Goal: Task Accomplishment & Management: Use online tool/utility

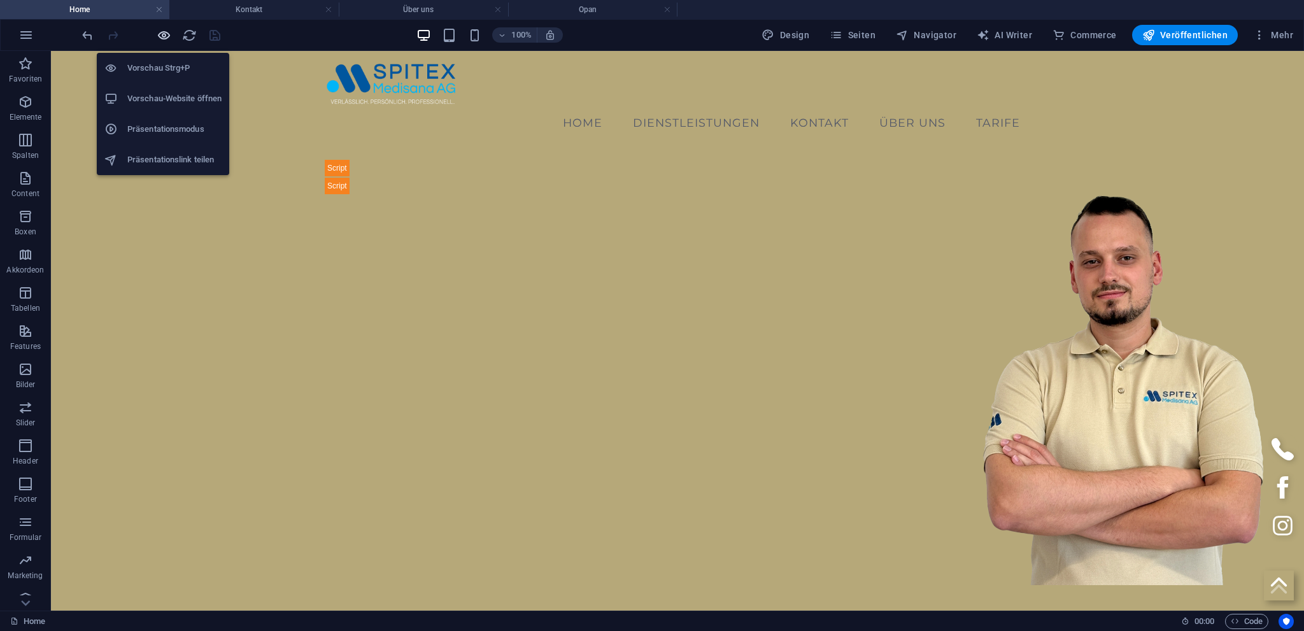
click at [159, 33] on icon "button" at bounding box center [164, 35] width 15 height 15
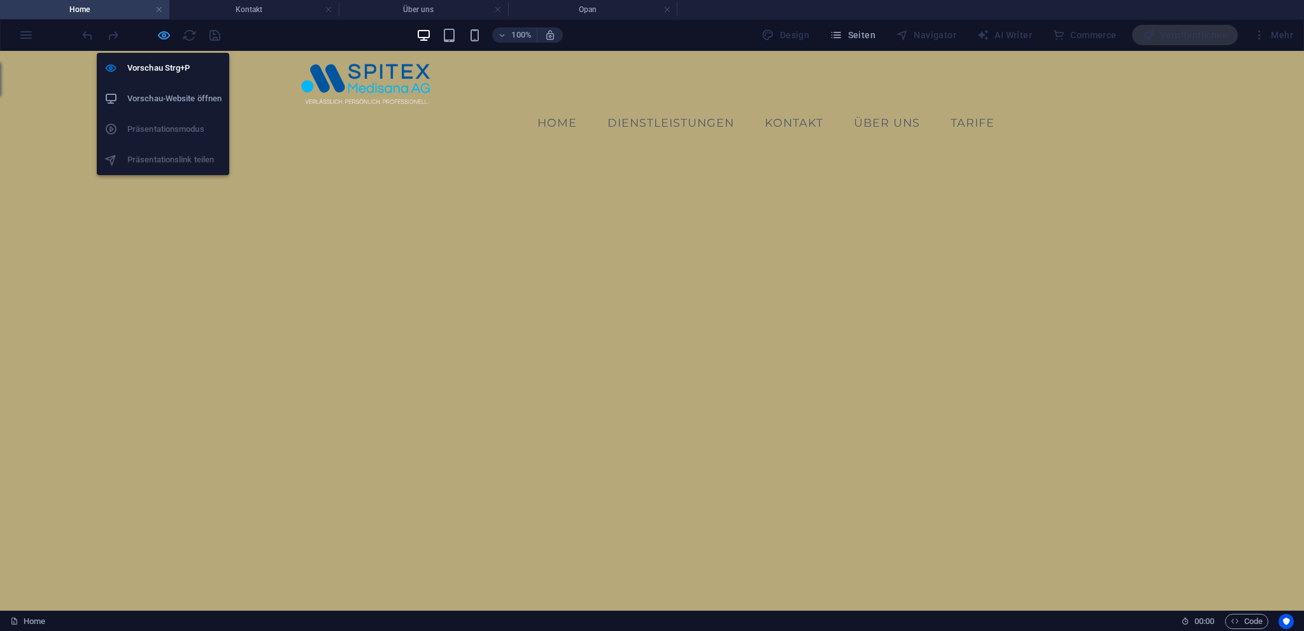
click at [162, 37] on icon "button" at bounding box center [164, 35] width 15 height 15
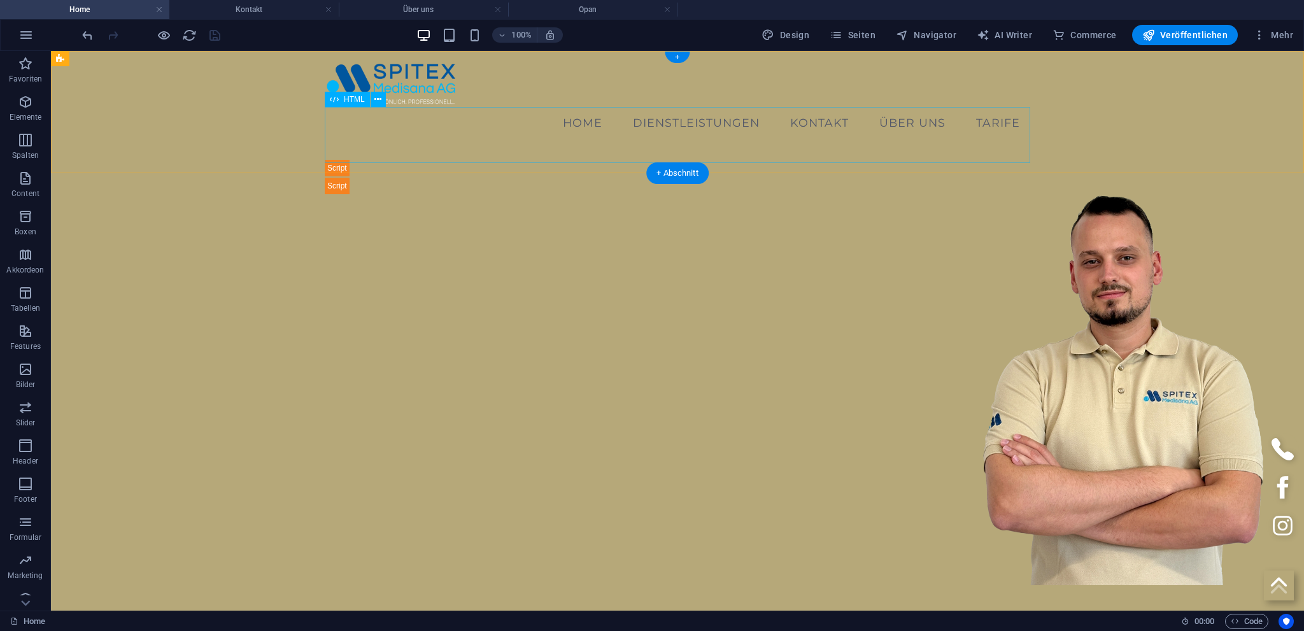
click at [371, 143] on div "Hinweis: Sie werden zur sicheren Online-Anmeldung weitergeleitet." at bounding box center [678, 166] width 706 height 55
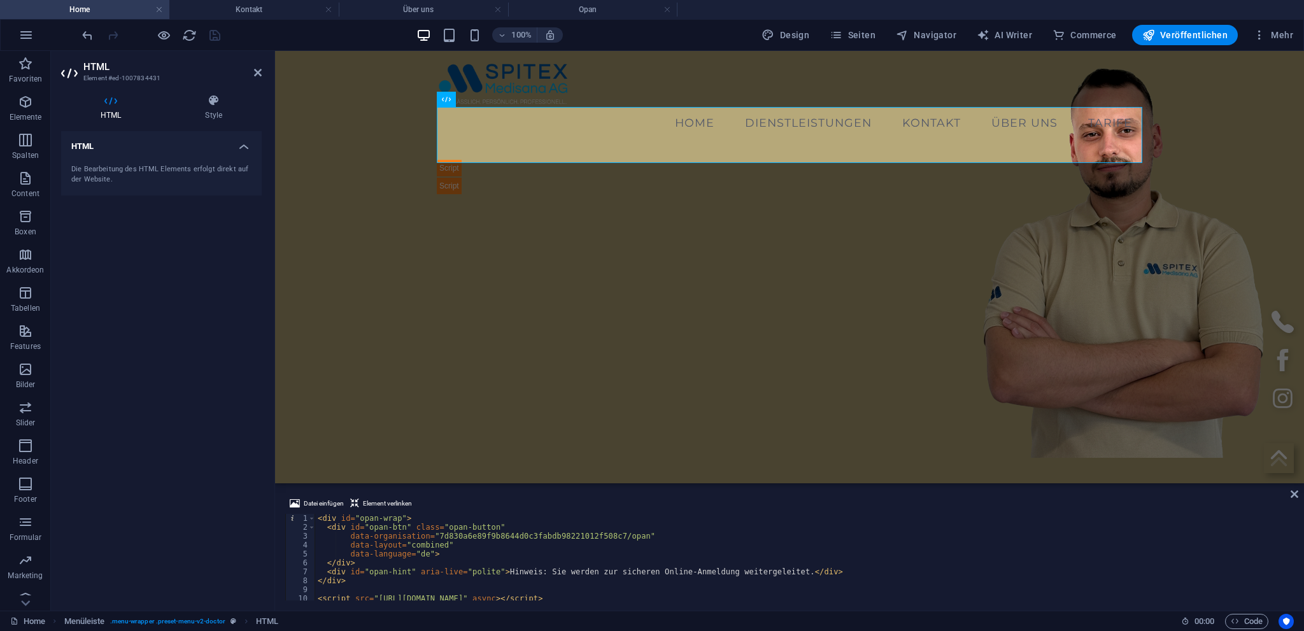
click at [546, 575] on div "< div id = "opan-wrap" > < div id = "opan-btn" class = "opan-button" data-organ…" at bounding box center [804, 566] width 979 height 104
type textarea "</style>"
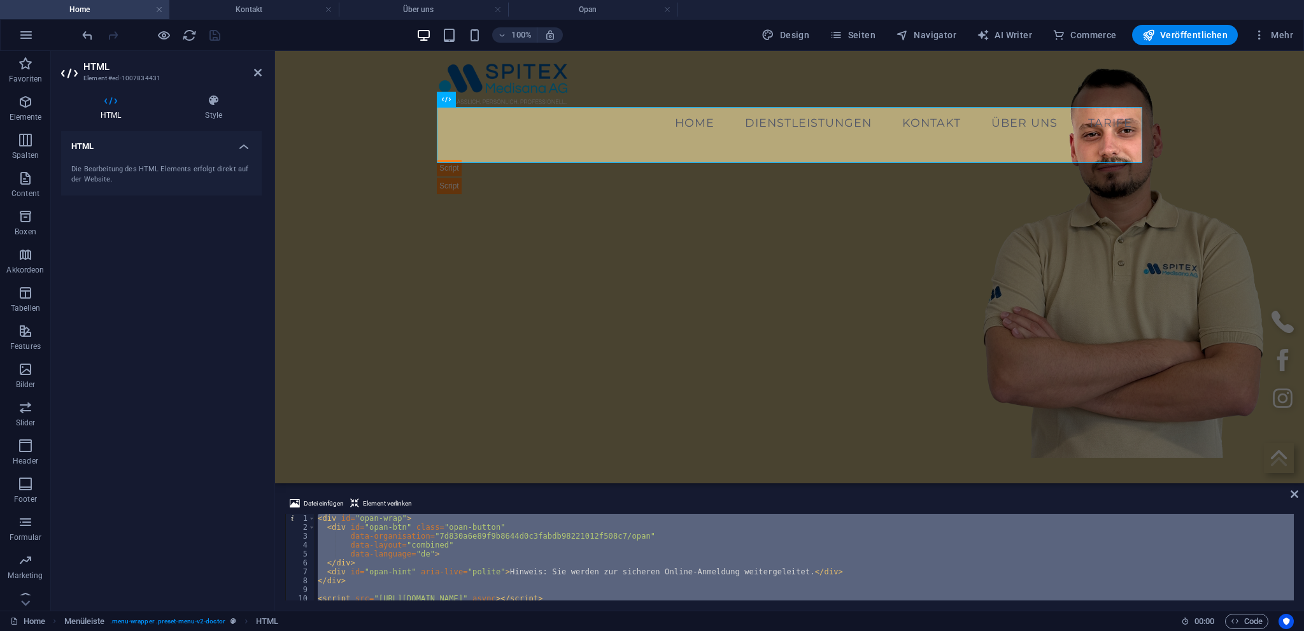
paste textarea
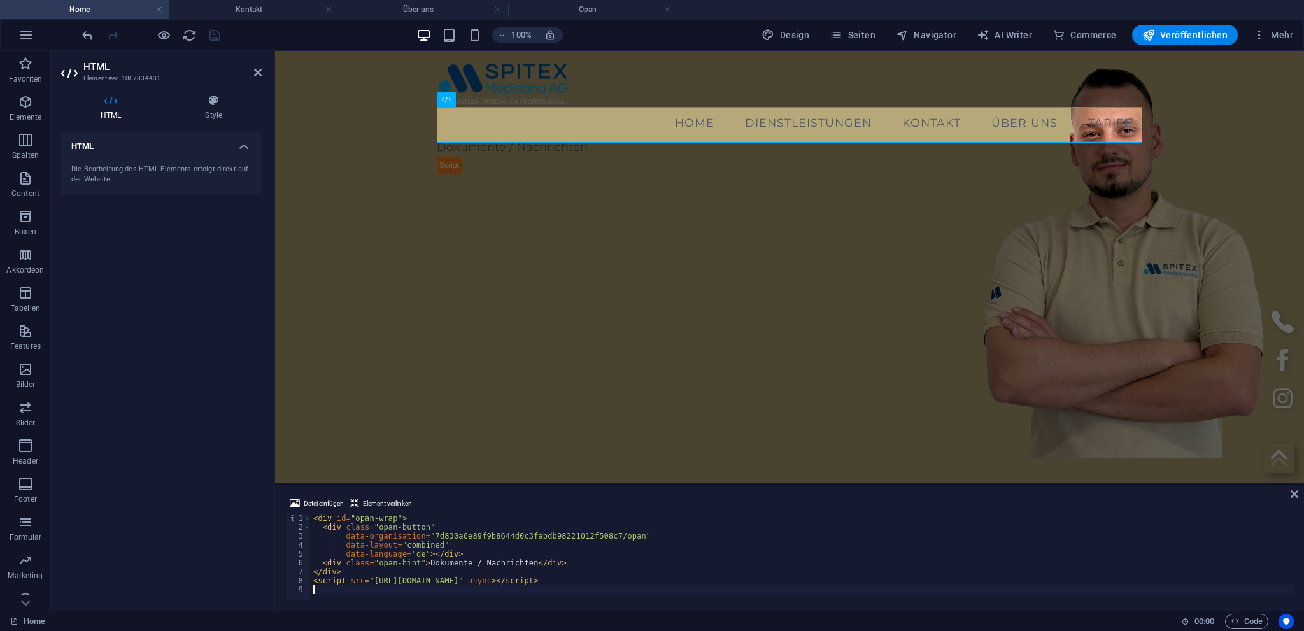
click at [232, 33] on div "100% Design Seiten Navigator AI Writer Commerce Veröffentlichen Mehr" at bounding box center [689, 35] width 1219 height 20
click at [217, 34] on icon "save" at bounding box center [215, 35] width 15 height 15
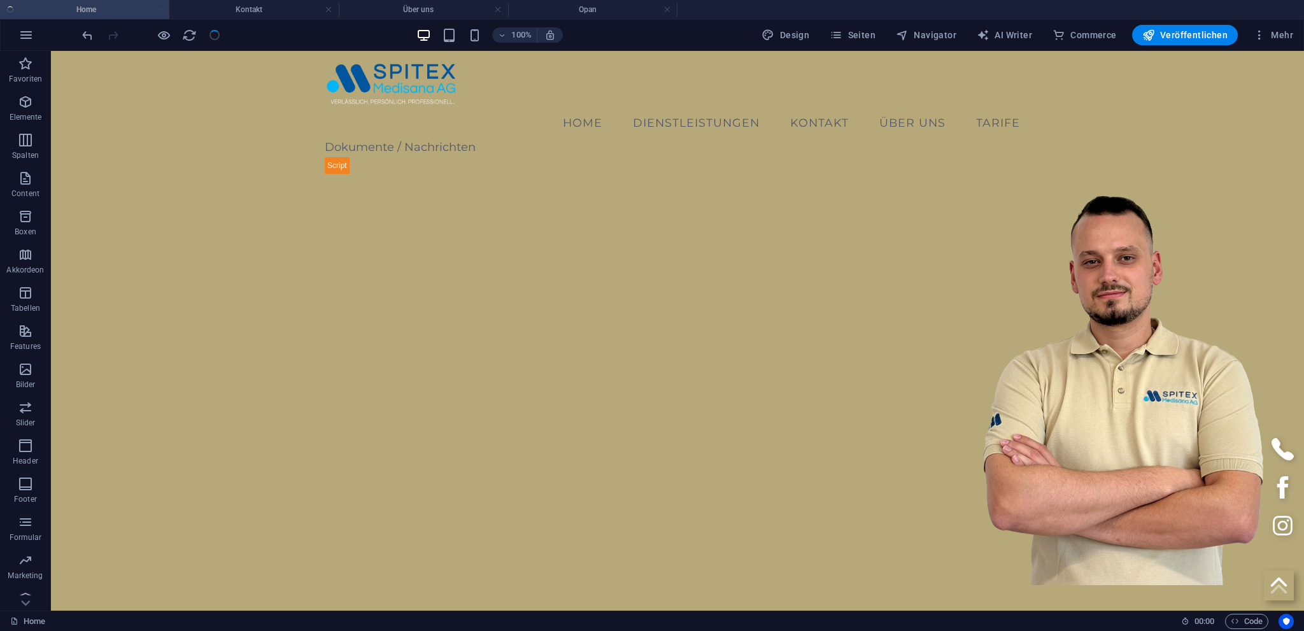
checkbox input "false"
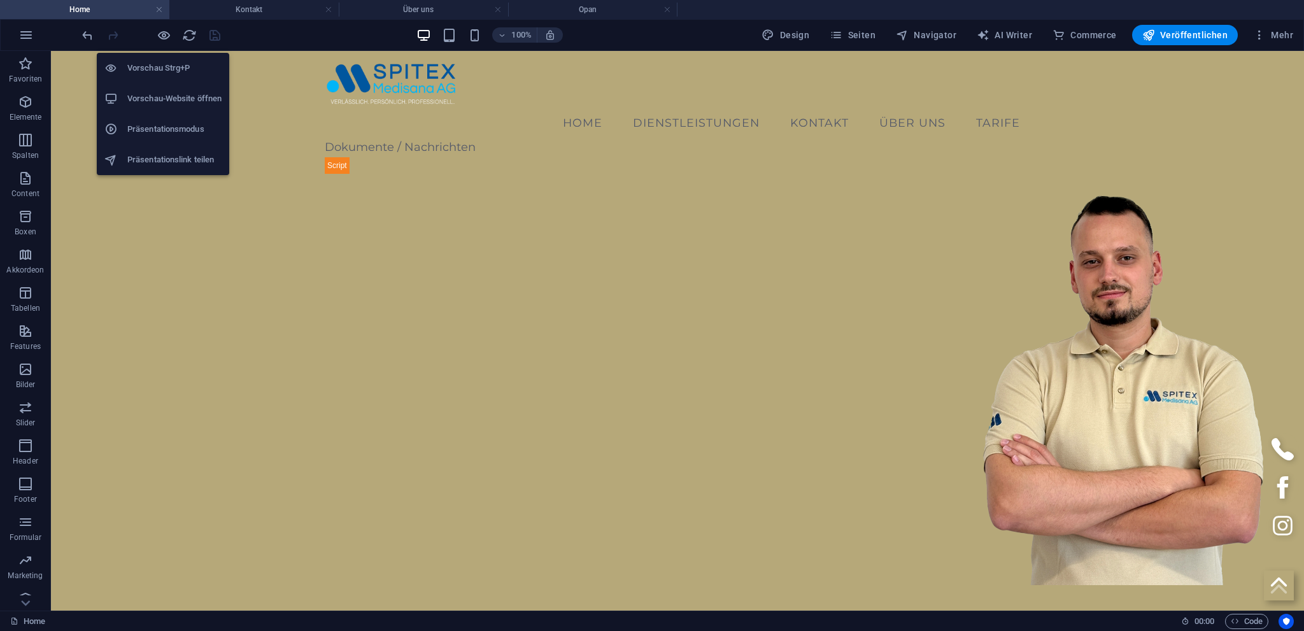
click at [159, 98] on h6 "Vorschau-Website öffnen" at bounding box center [174, 98] width 94 height 15
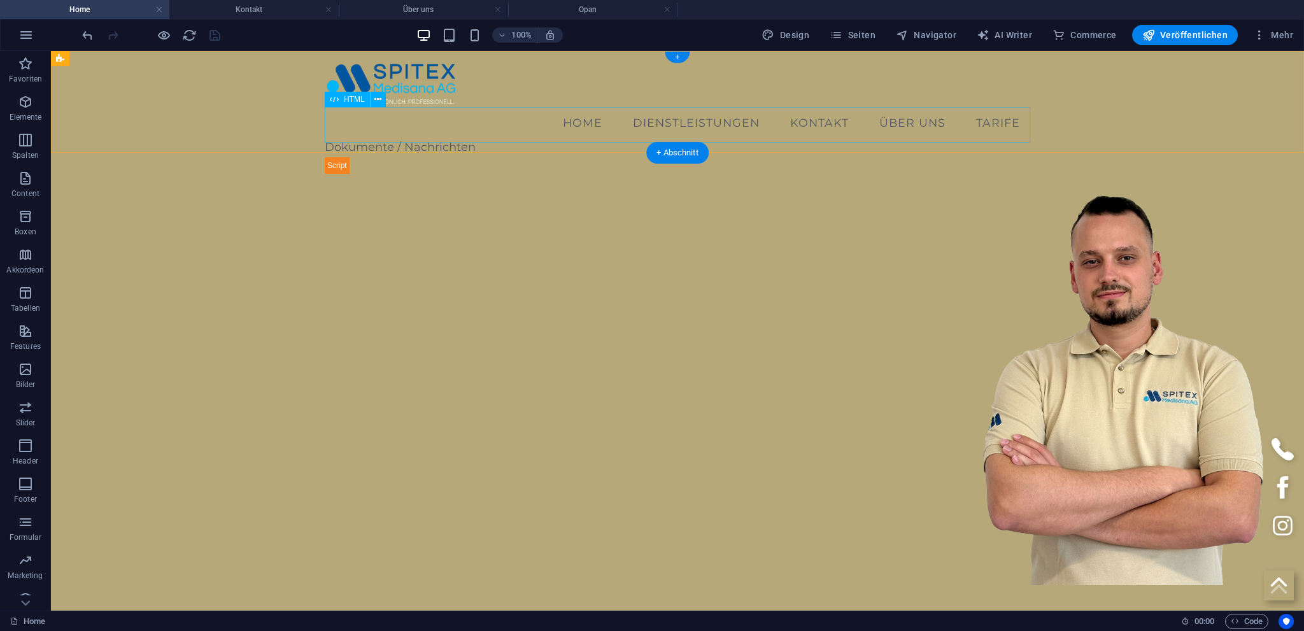
click at [371, 139] on div "Dokumente / Nachrichten" at bounding box center [678, 156] width 706 height 35
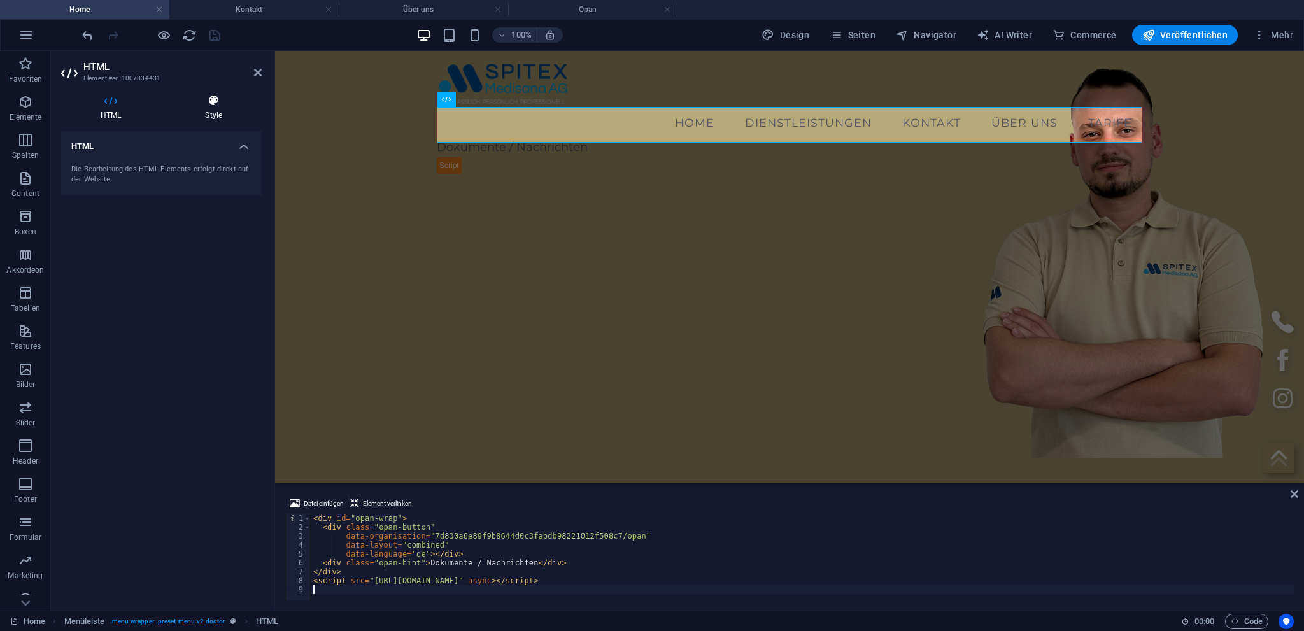
click at [217, 108] on h4 "Style" at bounding box center [214, 107] width 96 height 27
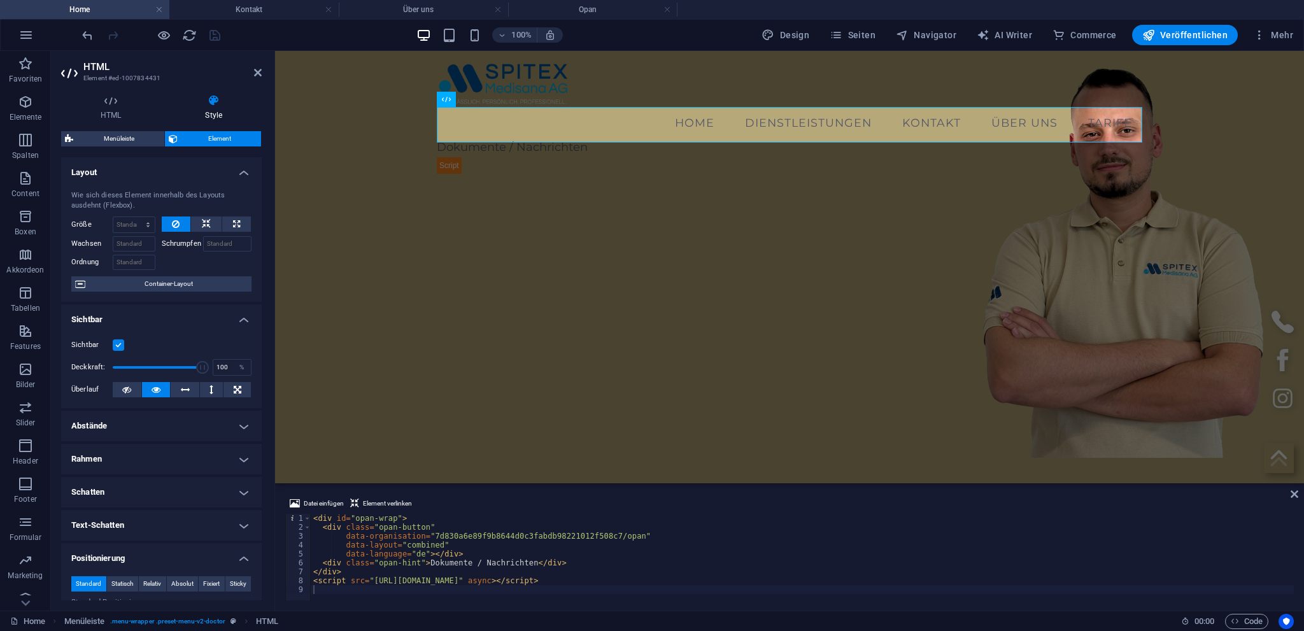
scroll to position [149, 0]
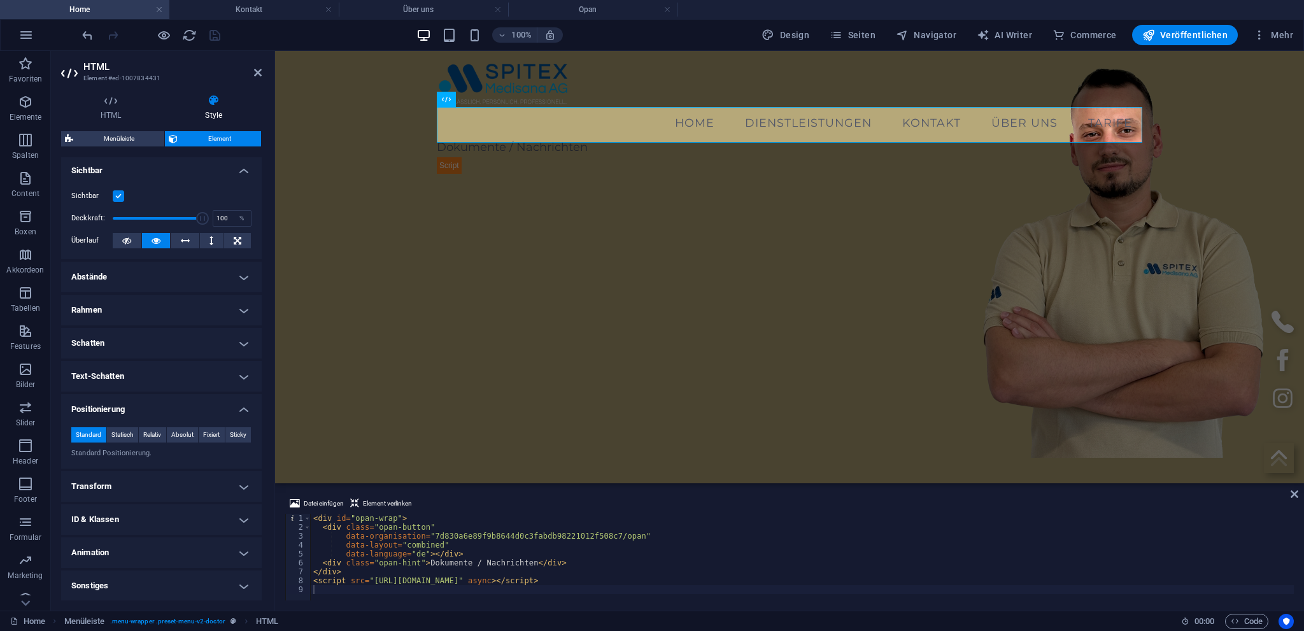
click at [127, 277] on h4 "Abstände" at bounding box center [161, 277] width 201 height 31
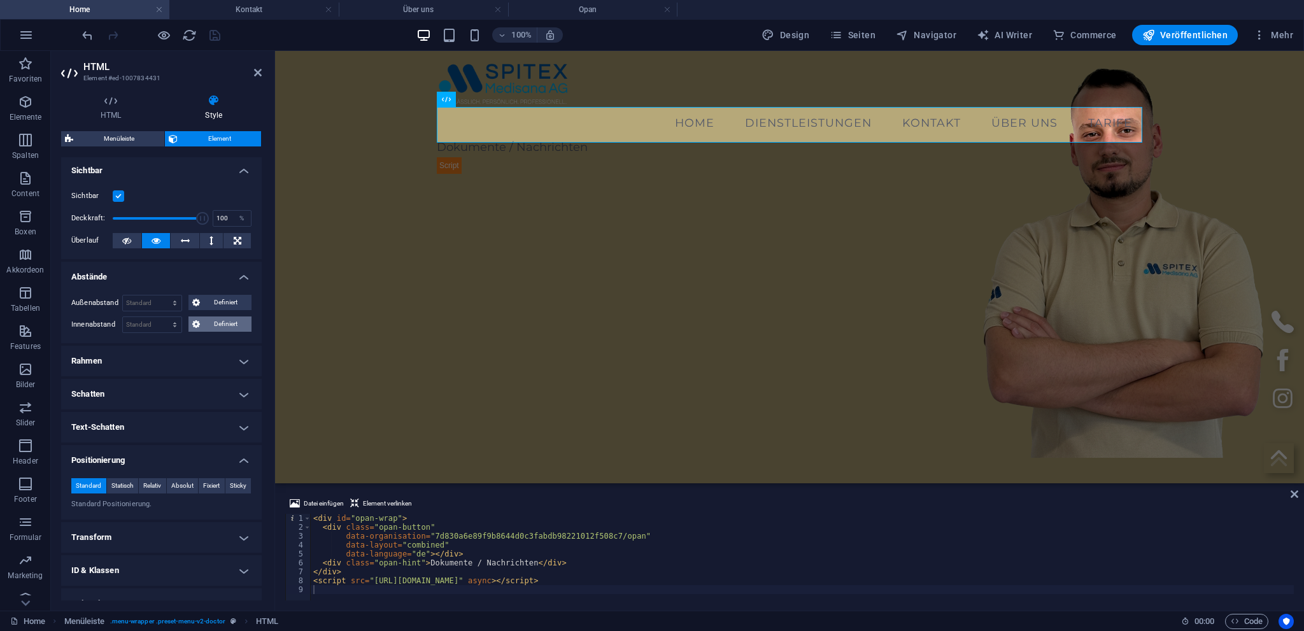
click at [196, 320] on icon at bounding box center [196, 324] width 8 height 15
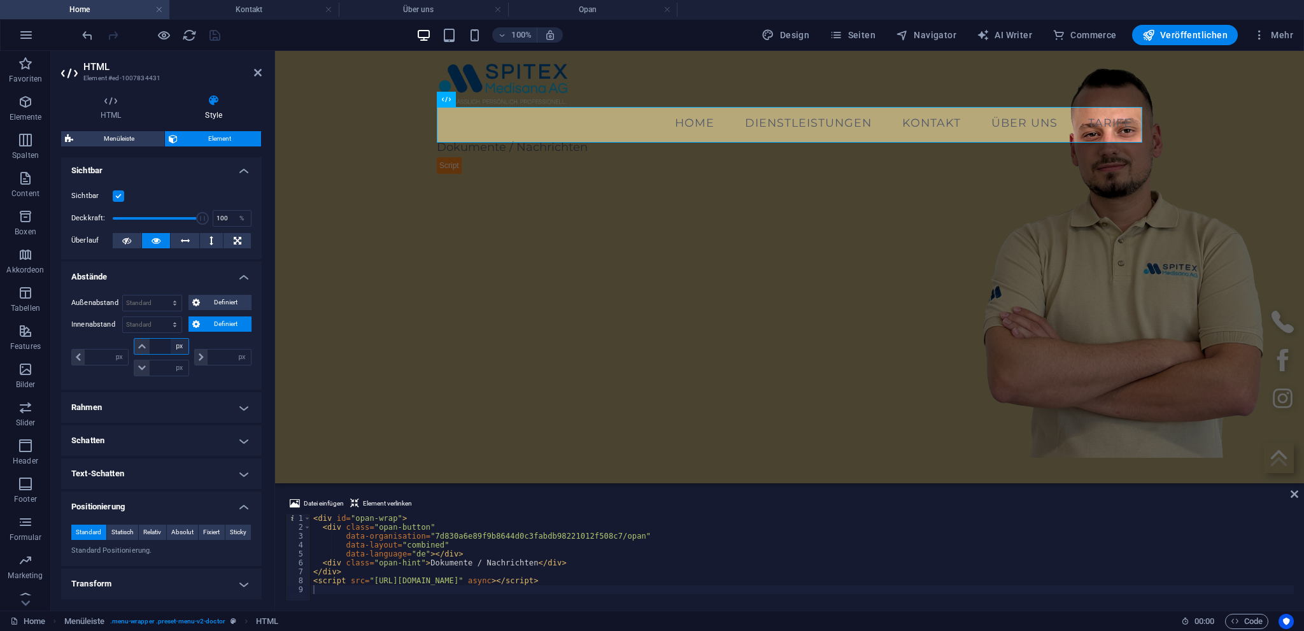
click at [171, 339] on select "px rem % vh vw" at bounding box center [180, 346] width 18 height 15
click option "px" at bounding box center [0, 0] width 0 height 0
click at [162, 343] on input "number" at bounding box center [169, 346] width 38 height 15
type input "100"
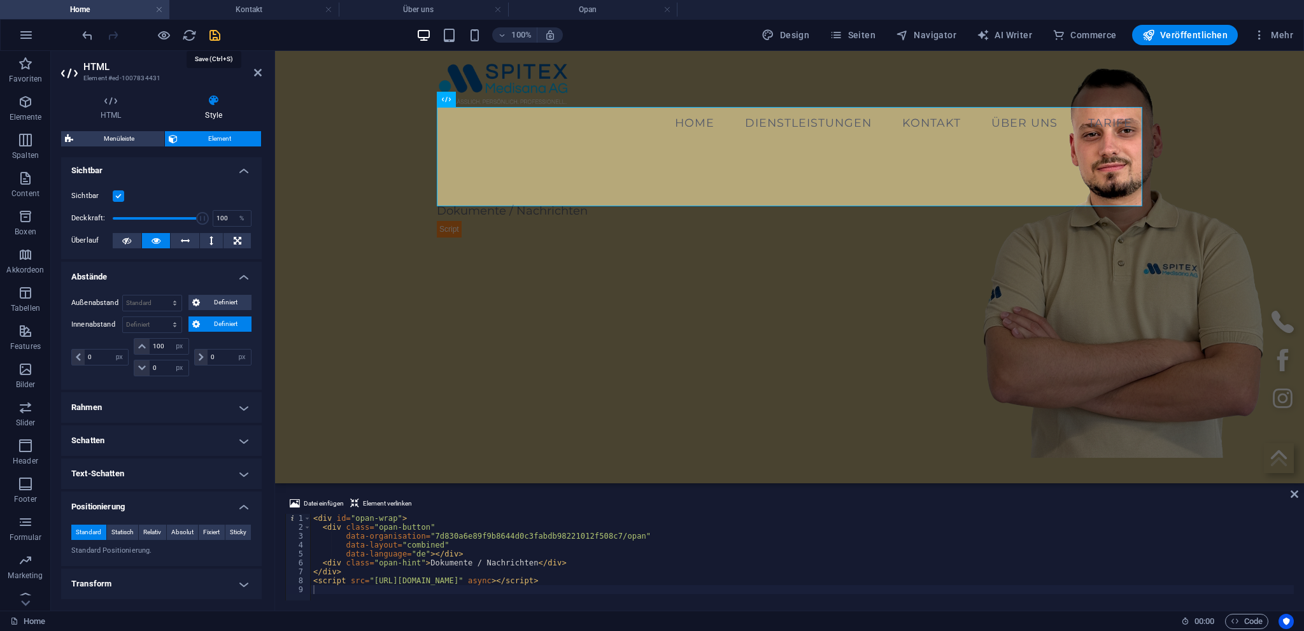
click at [215, 39] on icon "save" at bounding box center [215, 35] width 15 height 15
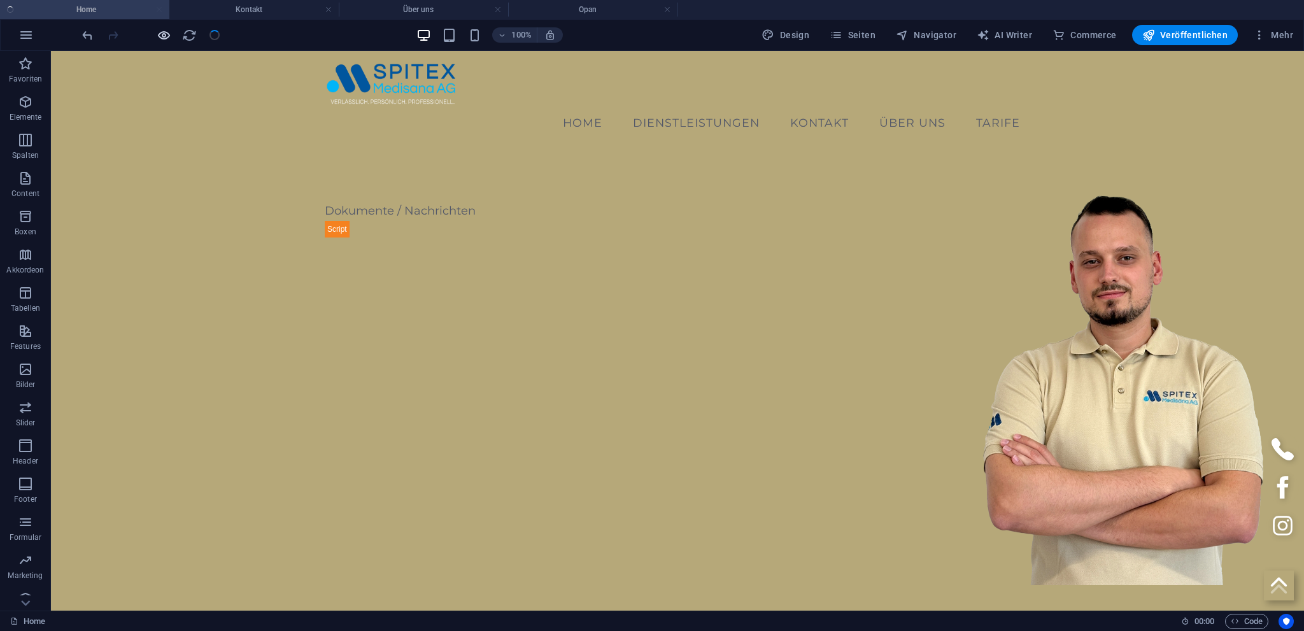
checkbox input "false"
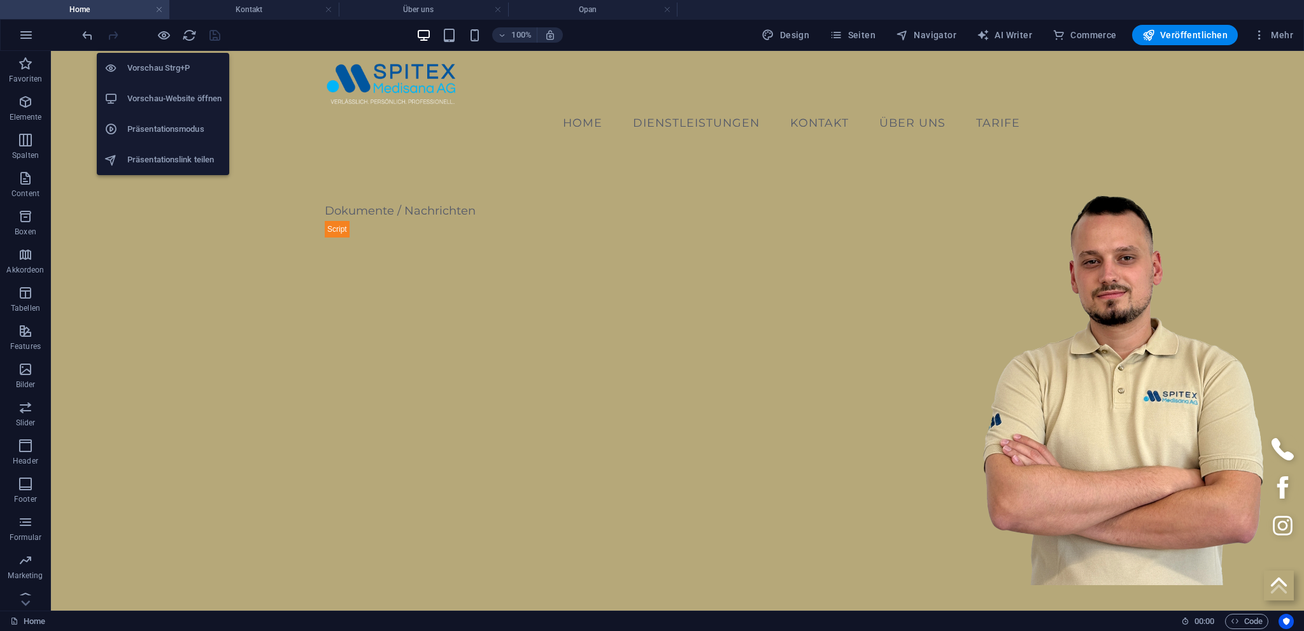
click at [147, 103] on h6 "Vorschau-Website öffnen" at bounding box center [174, 98] width 94 height 15
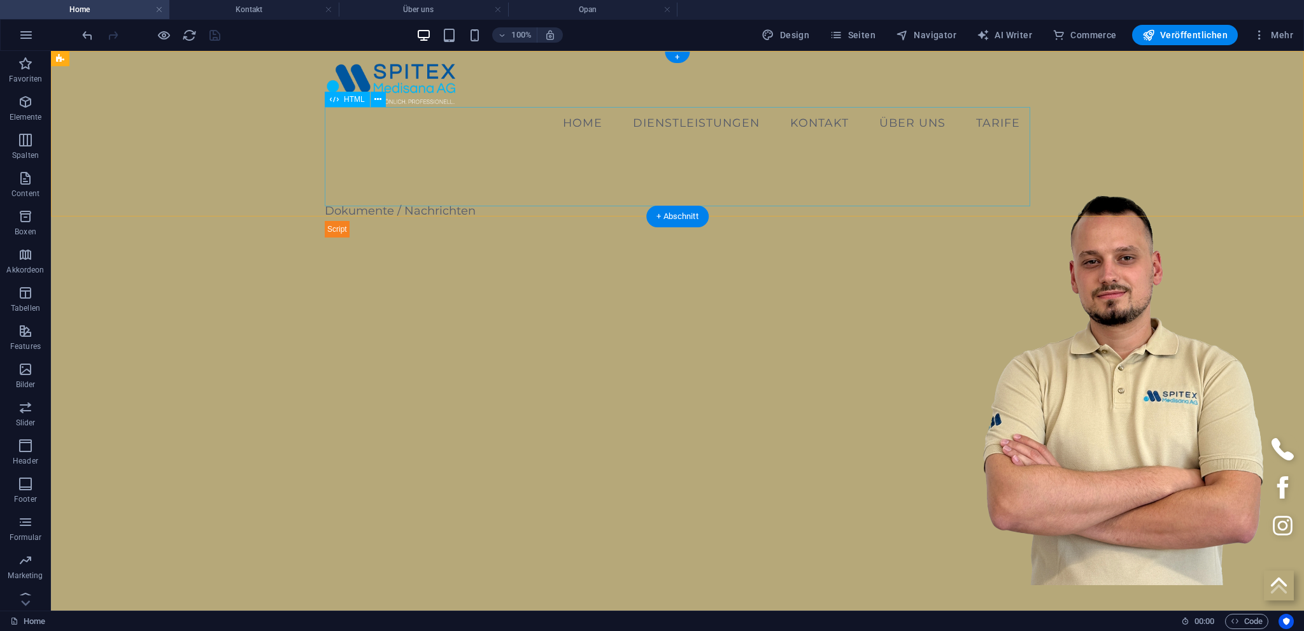
click at [391, 175] on div "Dokumente / Nachrichten" at bounding box center [678, 188] width 706 height 99
select select "px"
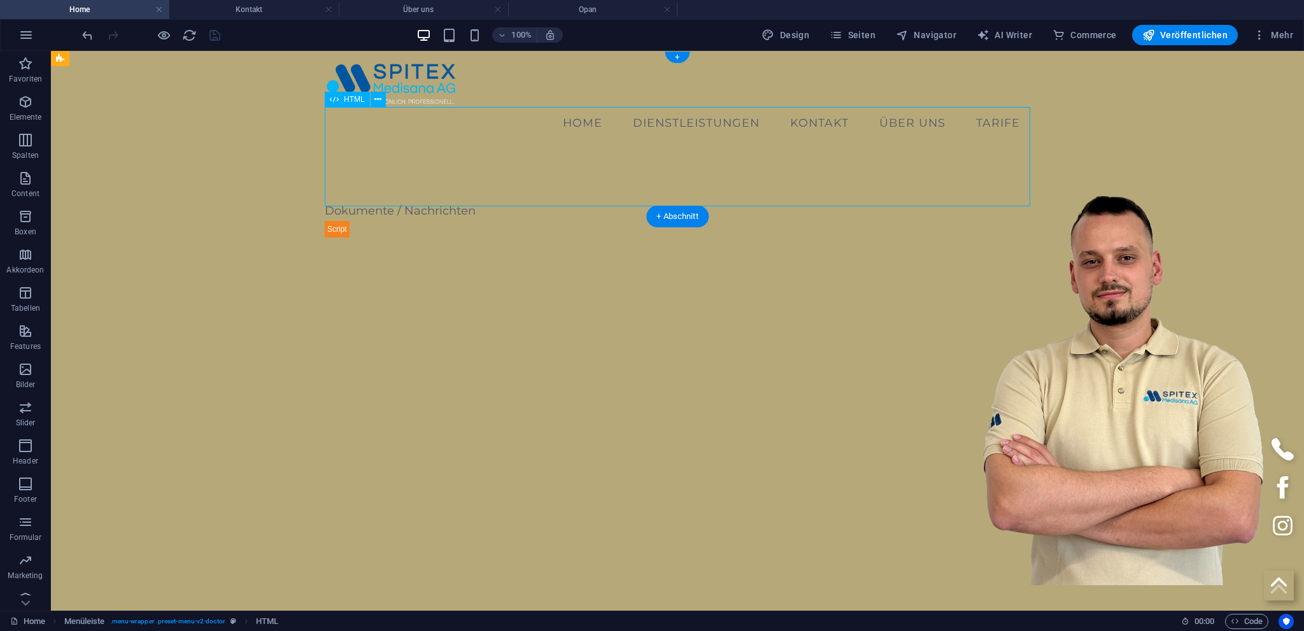
select select "px"
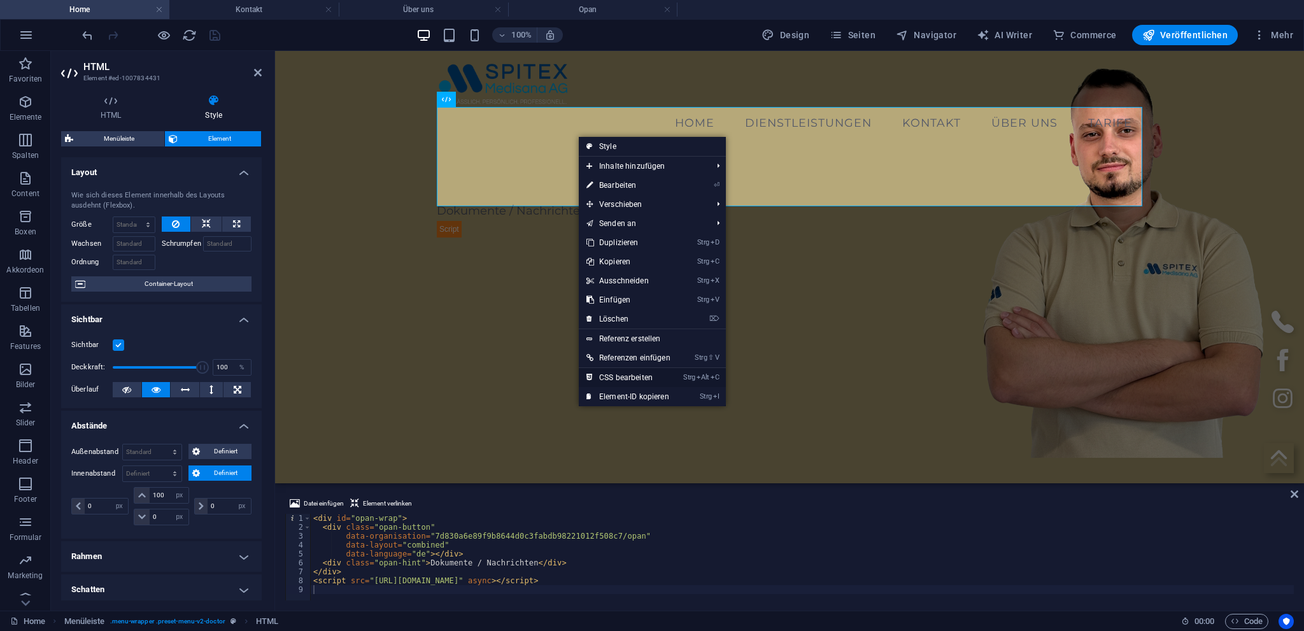
click at [618, 374] on link "Strg Alt C CSS bearbeiten" at bounding box center [628, 377] width 99 height 19
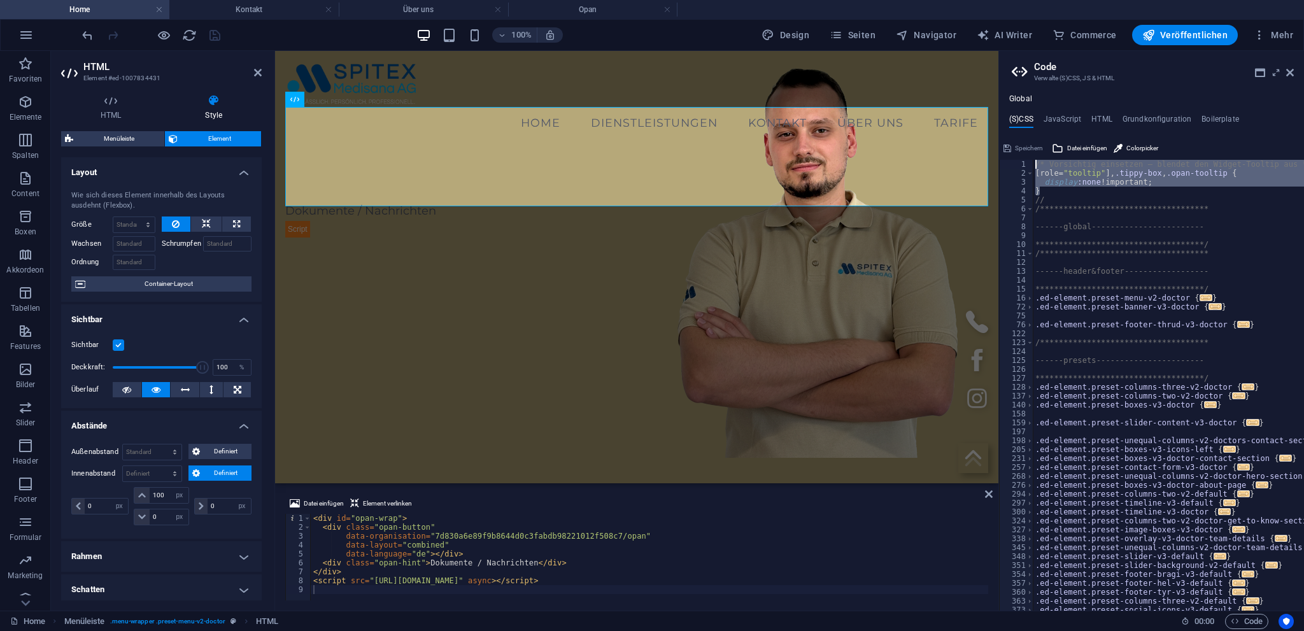
drag, startPoint x: 1047, startPoint y: 194, endPoint x: 1002, endPoint y: 149, distance: 63.0
click at [1033, 160] on div "**********" at bounding box center [1168, 385] width 271 height 451
type textarea "/* Vorsichtig einsetzen – blendet den Widget-Tooltip aus */ [role="tooltip"], .…"
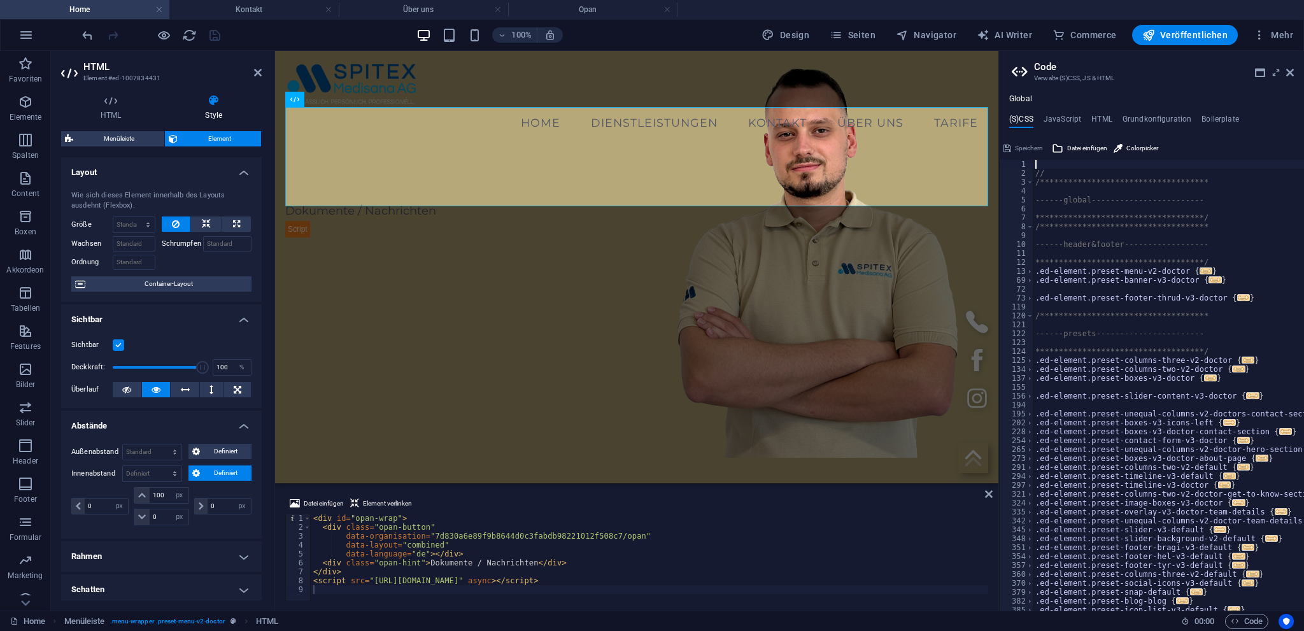
type textarea "//"
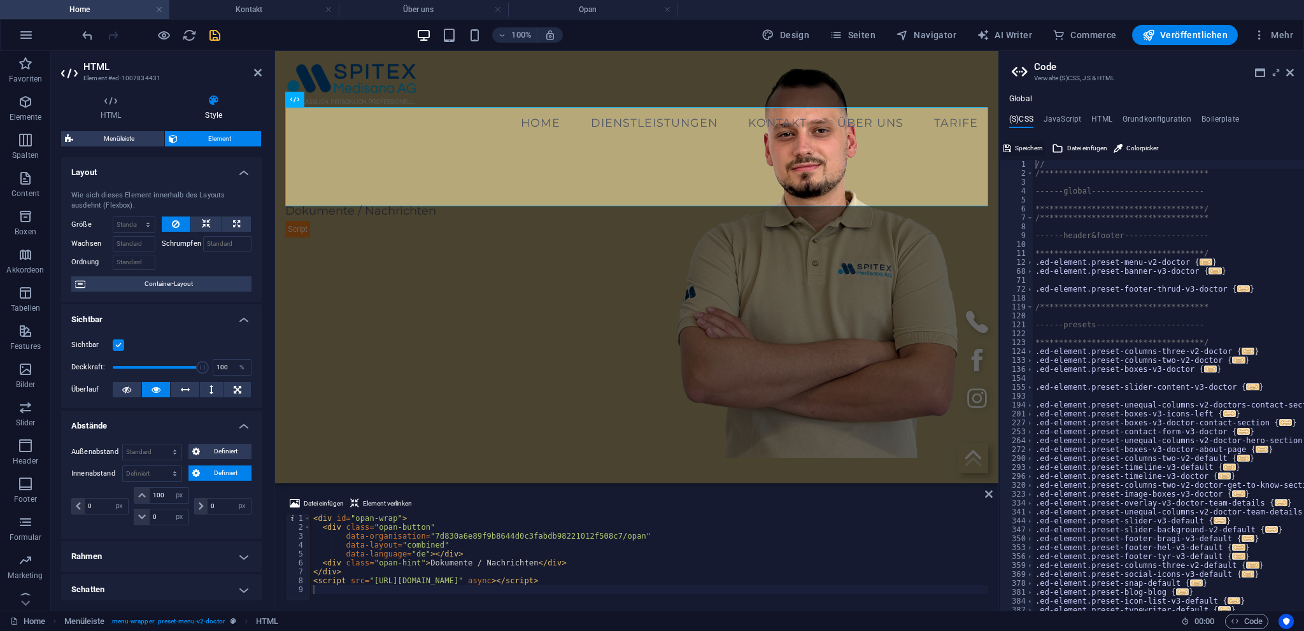
click at [1023, 144] on span "Speichern" at bounding box center [1029, 148] width 28 height 15
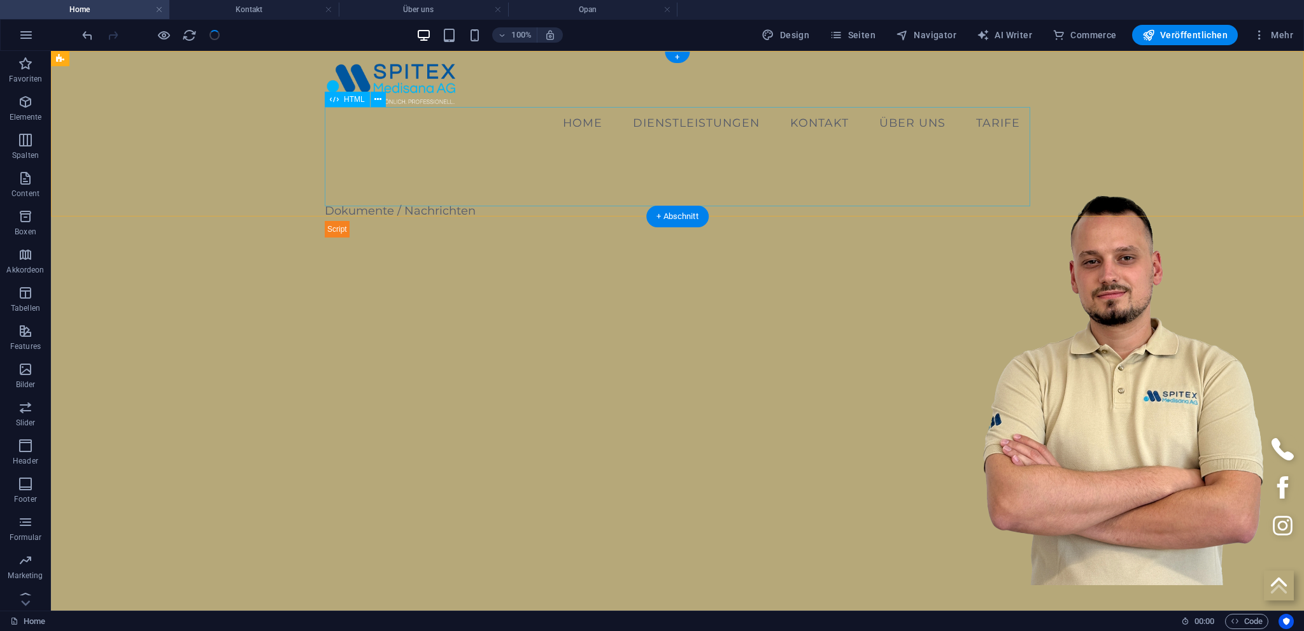
click at [503, 155] on div "Dokumente / Nachrichten" at bounding box center [678, 188] width 706 height 99
select select "px"
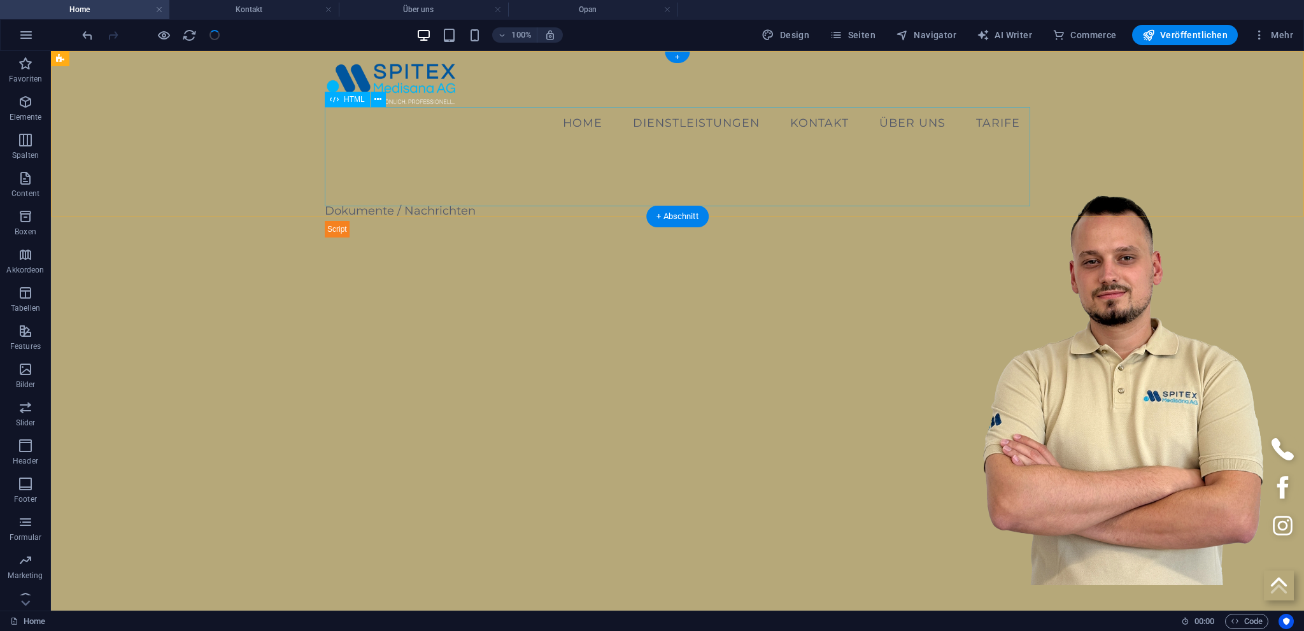
select select "px"
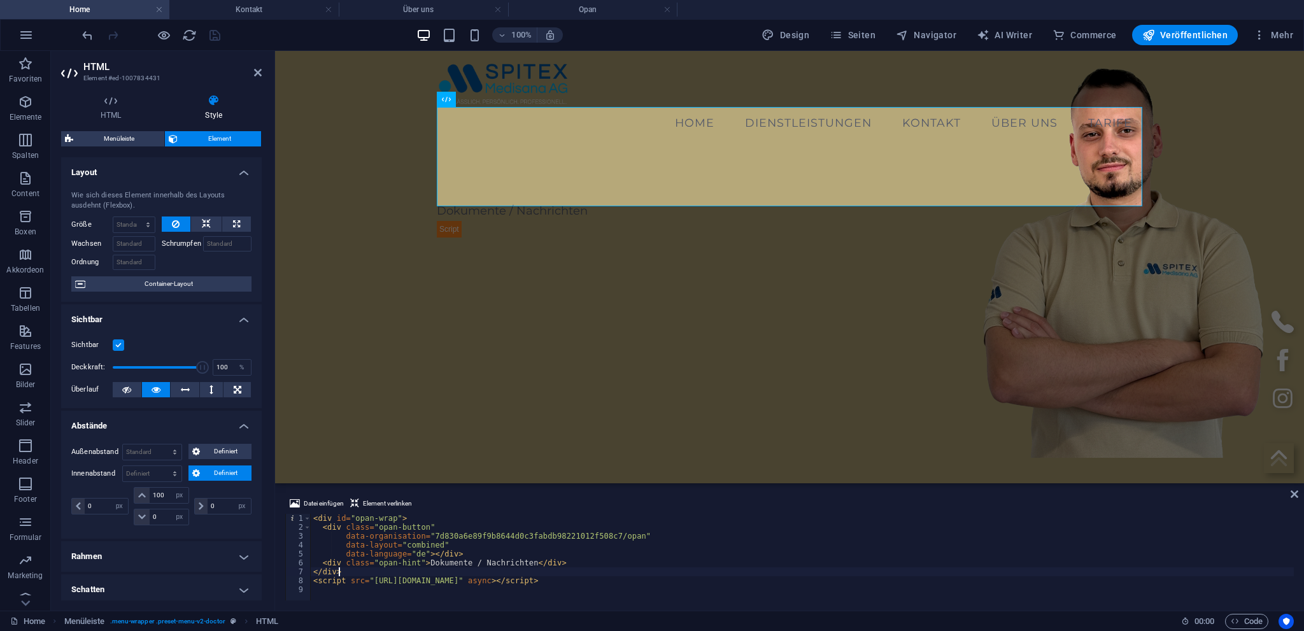
click at [429, 573] on div "< div id = "opan-wrap" > < div class = "opan-button" data-organisation = "7d830…" at bounding box center [802, 566] width 983 height 104
type textarea "<script src="[URL][DOMAIN_NAME]" async></script>"
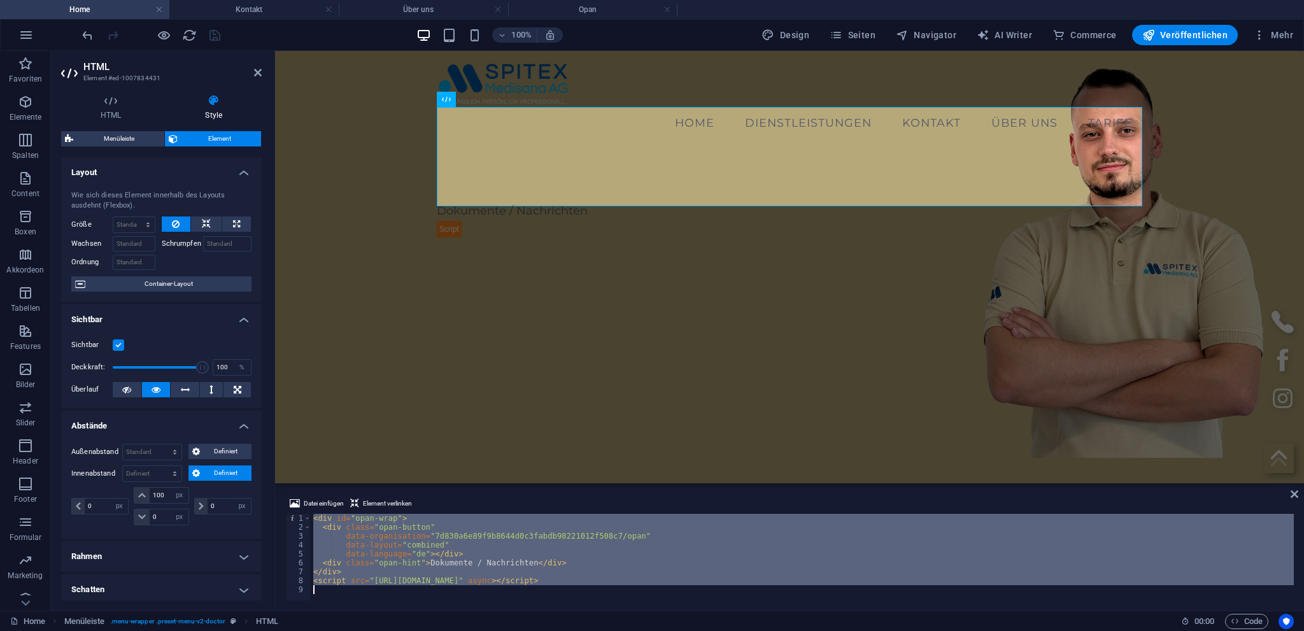
paste textarea
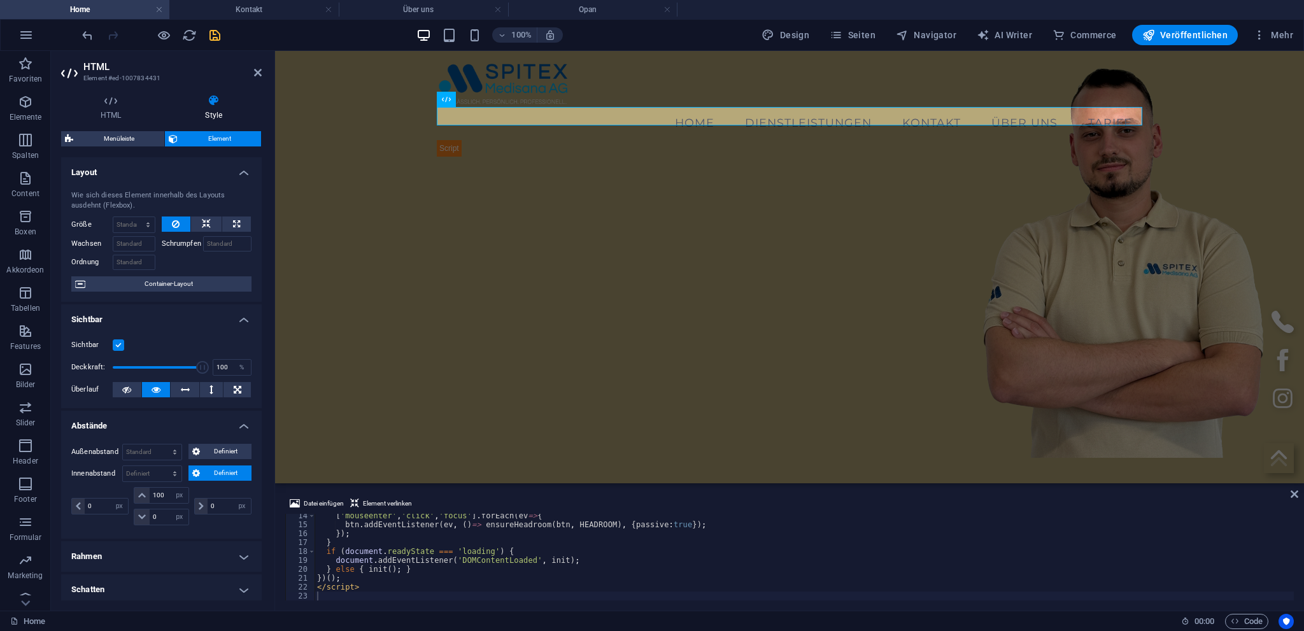
click at [210, 35] on div at bounding box center [151, 35] width 143 height 20
click at [210, 35] on icon "save" at bounding box center [215, 35] width 15 height 15
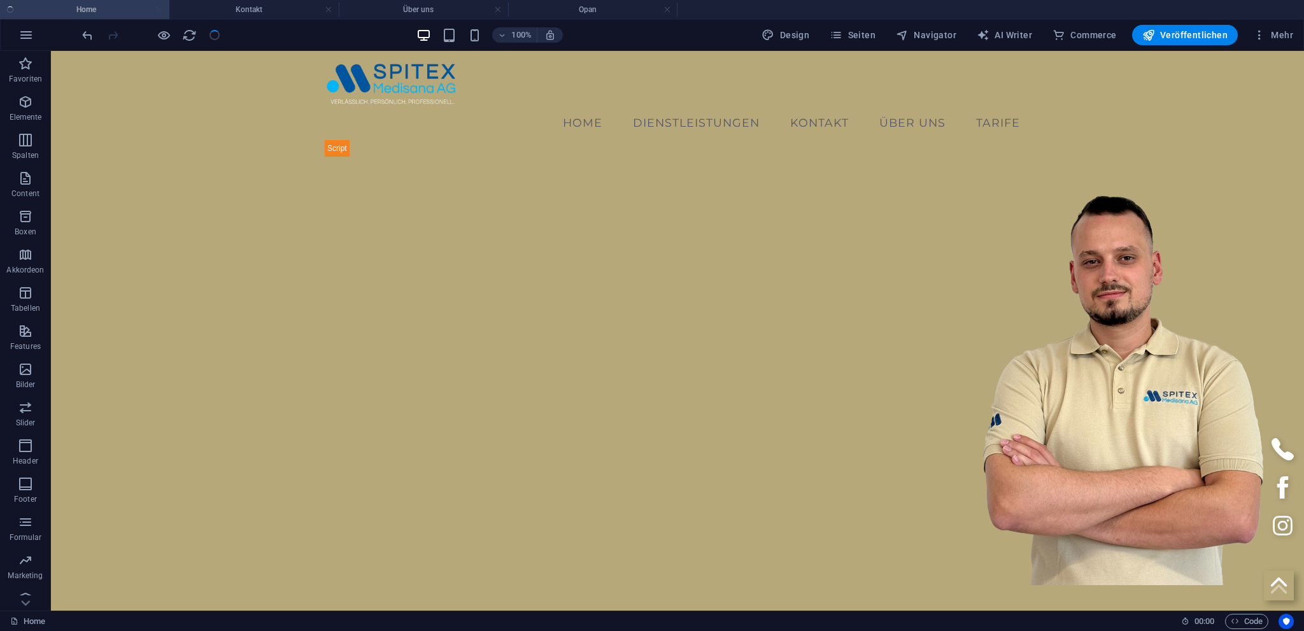
checkbox input "false"
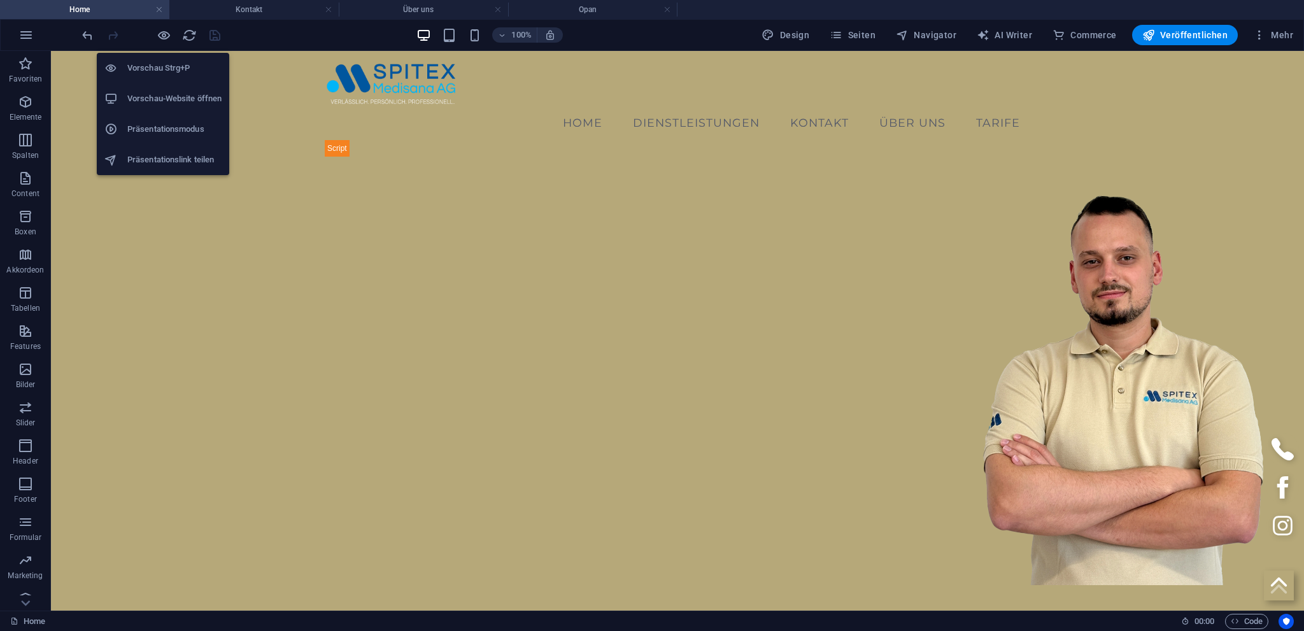
click at [166, 96] on h6 "Vorschau-Website öffnen" at bounding box center [174, 98] width 94 height 15
click at [164, 96] on h6 "Vorschau-Website öffnen" at bounding box center [174, 98] width 94 height 15
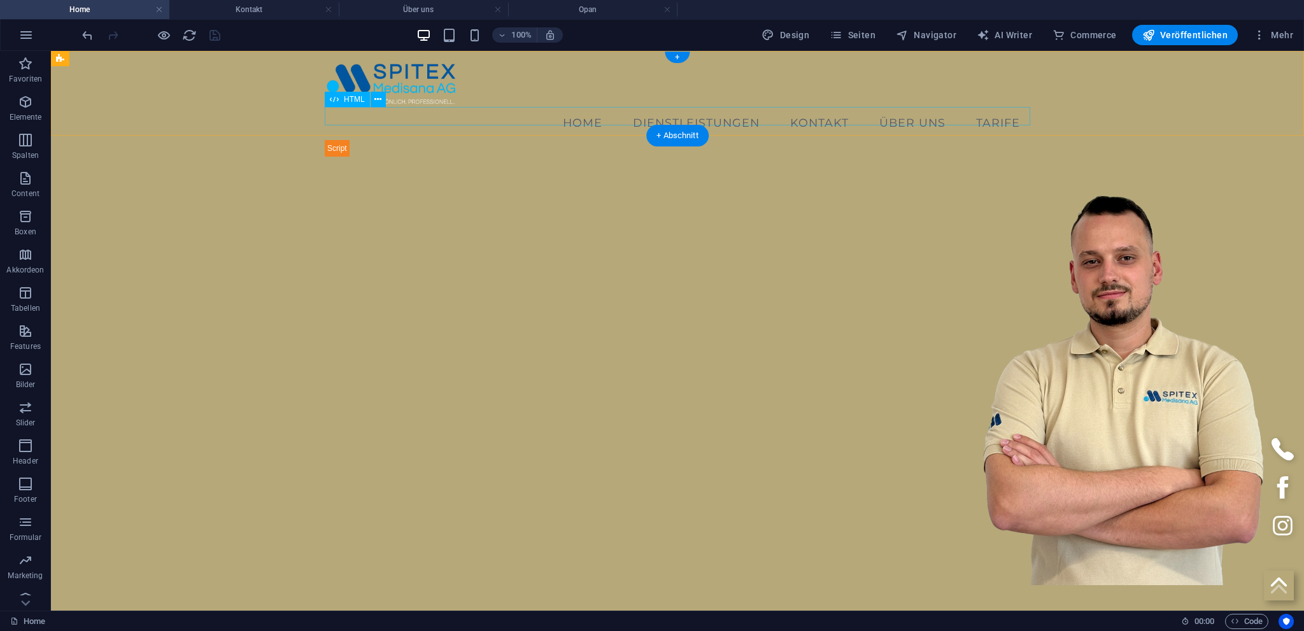
click at [415, 139] on div at bounding box center [678, 148] width 706 height 18
select select "px"
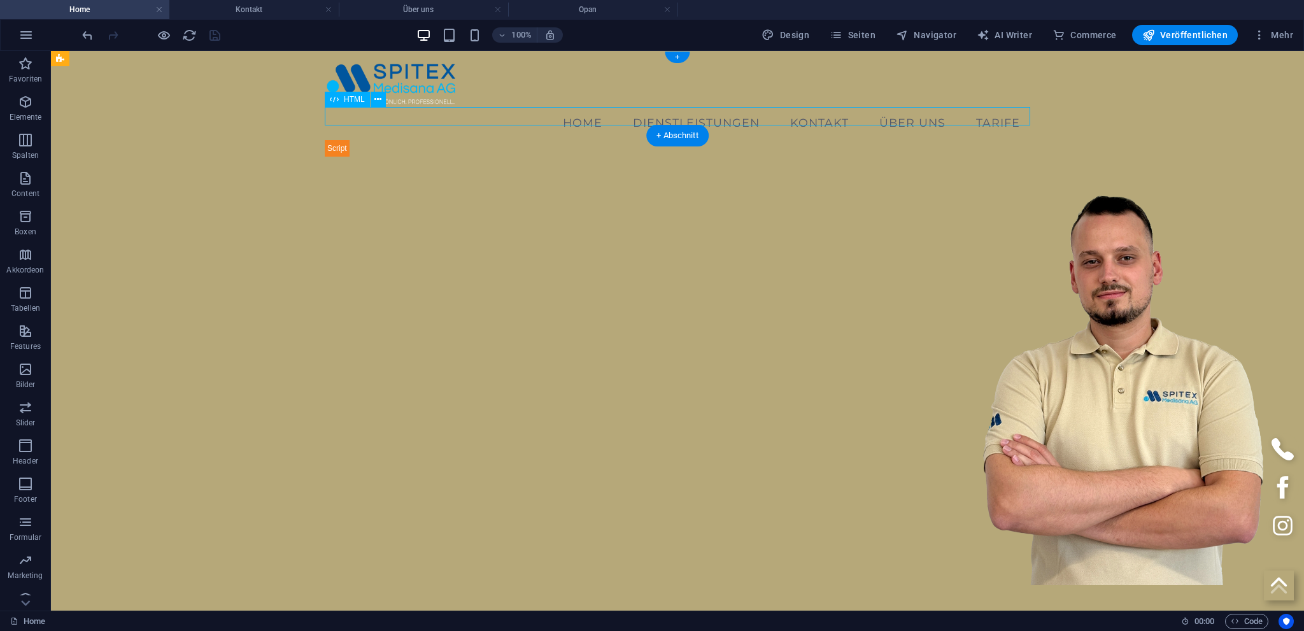
select select "px"
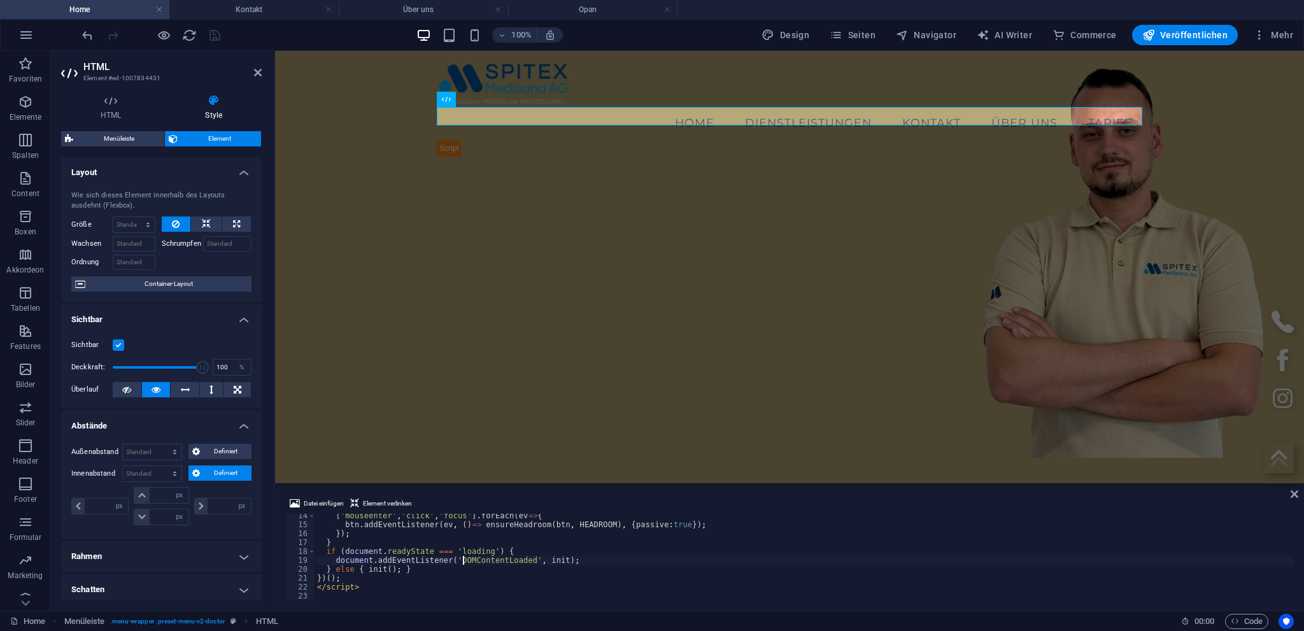
click at [462, 564] on div "[ 'mouseenter' , 'click' , 'focus' ] . forEach ( ev => { btn . addEventListener…" at bounding box center [805, 563] width 980 height 104
type textarea "</script>"
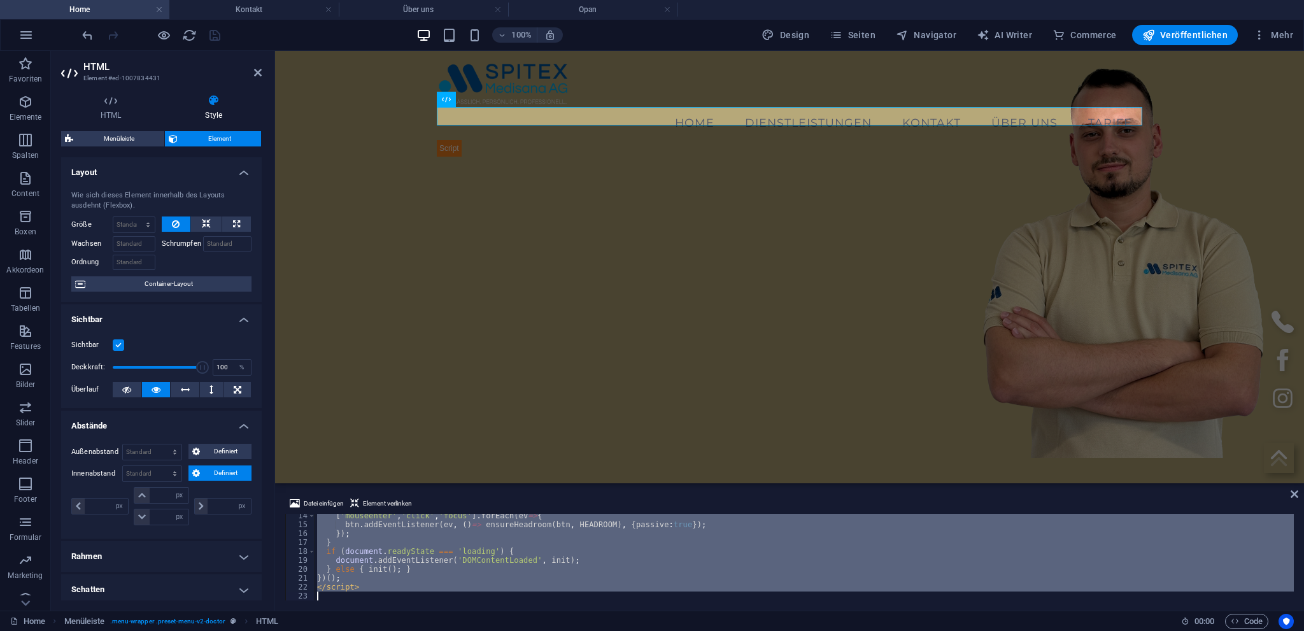
paste textarea
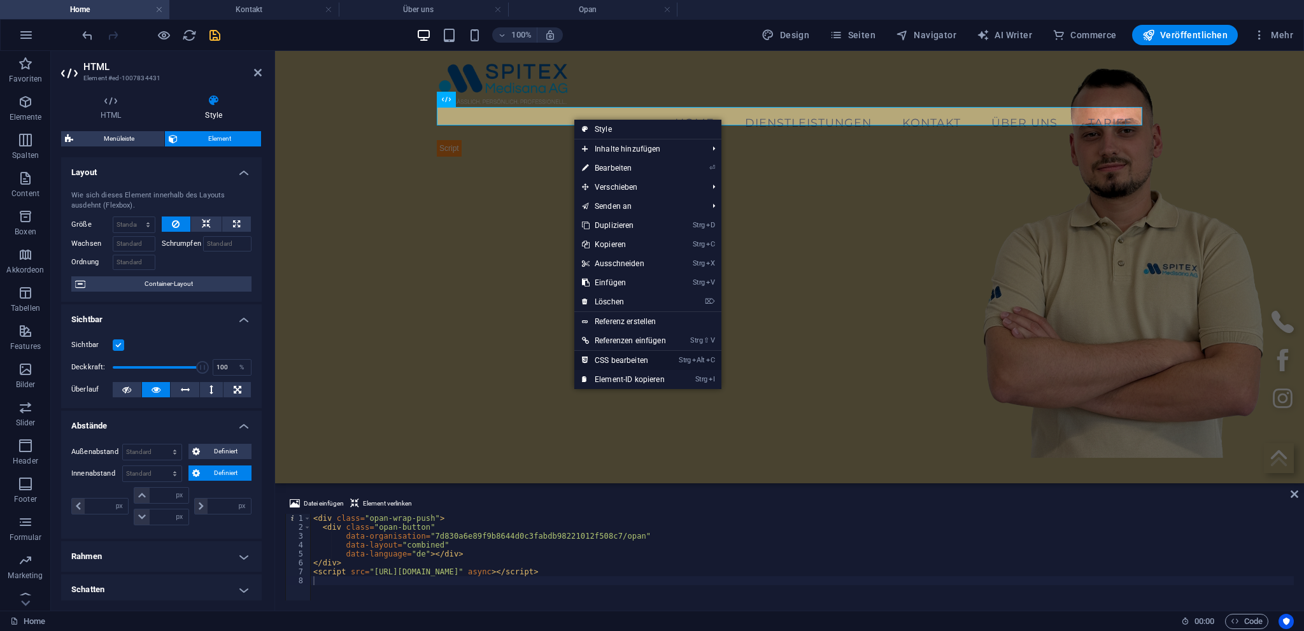
click at [618, 360] on link "Strg Alt C CSS bearbeiten" at bounding box center [623, 360] width 99 height 19
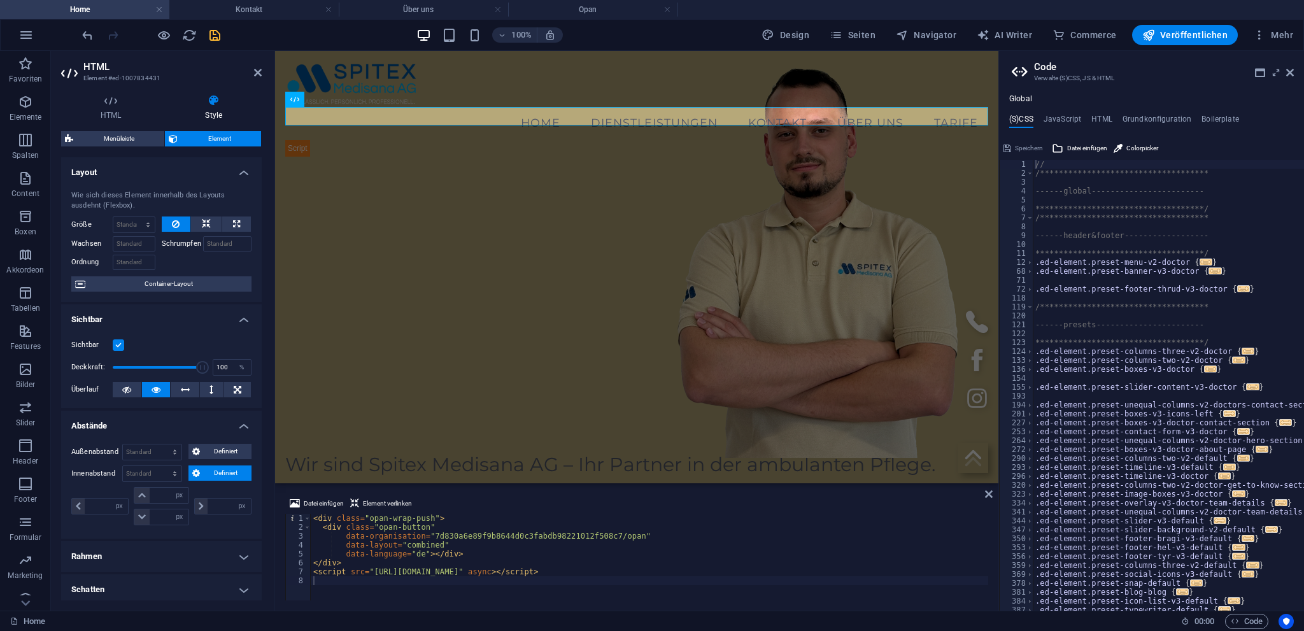
click at [1033, 163] on div "1" at bounding box center [1017, 164] width 34 height 9
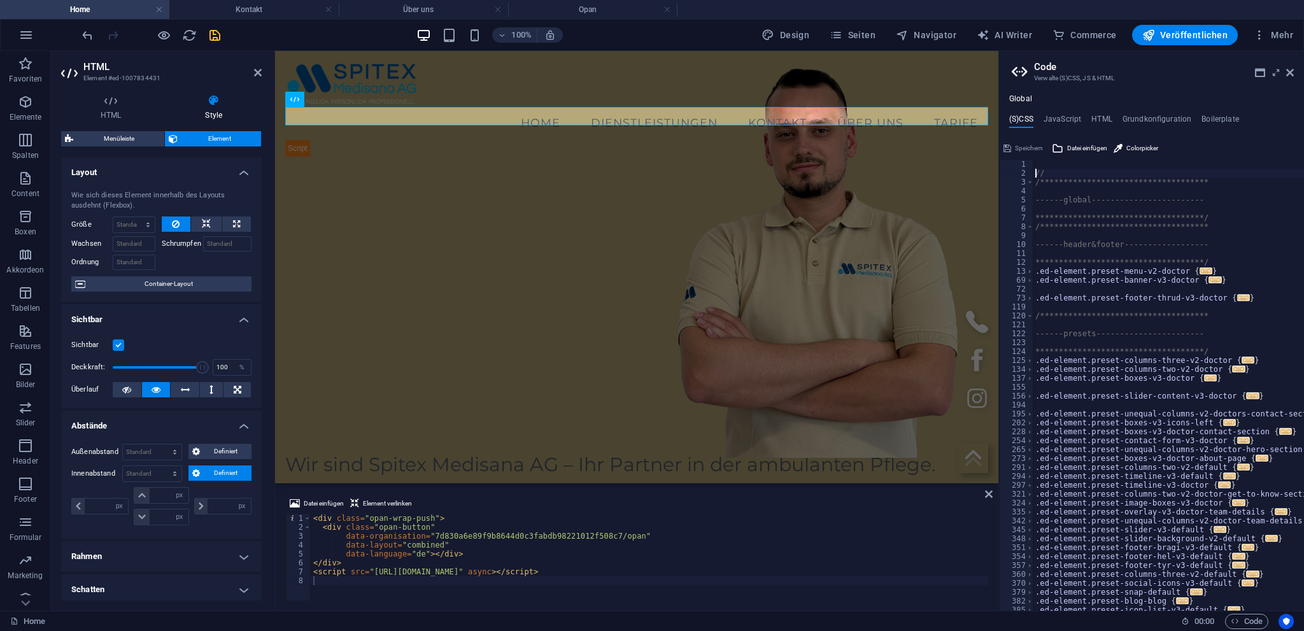
type textarea "//"
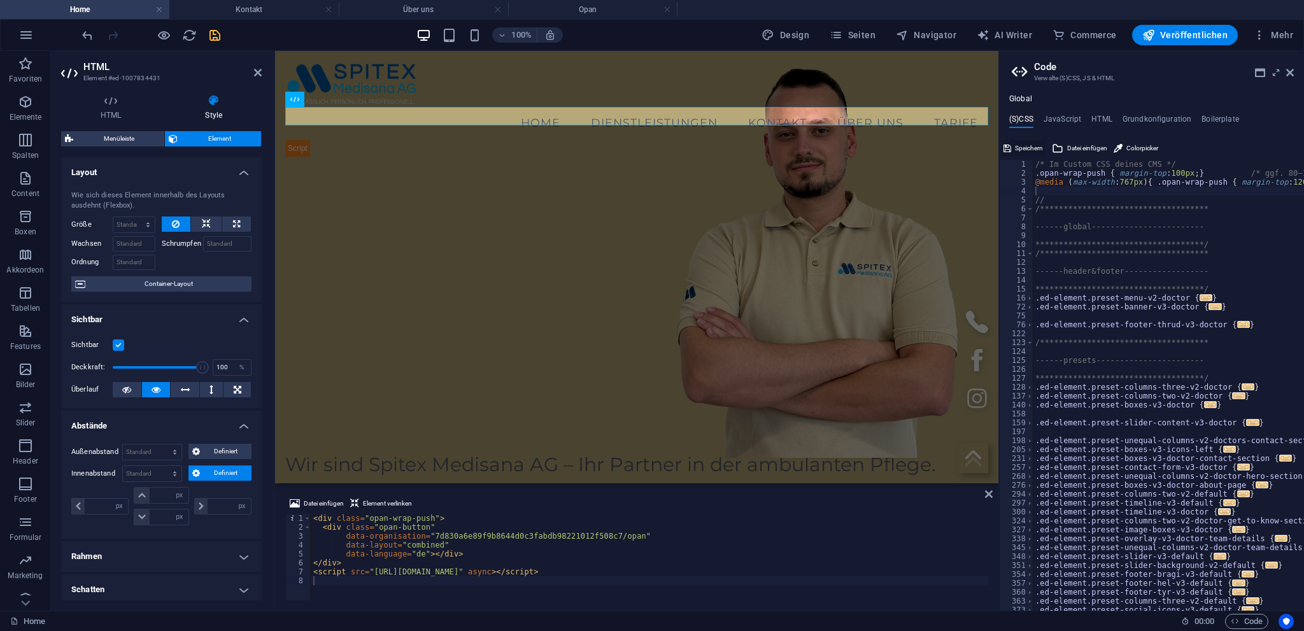
click at [1029, 149] on span "Speichern" at bounding box center [1029, 148] width 28 height 15
checkbox input "false"
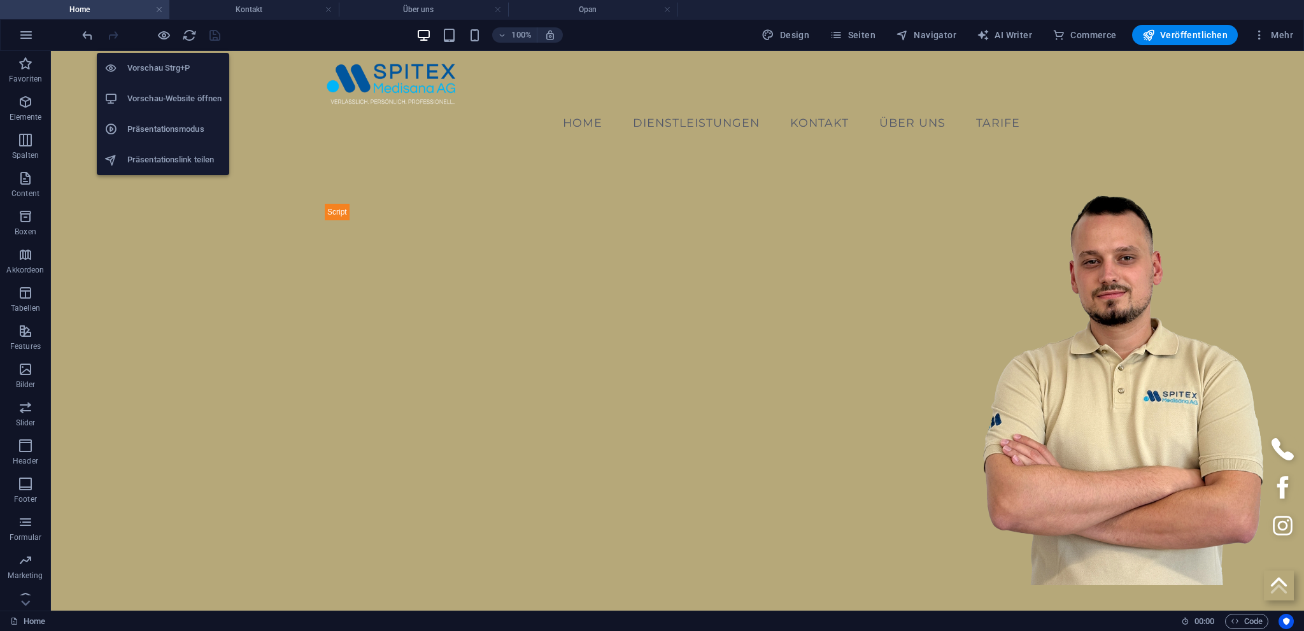
click at [150, 97] on h6 "Vorschau-Website öffnen" at bounding box center [174, 98] width 94 height 15
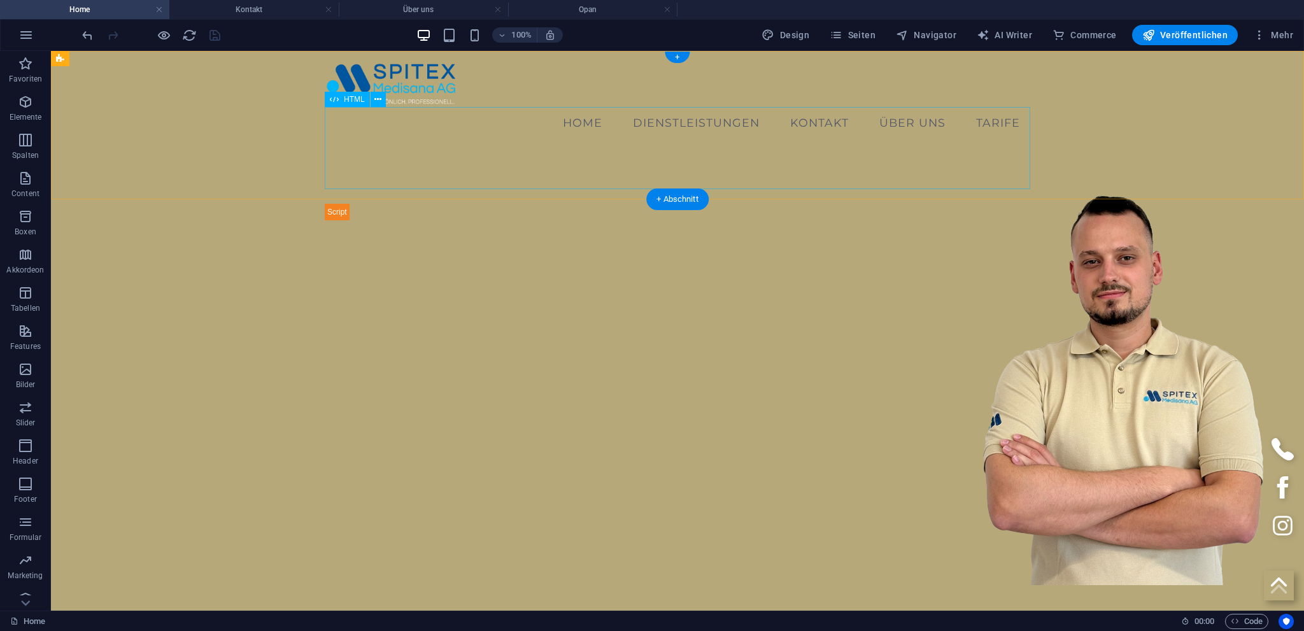
click at [473, 203] on div at bounding box center [678, 212] width 706 height 18
select select "px"
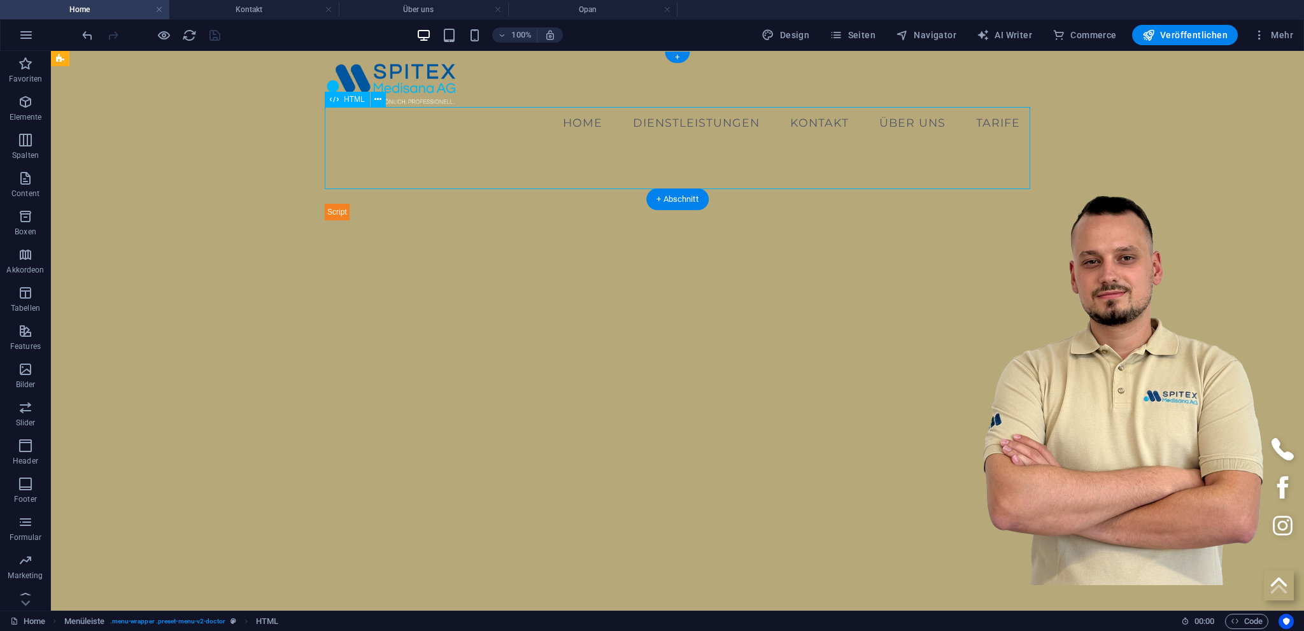
select select "px"
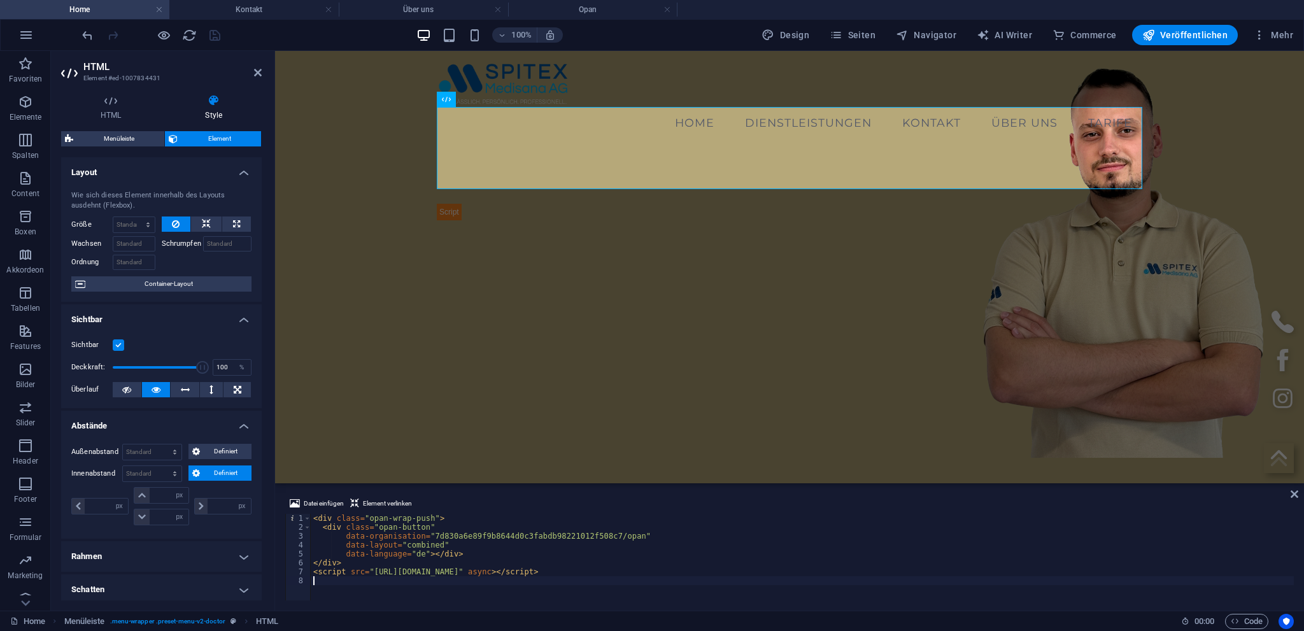
click at [388, 567] on div "< div class = "opan-wrap-push" > < div class = "opan-button" data-organisation …" at bounding box center [802, 566] width 983 height 104
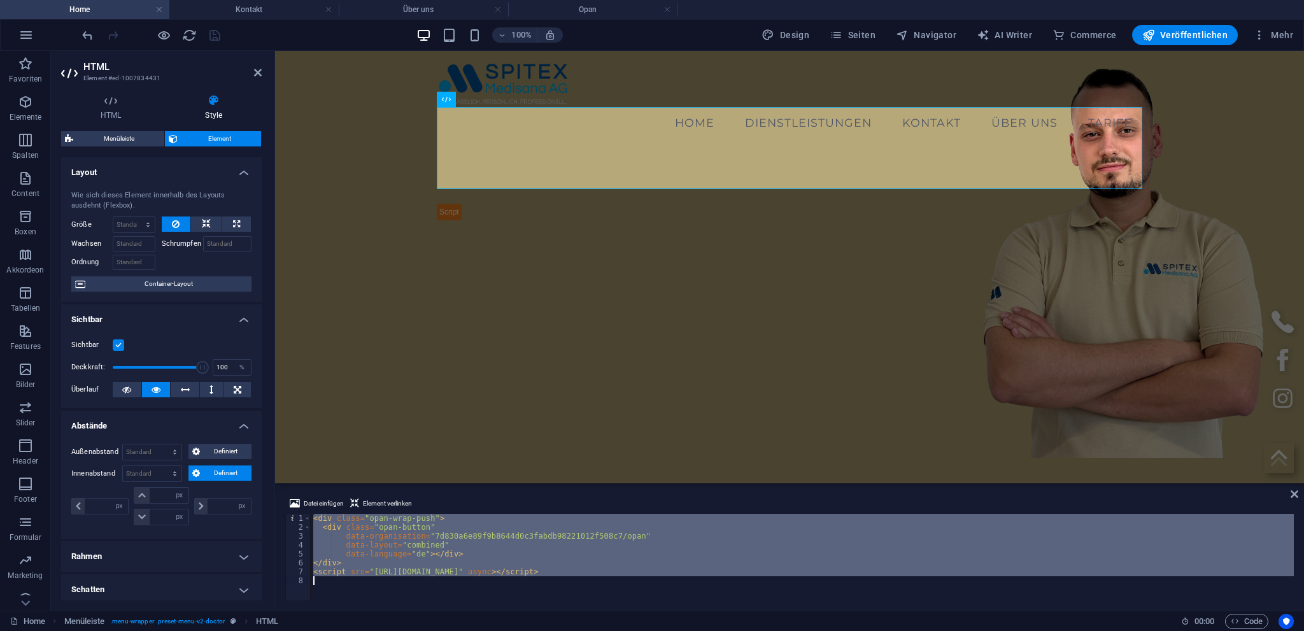
paste textarea "div class="opan-button" data-organisation="7d830a6e89f9b8644d0c3fabdb98221012f5…"
type textarea "<div class="opan-button" data-organisation="7d830a6e89f9b8644d0c3fabdb98221012f…"
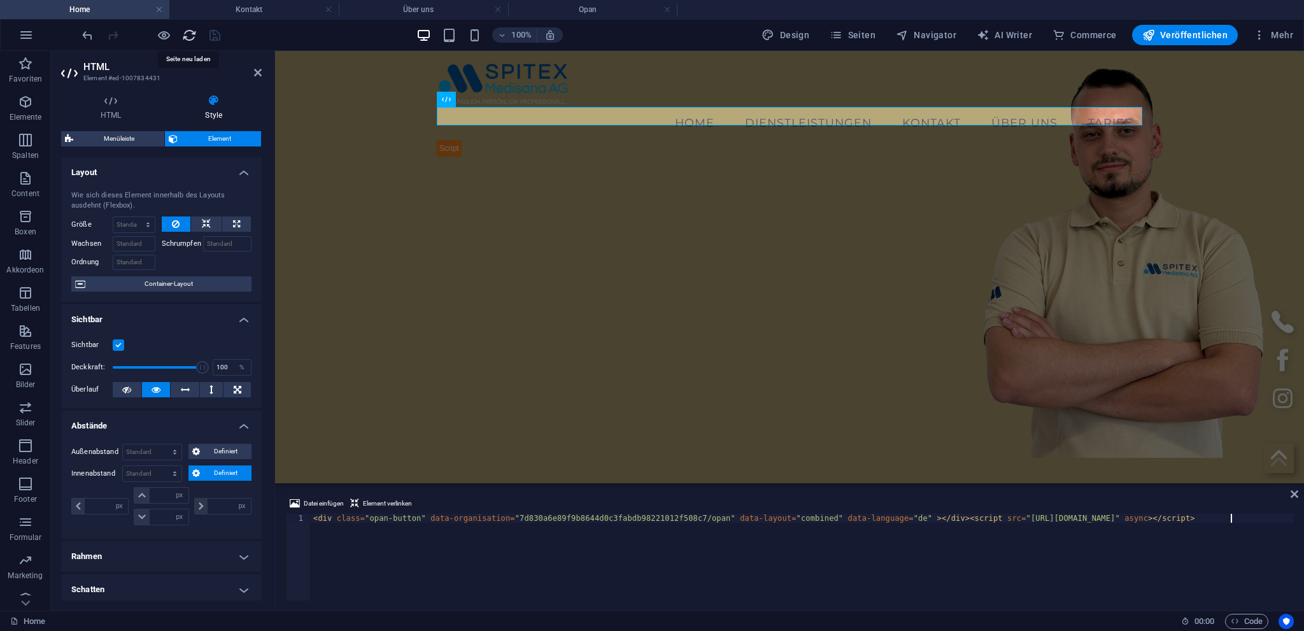
click at [190, 36] on icon "reload" at bounding box center [189, 35] width 15 height 15
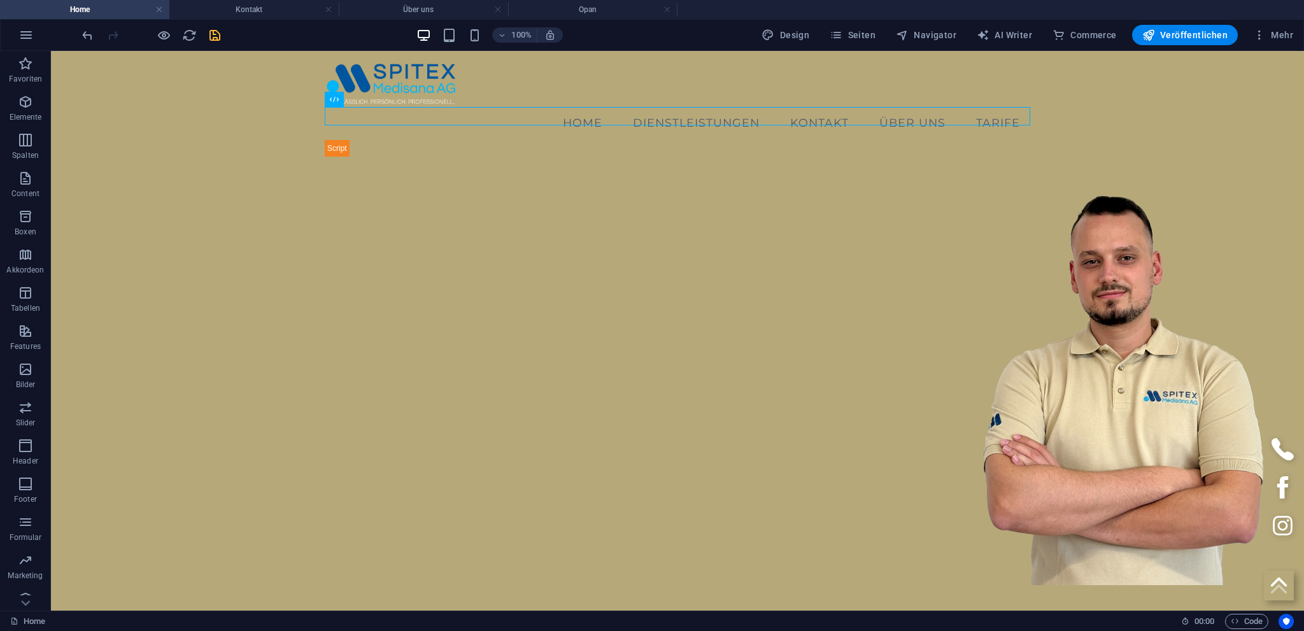
click at [224, 31] on div "100% Design Seiten Navigator AI Writer Commerce Veröffentlichen Mehr" at bounding box center [689, 35] width 1219 height 20
click at [213, 34] on icon "save" at bounding box center [215, 35] width 15 height 15
checkbox input "false"
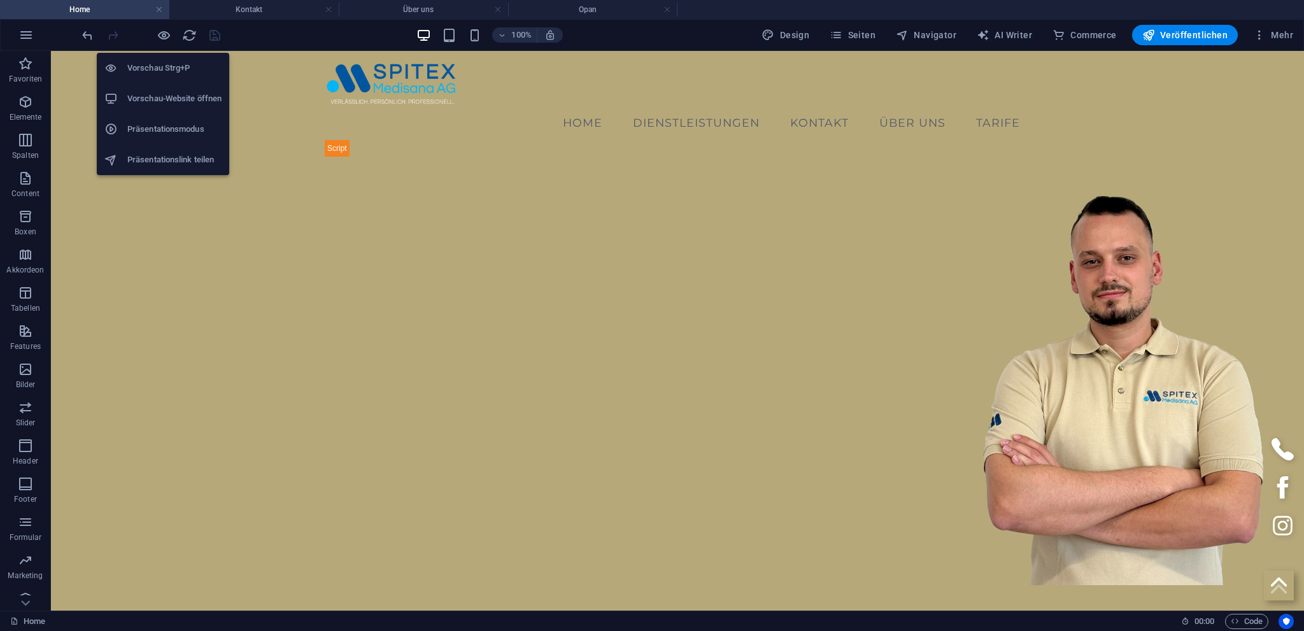
click at [159, 97] on h6 "Vorschau-Website öffnen" at bounding box center [174, 98] width 94 height 15
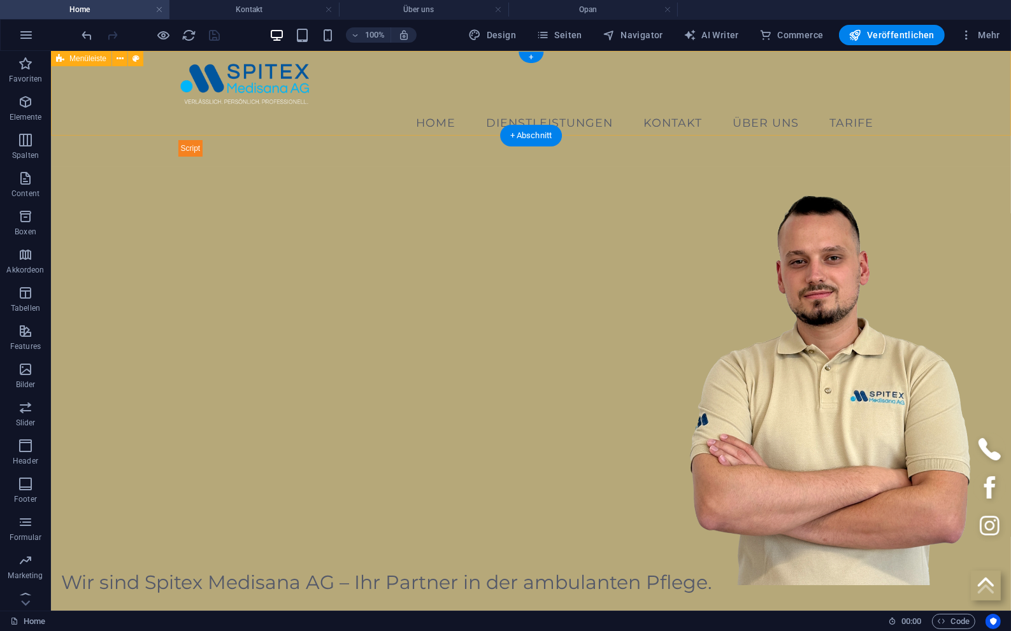
click at [307, 125] on div "Home Dienstleistungen Abklärung und Beratung Psychiatrische Pflege Palliativpfl…" at bounding box center [530, 108] width 960 height 116
click at [307, 138] on div at bounding box center [531, 147] width 706 height 18
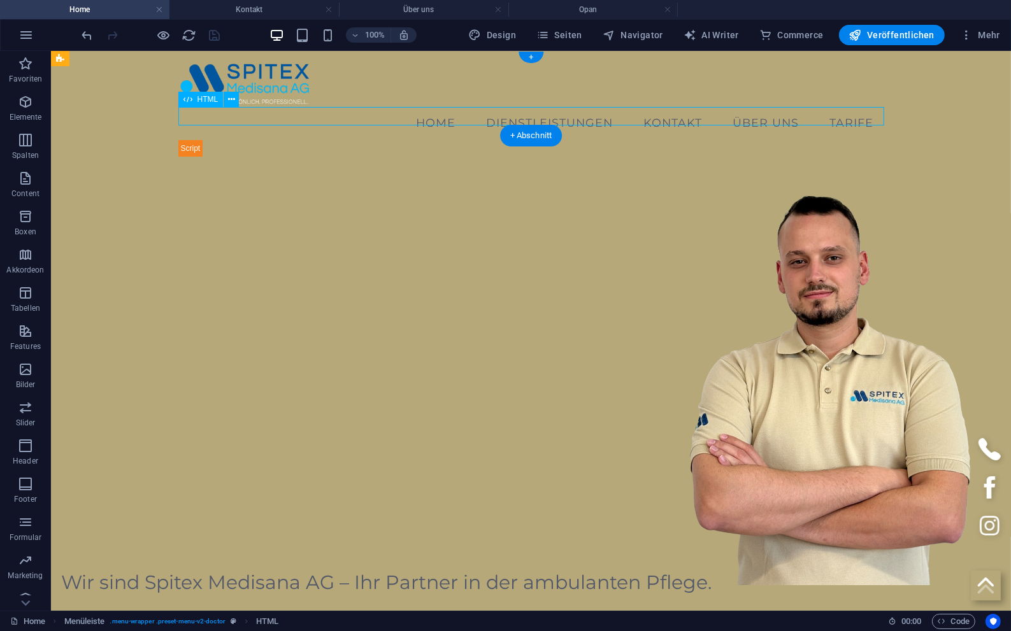
click at [307, 138] on div at bounding box center [531, 147] width 706 height 18
select select "px"
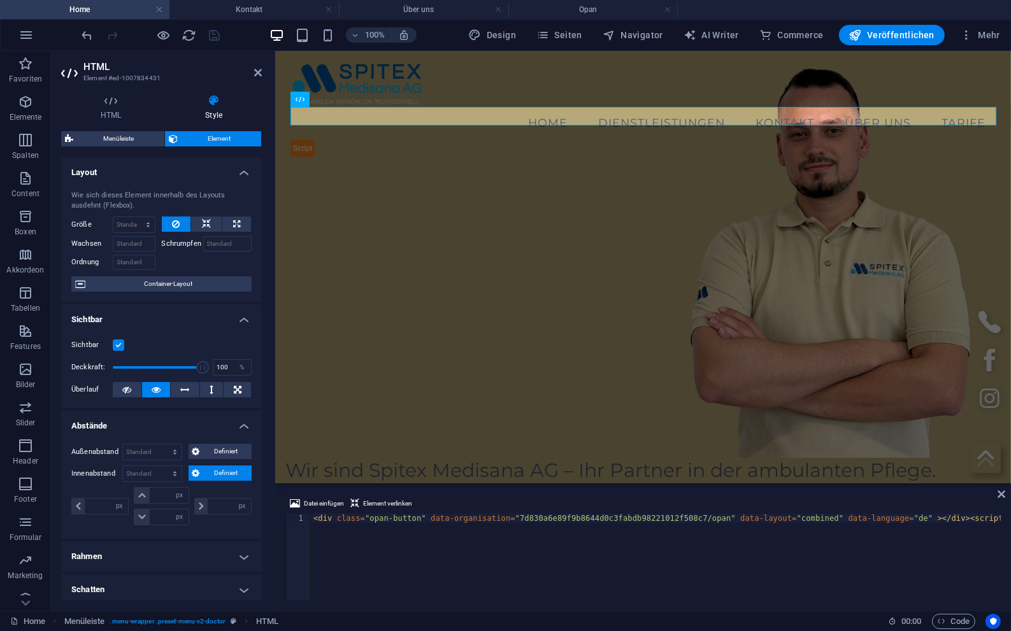
click at [379, 534] on div "< div class = "opan-button" data-organisation = "7d830a6e89f9b8644d0c3fabdb9822…" at bounding box center [772, 566] width 923 height 104
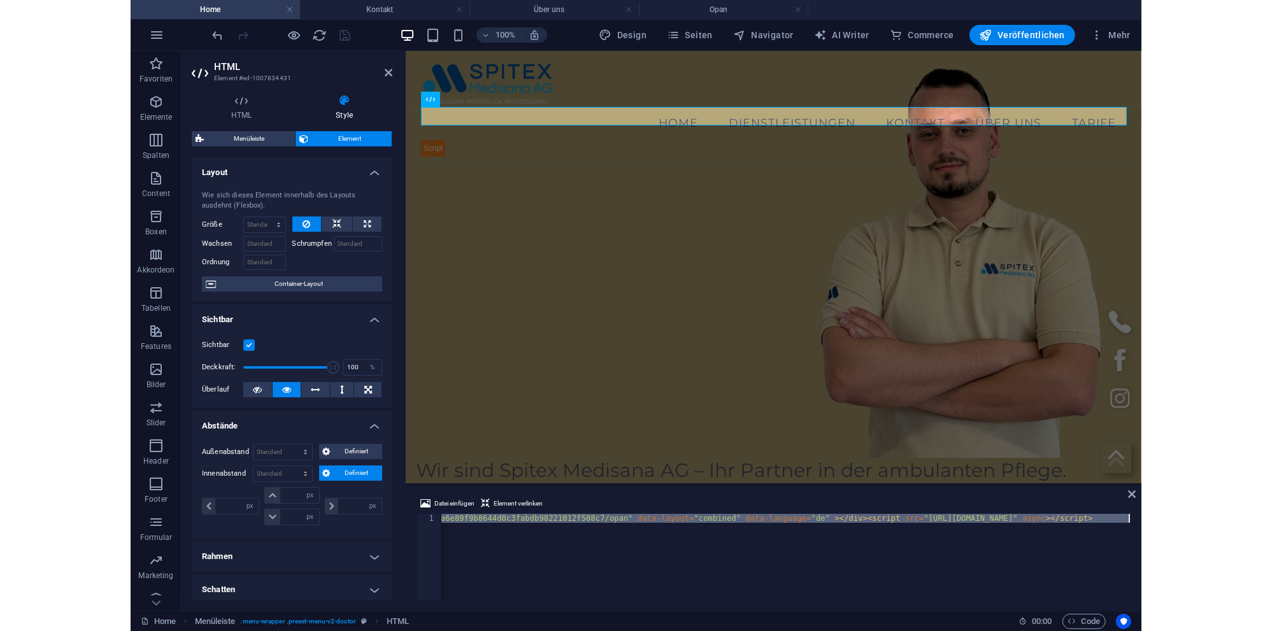
scroll to position [110, 0]
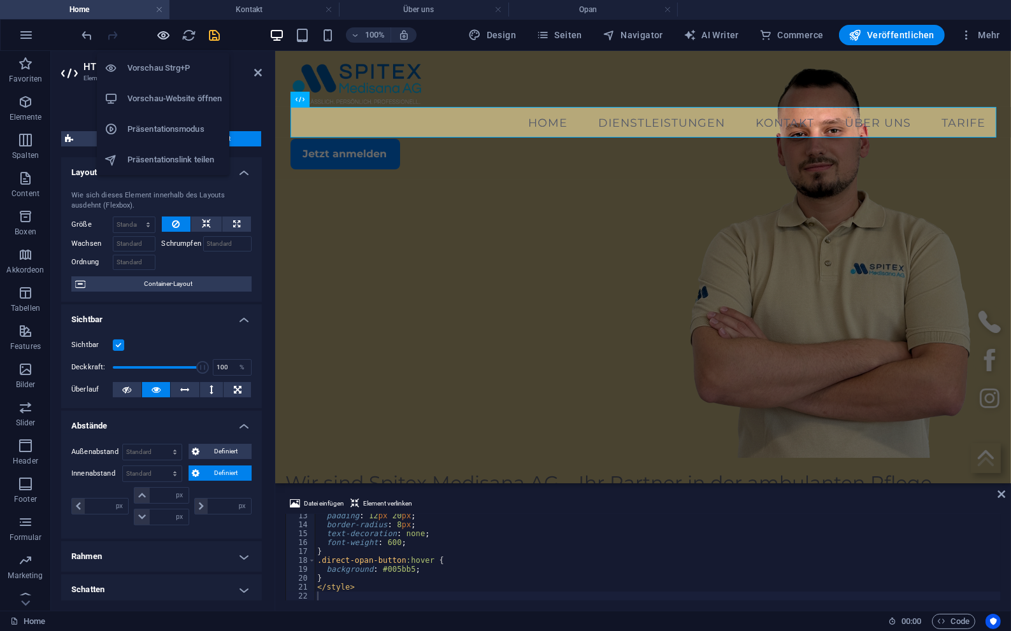
click at [164, 36] on icon "button" at bounding box center [164, 35] width 15 height 15
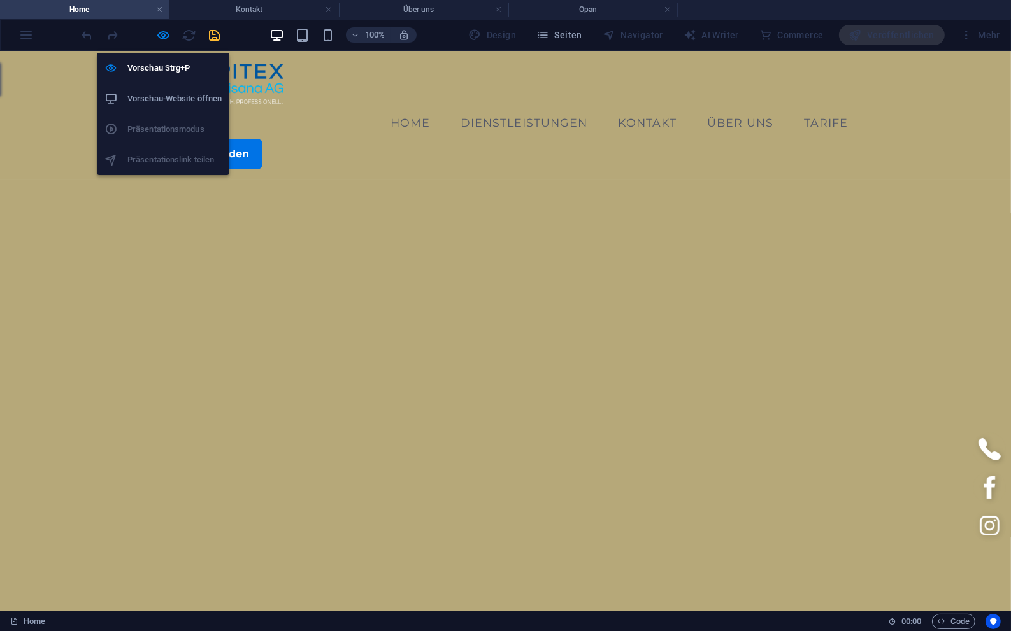
click at [162, 101] on h6 "Vorschau-Website öffnen" at bounding box center [174, 98] width 94 height 15
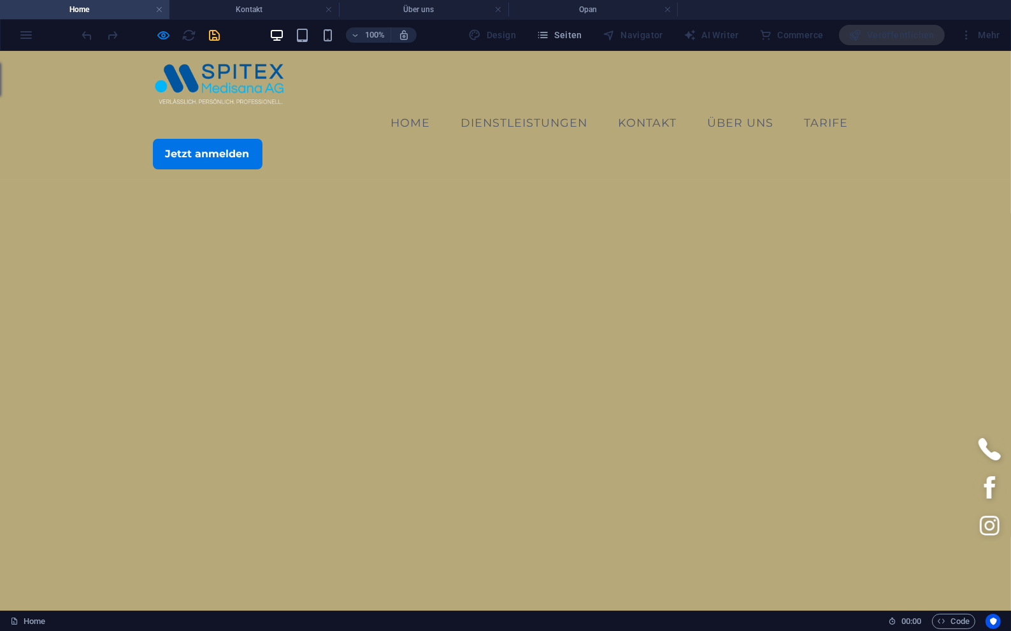
click at [478, 138] on div "Home Dienstleistungen Abklärung und Beratung Psychiatrische Pflege Palliativpfl…" at bounding box center [505, 114] width 1011 height 129
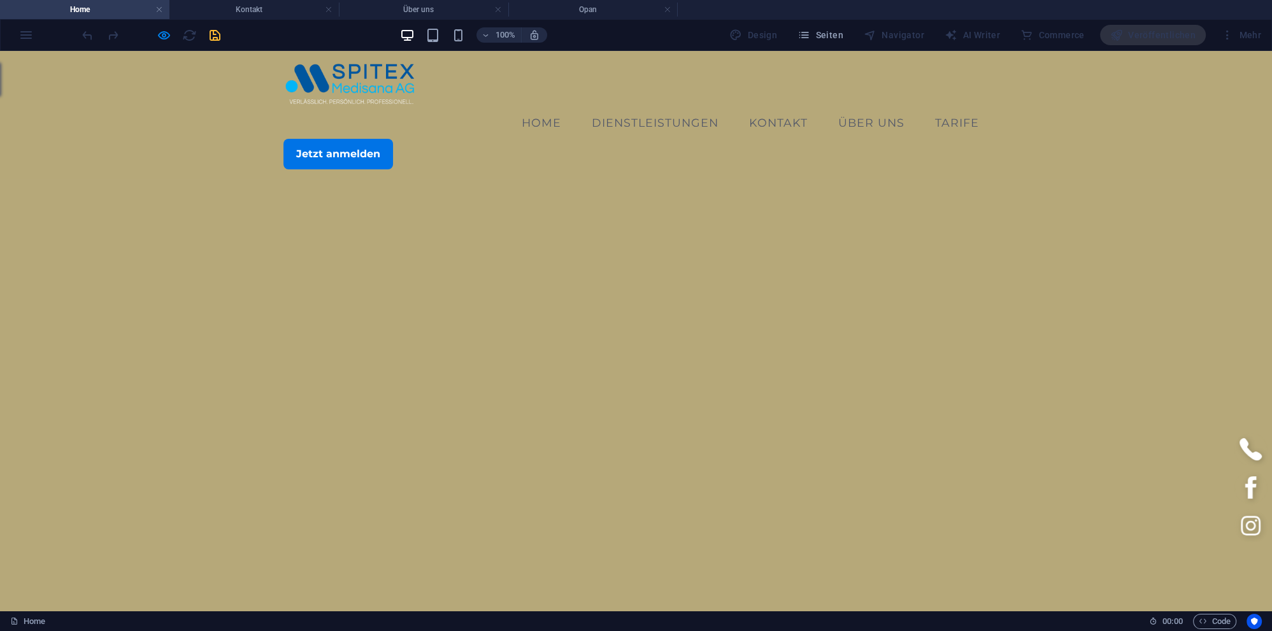
click at [422, 139] on div "Jetzt anmelden" at bounding box center [636, 154] width 706 height 31
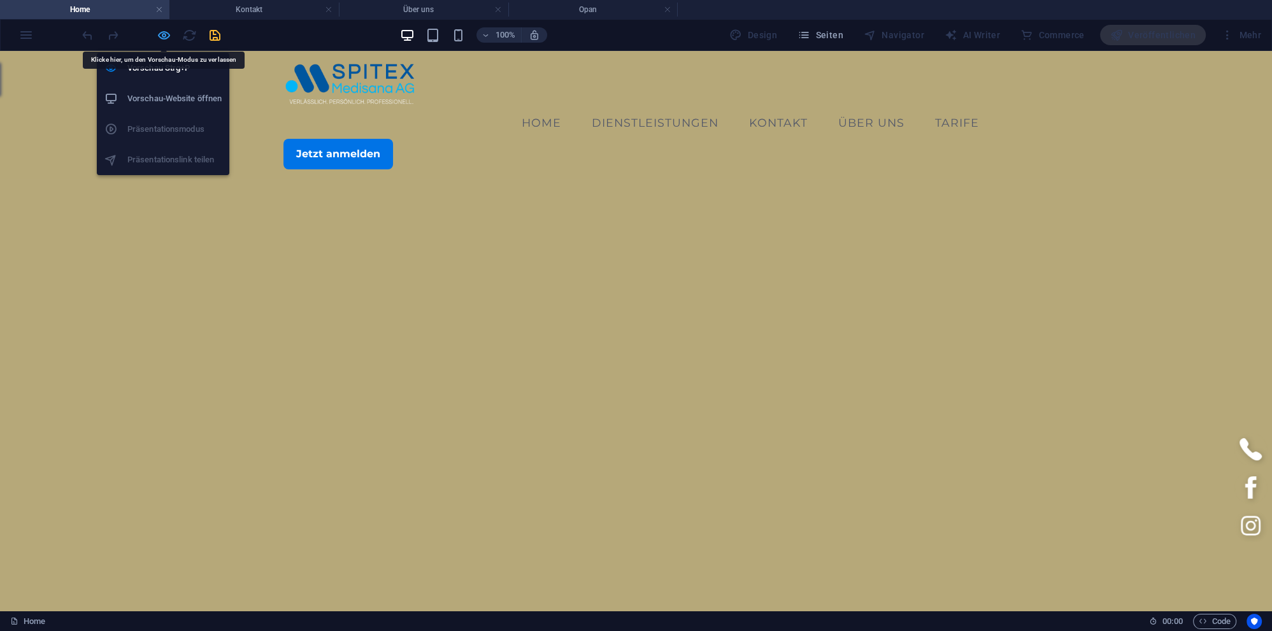
click at [167, 32] on icon "button" at bounding box center [164, 35] width 15 height 15
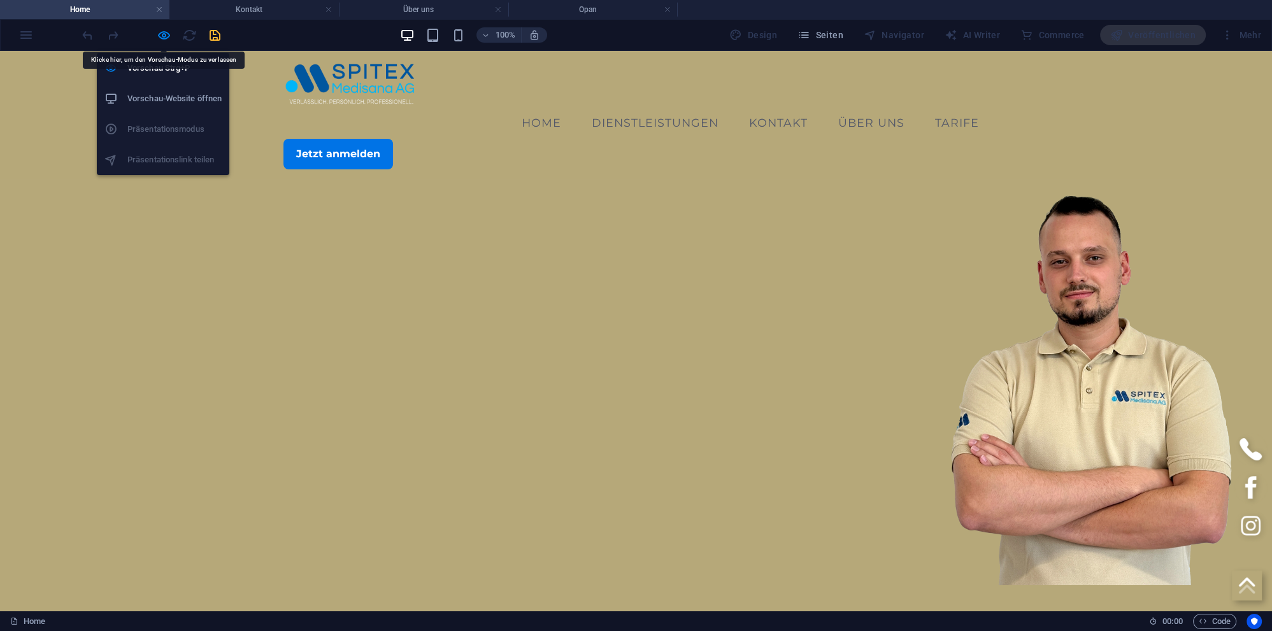
select select "px"
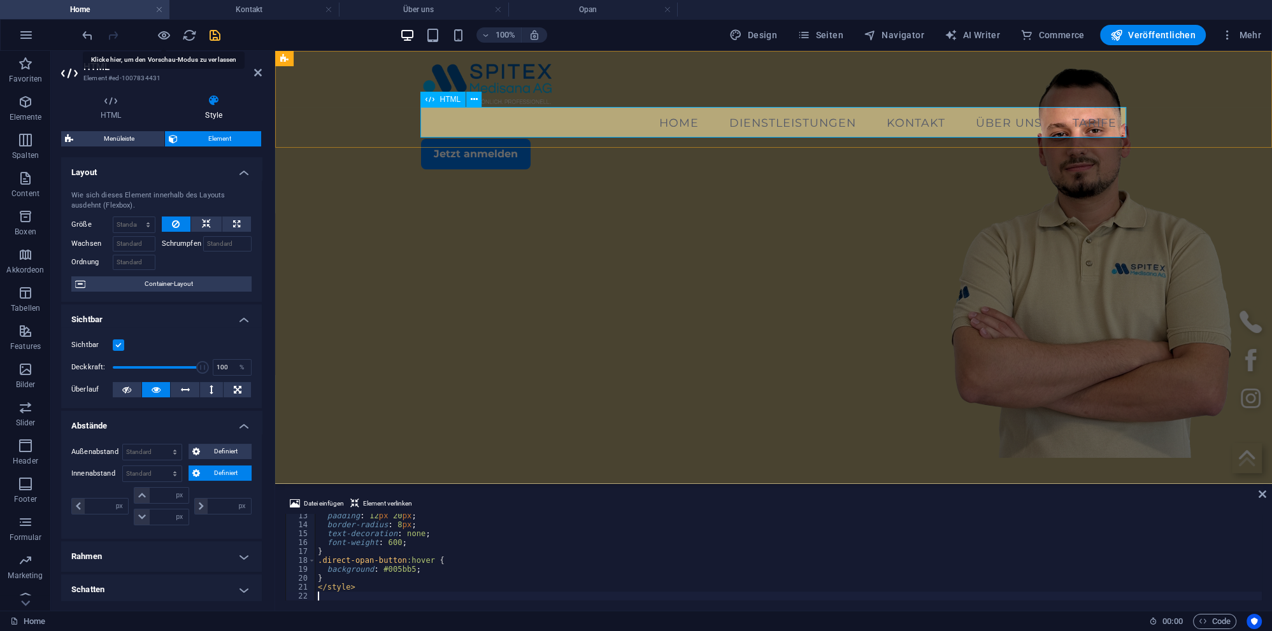
click at [604, 139] on div "Jetzt anmelden" at bounding box center [774, 154] width 706 height 31
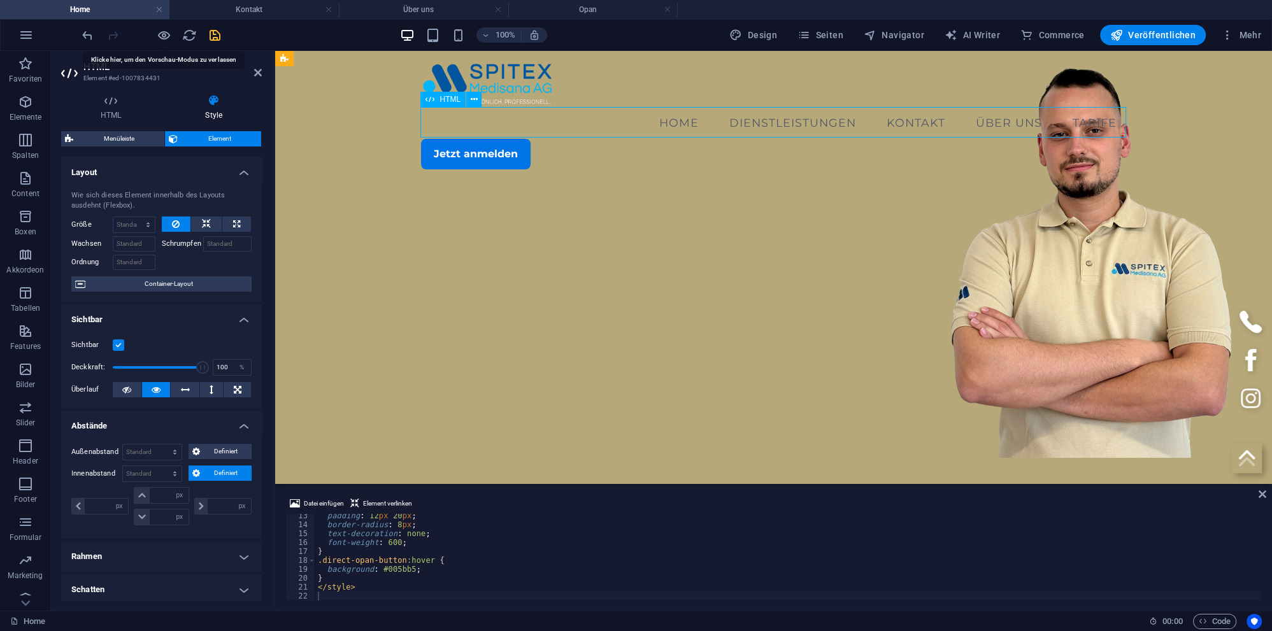
click at [604, 139] on div "Jetzt anmelden" at bounding box center [774, 154] width 706 height 31
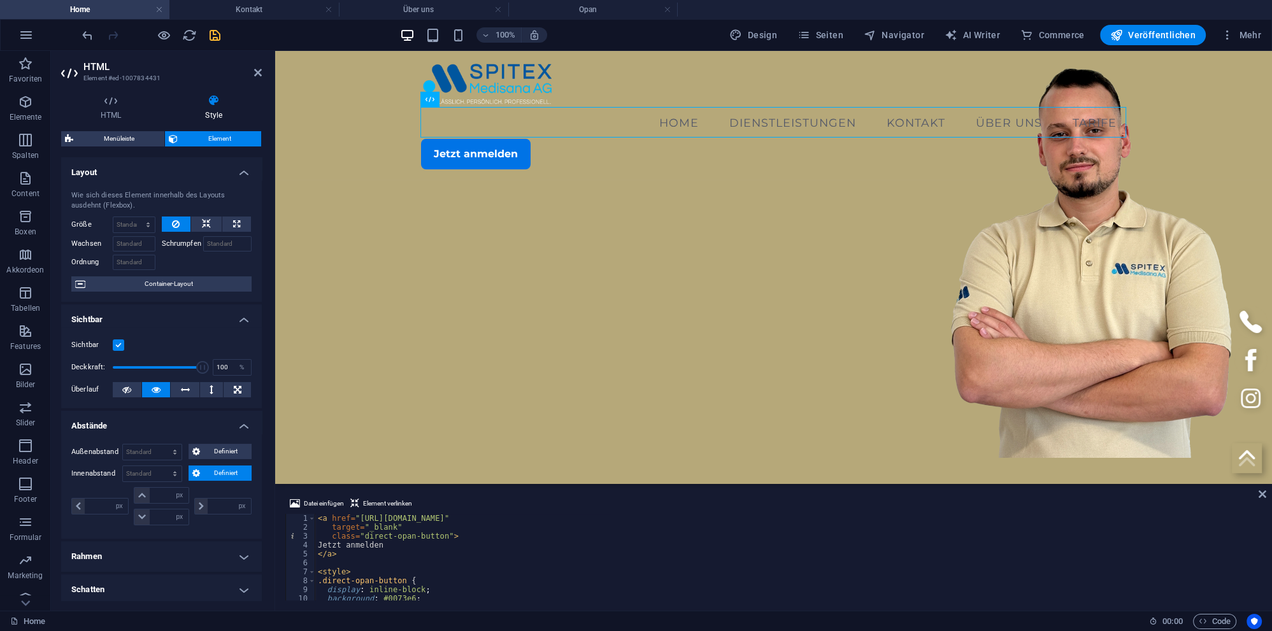
scroll to position [0, 0]
click at [598, 139] on div "Jetzt anmelden" at bounding box center [774, 154] width 706 height 31
click at [395, 545] on div "< a href = "https://opancare.ch/organisation/7d830a6e89f9b8644d0c3fabdb98221012…" at bounding box center [788, 566] width 946 height 104
type textarea "</style>"
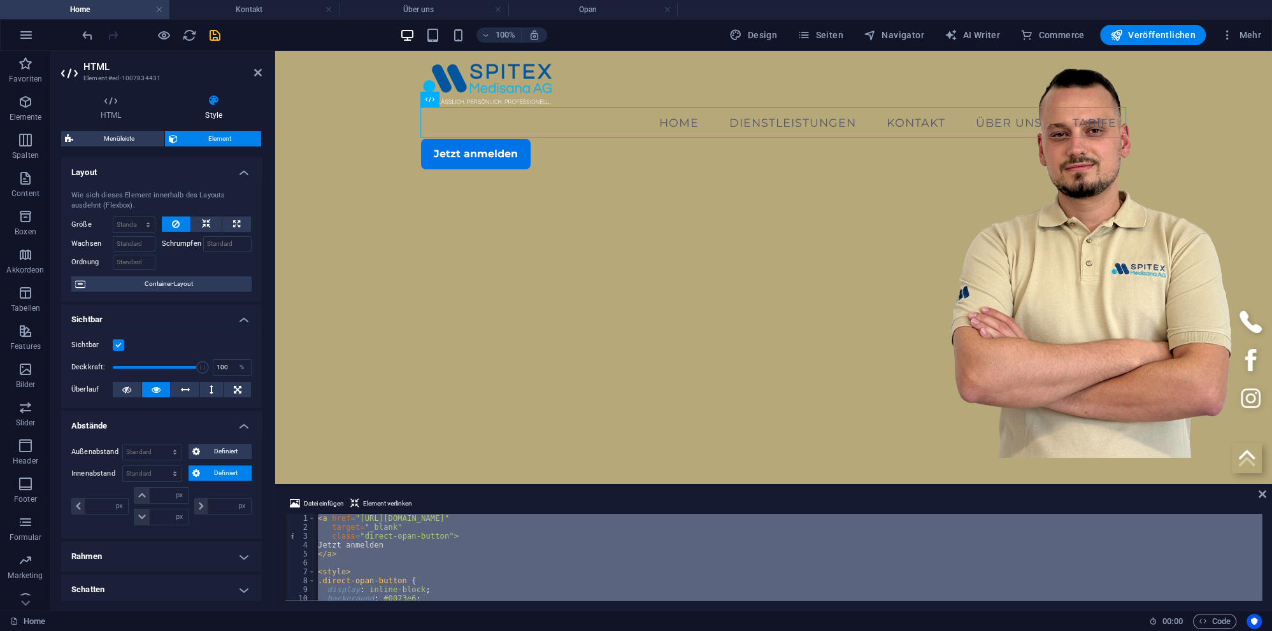
paste textarea
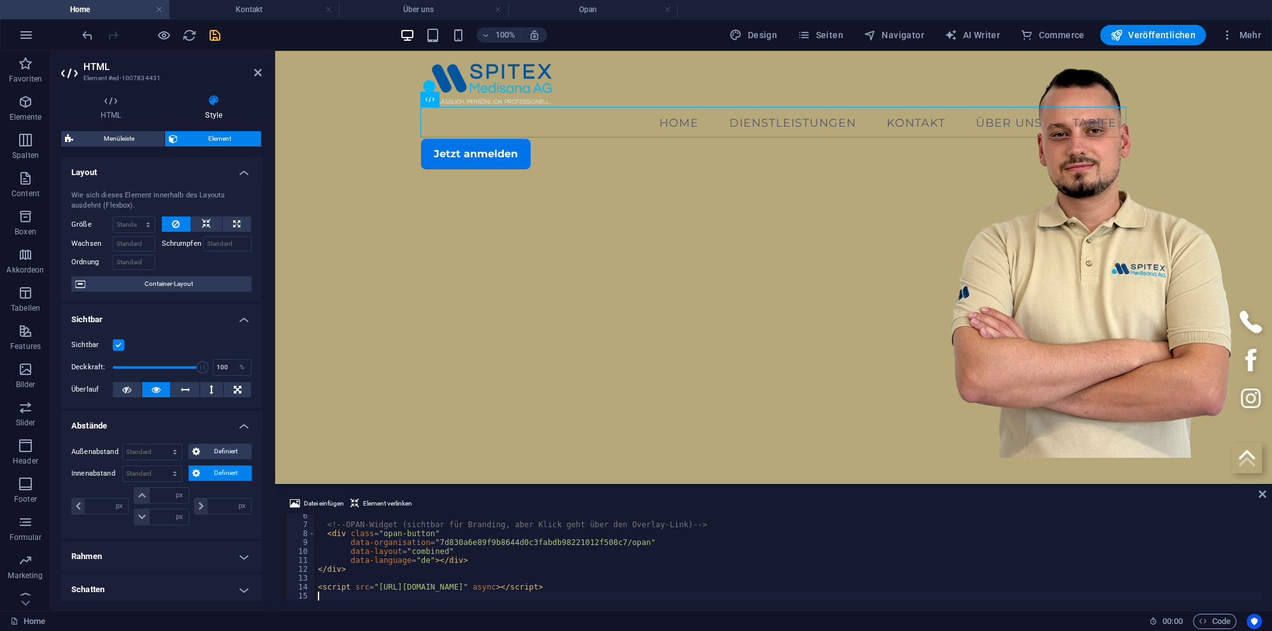
scroll to position [47, 0]
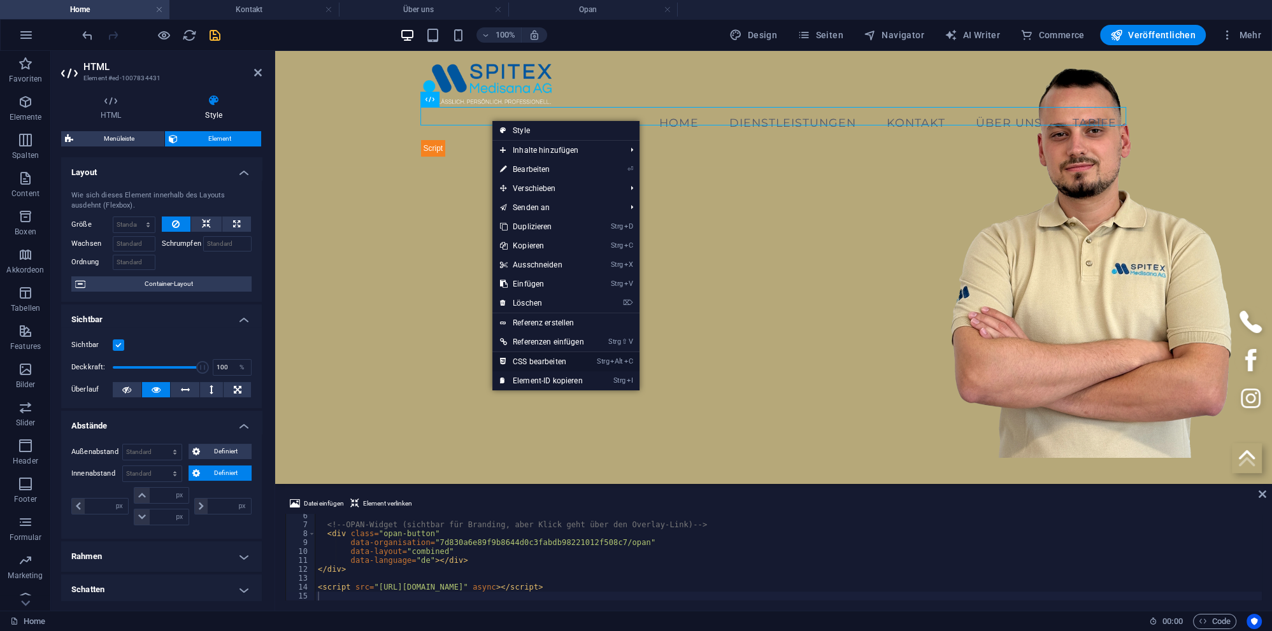
click at [549, 357] on link "Strg Alt C CSS bearbeiten" at bounding box center [541, 361] width 99 height 19
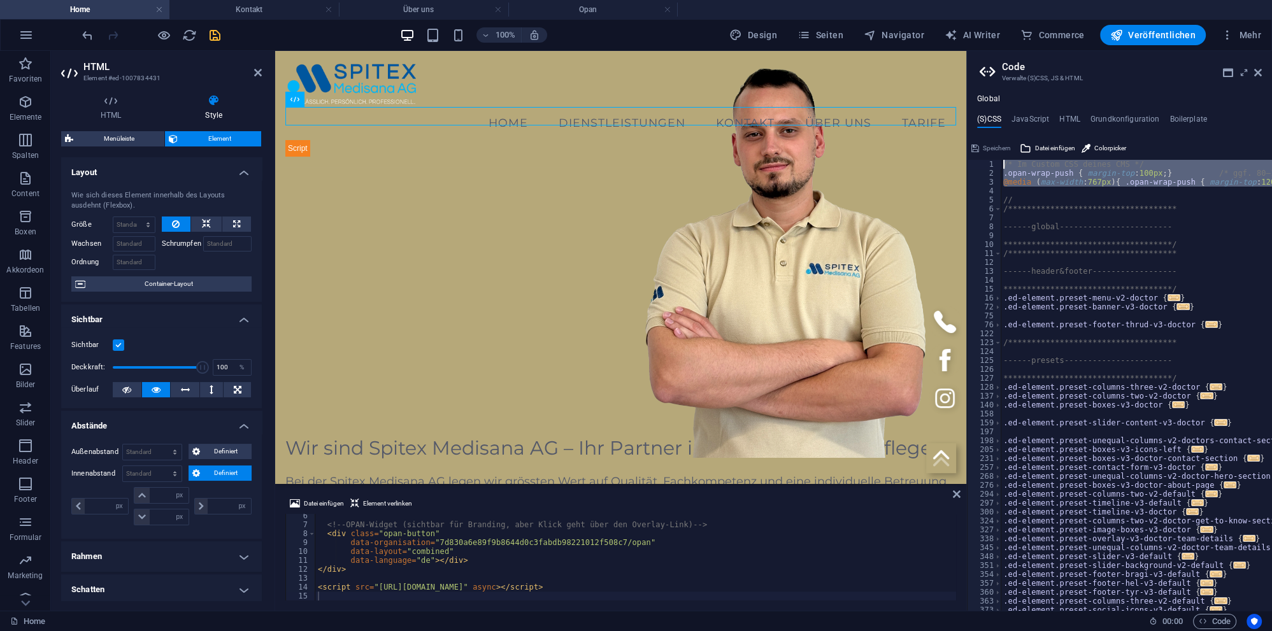
drag, startPoint x: 1015, startPoint y: 191, endPoint x: 982, endPoint y: 166, distance: 40.9
click at [1001, 166] on div "**********" at bounding box center [1136, 385] width 271 height 451
type textarea "/* Im Custom CSS deines CMS */ .opan-wrap-push { margin-top: 100px; } /* ggf. 8…"
paste textarea
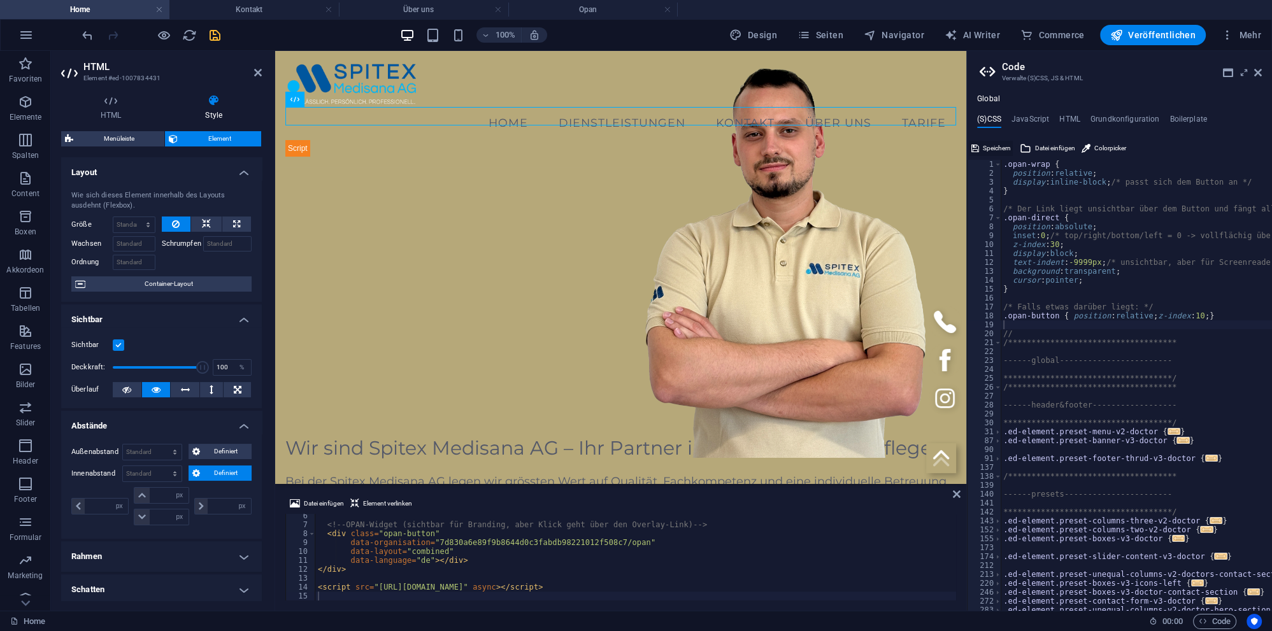
click at [990, 148] on span "Speichern" at bounding box center [997, 148] width 28 height 15
checkbox input "false"
select select "px"
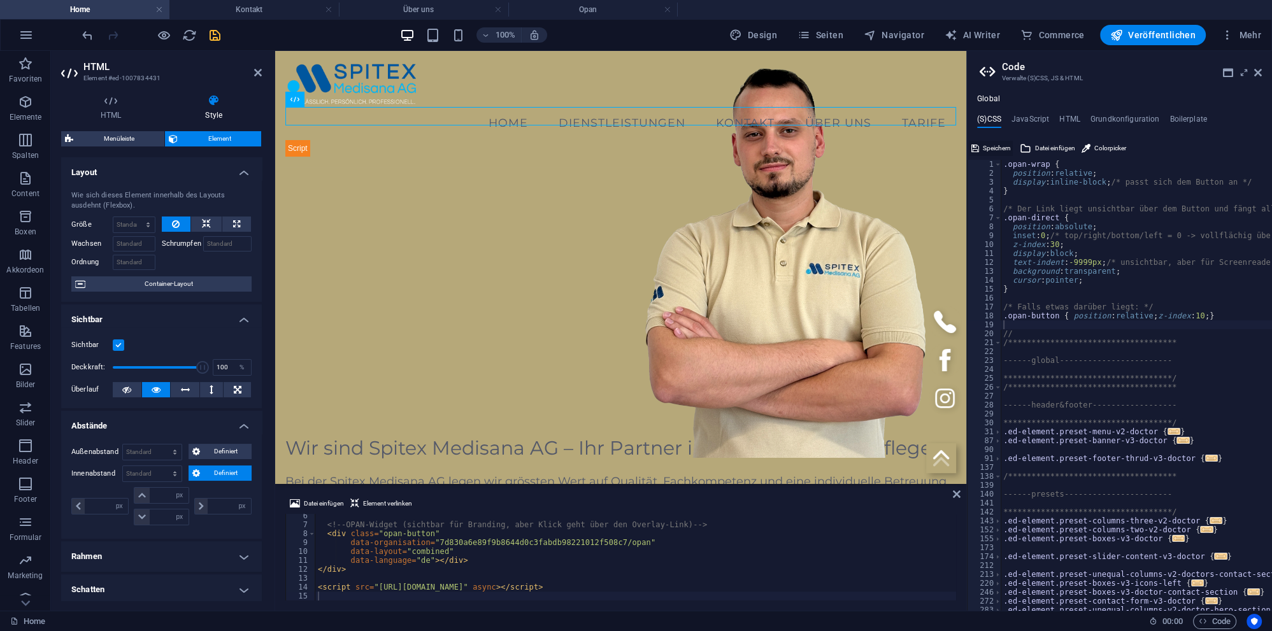
select select "px"
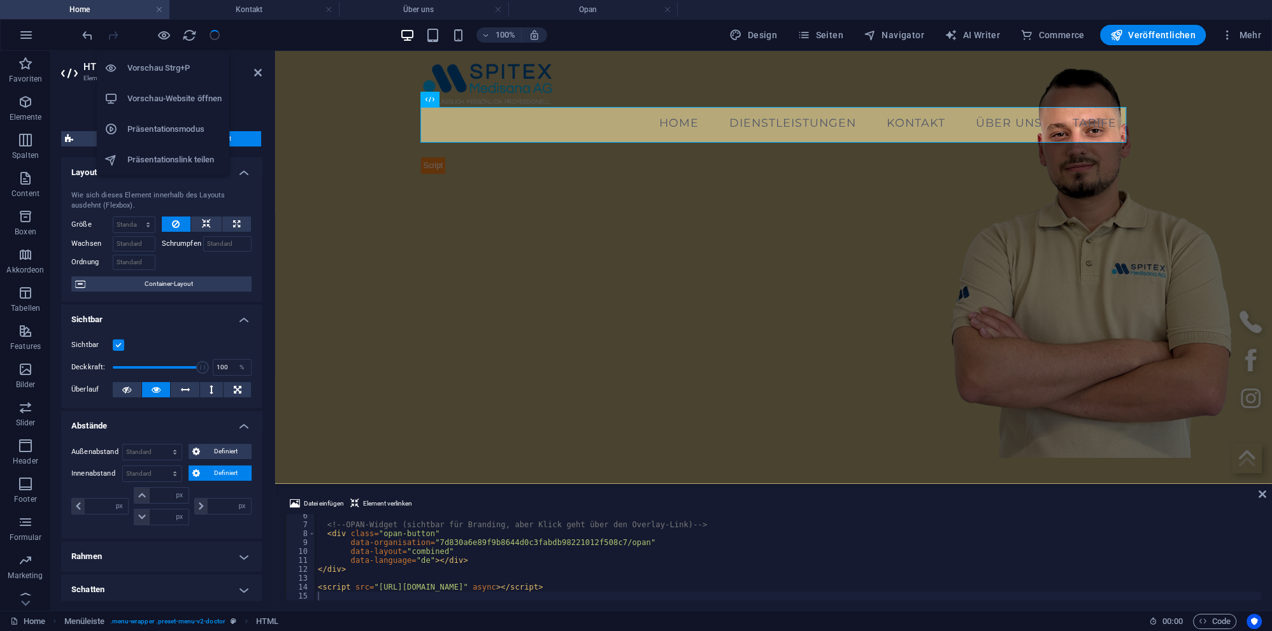
click at [157, 93] on h6 "Vorschau-Website öffnen" at bounding box center [174, 98] width 94 height 15
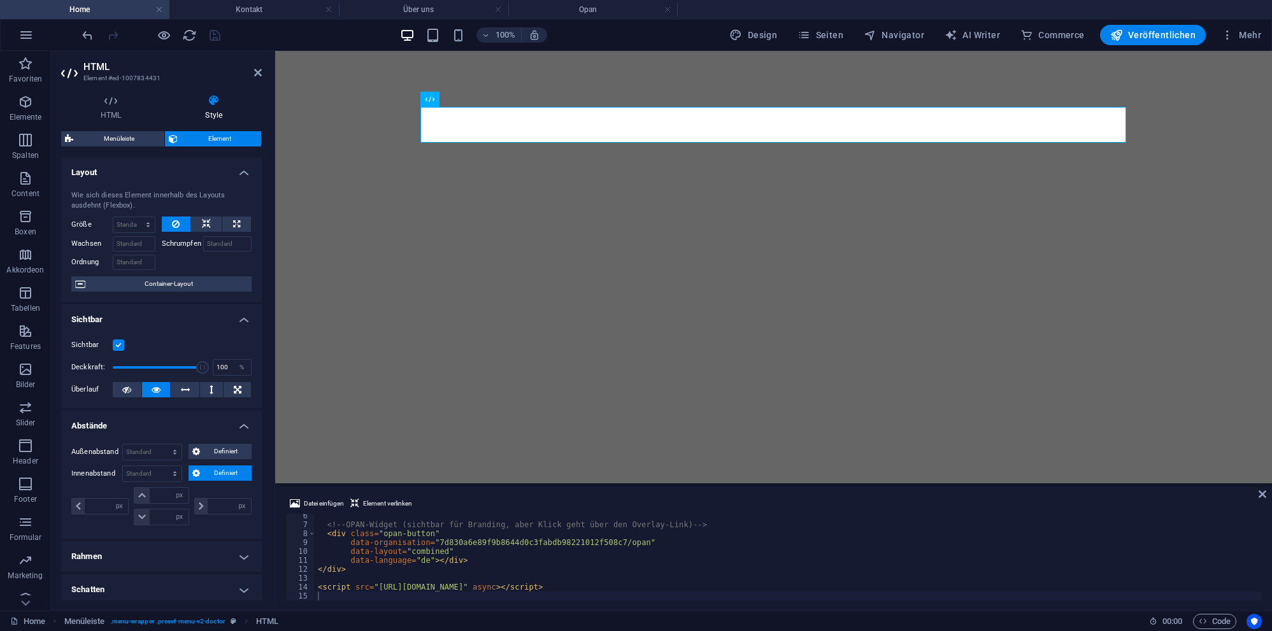
select select "px"
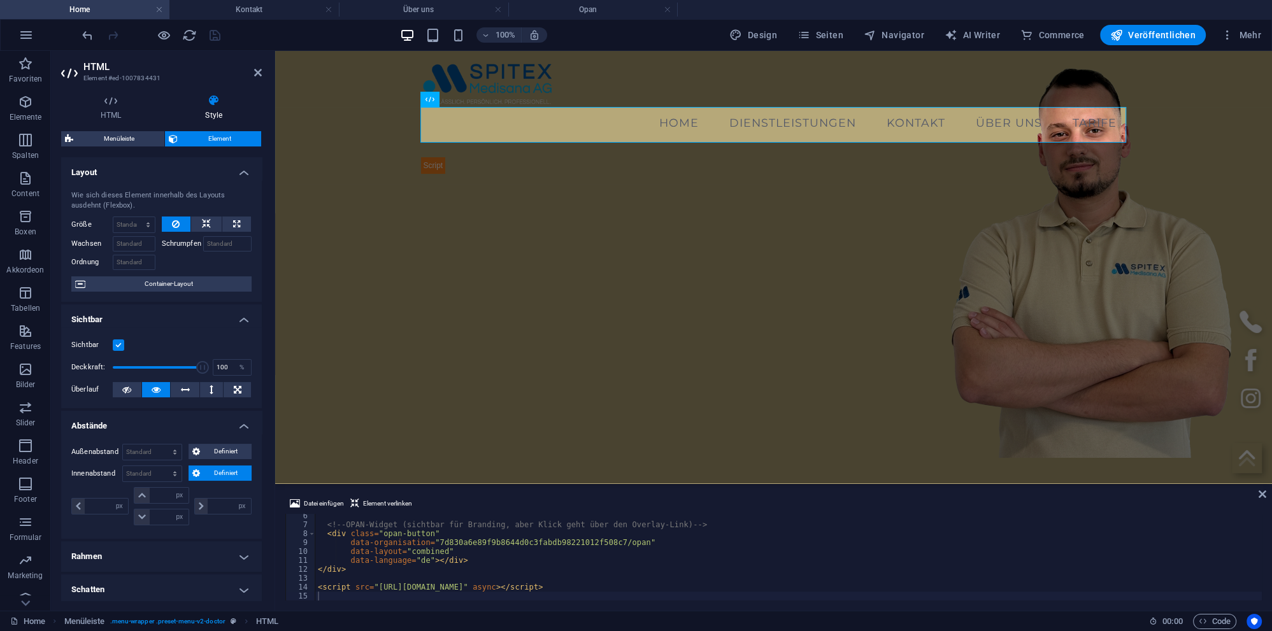
click at [436, 567] on div "<!-- OPAN-Widget (sichtbar für Branding, aber Klick geht über den Overlay-Link)…" at bounding box center [788, 563] width 946 height 104
type textarea "<script src="[URL][DOMAIN_NAME]" async></script>"
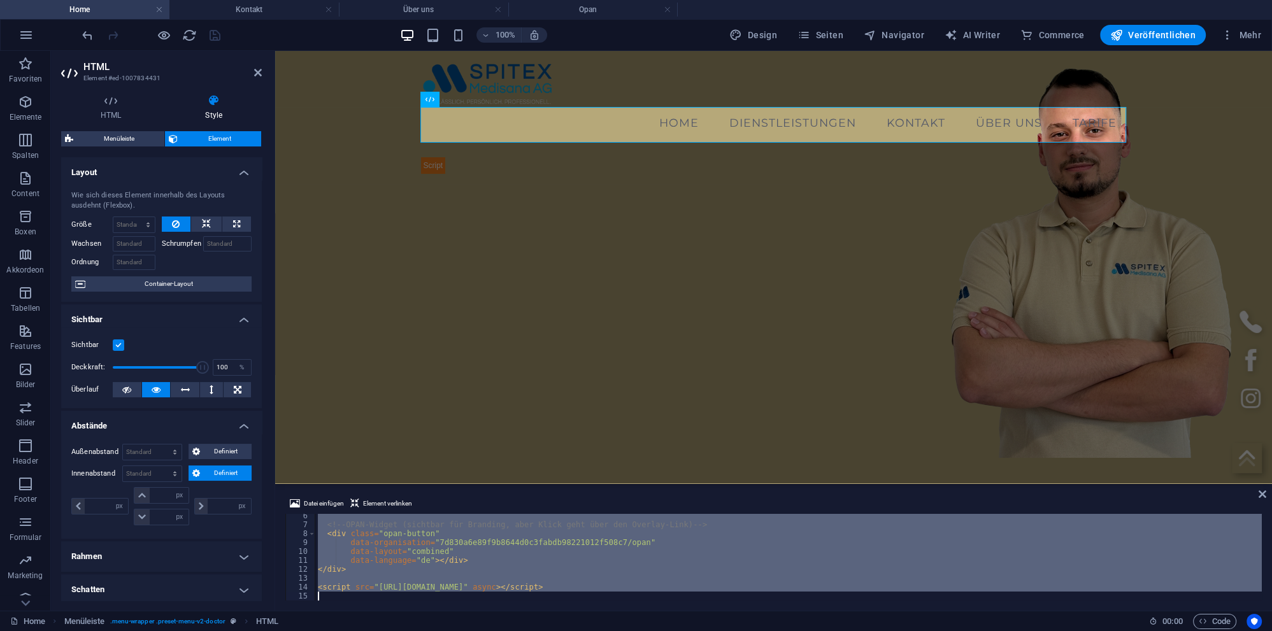
paste textarea
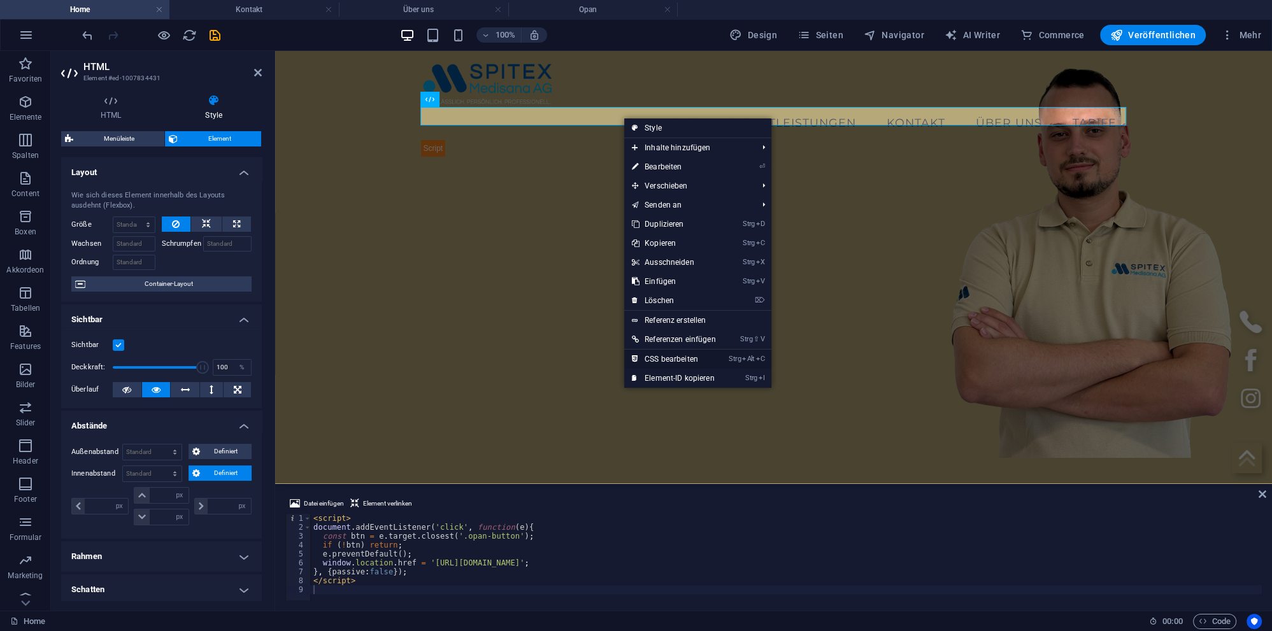
click at [669, 359] on link "Strg Alt C CSS bearbeiten" at bounding box center [673, 359] width 99 height 19
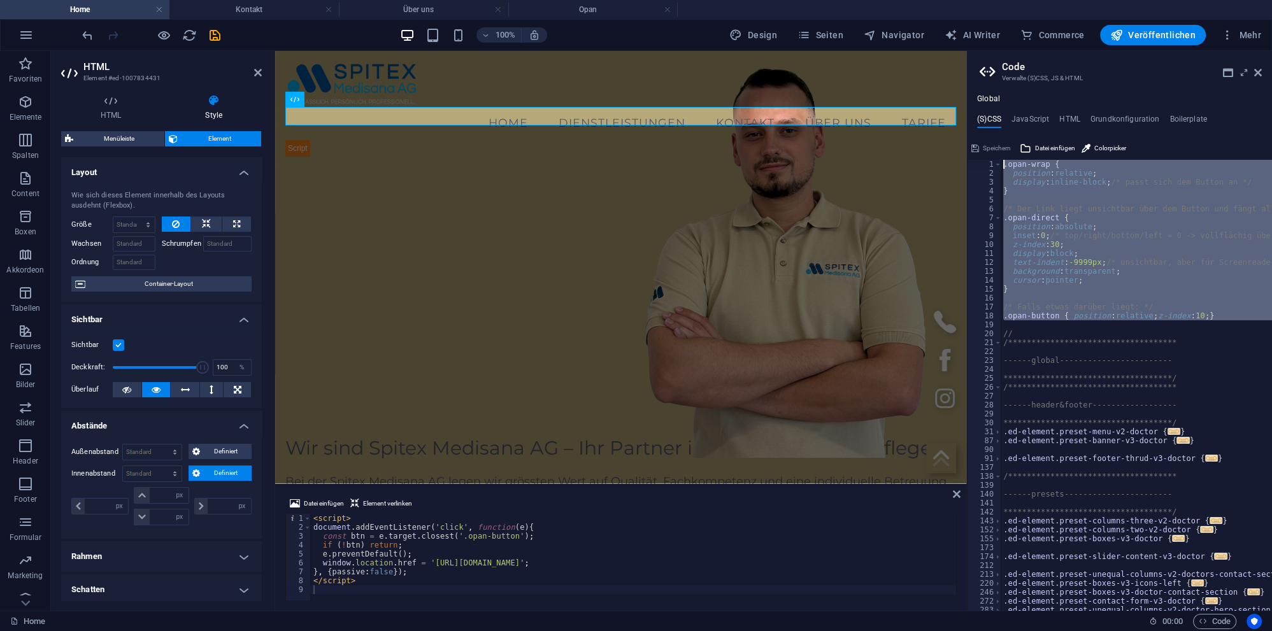
drag, startPoint x: 1014, startPoint y: 327, endPoint x: 946, endPoint y: 159, distance: 180.6
click at [1001, 160] on div "**********" at bounding box center [1136, 385] width 271 height 451
type textarea ".opan-wrap { position: relative;"
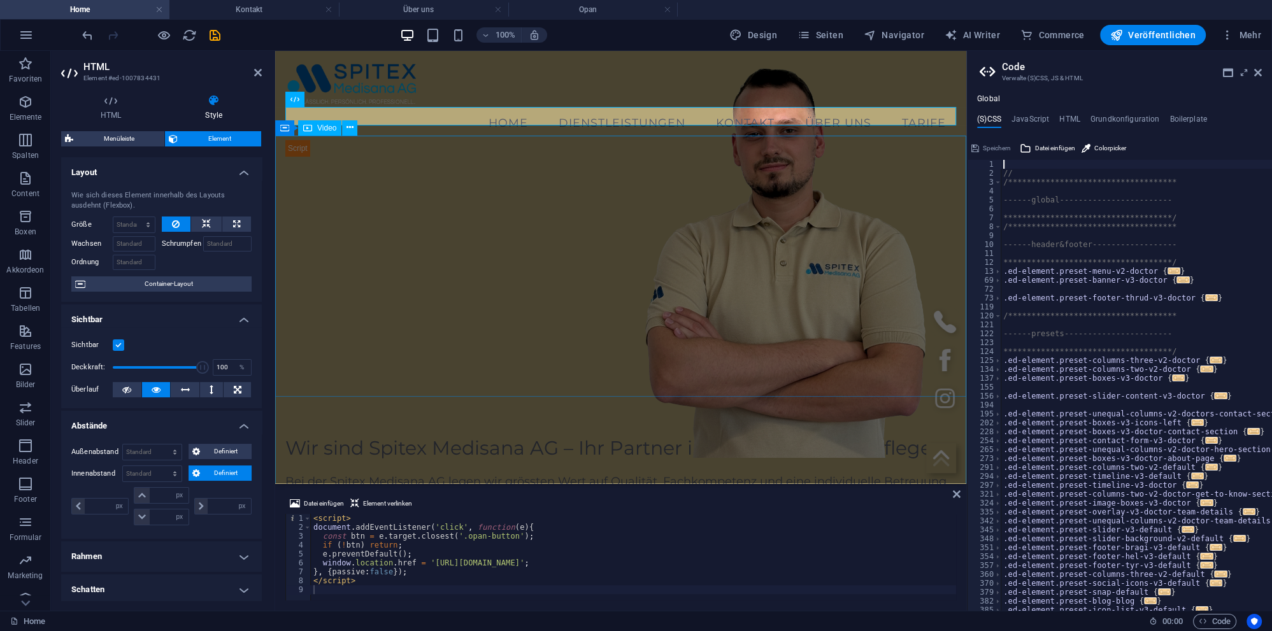
type textarea "//"
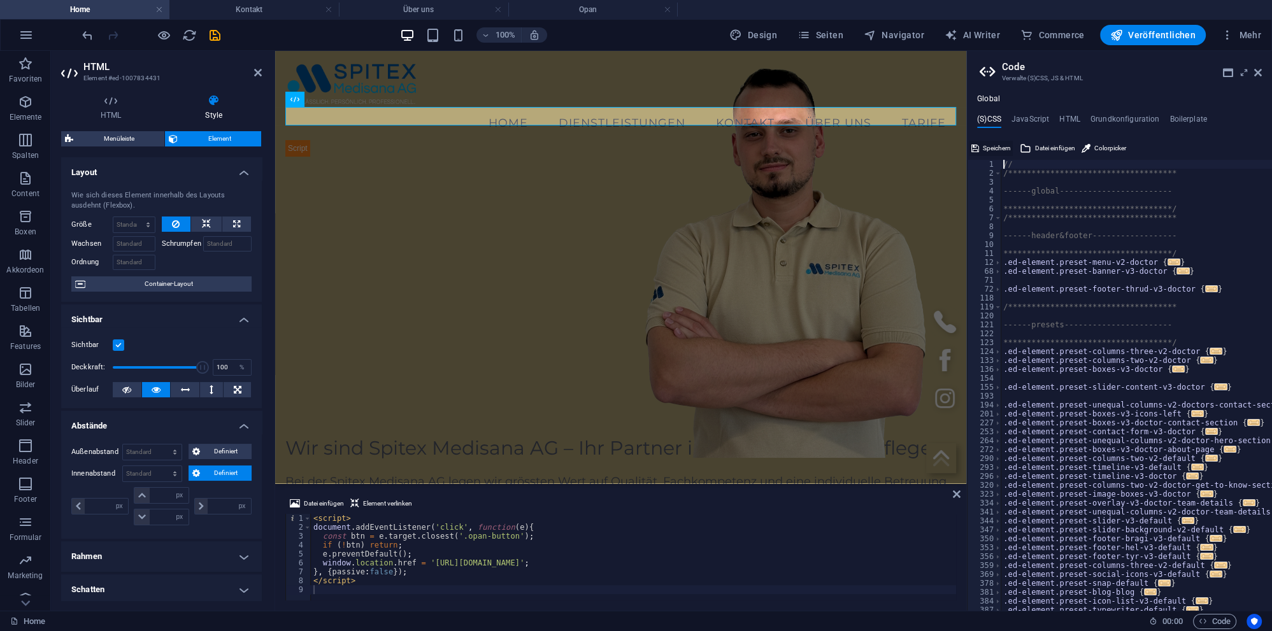
click at [987, 143] on span "Speichern" at bounding box center [997, 148] width 28 height 15
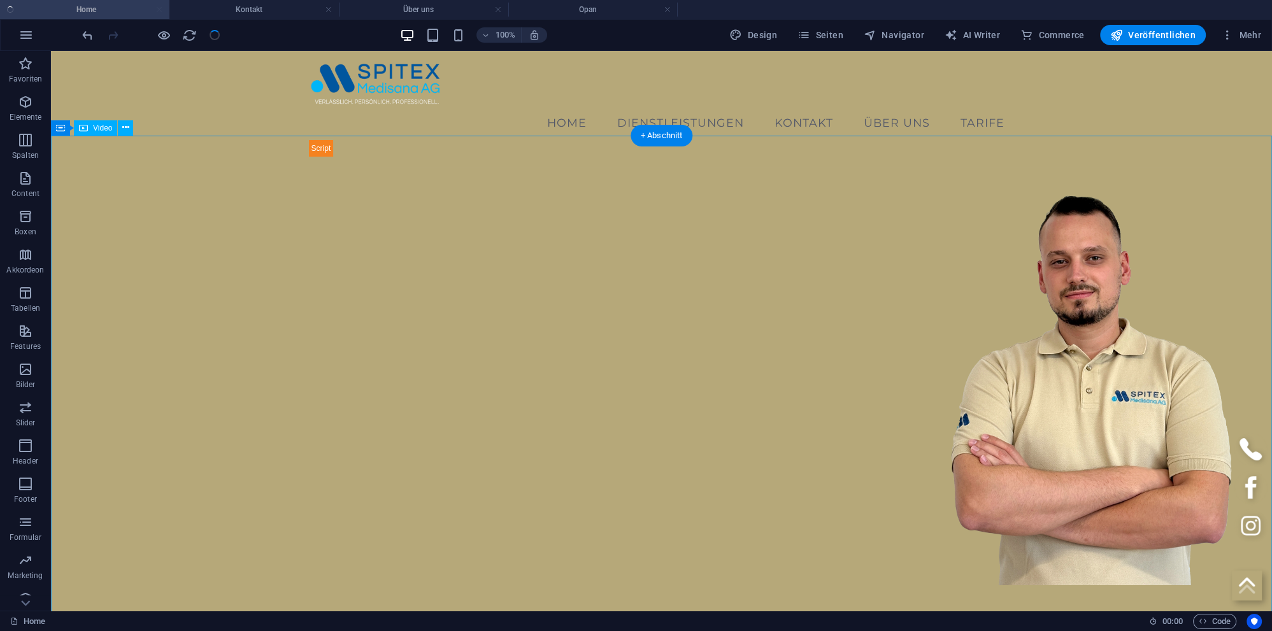
checkbox input "false"
select select "px"
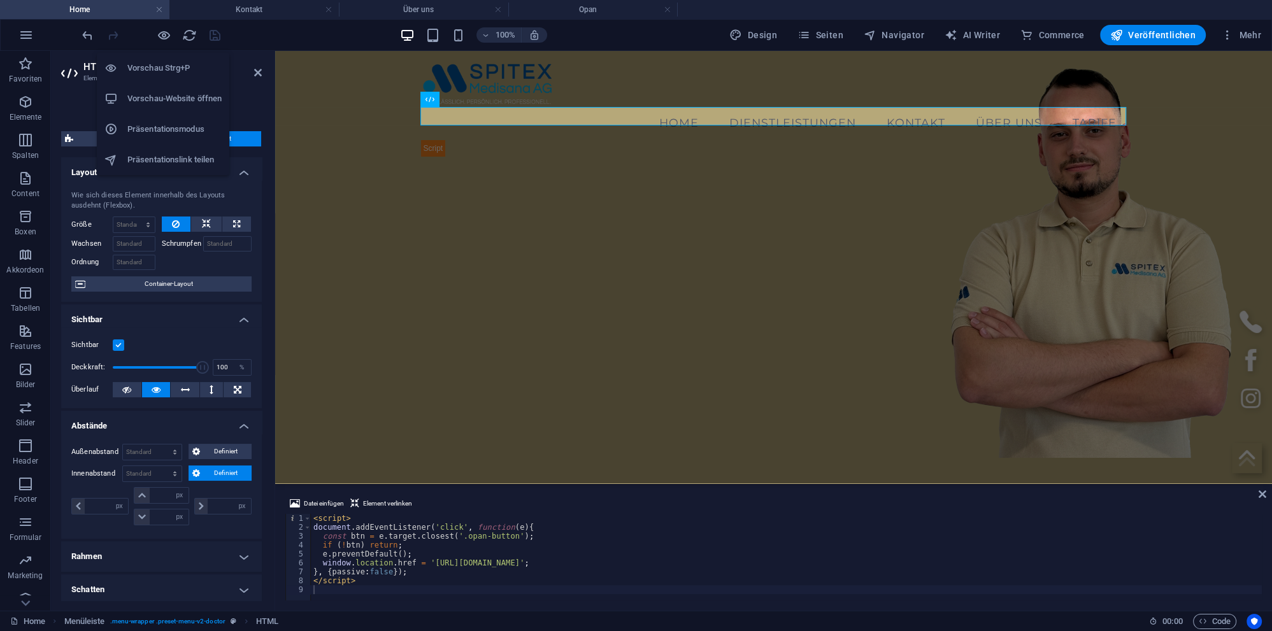
click at [169, 98] on h6 "Vorschau-Website öffnen" at bounding box center [174, 98] width 94 height 15
click at [462, 546] on div "< script > document . addEventListener ( 'click' , function ( e ) { const btn =…" at bounding box center [786, 566] width 951 height 104
type textarea "</script>"
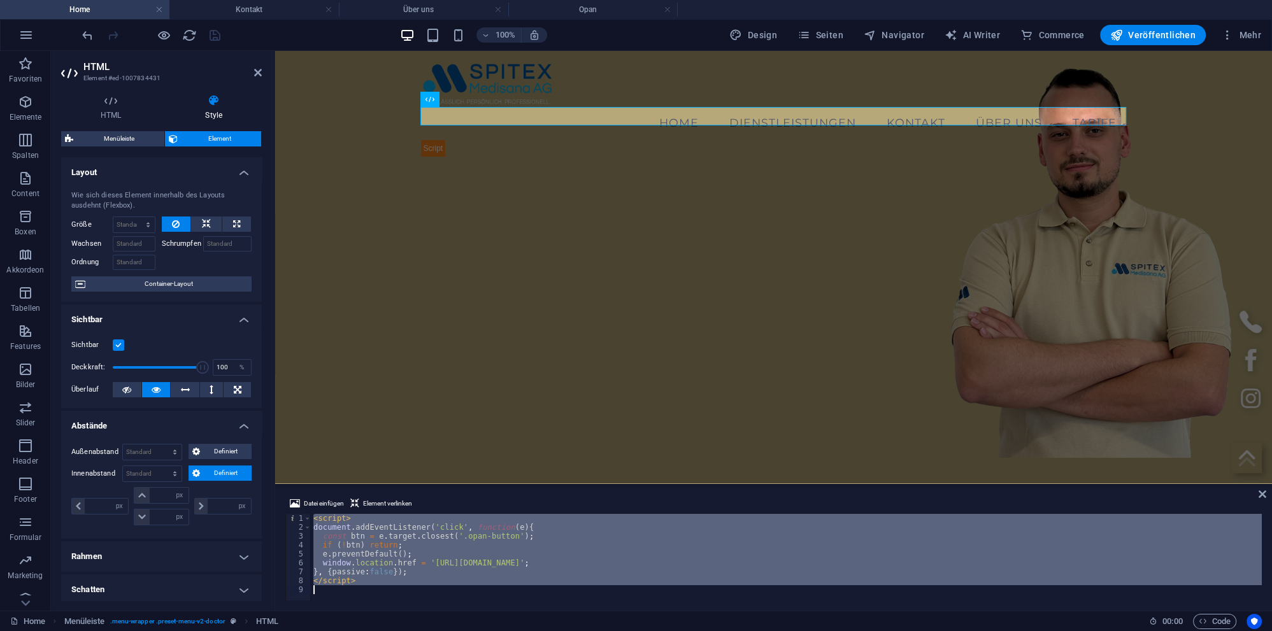
paste textarea
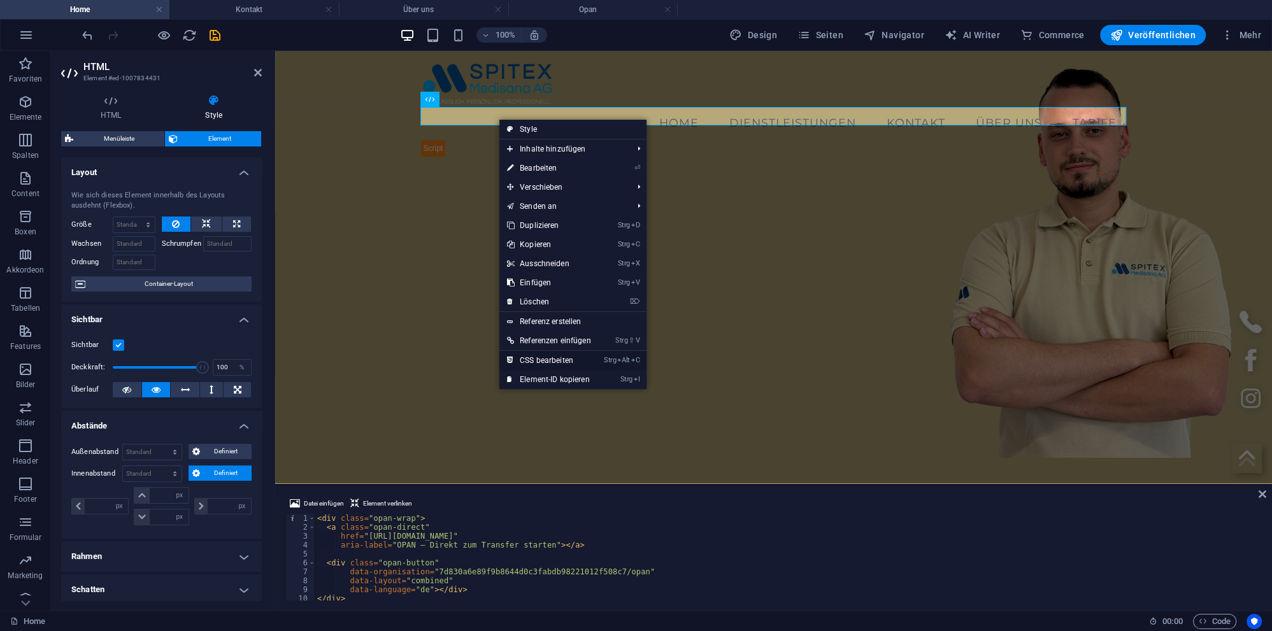
click at [549, 355] on link "Strg Alt C CSS bearbeiten" at bounding box center [548, 360] width 99 height 19
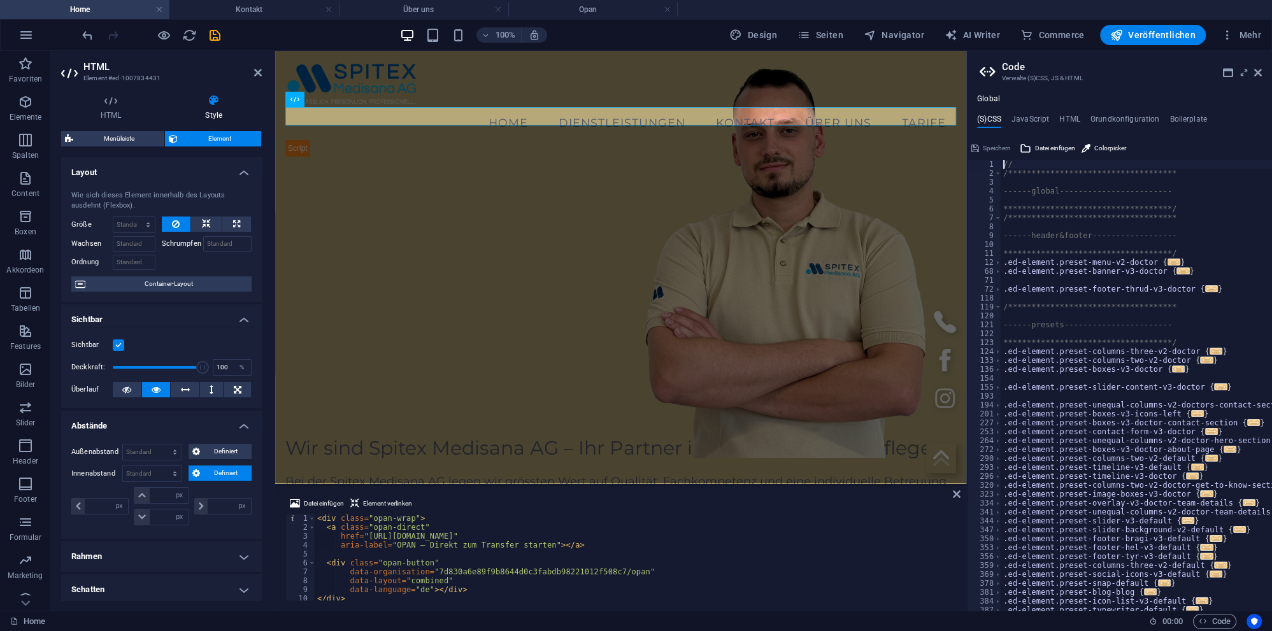
click at [1223, 292] on div "**********" at bounding box center [1138, 394] width 275 height 469
type textarea "}"
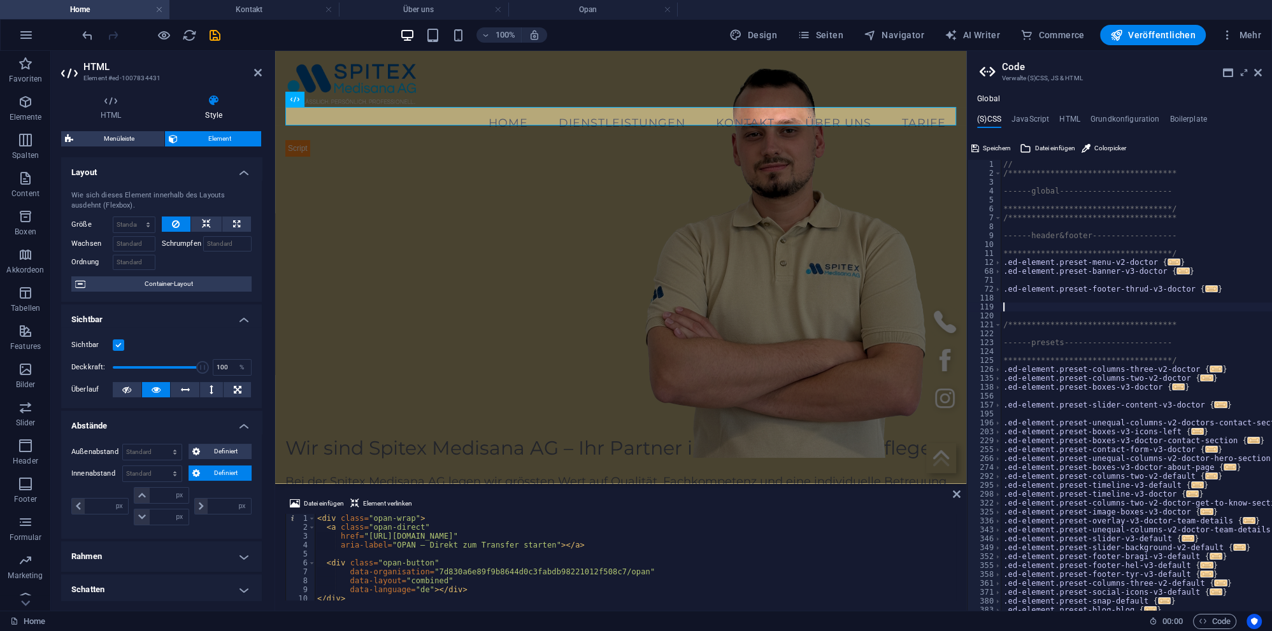
paste textarea
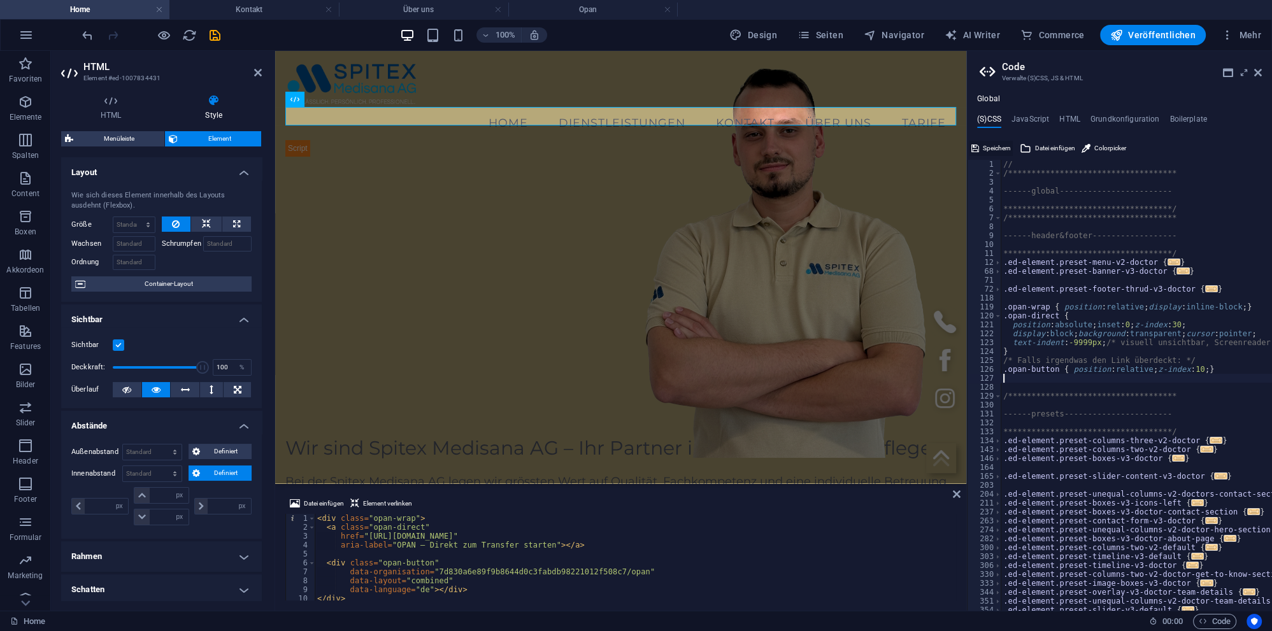
click at [986, 146] on span "Speichern" at bounding box center [997, 148] width 28 height 15
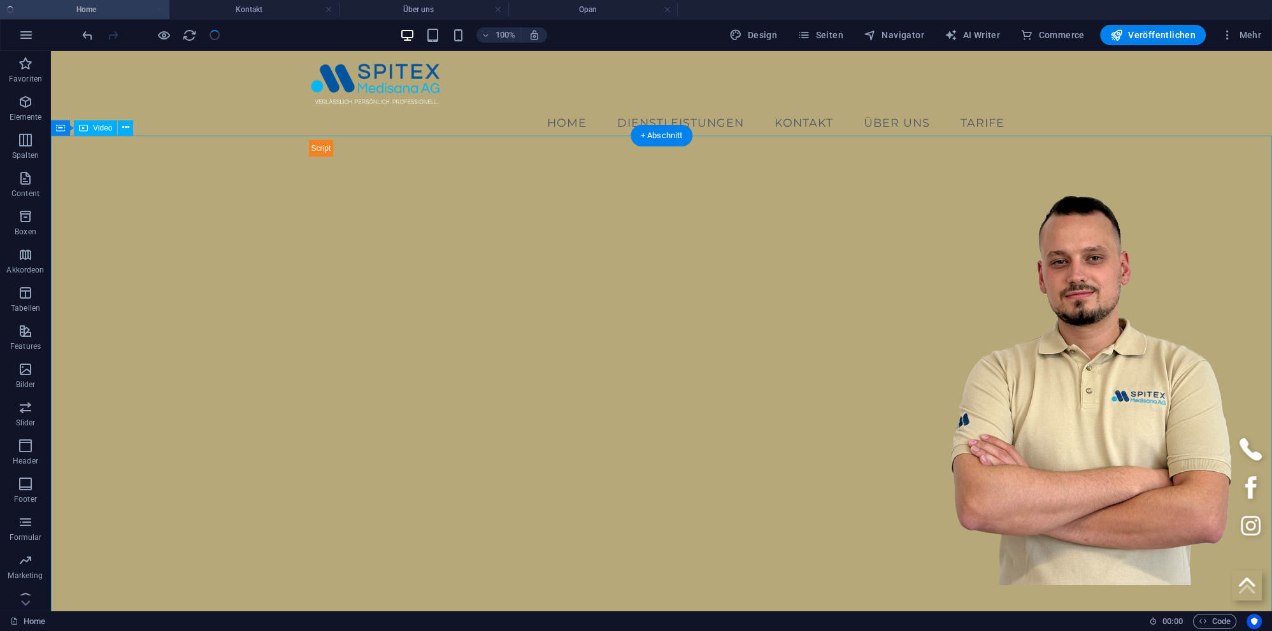
checkbox input "false"
select select "px"
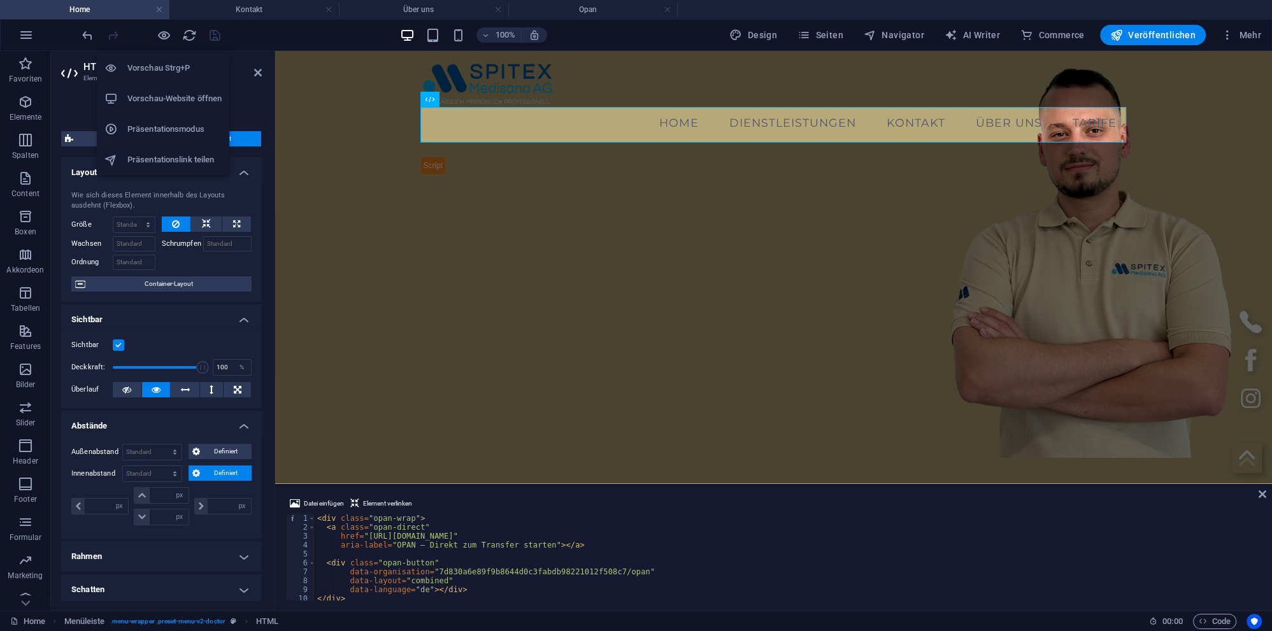
click at [167, 94] on h6 "Vorschau-Website öffnen" at bounding box center [174, 98] width 94 height 15
click at [417, 555] on div "< div class = "opan-wrap" > < a class = "opan-direct" href = "[URL][DOMAIN_NAME…" at bounding box center [788, 566] width 947 height 104
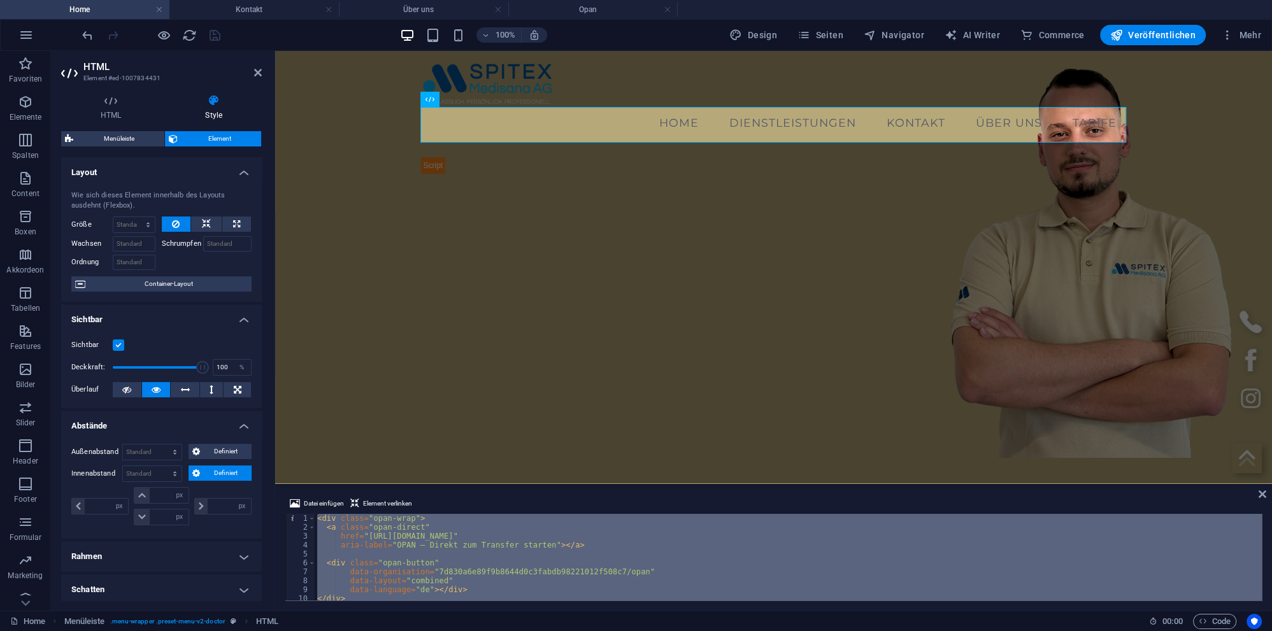
type textarea "<script src="[URL][DOMAIN_NAME]" async></script>"
paste textarea
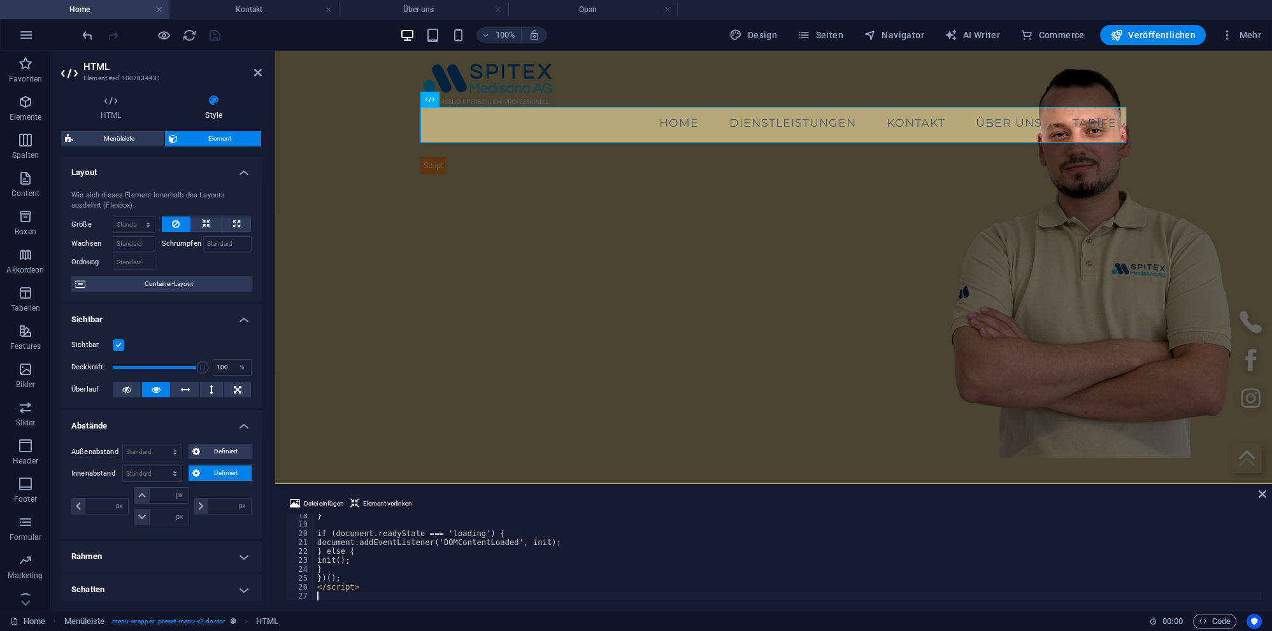
scroll to position [154, 0]
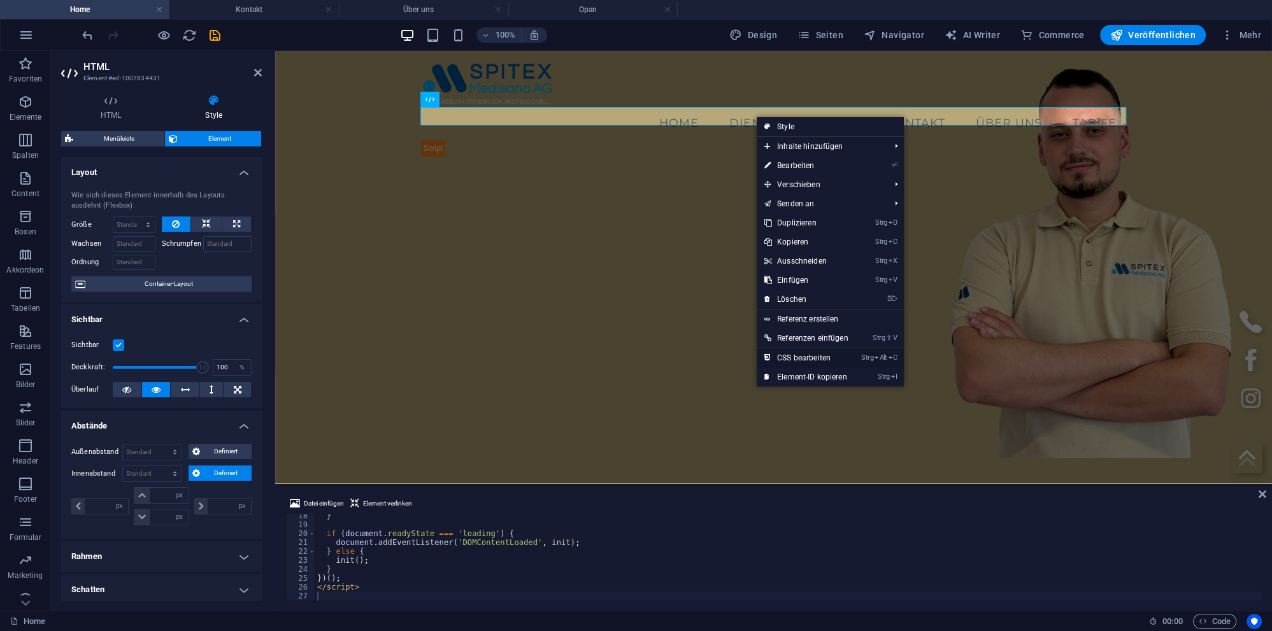
click at [791, 358] on link "Strg Alt C CSS bearbeiten" at bounding box center [806, 357] width 99 height 19
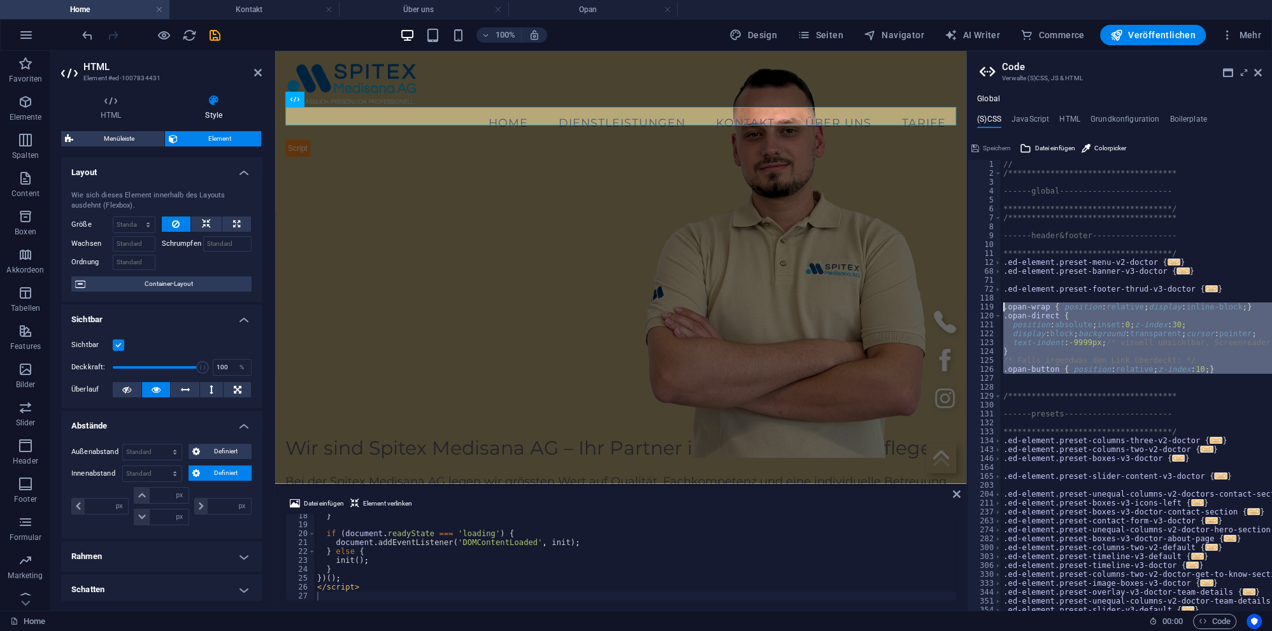
drag, startPoint x: 1025, startPoint y: 382, endPoint x: 987, endPoint y: 309, distance: 82.0
click at [1001, 309] on div "**********" at bounding box center [1136, 385] width 271 height 451
type textarea ".opan-wrap { position: relative; display: inline-block; } .opan-direct {"
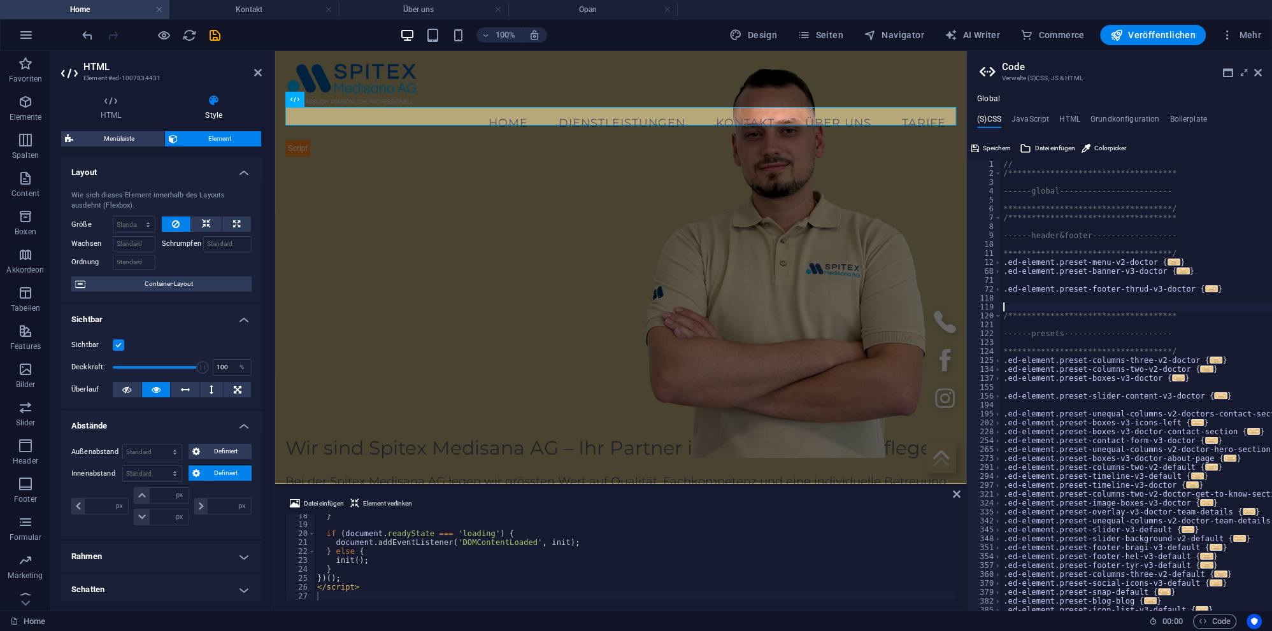
type textarea "**********"
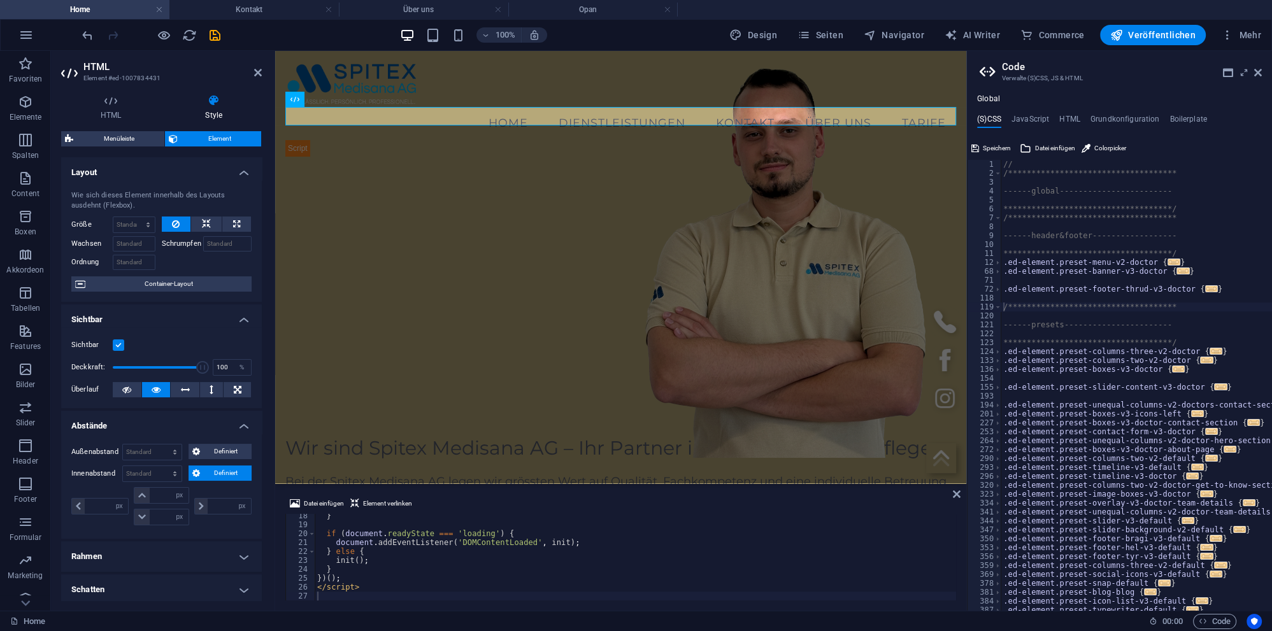
click at [994, 122] on h4 "(S)CSS" at bounding box center [989, 122] width 24 height 14
click at [990, 146] on span "Speichern" at bounding box center [997, 148] width 28 height 15
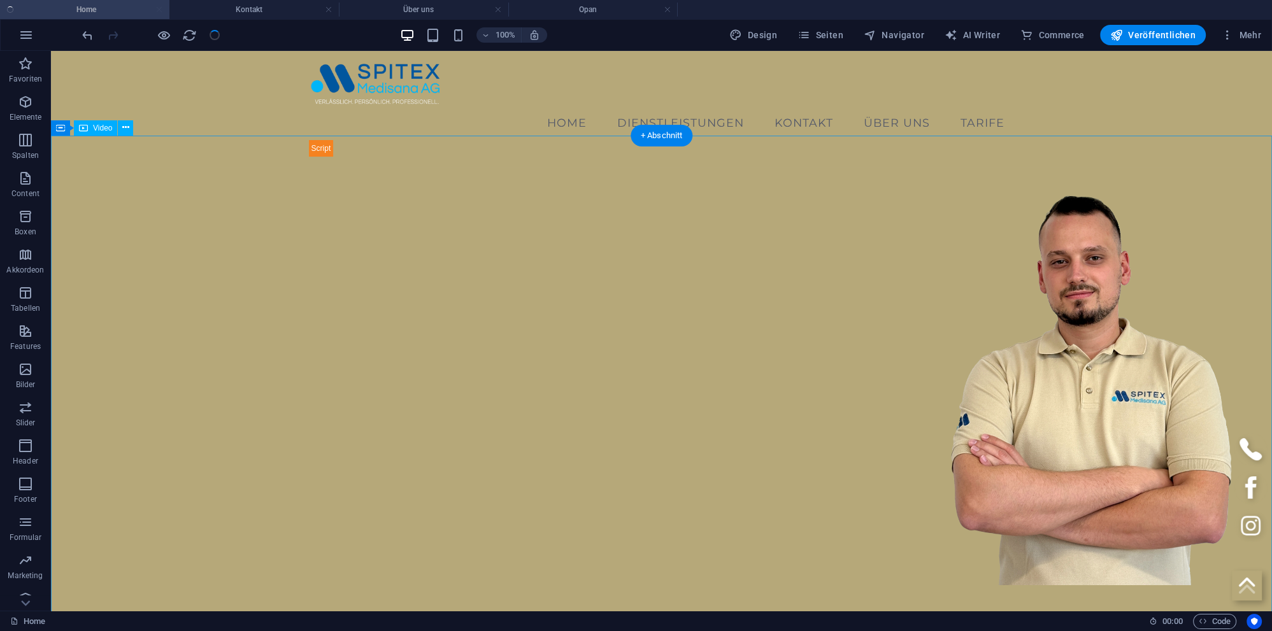
checkbox input "false"
select select "px"
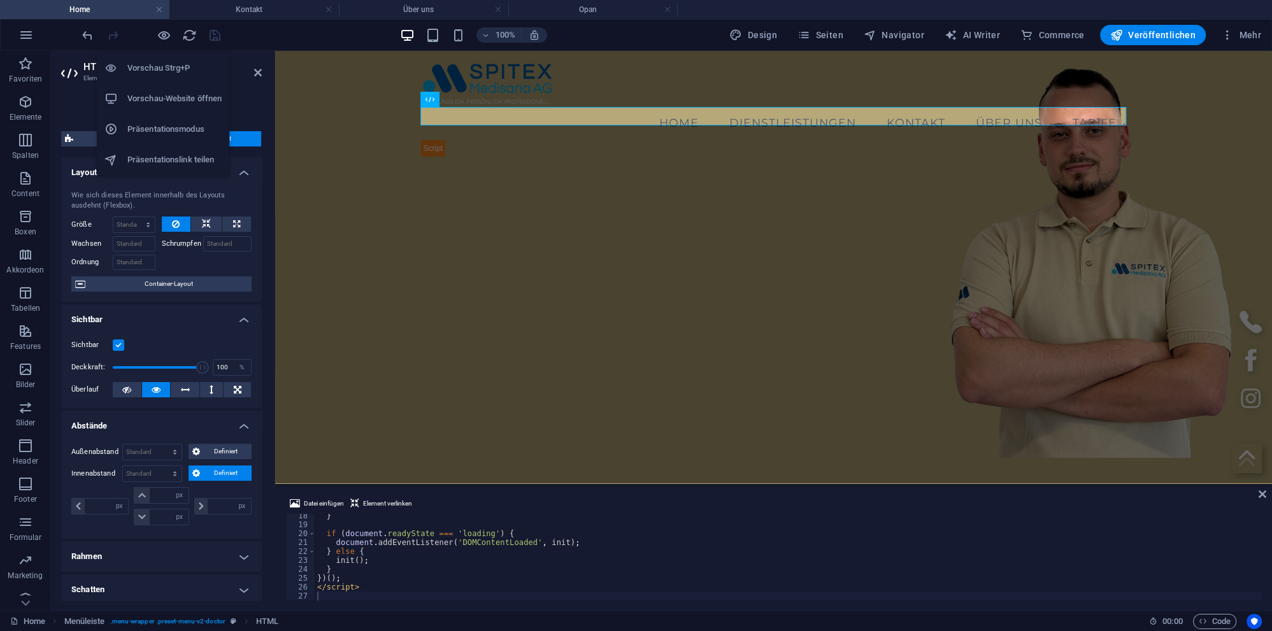
click at [175, 97] on h6 "Vorschau-Website öffnen" at bounding box center [174, 98] width 94 height 15
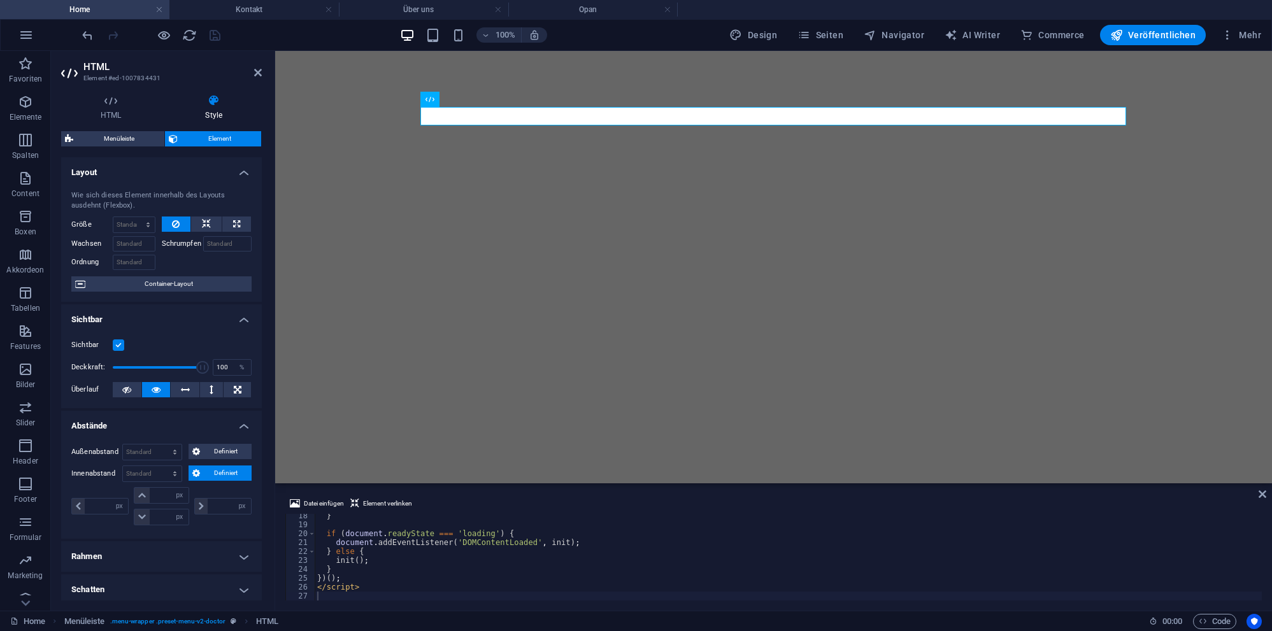
select select "px"
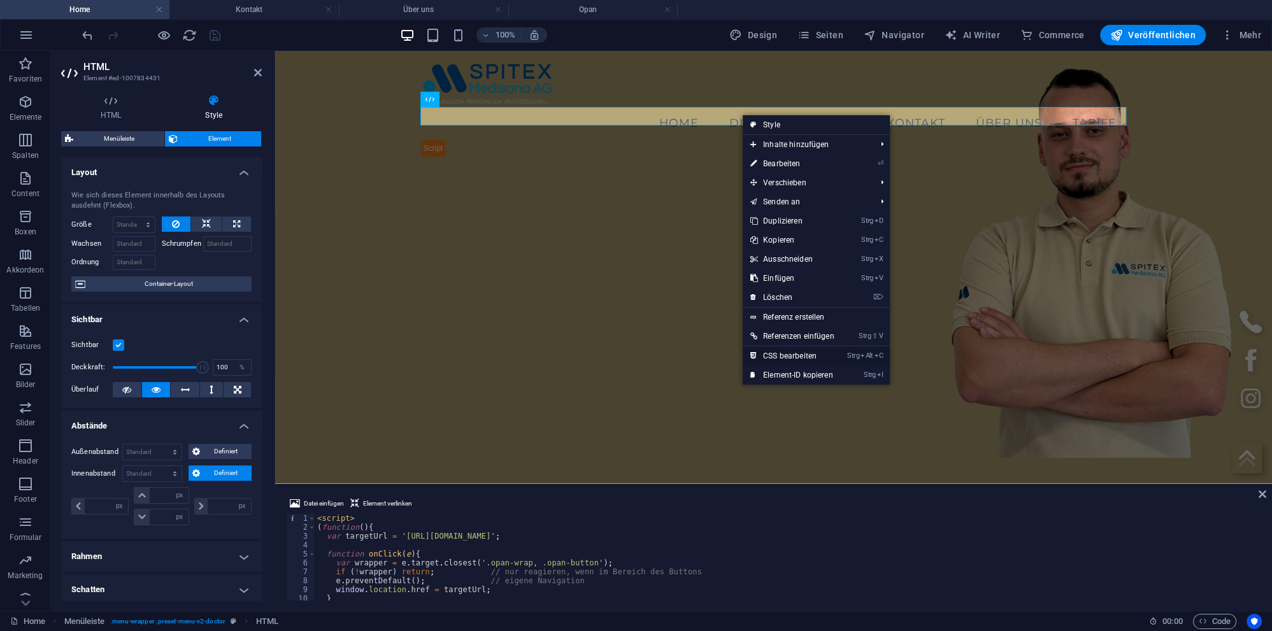
click at [812, 355] on link "Strg Alt C CSS bearbeiten" at bounding box center [792, 355] width 99 height 19
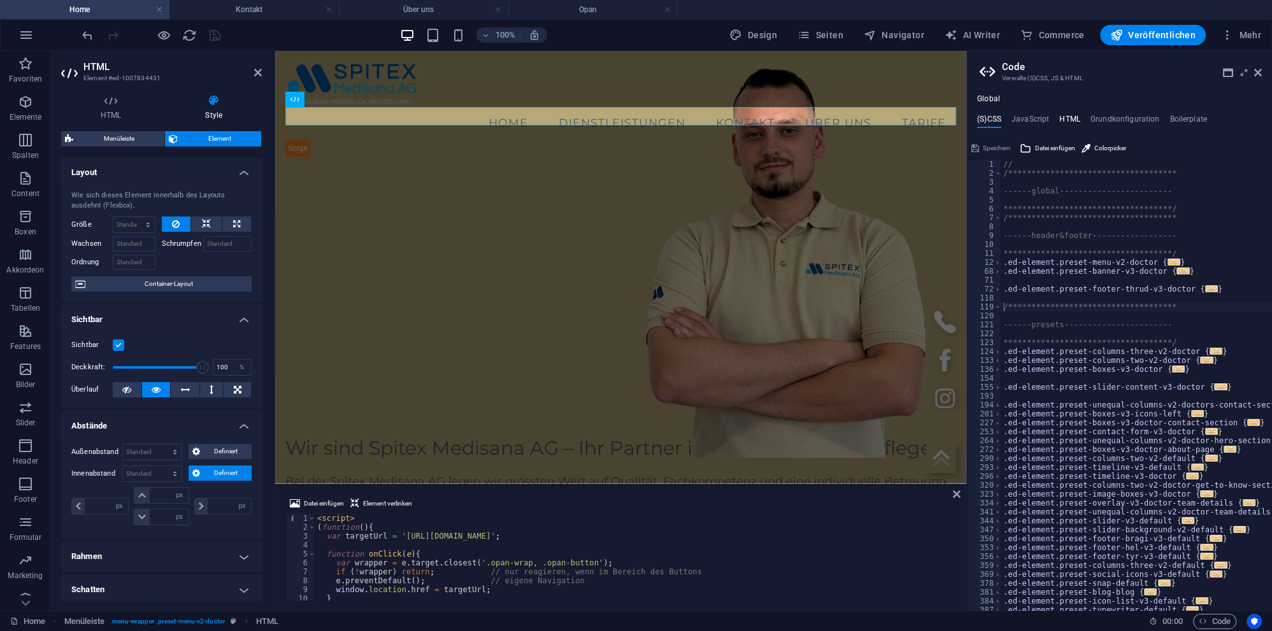
click at [1069, 120] on h4 "HTML" at bounding box center [1069, 122] width 21 height 14
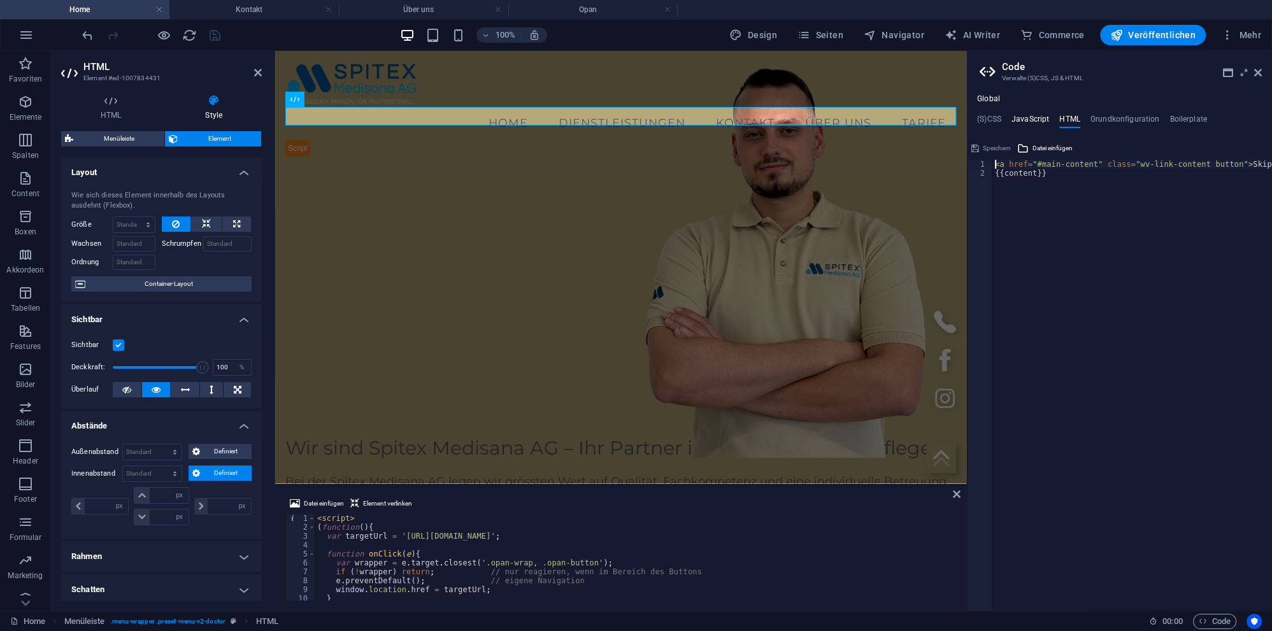
click at [1027, 118] on h4 "JavaScript" at bounding box center [1030, 122] width 38 height 14
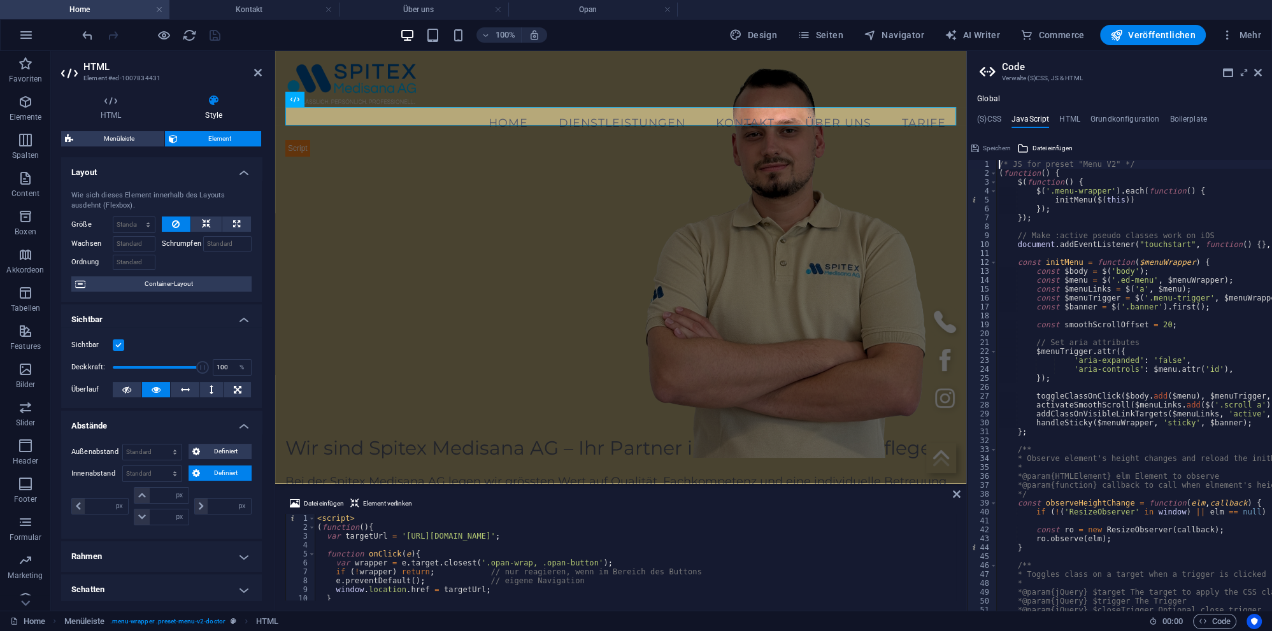
click at [1185, 113] on div "**********" at bounding box center [1119, 352] width 305 height 517
click at [1187, 115] on div "**********" at bounding box center [1119, 352] width 305 height 517
click at [1188, 117] on h4 "Boilerplate" at bounding box center [1188, 122] width 38 height 14
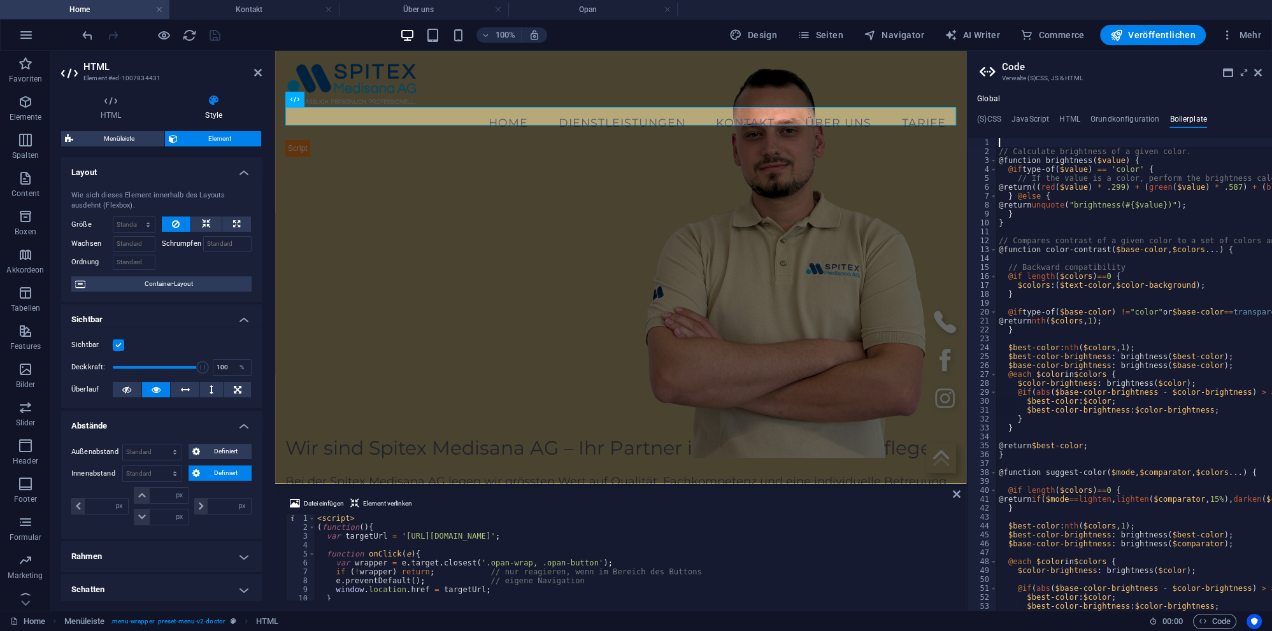
type textarea "var wrapper = e.target.closest('.opan-wrap, .opan-button');"
click at [481, 564] on div "< script > ( function ( ) { var targetUrl = 'https://opancare.ch/de/nachricht/s…" at bounding box center [788, 566] width 947 height 104
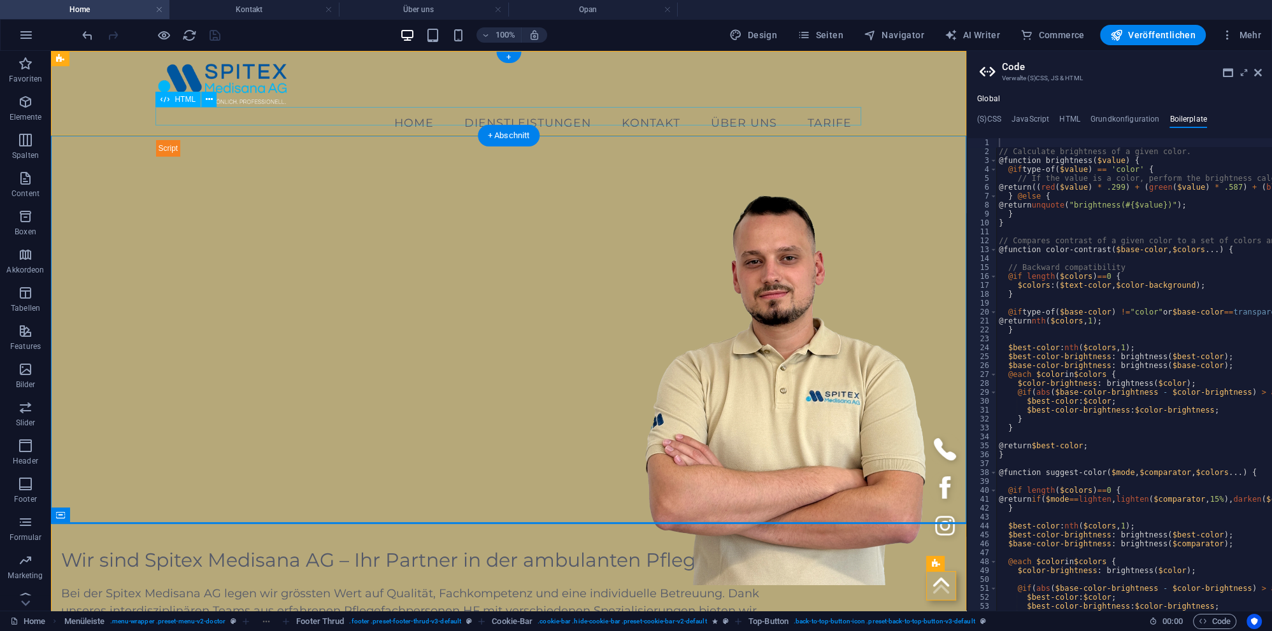
click at [324, 139] on div at bounding box center [509, 148] width 706 height 18
select select "px"
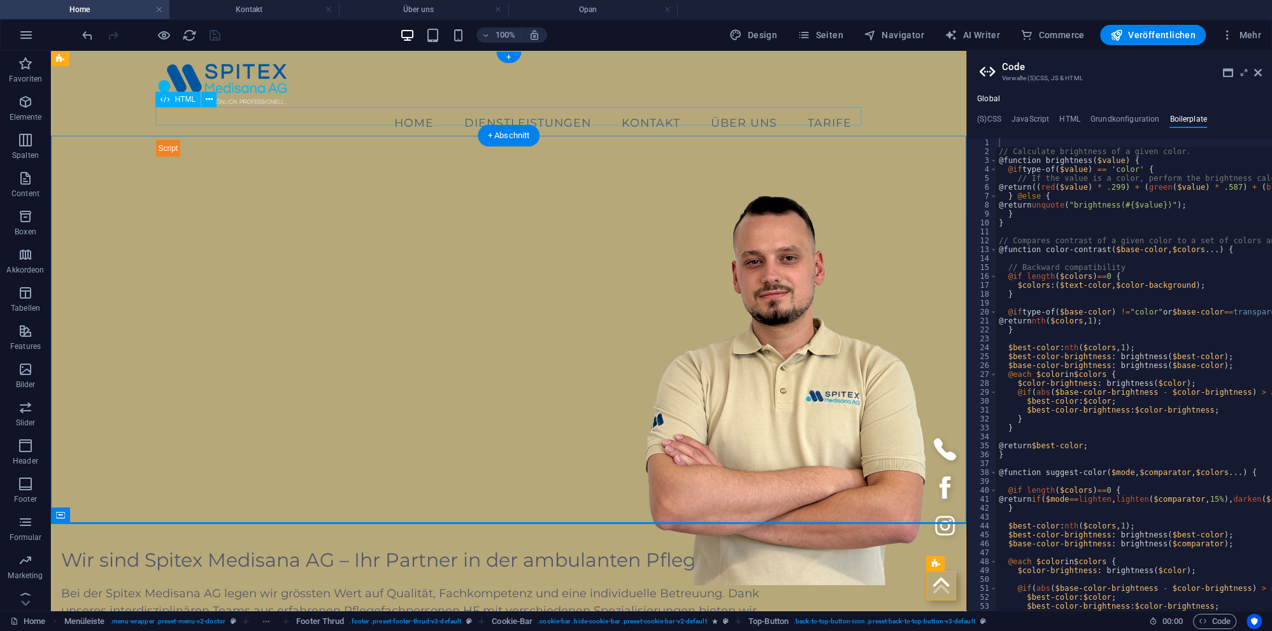
select select "px"
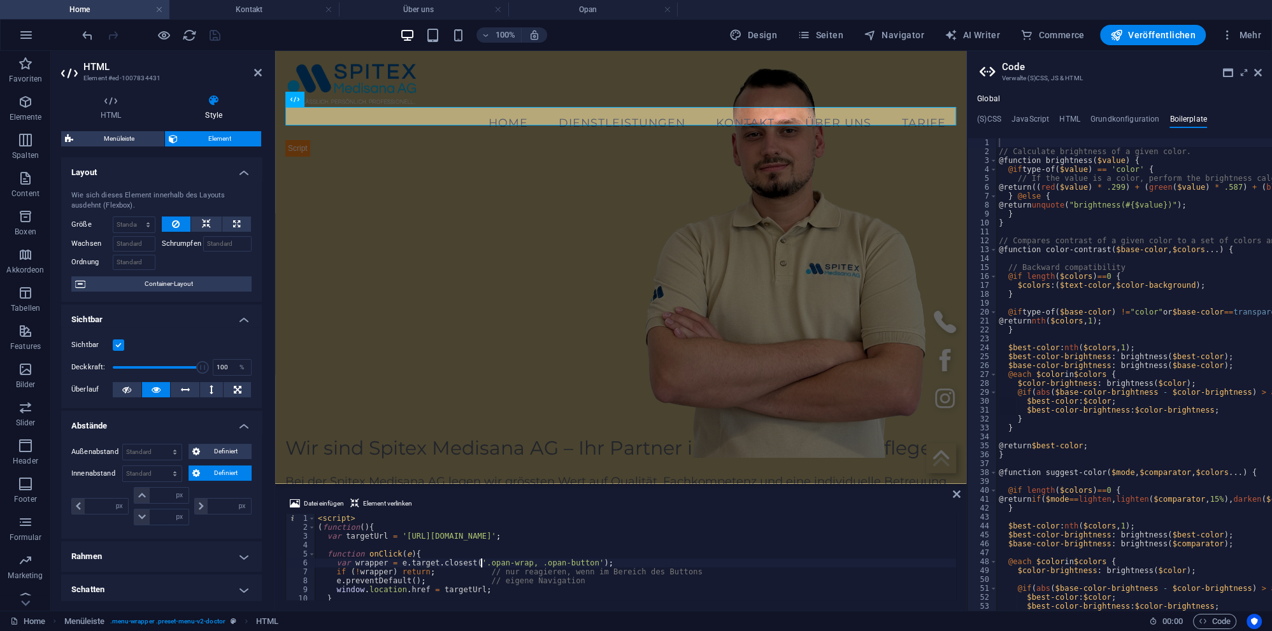
click at [397, 574] on div "< script > ( function ( ) { var targetUrl = 'https://opancare.ch/de/nachricht/s…" at bounding box center [635, 566] width 641 height 104
type textarea "</script>"
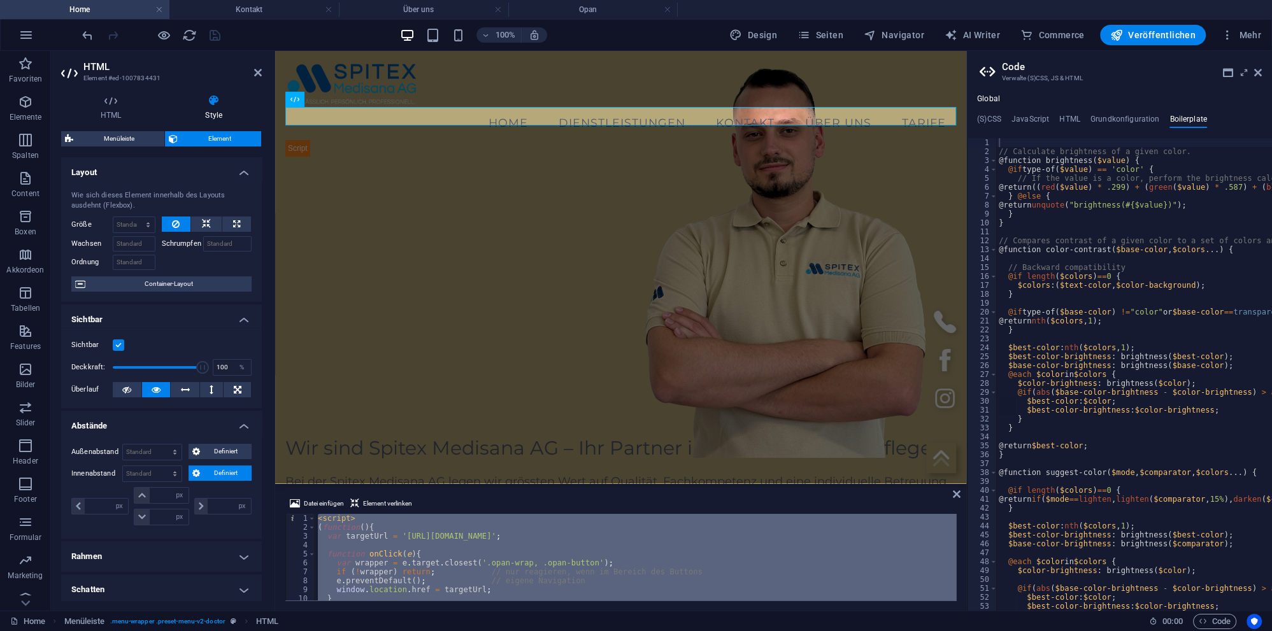
paste textarea
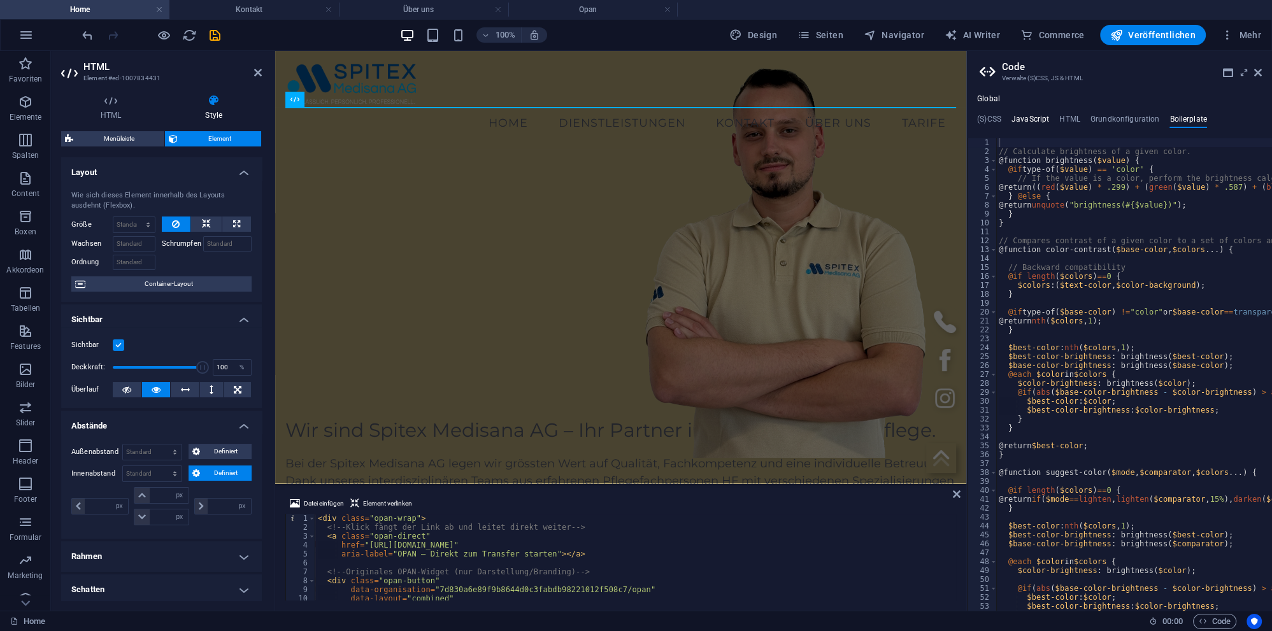
click at [1036, 118] on h4 "JavaScript" at bounding box center [1030, 122] width 38 height 14
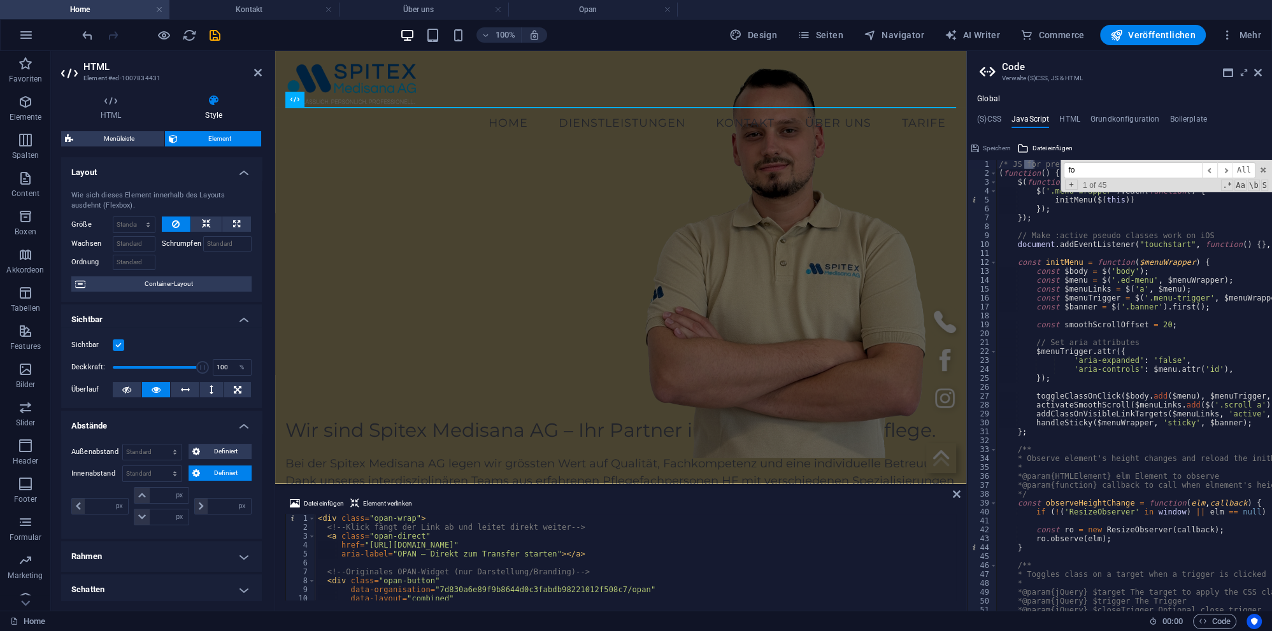
type input "f"
type input "global"
click at [1028, 118] on h4 "JavaScript" at bounding box center [1030, 122] width 38 height 14
type textarea "/* JS for preset "Menu V2" */"
click at [1142, 164] on div "/* JS for preset "Menu V2" */ ( function ( ) { $ ( function ( ) { $ ( '.menu-wr…" at bounding box center [1288, 394] width 584 height 469
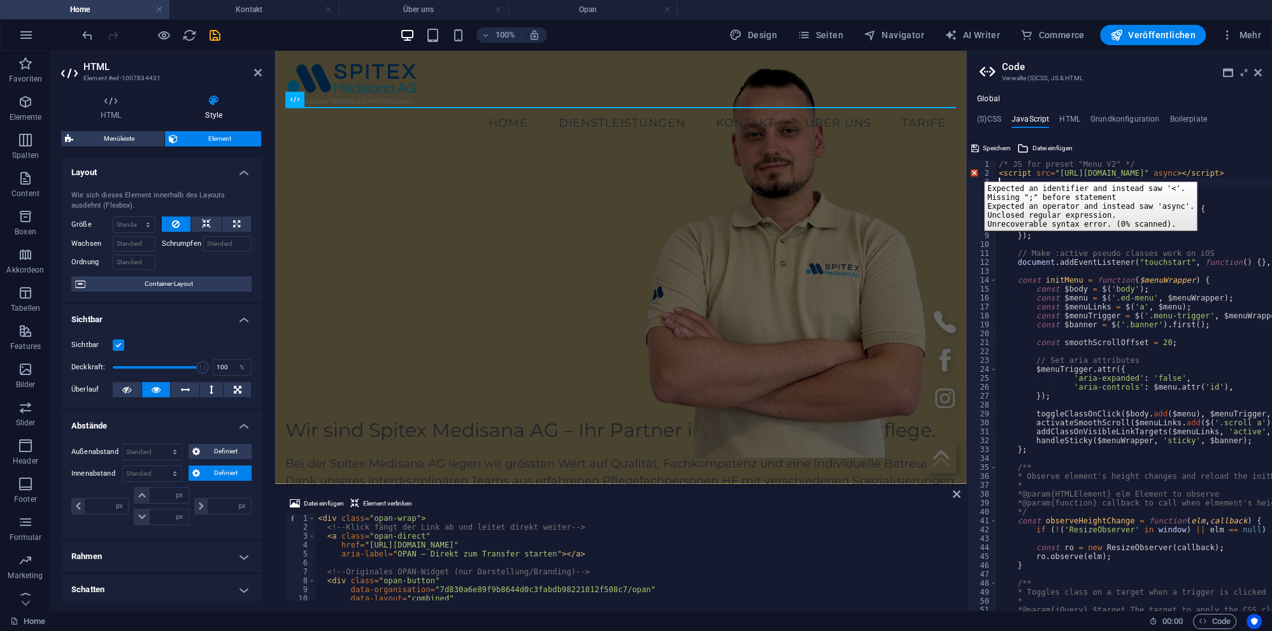
click at [974, 172] on div "2" at bounding box center [982, 173] width 30 height 9
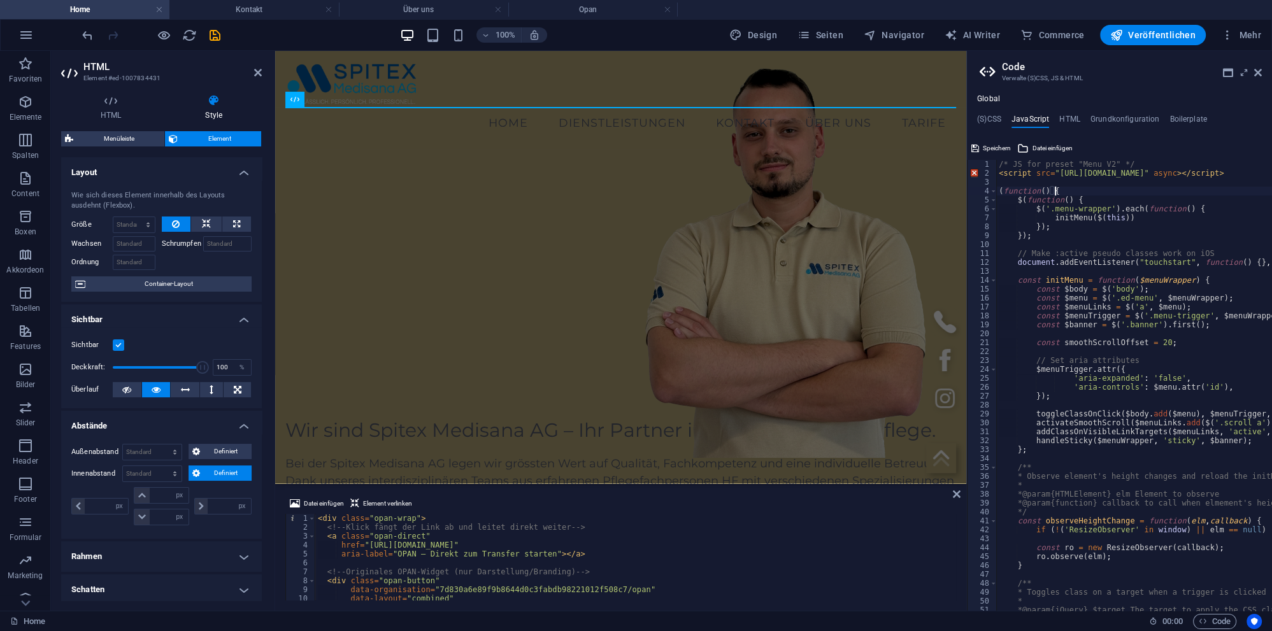
click at [1065, 190] on div "/* JS for preset "Menu V2" */ < script src = "https://opancare.ch/widgets/js/op…" at bounding box center [1288, 394] width 584 height 469
drag, startPoint x: 1013, startPoint y: 185, endPoint x: 991, endPoint y: 173, distance: 24.8
click at [996, 173] on div "/* JS for preset "Menu V2" */ < script src = "https://opancare.ch/widgets/js/op…" at bounding box center [1134, 385] width 276 height 451
type textarea "<script src="[URL][DOMAIN_NAME]" async></script>"
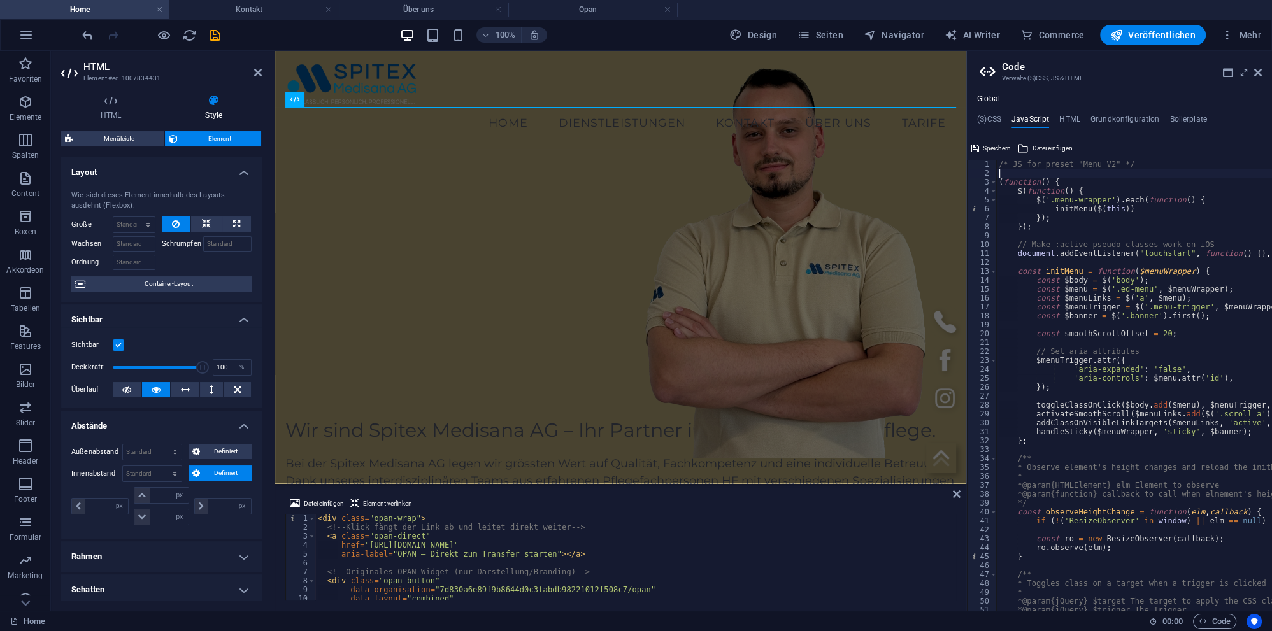
type textarea "(function() {"
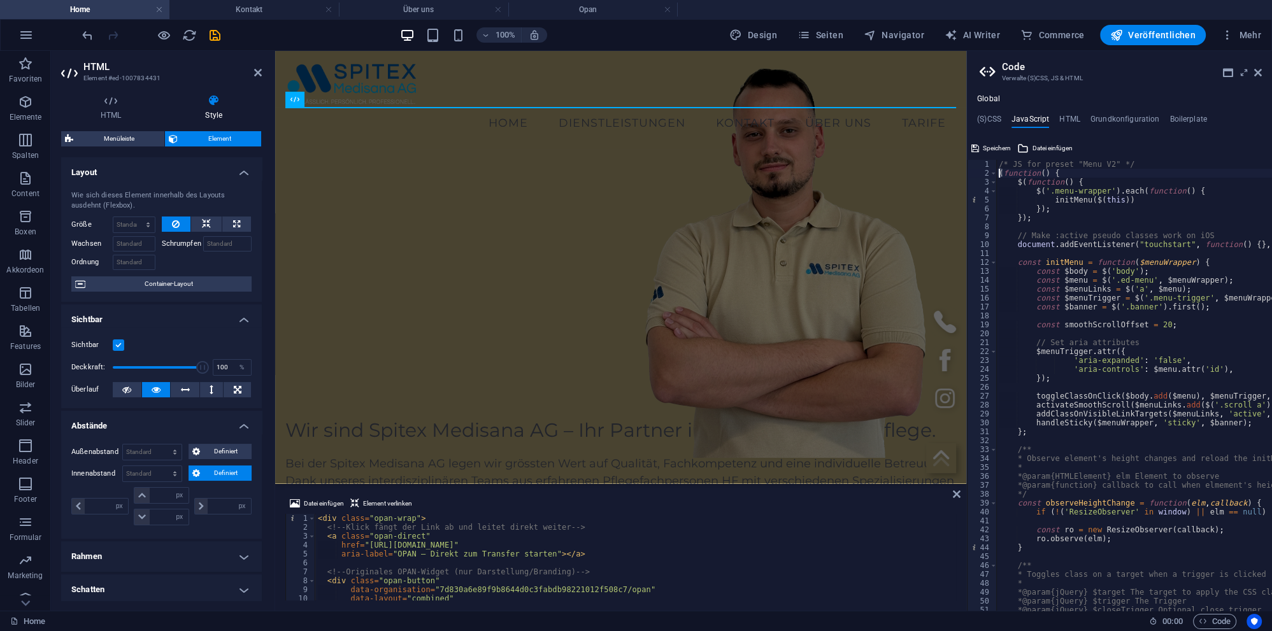
click at [1035, 445] on div "/* JS for preset "Menu V2" */ ( function ( ) { $ ( function ( ) { $ ( '.menu-wr…" at bounding box center [1288, 394] width 584 height 469
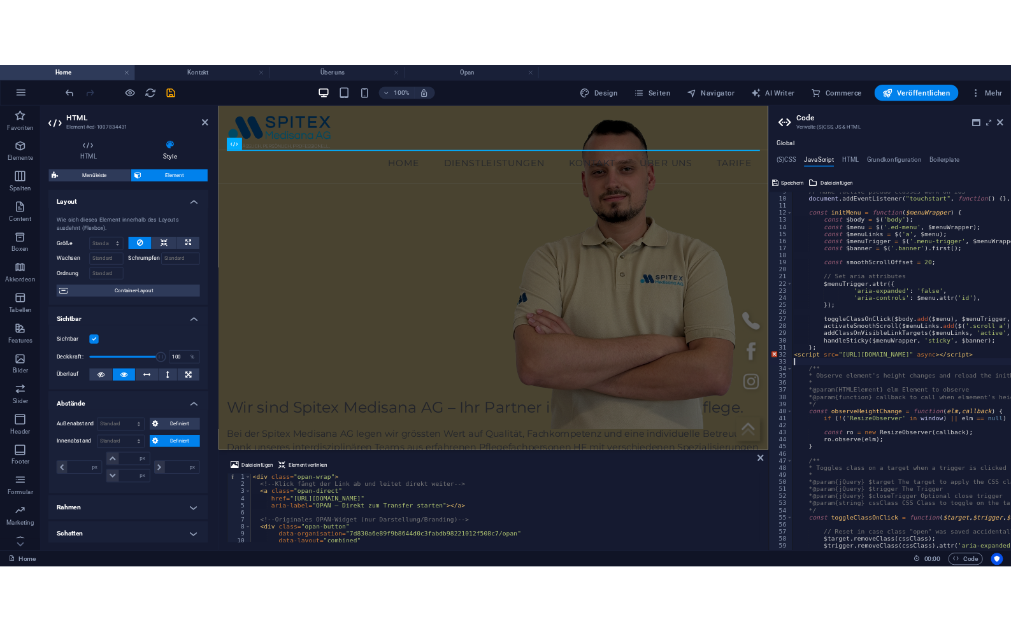
scroll to position [76, 0]
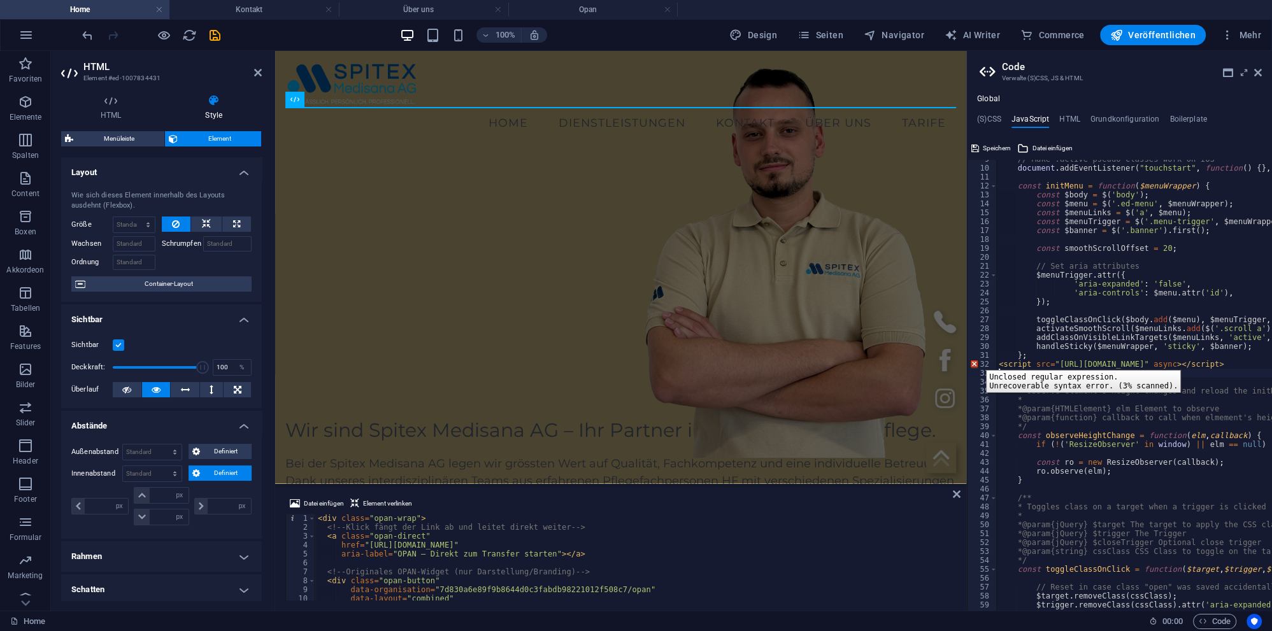
click at [976, 360] on div "32" at bounding box center [982, 364] width 30 height 9
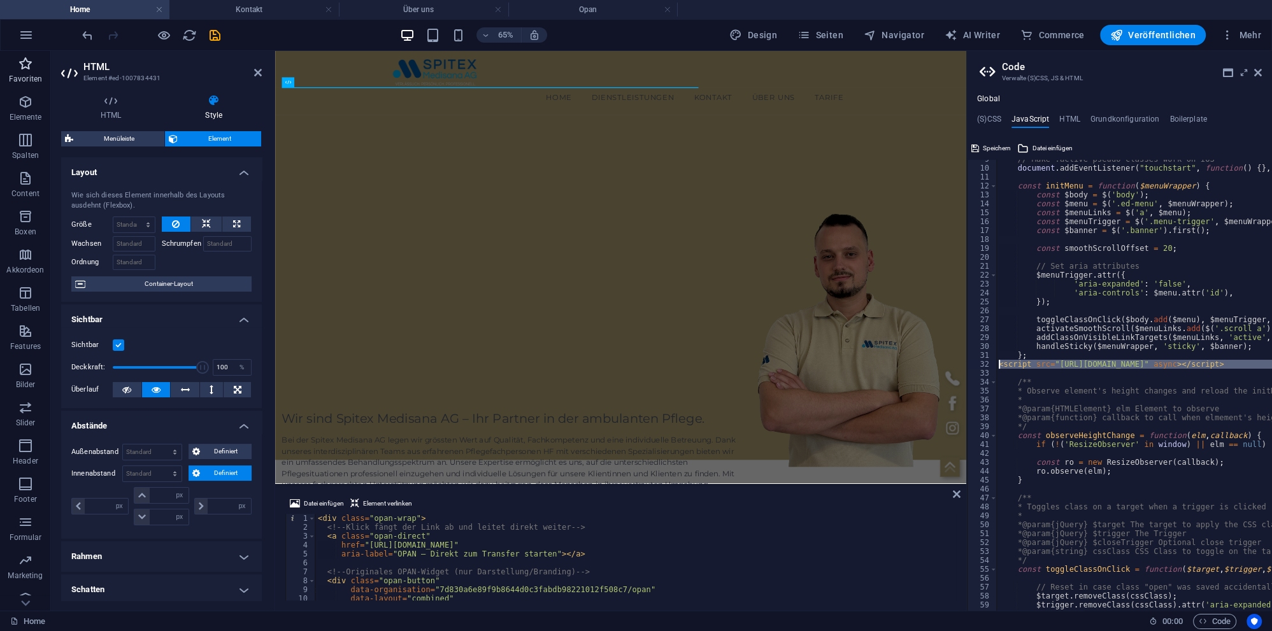
scroll to position [0, 0]
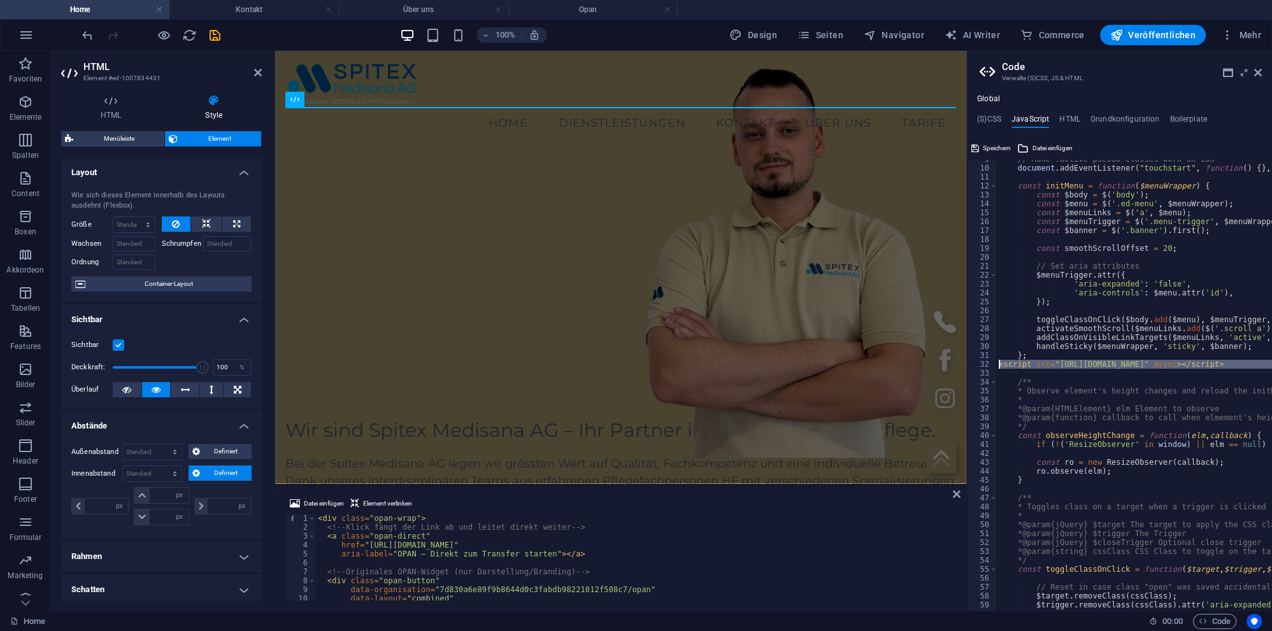
click at [1013, 366] on div "// Make :active pseudo classes work on iOS document . addEventListener ( "touch…" at bounding box center [1134, 385] width 276 height 451
click at [1005, 390] on div "// Make :active pseudo classes work on iOS document . addEventListener ( "touch…" at bounding box center [1288, 389] width 584 height 469
type textarea "* Observe element's height changes and reload the initMenu() function"
click at [1004, 369] on div "// Make :active pseudo classes work on iOS document . addEventListener ( "touch…" at bounding box center [1288, 389] width 584 height 469
drag, startPoint x: 1011, startPoint y: 369, endPoint x: 997, endPoint y: 363, distance: 14.8
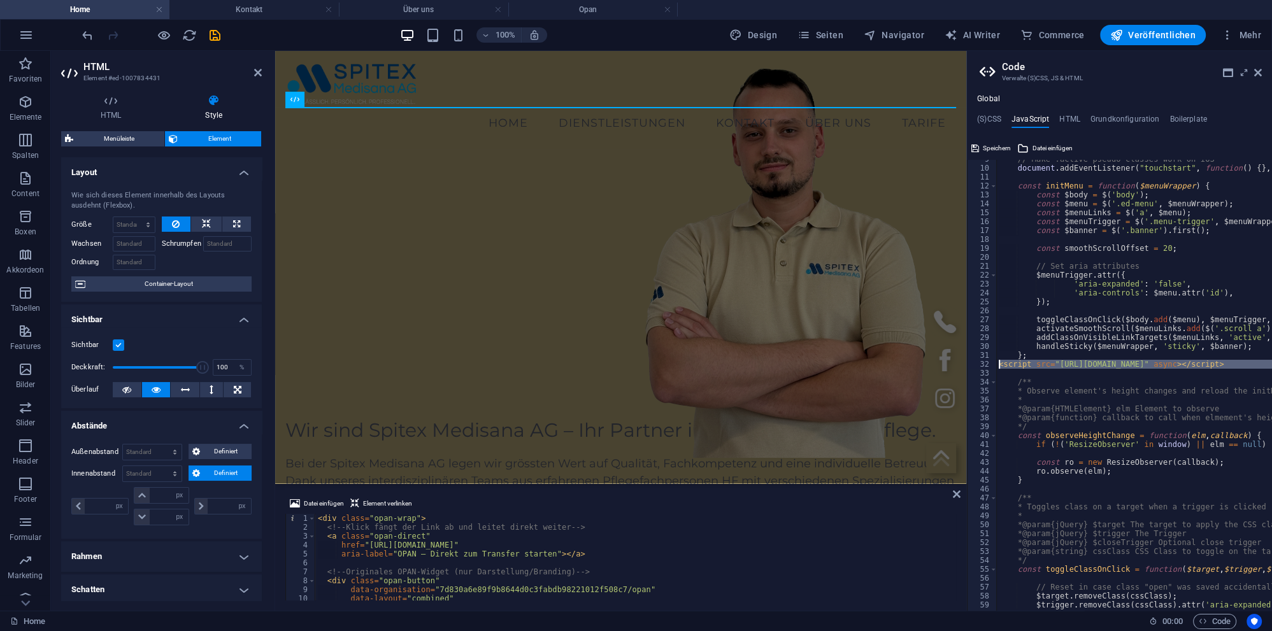
click at [997, 363] on div "// Make :active pseudo classes work on iOS document . addEventListener ( "touch…" at bounding box center [1288, 389] width 584 height 469
type textarea "<script src="[URL][DOMAIN_NAME]" async></script>"
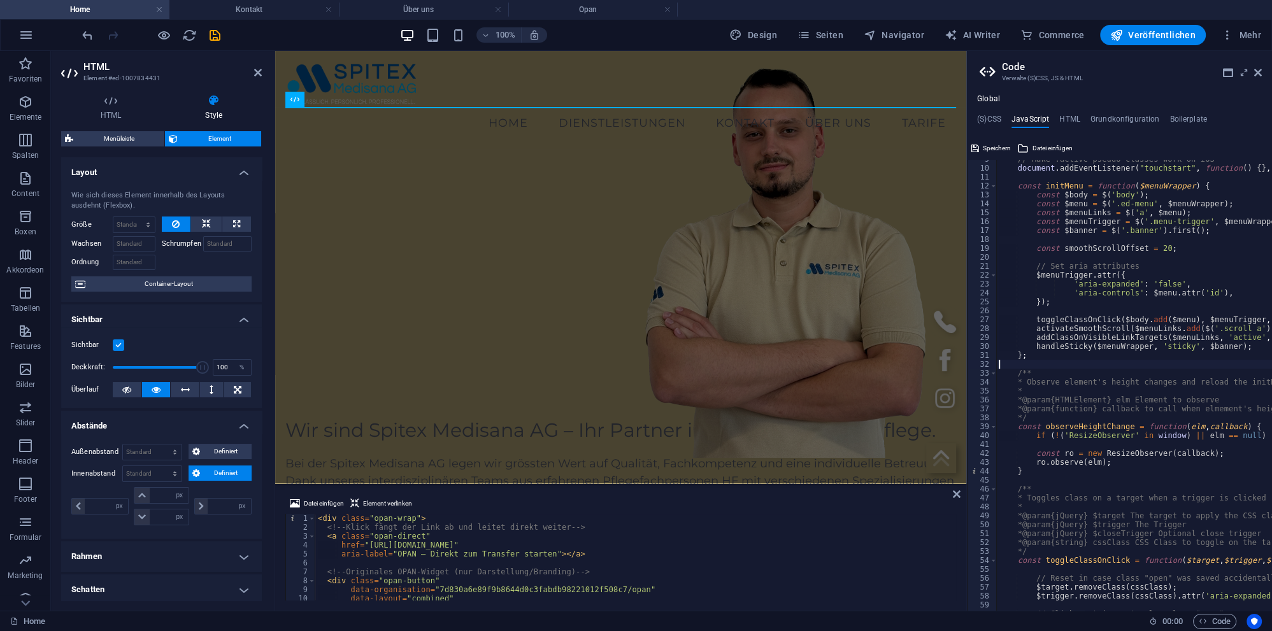
type textarea "};"
click at [993, 120] on h4 "(S)CSS" at bounding box center [989, 122] width 24 height 14
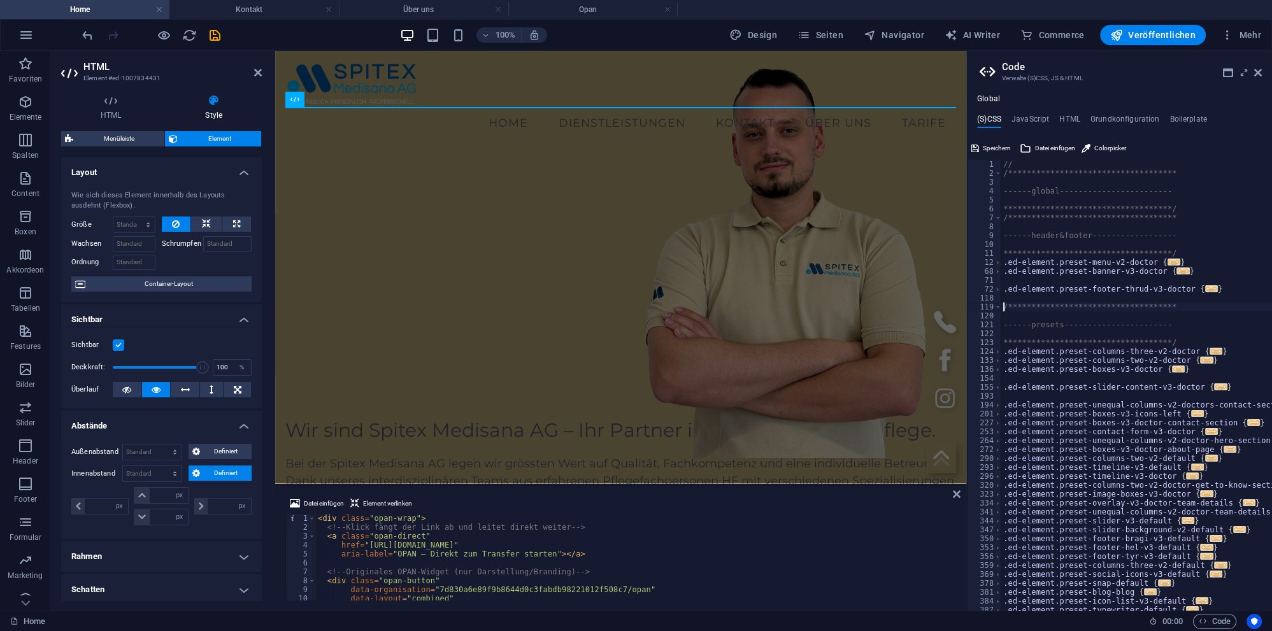
type textarea "**********"
click at [1064, 191] on div "**********" at bounding box center [1138, 394] width 275 height 469
type textarea "------global------------------------"
click at [1009, 204] on div "**********" at bounding box center [1138, 394] width 275 height 469
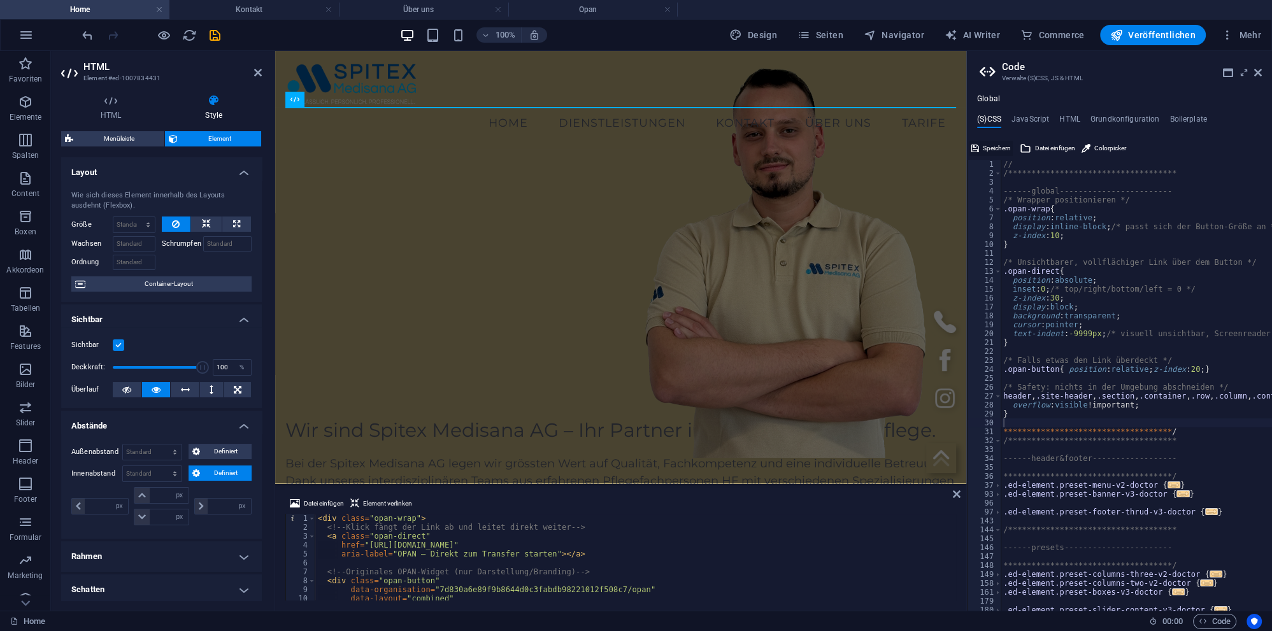
click at [987, 148] on span "Speichern" at bounding box center [997, 148] width 28 height 15
checkbox input "false"
select select "px"
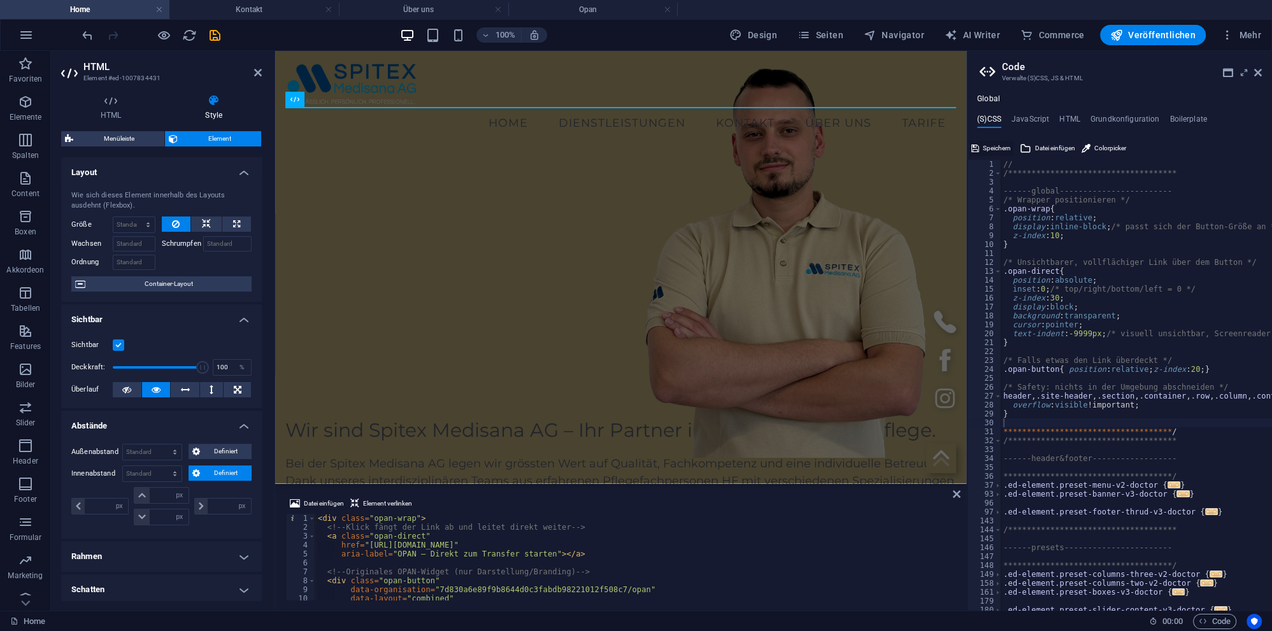
select select "px"
type textarea "}"
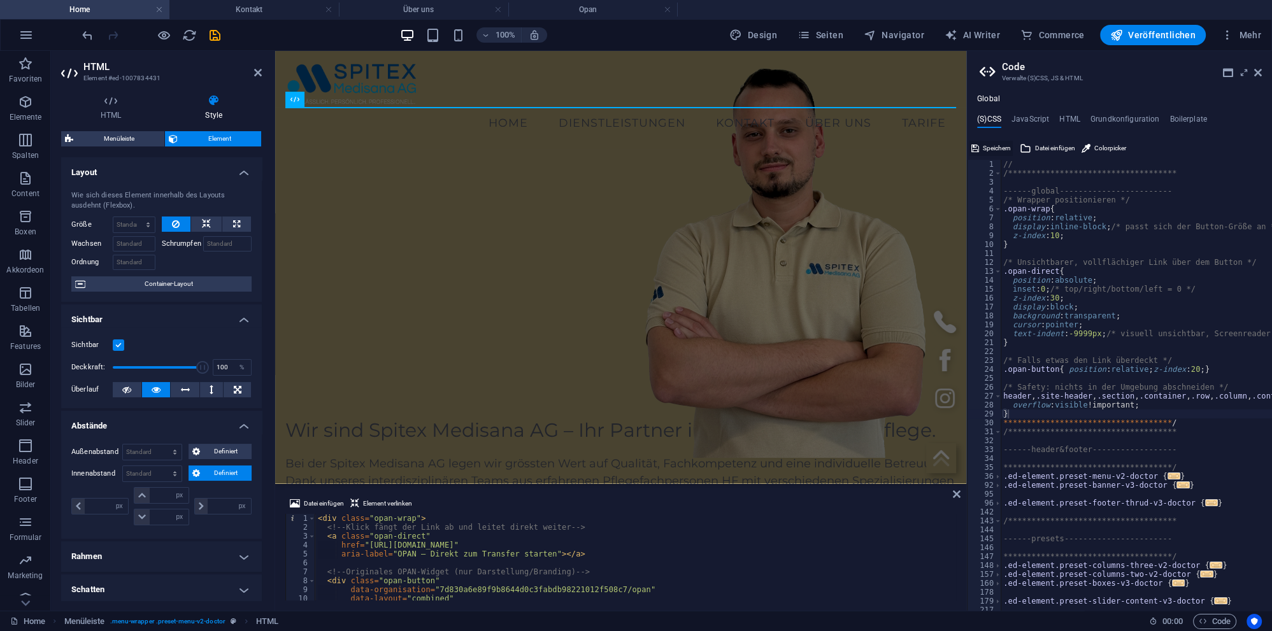
click at [997, 145] on span "Speichern" at bounding box center [997, 148] width 28 height 15
select select "px"
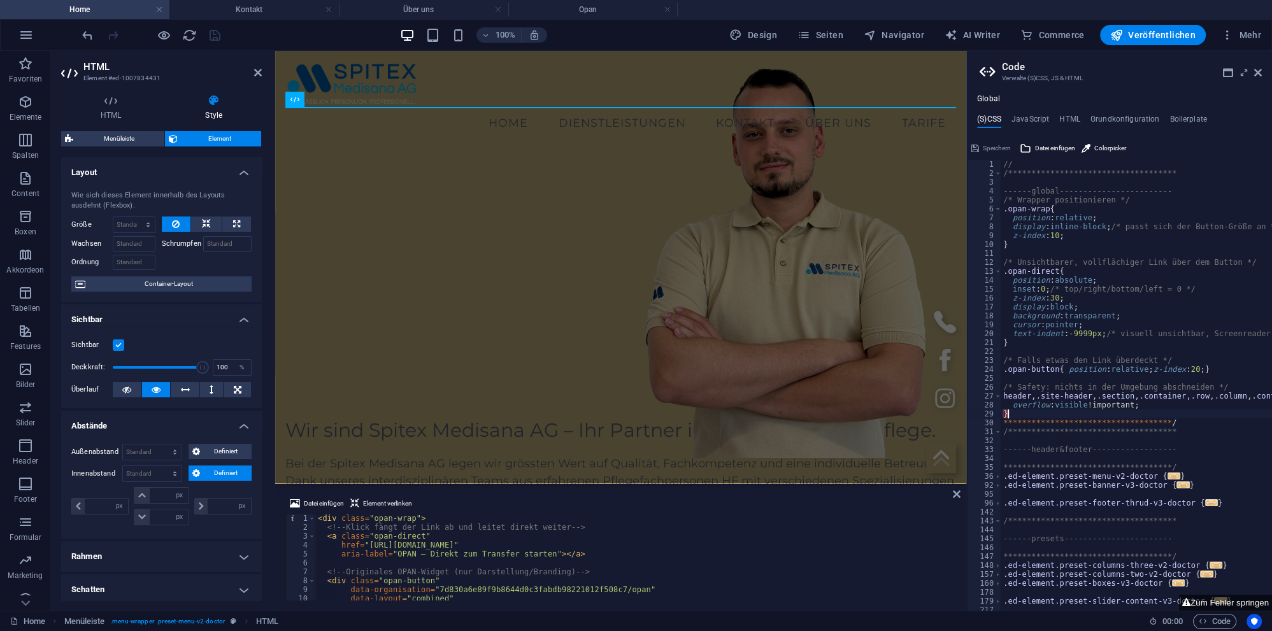
type textarea "}"
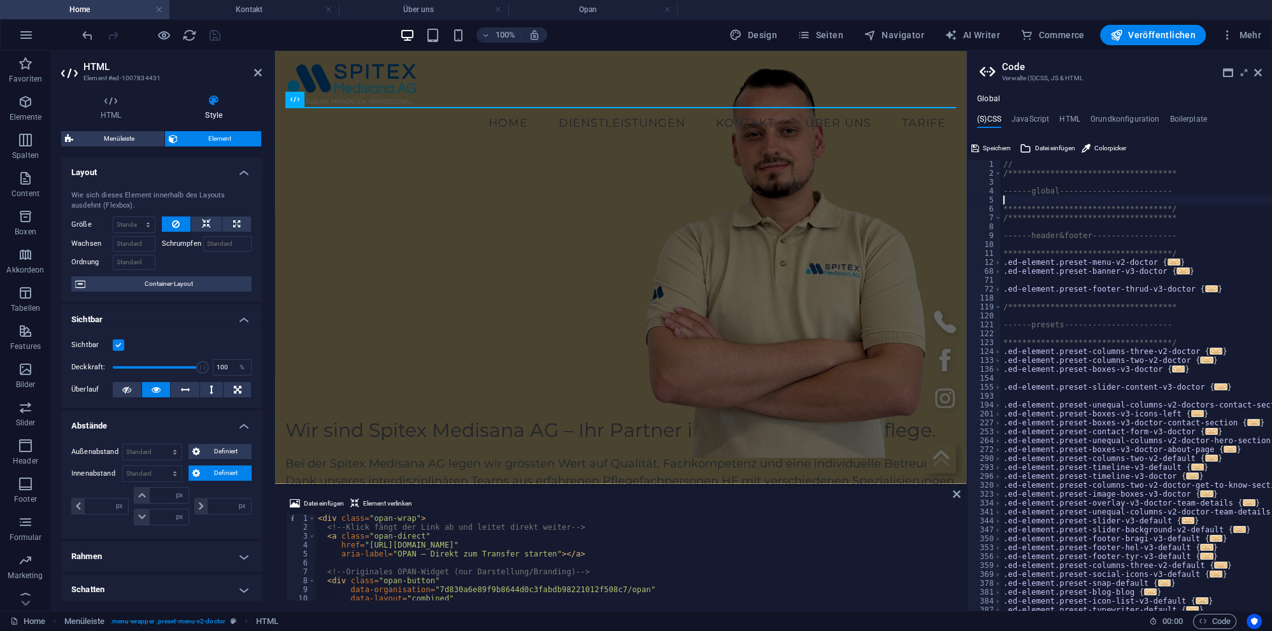
type textarea "------global------------------------"
type textarea "//"
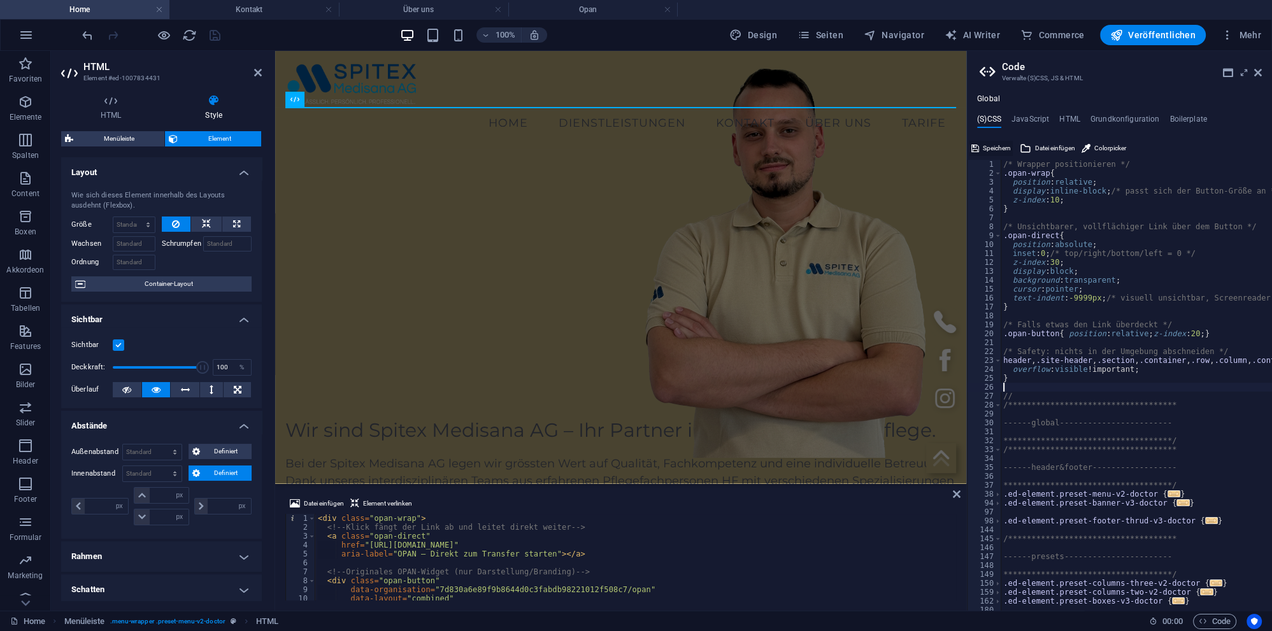
click at [993, 148] on span "Speichern" at bounding box center [997, 148] width 28 height 15
select select "px"
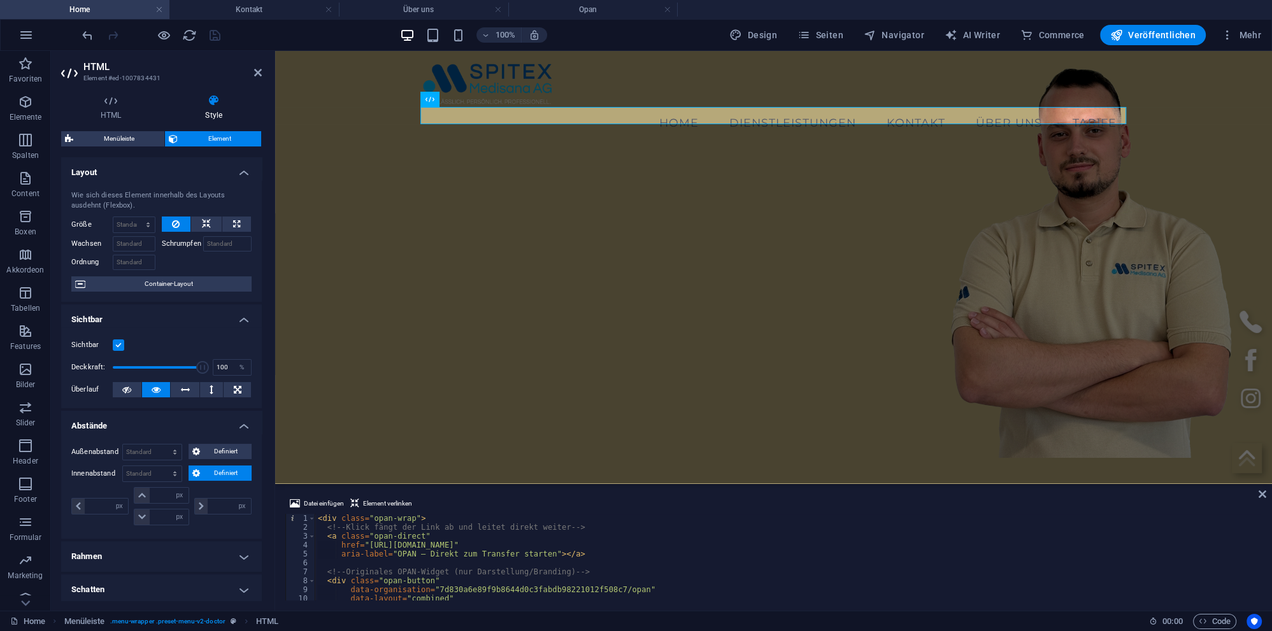
type textarea "<div class="opan-wrap">"
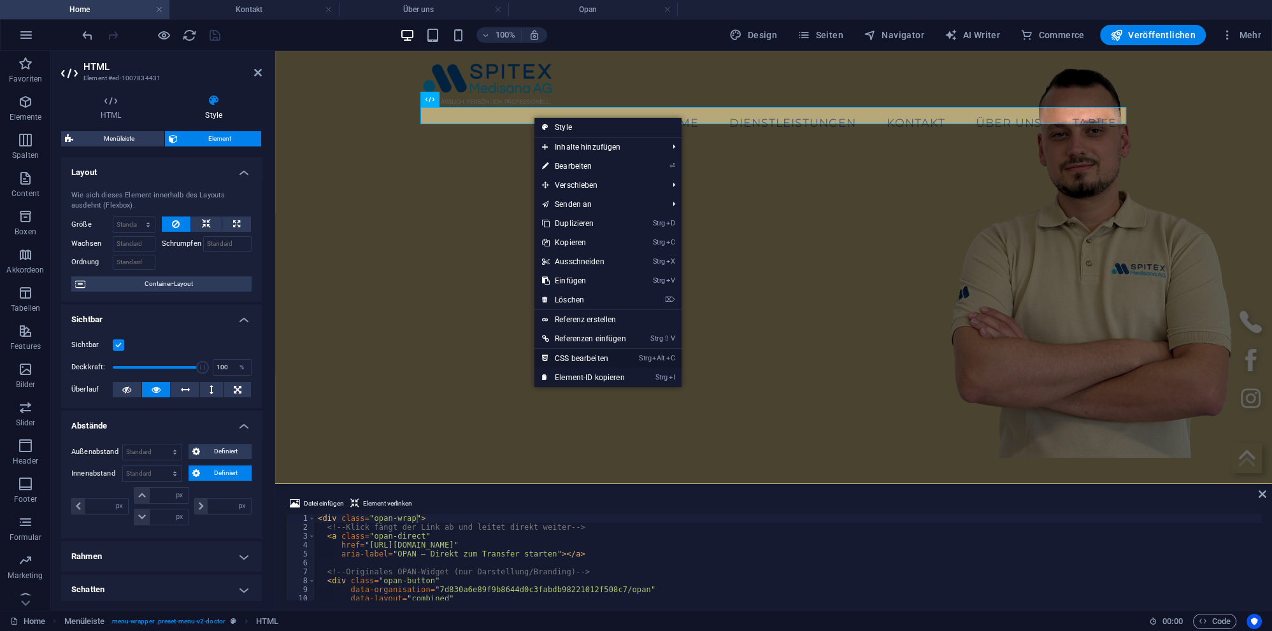
click at [576, 358] on link "Strg Alt C CSS bearbeiten" at bounding box center [583, 358] width 99 height 19
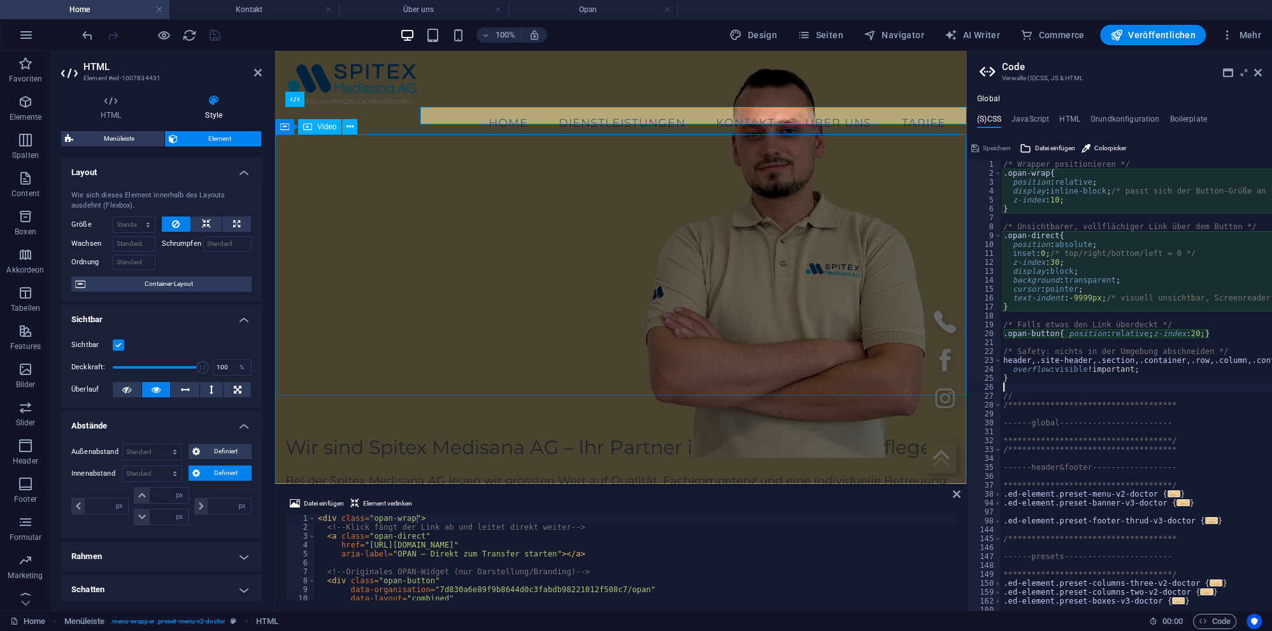
type textarea "position: absolute;"
click at [1043, 118] on h4 "JavaScript" at bounding box center [1030, 122] width 38 height 14
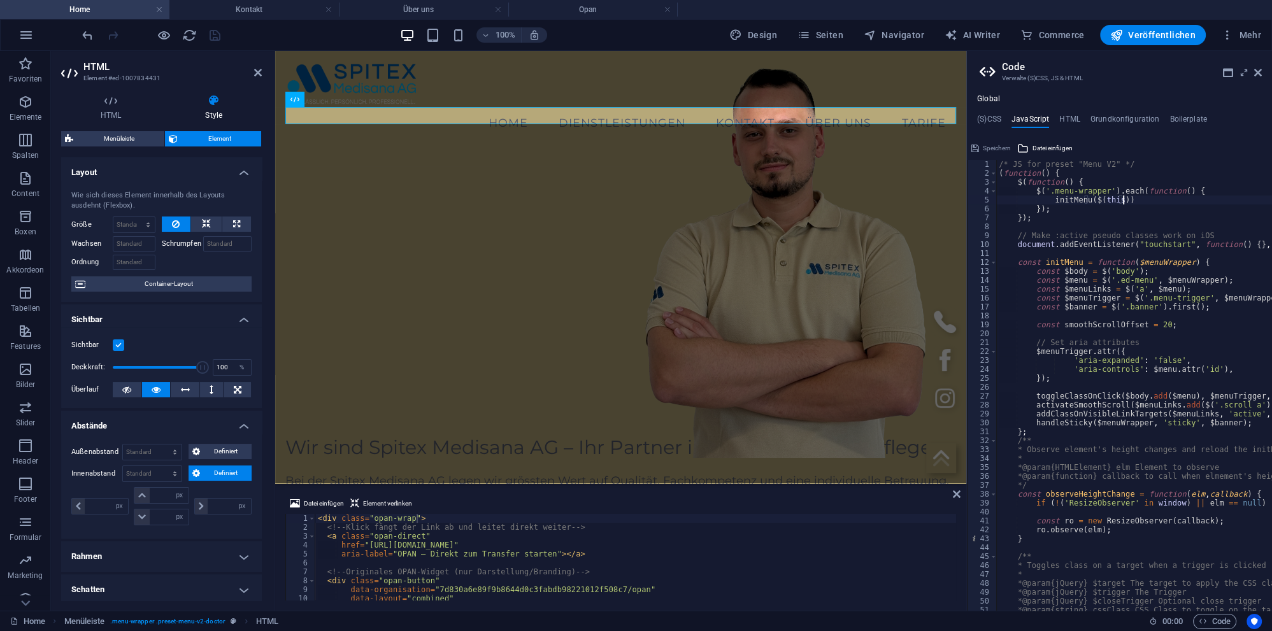
click at [1137, 200] on div "/* JS for preset "Menu V2" */ ( function ( ) { $ ( function ( ) { $ ( '.menu-wr…" at bounding box center [1288, 394] width 584 height 469
type textarea "initMenu($(this))"
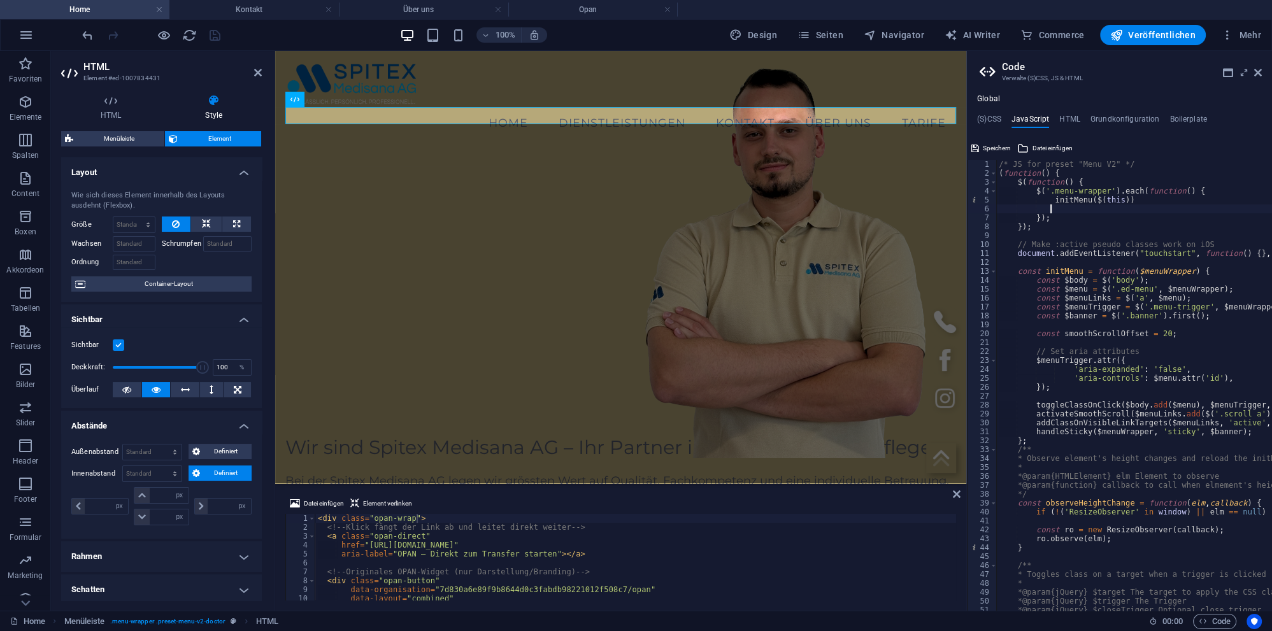
paste textarea
type textarea "initMenu($(this))"
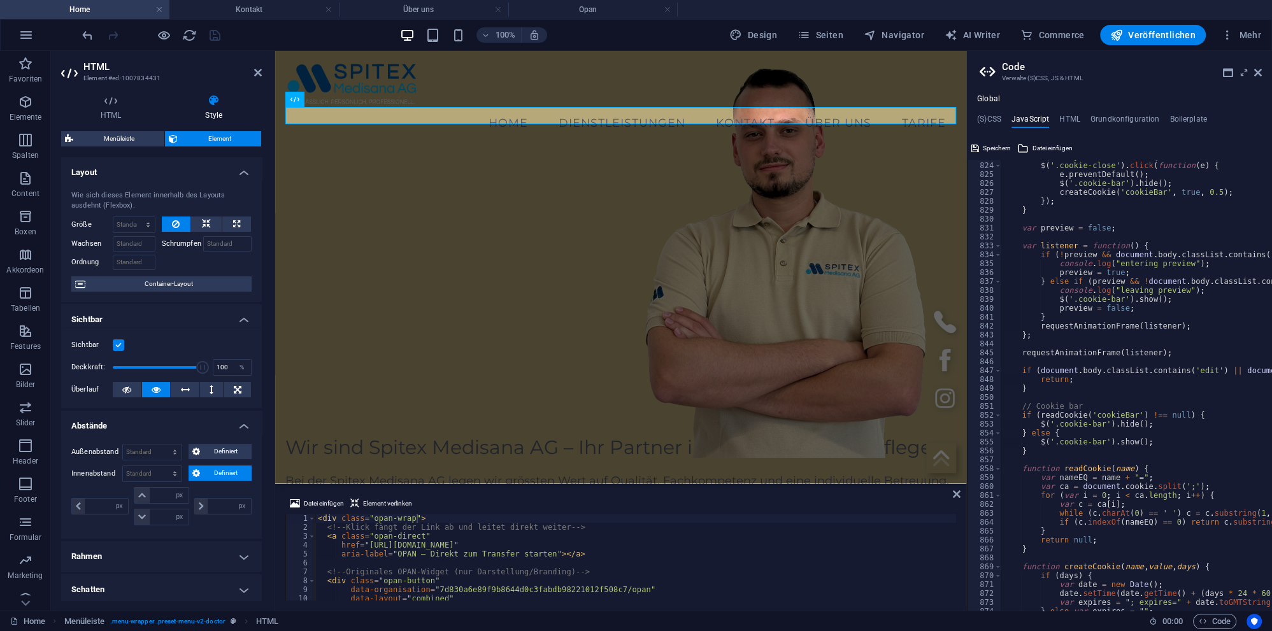
scroll to position [7386, 0]
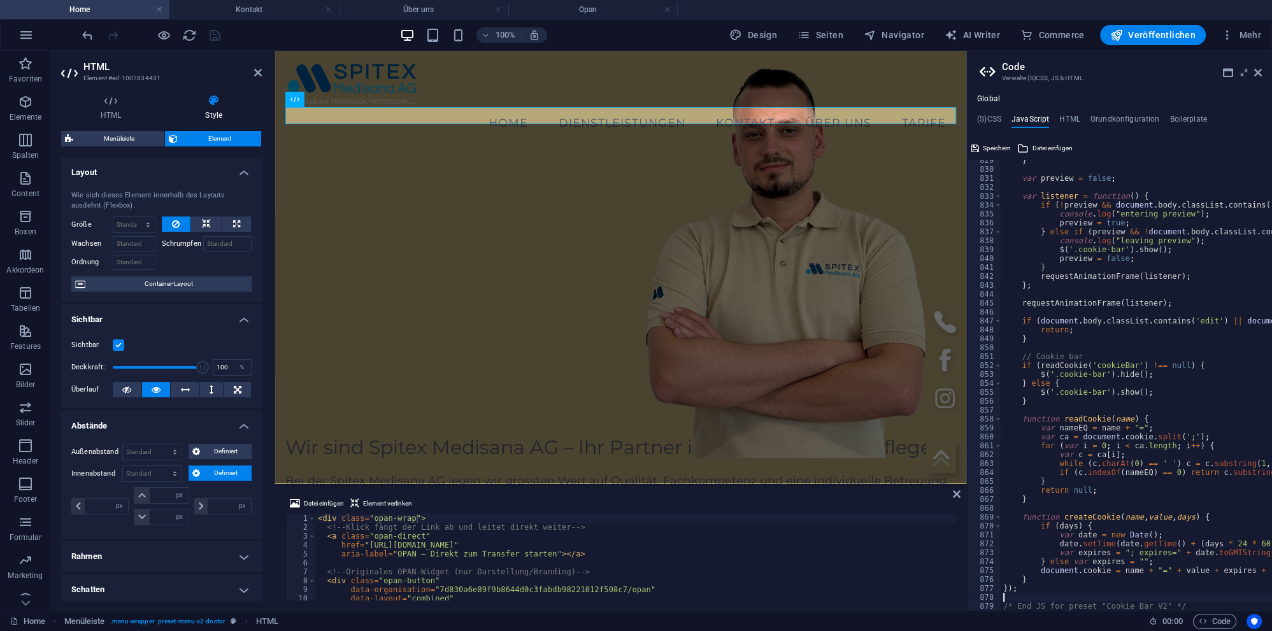
click at [1018, 594] on div "} var preview = false ; var listener = function ( ) { if ( ! preview && documen…" at bounding box center [1293, 390] width 584 height 469
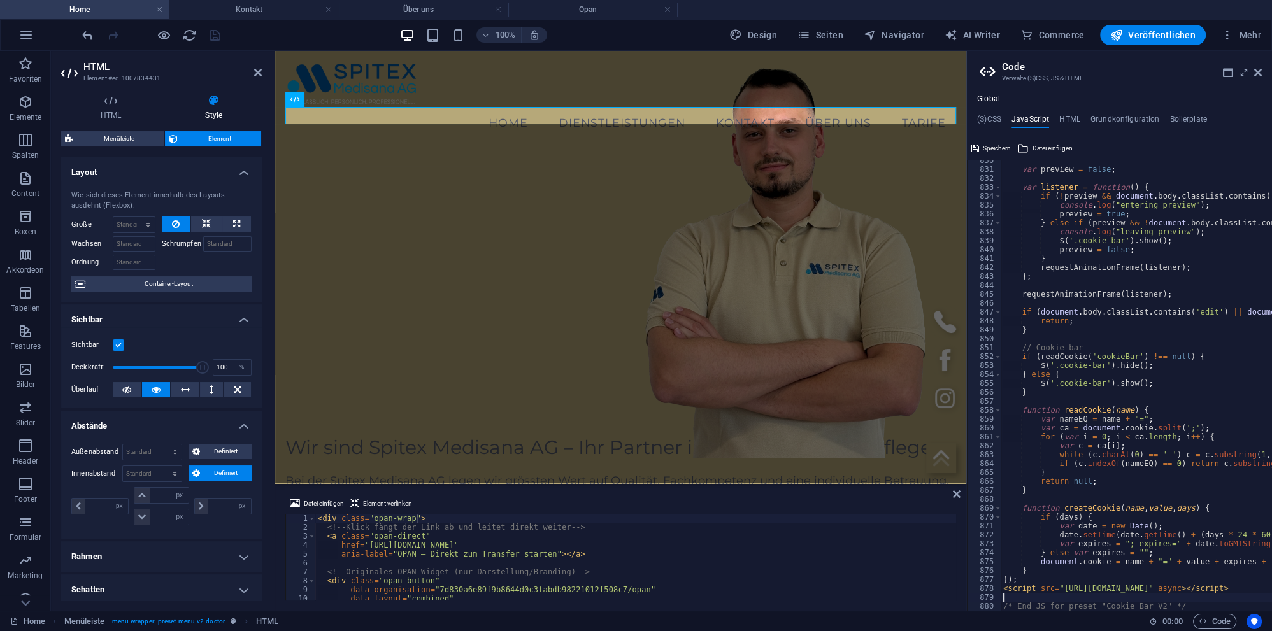
scroll to position [7396, 0]
click at [1000, 148] on span "Speichern" at bounding box center [997, 148] width 28 height 15
select select "px"
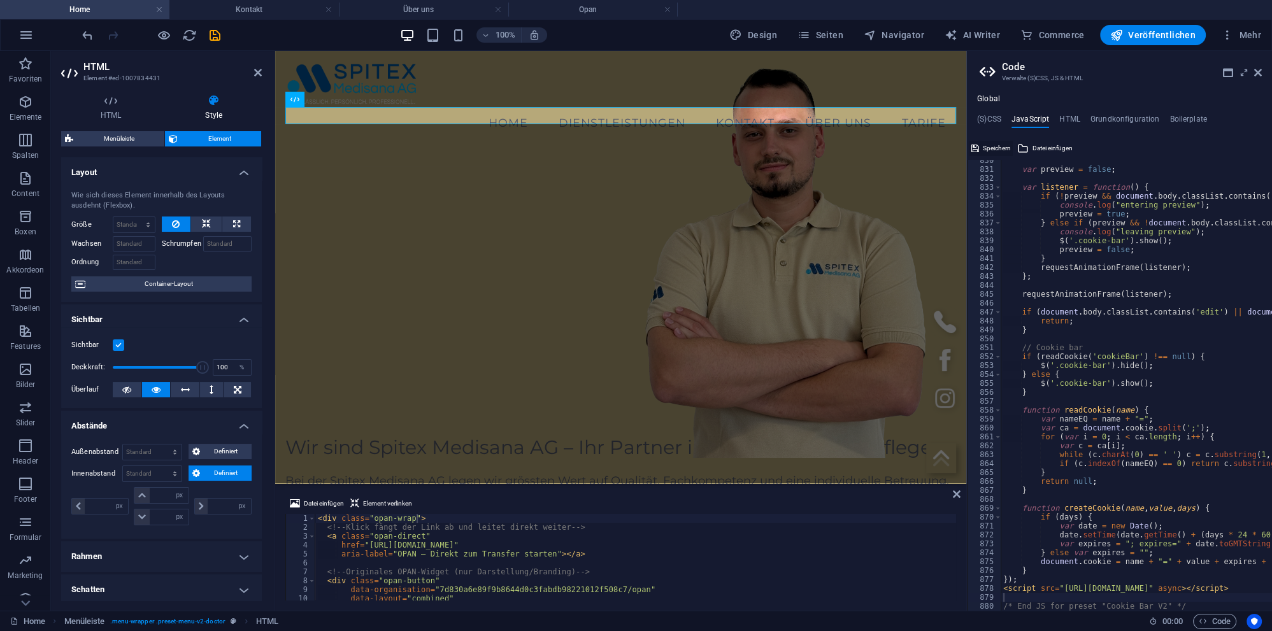
select select "px"
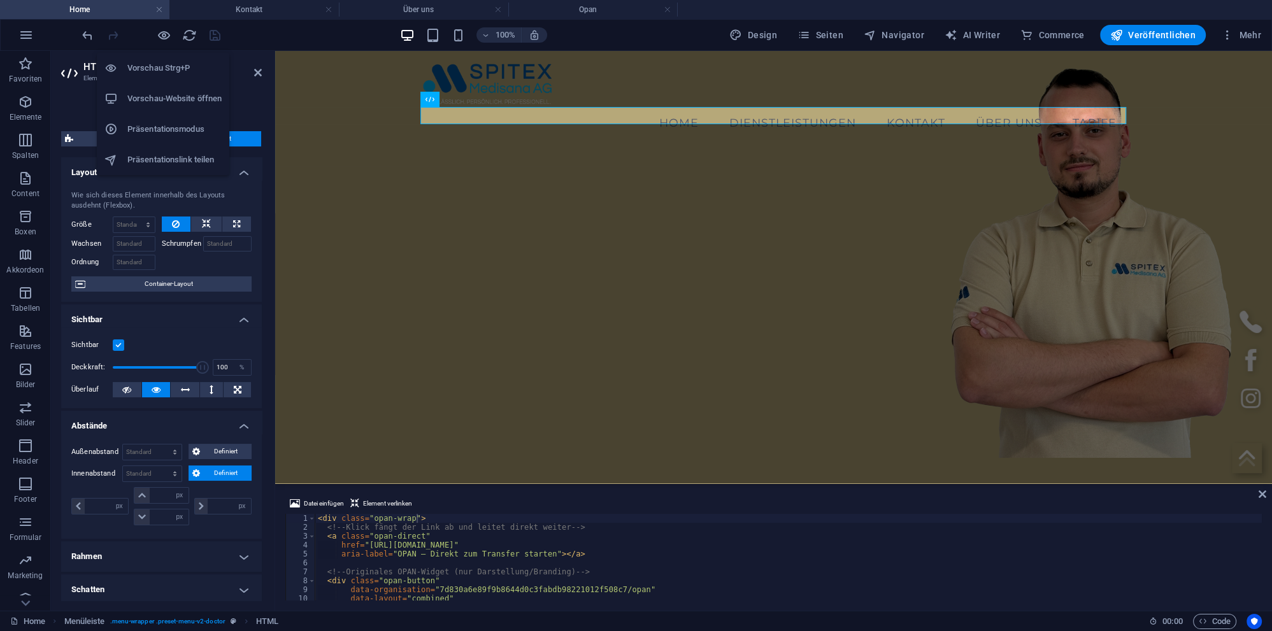
click at [171, 99] on h6 "Vorschau-Website öffnen" at bounding box center [174, 98] width 94 height 15
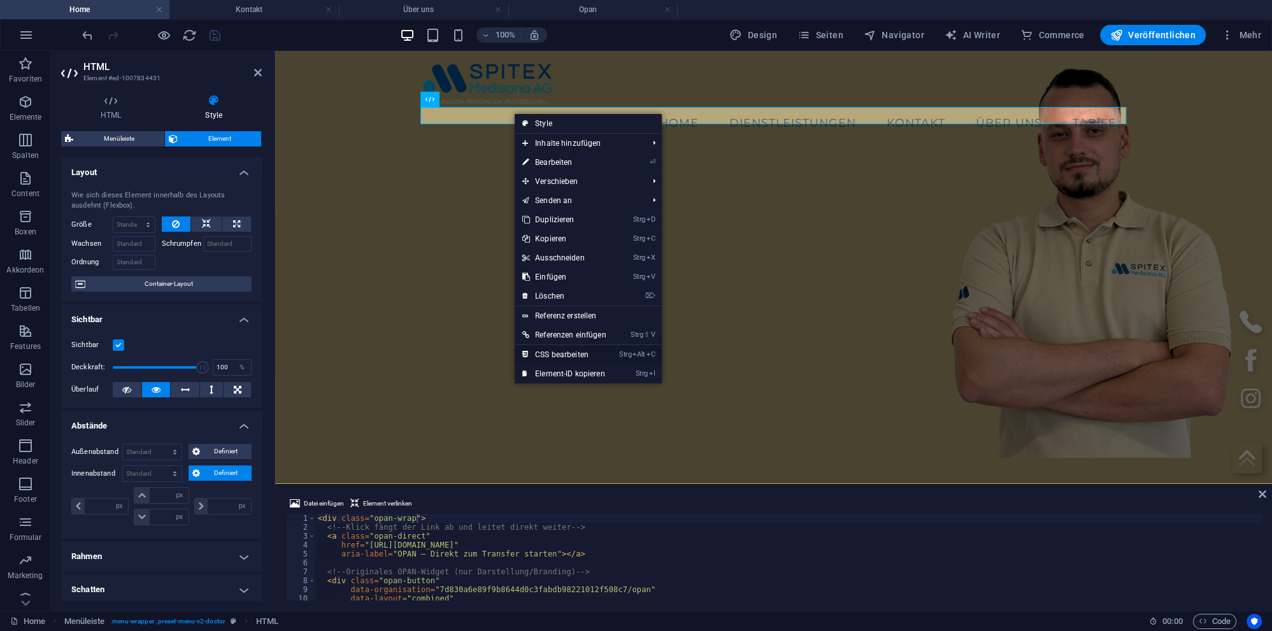
click at [578, 353] on link "Strg Alt C CSS bearbeiten" at bounding box center [564, 354] width 99 height 19
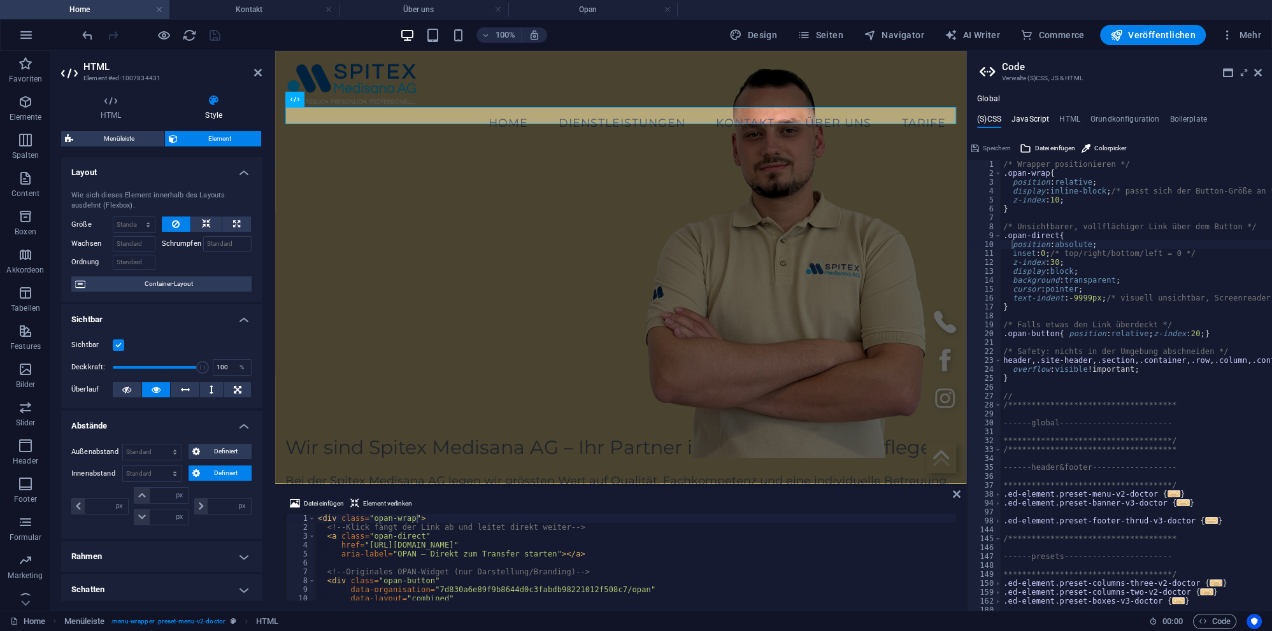
click at [1024, 118] on h4 "JavaScript" at bounding box center [1030, 122] width 38 height 14
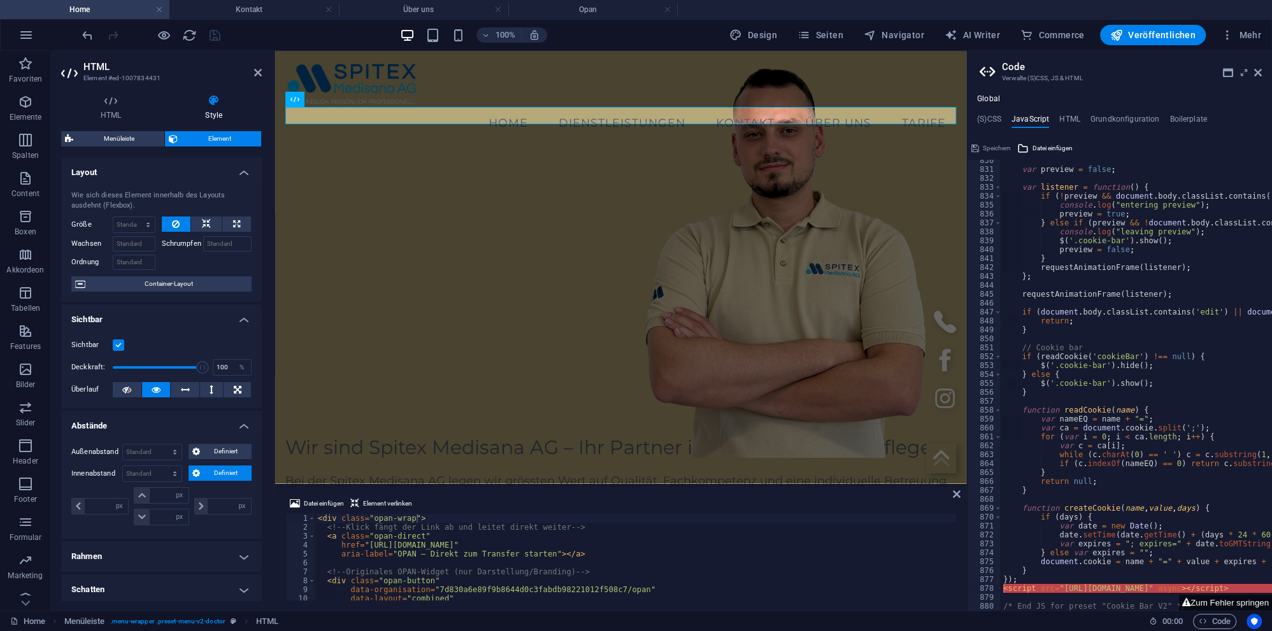
drag, startPoint x: 1010, startPoint y: 599, endPoint x: 1000, endPoint y: 588, distance: 14.4
click at [1000, 588] on div "830 831 832 833 834 835 836 837 838 839 840 841 842 843 844 845 846 847 848 849…" at bounding box center [1119, 385] width 305 height 451
type textarea "<script src="[URL][DOMAIN_NAME]" async></script>"
click at [1009, 595] on div "var preview = false ; var listener = function ( ) { if ( ! preview && document …" at bounding box center [1136, 385] width 271 height 451
click at [974, 590] on div "878" at bounding box center [984, 588] width 34 height 9
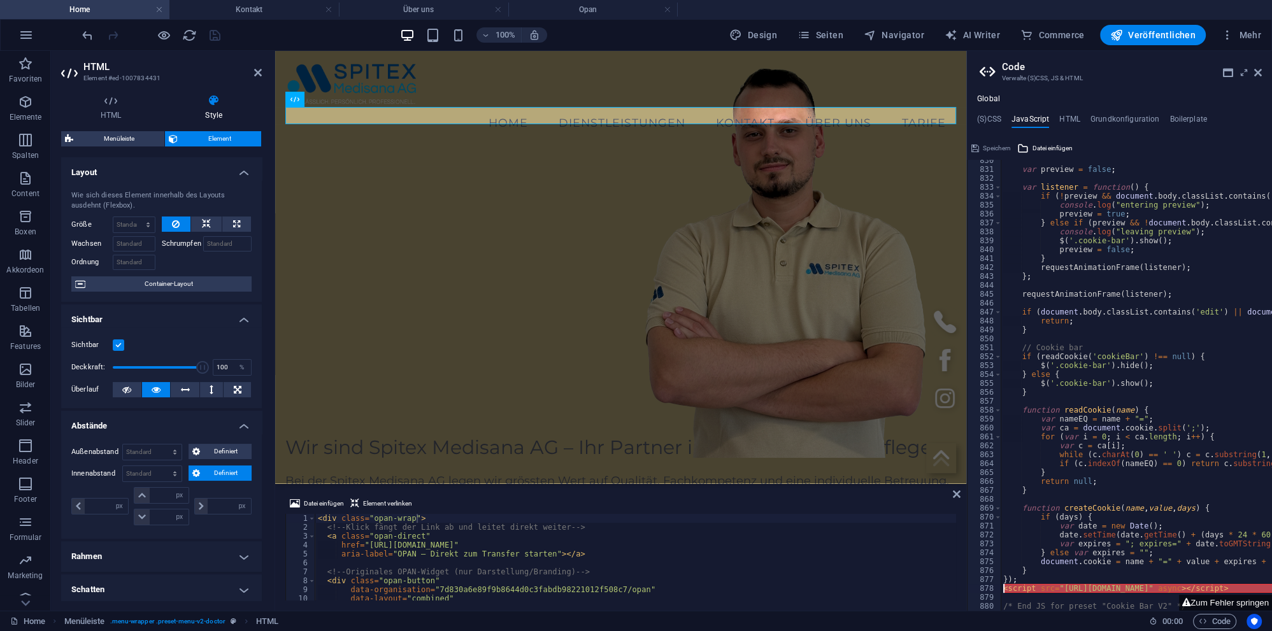
click at [1020, 590] on div "var preview = false ; var listener = function ( ) { if ( ! preview && document …" at bounding box center [1136, 385] width 271 height 451
click at [976, 587] on div "878" at bounding box center [984, 588] width 34 height 9
click at [1020, 590] on div "var preview = false ; var listener = function ( ) { if ( ! preview && document …" at bounding box center [1136, 385] width 271 height 451
drag, startPoint x: 1013, startPoint y: 595, endPoint x: 1002, endPoint y: 589, distance: 12.8
click at [1002, 589] on div "var preview = false ; var listener = function ( ) { if ( ! preview && document …" at bounding box center [1293, 390] width 584 height 469
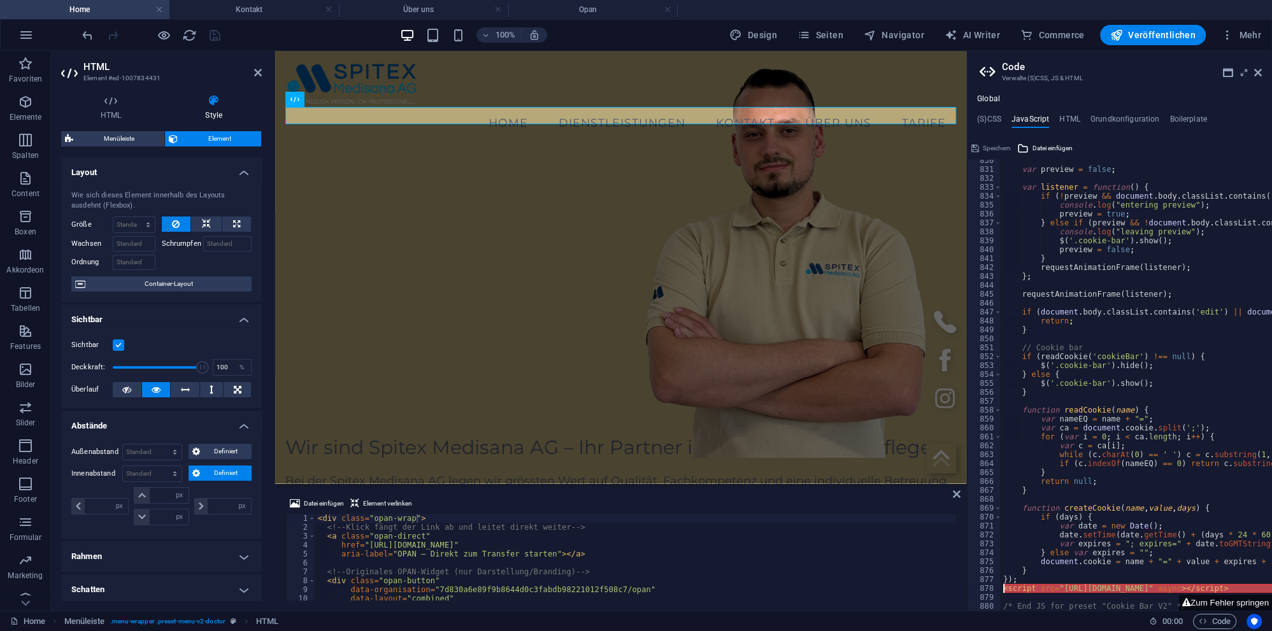
type textarea "<script src="[URL][DOMAIN_NAME]" async></script>"
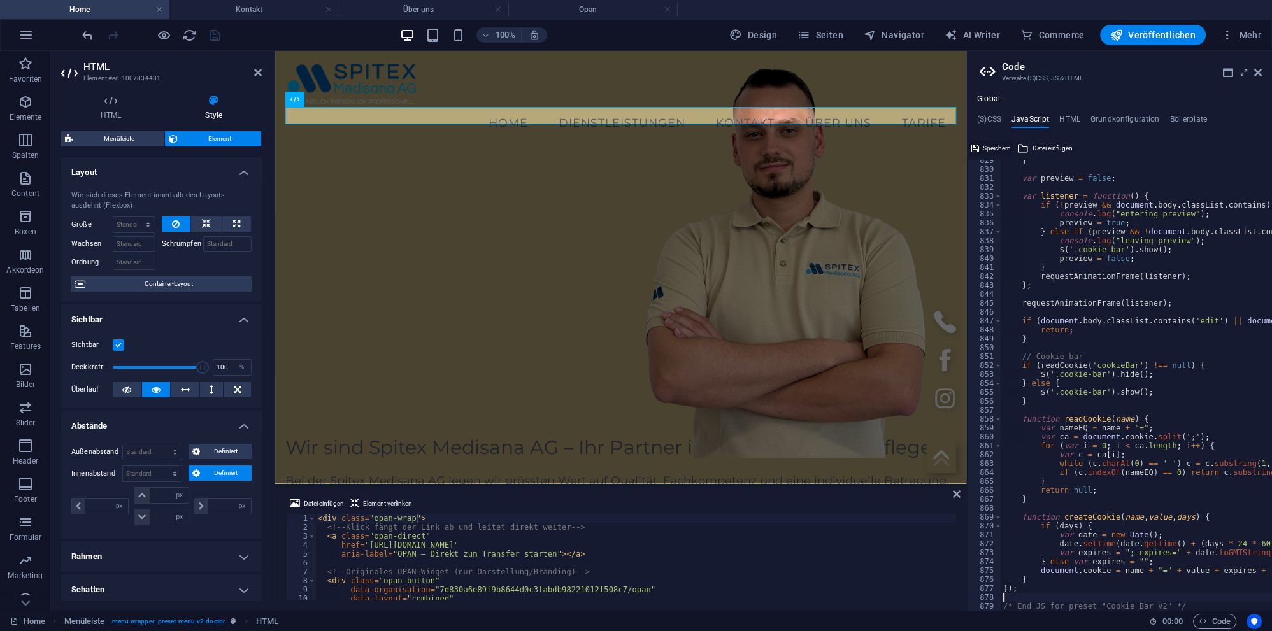
click at [992, 148] on span "Speichern" at bounding box center [997, 148] width 28 height 15
select select "px"
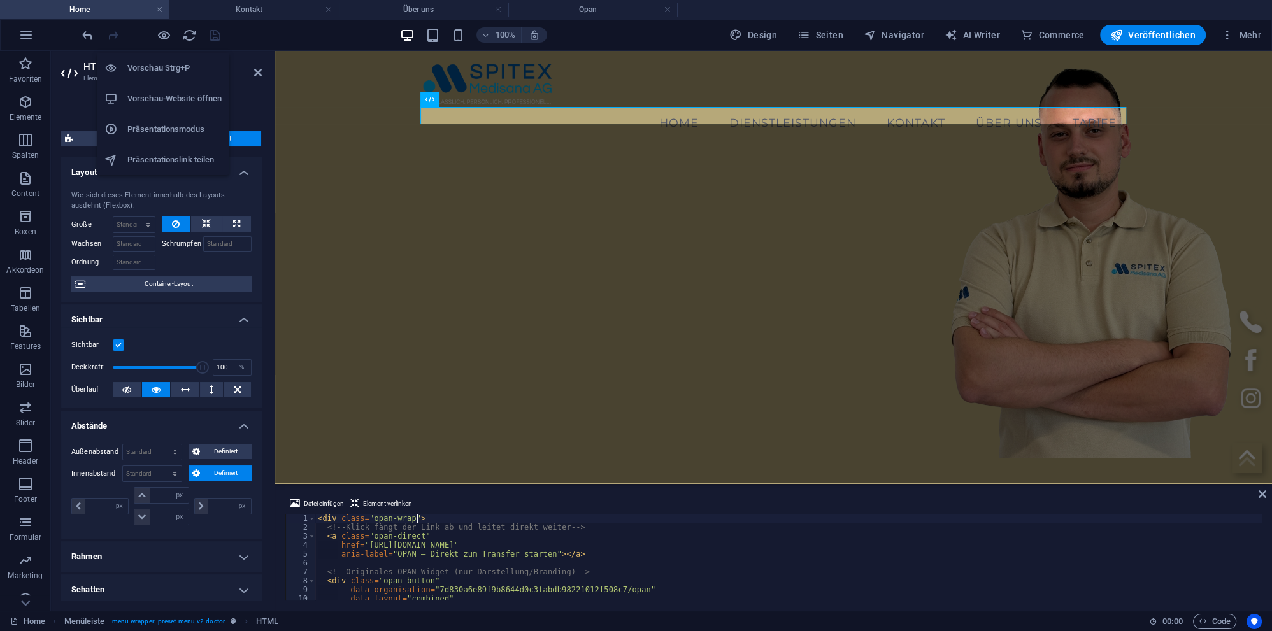
click at [155, 99] on h6 "Vorschau-Website öffnen" at bounding box center [174, 98] width 94 height 15
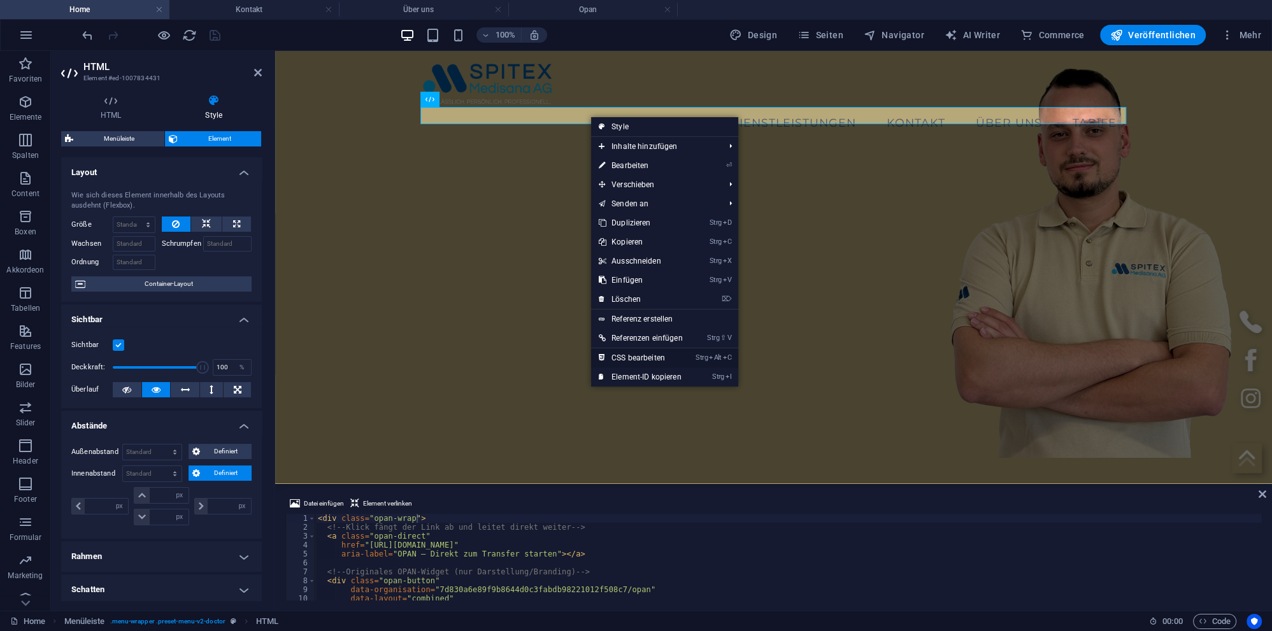
drag, startPoint x: 652, startPoint y: 355, endPoint x: 662, endPoint y: 282, distance: 73.9
click at [652, 355] on link "Strg Alt C CSS bearbeiten" at bounding box center [640, 357] width 99 height 19
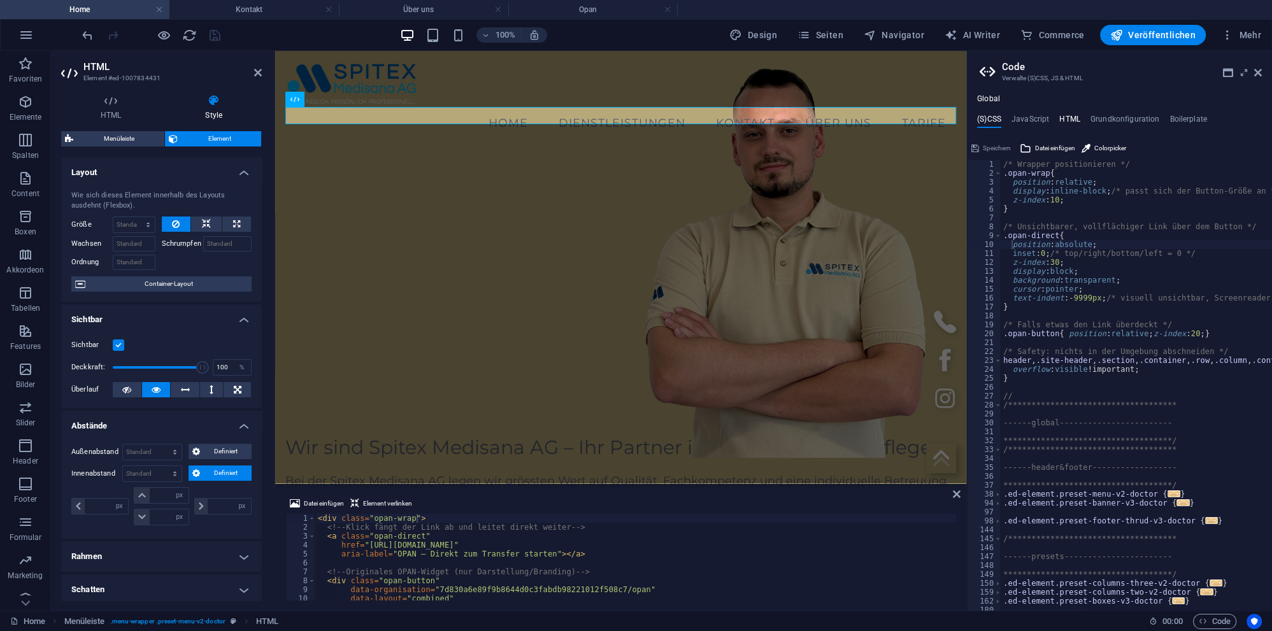
click at [1064, 117] on h4 "HTML" at bounding box center [1069, 122] width 21 height 14
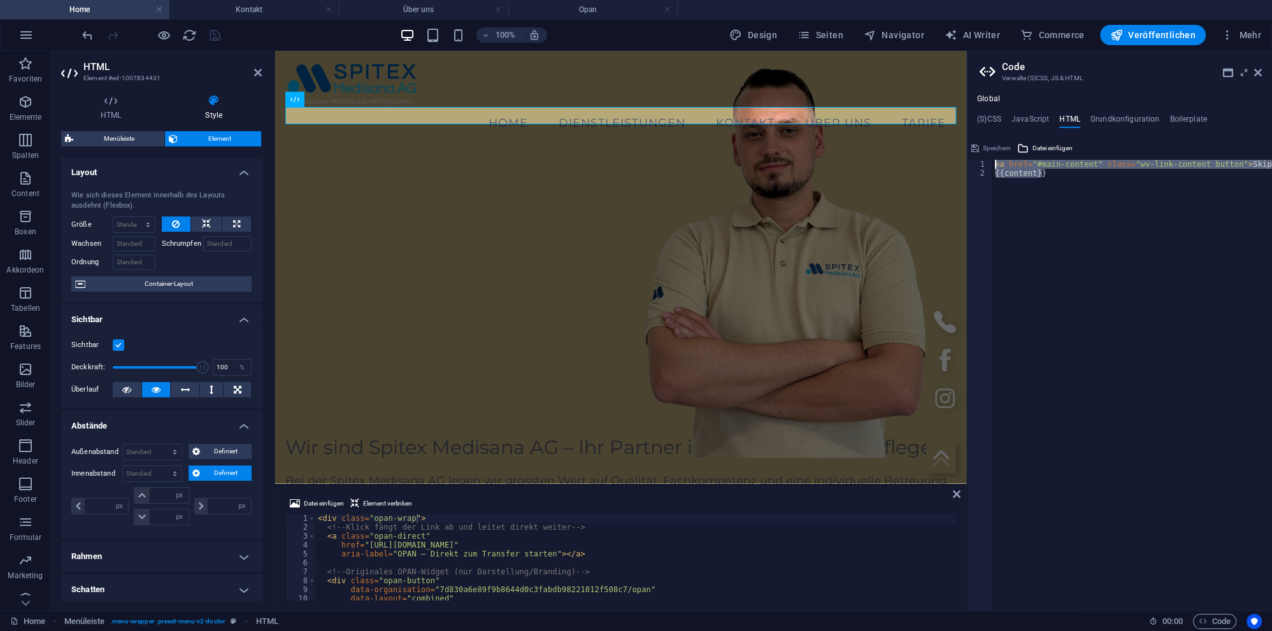
drag, startPoint x: 1081, startPoint y: 190, endPoint x: 906, endPoint y: 140, distance: 181.4
click at [992, 160] on div "< a href = "#main-content" class = "wv-link-content button" > Skip to main cont…" at bounding box center [1132, 385] width 280 height 451
click at [1098, 194] on div "< a href = "#main-content" class = "wv-link-content button" > Skip to main cont…" at bounding box center [1132, 385] width 280 height 451
type textarea "{{content}}"
drag, startPoint x: 1242, startPoint y: 301, endPoint x: 1276, endPoint y: 296, distance: 34.0
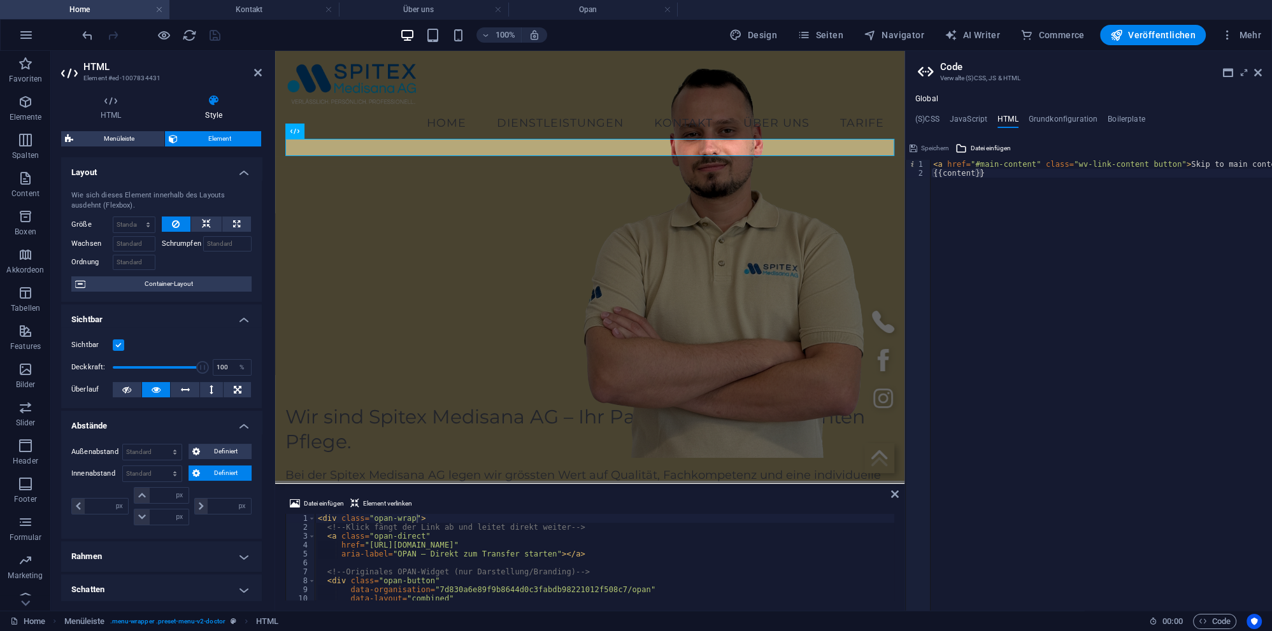
click at [902, 245] on div "Container H4 2 Spalten Container Abstand Text Abstand Button Bild Container Con…" at bounding box center [589, 267] width 629 height 432
click at [967, 116] on h4 "JavaScript" at bounding box center [969, 122] width 38 height 14
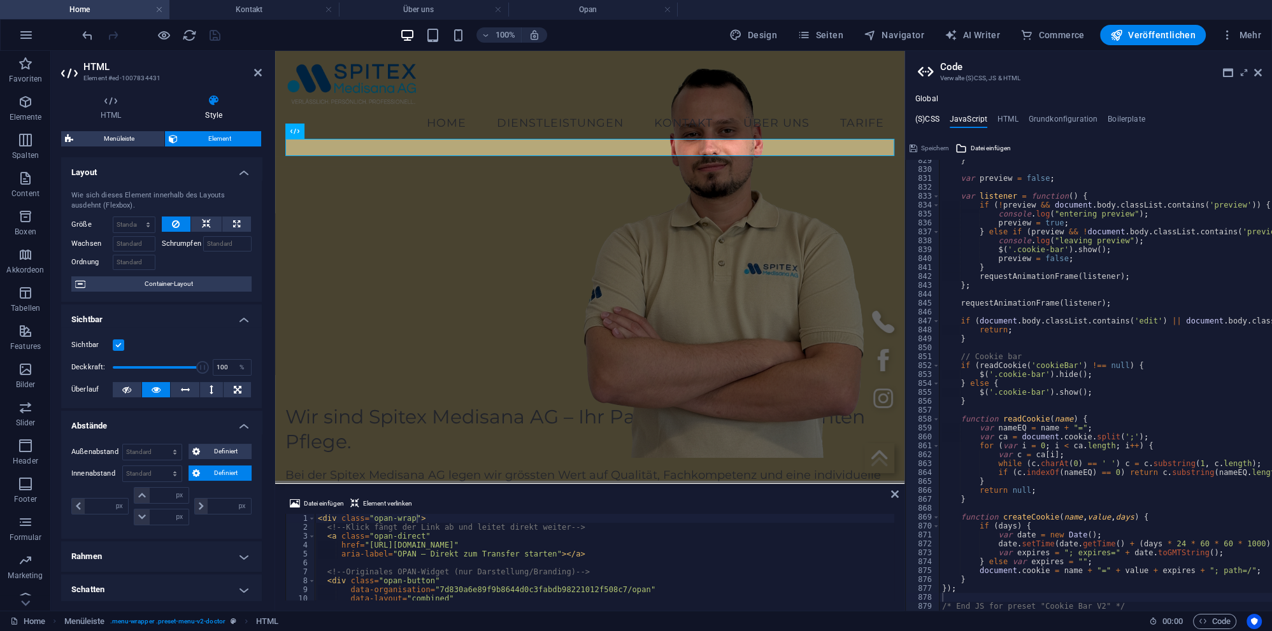
click at [929, 118] on h4 "(S)CSS" at bounding box center [927, 122] width 24 height 14
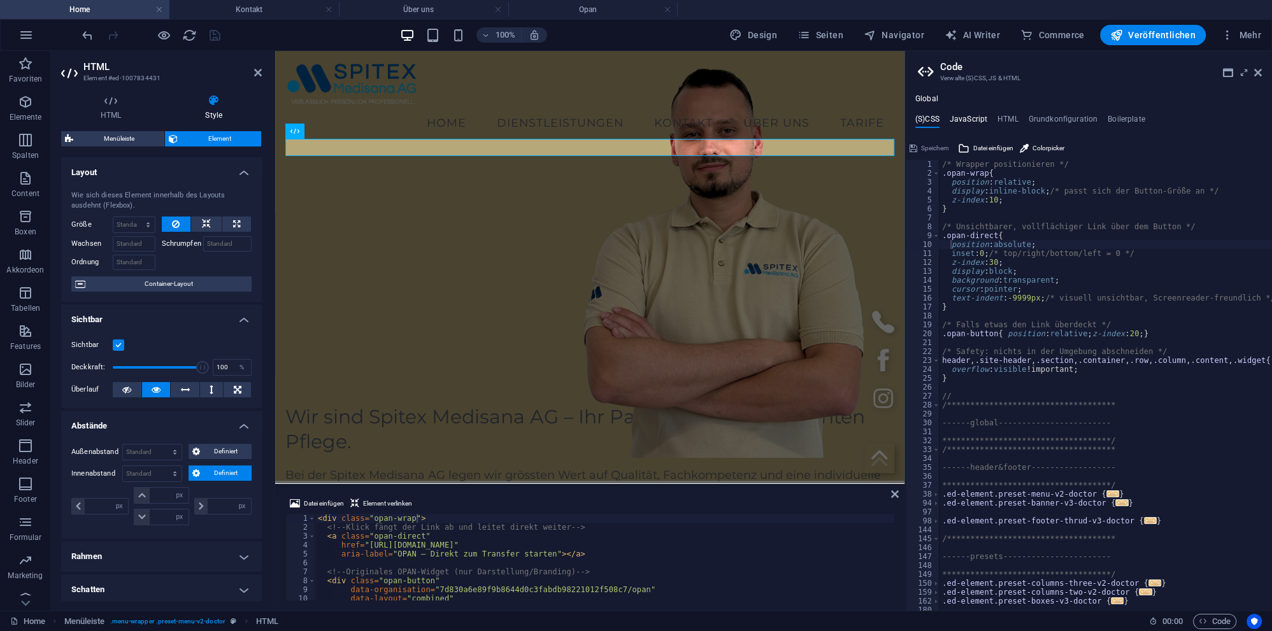
click at [970, 120] on h4 "JavaScript" at bounding box center [969, 122] width 38 height 14
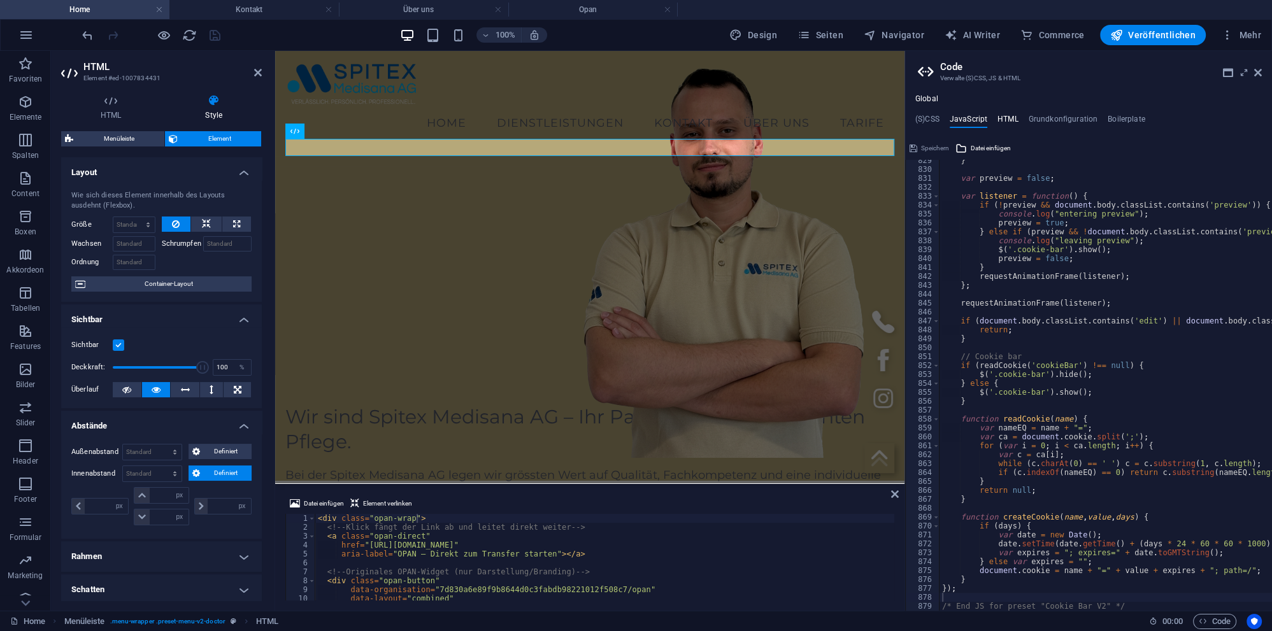
click at [1008, 118] on h4 "HTML" at bounding box center [1007, 122] width 21 height 14
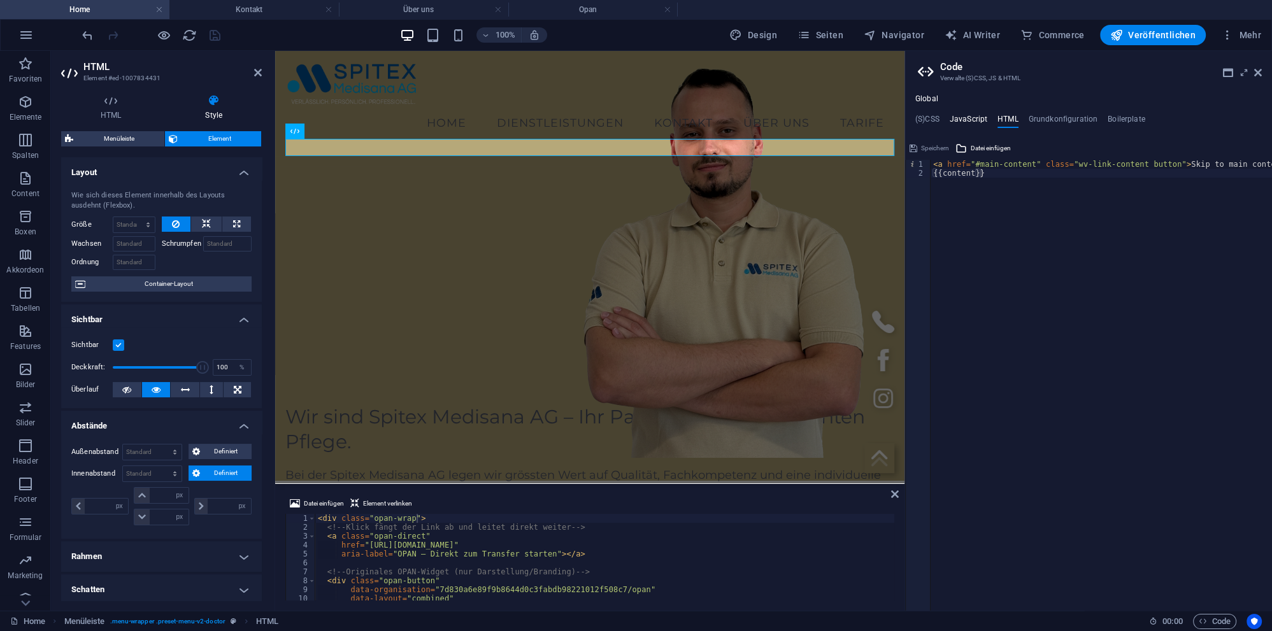
click at [953, 119] on h4 "JavaScript" at bounding box center [969, 122] width 38 height 14
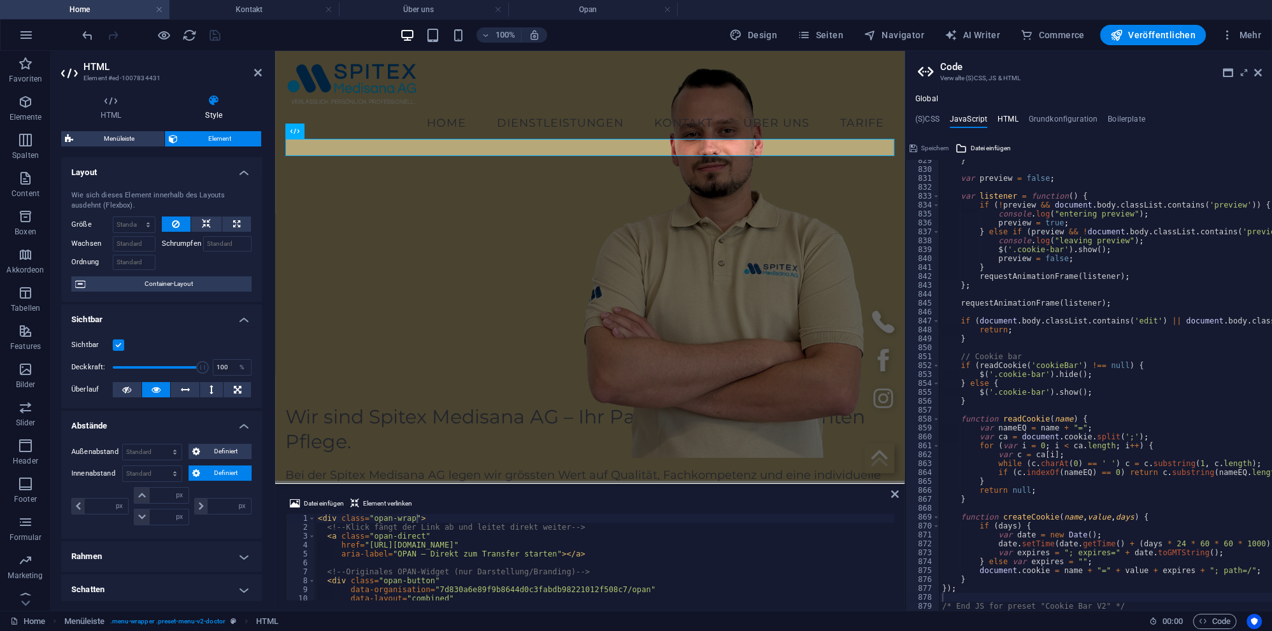
click at [1010, 118] on h4 "HTML" at bounding box center [1007, 122] width 21 height 14
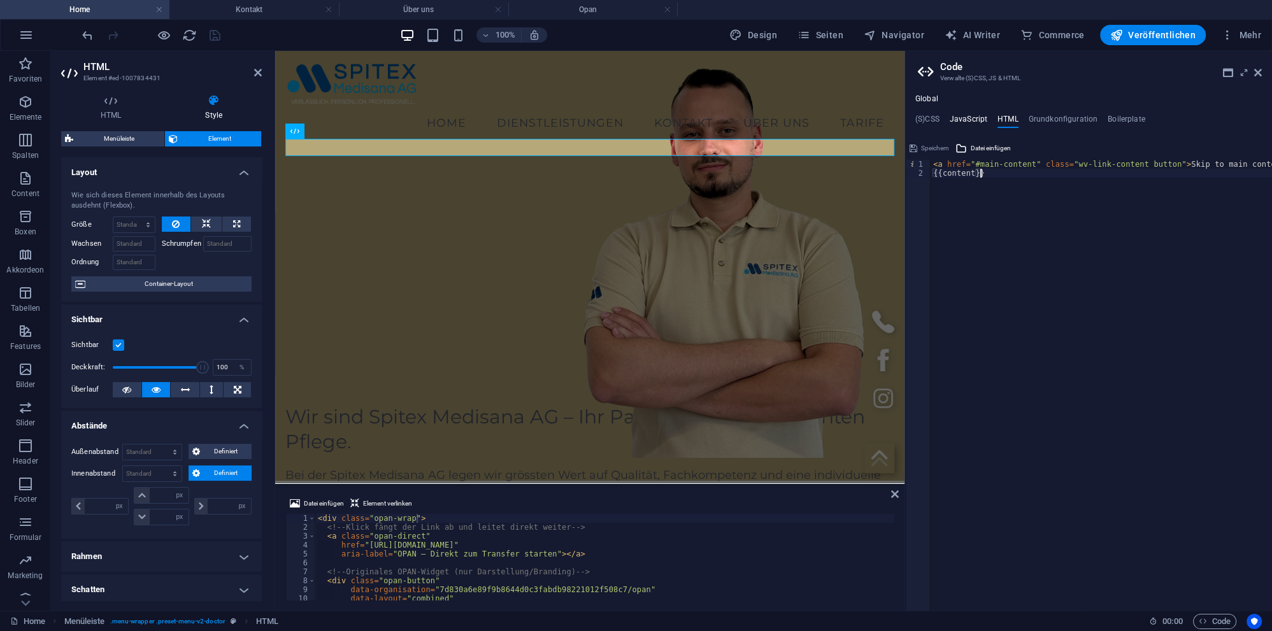
click at [980, 118] on h4 "JavaScript" at bounding box center [969, 122] width 38 height 14
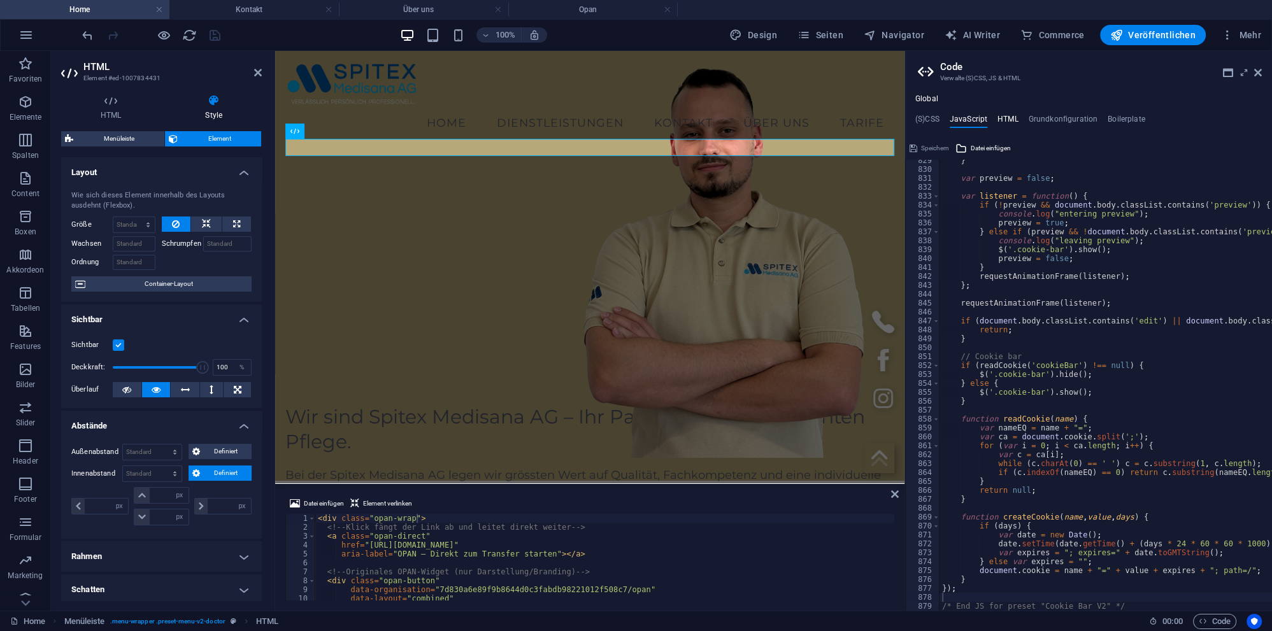
click at [997, 116] on h4 "HTML" at bounding box center [1007, 122] width 21 height 14
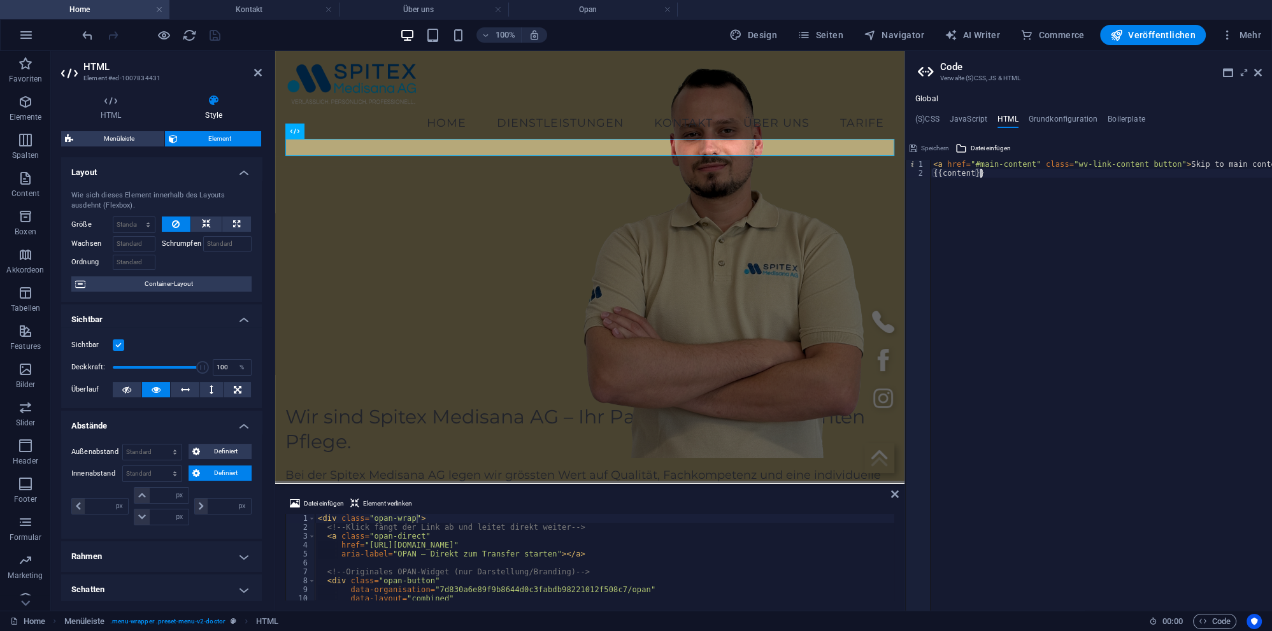
type textarea "<div class="opan-button""
click at [539, 585] on div "< div class = "opan-wrap" > <!-- Klick fängt der Link ab und leitet direkt weit…" at bounding box center [788, 566] width 946 height 104
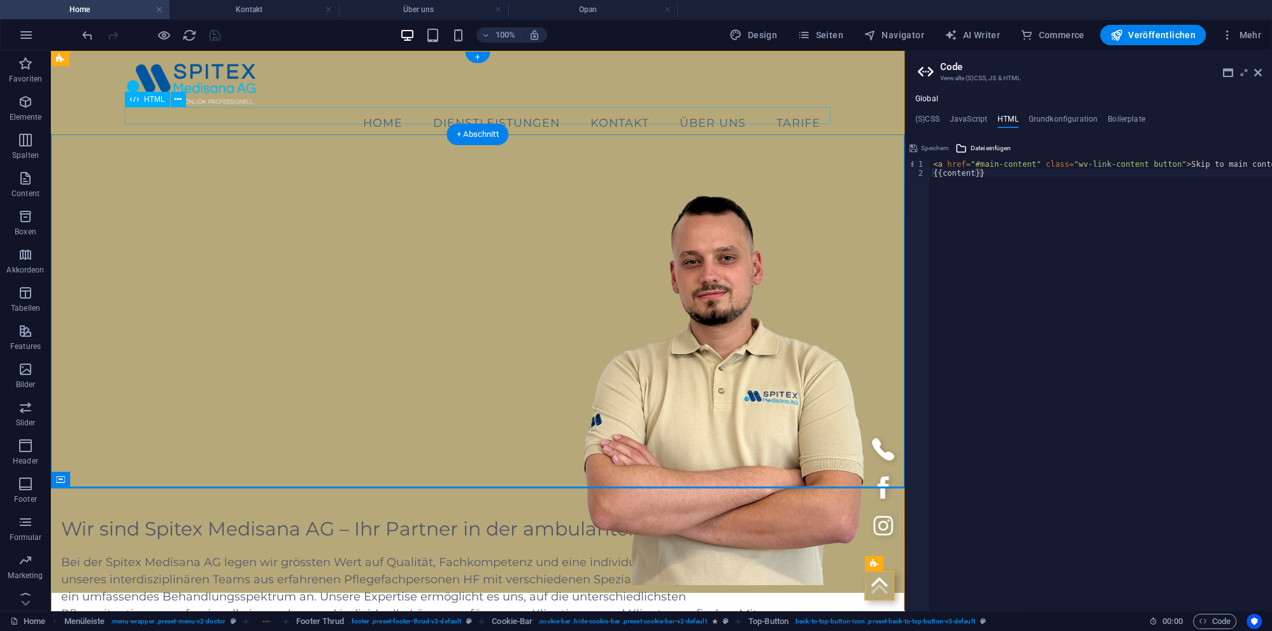
click at [417, 139] on div at bounding box center [478, 147] width 706 height 17
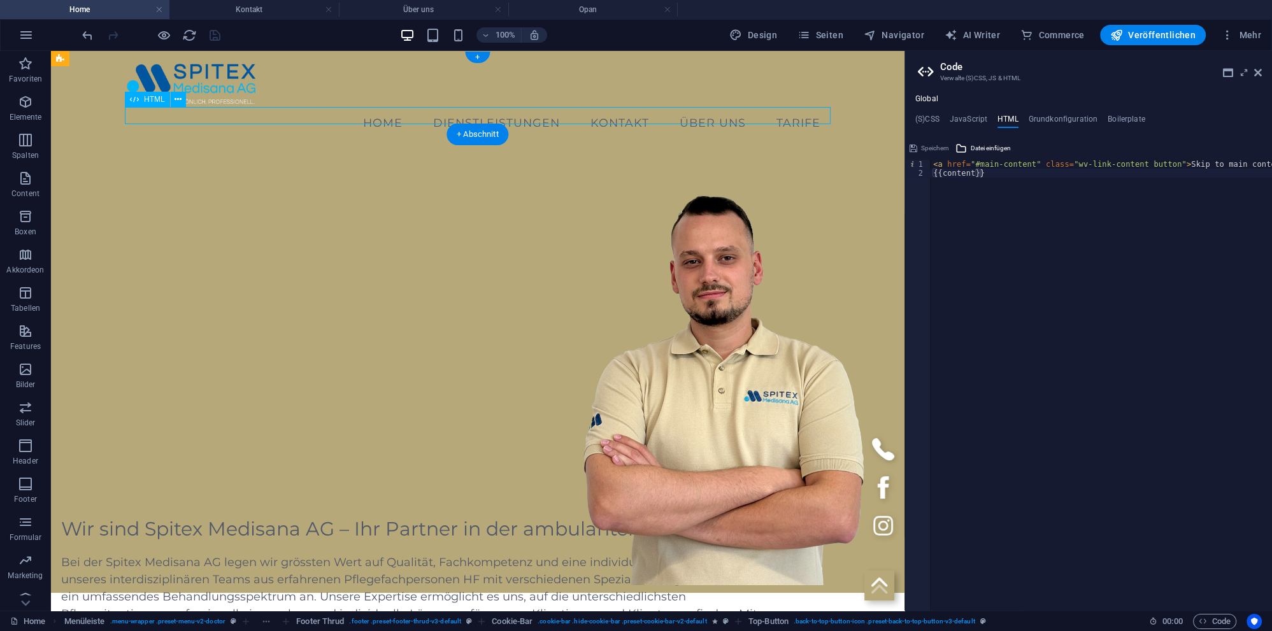
click at [417, 139] on div at bounding box center [478, 147] width 706 height 17
select select "px"
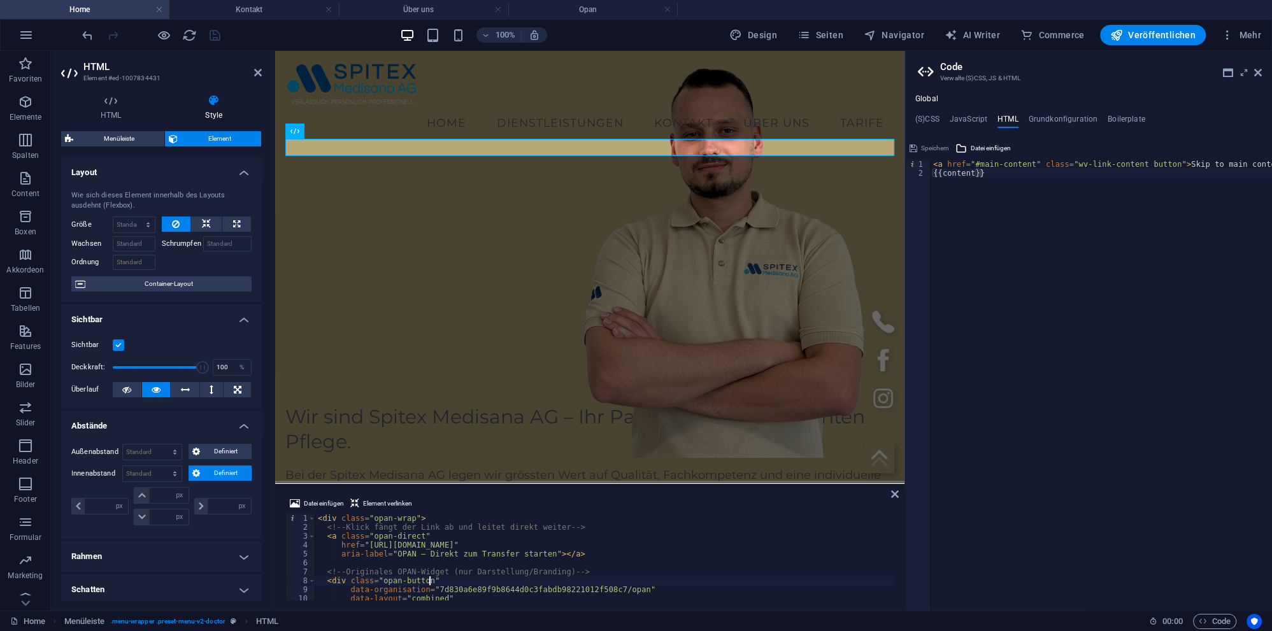
click at [401, 552] on div "< div class = "opan-wrap" > <!-- Klick fängt der Link ab und leitet direkt weit…" at bounding box center [604, 566] width 579 height 104
type textarea "</div>"
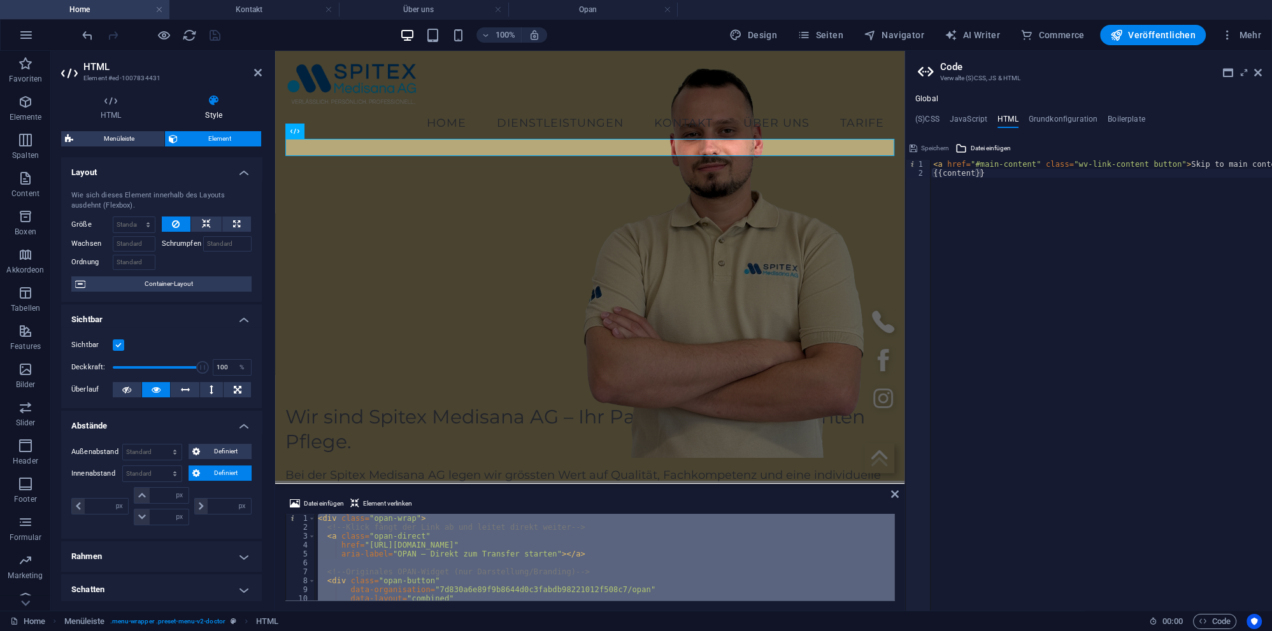
paste textarea
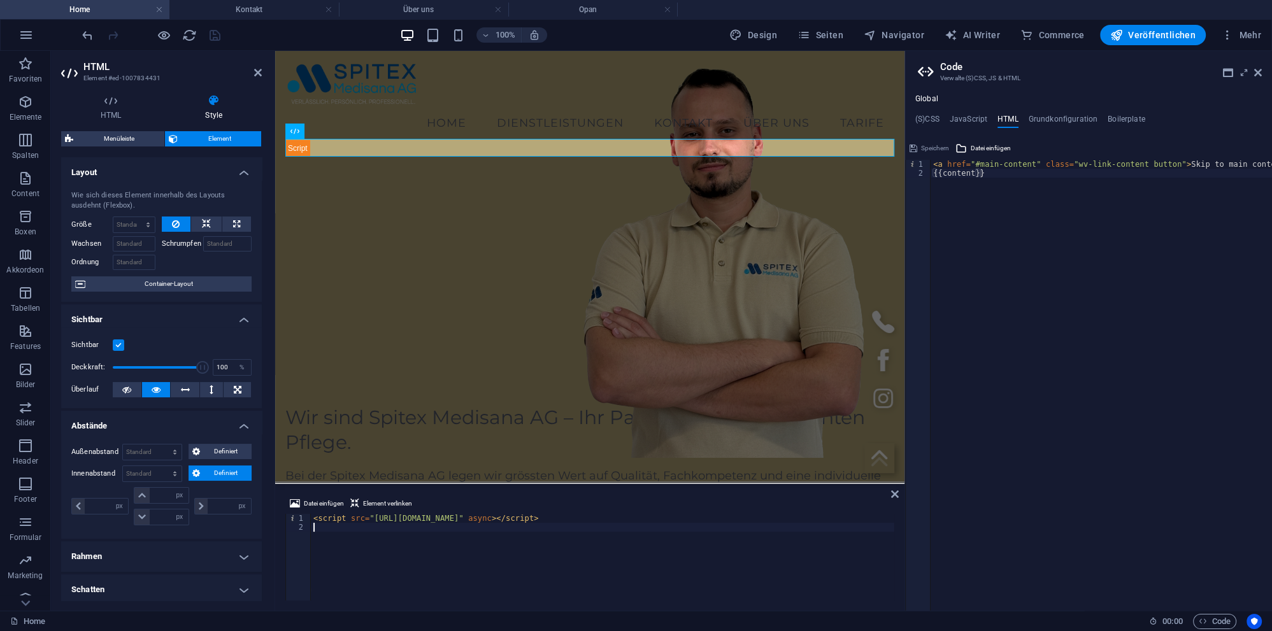
type textarea "<script src="[URL][DOMAIN_NAME]" async></script>"
click at [967, 113] on div "Global (S)CSS JavaScript HTML Grundkonfiguration Boilerplate position: absolute…" at bounding box center [1088, 352] width 367 height 517
click at [966, 120] on h4 "JavaScript" at bounding box center [969, 122] width 38 height 14
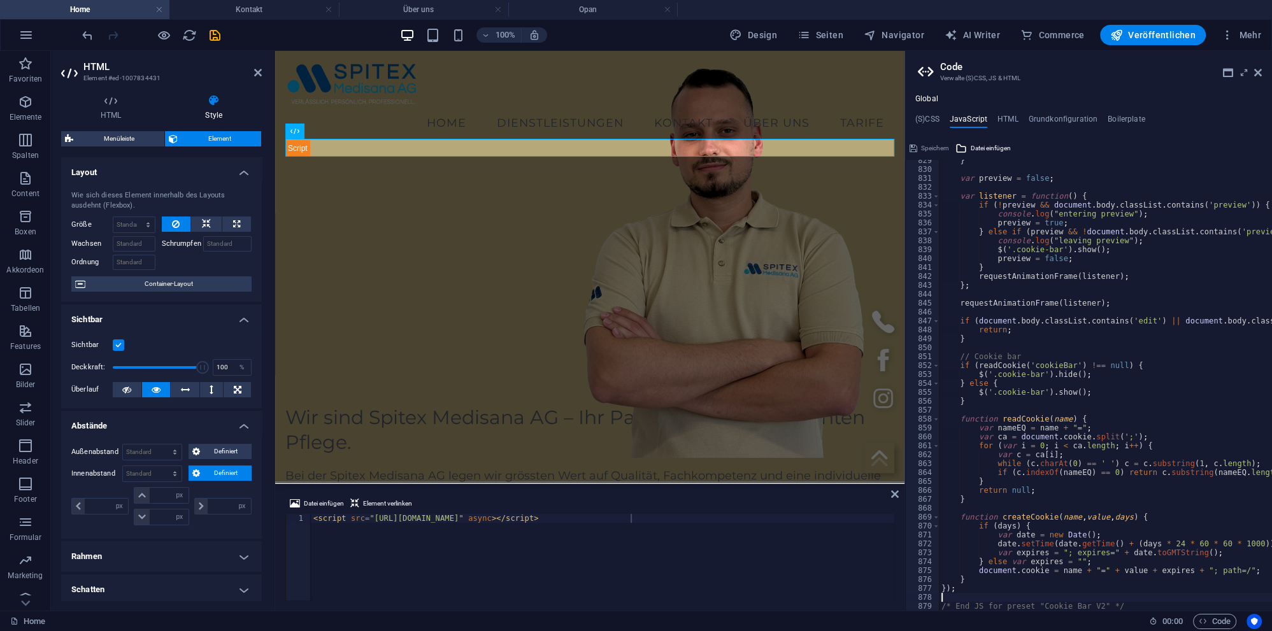
scroll to position [7431, 0]
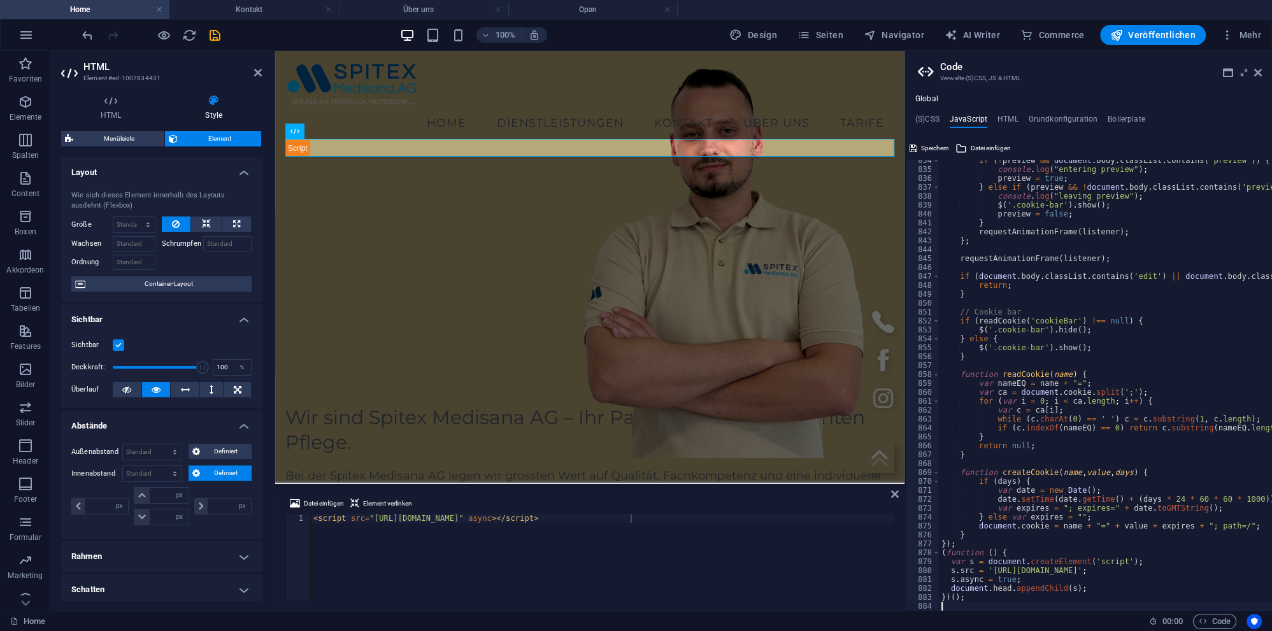
click at [1006, 113] on div "Global (S)CSS JavaScript HTML Grundkonfiguration Boilerplate position: absolute…" at bounding box center [1088, 352] width 367 height 517
click at [1006, 120] on h4 "HTML" at bounding box center [1007, 122] width 21 height 14
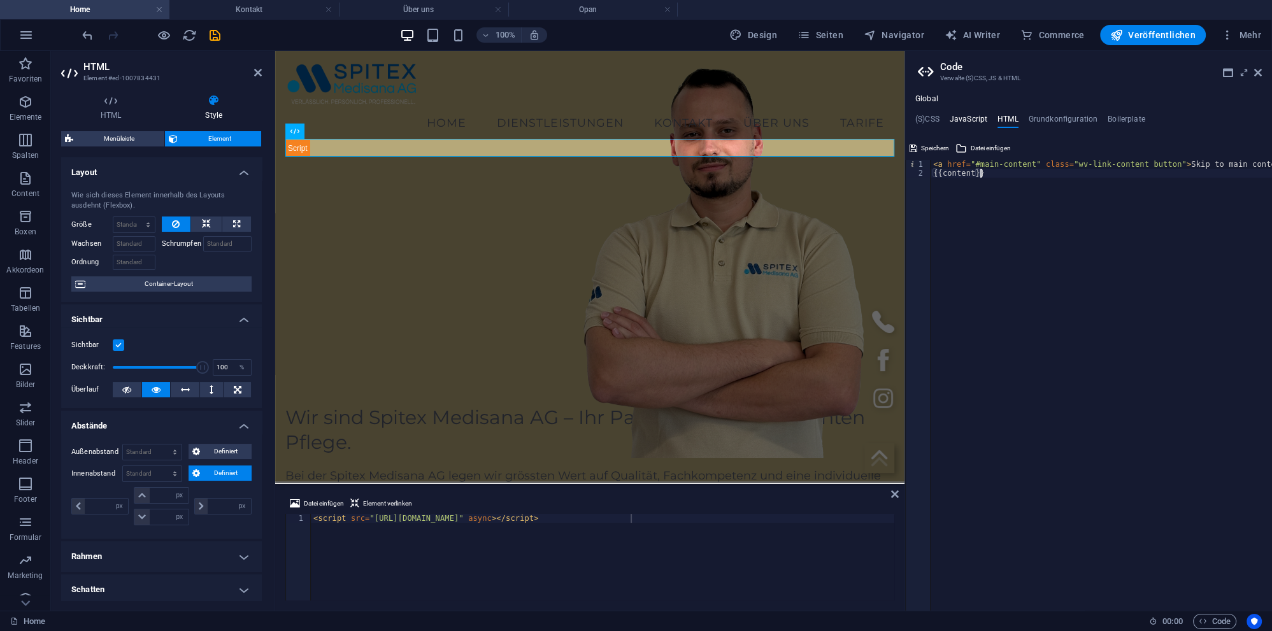
click at [975, 115] on h4 "JavaScript" at bounding box center [969, 122] width 38 height 14
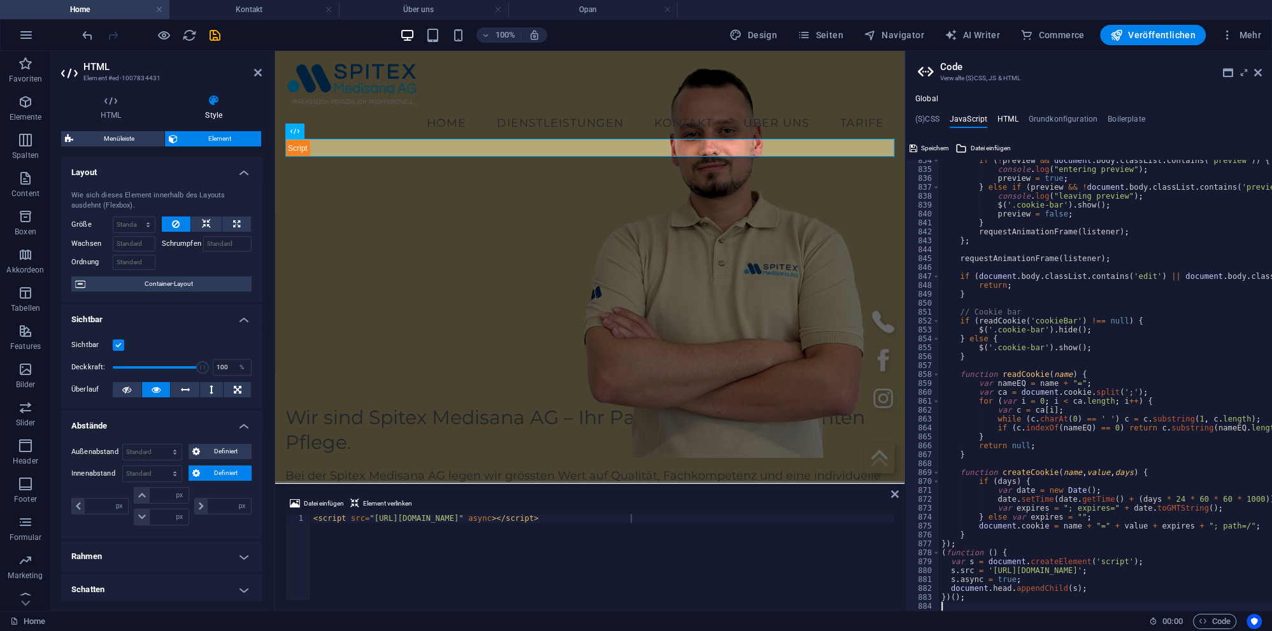
click at [1010, 116] on h4 "HTML" at bounding box center [1007, 122] width 21 height 14
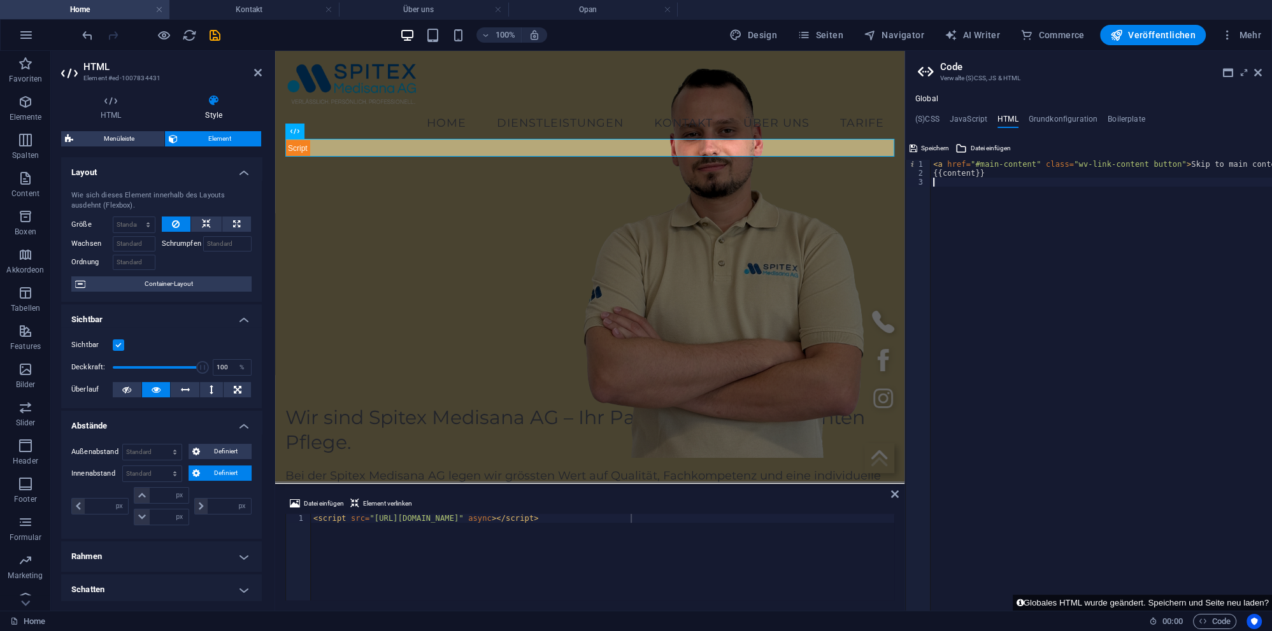
click at [1074, 287] on div "< a href = "#main-content" class = "wv-link-content button" > Skip to main cont…" at bounding box center [1103, 394] width 344 height 469
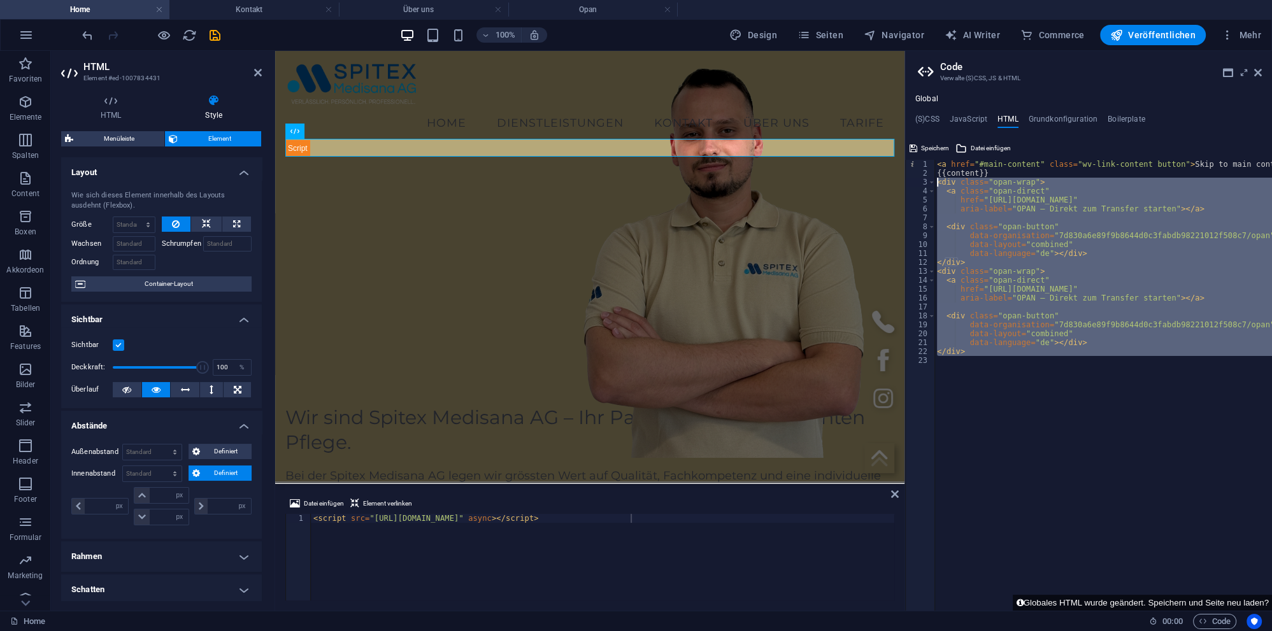
drag, startPoint x: 954, startPoint y: 363, endPoint x: 913, endPoint y: 185, distance: 182.5
click at [934, 185] on div "< a href = "#main-content" class = "wv-link-content button" > Skip to main cont…" at bounding box center [1103, 385] width 338 height 451
type textarea "<div class="opan-wrap"> <a class="opan-direct""
paste textarea
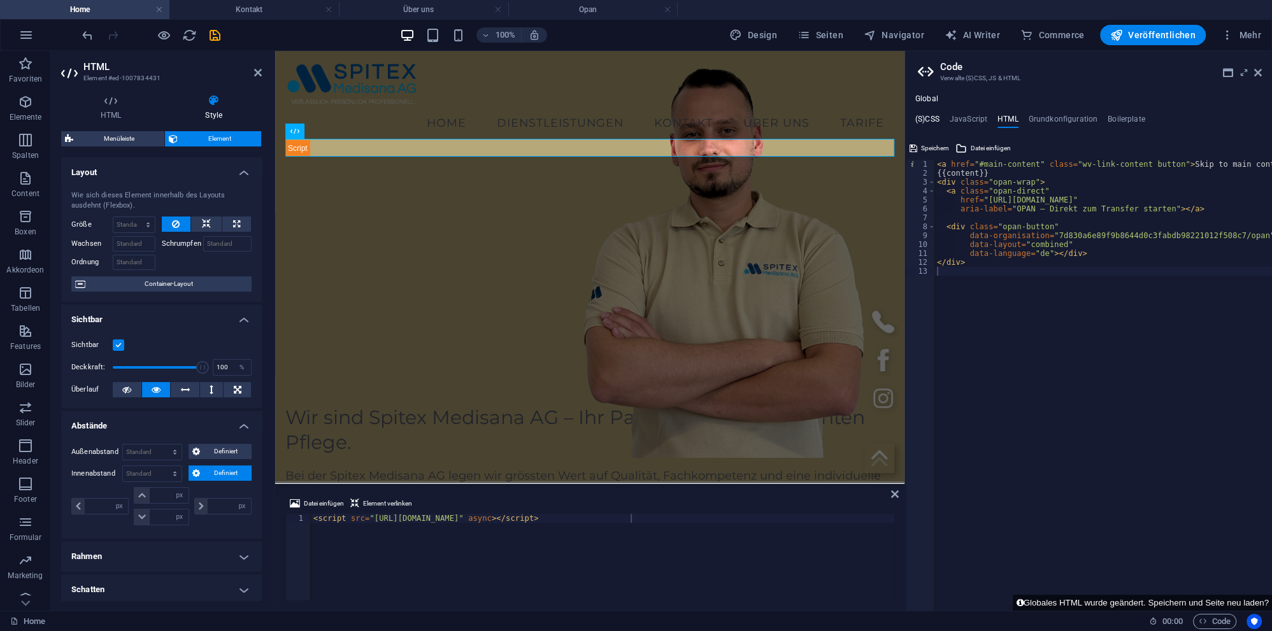
click at [922, 118] on h4 "(S)CSS" at bounding box center [927, 122] width 24 height 14
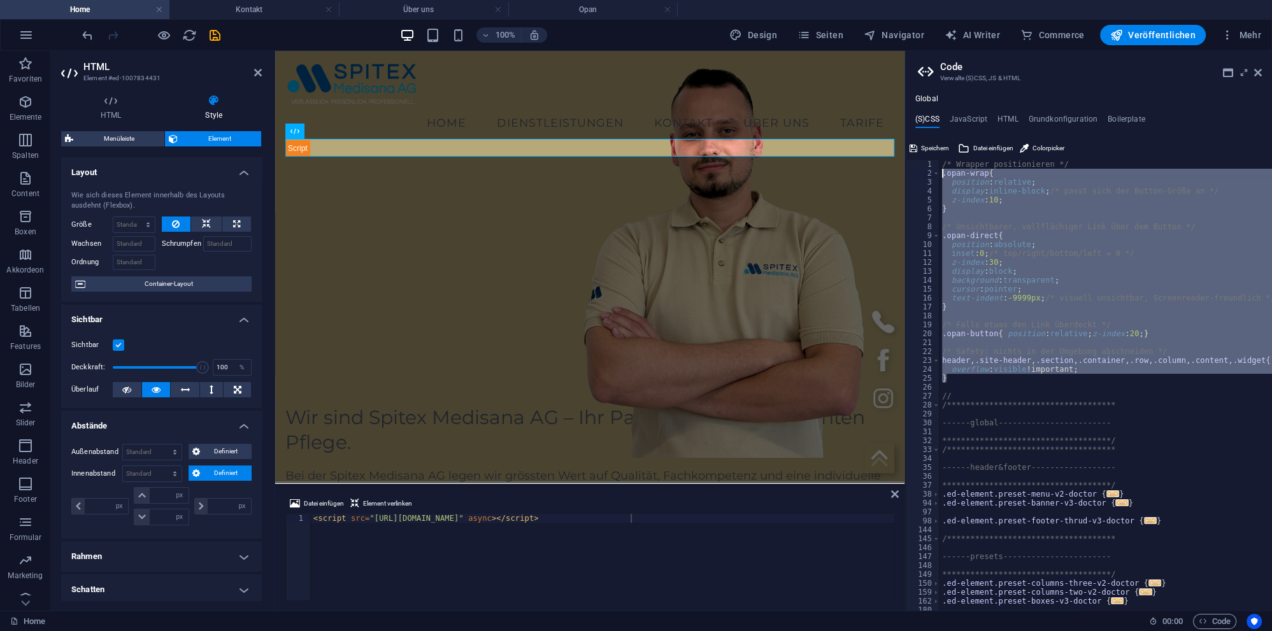
drag, startPoint x: 947, startPoint y: 382, endPoint x: 944, endPoint y: 175, distance: 207.0
click at [944, 175] on div "**********" at bounding box center [1107, 394] width 336 height 469
type textarea "."
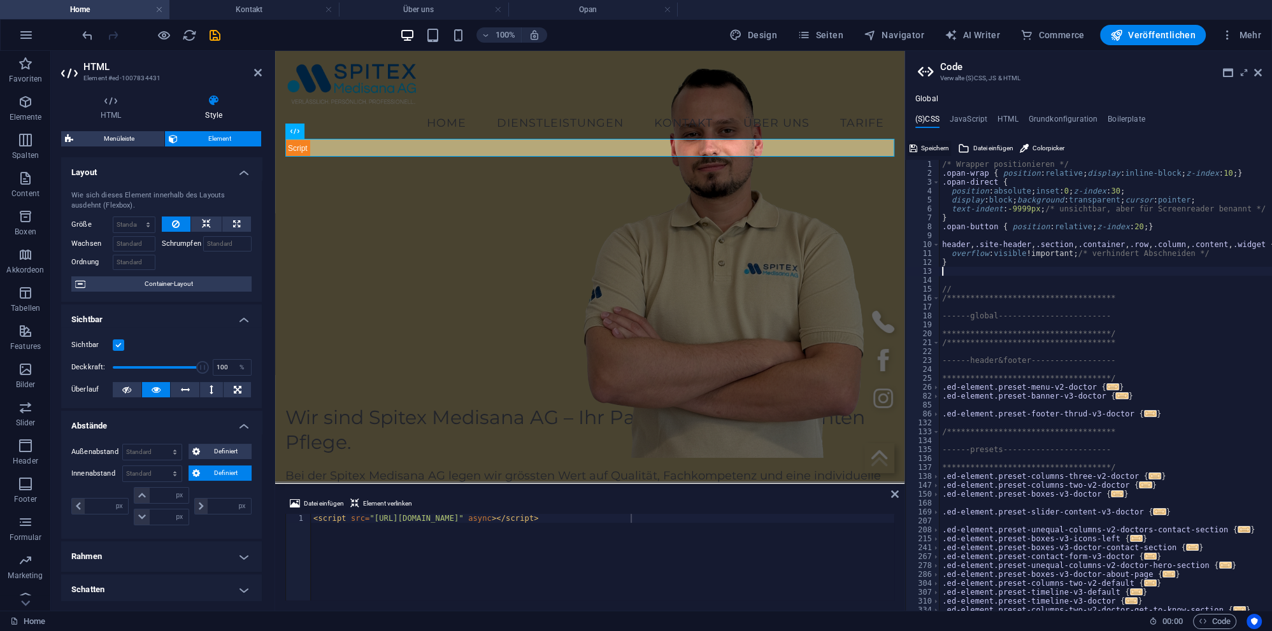
click at [926, 146] on span "Speichern" at bounding box center [935, 148] width 28 height 15
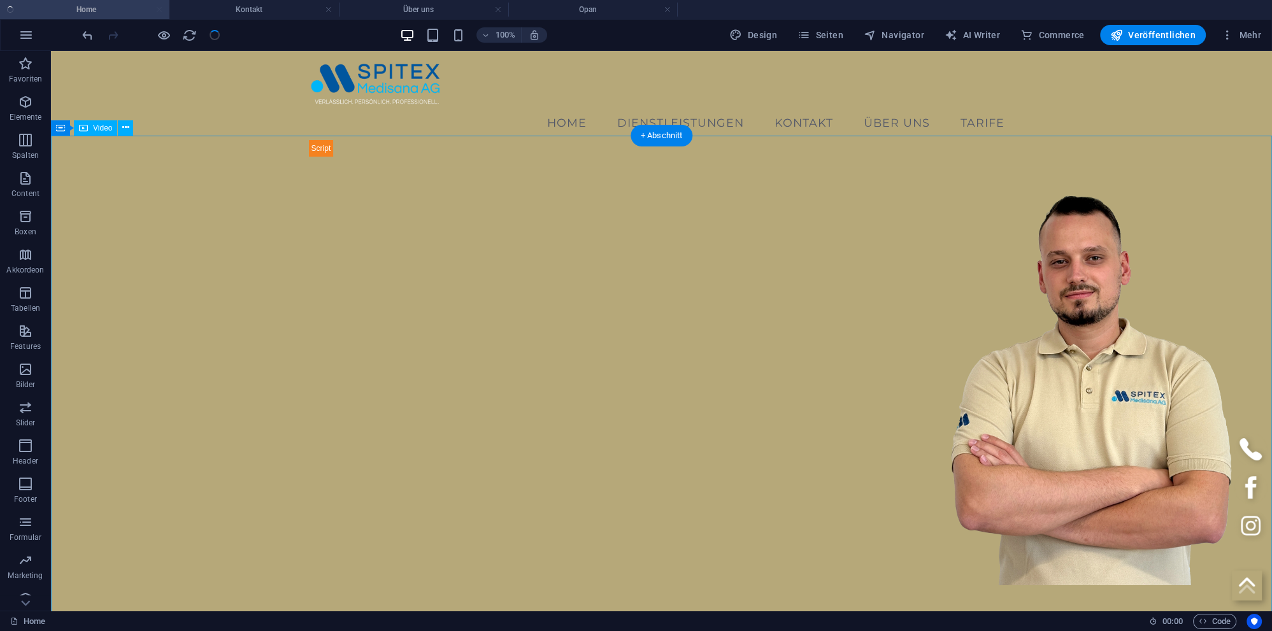
checkbox input "false"
select select "px"
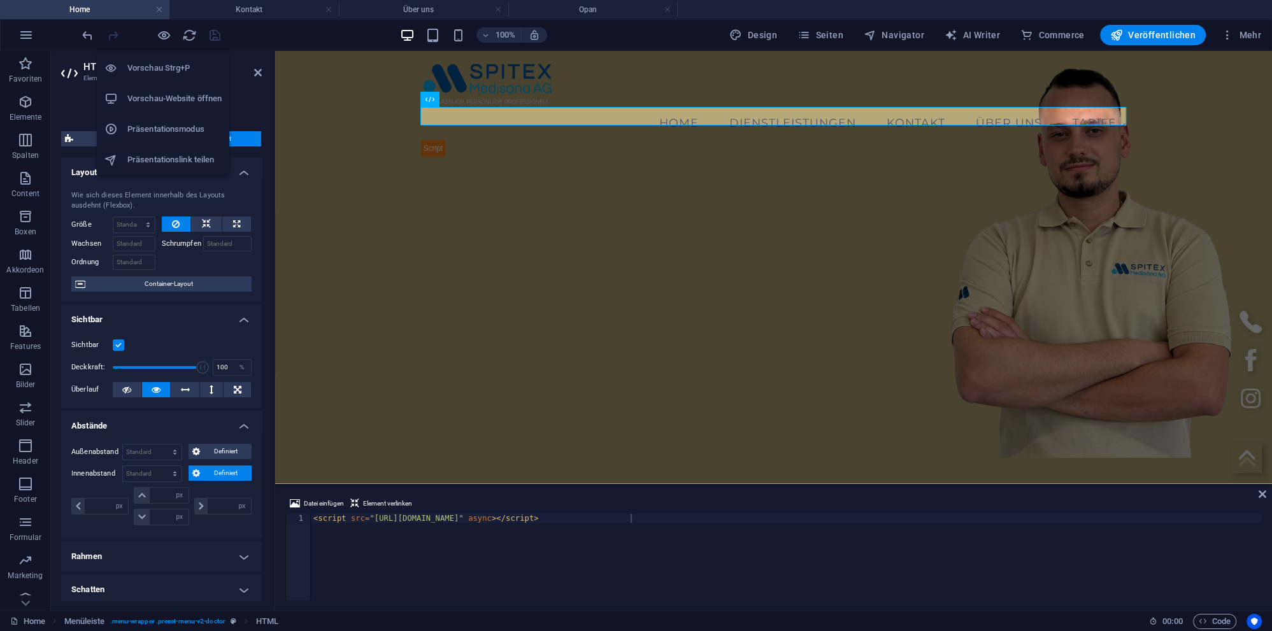
click at [157, 98] on h6 "Vorschau-Website öffnen" at bounding box center [174, 98] width 94 height 15
click at [162, 92] on h6 "Vorschau-Website öffnen" at bounding box center [174, 98] width 94 height 15
click at [625, 139] on div at bounding box center [774, 148] width 706 height 18
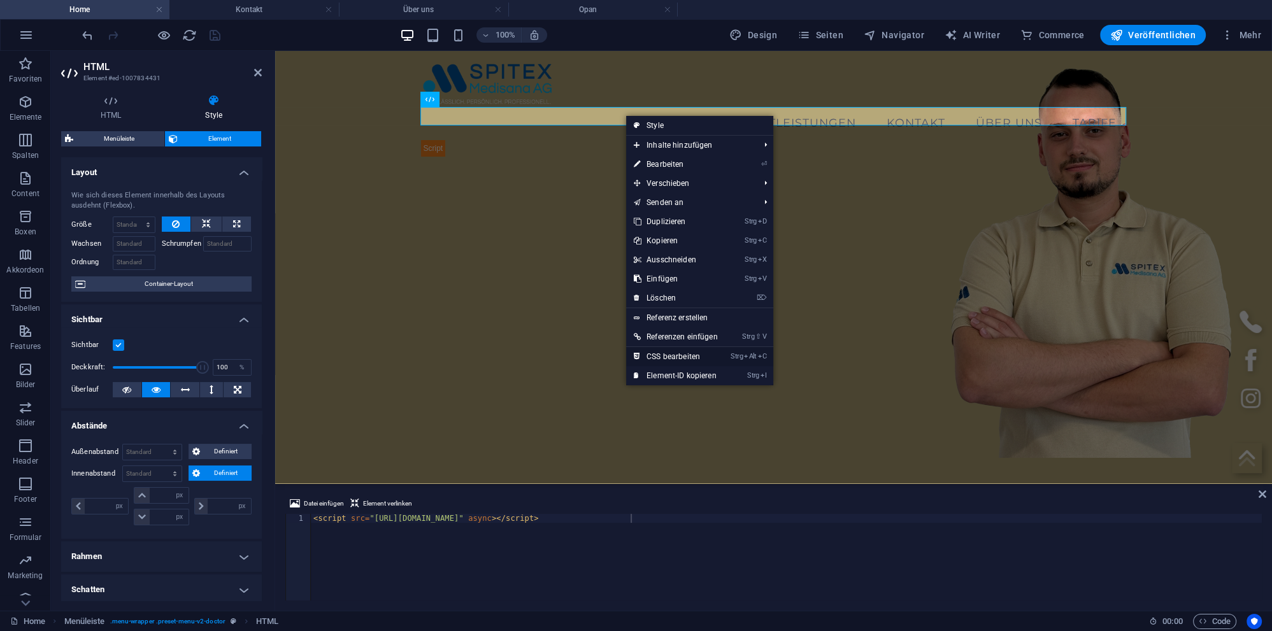
click at [683, 355] on link "Strg Alt C CSS bearbeiten" at bounding box center [675, 356] width 99 height 19
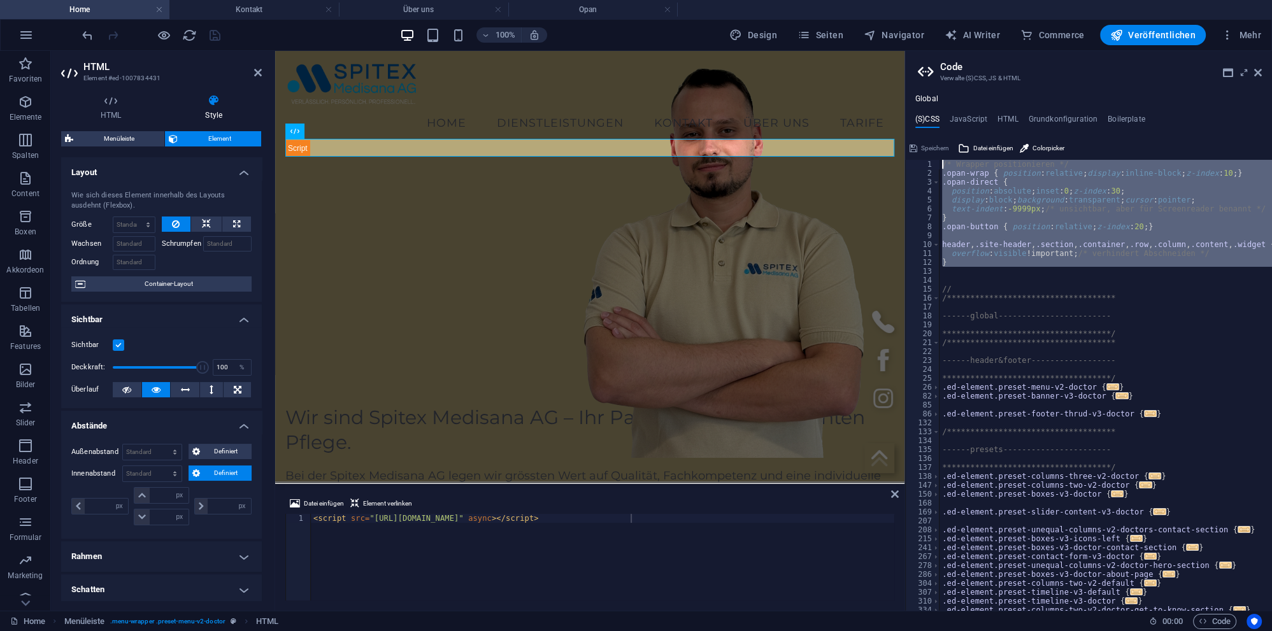
drag, startPoint x: 957, startPoint y: 270, endPoint x: 878, endPoint y: 140, distance: 152.0
click at [939, 160] on div "**********" at bounding box center [1105, 385] width 332 height 451
click at [1024, 253] on div "**********" at bounding box center [1105, 385] width 332 height 451
drag, startPoint x: 952, startPoint y: 273, endPoint x: 906, endPoint y: 154, distance: 127.0
click at [939, 160] on div "**********" at bounding box center [1105, 385] width 332 height 451
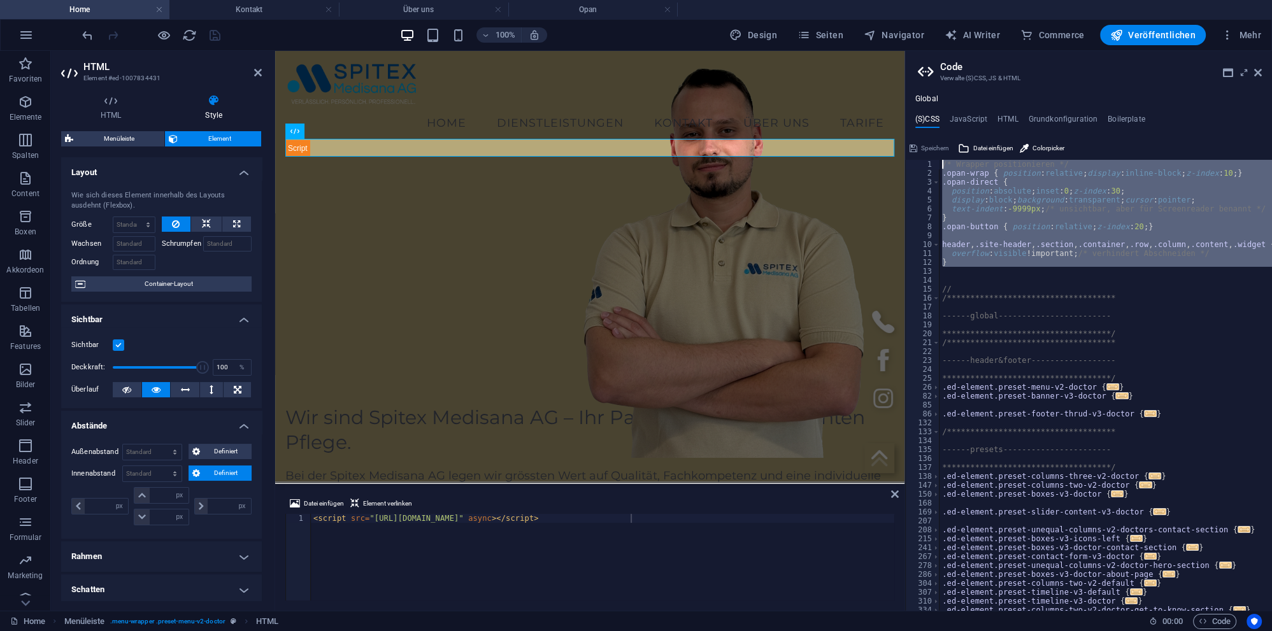
type textarea "/* Wrapper positionieren */ .opan-wrap { position: relative; display: inline-bl…"
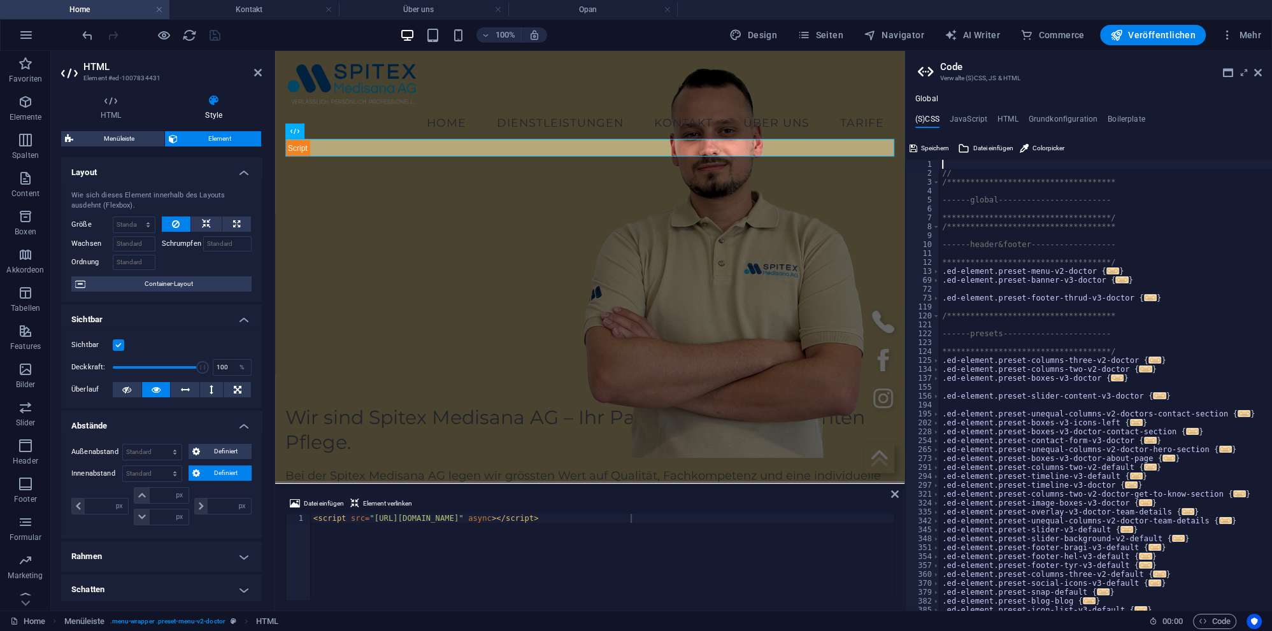
type textarea "//"
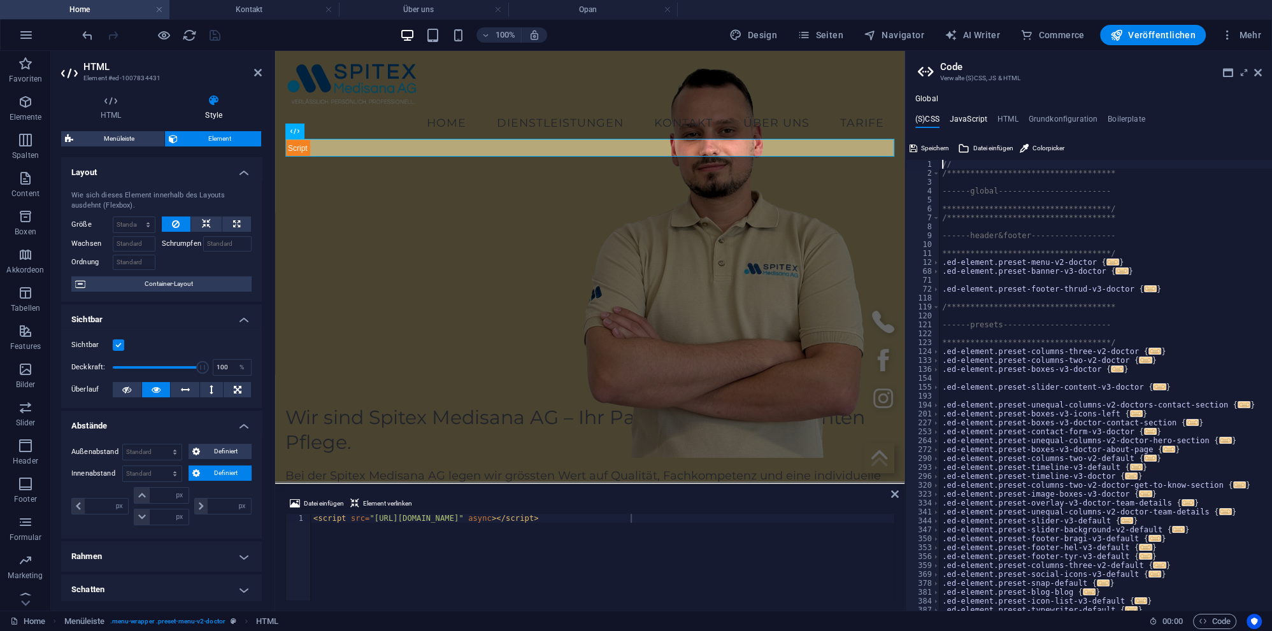
click at [968, 118] on h4 "JavaScript" at bounding box center [969, 122] width 38 height 14
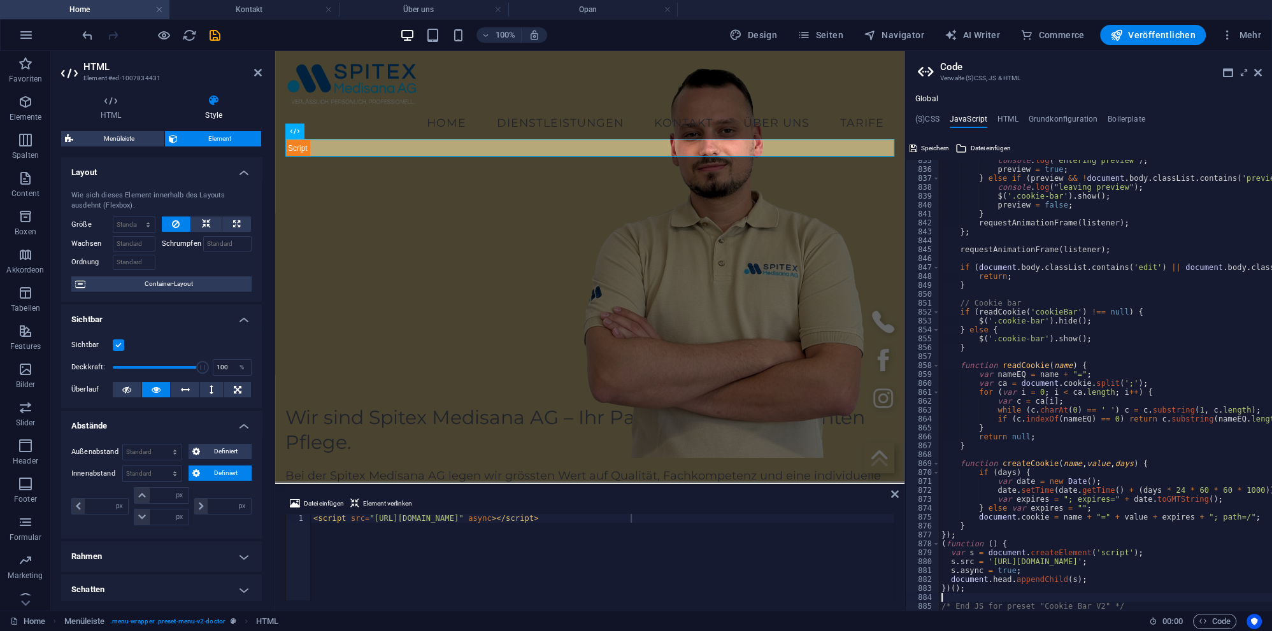
scroll to position [7440, 0]
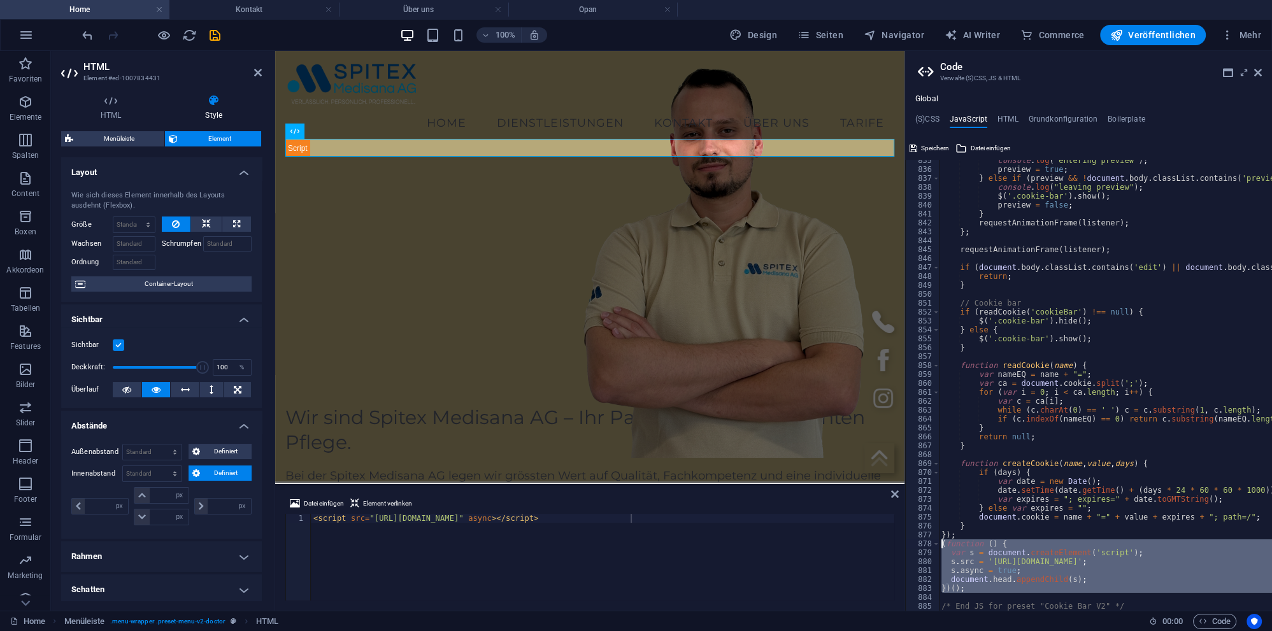
drag, startPoint x: 967, startPoint y: 595, endPoint x: 924, endPoint y: 547, distance: 64.1
click at [939, 547] on div "console . log ( "entering preview" ) ; preview = true ; } else if ( preview && …" at bounding box center [1105, 385] width 333 height 451
type textarea "(function () { var s = document.createElement('script');"
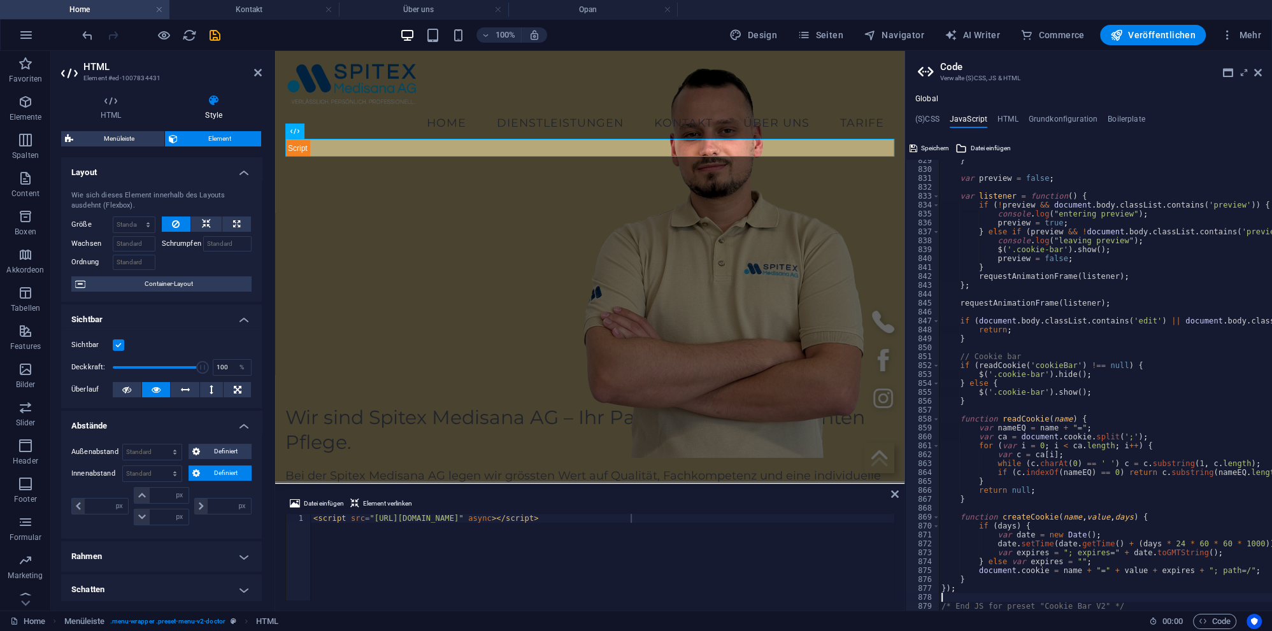
type textarea "});"
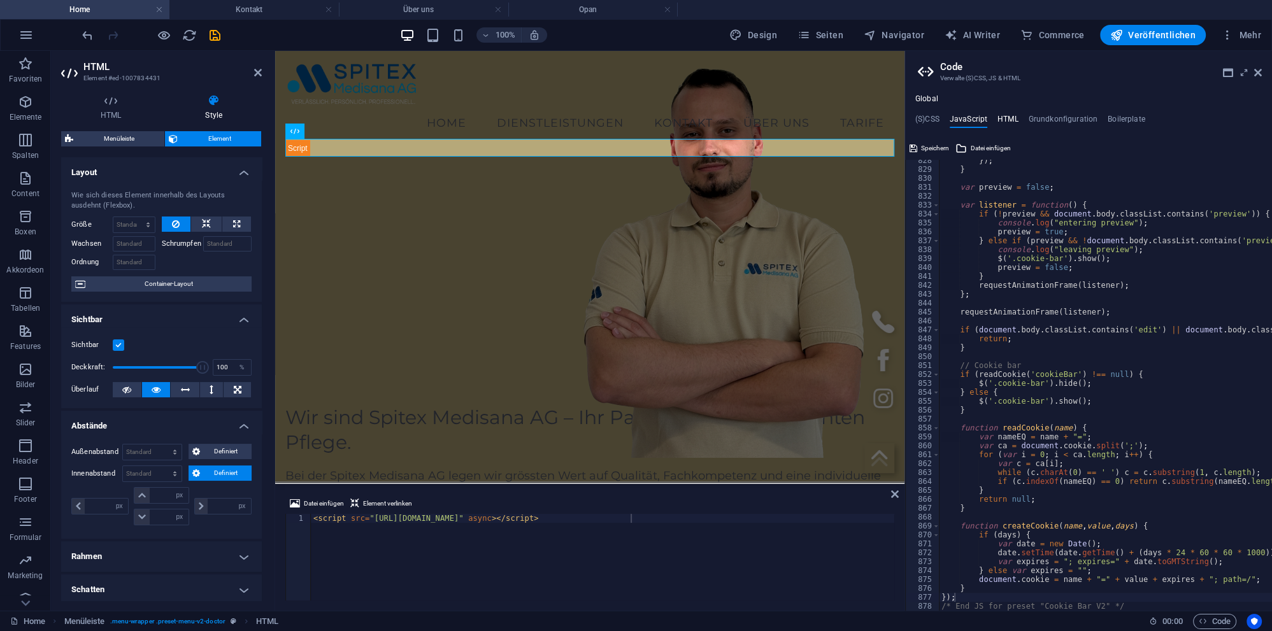
click at [1004, 120] on h4 "HTML" at bounding box center [1007, 122] width 21 height 14
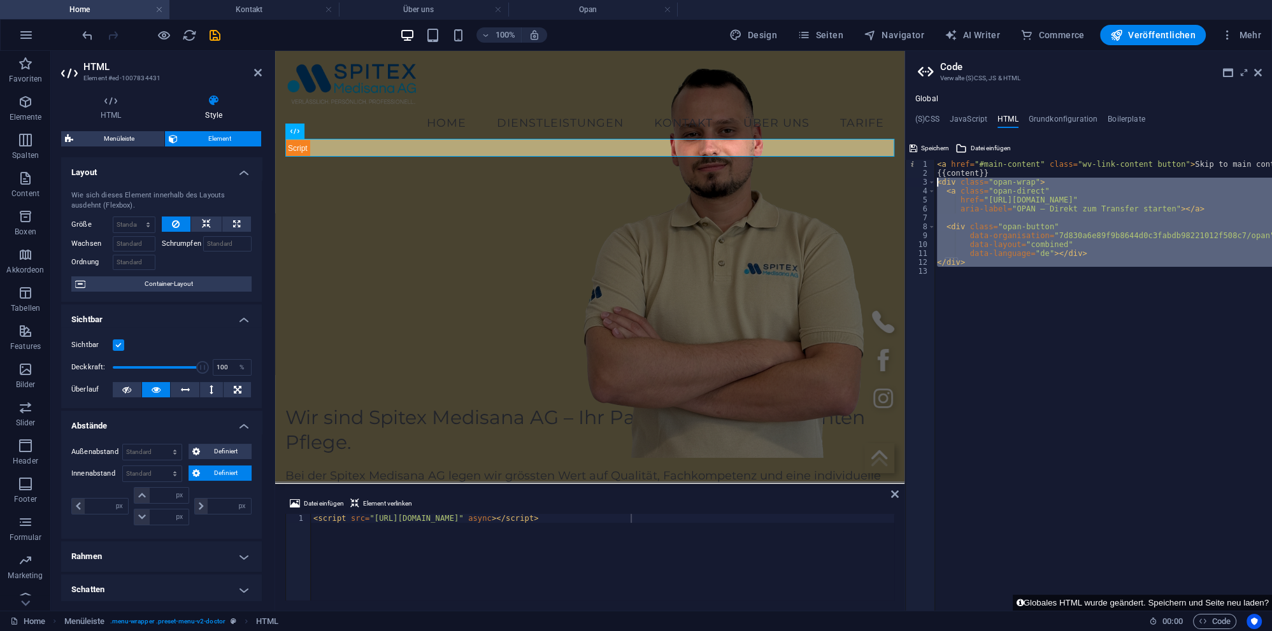
drag, startPoint x: 962, startPoint y: 255, endPoint x: 916, endPoint y: 182, distance: 85.9
click at [934, 182] on div "< a href = "#main-content" class = "wv-link-content button" > Skip to main cont…" at bounding box center [1103, 385] width 338 height 451
type textarea "<div class="opan-wrap"> <a class="opan-direct""
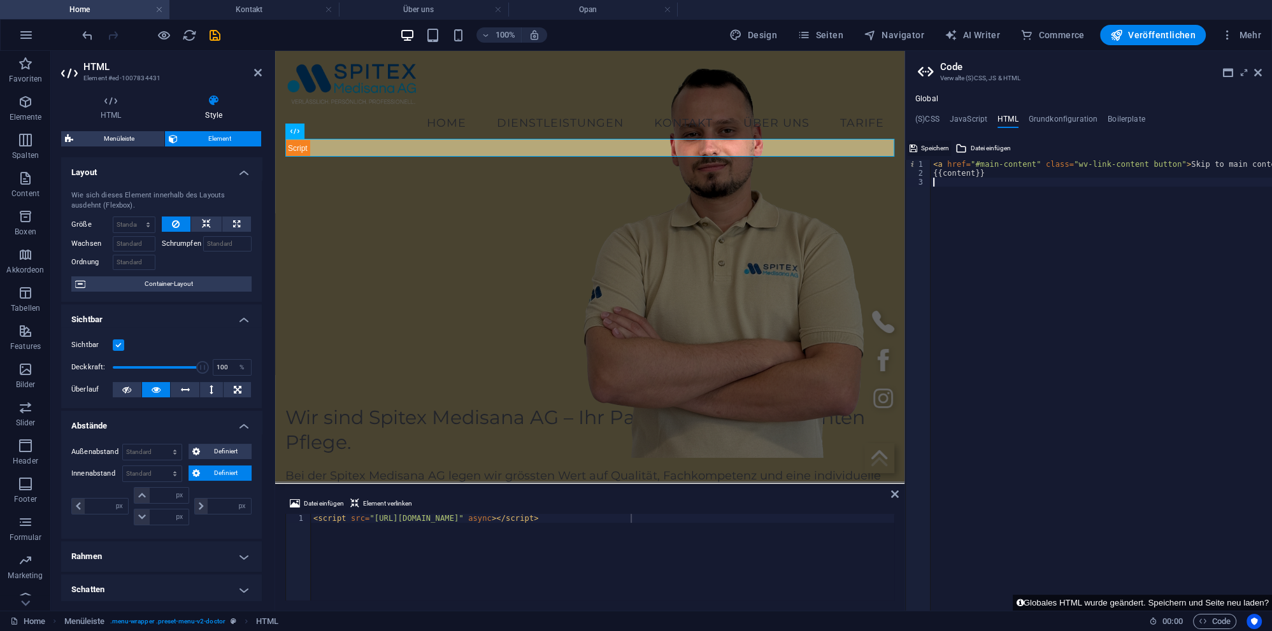
click at [932, 149] on span "Speichern" at bounding box center [935, 148] width 28 height 15
select select "px"
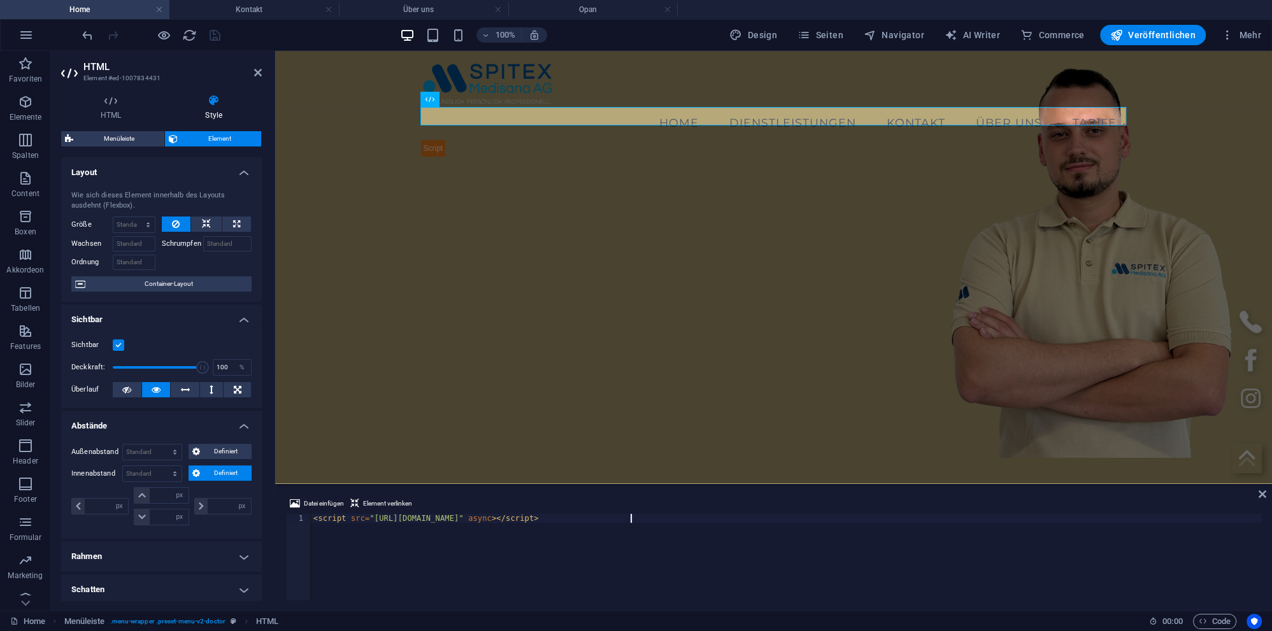
click at [467, 529] on div "< script src = "https://opancare.ch/widgets/js/opanbutton.js" async > </ script…" at bounding box center [786, 566] width 951 height 104
drag, startPoint x: 678, startPoint y: 537, endPoint x: 119, endPoint y: 503, distance: 560.2
click at [311, 514] on div "< script src = "https://opancare.ch/widgets/js/opanbutton.js" async > </ script…" at bounding box center [786, 557] width 951 height 87
paste textarea "<div class="opan-button" data-organisation="7d830a6e89f9b8644d0c3fabdb98221012f…"
type textarea "<div class="opan-button" data-organisation="7d830a6e89f9b8644d0c3fabdb98221012f…"
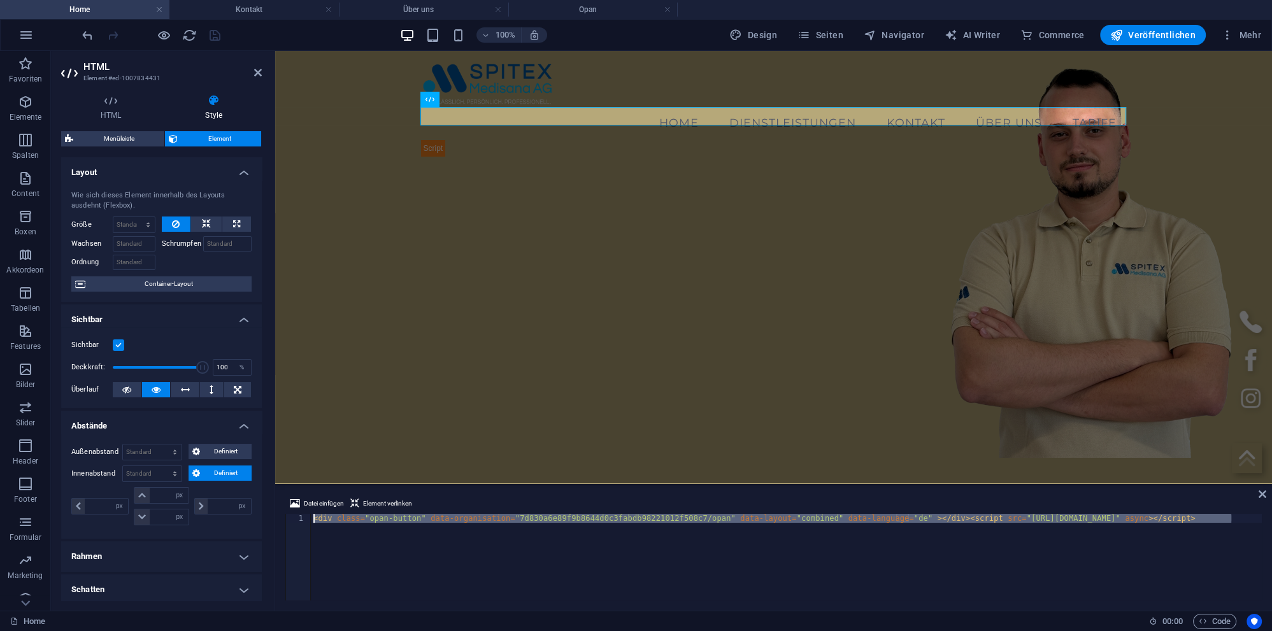
drag, startPoint x: 420, startPoint y: 588, endPoint x: 5, endPoint y: 411, distance: 450.6
click at [311, 514] on div "< div class = "opan-button" data-organisation = "7d830a6e89f9b8644d0c3fabdb9822…" at bounding box center [786, 557] width 951 height 87
click at [366, 548] on div "< div class = "opan-button" data-organisation = "7d830a6e89f9b8644d0c3fabdb9822…" at bounding box center [786, 557] width 951 height 87
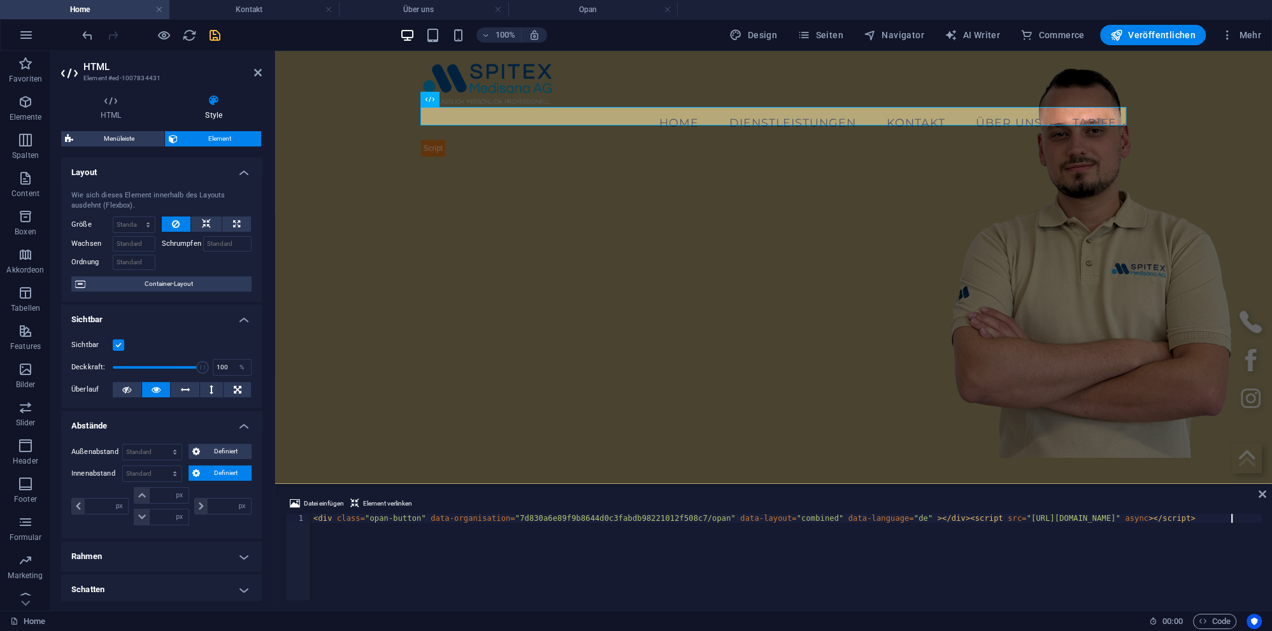
click at [211, 36] on icon "save" at bounding box center [215, 35] width 15 height 15
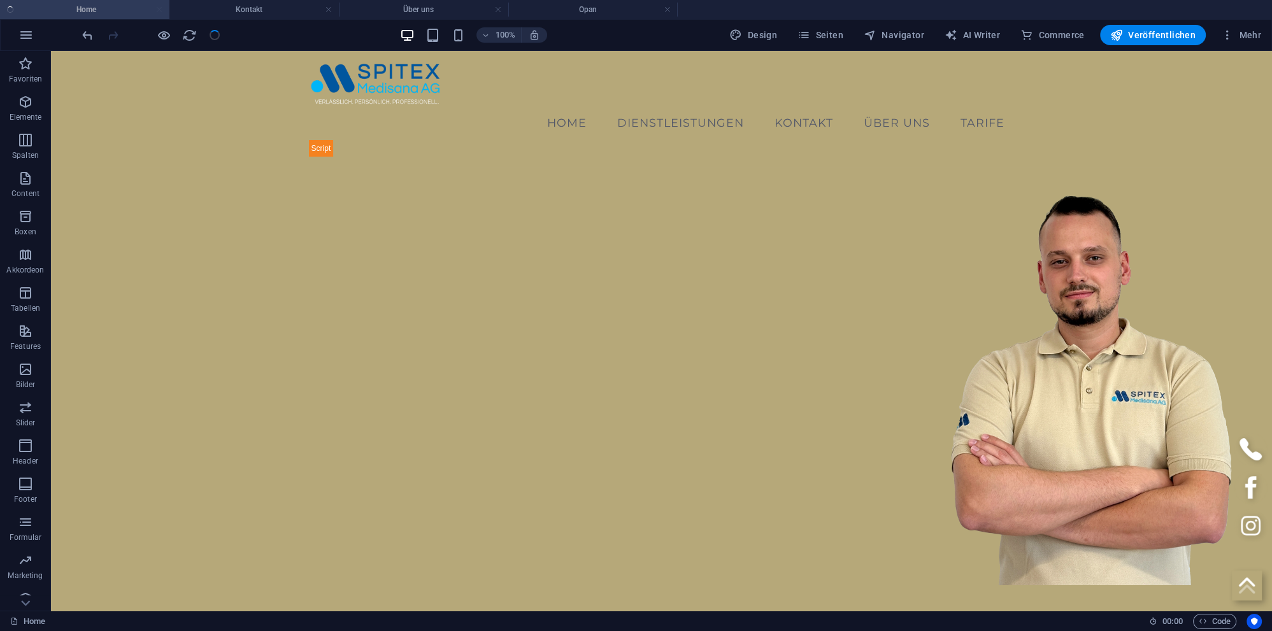
checkbox input "false"
select select "px"
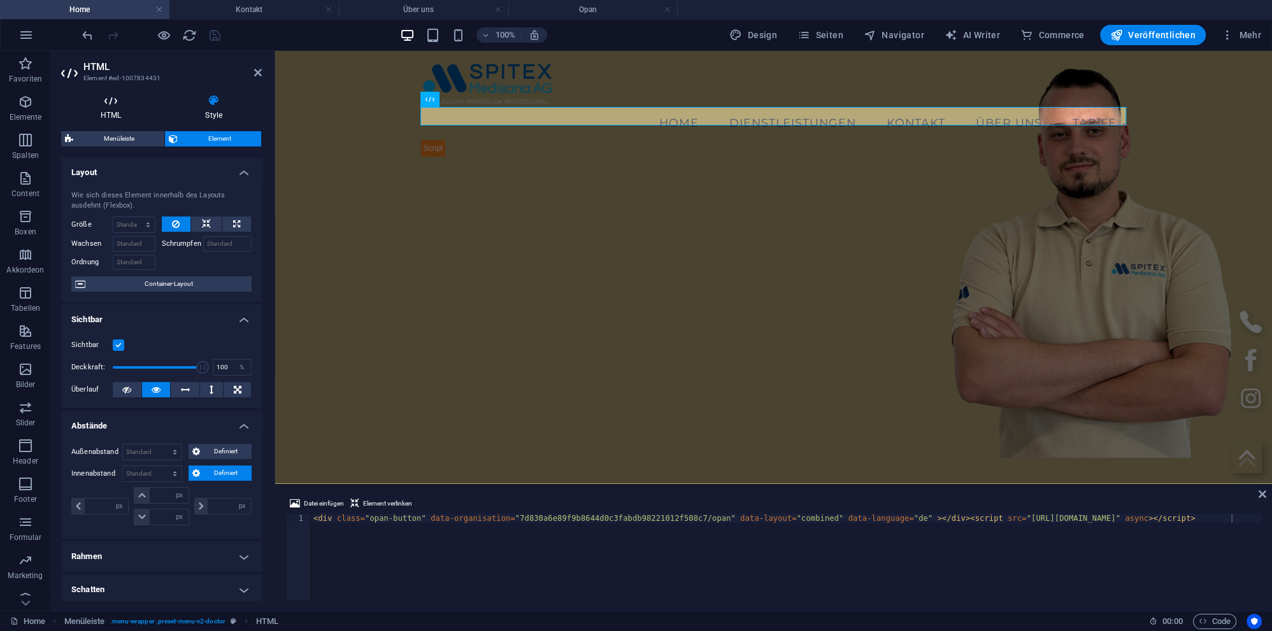
click at [108, 108] on h4 "HTML" at bounding box center [113, 107] width 104 height 27
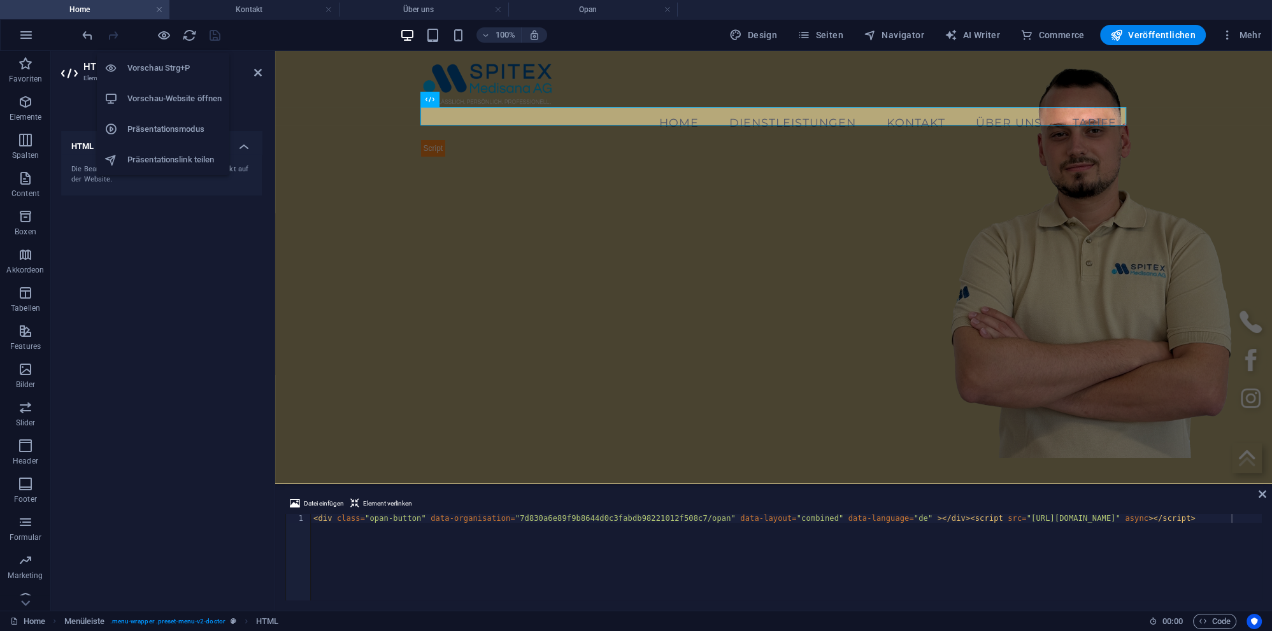
click at [166, 92] on h6 "Vorschau-Website öffnen" at bounding box center [174, 98] width 94 height 15
click at [539, 139] on div at bounding box center [774, 148] width 706 height 18
click at [220, 108] on h4 "Style" at bounding box center [214, 107] width 96 height 27
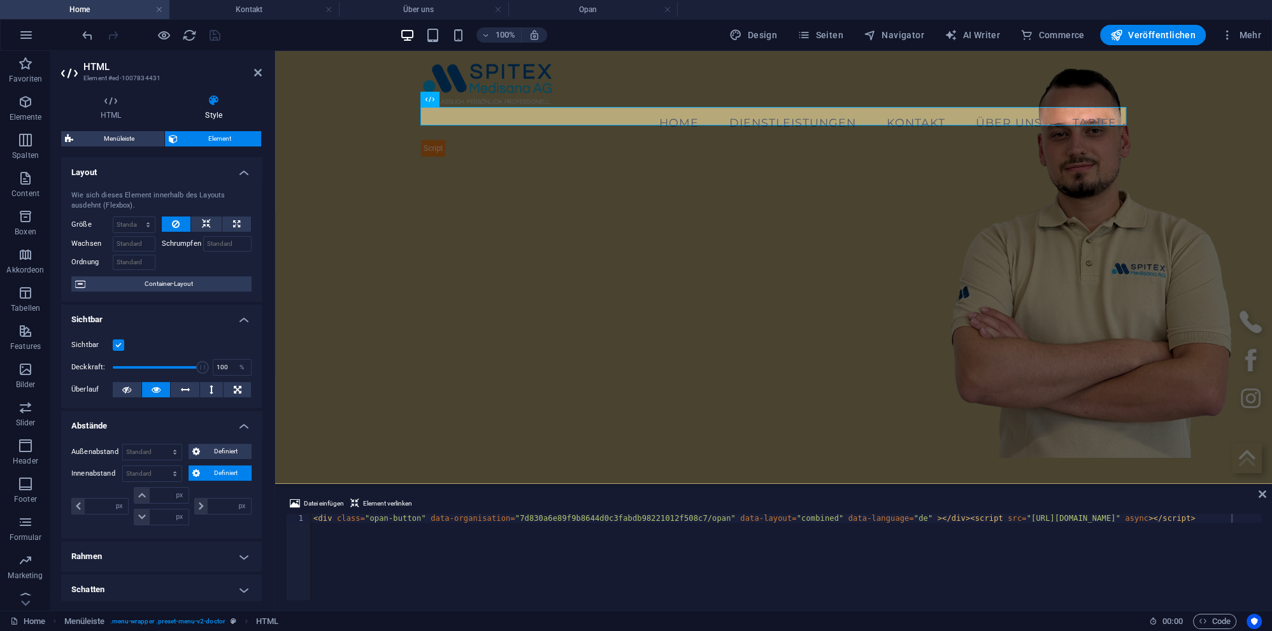
scroll to position [174, 0]
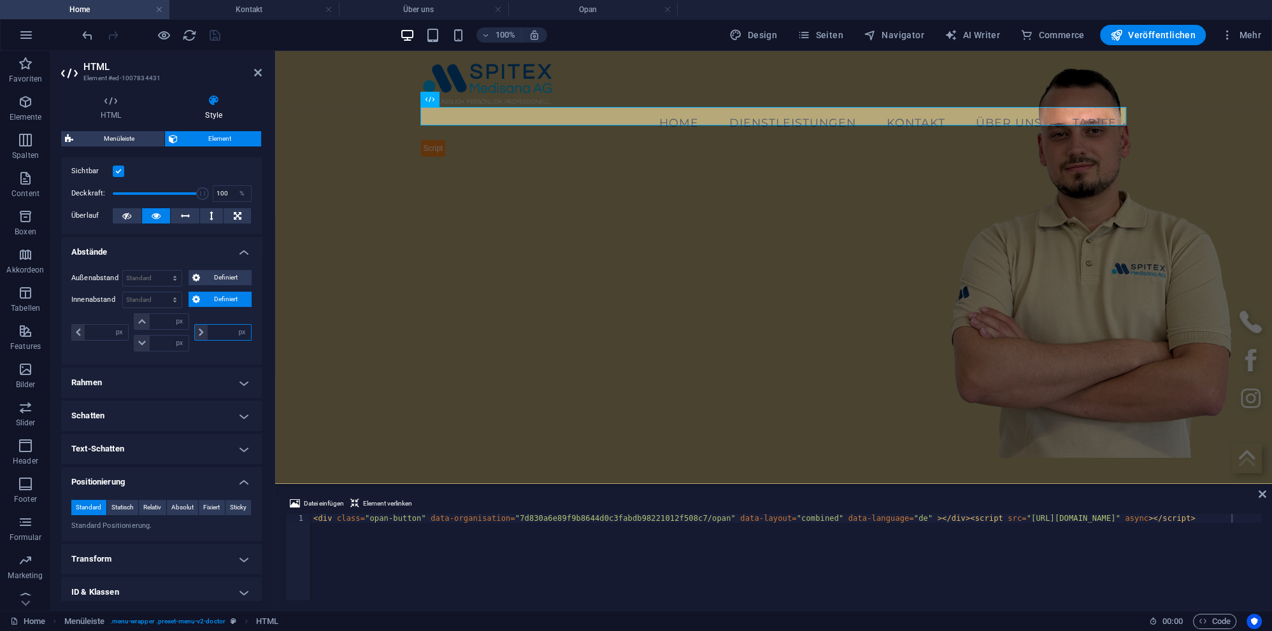
click at [222, 332] on input "number" at bounding box center [229, 332] width 43 height 15
type input "0"
select select "px"
type input "0"
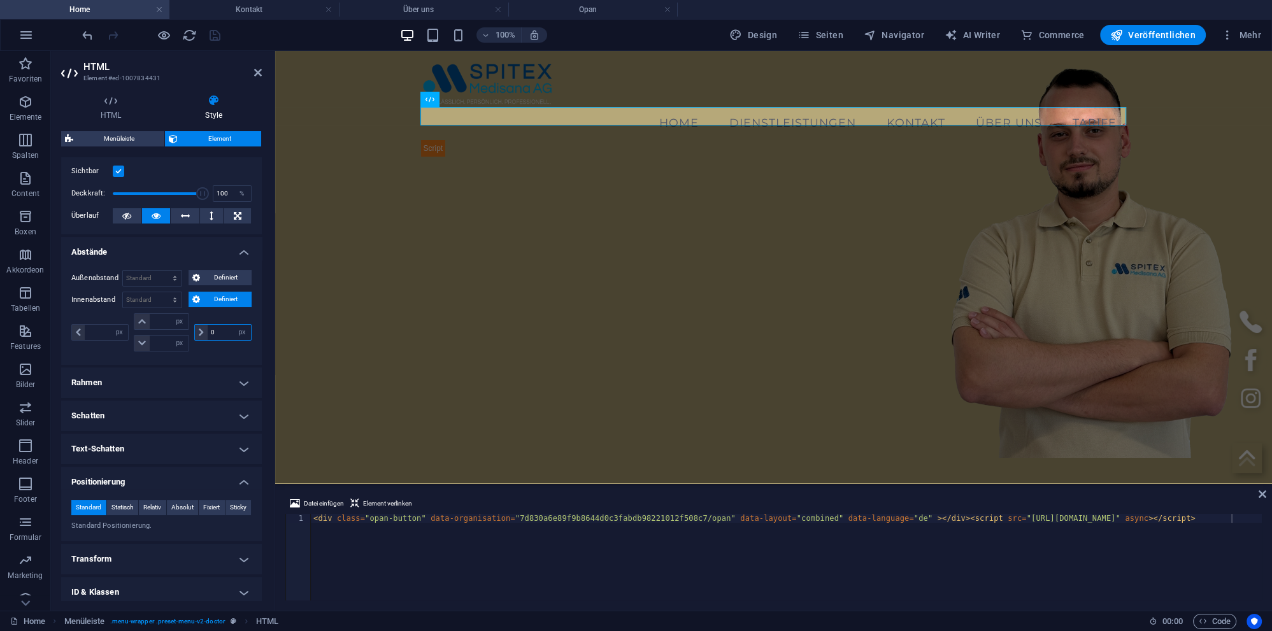
type input "0"
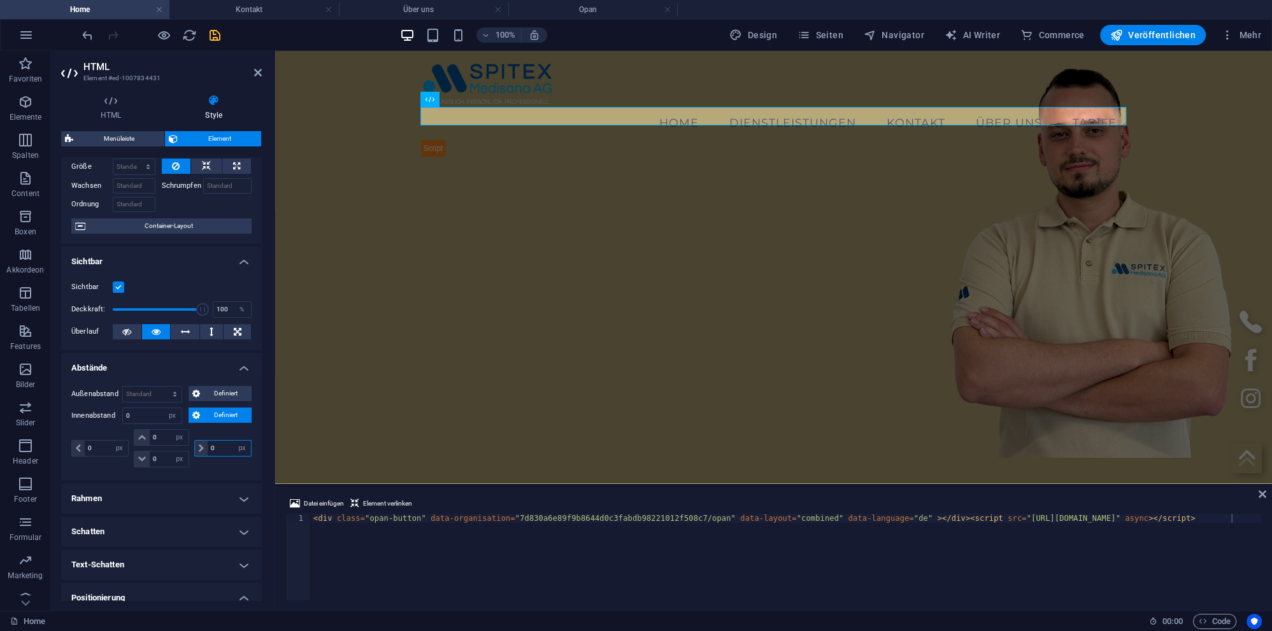
scroll to position [116, 0]
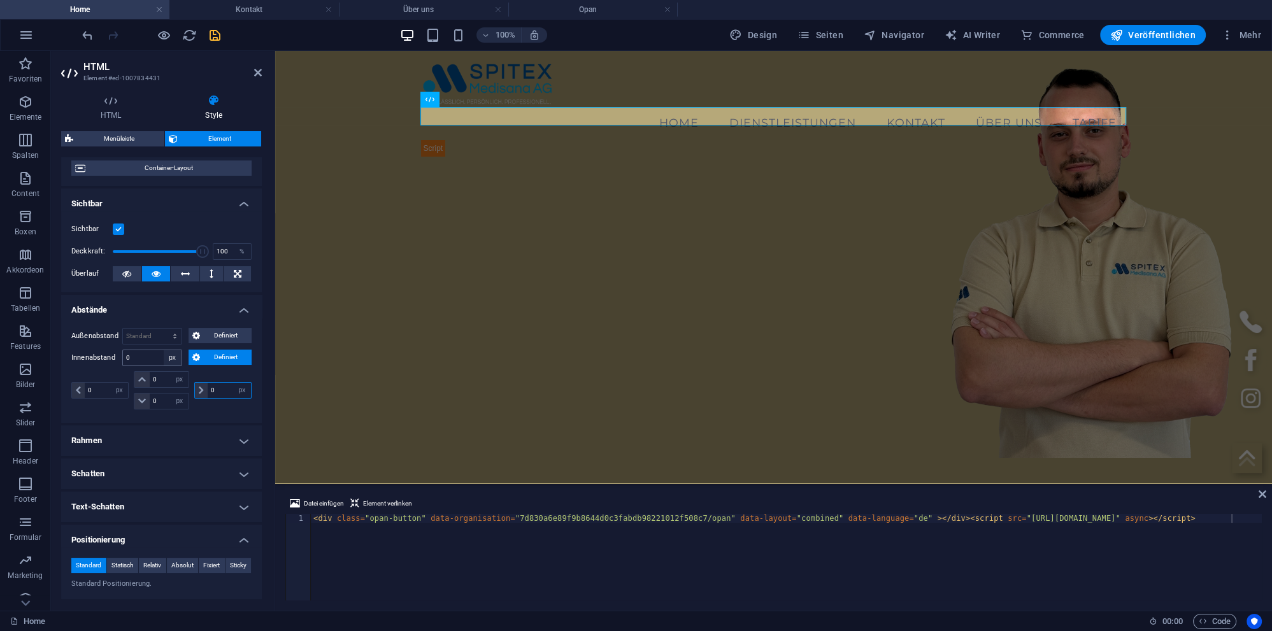
type input "0"
click at [164, 350] on select "Standard px rem % vh vw Definiert" at bounding box center [173, 357] width 18 height 15
select select "default"
click option "Standard" at bounding box center [0, 0] width 0 height 0
select select "DISABLED_OPTION_VALUE"
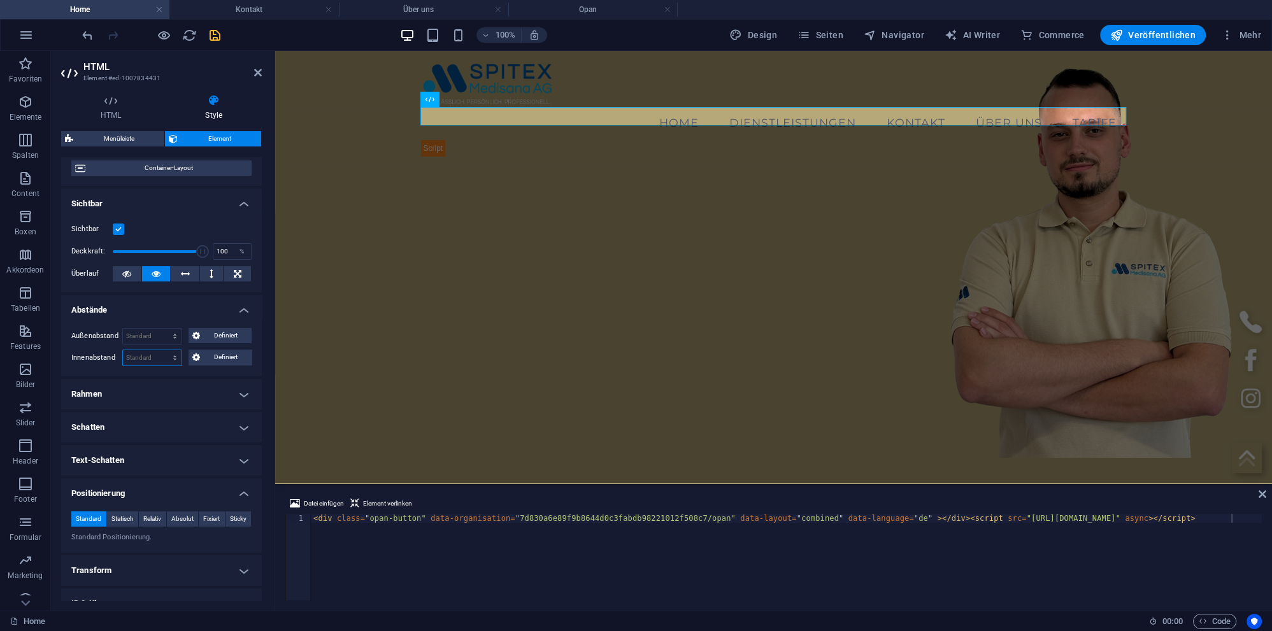
scroll to position [199, 0]
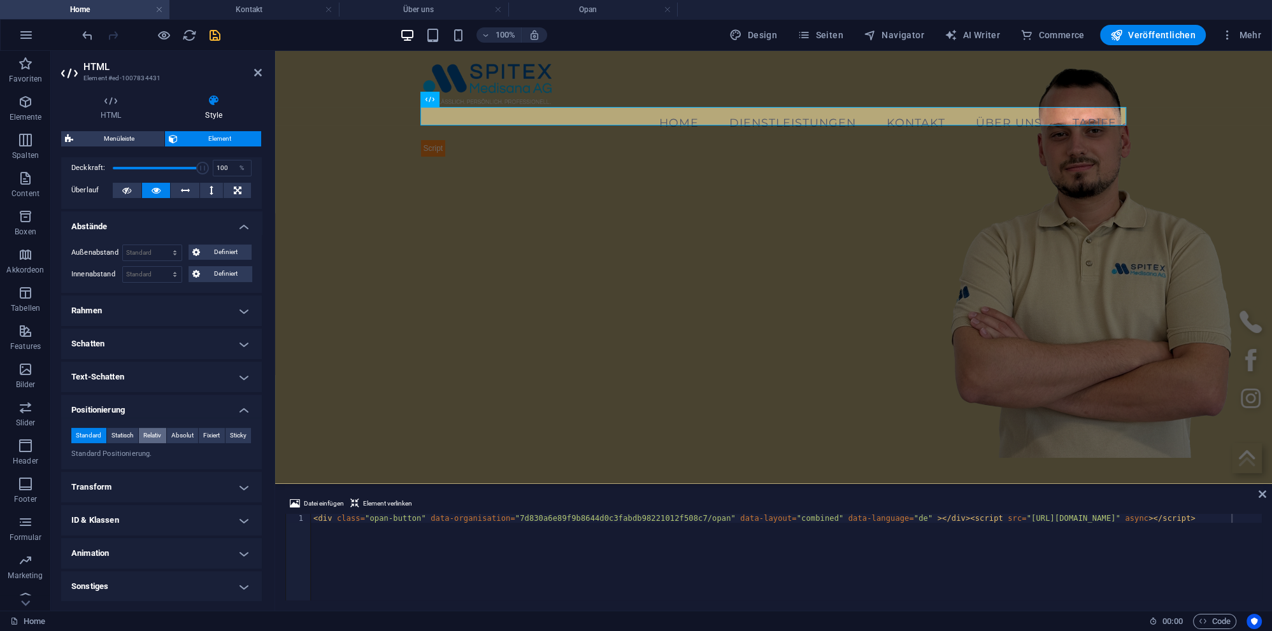
click at [152, 434] on span "Relativ" at bounding box center [152, 435] width 18 height 15
click at [178, 433] on span "Absolut" at bounding box center [182, 435] width 22 height 15
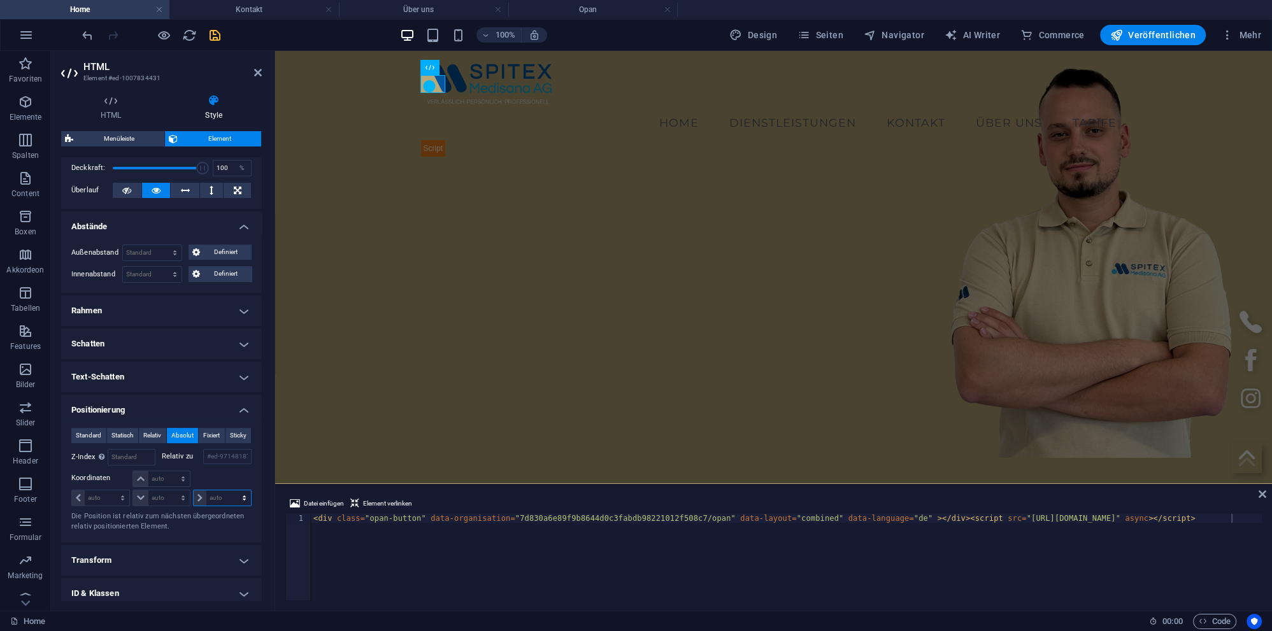
click at [194, 490] on select "auto px rem % em" at bounding box center [222, 497] width 57 height 15
select select "px"
click option "px" at bounding box center [0, 0] width 0 height 0
type input "0"
type input "-100"
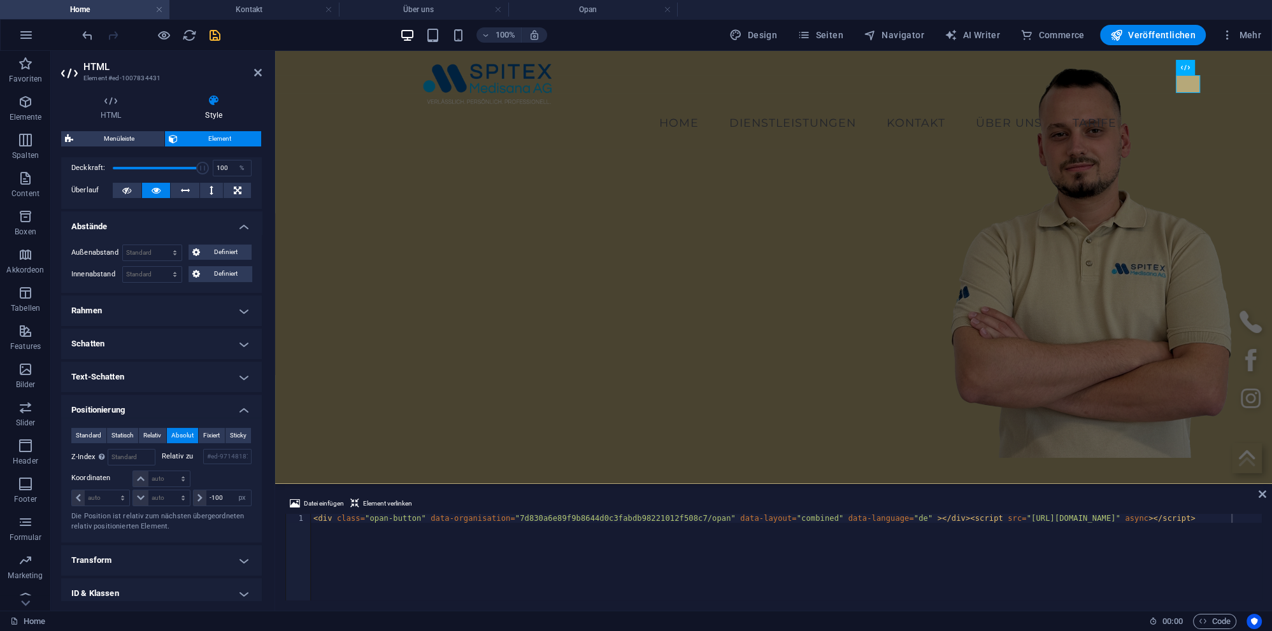
click at [216, 44] on div at bounding box center [151, 35] width 143 height 20
click at [216, 37] on icon "save" at bounding box center [215, 35] width 15 height 15
checkbox input "false"
select select "px"
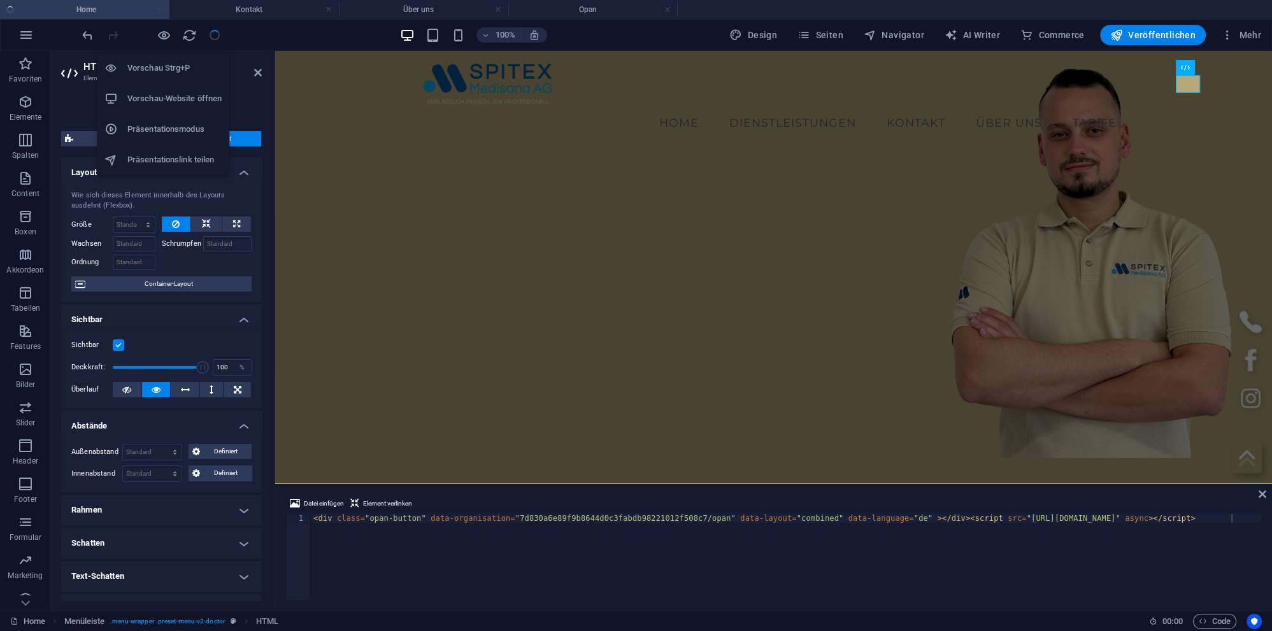
click at [156, 104] on h6 "Vorschau-Website öffnen" at bounding box center [174, 98] width 94 height 15
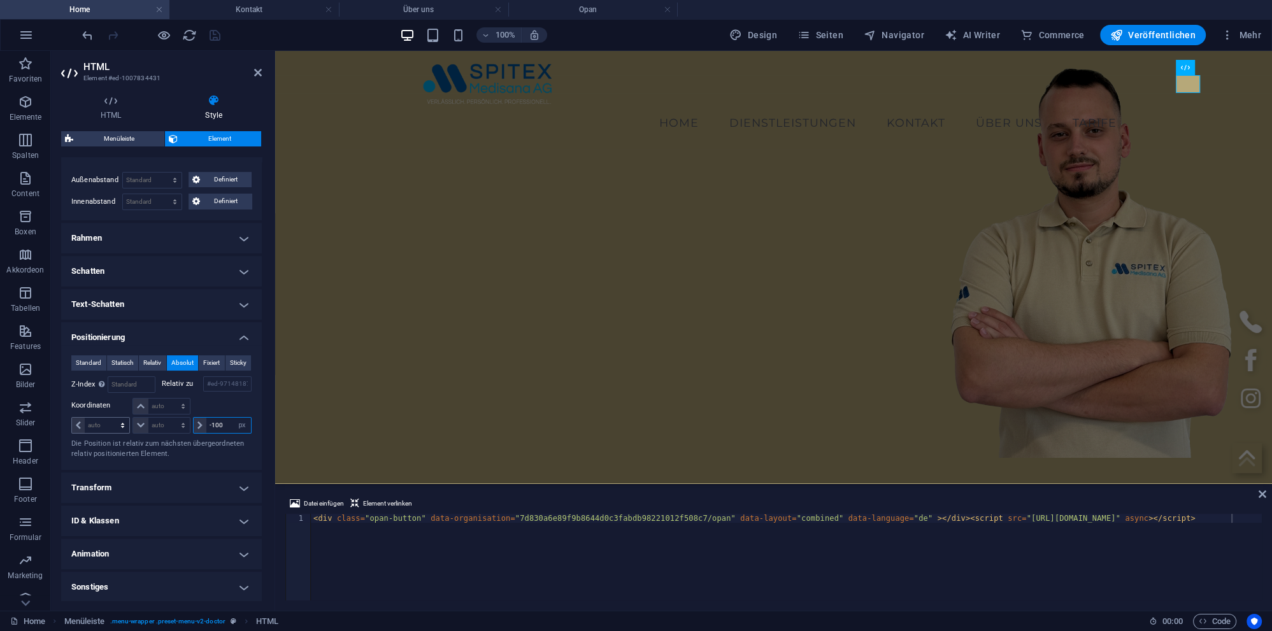
drag, startPoint x: 172, startPoint y: 426, endPoint x: 88, endPoint y: 418, distance: 84.4
click at [206, 424] on input "-100" at bounding box center [228, 425] width 45 height 15
type input "-200"
click at [213, 37] on icon "save" at bounding box center [215, 35] width 15 height 15
checkbox input "false"
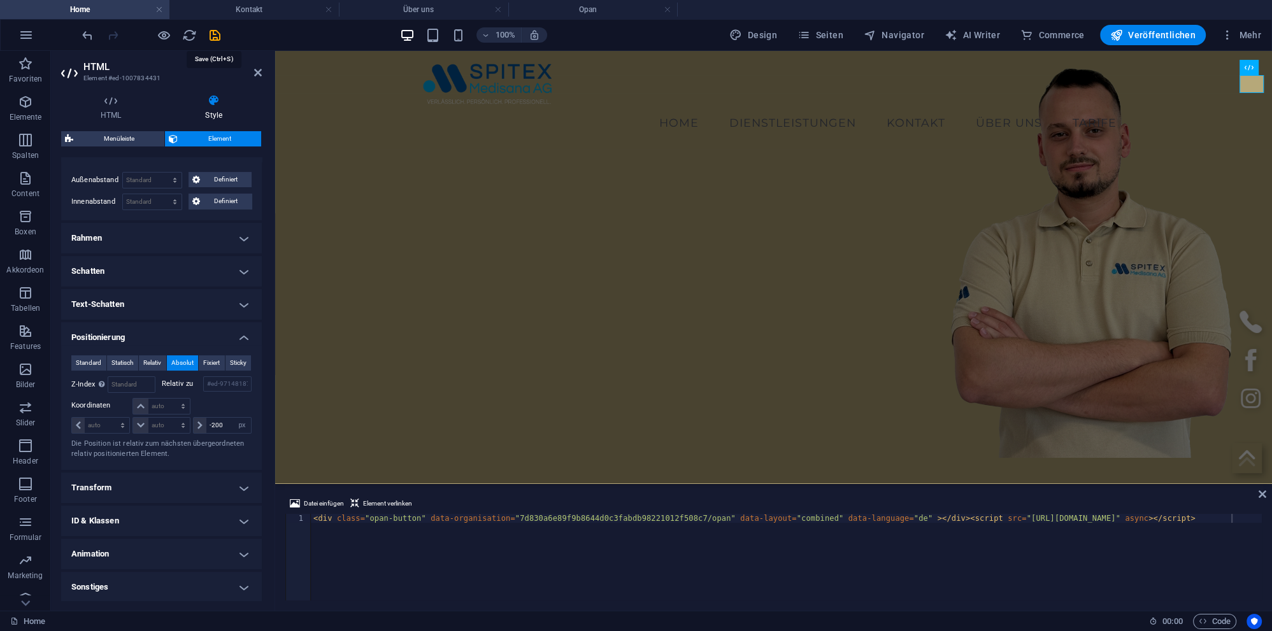
select select "px"
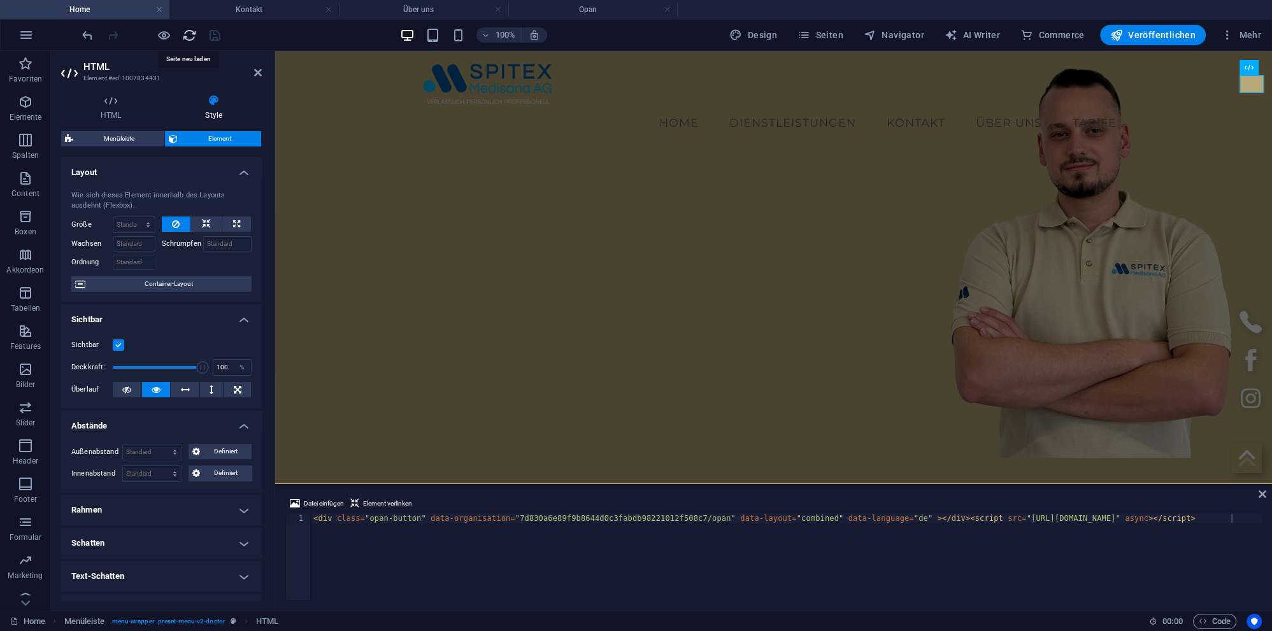
click at [194, 34] on icon "reload" at bounding box center [189, 35] width 15 height 15
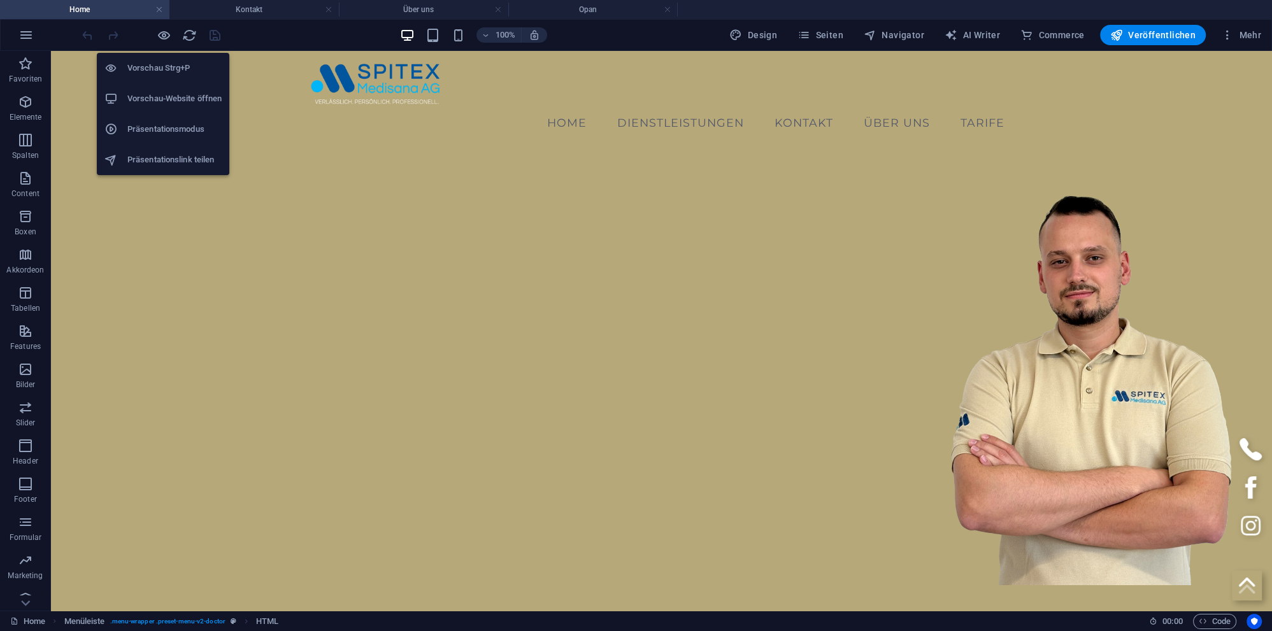
click at [166, 92] on h6 "Vorschau-Website öffnen" at bounding box center [174, 98] width 94 height 15
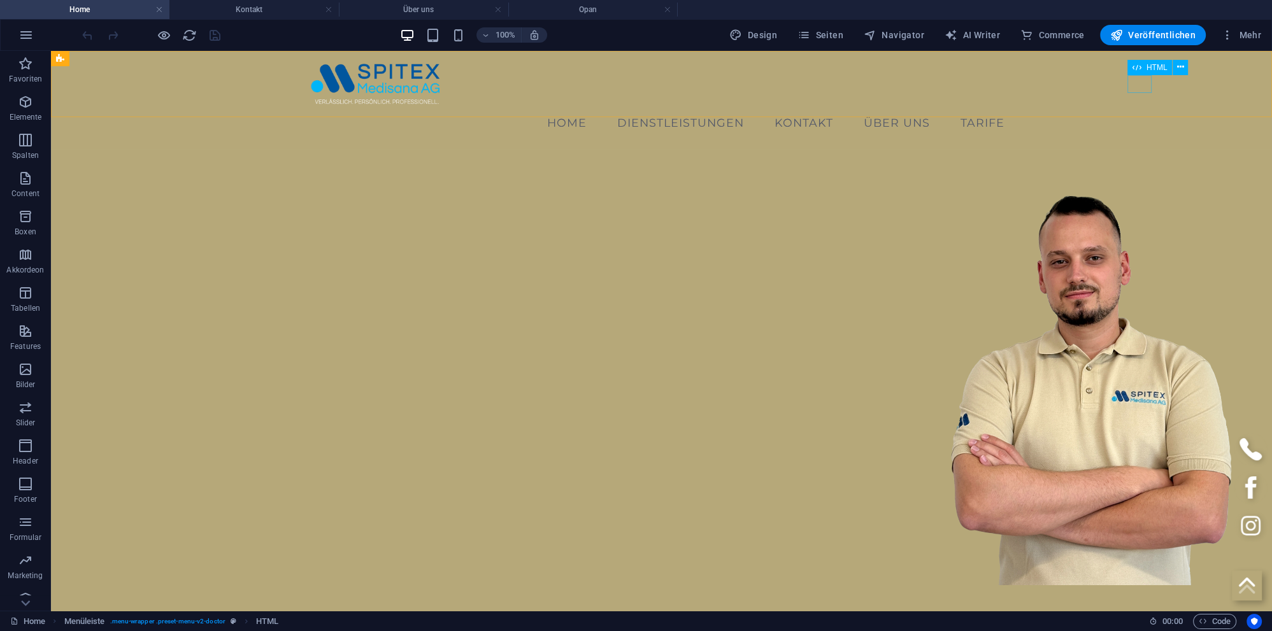
click at [1145, 68] on div "HTML" at bounding box center [1149, 67] width 45 height 15
select select "px"
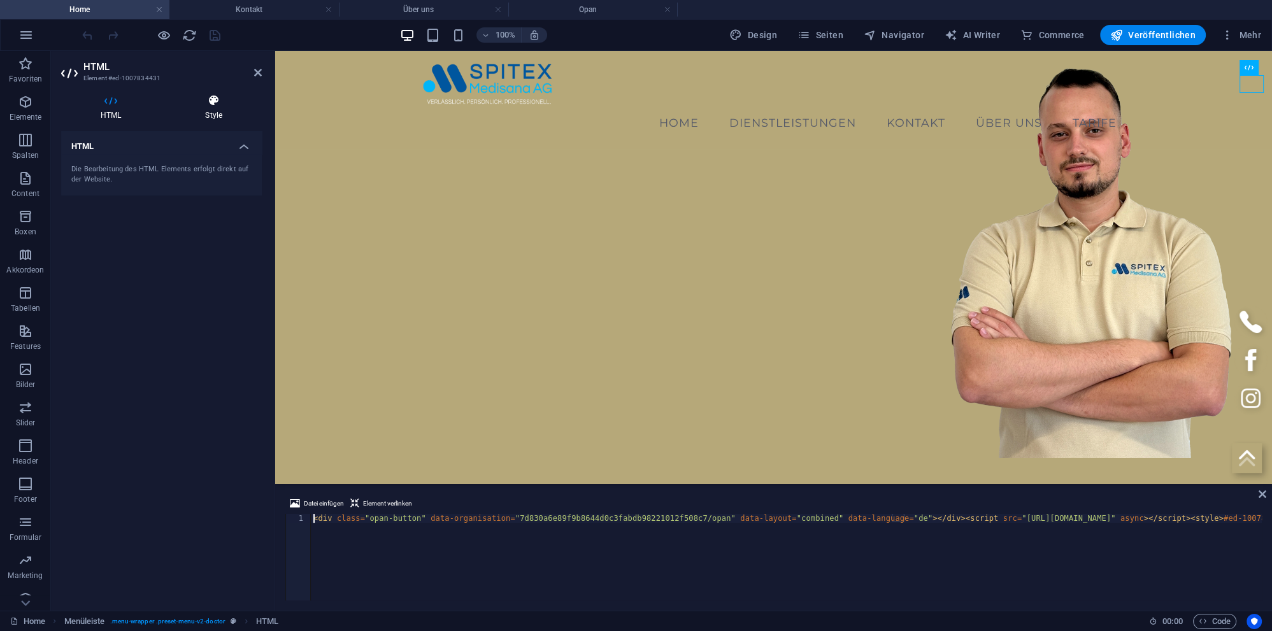
click at [225, 111] on h4 "Style" at bounding box center [214, 107] width 96 height 27
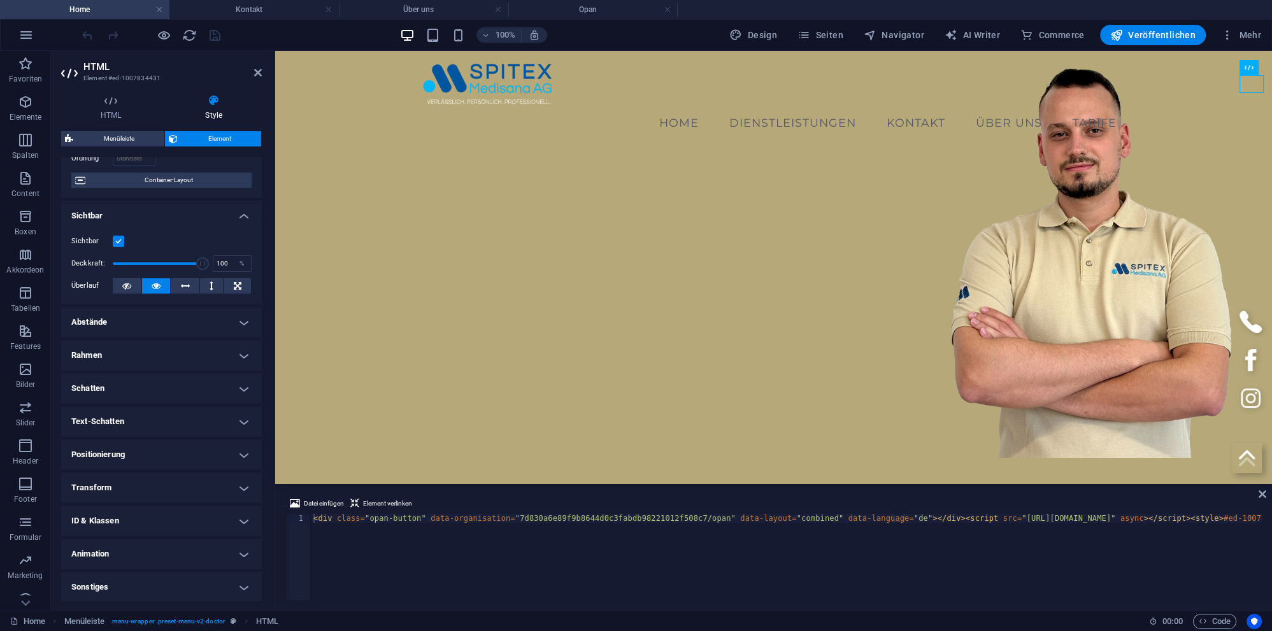
scroll to position [104, 0]
click at [149, 458] on h4 "Positionierung" at bounding box center [161, 454] width 201 height 31
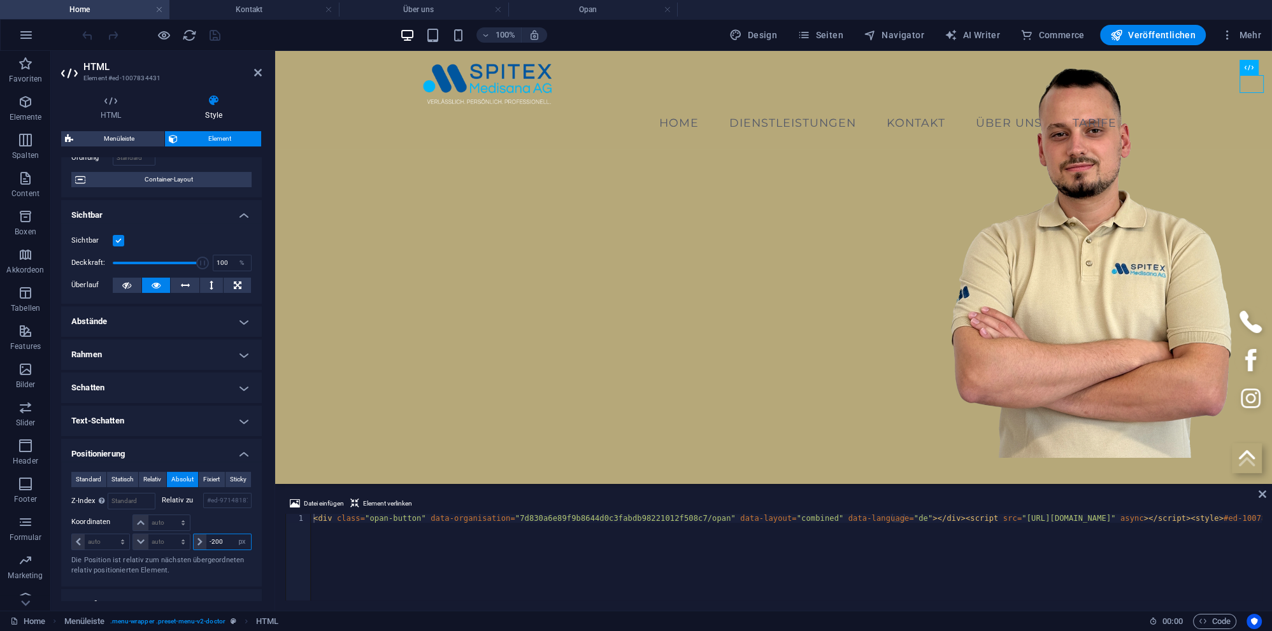
drag, startPoint x: 227, startPoint y: 538, endPoint x: 136, endPoint y: 527, distance: 91.1
click at [206, 534] on input "-200" at bounding box center [228, 541] width 45 height 15
type input "-150"
click at [133, 515] on select "auto px rem % em" at bounding box center [161, 522] width 56 height 15
select select "px"
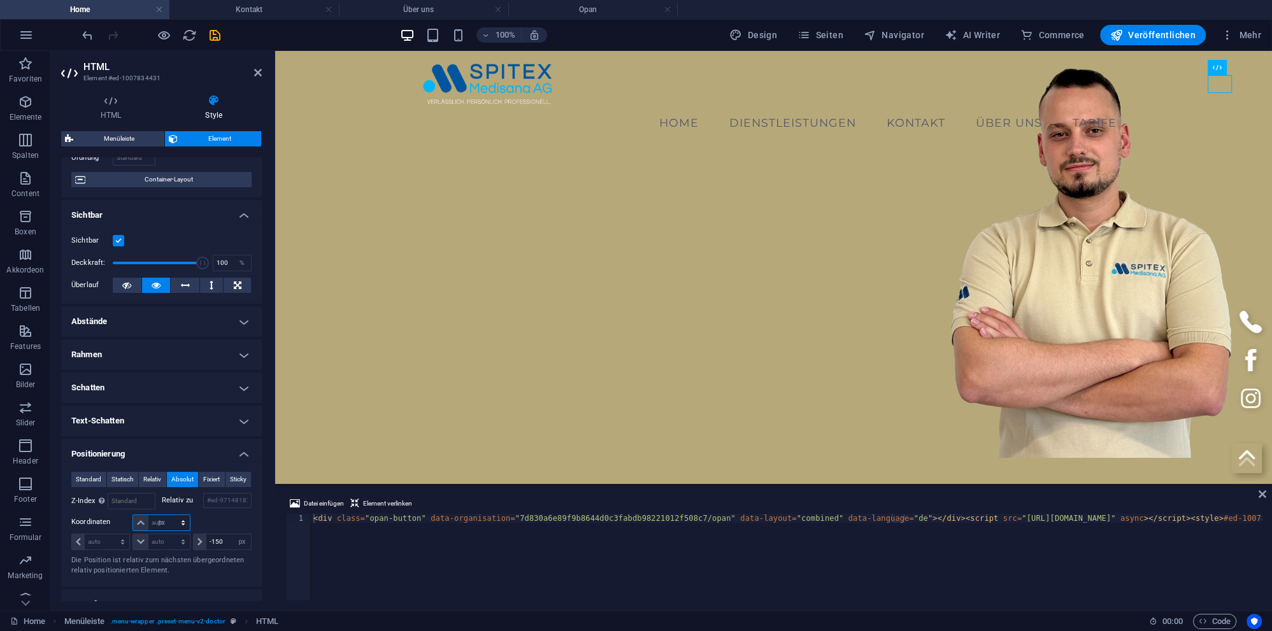
click option "px" at bounding box center [0, 0] width 0 height 0
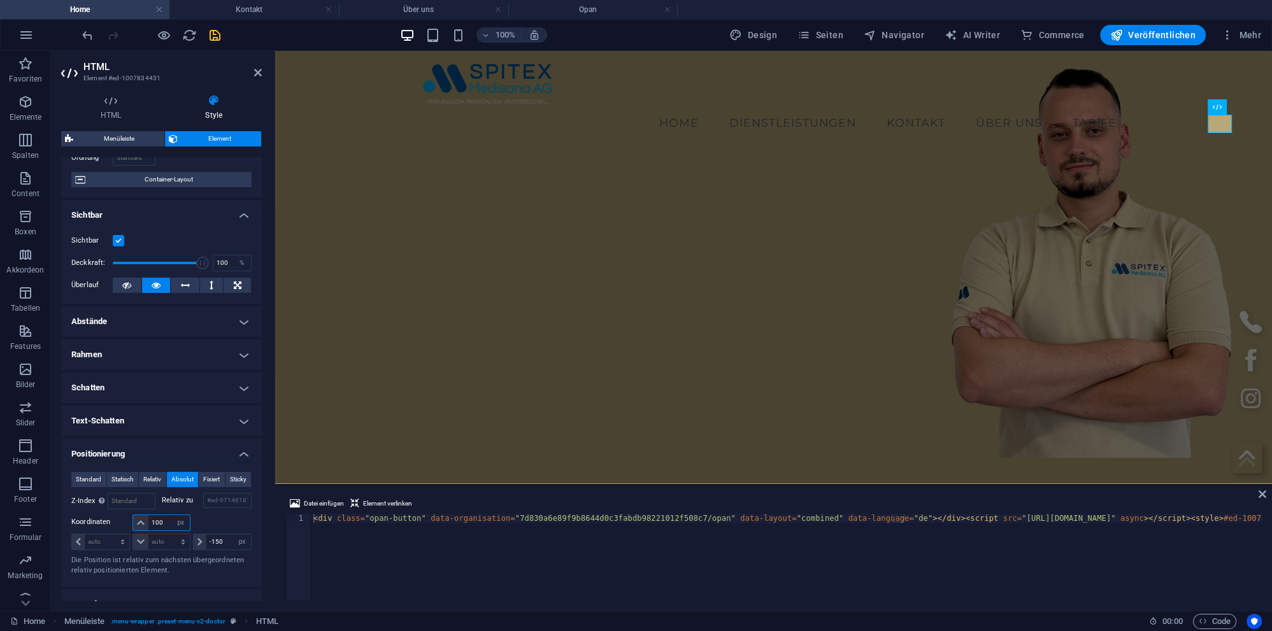
type input "100"
click at [215, 34] on icon "save" at bounding box center [215, 35] width 15 height 15
select select "px"
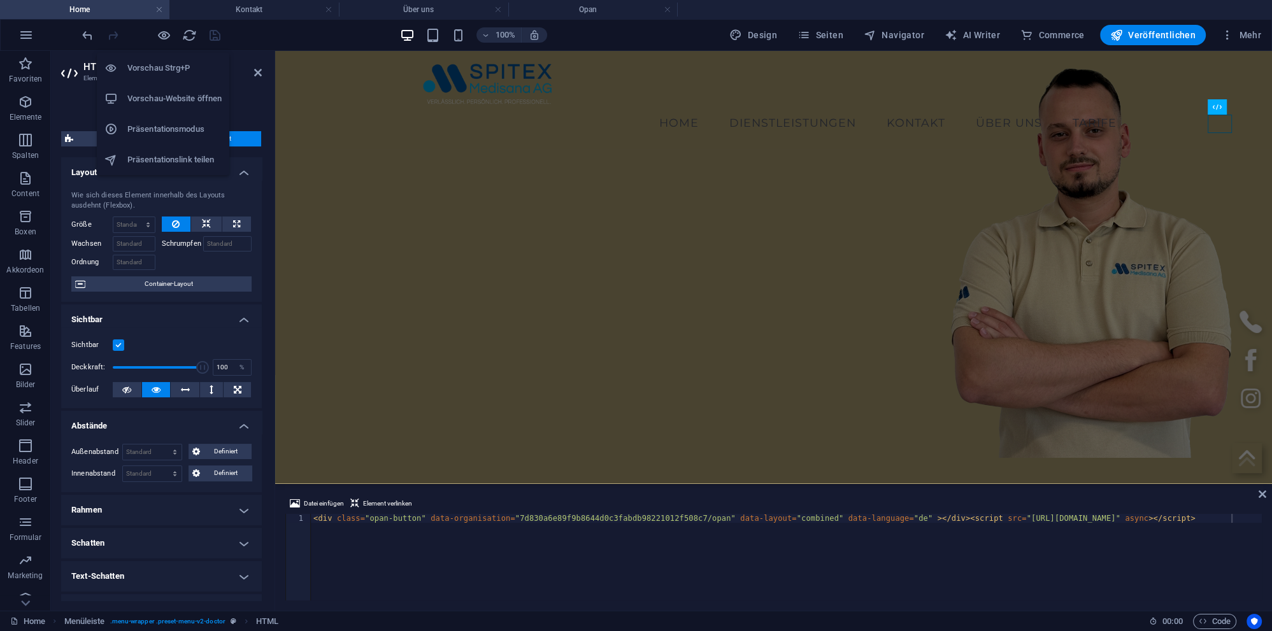
click at [164, 96] on h6 "Vorschau-Website öffnen" at bounding box center [174, 98] width 94 height 15
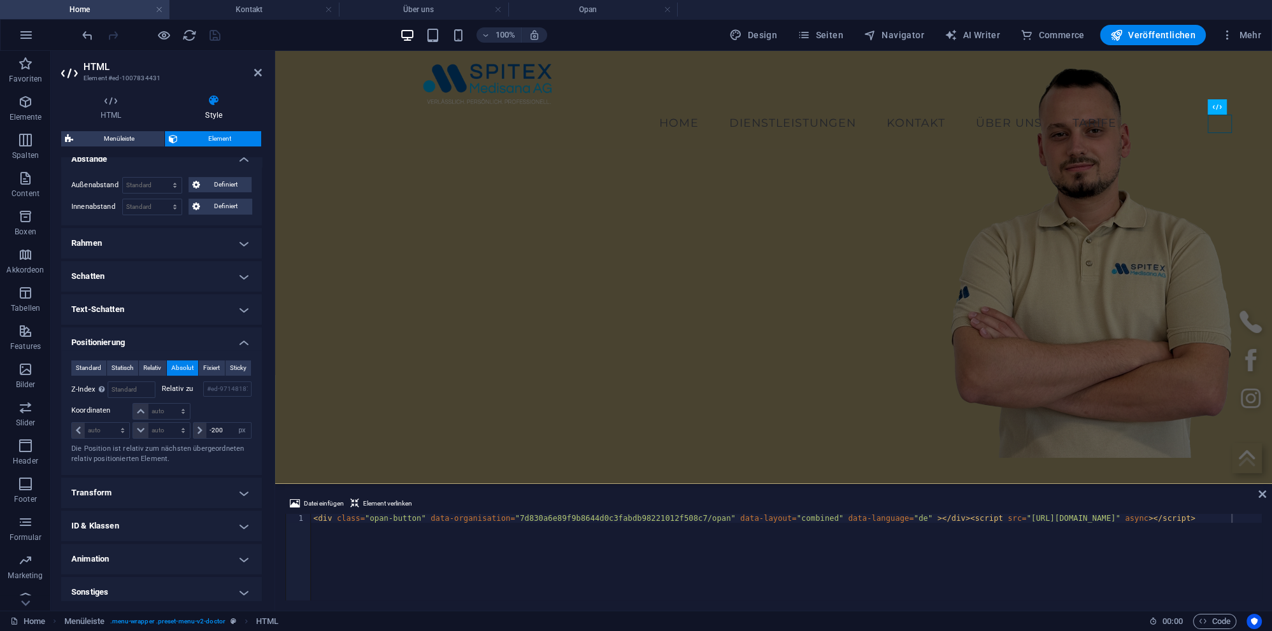
scroll to position [272, 0]
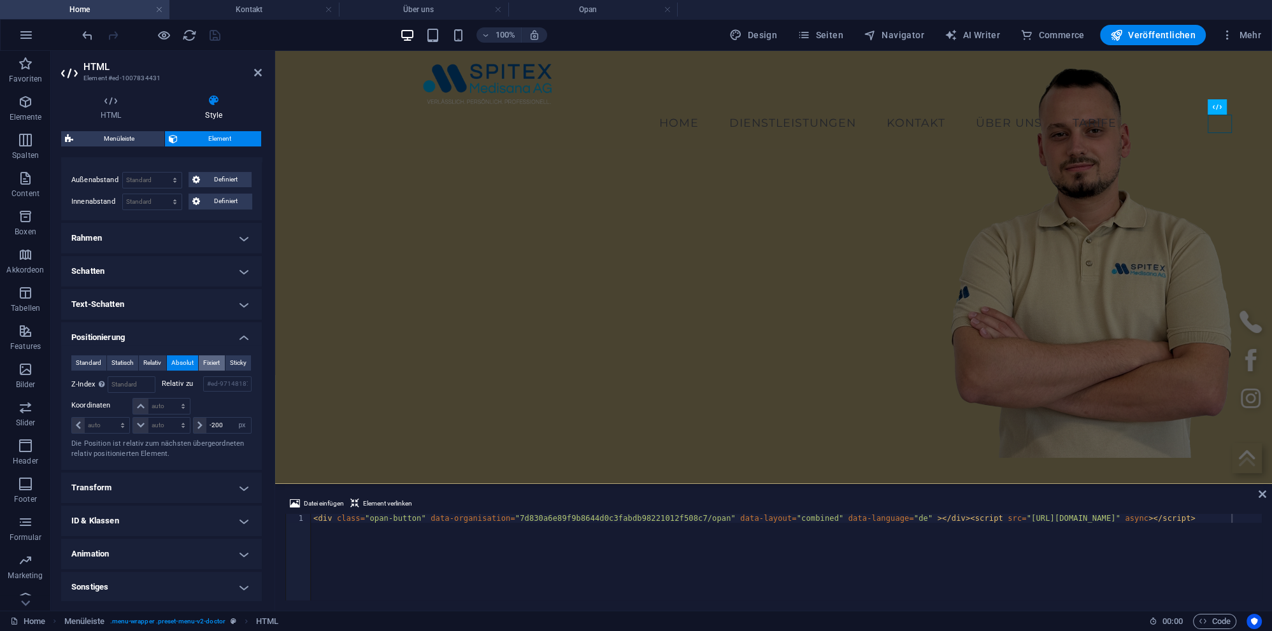
click at [215, 362] on span "Fixiert" at bounding box center [211, 362] width 17 height 15
click at [180, 360] on span "Absolut" at bounding box center [182, 362] width 22 height 15
click at [243, 360] on span "Sticky" at bounding box center [238, 362] width 17 height 15
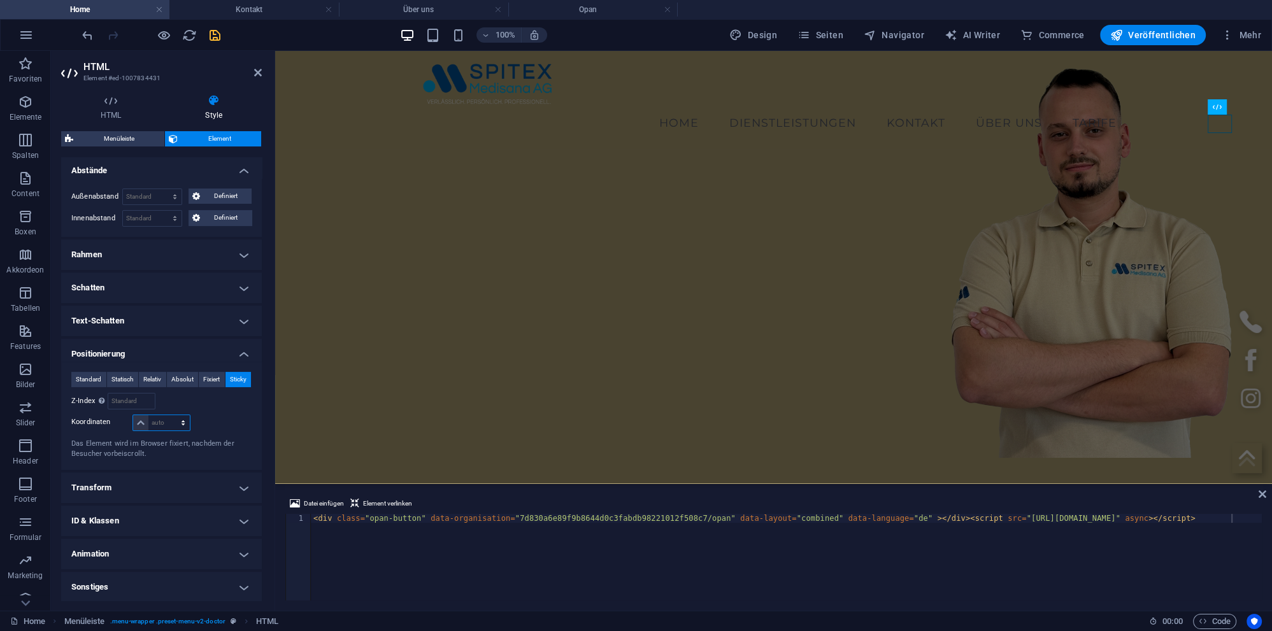
click at [133, 415] on select "auto px rem % em" at bounding box center [161, 422] width 56 height 15
select select "px"
click option "px" at bounding box center [0, 0] width 0 height 0
type input "0"
click at [187, 36] on icon "reload" at bounding box center [189, 35] width 15 height 15
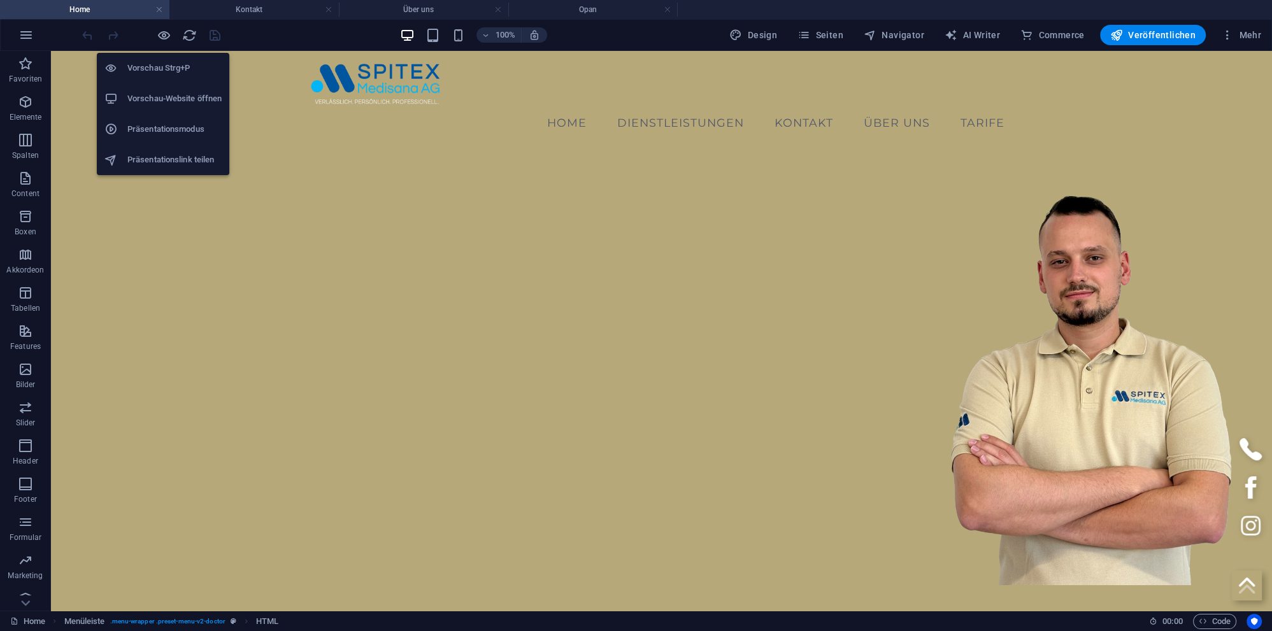
click at [171, 99] on h6 "Vorschau-Website öffnen" at bounding box center [174, 98] width 94 height 15
click at [166, 66] on h6 "Vorschau Strg+P" at bounding box center [174, 68] width 94 height 15
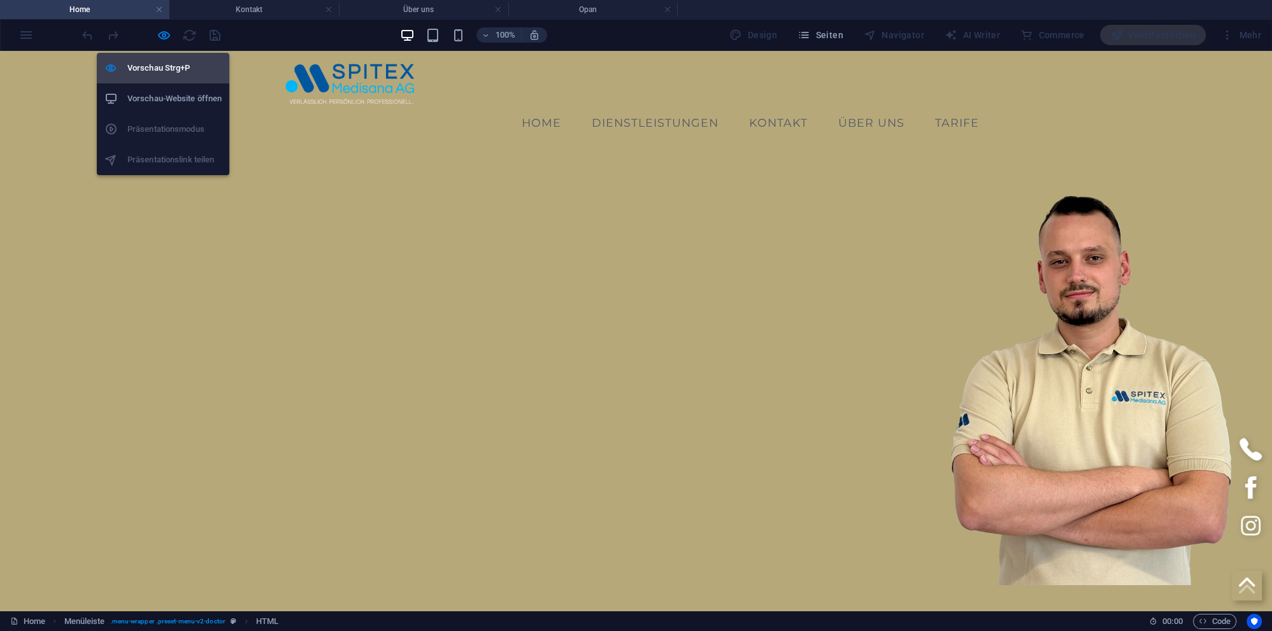
click at [159, 65] on h6 "Vorschau Strg+P" at bounding box center [174, 68] width 94 height 15
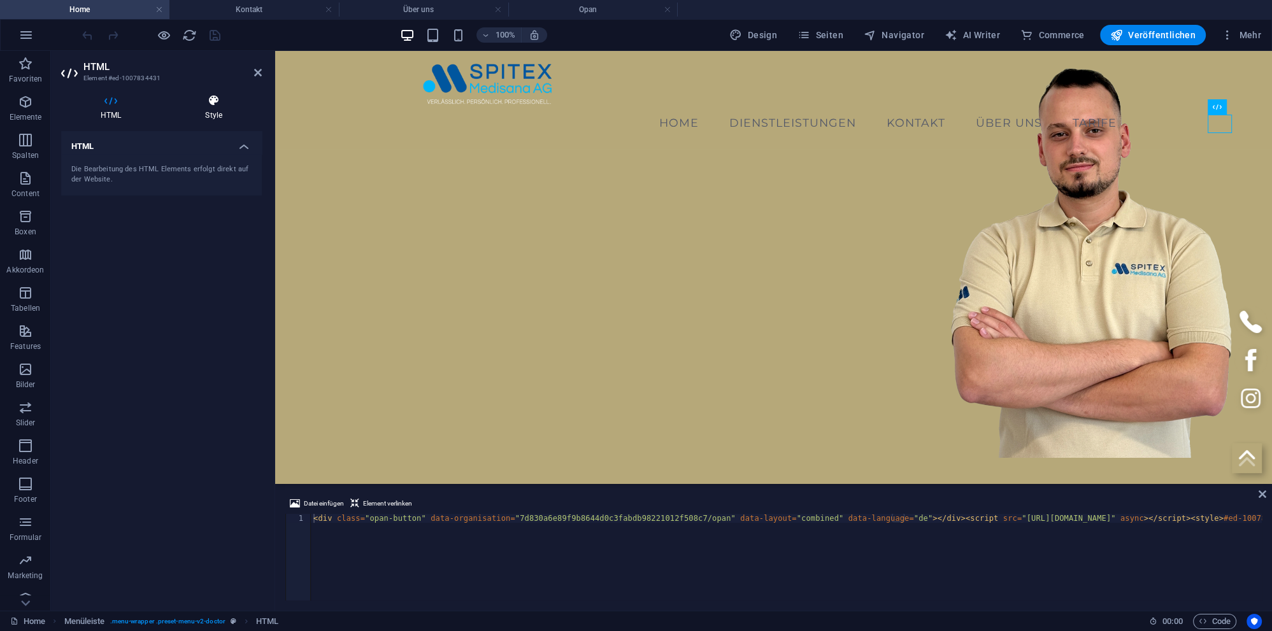
click at [218, 108] on h4 "Style" at bounding box center [214, 107] width 96 height 27
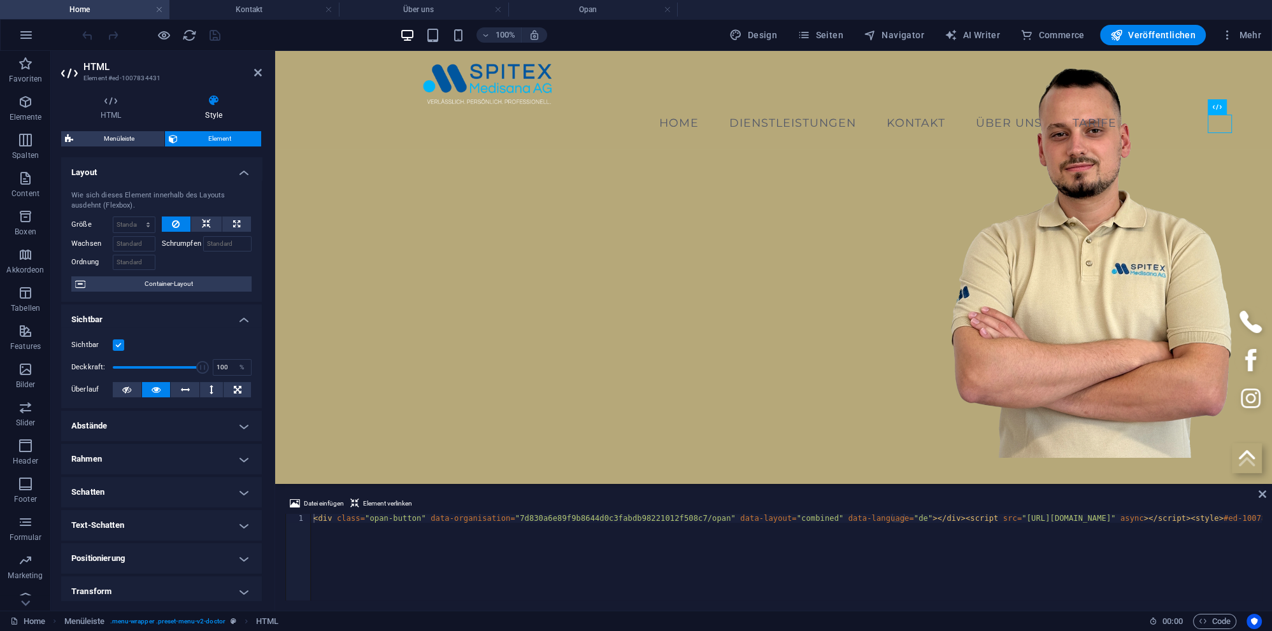
click at [218, 108] on h4 "Style" at bounding box center [214, 107] width 96 height 27
click at [113, 217] on select "Standard auto px % 1/1 1/2 1/3 1/4 1/5 1/6 1/7 1/8 1/9 1/10" at bounding box center [133, 224] width 41 height 15
click option "auto" at bounding box center [0, 0] width 0 height 0
select select "DISABLED_OPTION_VALUE"
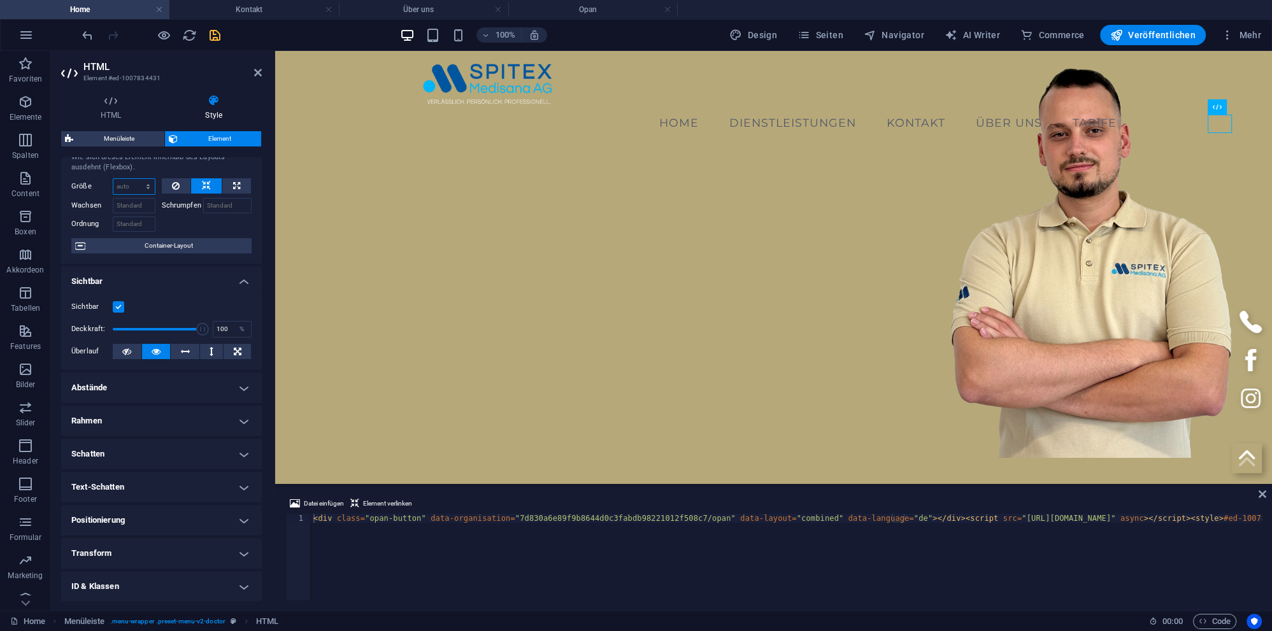
scroll to position [58, 0]
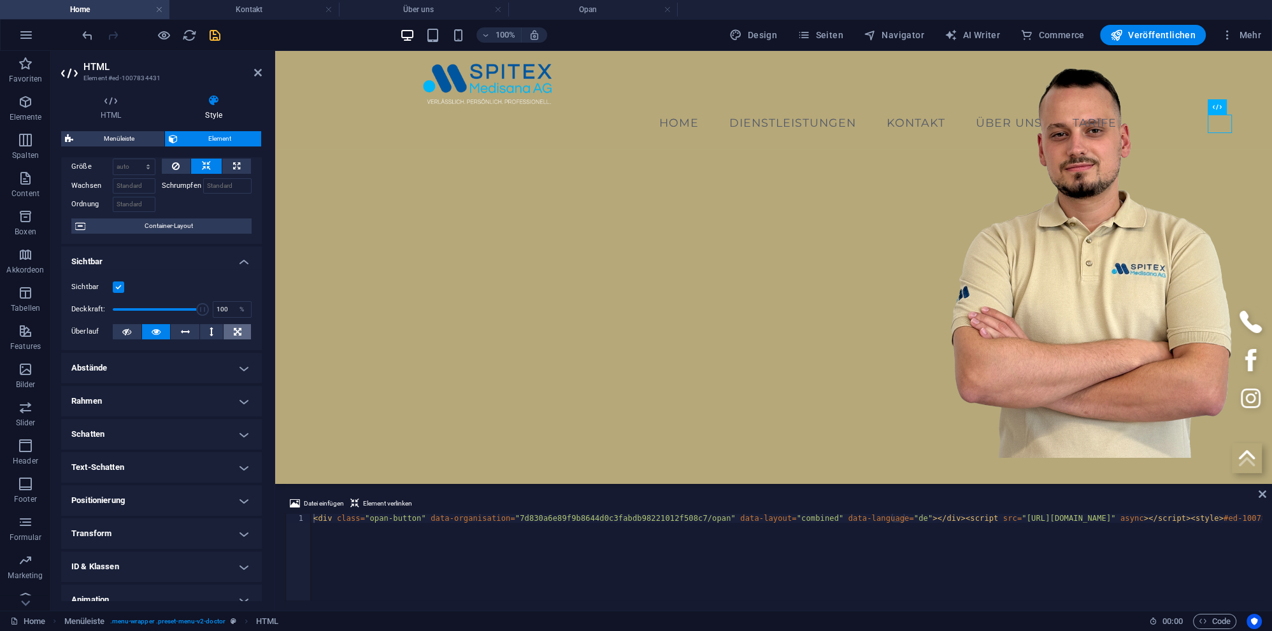
click at [236, 328] on icon at bounding box center [238, 331] width 8 height 15
click at [176, 363] on h4 "Abstände" at bounding box center [161, 368] width 201 height 31
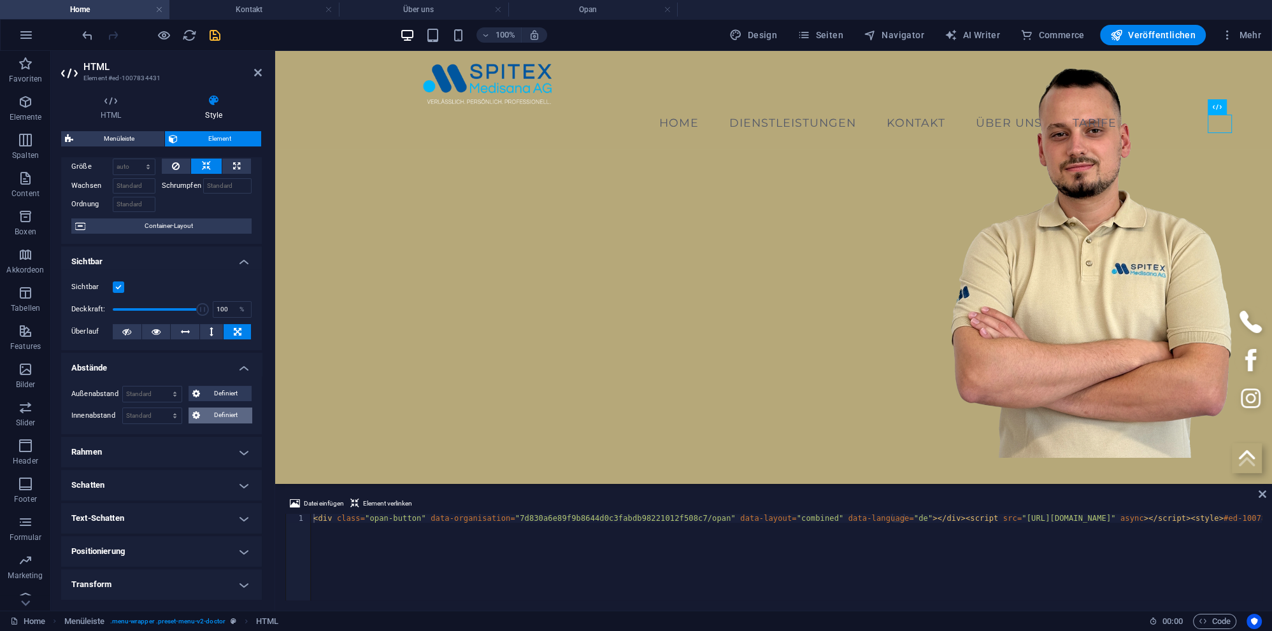
click at [207, 412] on span "Definiert" at bounding box center [226, 415] width 45 height 15
click at [165, 433] on input "number" at bounding box center [169, 437] width 38 height 15
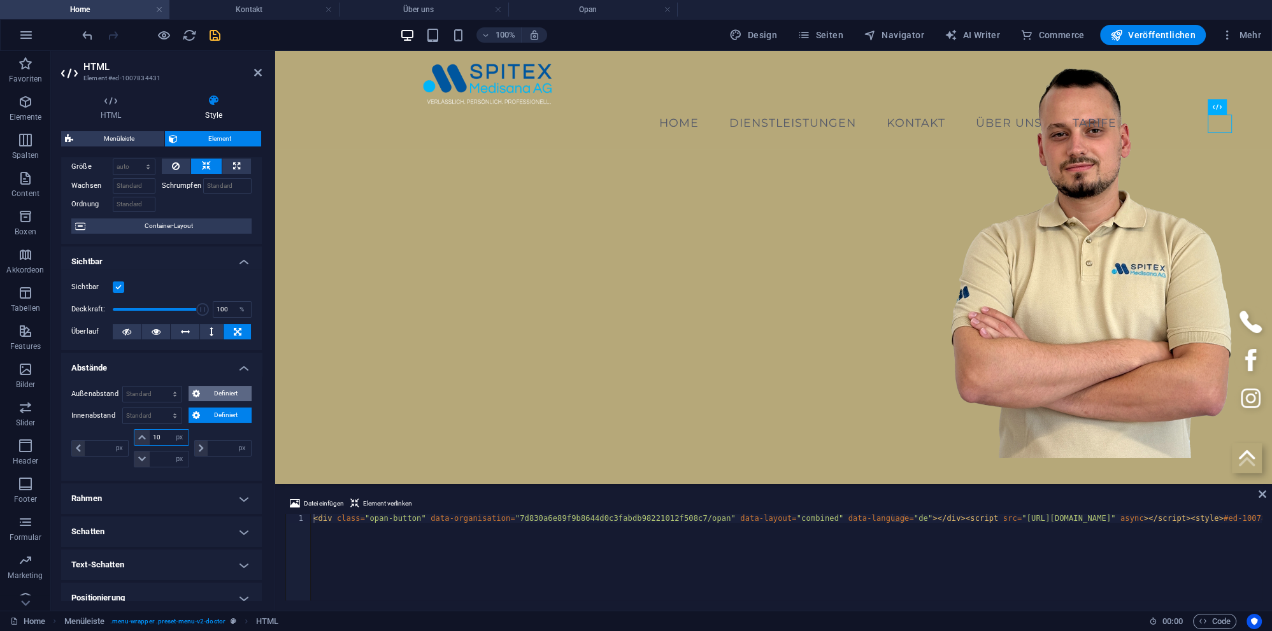
type input "100"
type input "0"
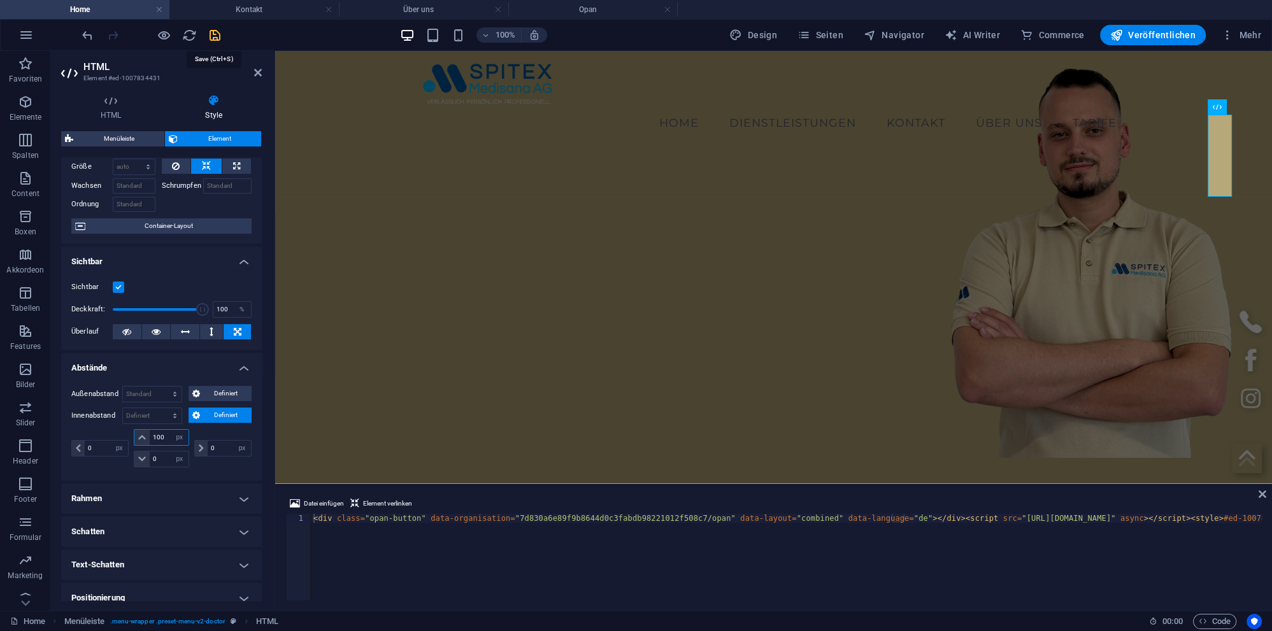
type input "100"
click at [217, 37] on icon "save" at bounding box center [215, 35] width 15 height 15
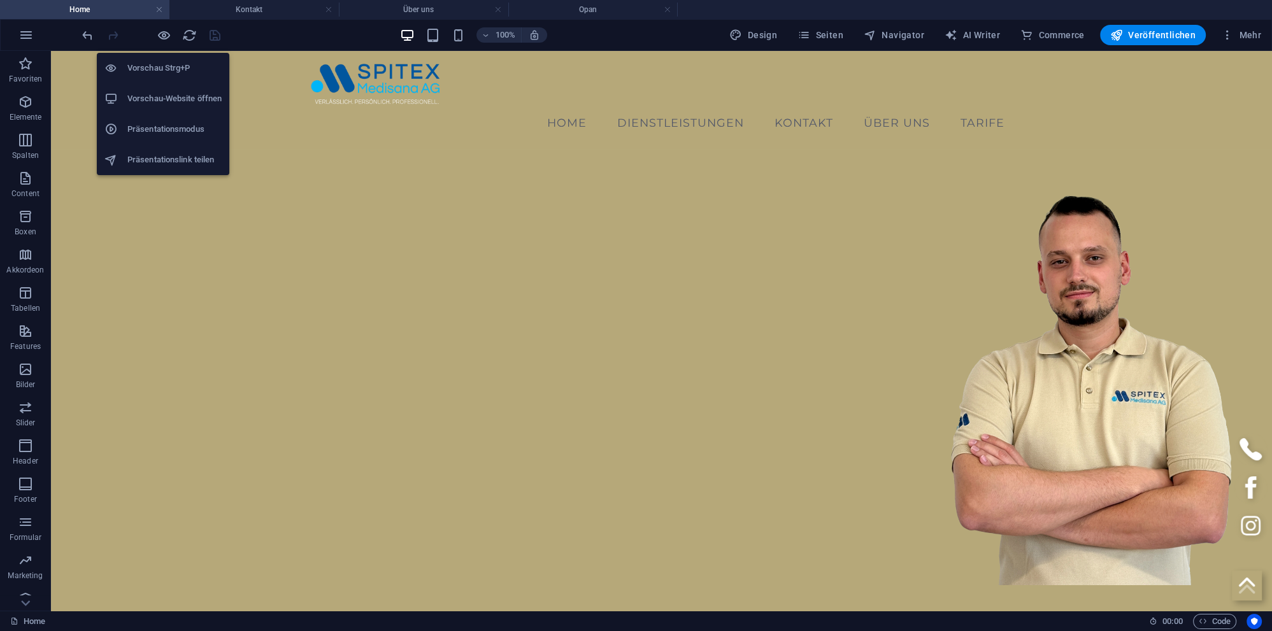
click at [160, 100] on h6 "Vorschau-Website öffnen" at bounding box center [174, 98] width 94 height 15
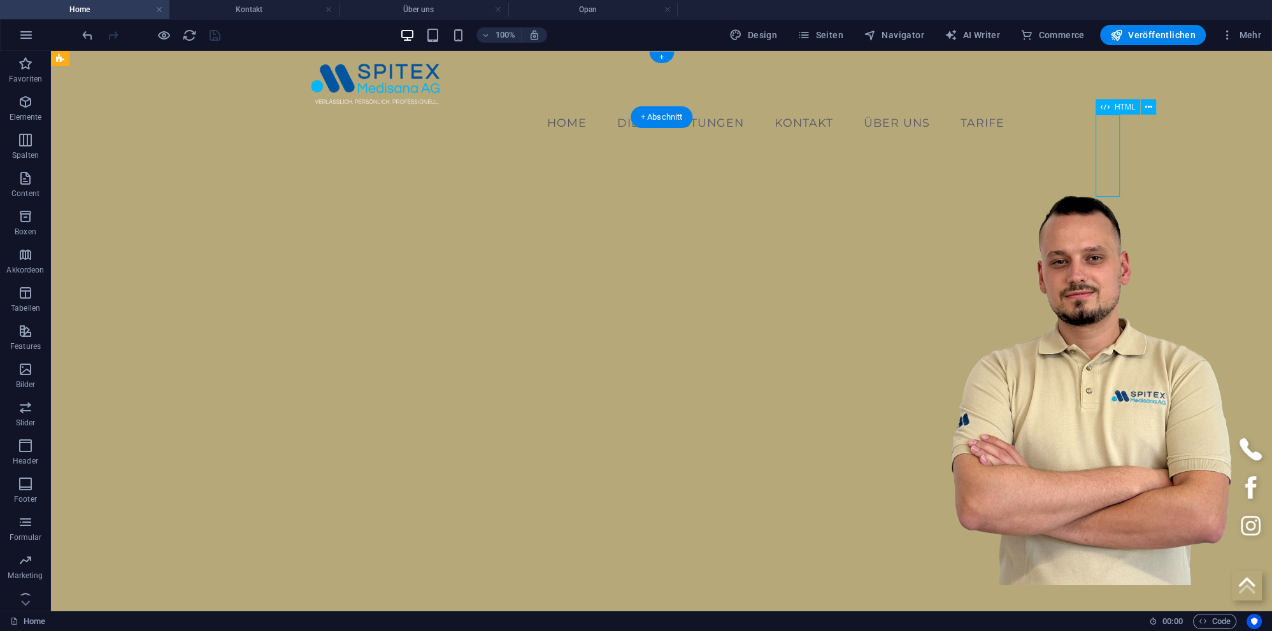
select select "px"
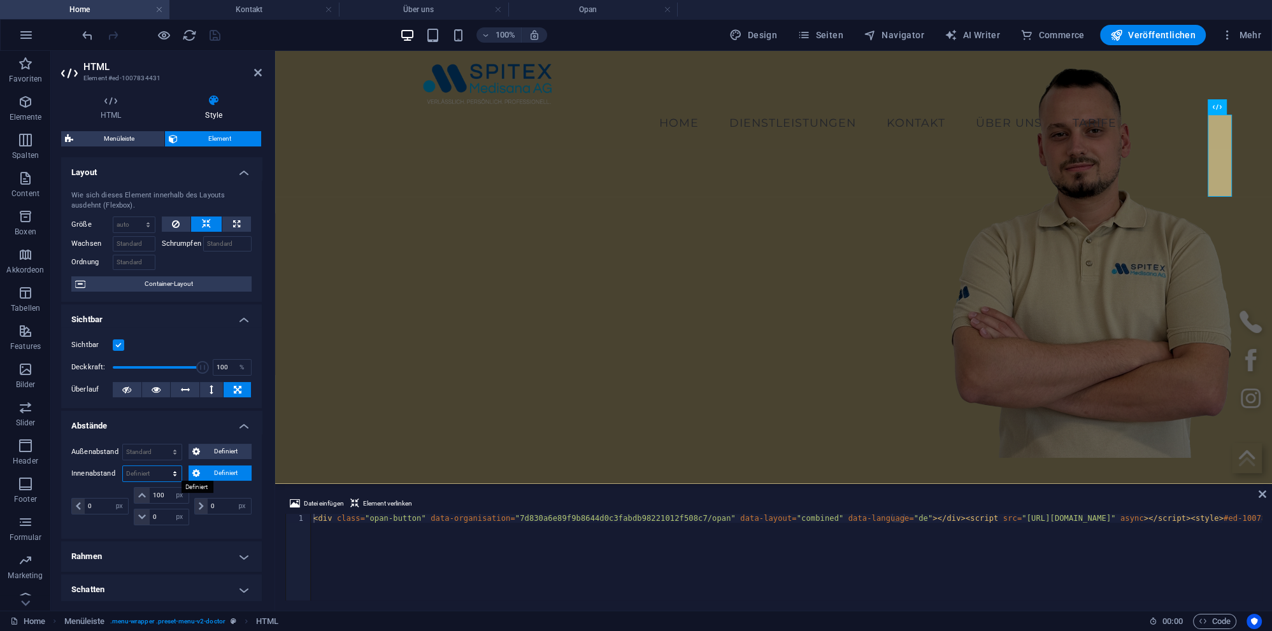
click at [123, 466] on select "Standard px rem % vh vw Definiert" at bounding box center [152, 473] width 59 height 15
click option "Standard" at bounding box center [0, 0] width 0 height 0
select select "DISABLED_OPTION_VALUE"
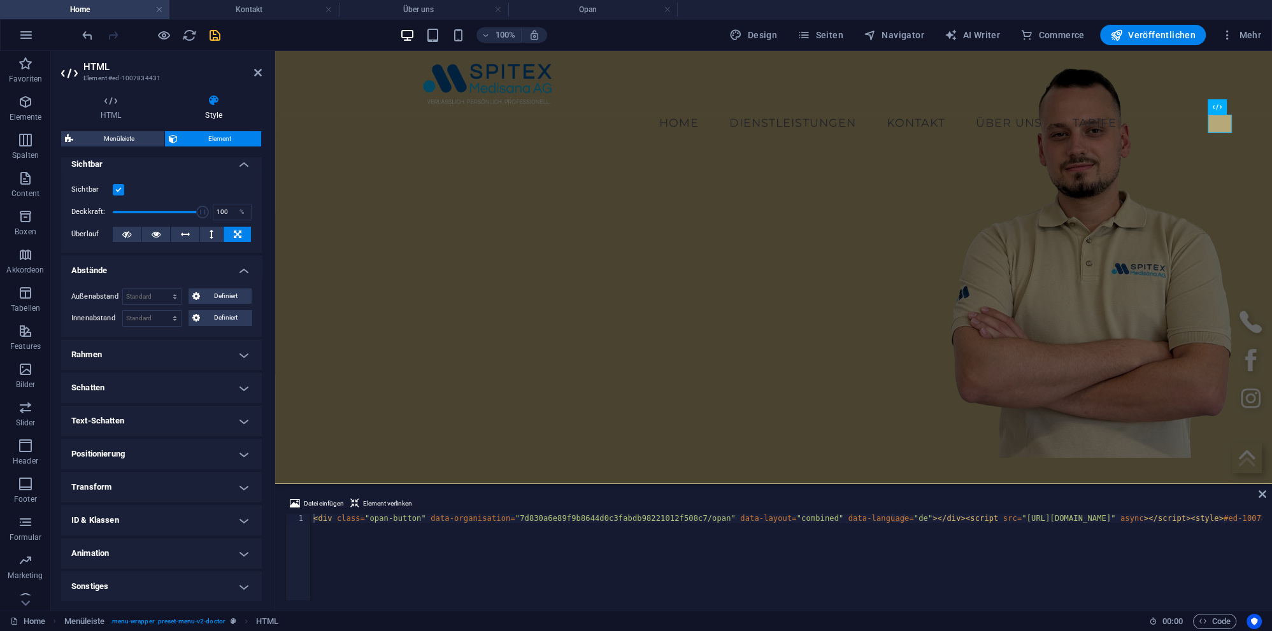
click at [138, 446] on h4 "Positionierung" at bounding box center [161, 454] width 201 height 31
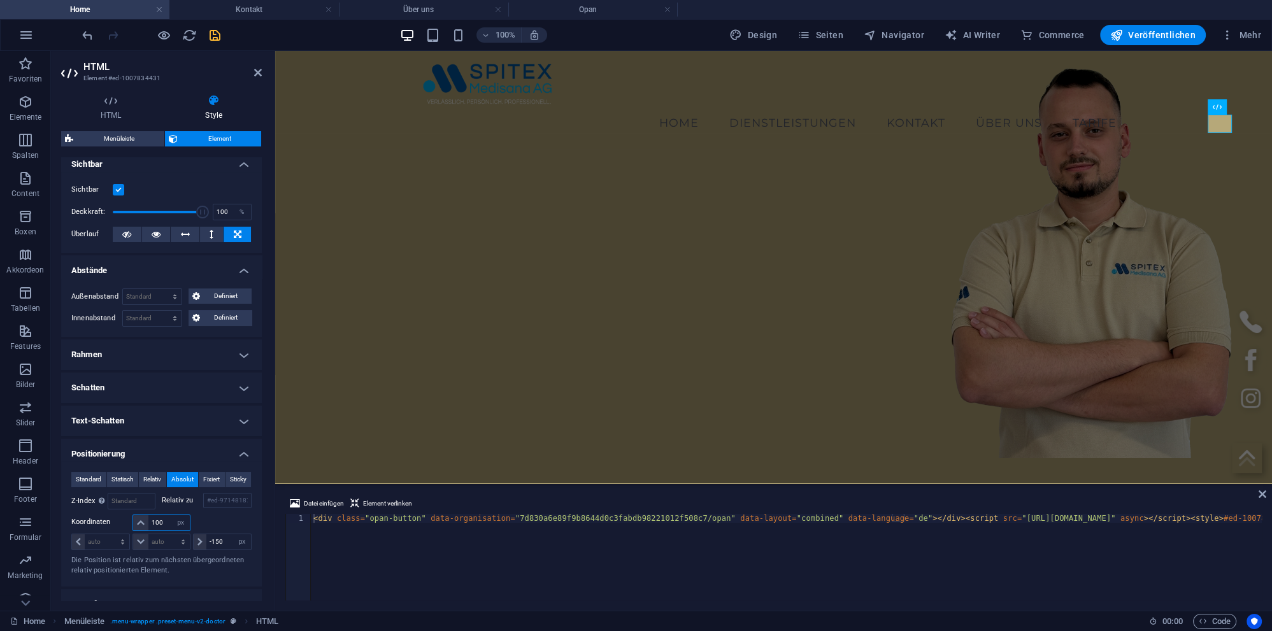
drag, startPoint x: 163, startPoint y: 521, endPoint x: 103, endPoint y: 517, distance: 60.6
click at [148, 517] on input "100" at bounding box center [168, 522] width 41 height 15
click at [125, 502] on input "number" at bounding box center [131, 501] width 46 height 15
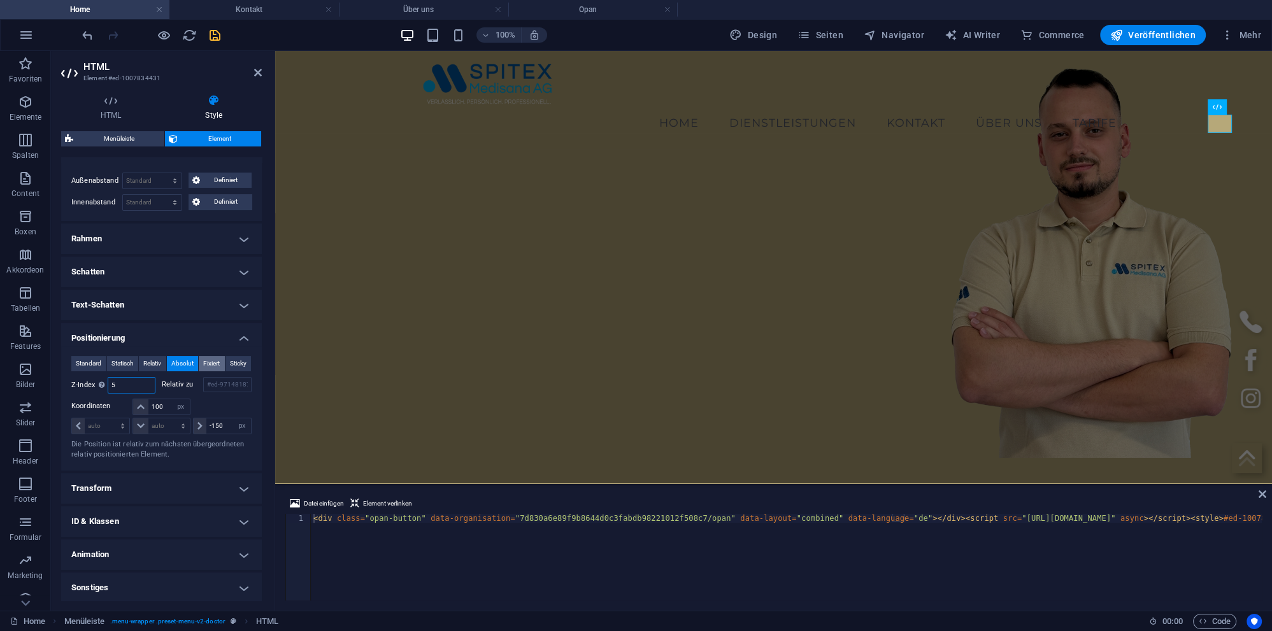
scroll to position [272, 0]
type input "5"
click at [210, 32] on icon "save" at bounding box center [215, 35] width 15 height 15
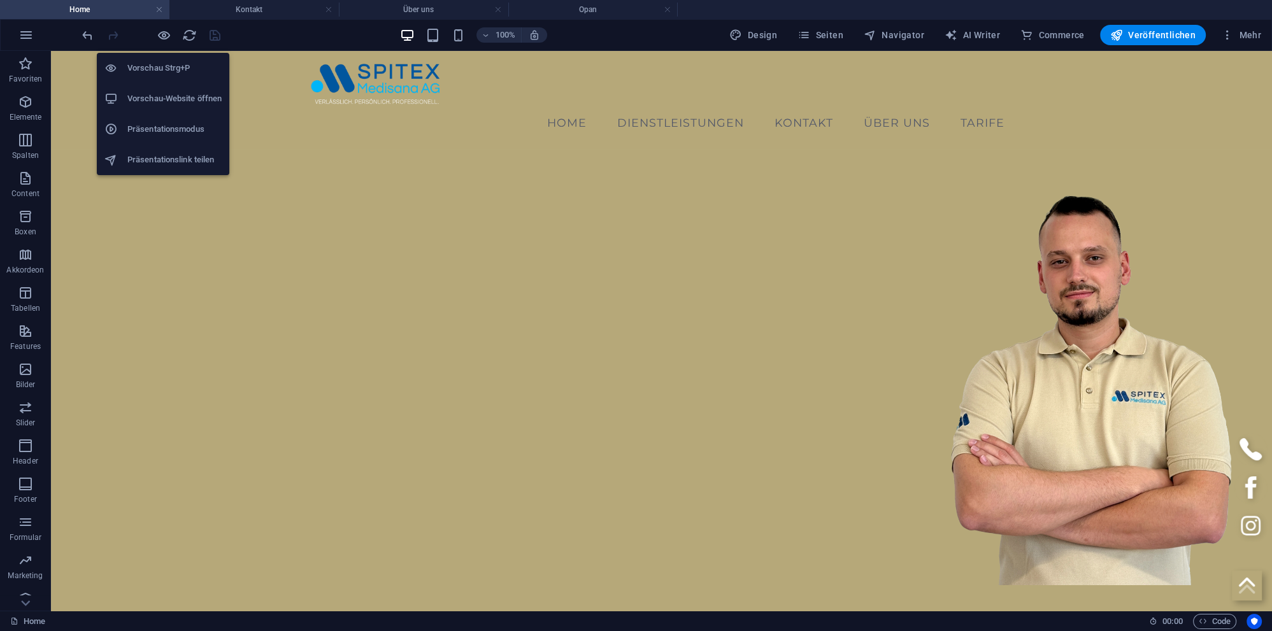
click at [159, 96] on h6 "Vorschau-Website öffnen" at bounding box center [174, 98] width 94 height 15
click at [166, 62] on h6 "Vorschau Strg+P" at bounding box center [174, 68] width 94 height 15
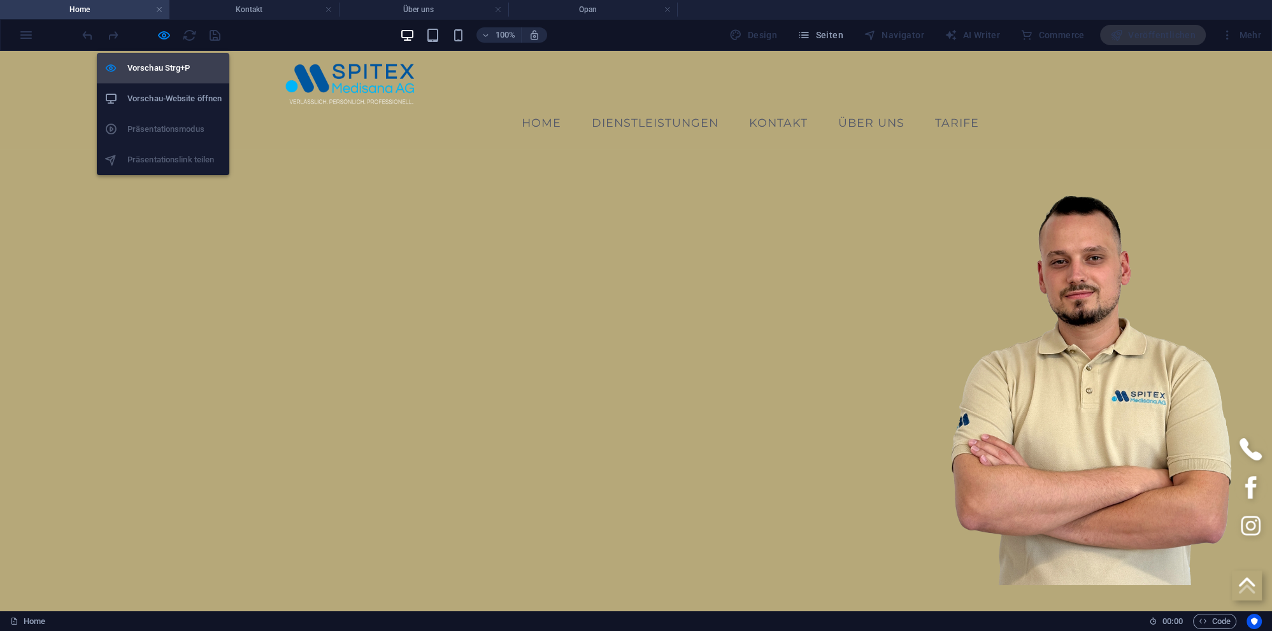
click at [162, 68] on h6 "Vorschau Strg+P" at bounding box center [174, 68] width 94 height 15
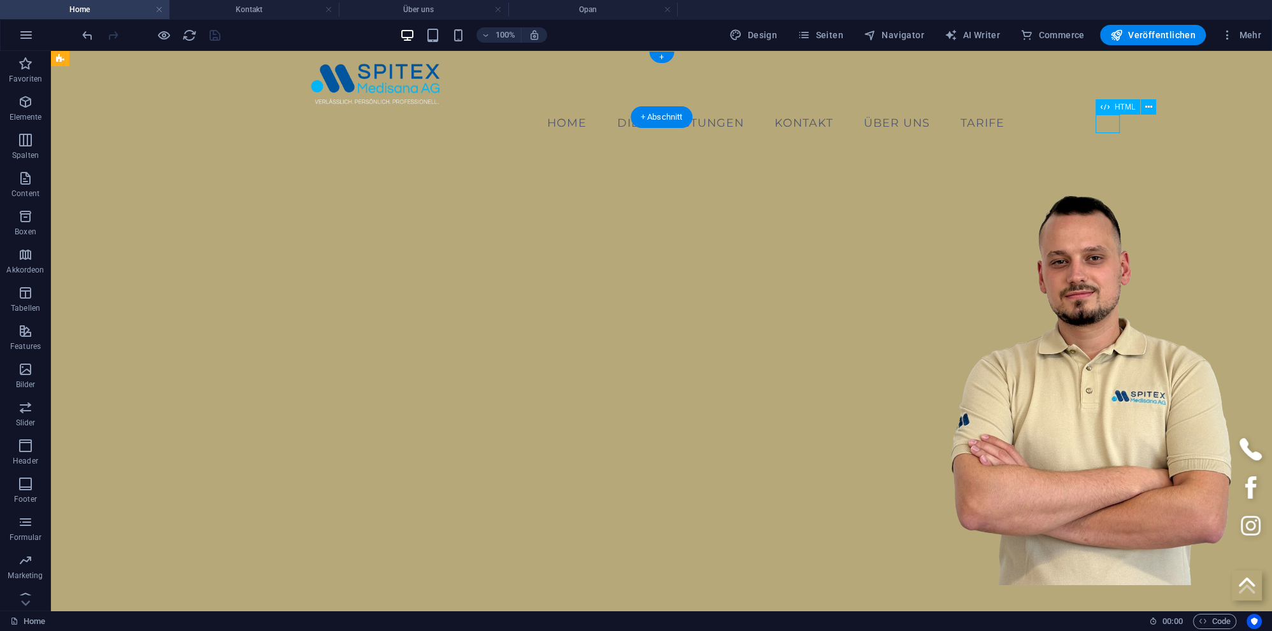
select select "px"
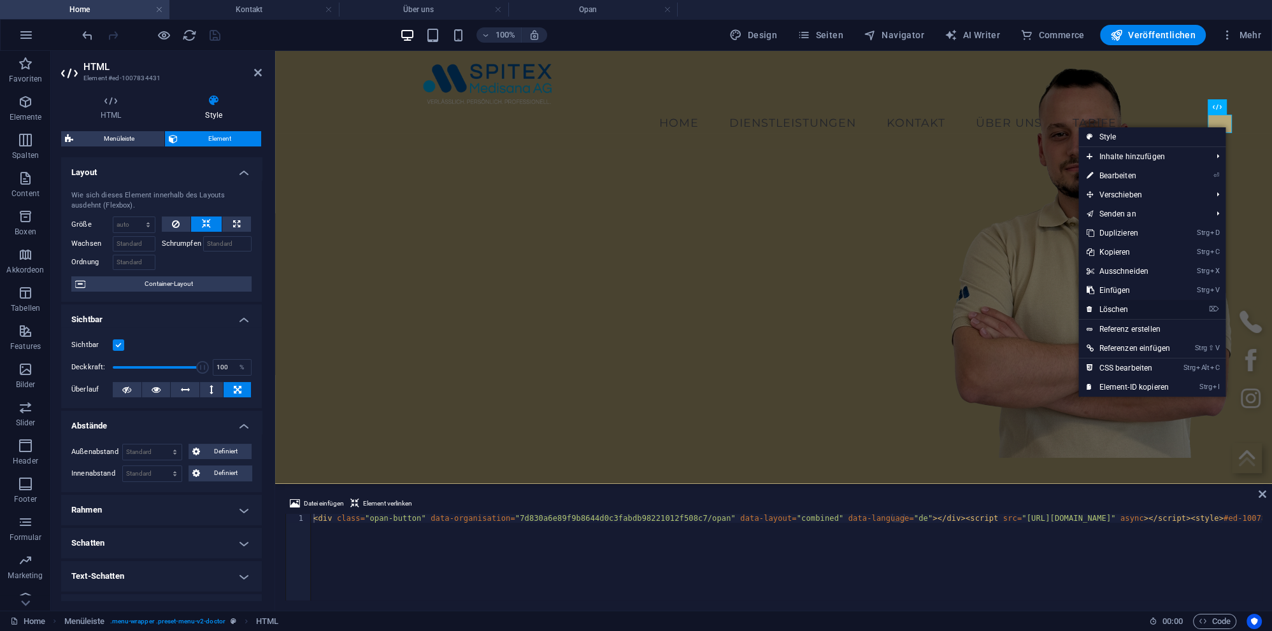
click at [1140, 306] on link "⌦ Löschen" at bounding box center [1127, 309] width 99 height 19
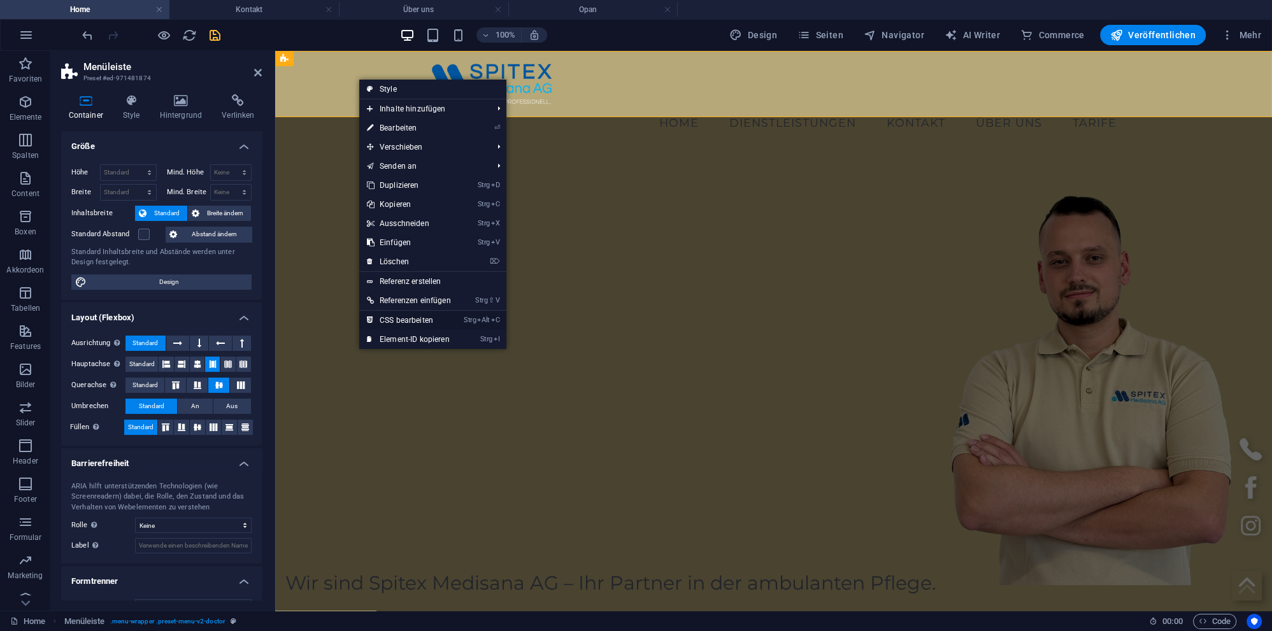
click at [408, 322] on link "Strg Alt C CSS bearbeiten" at bounding box center [408, 320] width 99 height 19
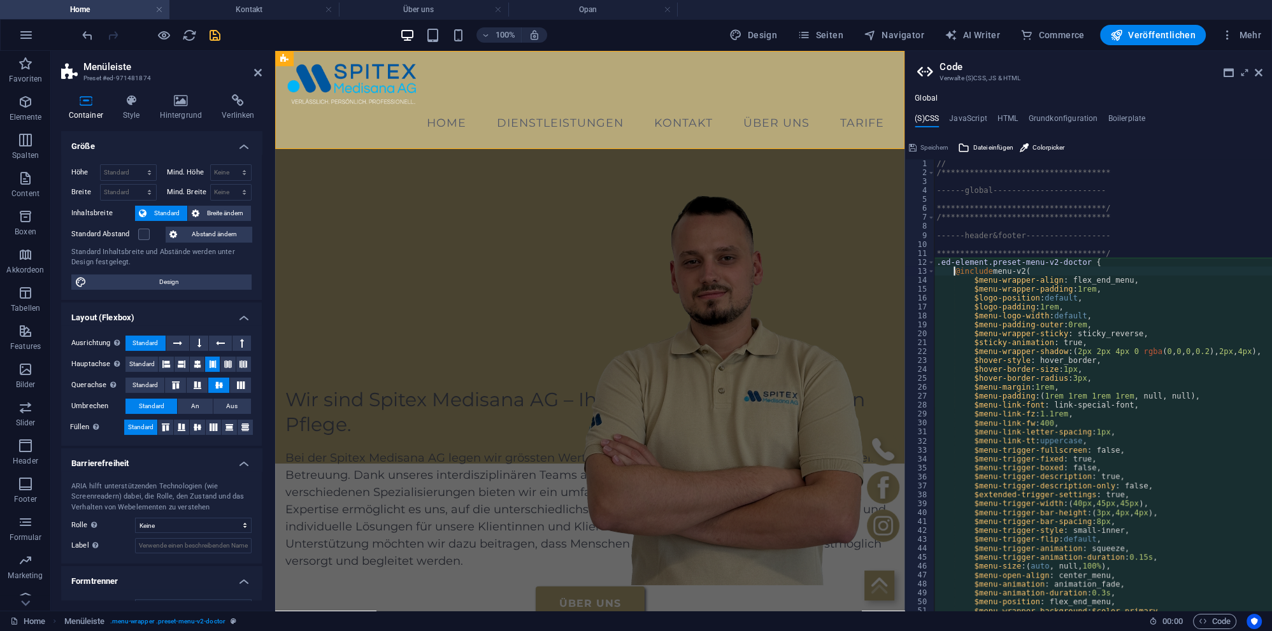
type textarea "@include menu-v2("
click at [962, 123] on h4 "JavaScript" at bounding box center [969, 122] width 38 height 14
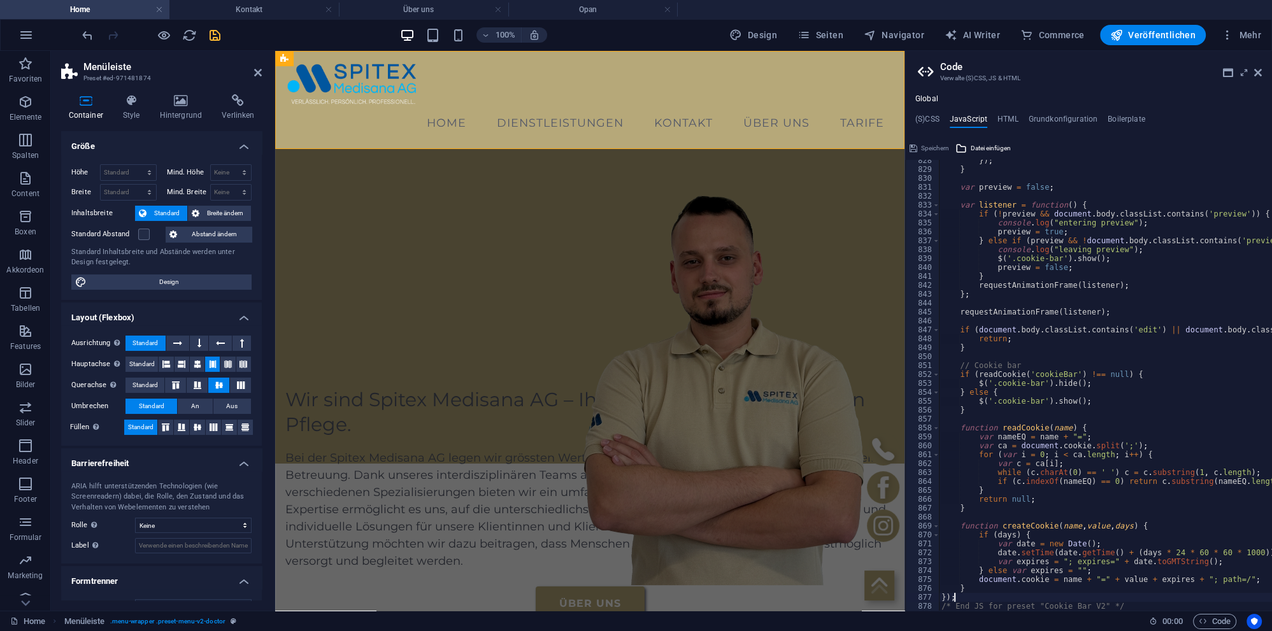
scroll to position [7378, 0]
click at [998, 116] on h4 "HTML" at bounding box center [1007, 122] width 21 height 14
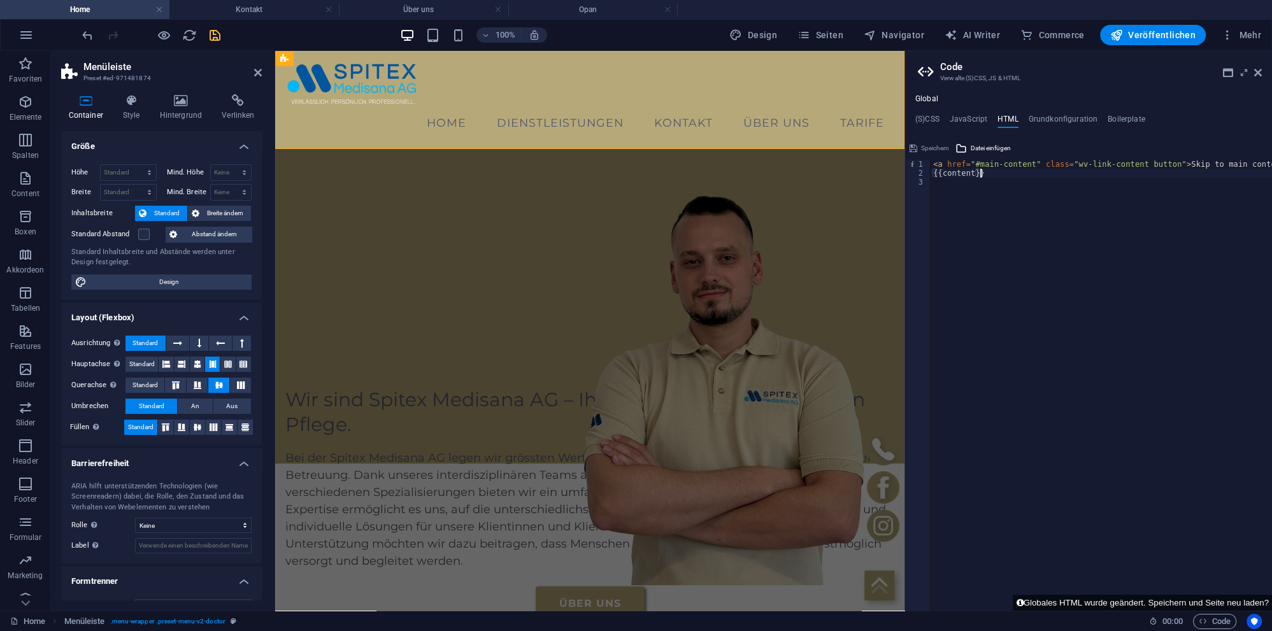
drag, startPoint x: 1055, startPoint y: 169, endPoint x: 1308, endPoint y: 173, distance: 253.5
click at [1271, 173] on div "< a href = "#main-content" class = "wv-link-content button" > Skip to main cont…" at bounding box center [1101, 385] width 341 height 451
type textarea "{{content}}"
click at [1076, 210] on div "< a href = "#main-content" class = "wv-link-content button" > Skip to main cont…" at bounding box center [1103, 394] width 344 height 469
click at [1055, 116] on h4 "Grundkonfiguration" at bounding box center [1063, 122] width 69 height 14
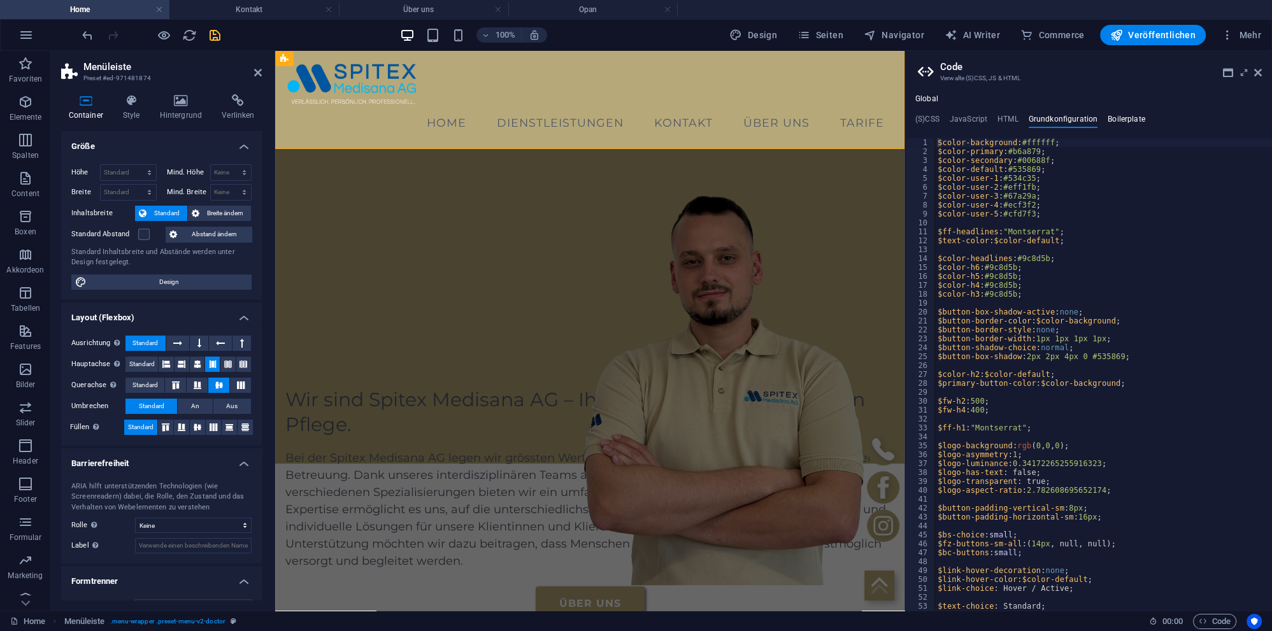
click at [1120, 115] on h4 "Boilerplate" at bounding box center [1127, 122] width 38 height 14
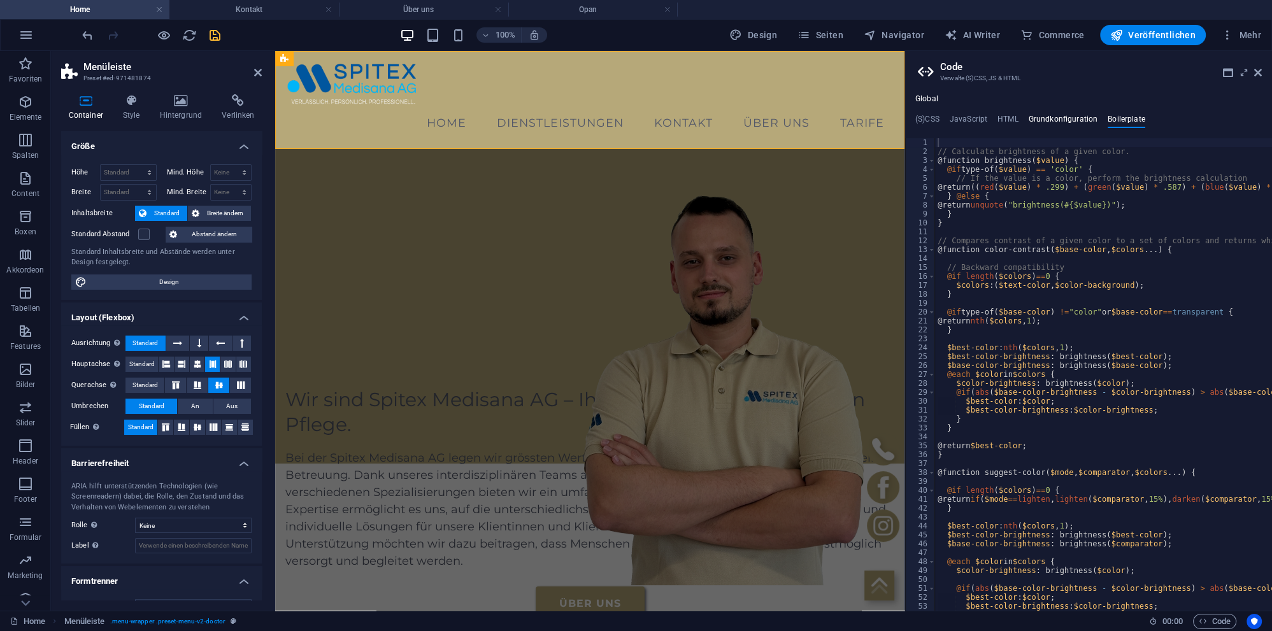
click at [1046, 115] on h4 "Grundkonfiguration" at bounding box center [1063, 122] width 69 height 14
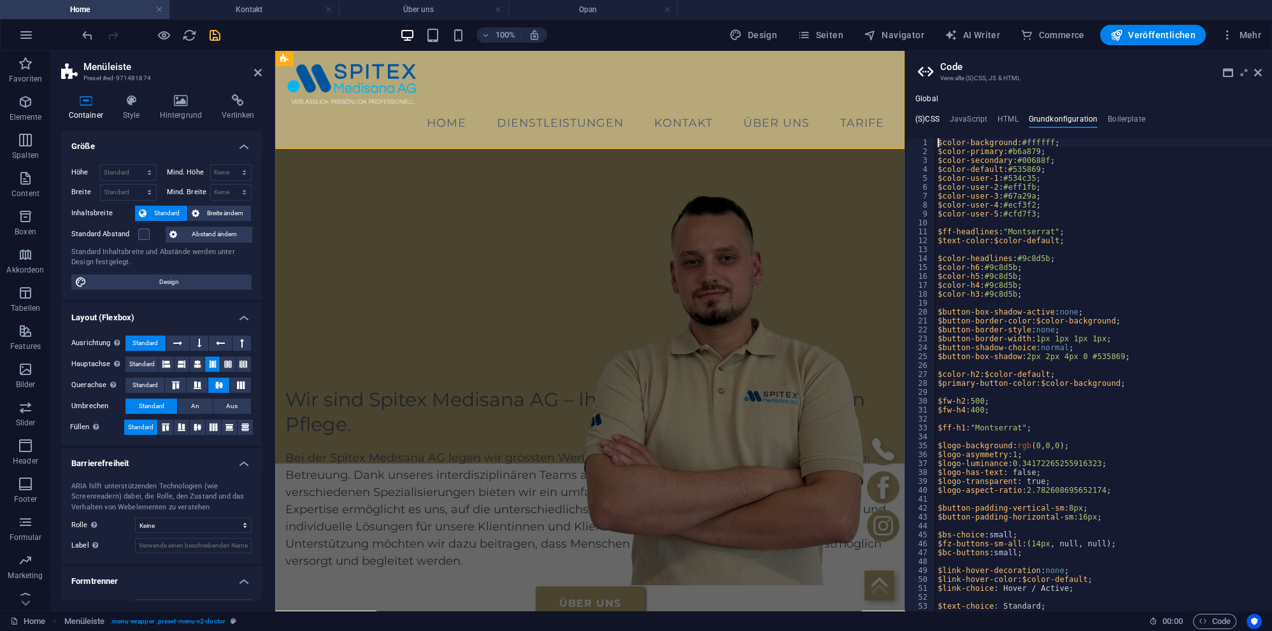
click at [916, 116] on h4 "(S)CSS" at bounding box center [927, 122] width 24 height 14
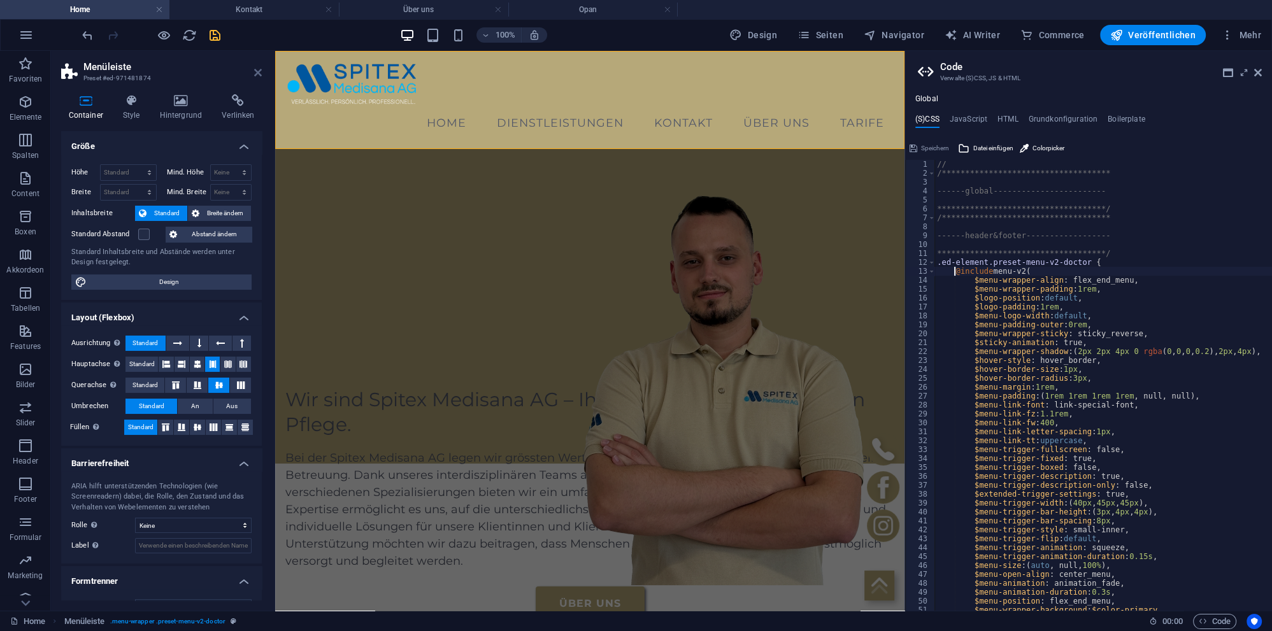
click at [259, 73] on icon at bounding box center [258, 73] width 8 height 10
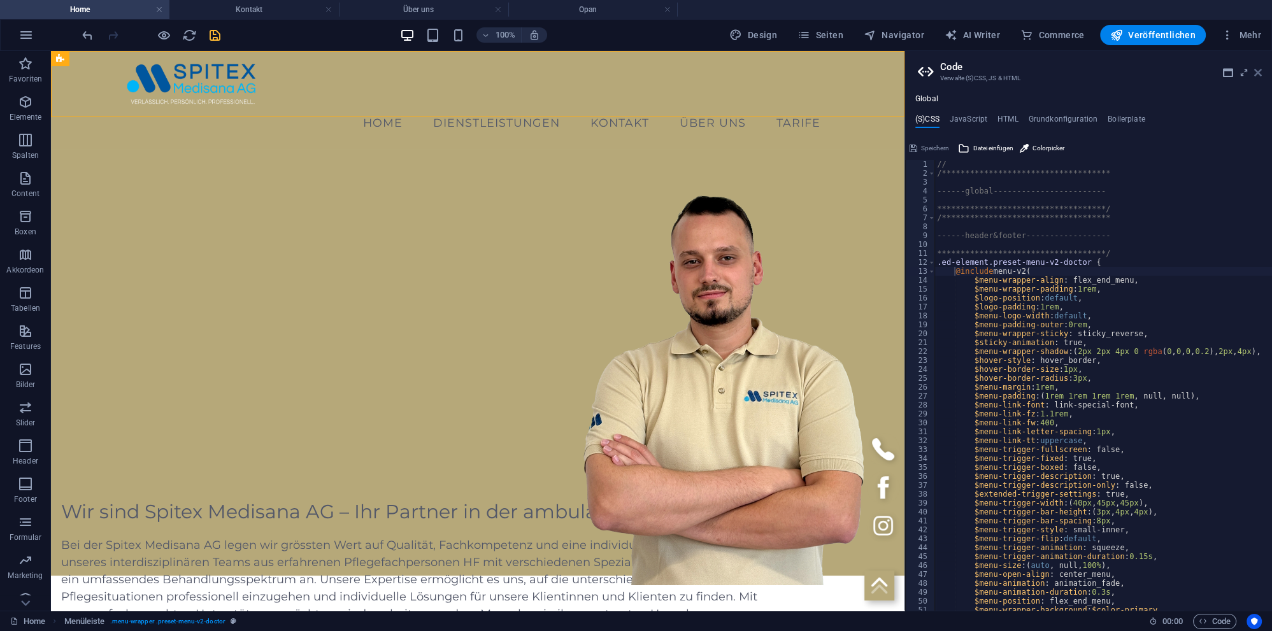
click at [1257, 73] on icon at bounding box center [1258, 73] width 8 height 10
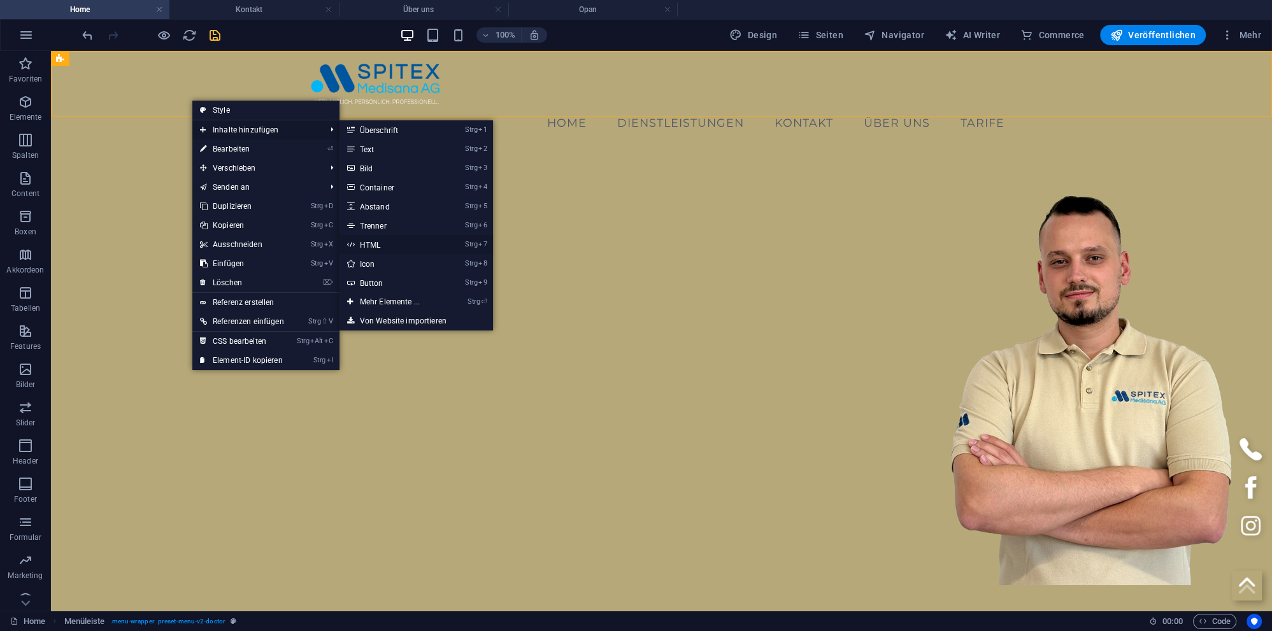
click at [400, 246] on link "Strg 7 HTML" at bounding box center [392, 244] width 106 height 19
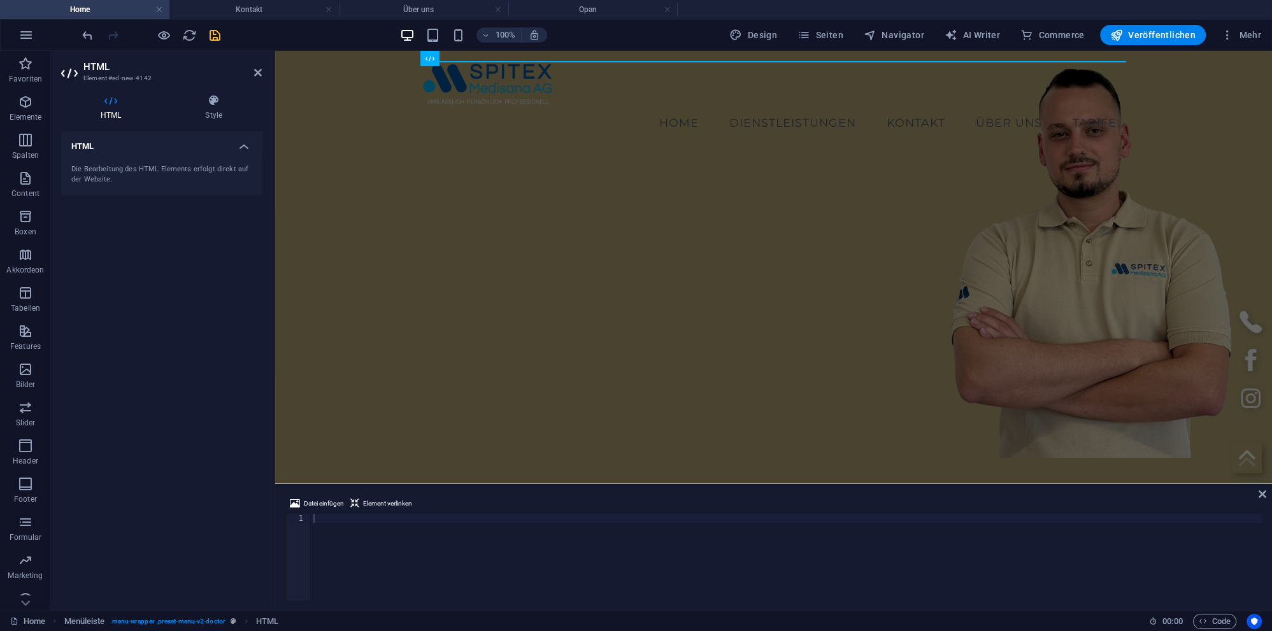
click at [374, 556] on div at bounding box center [786, 566] width 951 height 104
paste textarea "<div class="opan-button" data-organisation="7d830a6e89f9b8644d0c3fabdb98221012f…"
type textarea "<div class="opan-button" data-organisation="7d830a6e89f9b8644d0c3fabdb98221012f…"
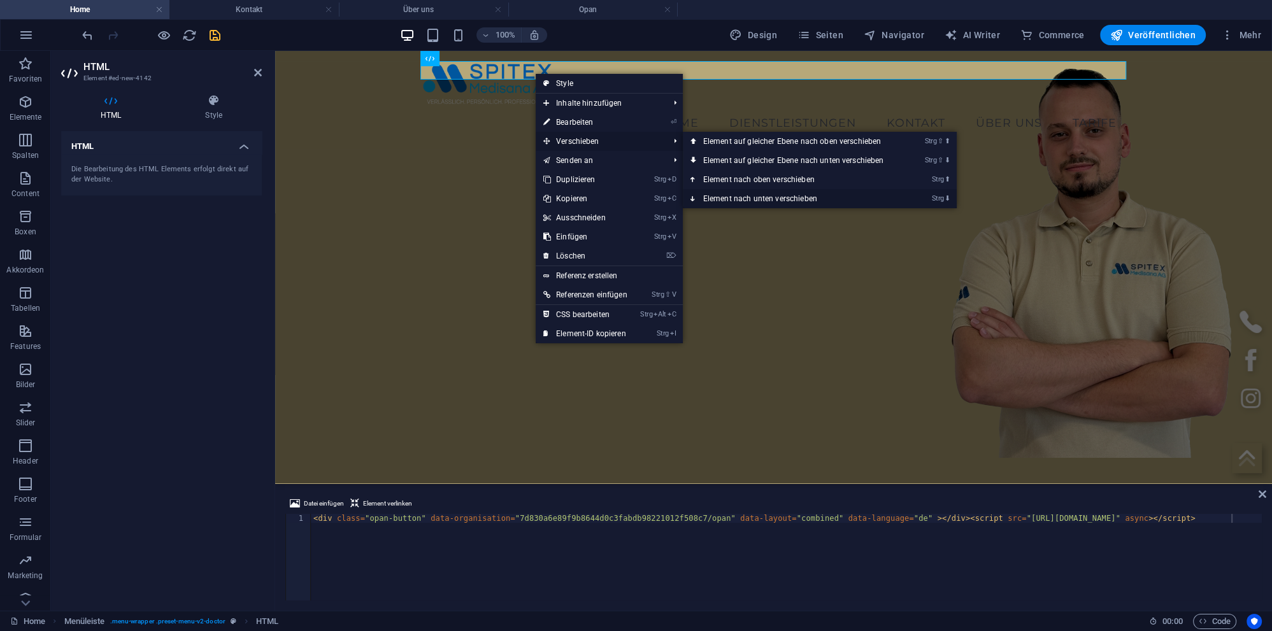
click at [739, 195] on link "Strg ⬇ Element nach unten verschieben" at bounding box center [796, 198] width 227 height 19
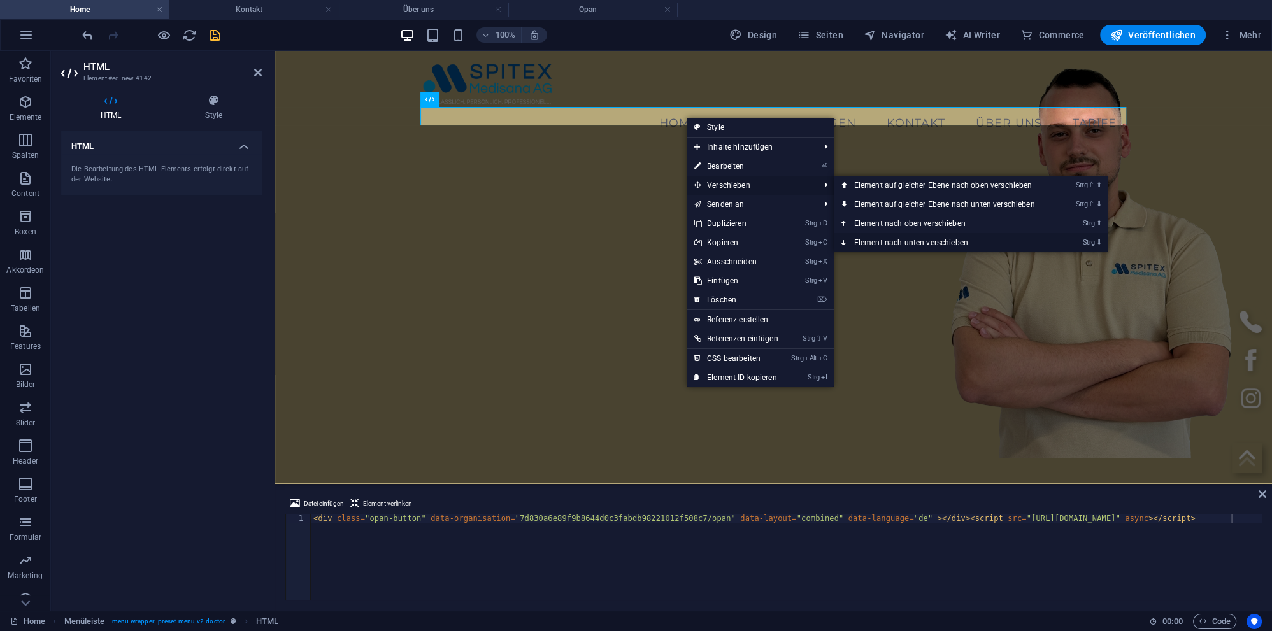
click at [901, 240] on link "Strg ⬇ Element nach unten verschieben" at bounding box center [947, 242] width 227 height 19
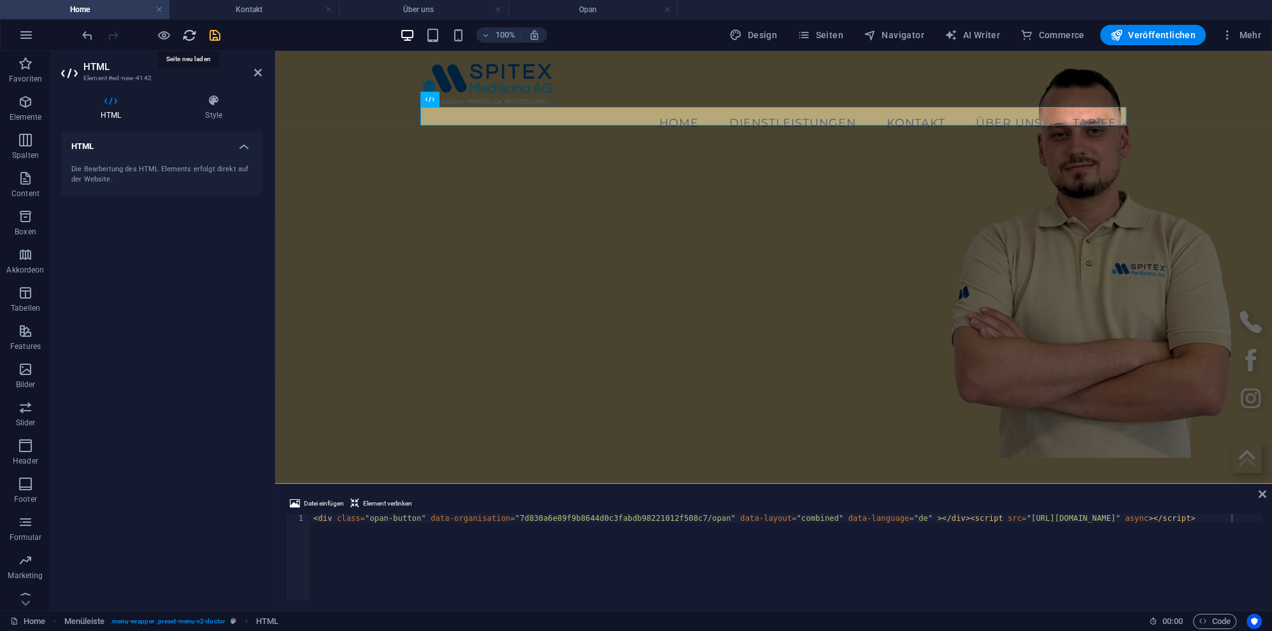
click at [188, 36] on icon "reload" at bounding box center [189, 35] width 15 height 15
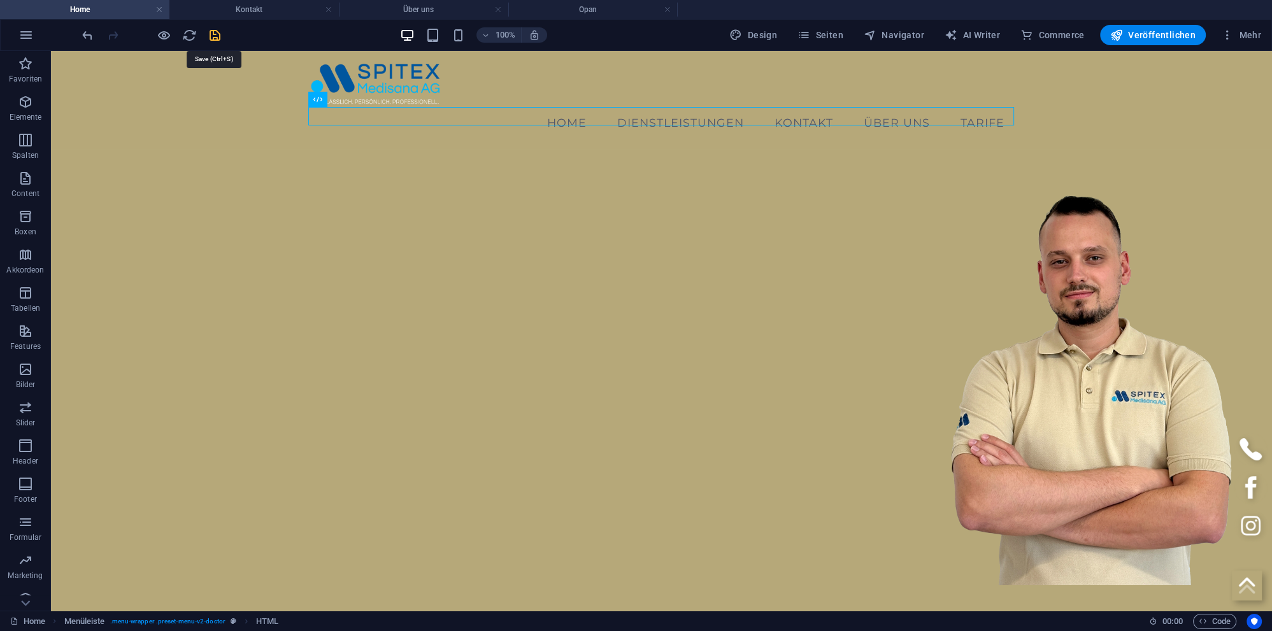
click at [210, 36] on icon "save" at bounding box center [215, 35] width 15 height 15
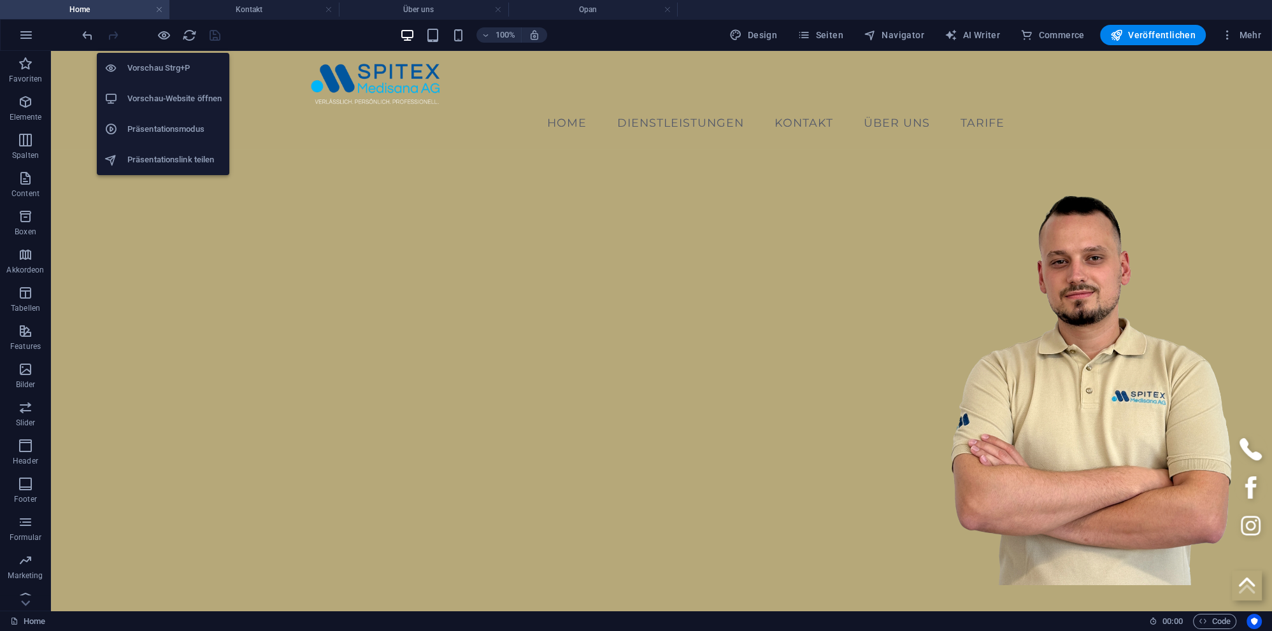
click at [160, 99] on h6 "Vorschau-Website öffnen" at bounding box center [174, 98] width 94 height 15
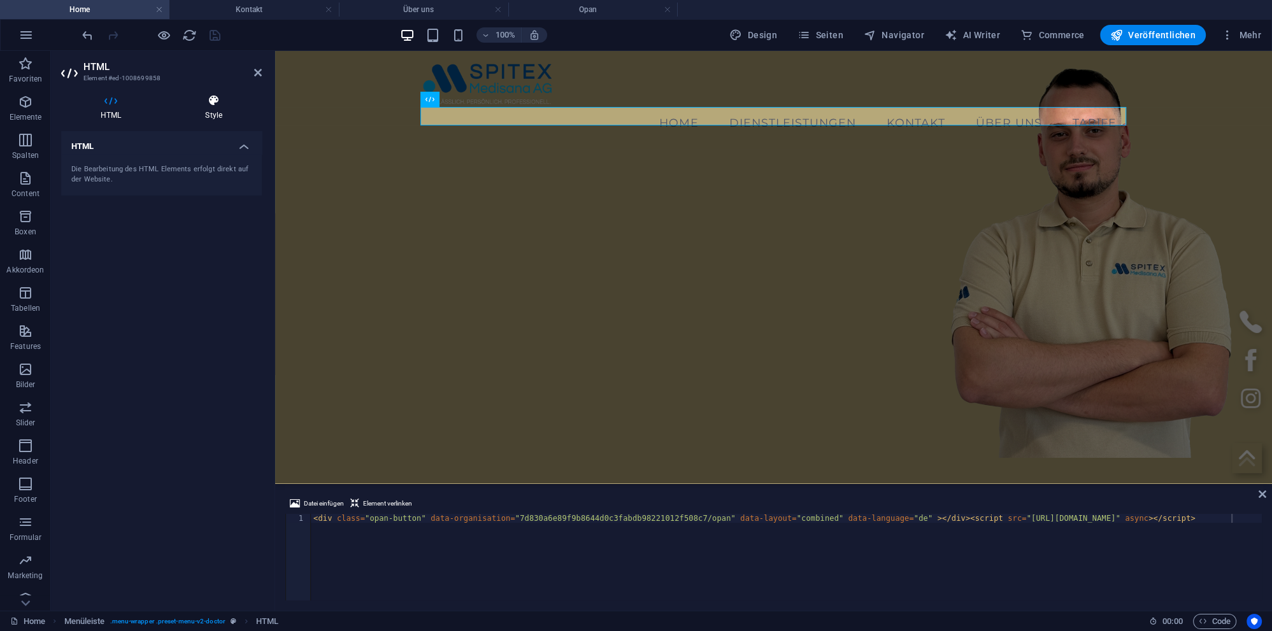
click at [220, 111] on h4 "Style" at bounding box center [214, 107] width 96 height 27
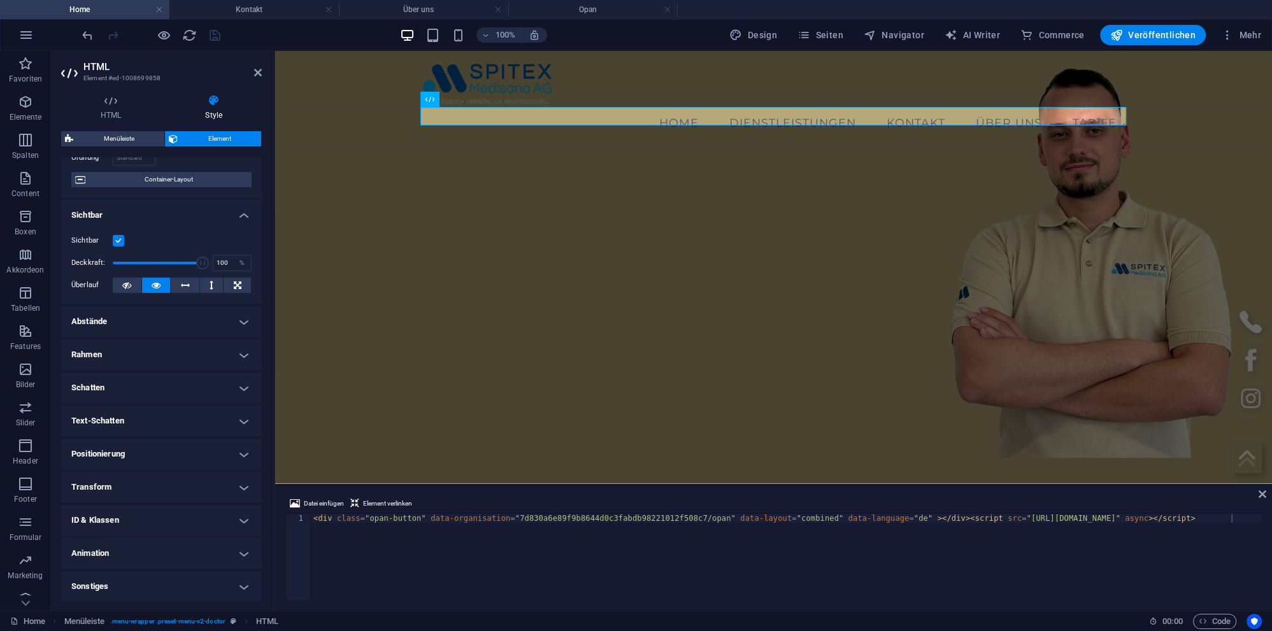
scroll to position [0, 0]
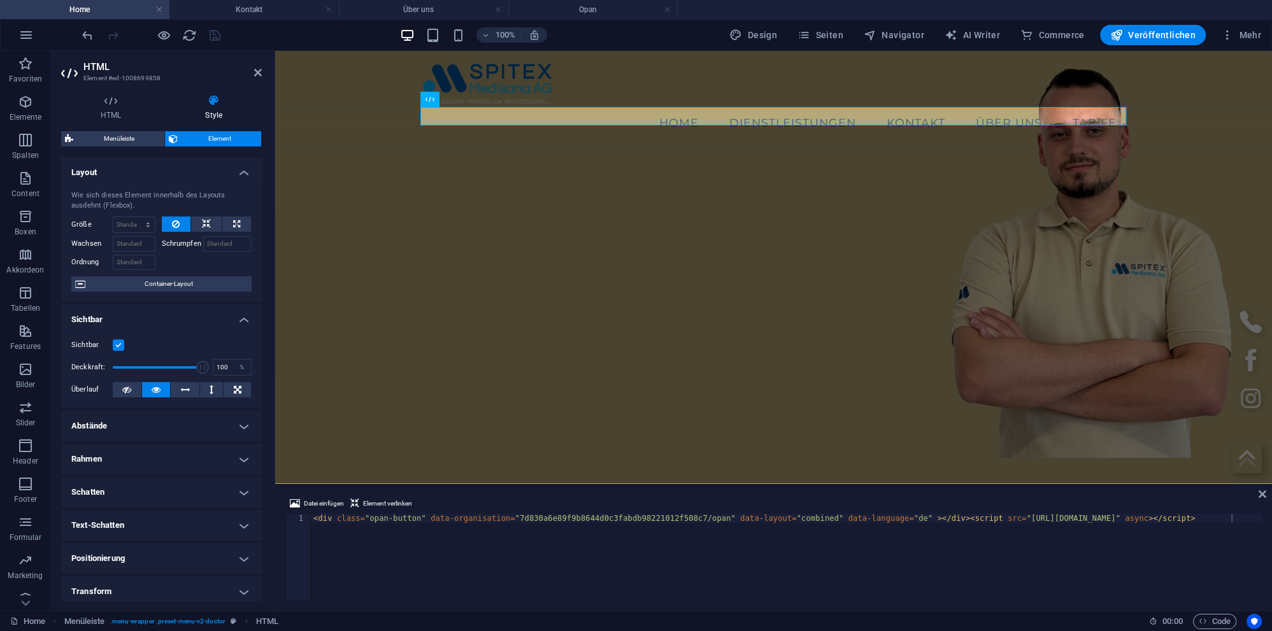
click at [159, 425] on h4 "Abstände" at bounding box center [161, 426] width 201 height 31
click at [208, 476] on span "Definiert" at bounding box center [226, 473] width 45 height 15
click at [213, 504] on input "number" at bounding box center [229, 506] width 43 height 15
type input "0"
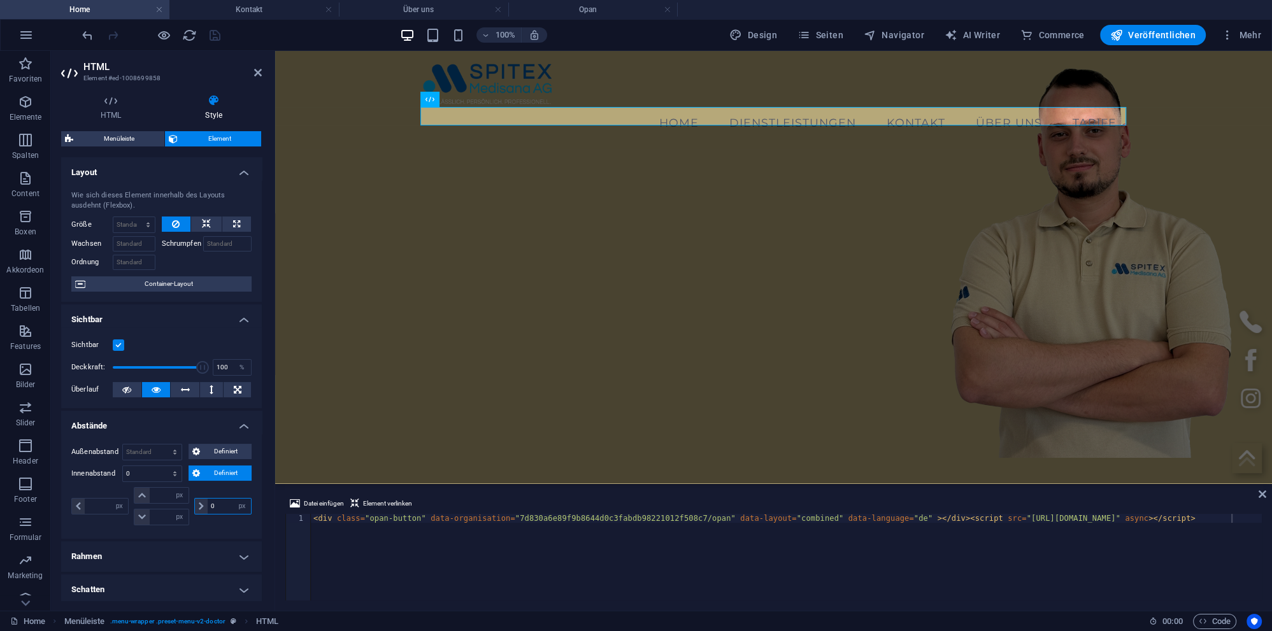
select select "px"
type input "0"
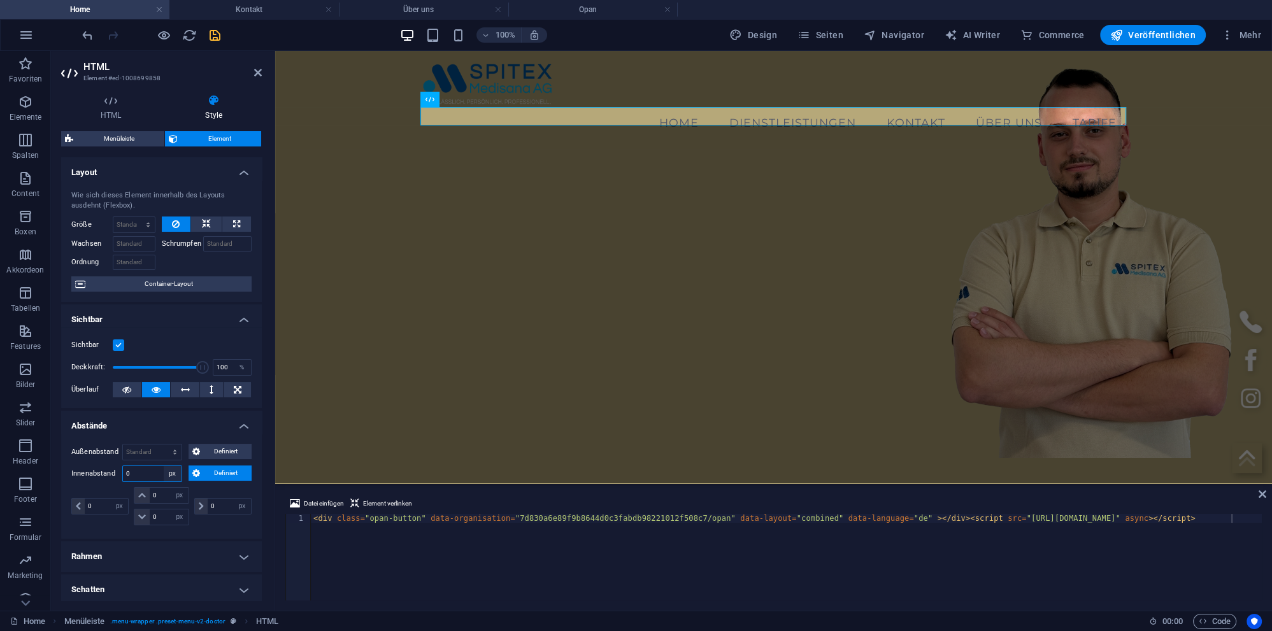
click at [164, 466] on select "Standard px rem % vh vw Definiert" at bounding box center [173, 473] width 18 height 15
select select "default"
click option "Standard" at bounding box center [0, 0] width 0 height 0
select select "DISABLED_OPTION_VALUE"
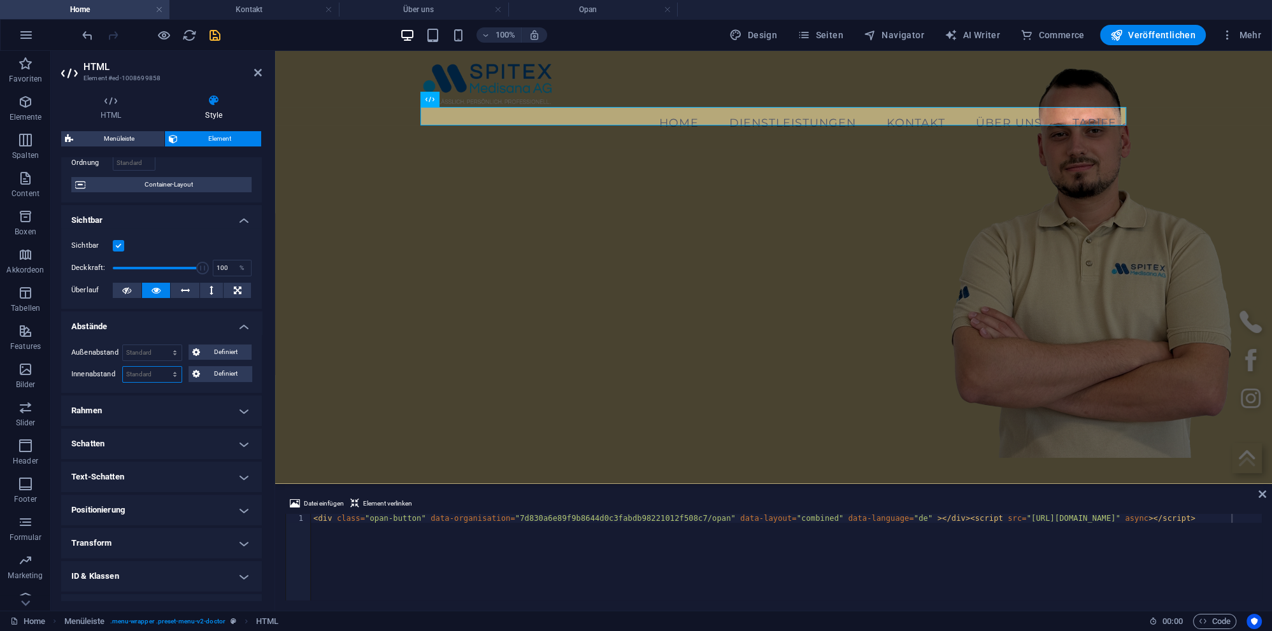
scroll to position [155, 0]
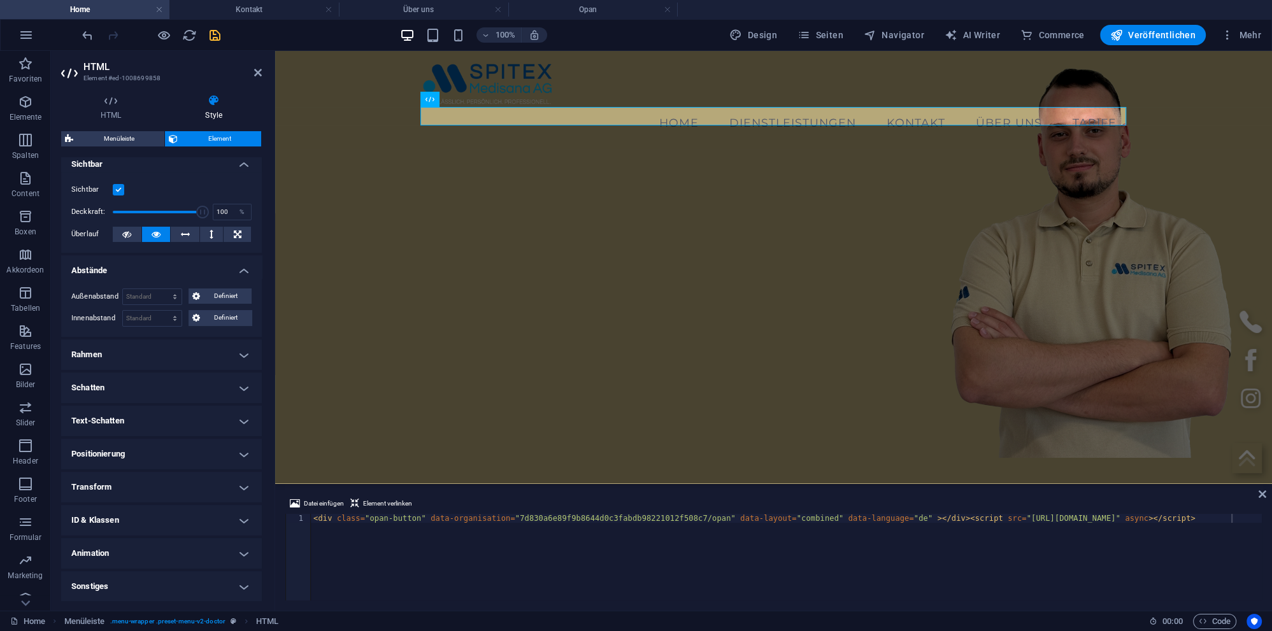
click at [158, 449] on h4 "Positionierung" at bounding box center [161, 454] width 201 height 31
click at [152, 481] on span "Relativ" at bounding box center [152, 479] width 18 height 15
click at [181, 479] on span "Absolut" at bounding box center [182, 479] width 22 height 15
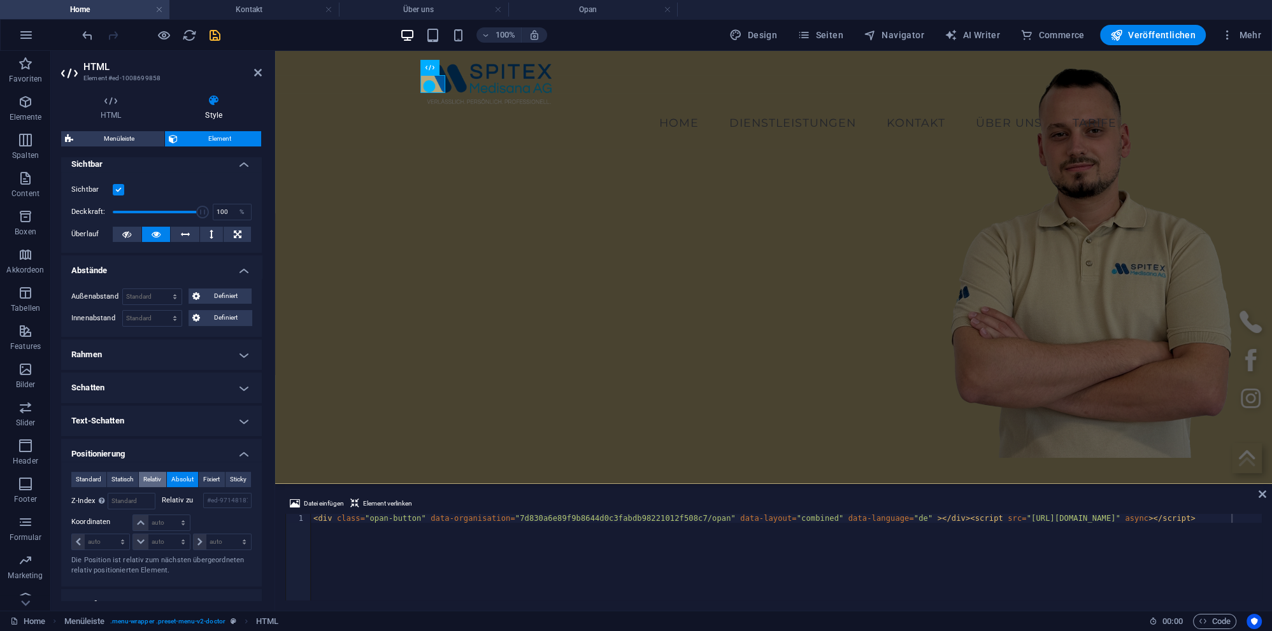
click at [146, 475] on span "Relativ" at bounding box center [152, 479] width 18 height 15
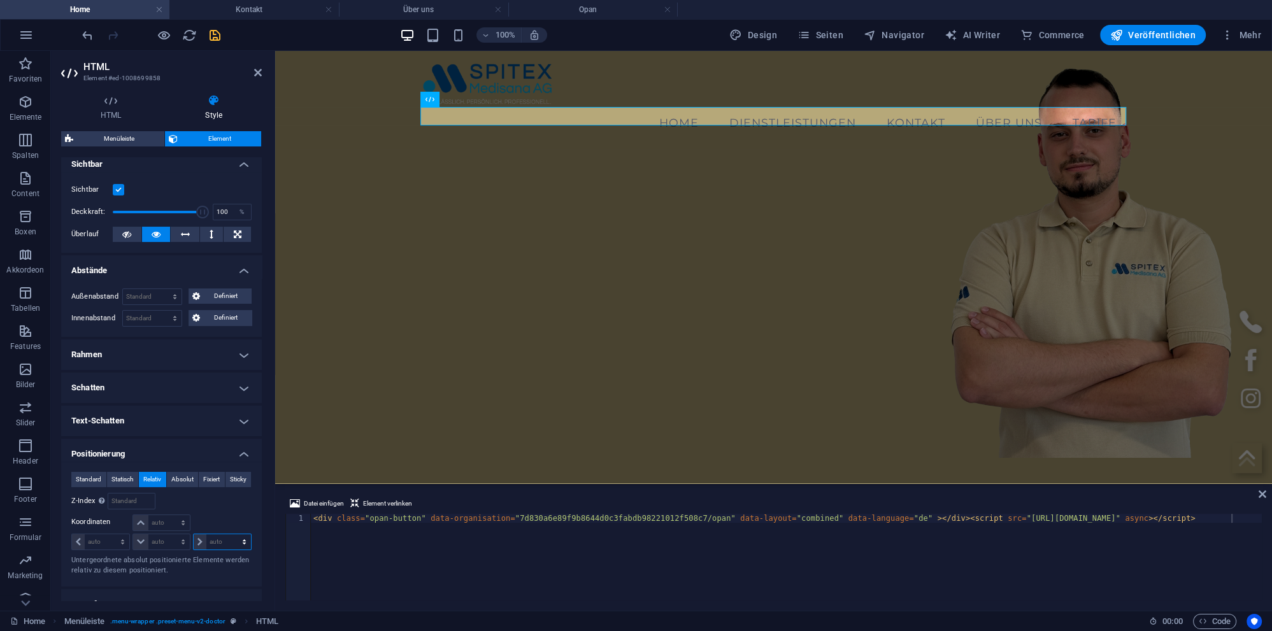
click at [194, 534] on select "auto px rem % em" at bounding box center [222, 541] width 57 height 15
select select "px"
click option "px" at bounding box center [0, 0] width 0 height 0
type input "0"
click at [176, 478] on span "Absolut" at bounding box center [182, 479] width 22 height 15
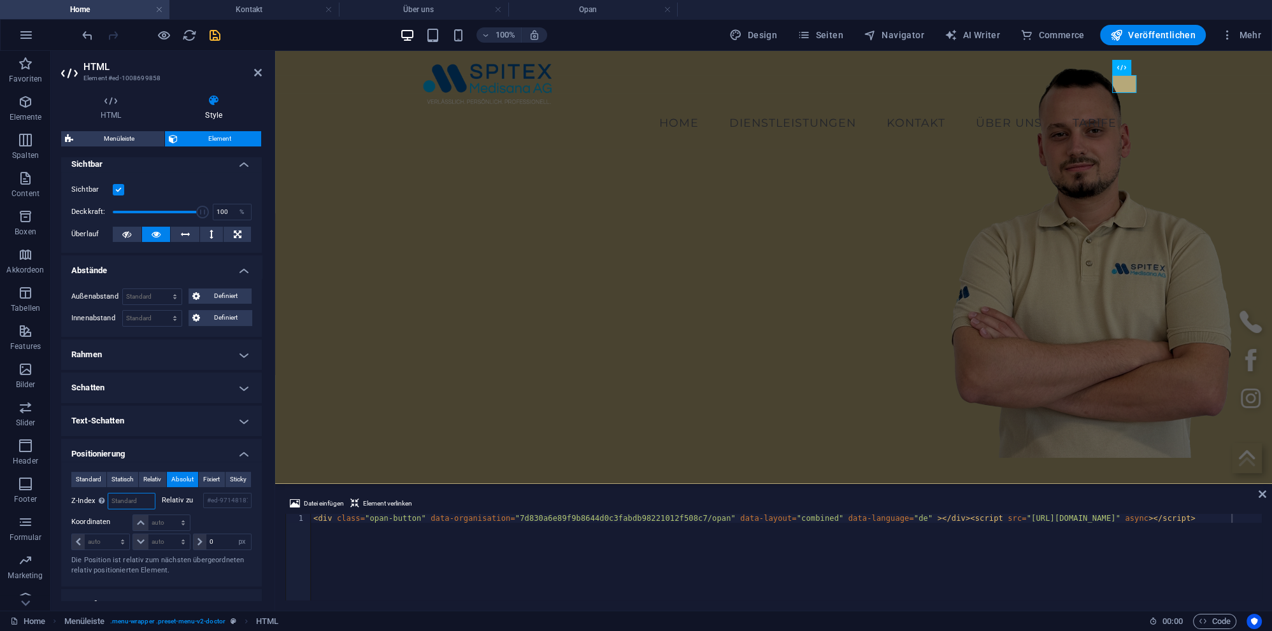
click at [124, 501] on input "number" at bounding box center [131, 501] width 46 height 15
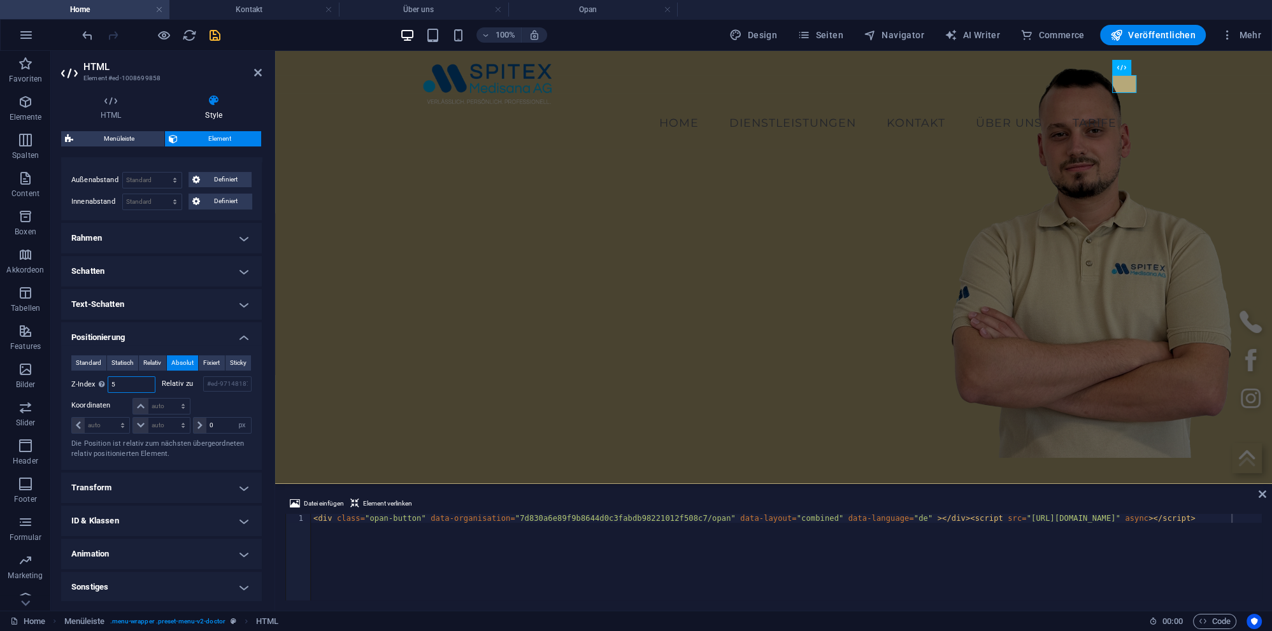
scroll to position [39, 0]
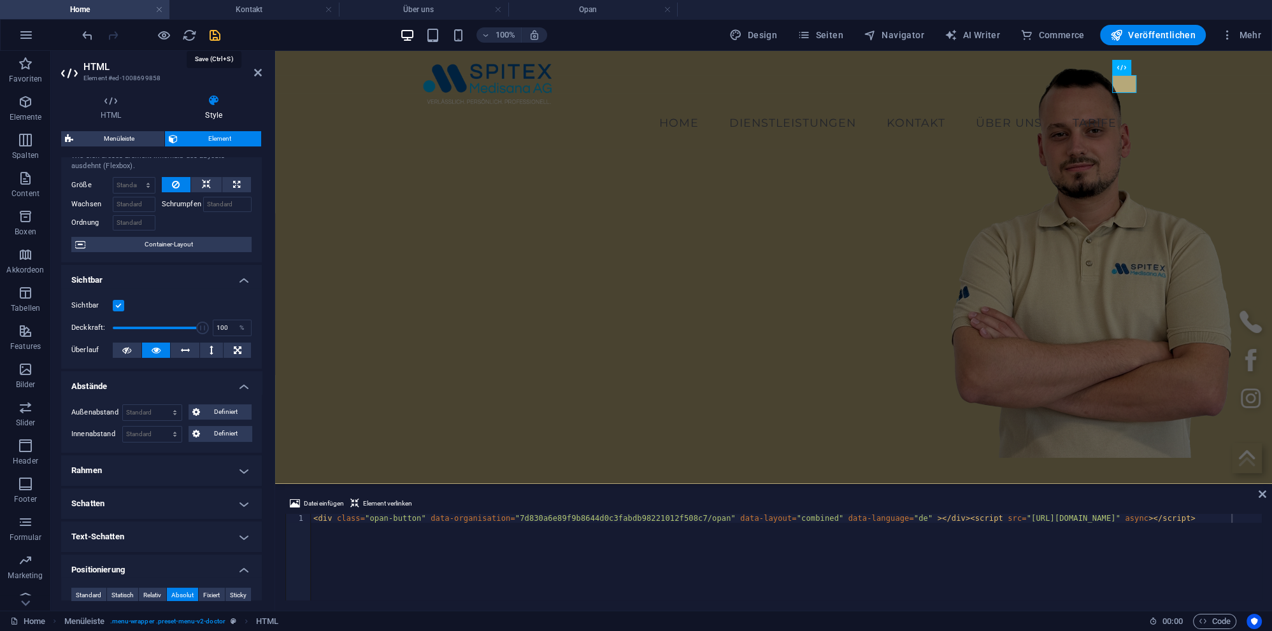
type input "5"
click at [218, 37] on icon "save" at bounding box center [215, 35] width 15 height 15
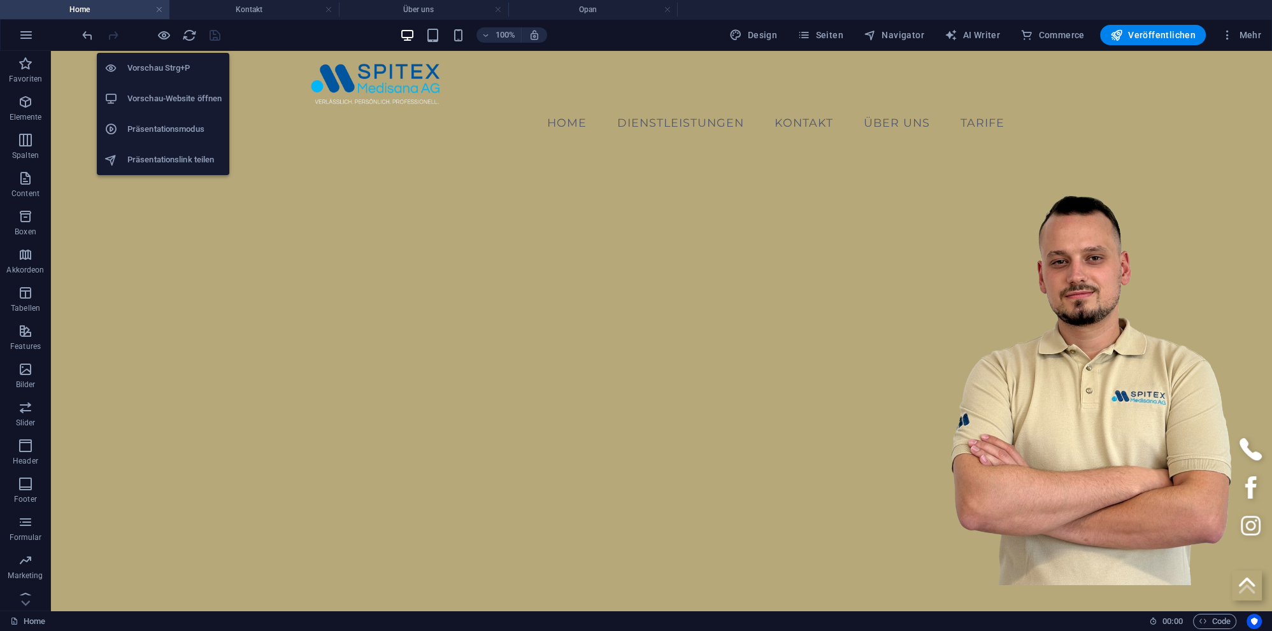
click at [180, 96] on h6 "Vorschau-Website öffnen" at bounding box center [174, 98] width 94 height 15
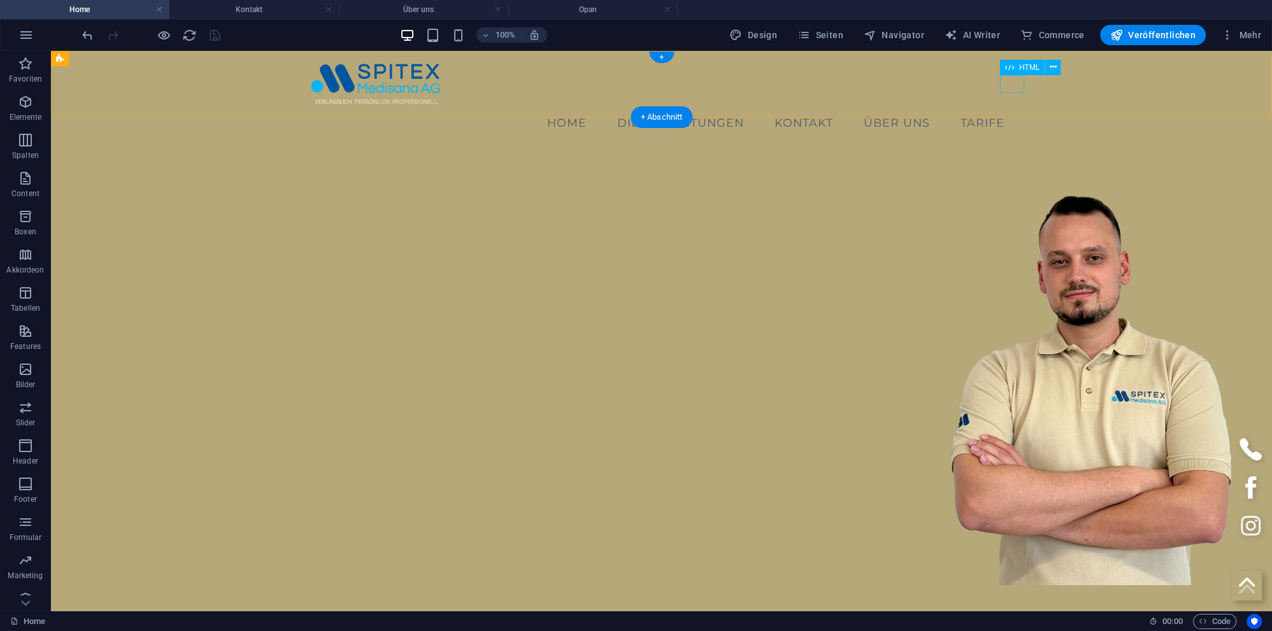
select select "px"
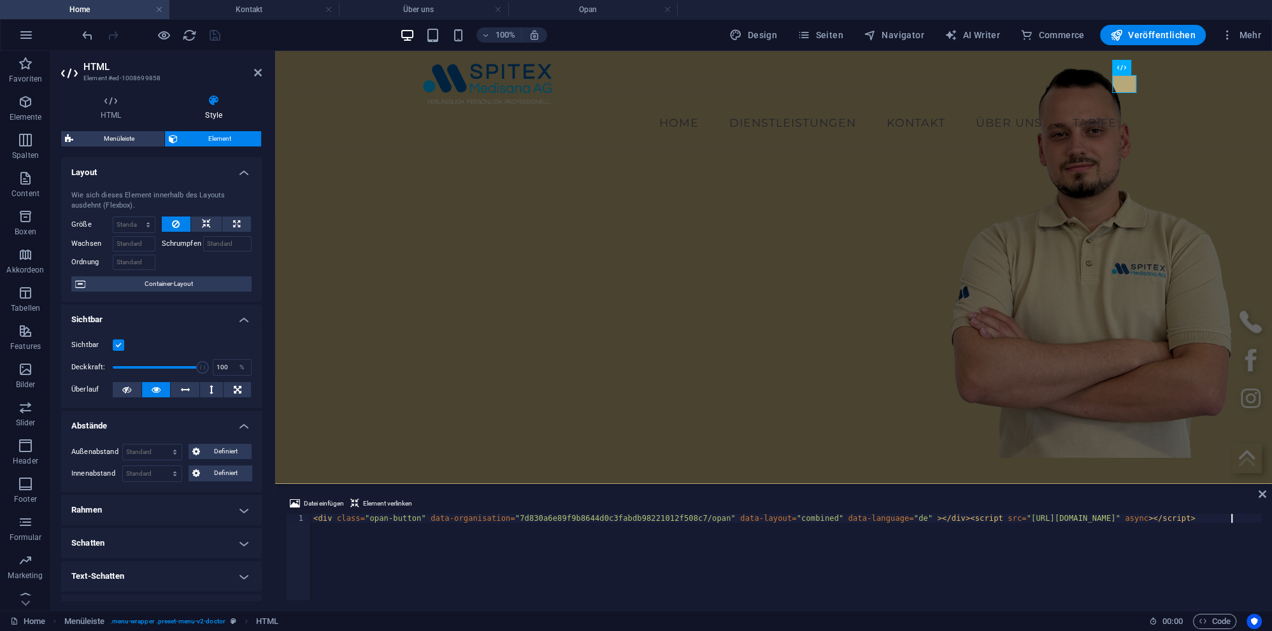
scroll to position [174, 0]
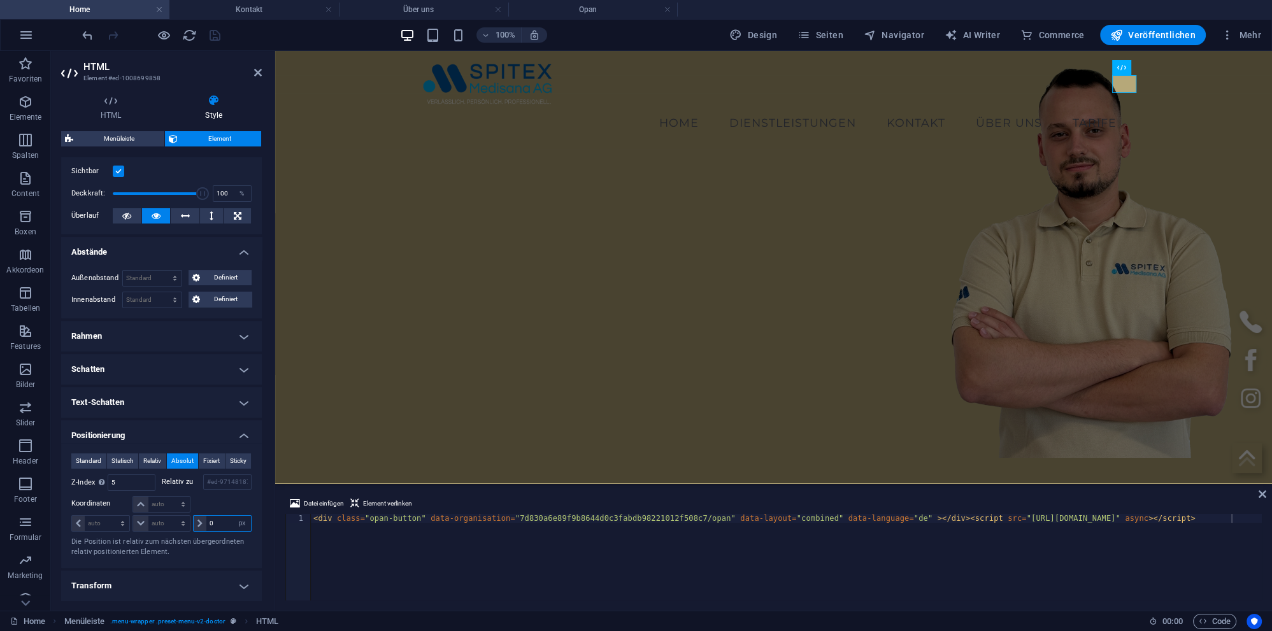
click at [226, 521] on input "0" at bounding box center [228, 523] width 45 height 15
click at [206, 520] on input "0" at bounding box center [228, 523] width 45 height 15
type input "-100"
click at [133, 497] on select "auto px rem % em" at bounding box center [161, 504] width 56 height 15
select select "px"
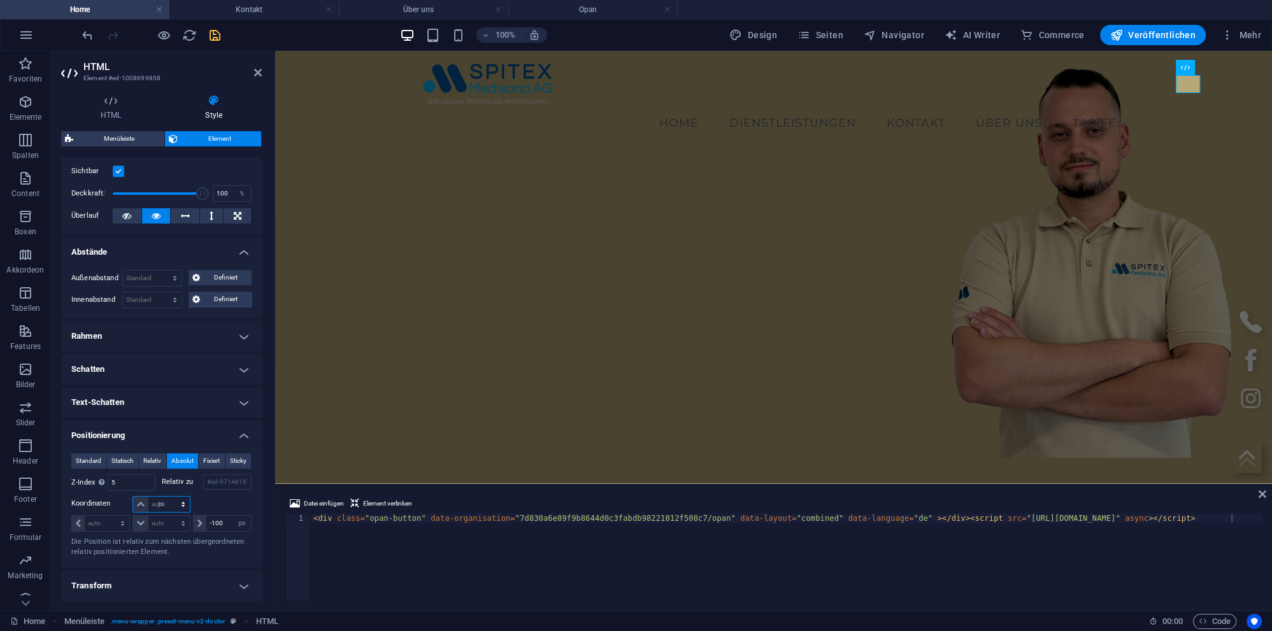
click option "px" at bounding box center [0, 0] width 0 height 0
type input "100"
click at [215, 35] on icon "save" at bounding box center [215, 35] width 15 height 15
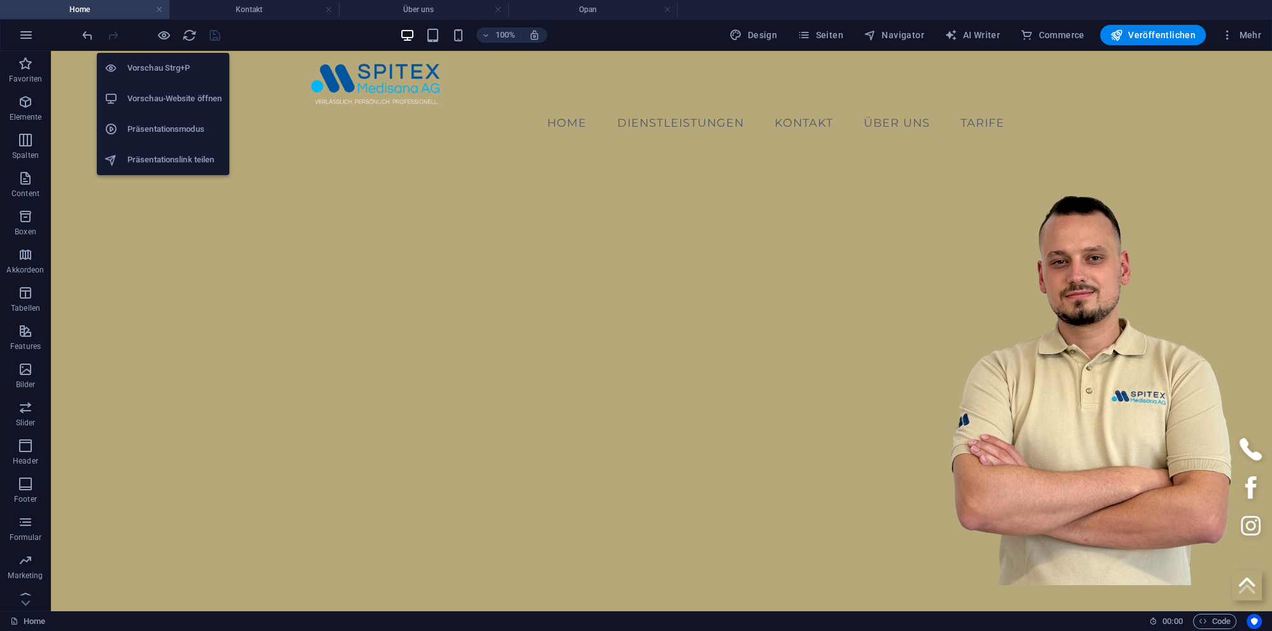
click at [159, 76] on li "Vorschau Strg+P" at bounding box center [163, 68] width 132 height 31
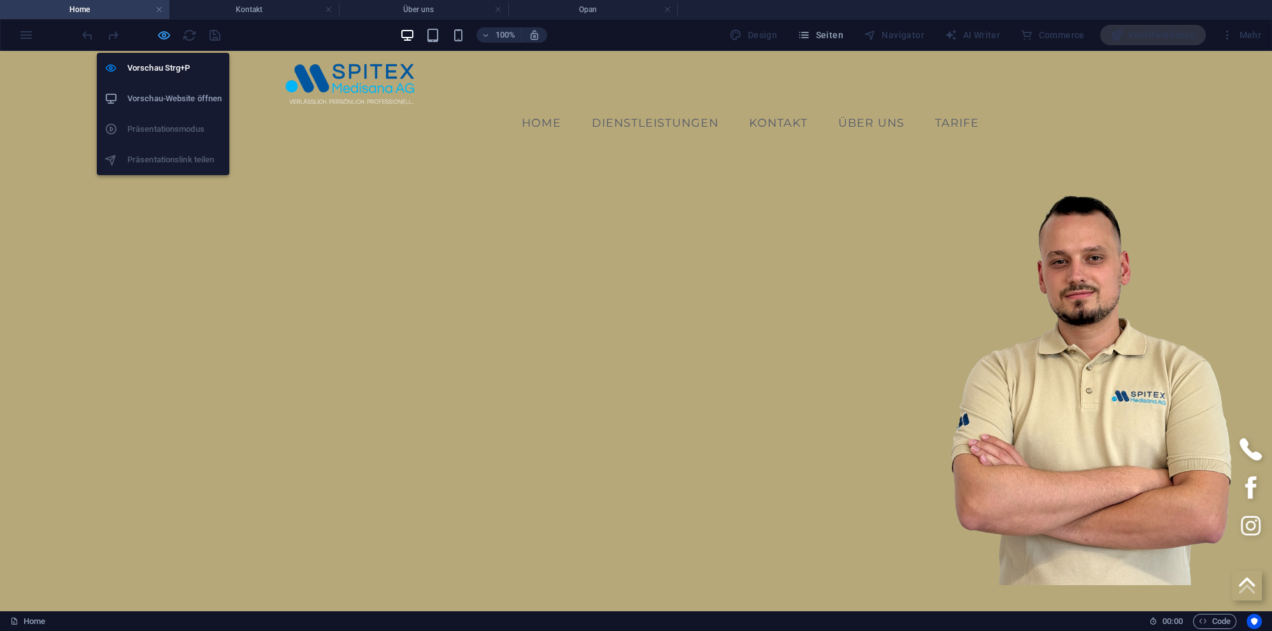
click at [161, 33] on icon "button" at bounding box center [164, 35] width 15 height 15
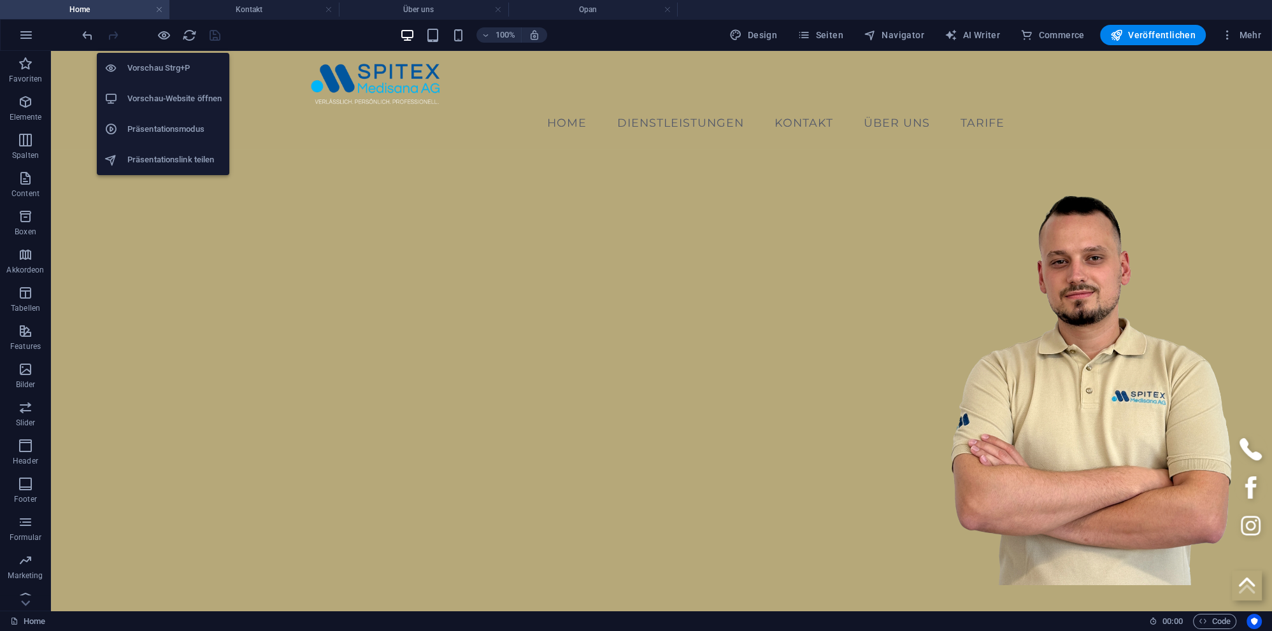
click at [151, 96] on h6 "Vorschau-Website öffnen" at bounding box center [174, 98] width 94 height 15
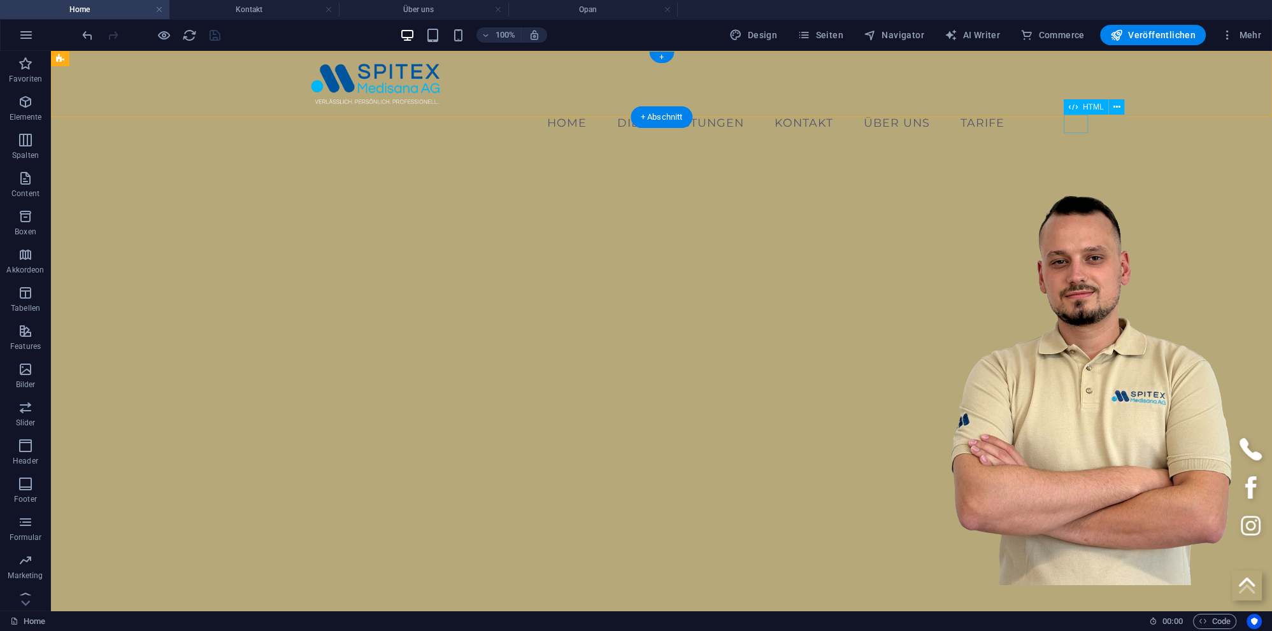
select select "px"
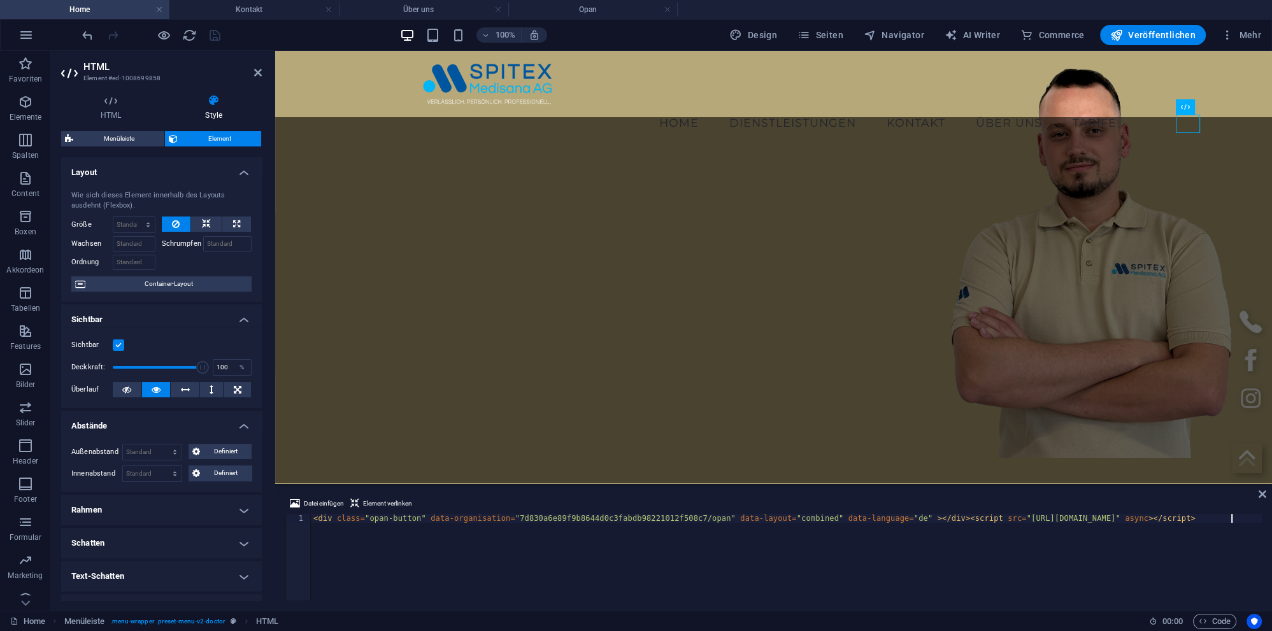
scroll to position [272, 0]
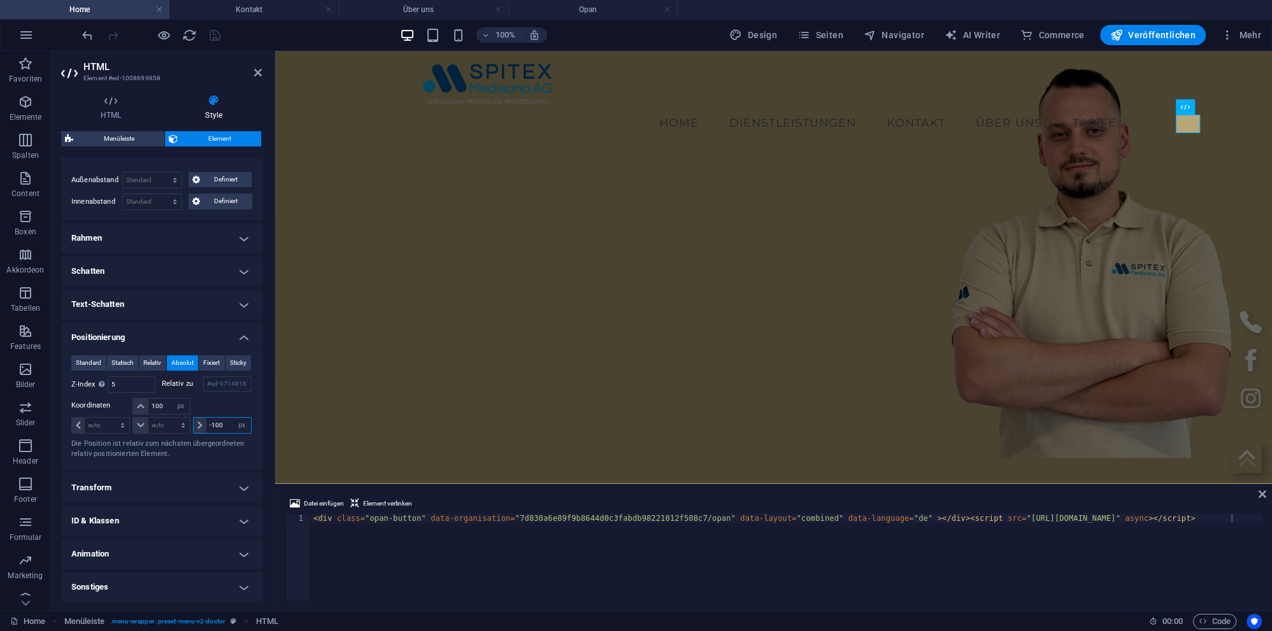
click at [206, 418] on input "-100" at bounding box center [228, 425] width 45 height 15
type input "-150"
drag, startPoint x: 166, startPoint y: 404, endPoint x: 87, endPoint y: 396, distance: 80.0
click at [148, 399] on input "100" at bounding box center [168, 406] width 41 height 15
type input "1"
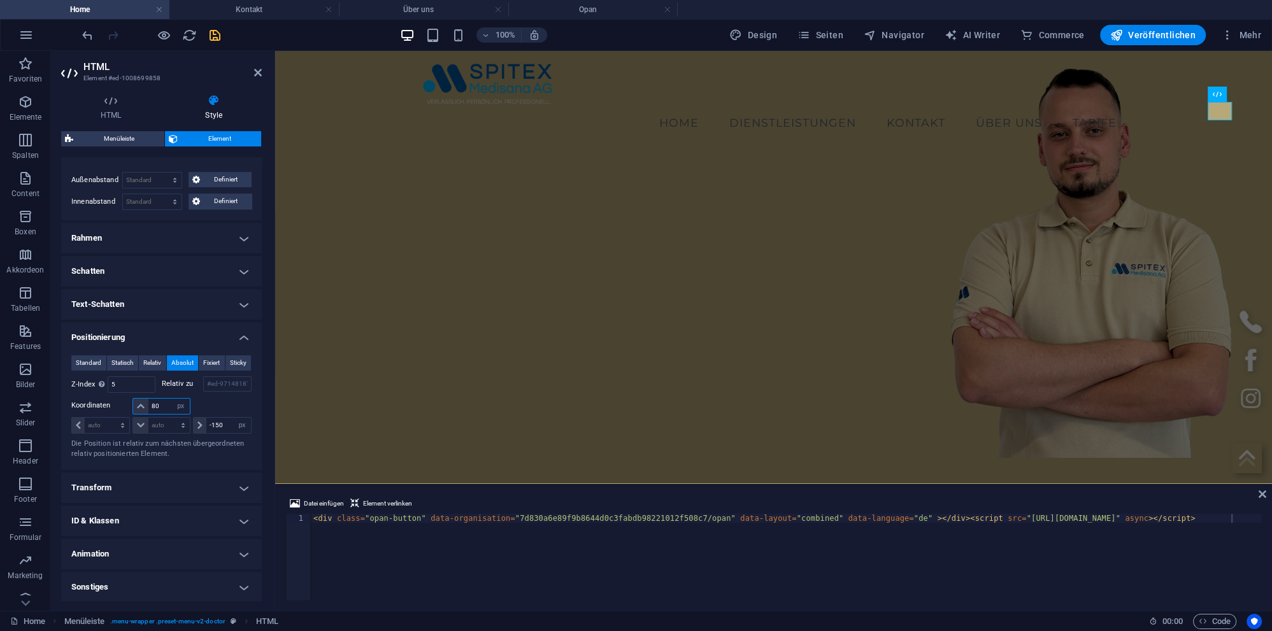
type input "80"
click at [211, 43] on div at bounding box center [151, 35] width 143 height 20
click at [211, 41] on icon "save" at bounding box center [215, 35] width 15 height 15
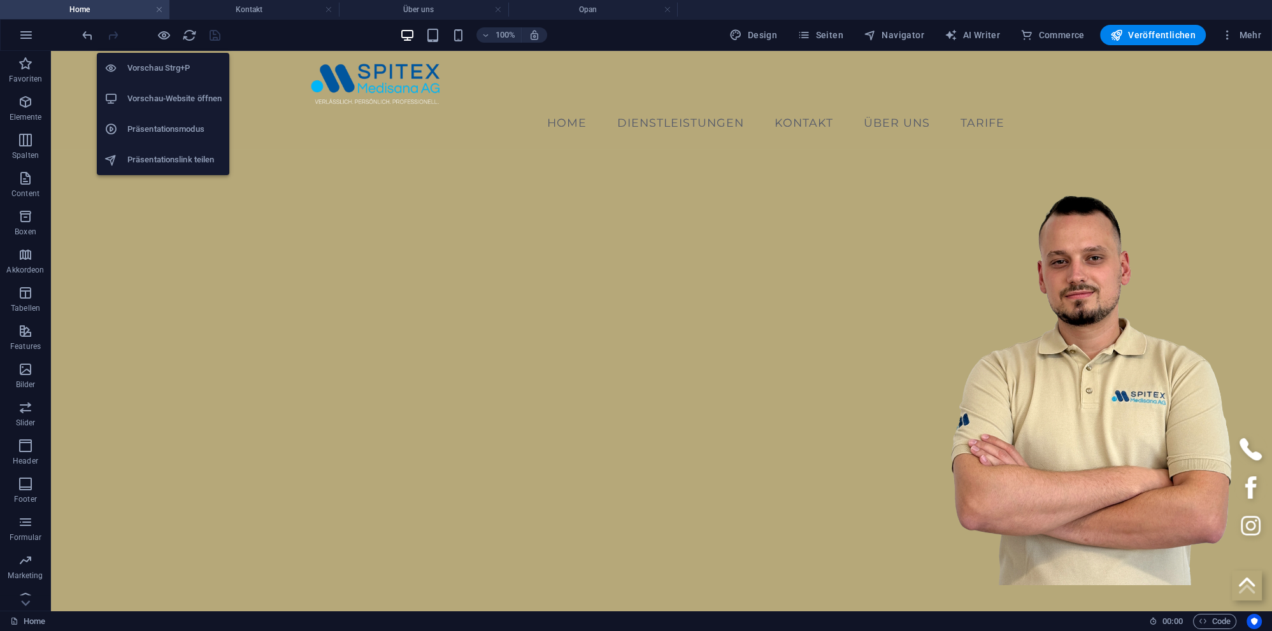
click at [159, 98] on h6 "Vorschau-Website öffnen" at bounding box center [174, 98] width 94 height 15
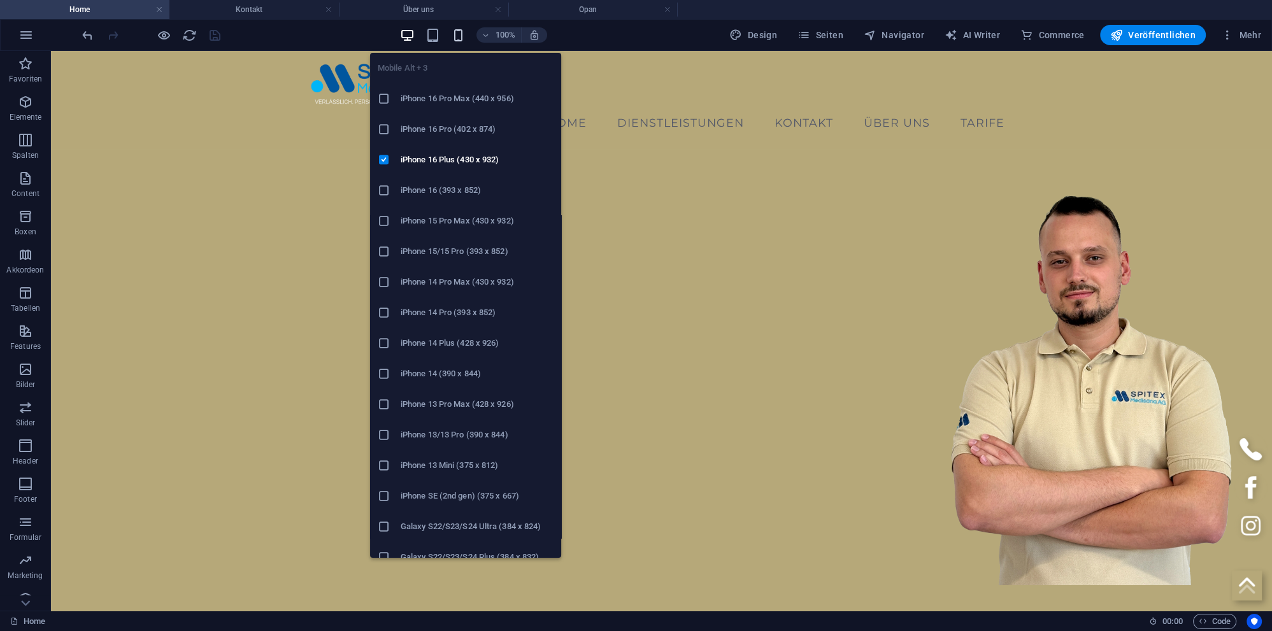
click at [459, 34] on icon "button" at bounding box center [458, 35] width 15 height 15
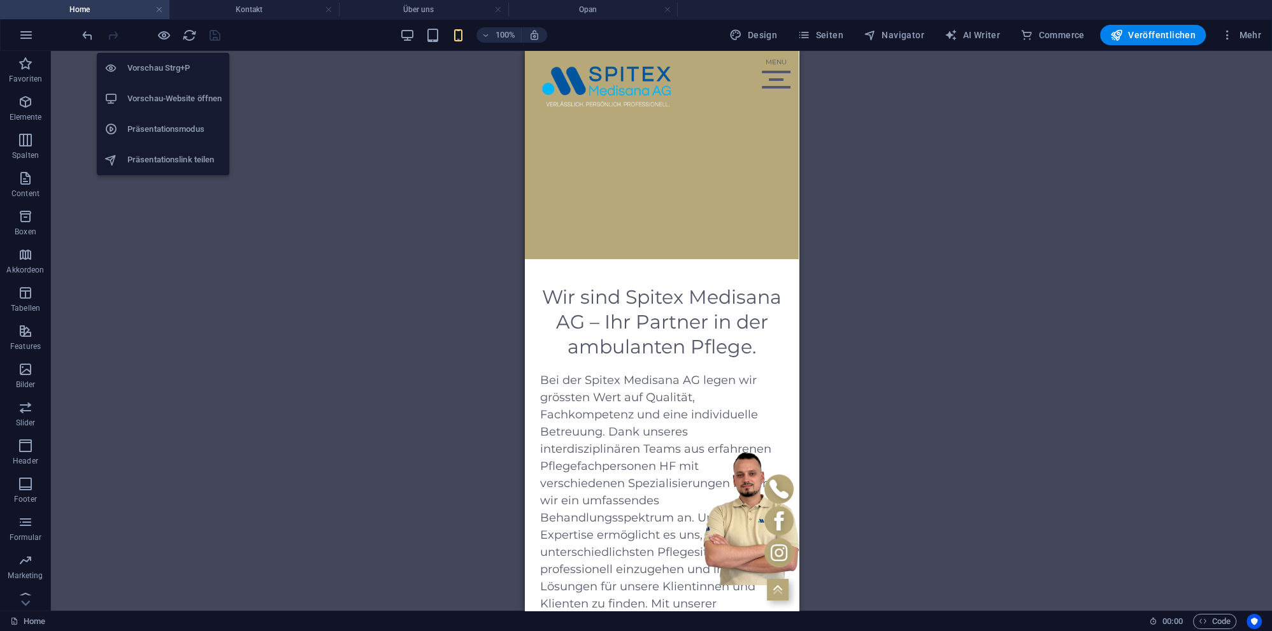
click at [159, 97] on h6 "Vorschau-Website öffnen" at bounding box center [174, 98] width 94 height 15
click at [158, 98] on h6 "Vorschau-Website öffnen" at bounding box center [174, 98] width 94 height 15
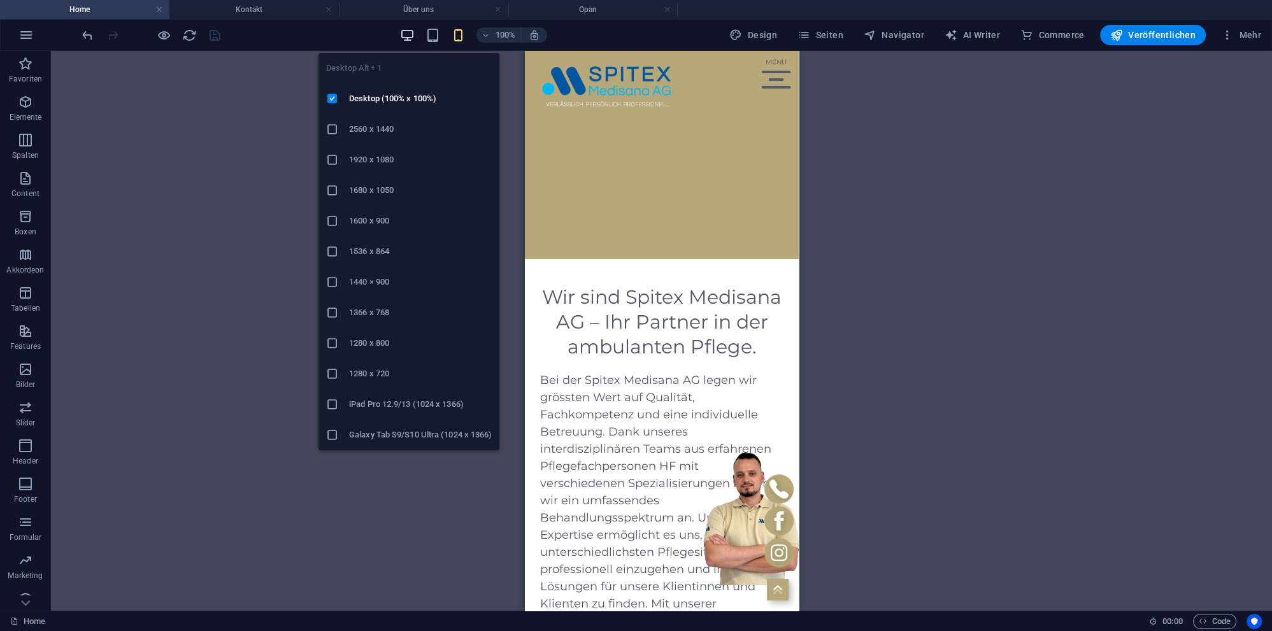
click at [406, 34] on icon "button" at bounding box center [407, 35] width 15 height 15
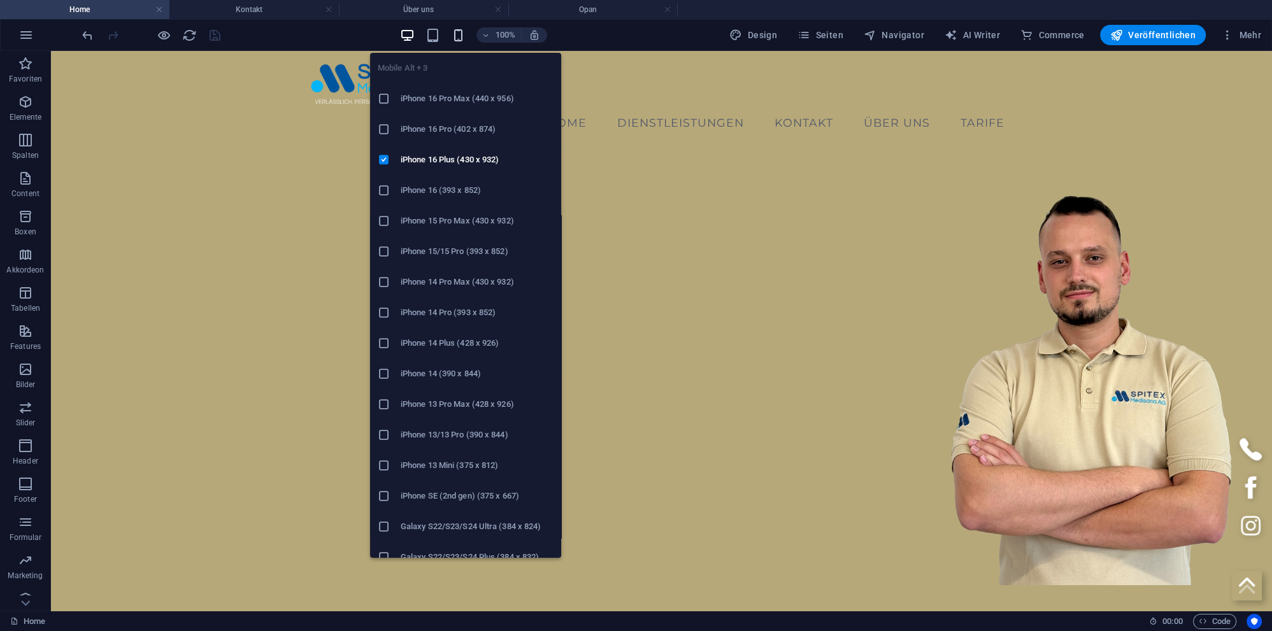
click at [465, 37] on icon "button" at bounding box center [458, 35] width 15 height 15
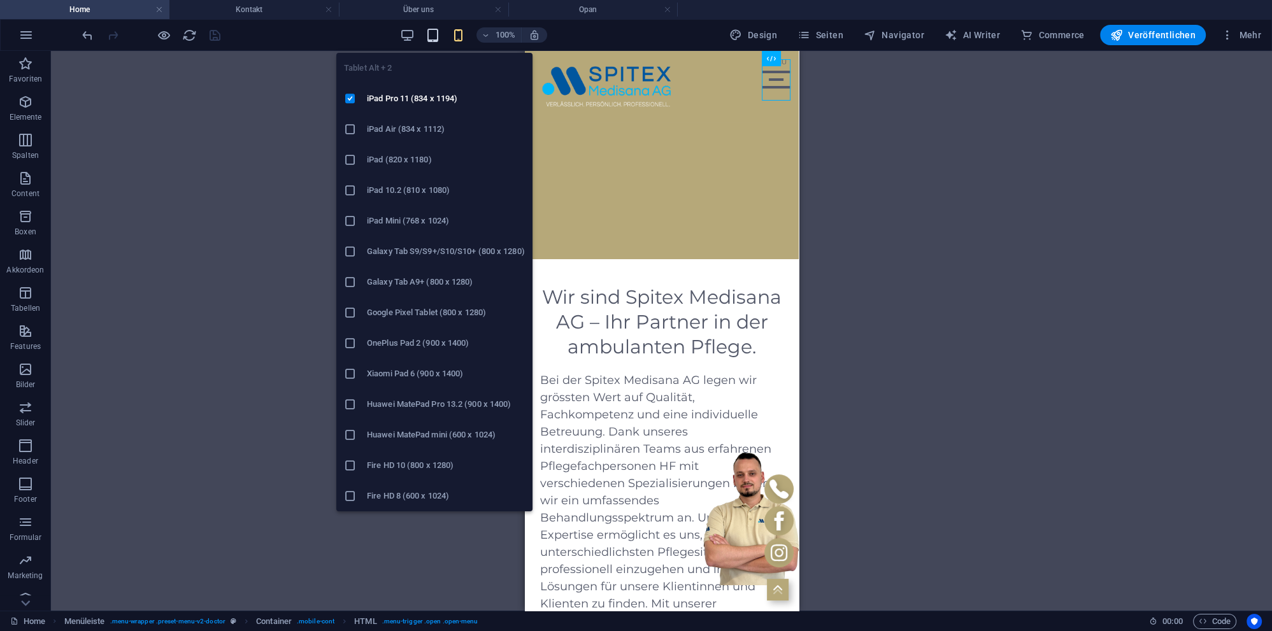
click at [434, 39] on icon "button" at bounding box center [432, 35] width 15 height 15
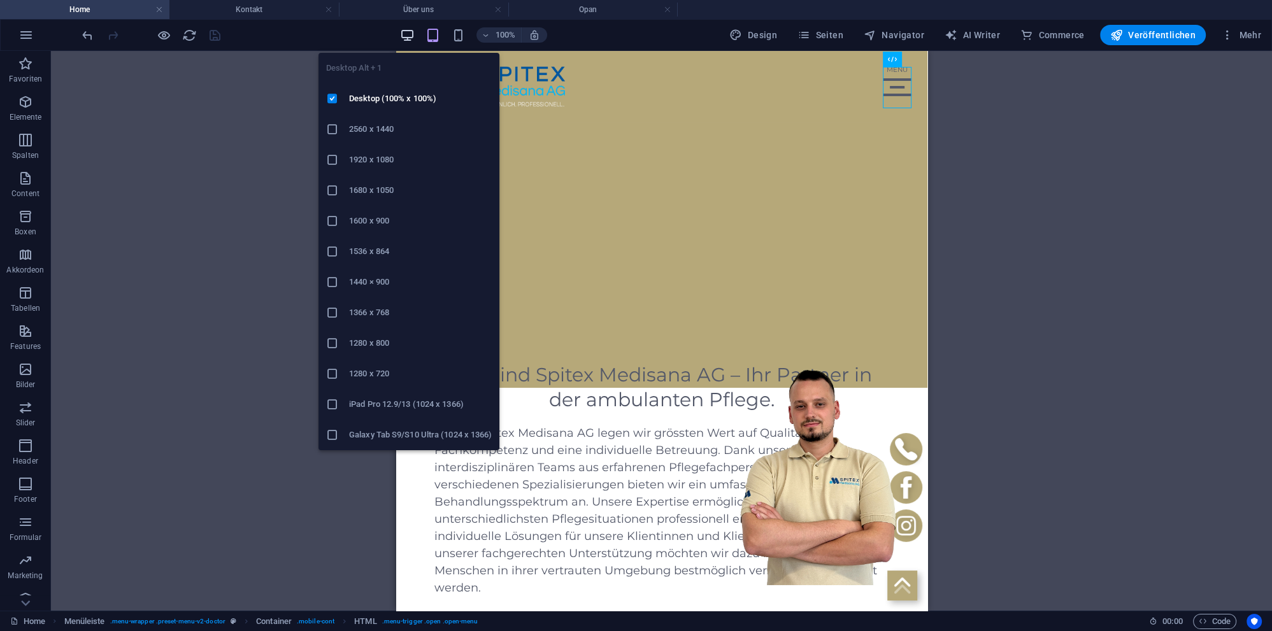
click at [408, 36] on icon "button" at bounding box center [407, 35] width 15 height 15
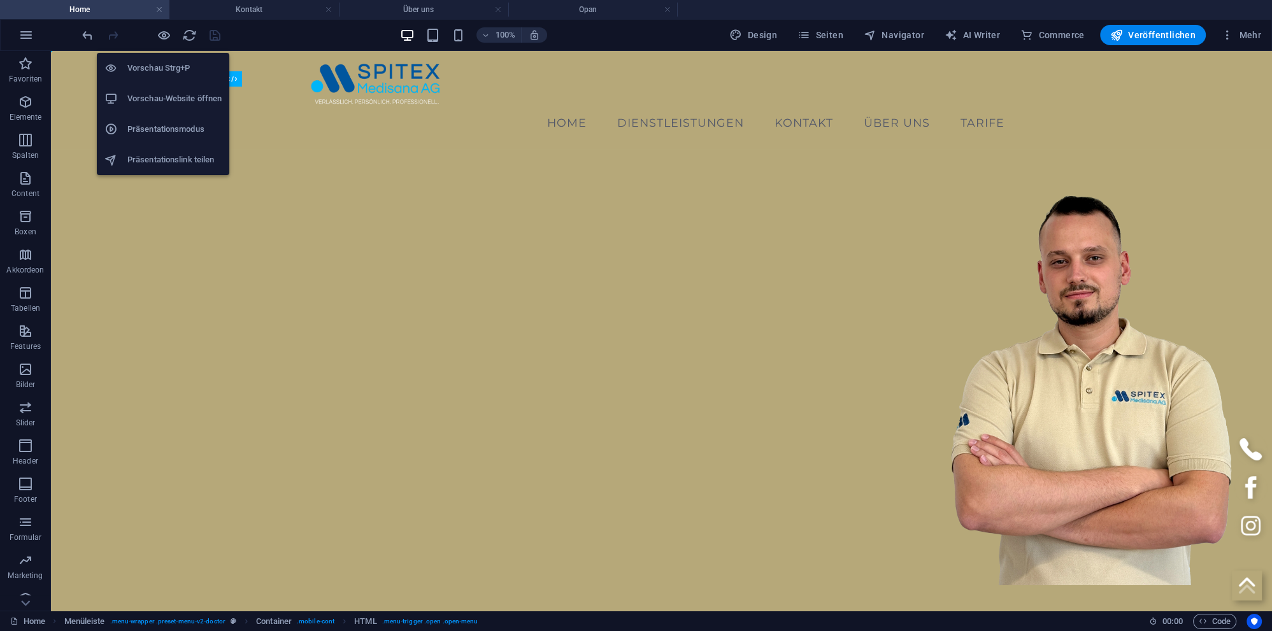
click at [154, 93] on h6 "Vorschau-Website öffnen" at bounding box center [174, 98] width 94 height 15
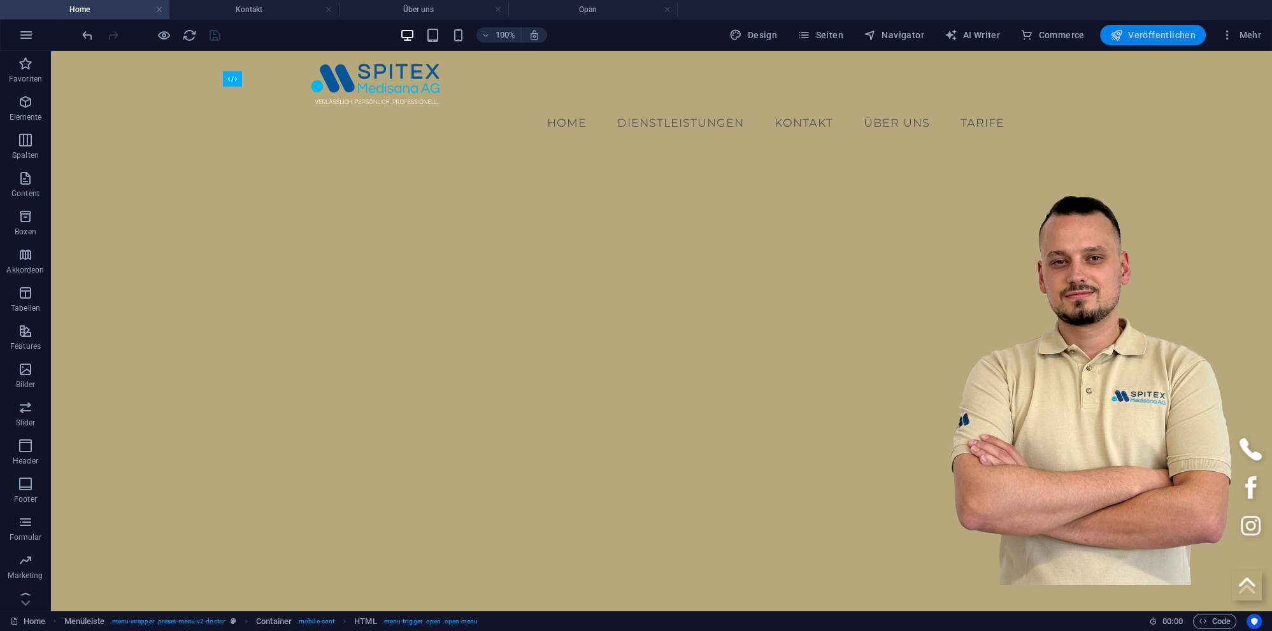
click at [1148, 34] on span "Veröffentlichen" at bounding box center [1152, 35] width 85 height 13
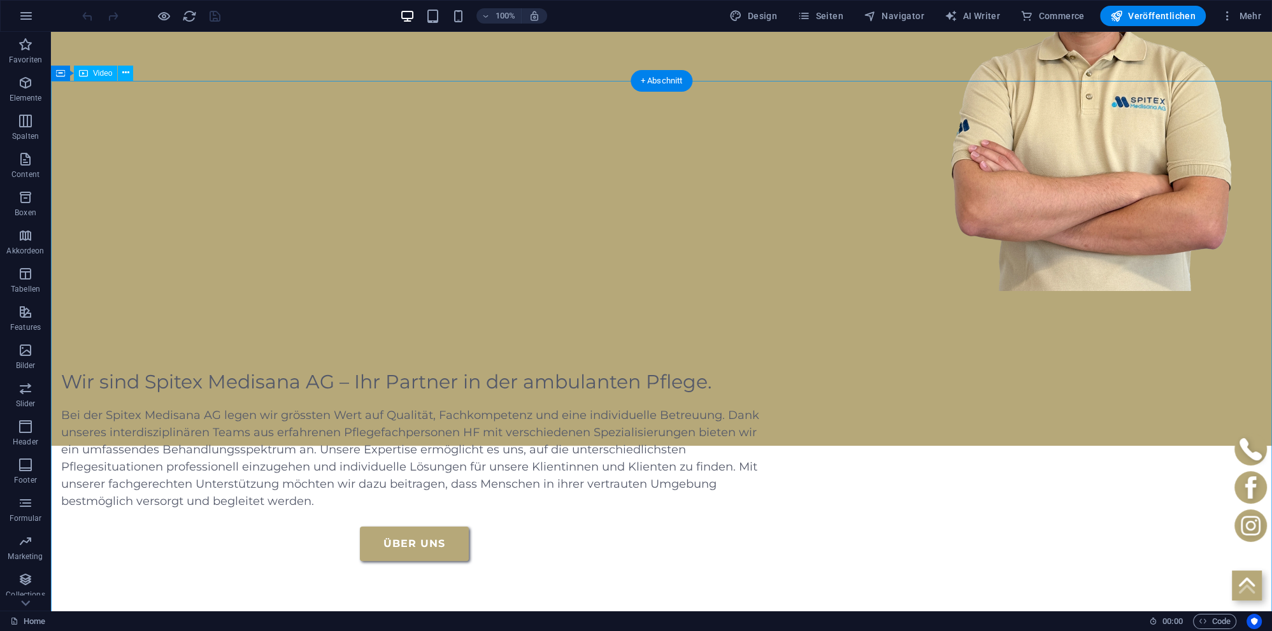
scroll to position [336, 0]
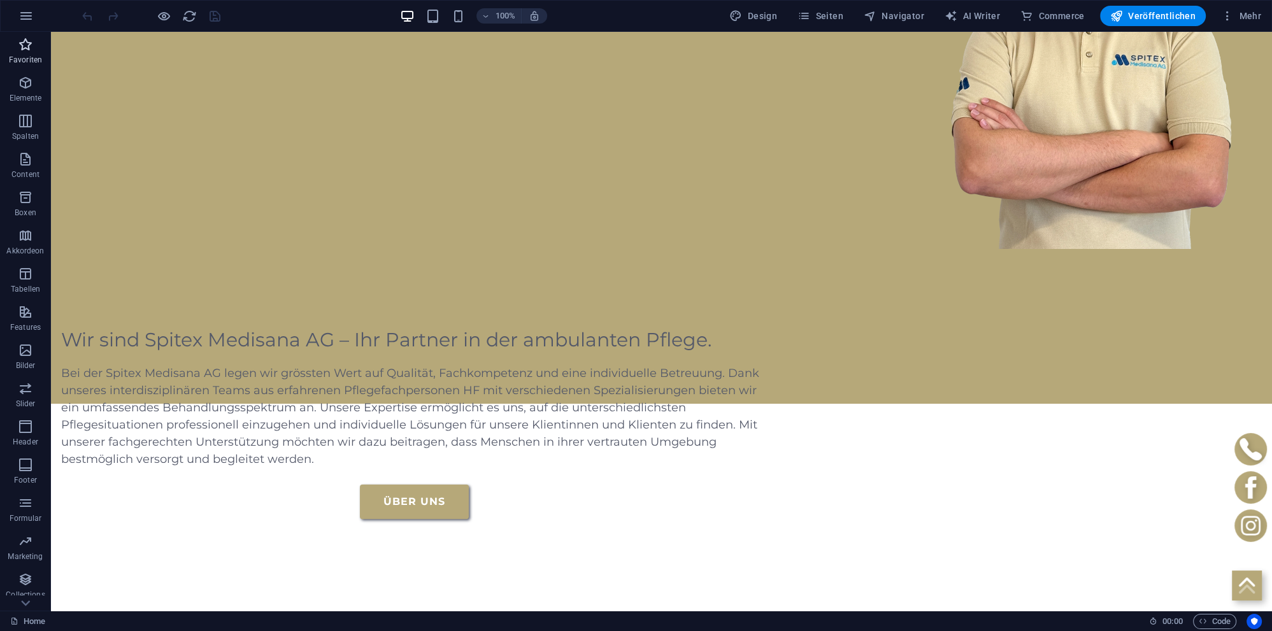
click at [30, 52] on span "Favoriten" at bounding box center [25, 52] width 51 height 31
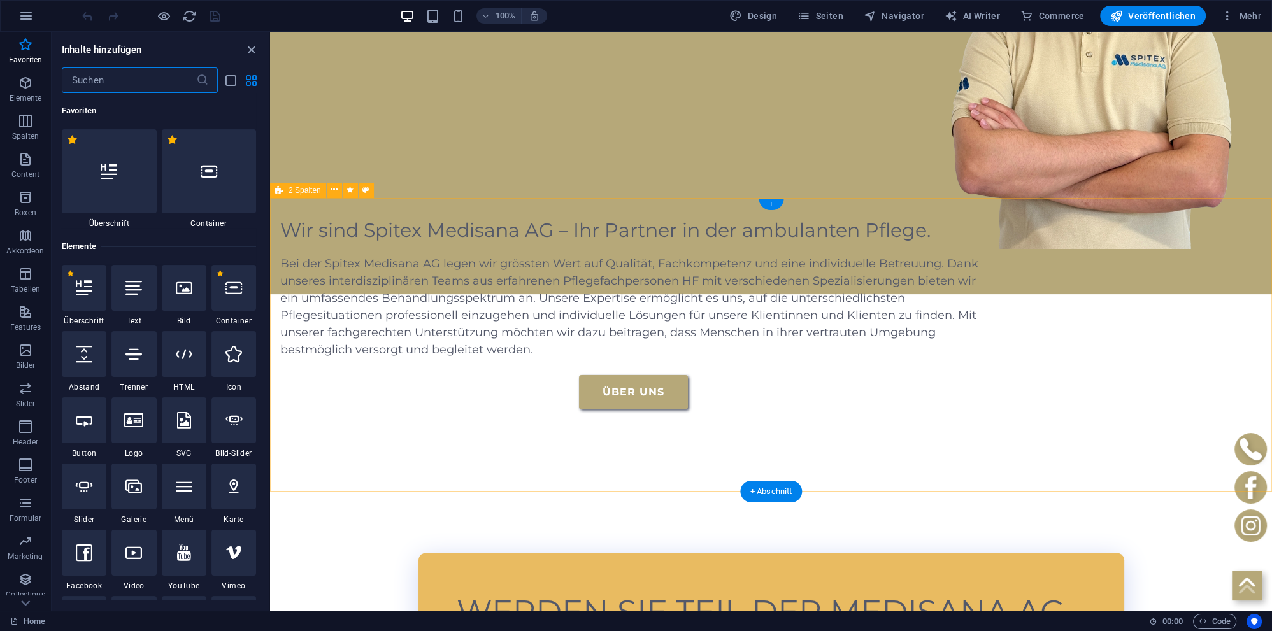
click at [668, 460] on div "Wir sind Spitex Medisana AG – Ihr Partner in der ambulanten Pflege. Bei der Spi…" at bounding box center [771, 314] width 1002 height 294
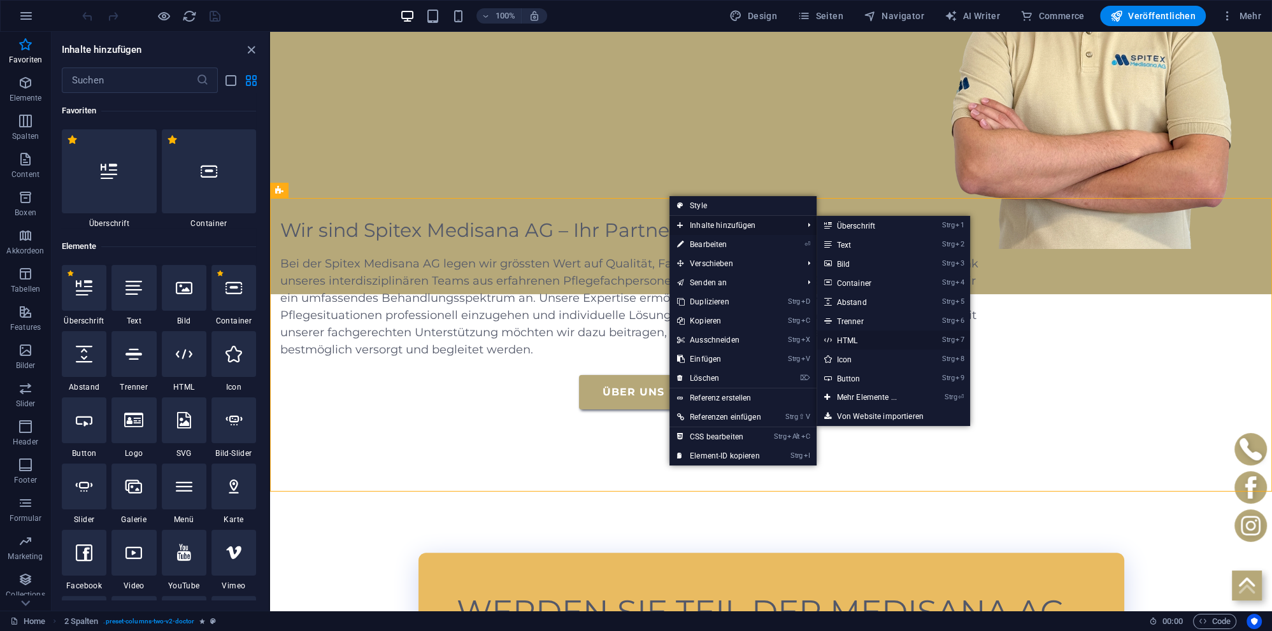
click at [849, 339] on link "Strg 7 HTML" at bounding box center [870, 340] width 106 height 19
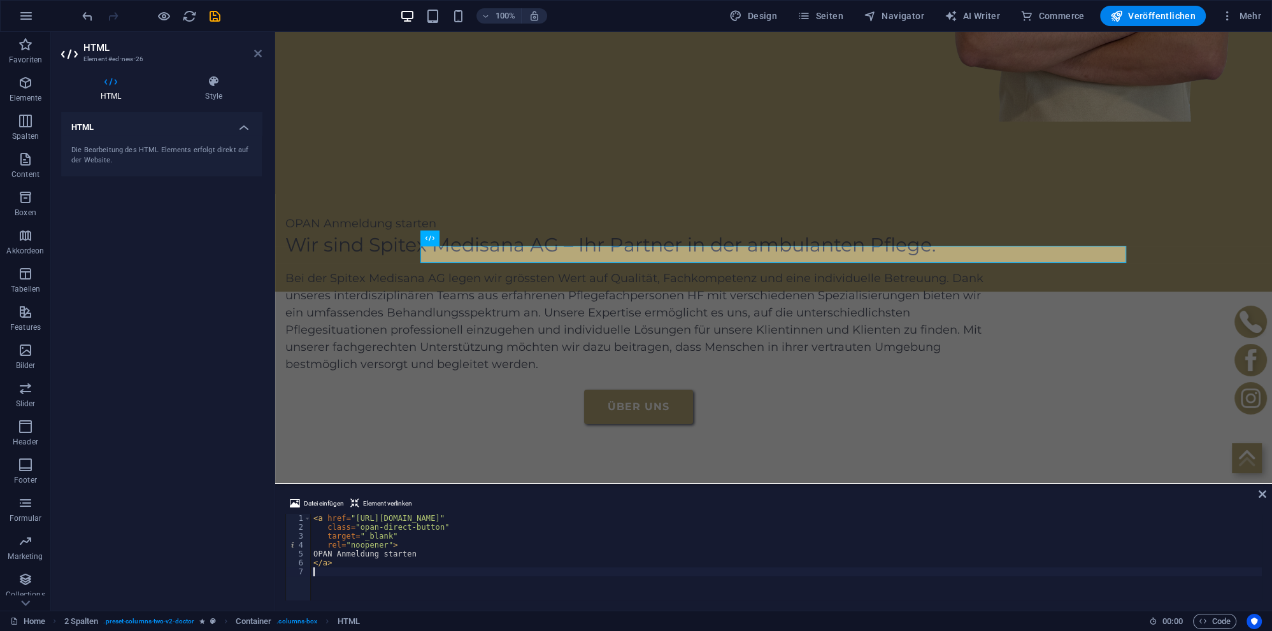
click at [261, 53] on icon at bounding box center [258, 53] width 8 height 10
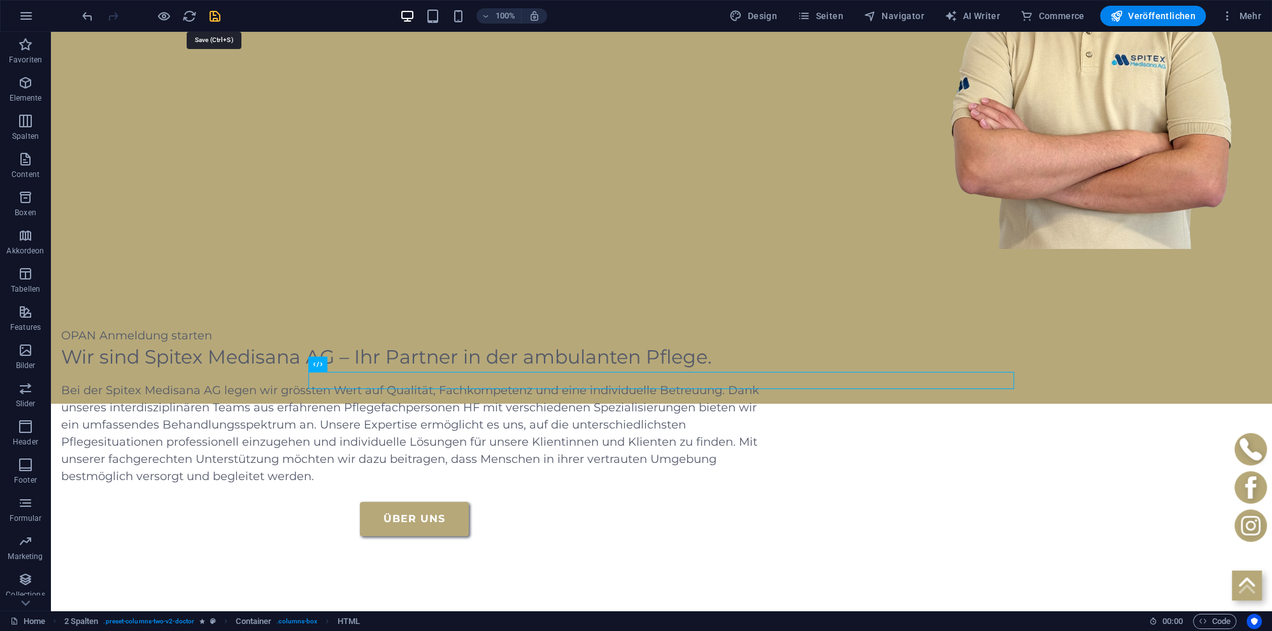
click at [213, 16] on icon "save" at bounding box center [215, 16] width 15 height 15
checkbox input "false"
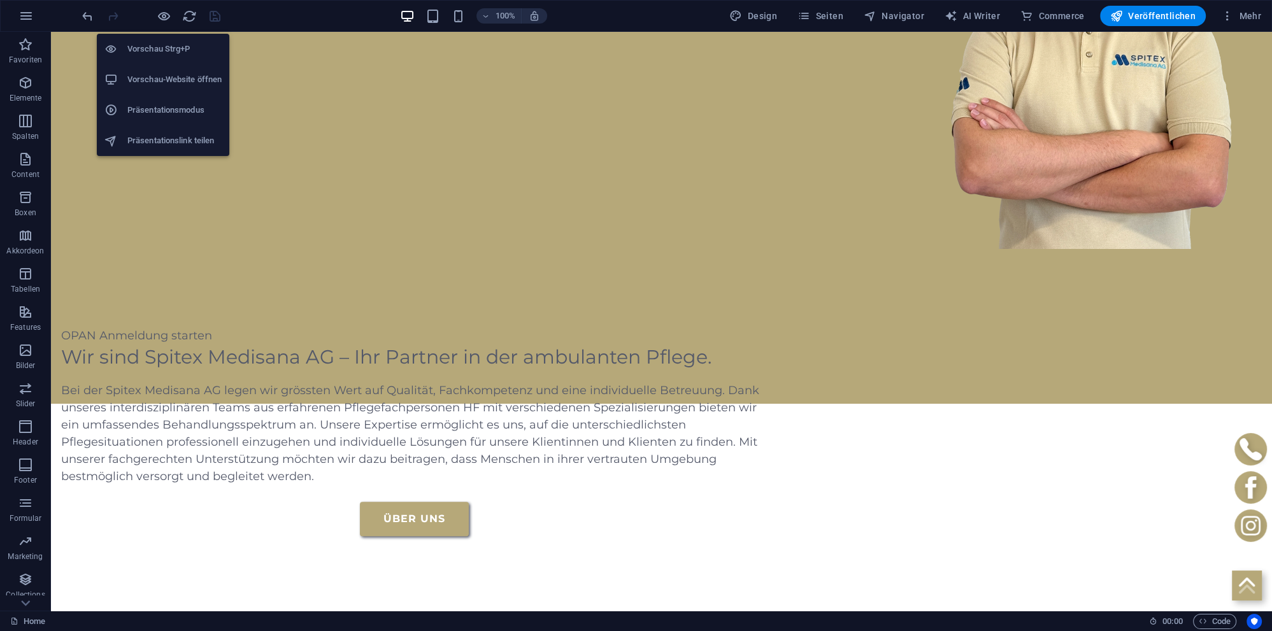
click at [159, 79] on h6 "Vorschau-Website öffnen" at bounding box center [174, 79] width 94 height 15
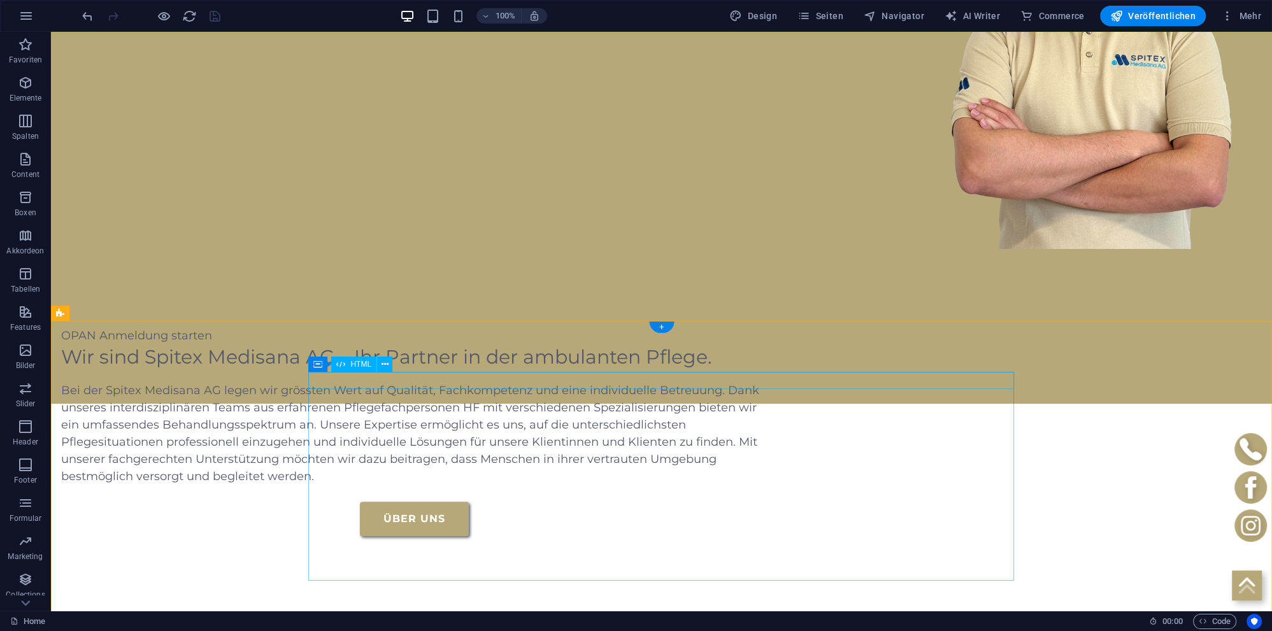
click at [401, 345] on div "OPAN Anmeldung starten" at bounding box center [414, 335] width 706 height 17
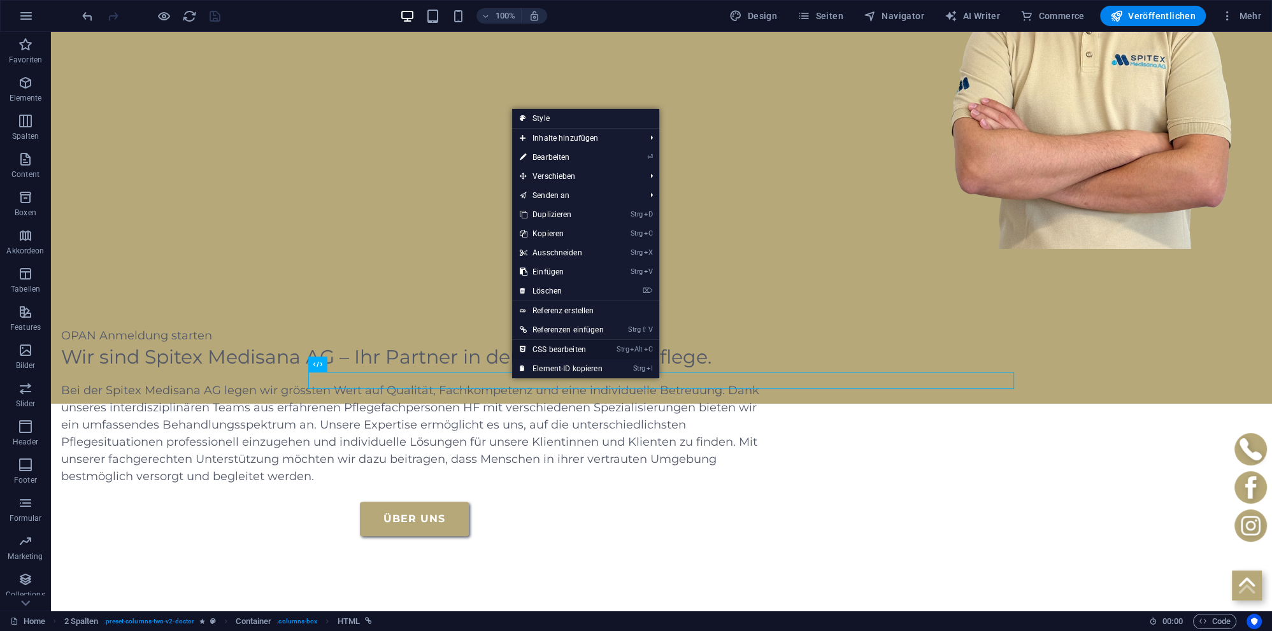
click at [562, 346] on link "Strg Alt C CSS bearbeiten" at bounding box center [561, 349] width 99 height 19
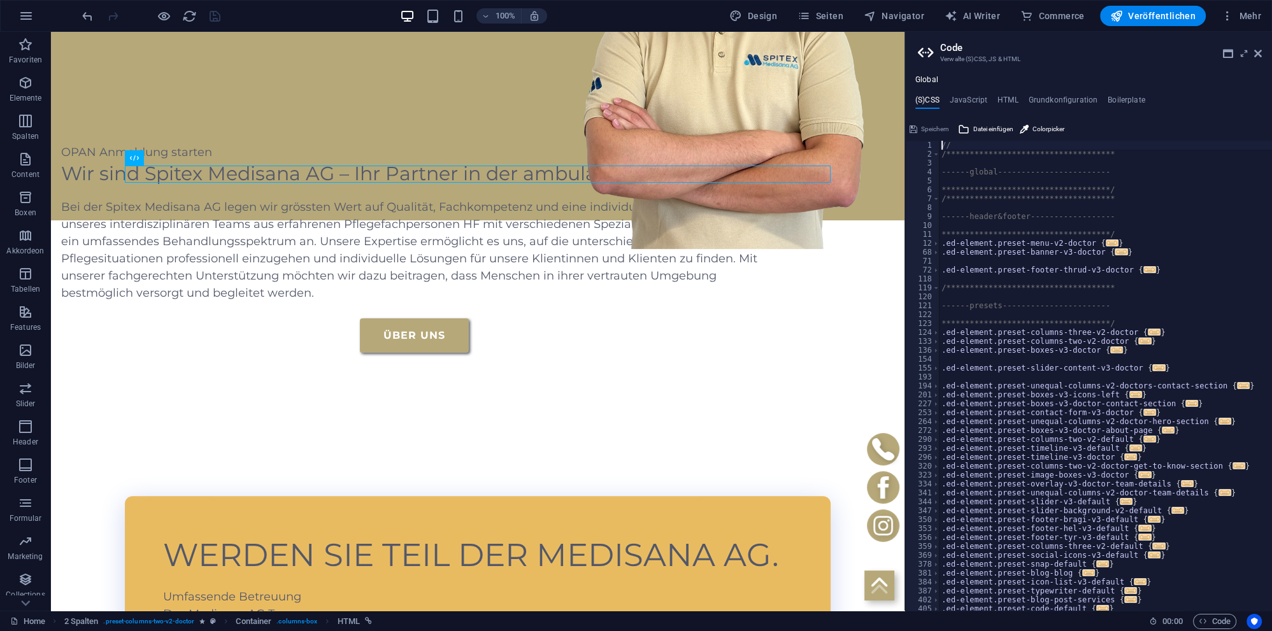
type textarea "//"
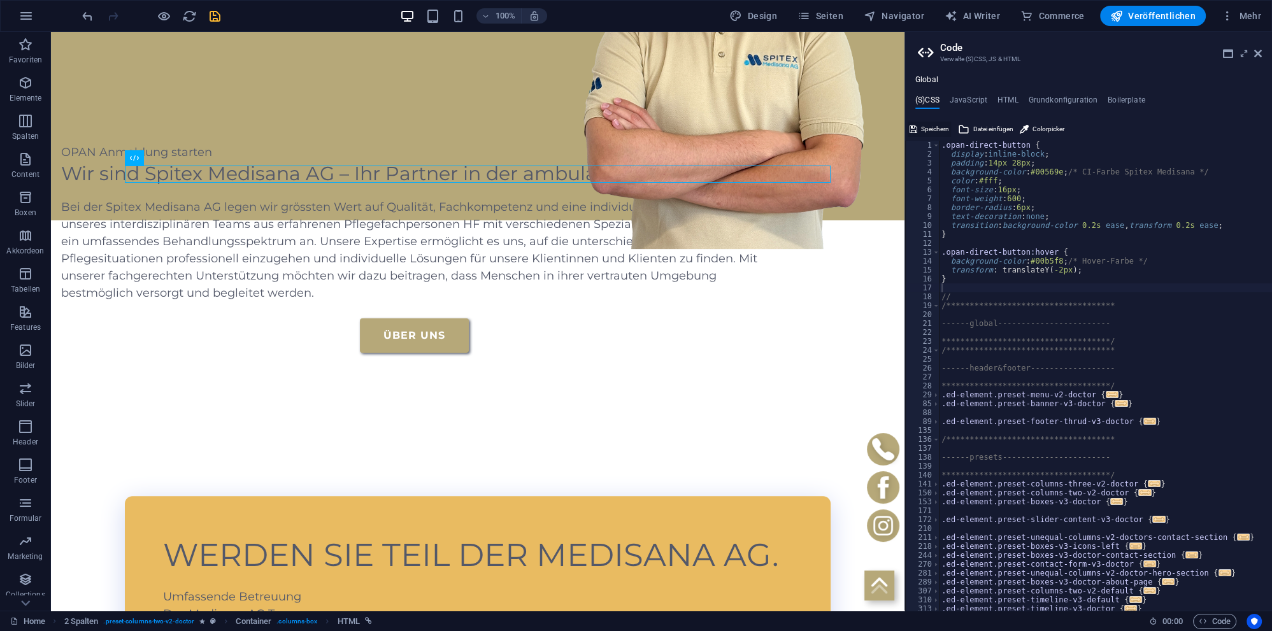
drag, startPoint x: 925, startPoint y: 125, endPoint x: 872, endPoint y: 95, distance: 60.7
click at [925, 125] on span "Speichern" at bounding box center [935, 129] width 28 height 15
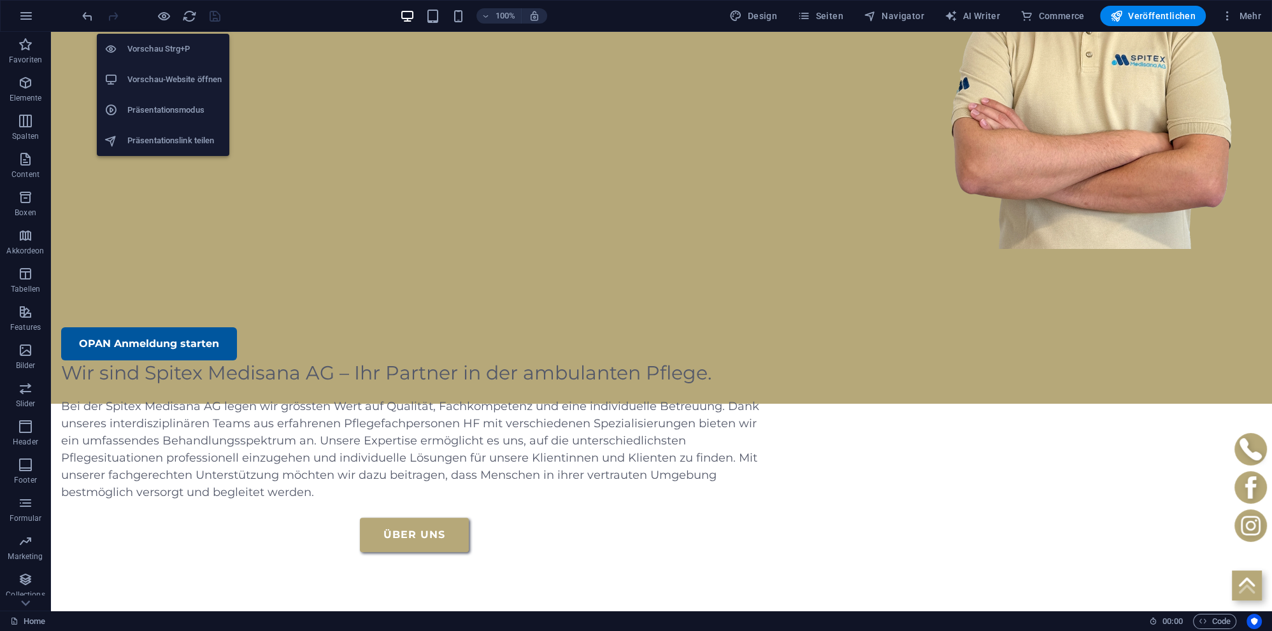
click at [167, 79] on h6 "Vorschau-Website öffnen" at bounding box center [174, 79] width 94 height 15
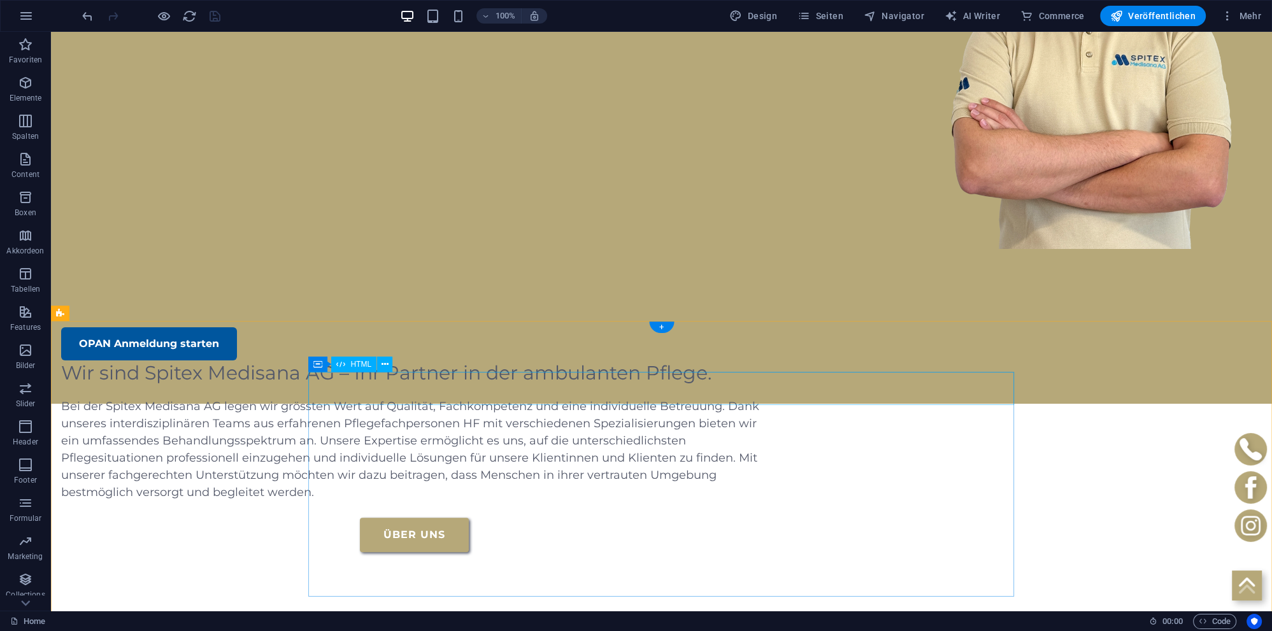
click at [373, 360] on div "OPAN Anmeldung starten" at bounding box center [414, 343] width 706 height 33
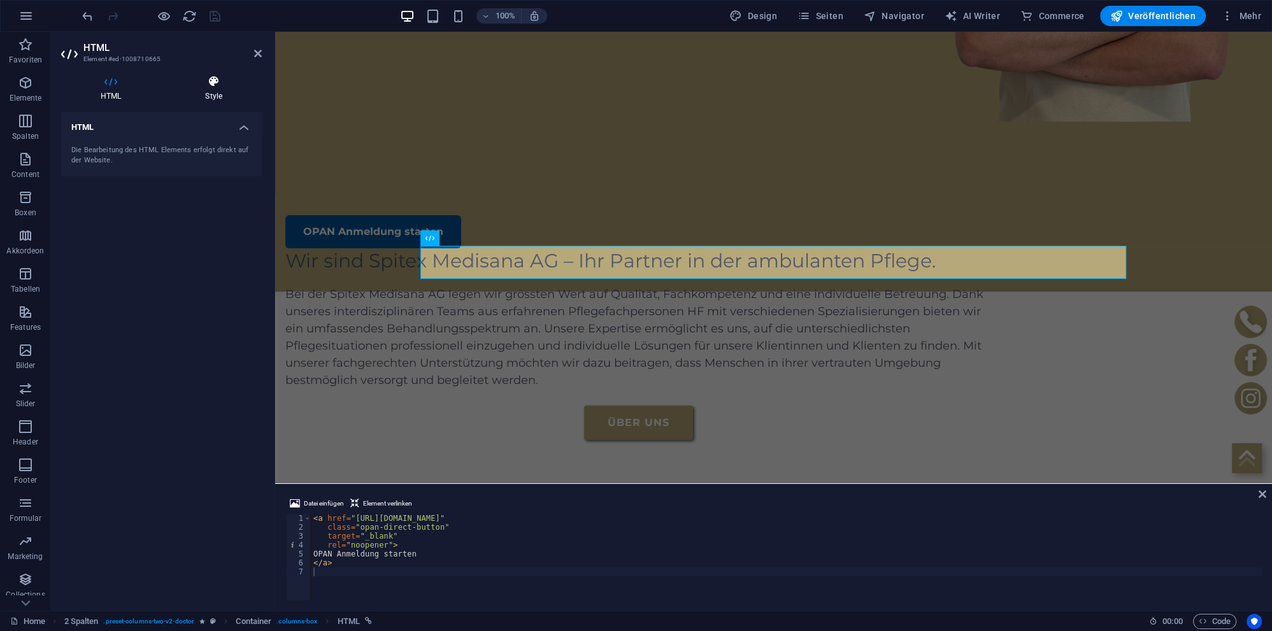
click at [220, 96] on h4 "Style" at bounding box center [214, 88] width 96 height 27
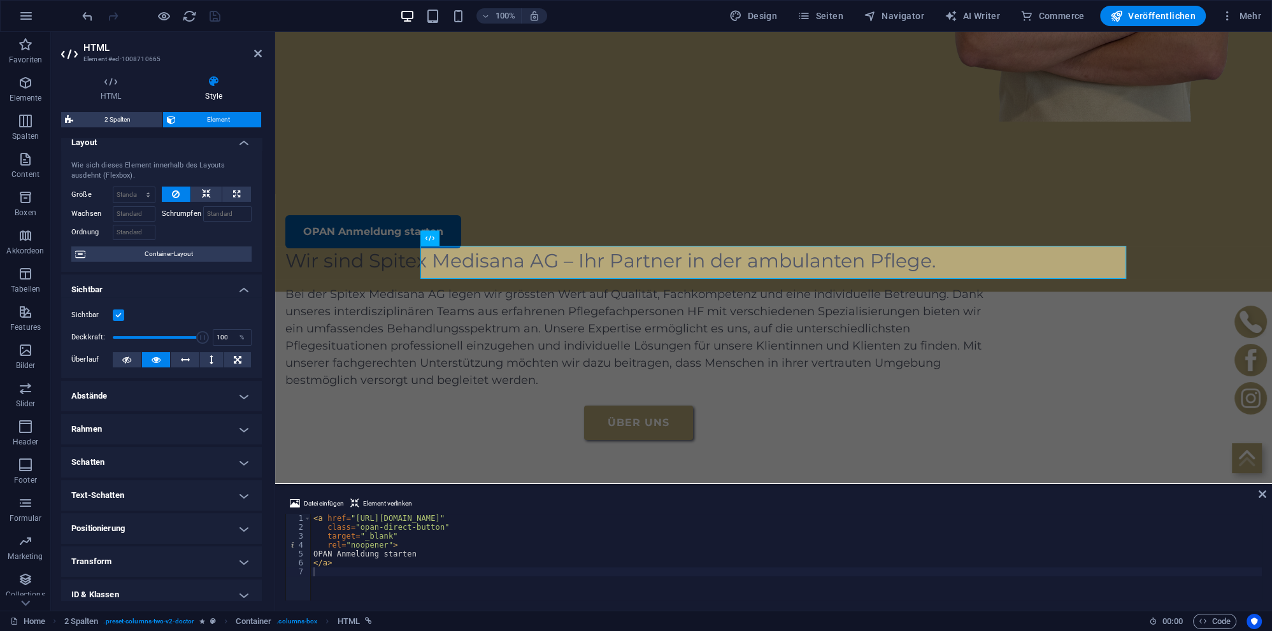
scroll to position [0, 0]
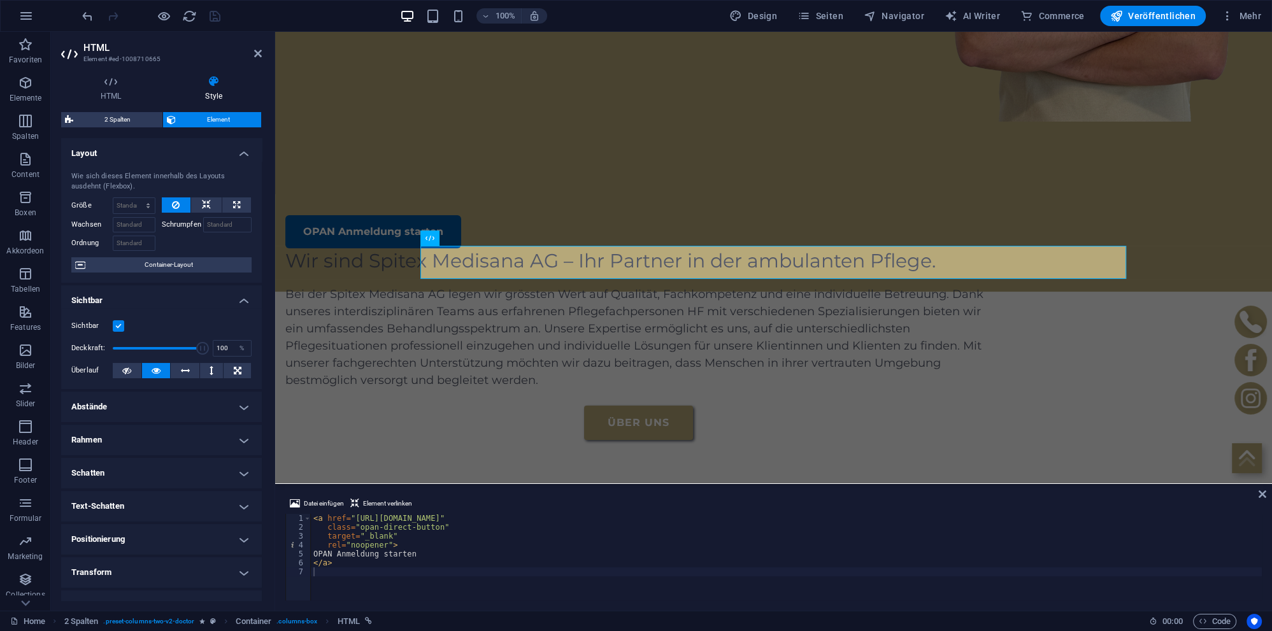
click at [253, 58] on header "HTML Element #ed-1008710665" at bounding box center [161, 48] width 201 height 33
click at [259, 54] on icon at bounding box center [258, 53] width 8 height 10
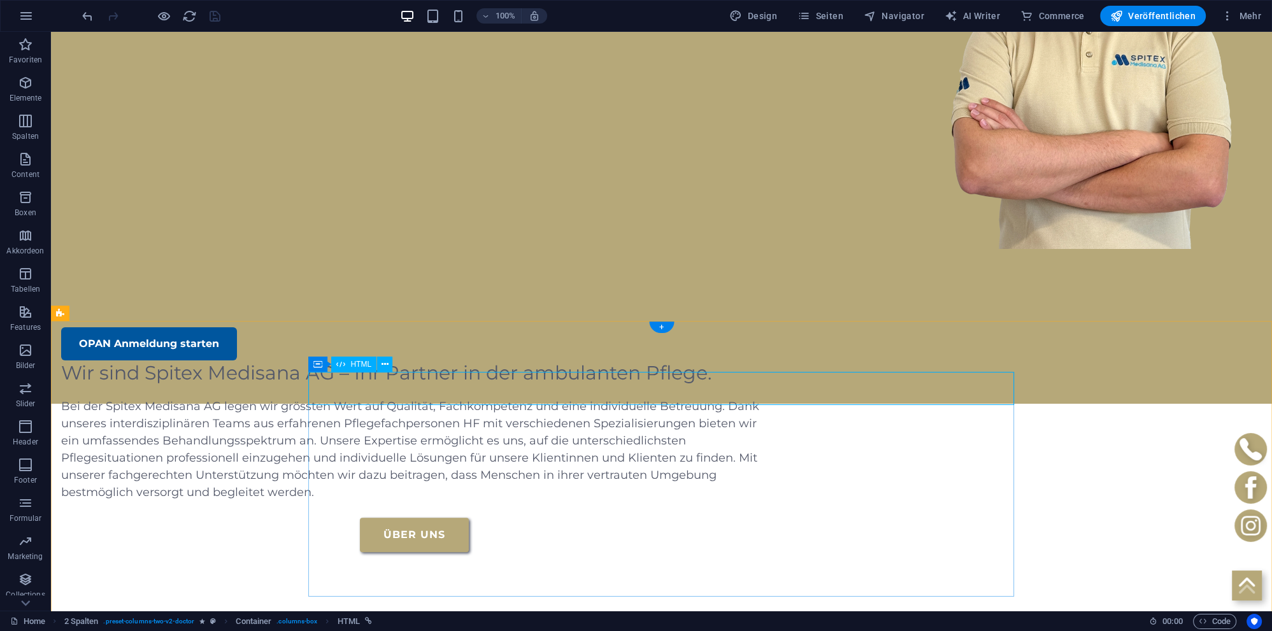
click at [515, 360] on div "OPAN Anmeldung starten" at bounding box center [414, 343] width 706 height 33
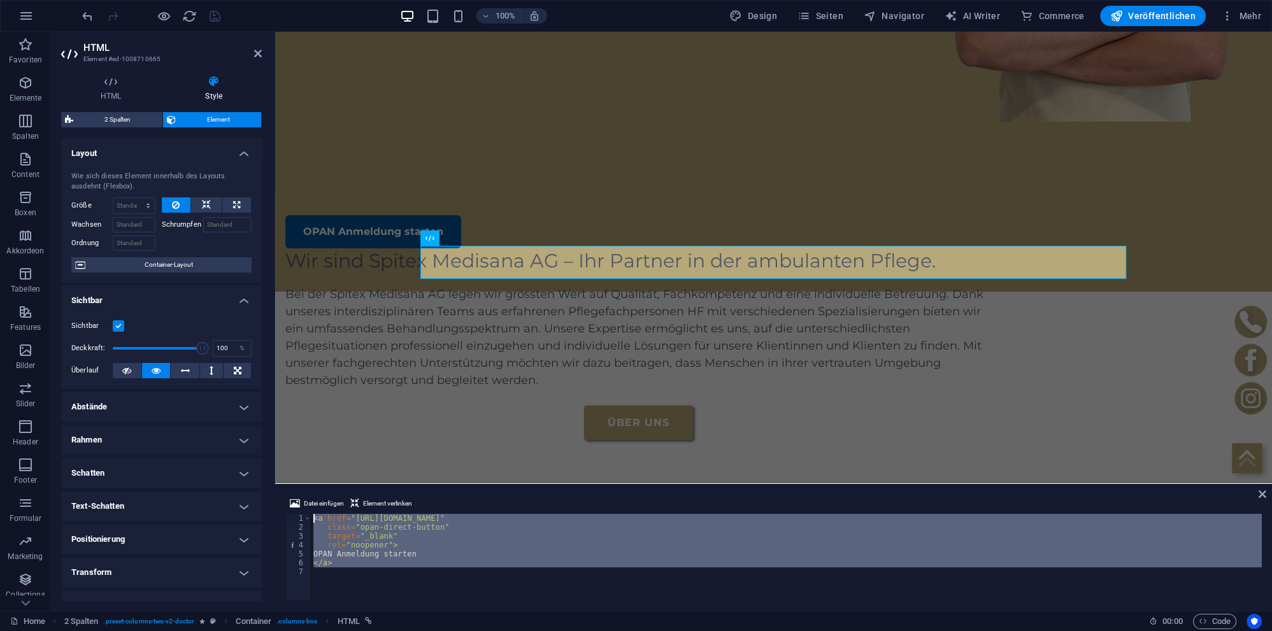
drag, startPoint x: 335, startPoint y: 577, endPoint x: 266, endPoint y: 506, distance: 99.5
click at [311, 514] on div "< a href = "https://opancare.ch/de/nachricht/spitex/1500000001805/spitex-medisa…" at bounding box center [786, 557] width 951 height 87
type textarea "<a href="https://opancare.ch/de/nachricht/spitex/1500000001805/spitex-medisana-…"
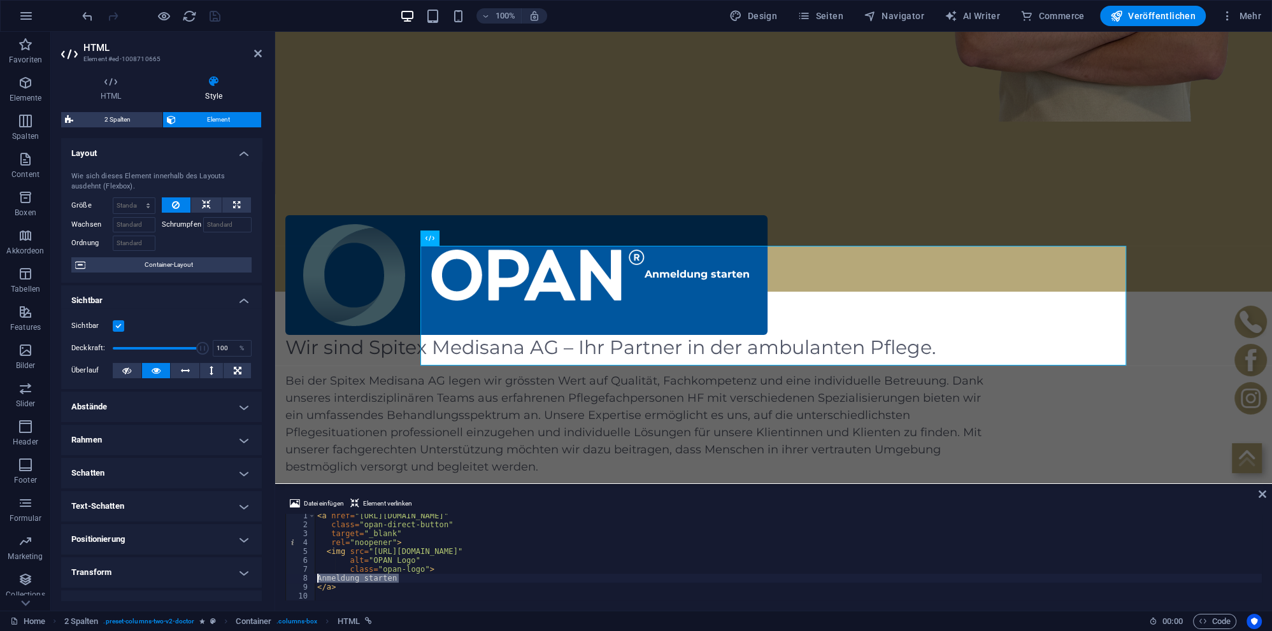
drag, startPoint x: 402, startPoint y: 576, endPoint x: 272, endPoint y: 580, distance: 130.0
click at [315, 580] on div "< a href = "https://opancare.ch/de/nachricht/spitex/1500000001805/spitex-medisa…" at bounding box center [788, 557] width 947 height 87
type textarea "Anmeldung starten"
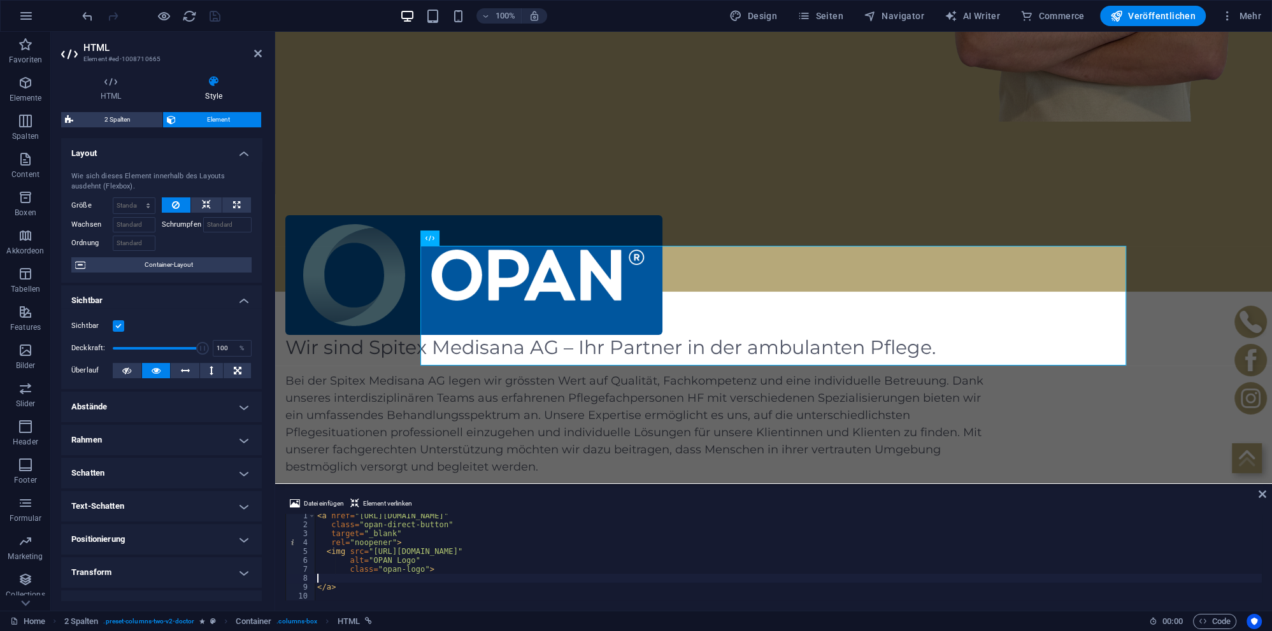
type textarea "class="opan-logo">"
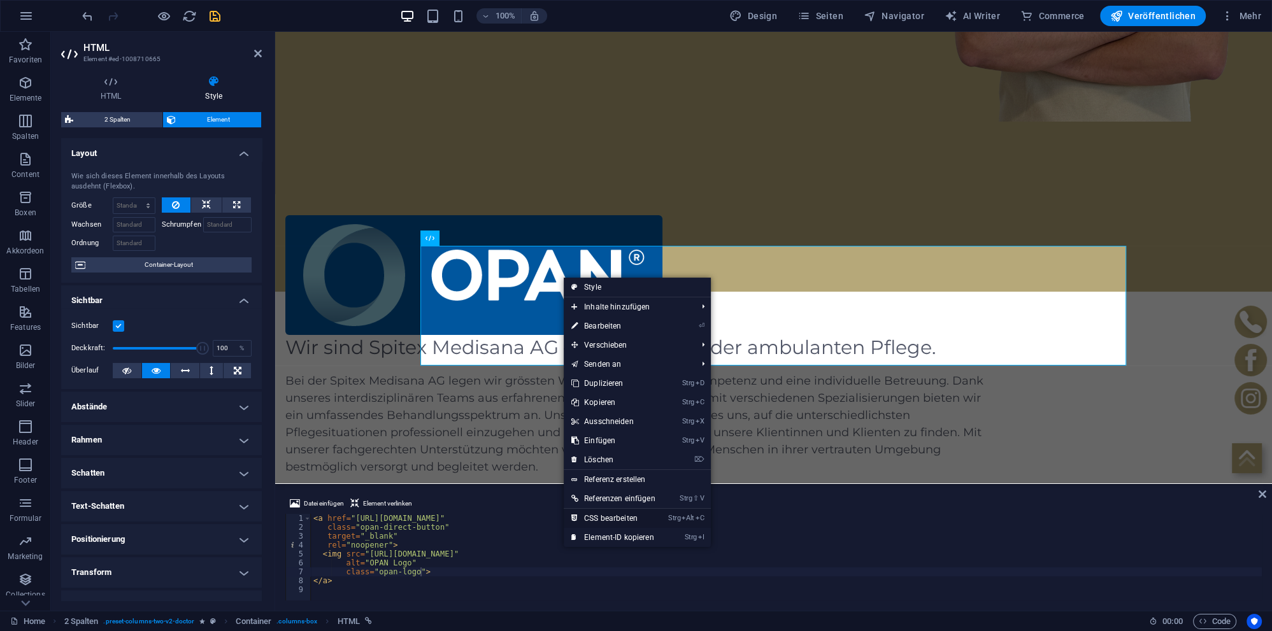
click at [605, 523] on link "Strg Alt C CSS bearbeiten" at bounding box center [613, 518] width 99 height 19
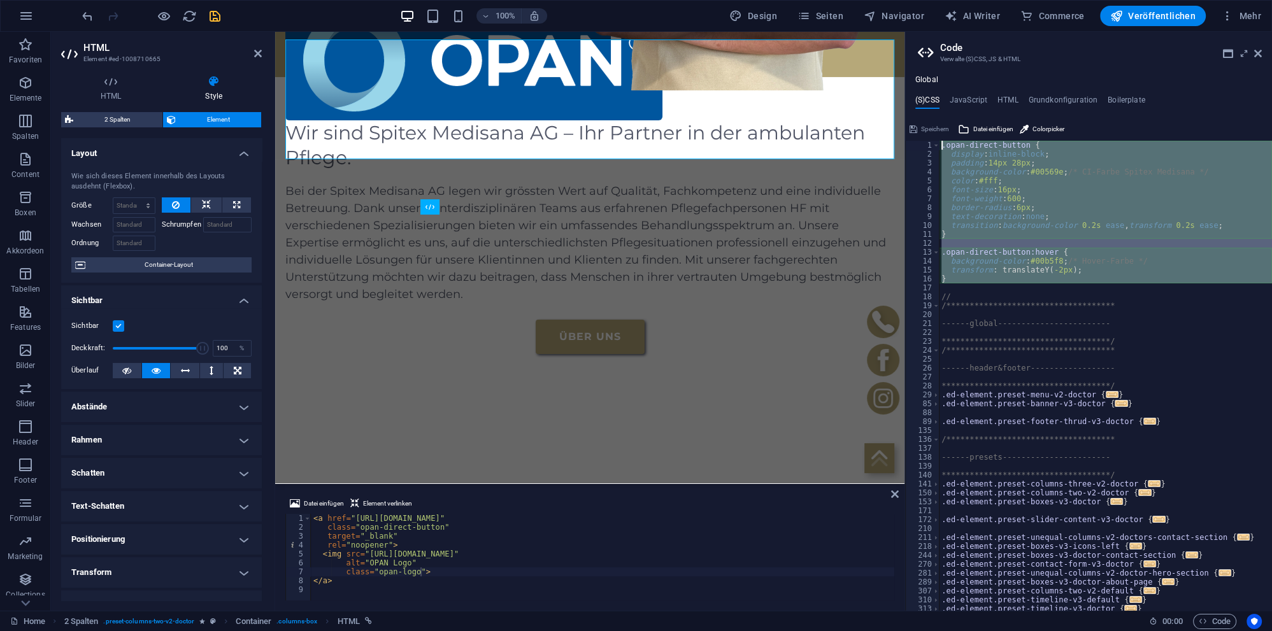
drag, startPoint x: 953, startPoint y: 286, endPoint x: 903, endPoint y: 144, distance: 150.5
click at [939, 144] on div "**********" at bounding box center [1105, 376] width 333 height 470
type textarea ".opan-direct-button { display: inline-block;"
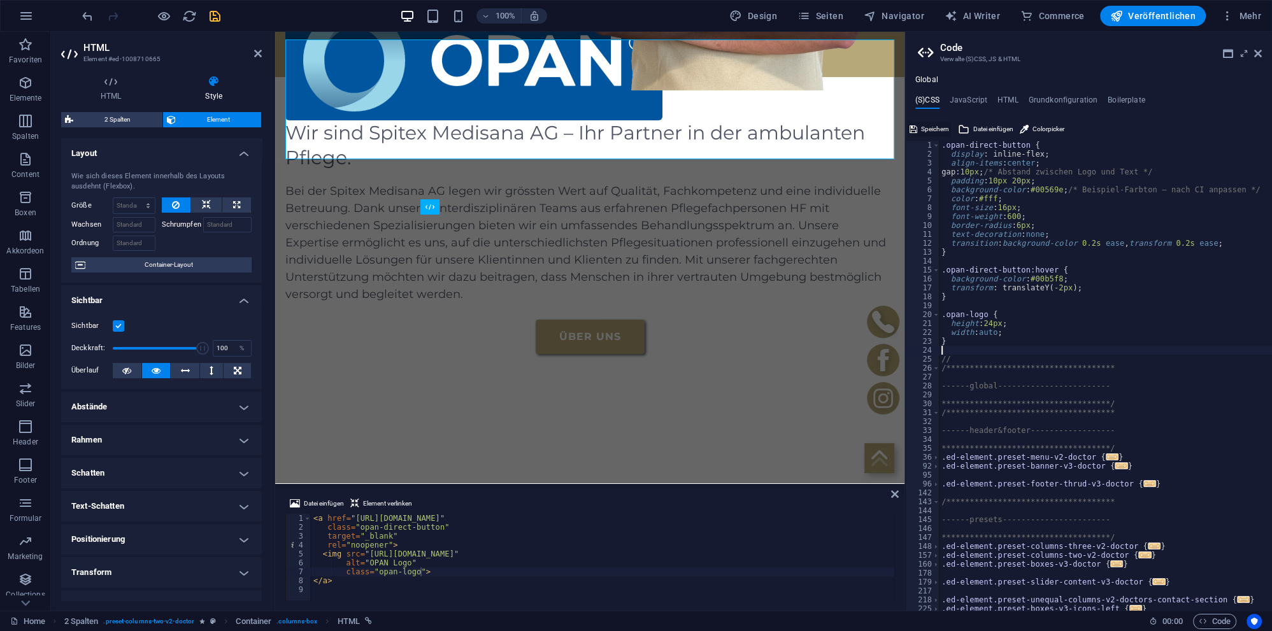
click at [929, 125] on span "Speichern" at bounding box center [935, 129] width 28 height 15
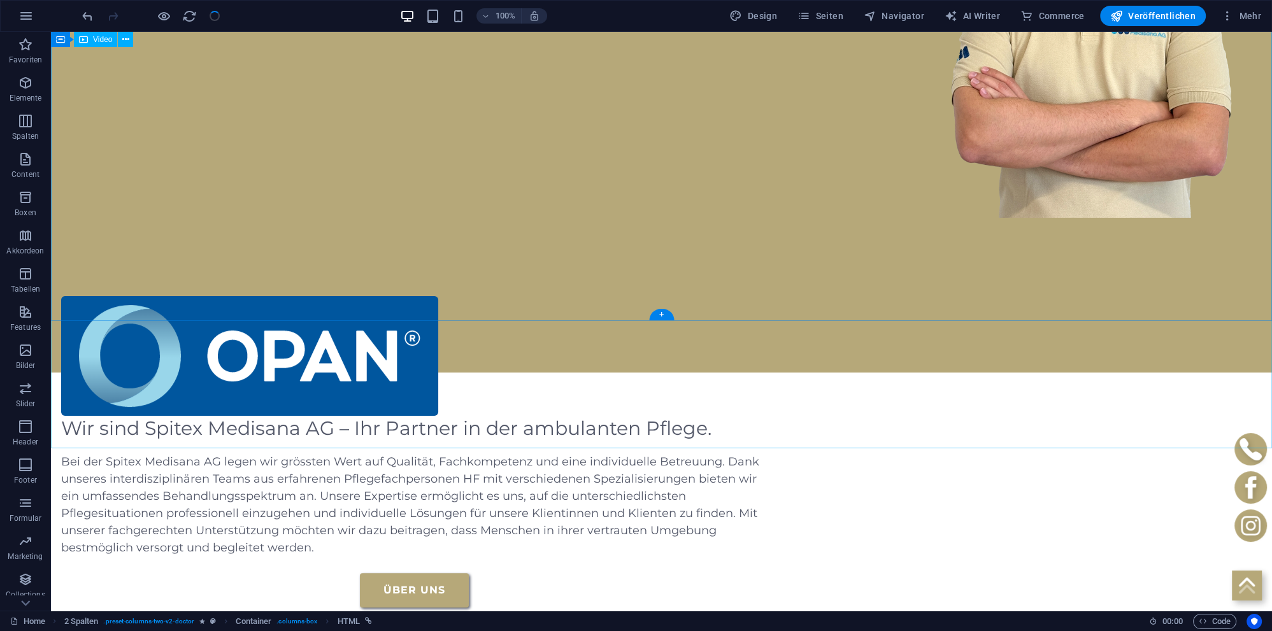
checkbox input "false"
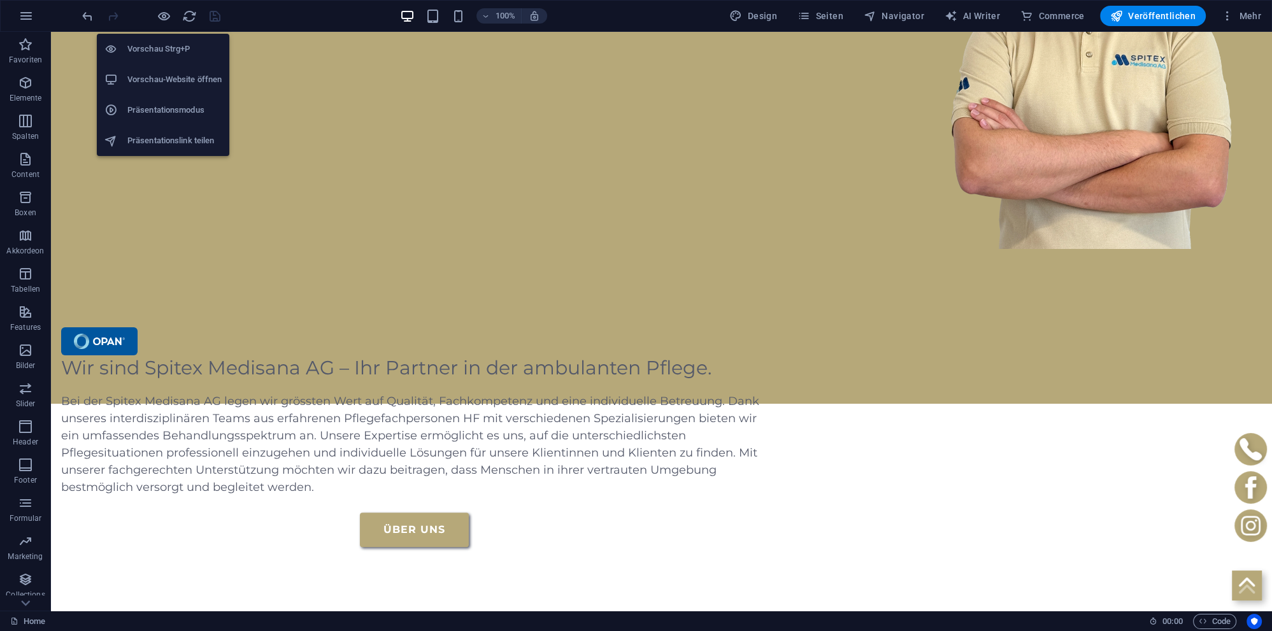
click at [173, 76] on h6 "Vorschau-Website öffnen" at bounding box center [174, 79] width 94 height 15
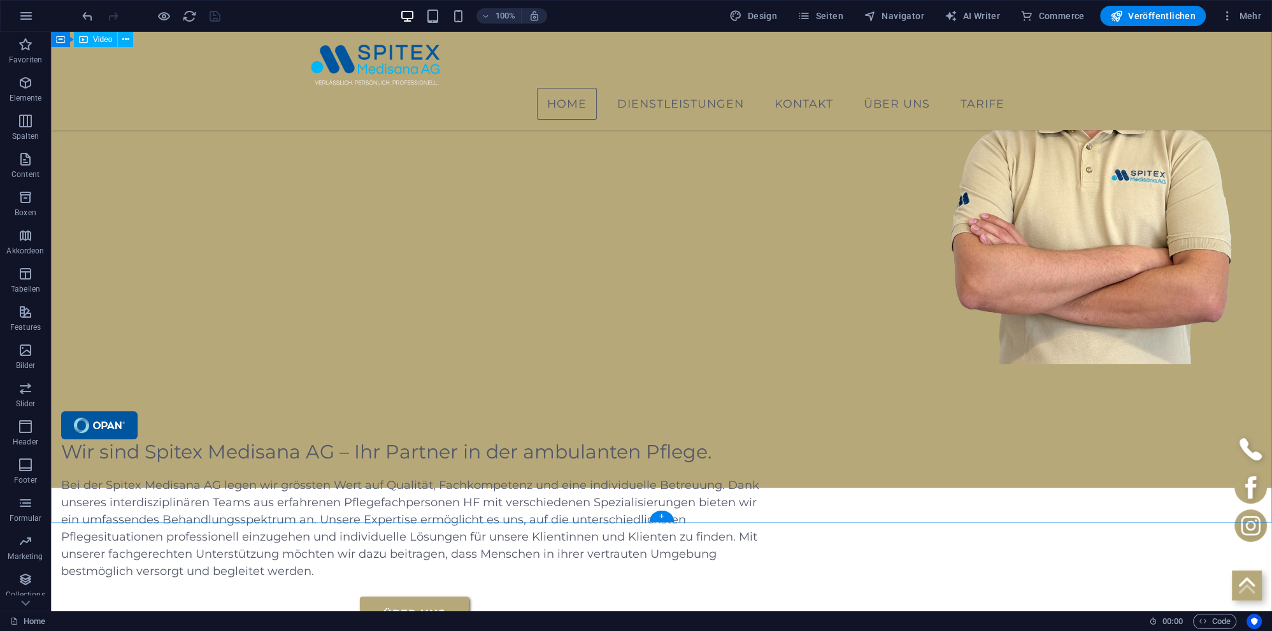
scroll to position [134, 0]
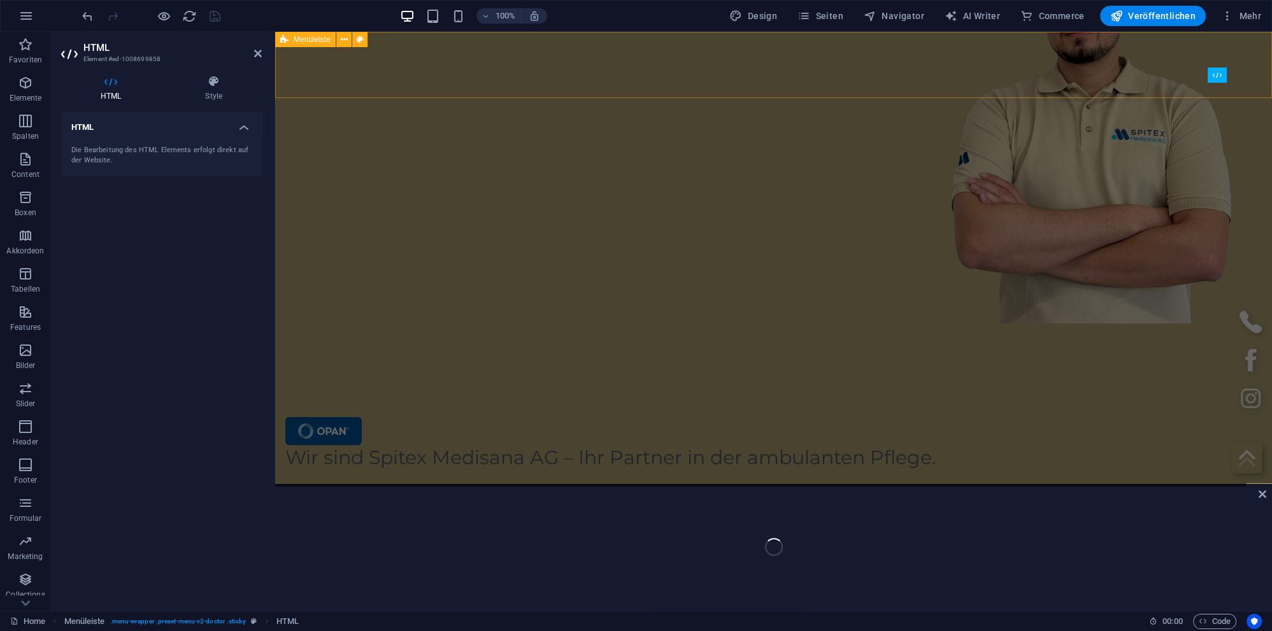
scroll to position [0, 0]
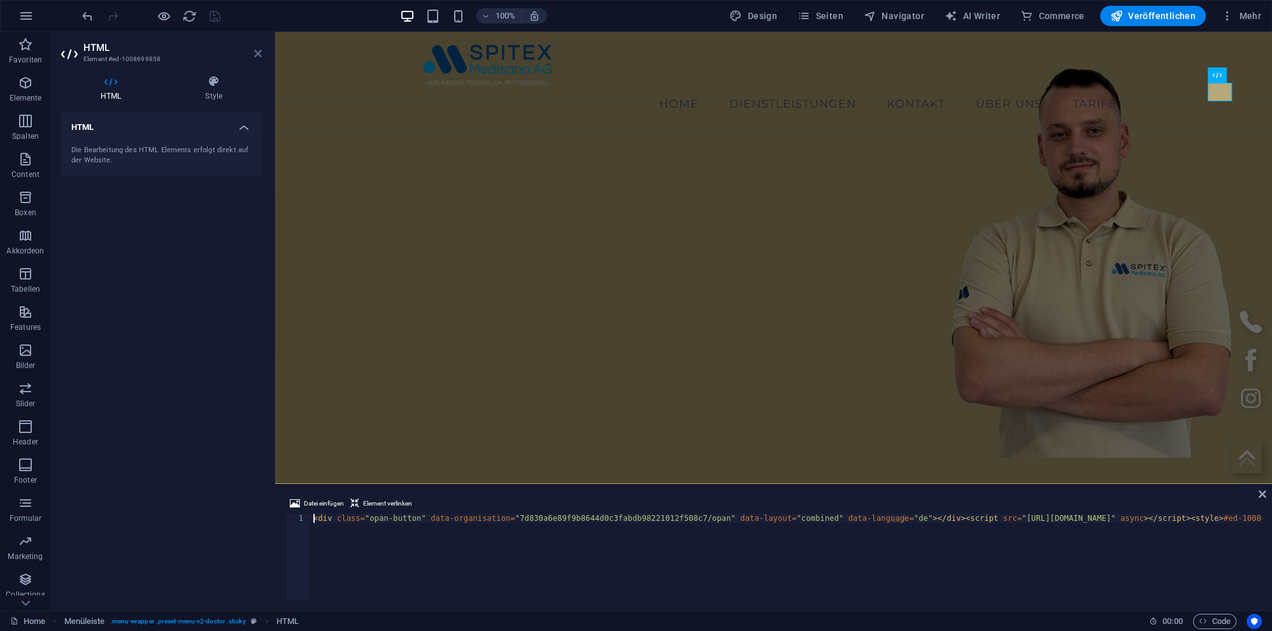
click at [256, 52] on icon at bounding box center [258, 53] width 8 height 10
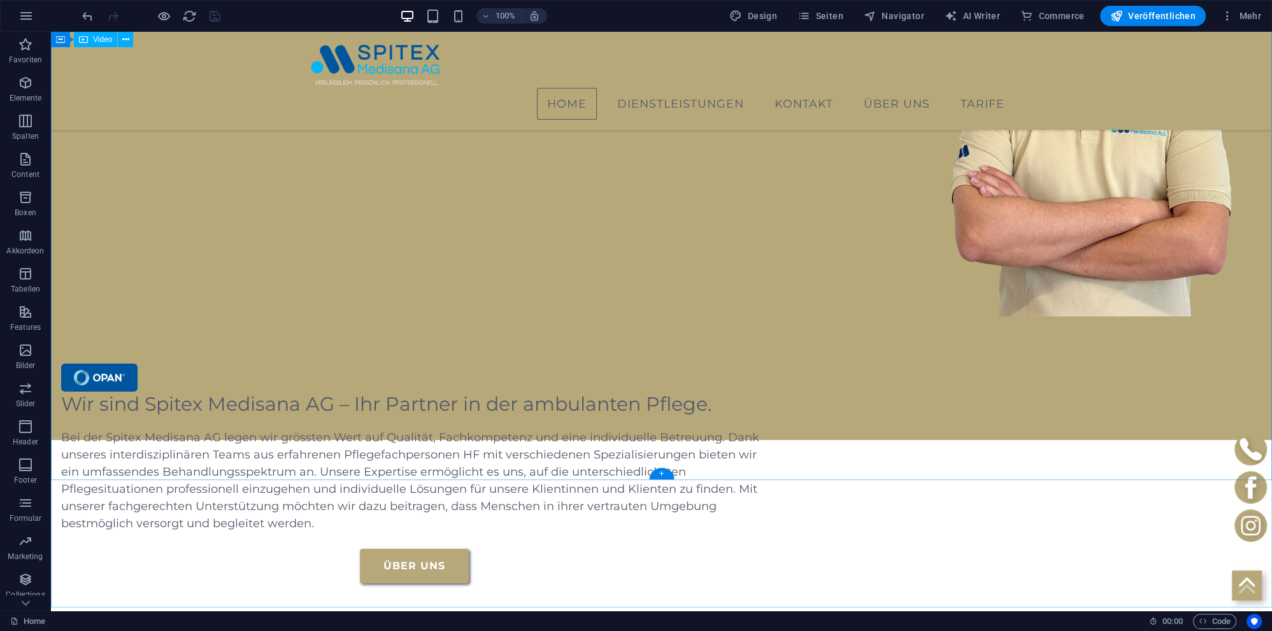
scroll to position [67, 0]
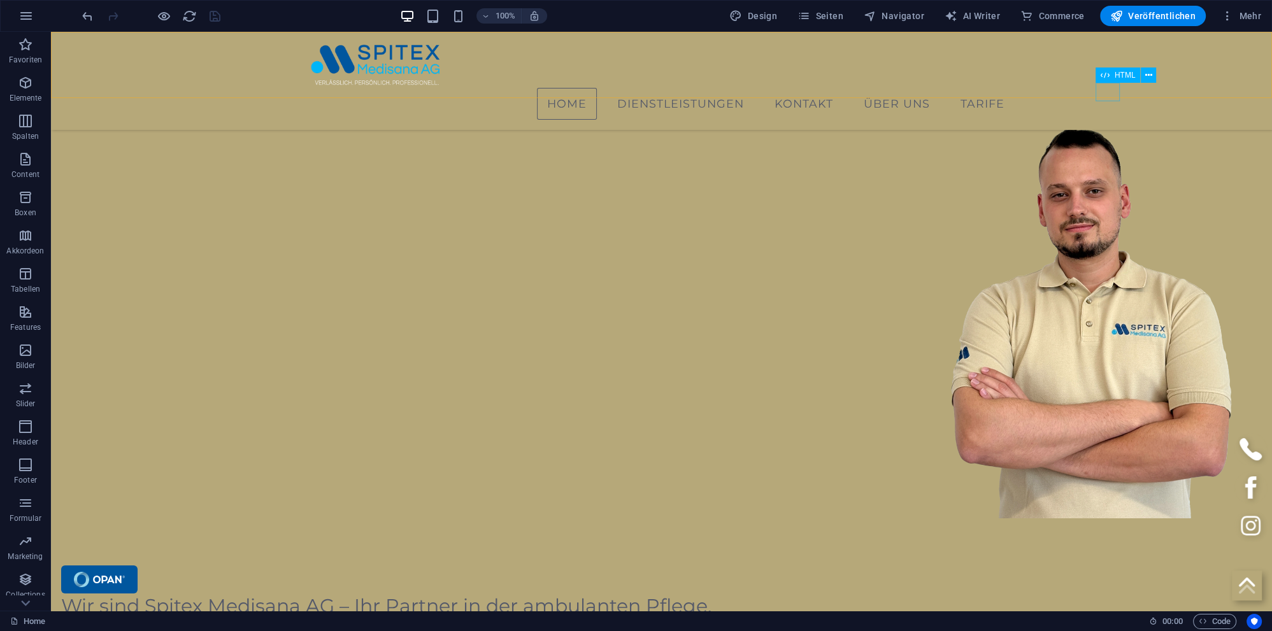
click at [1109, 79] on icon at bounding box center [1105, 75] width 9 height 15
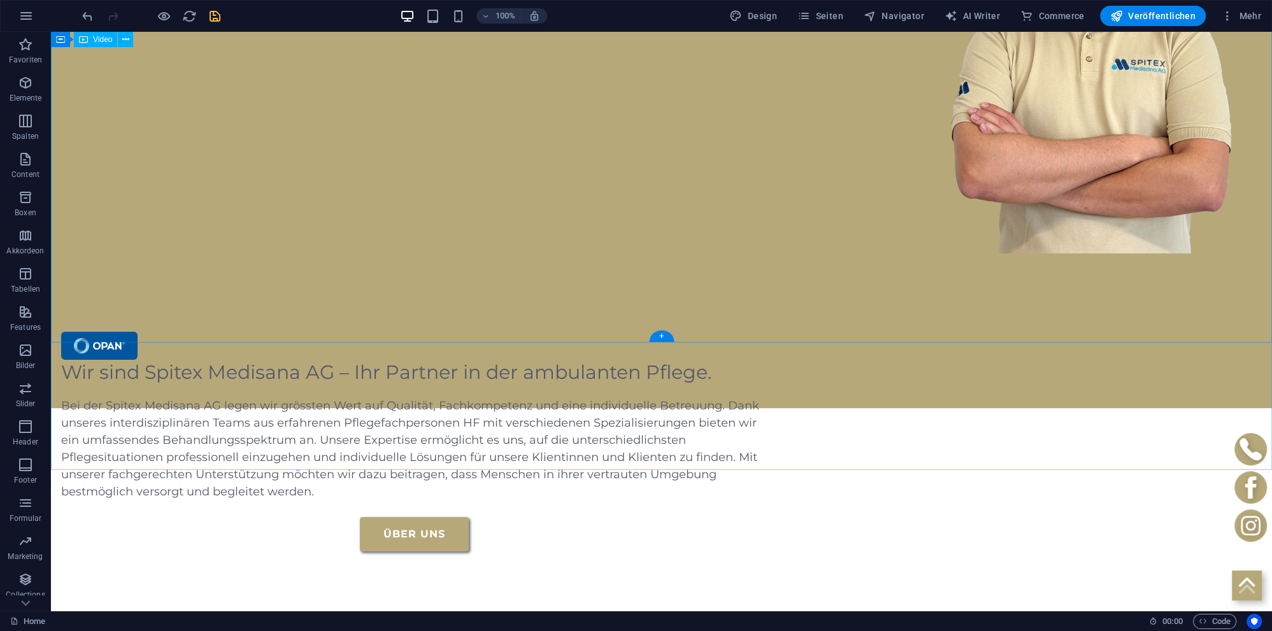
scroll to position [336, 0]
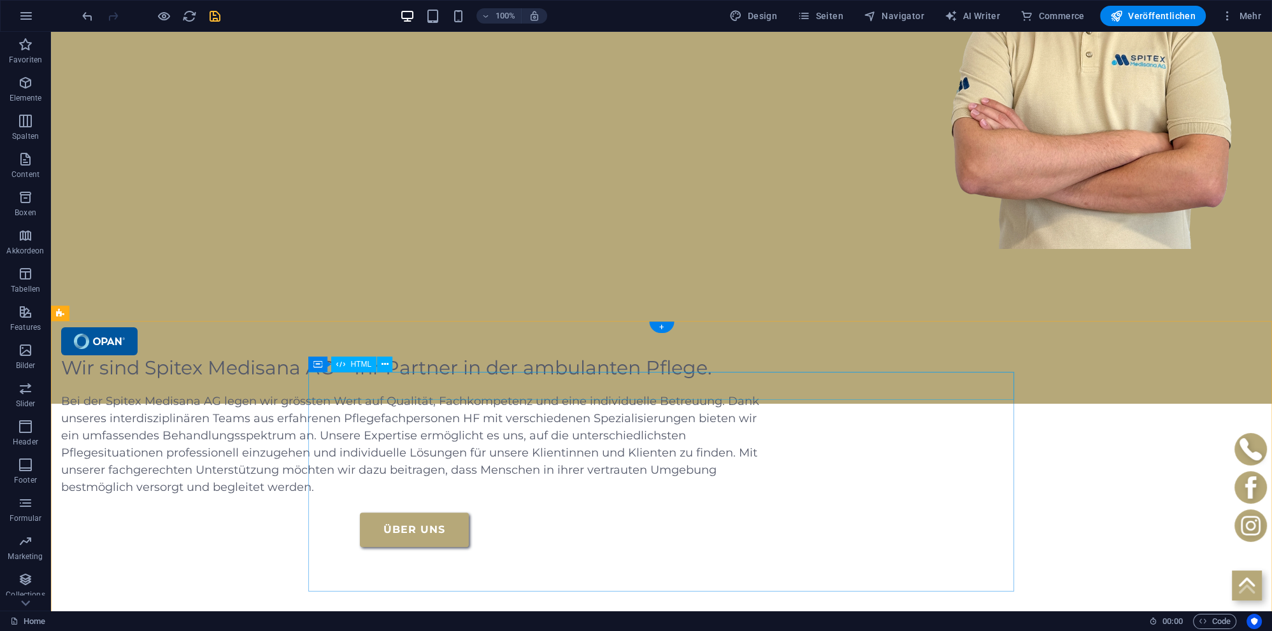
click at [353, 355] on div at bounding box center [414, 341] width 706 height 28
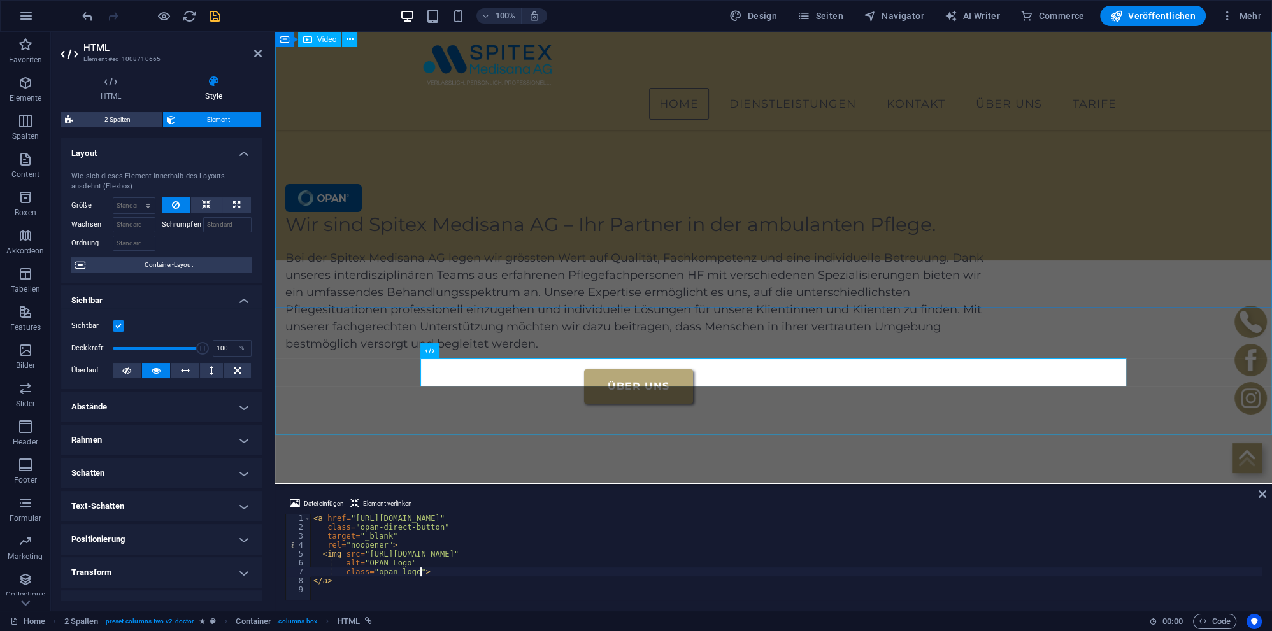
scroll to position [134, 0]
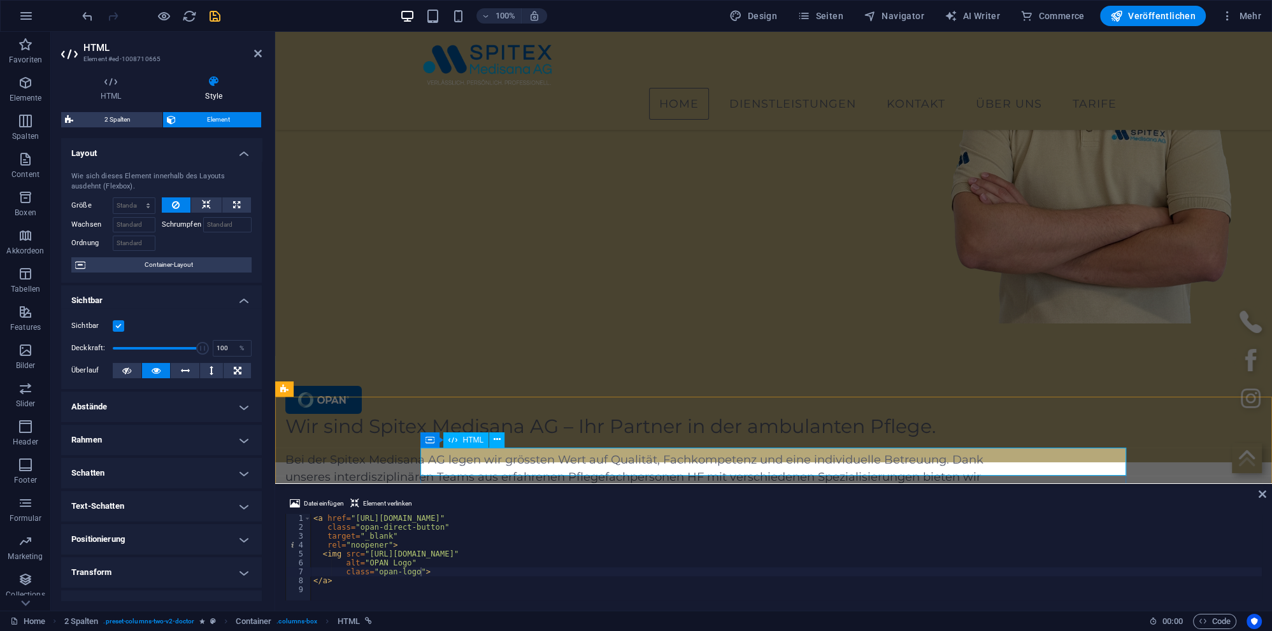
click at [468, 414] on div at bounding box center [638, 400] width 706 height 28
drag, startPoint x: 562, startPoint y: 413, endPoint x: 1139, endPoint y: 73, distance: 669.3
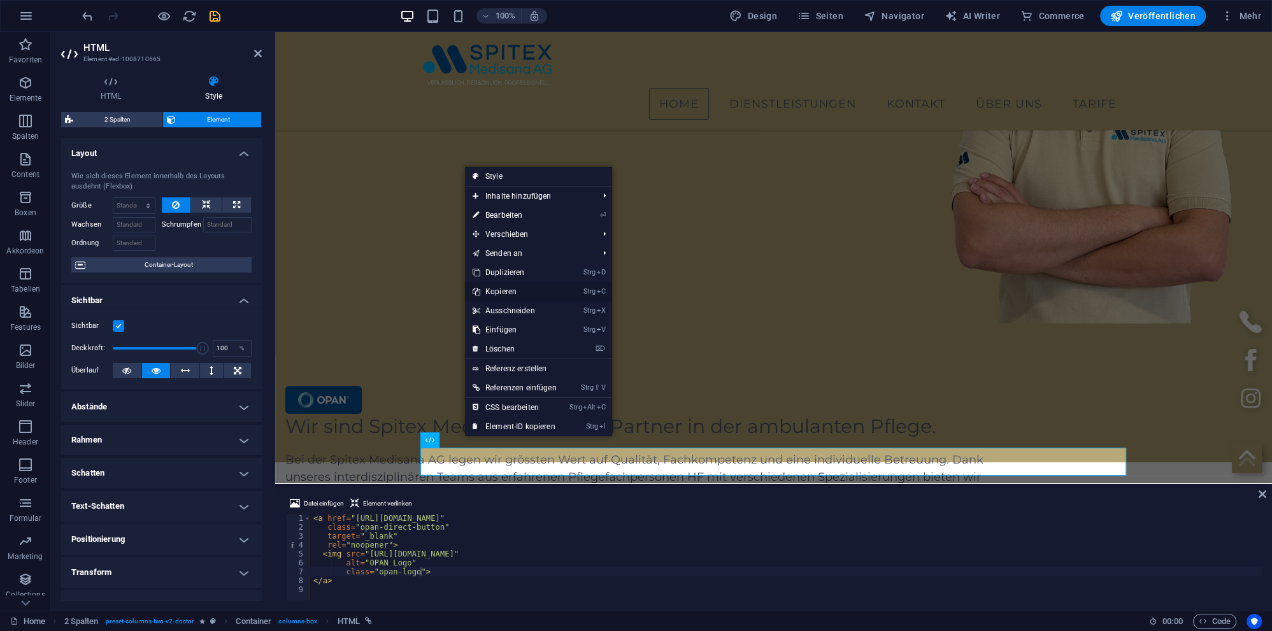
click at [510, 296] on link "Strg C Kopieren" at bounding box center [514, 291] width 99 height 19
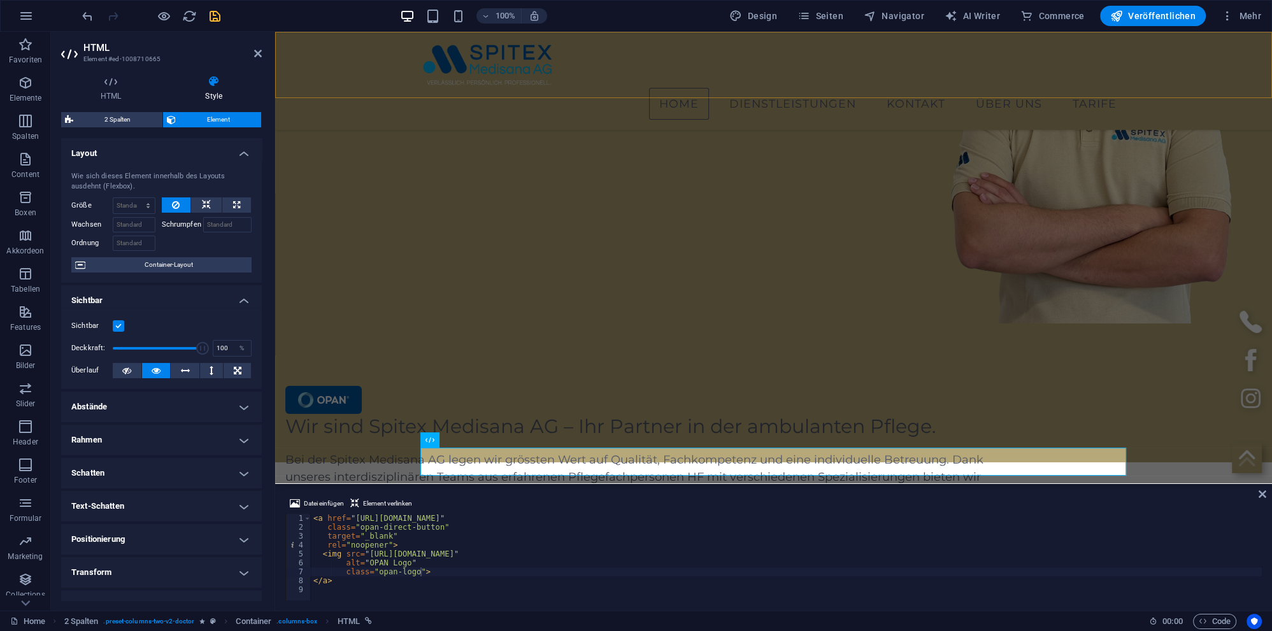
click at [1155, 79] on div "Home Dienstleistungen Abklärung und Beratung Psychiatrische Pflege Palliativpfl…" at bounding box center [773, 81] width 997 height 98
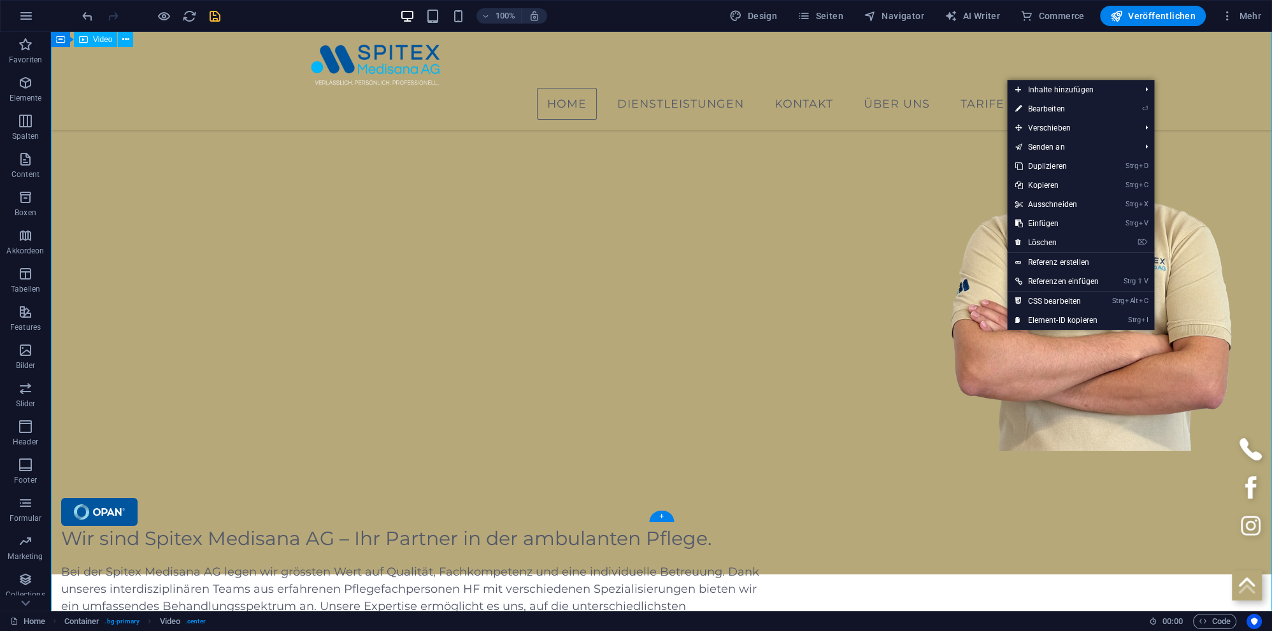
scroll to position [0, 0]
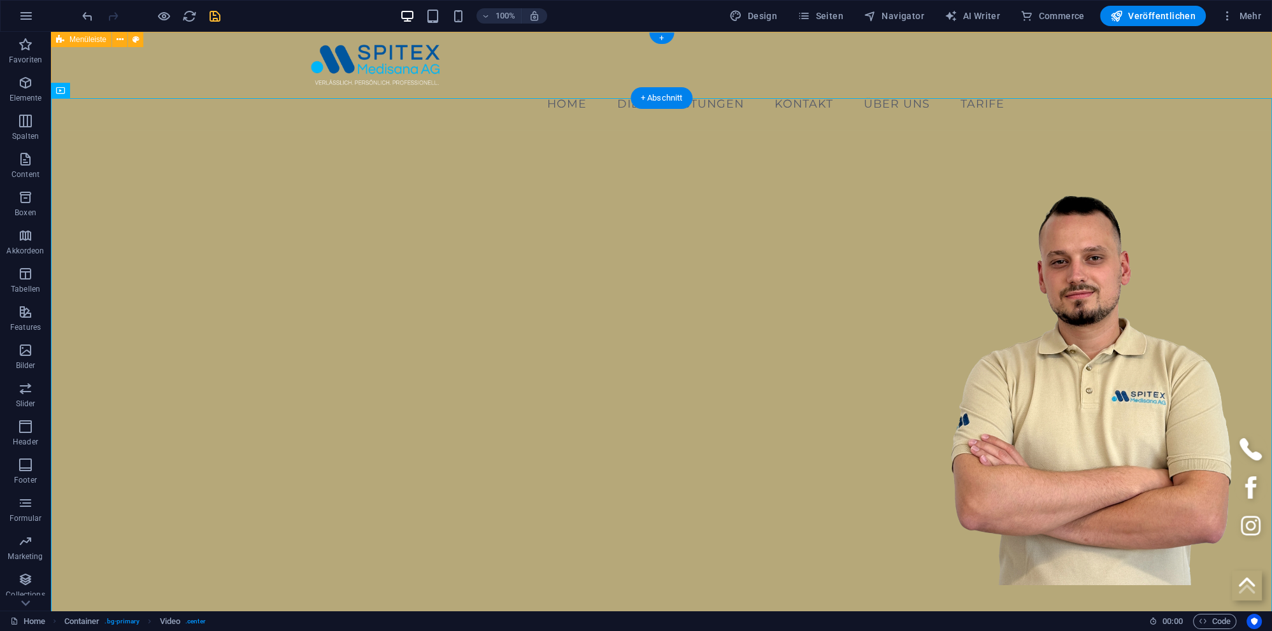
click at [1119, 65] on div "Home Dienstleistungen Abklärung und Beratung Psychiatrische Pflege Palliativpfl…" at bounding box center [661, 81] width 1221 height 98
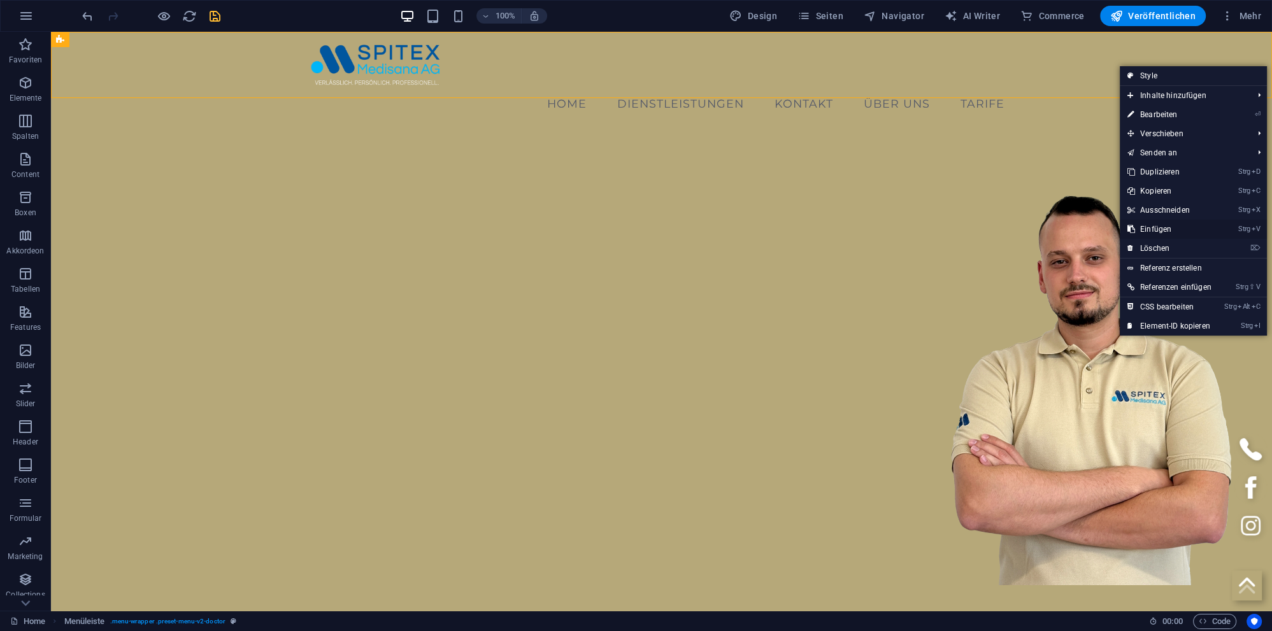
click at [1152, 226] on link "Strg V Einfügen" at bounding box center [1169, 229] width 99 height 19
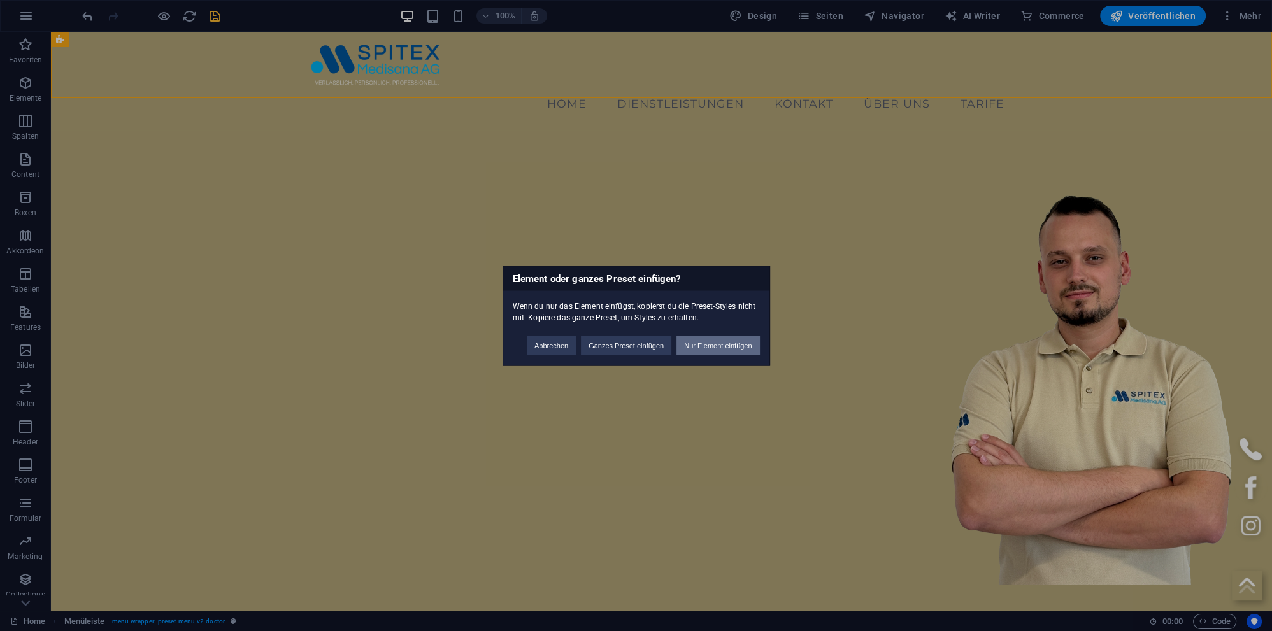
click at [687, 340] on button "Nur Element einfügen" at bounding box center [717, 345] width 83 height 19
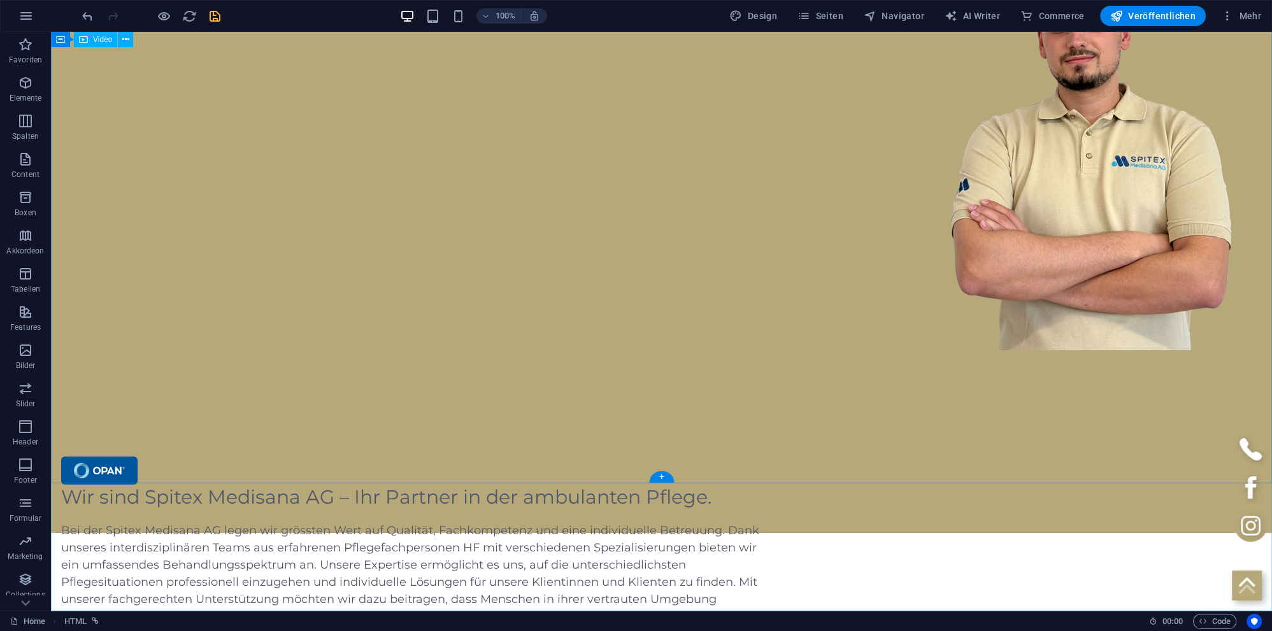
scroll to position [403, 0]
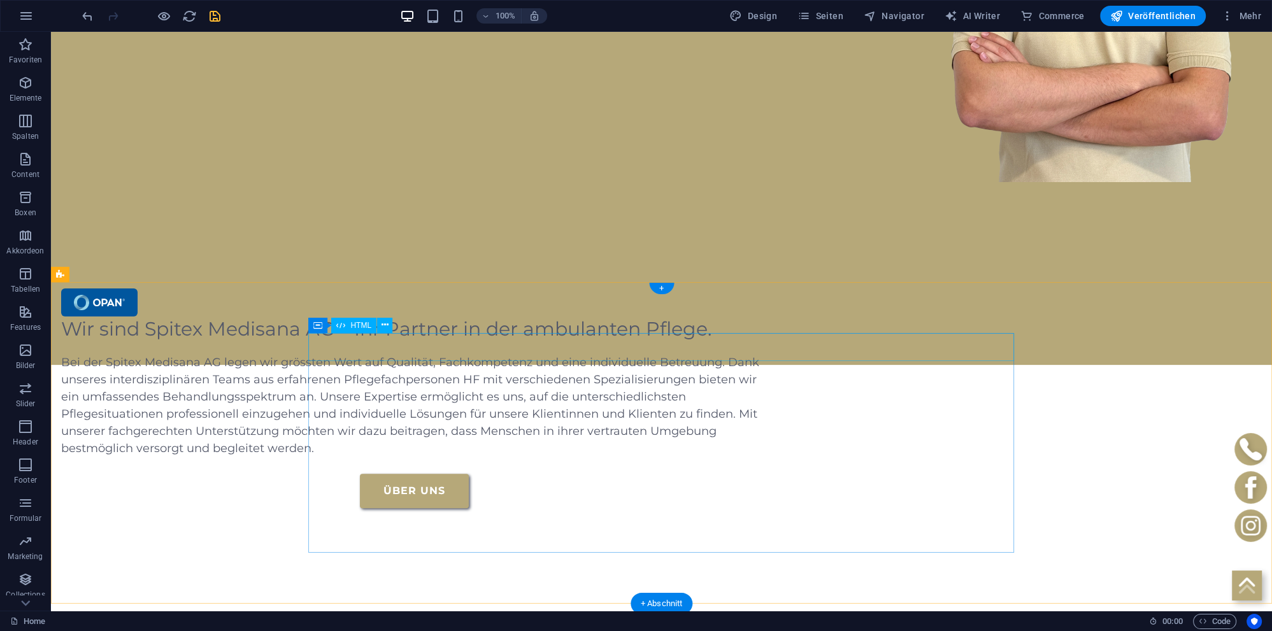
click at [350, 317] on div at bounding box center [414, 303] width 706 height 28
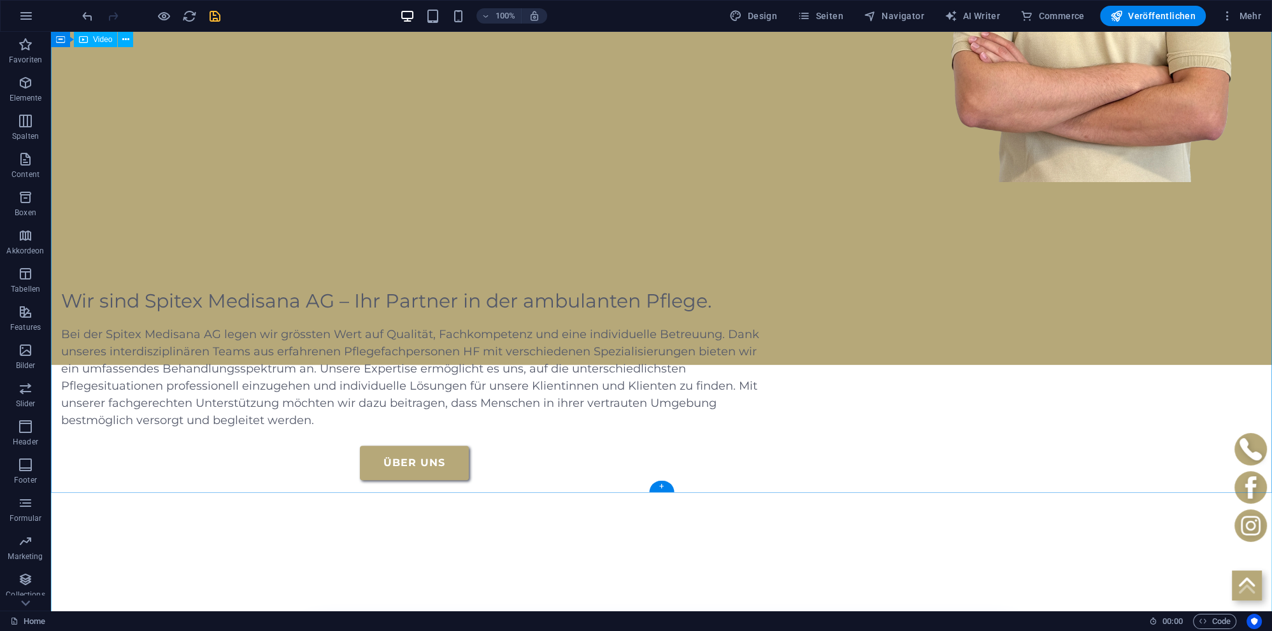
scroll to position [0, 0]
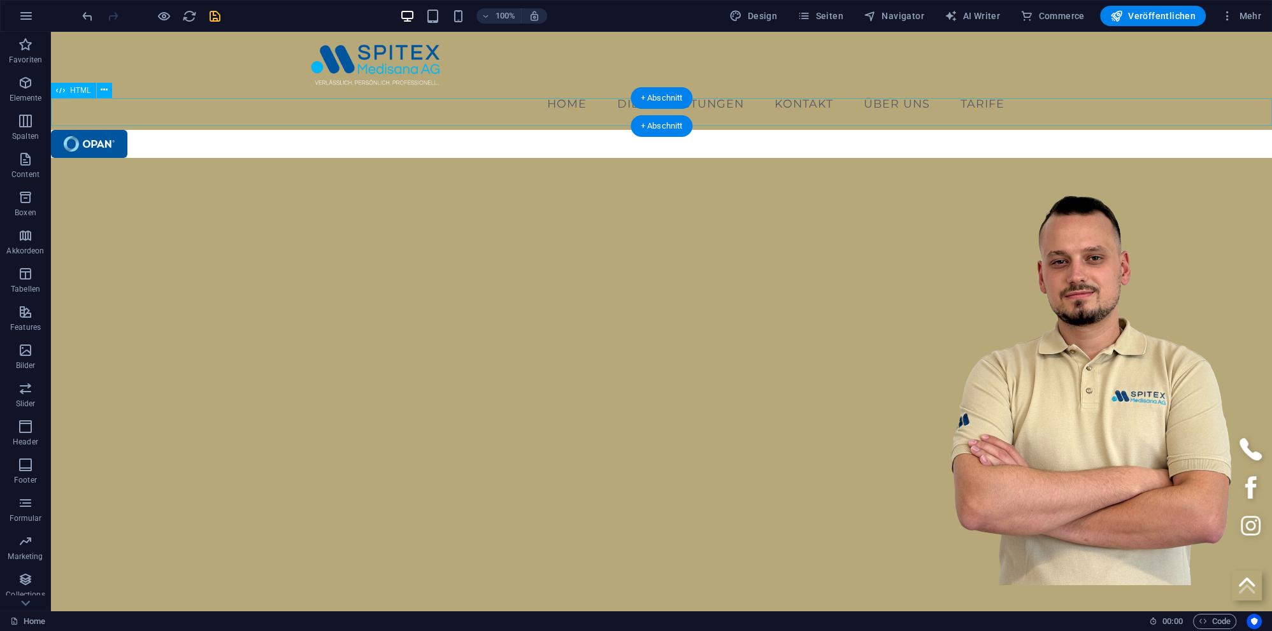
click at [213, 130] on div at bounding box center [661, 144] width 1221 height 28
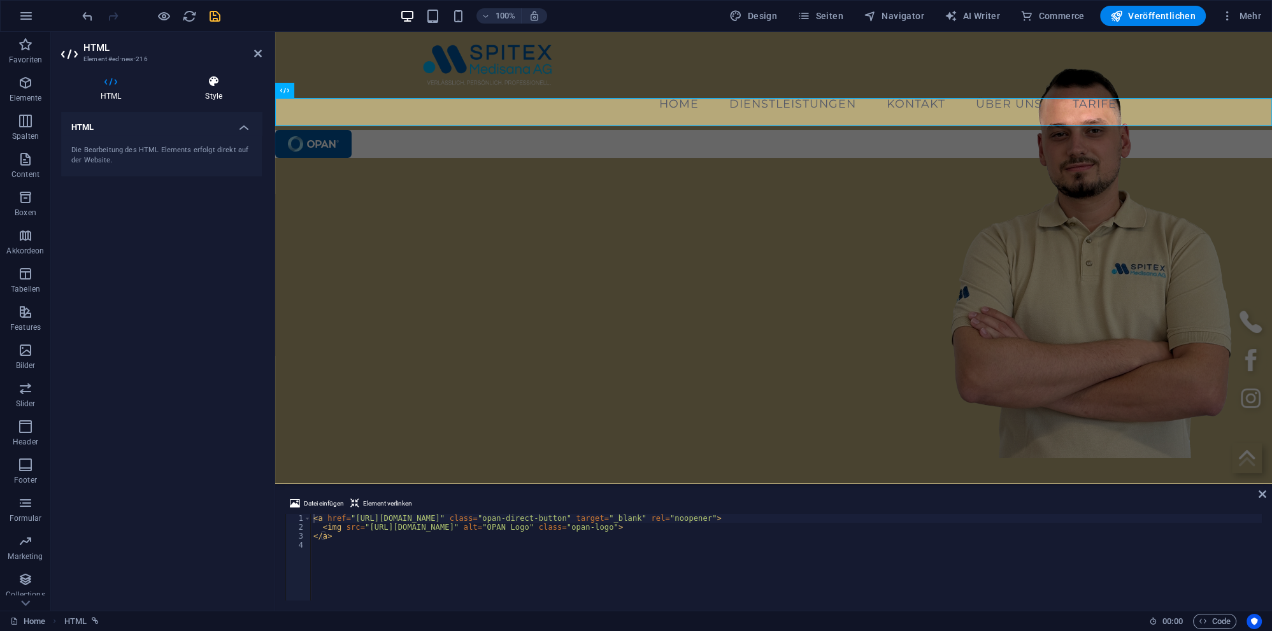
click at [201, 91] on h4 "Style" at bounding box center [214, 88] width 96 height 27
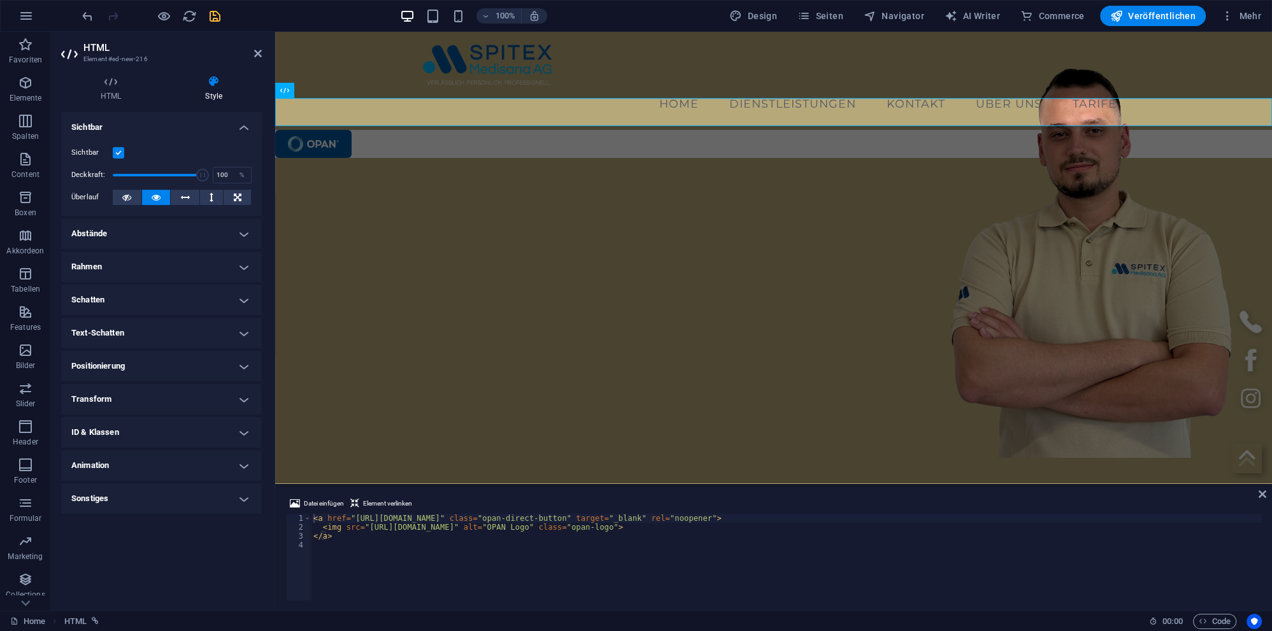
click at [148, 364] on h4 "Positionierung" at bounding box center [161, 366] width 201 height 31
click at [181, 391] on span "Absolut" at bounding box center [182, 391] width 22 height 15
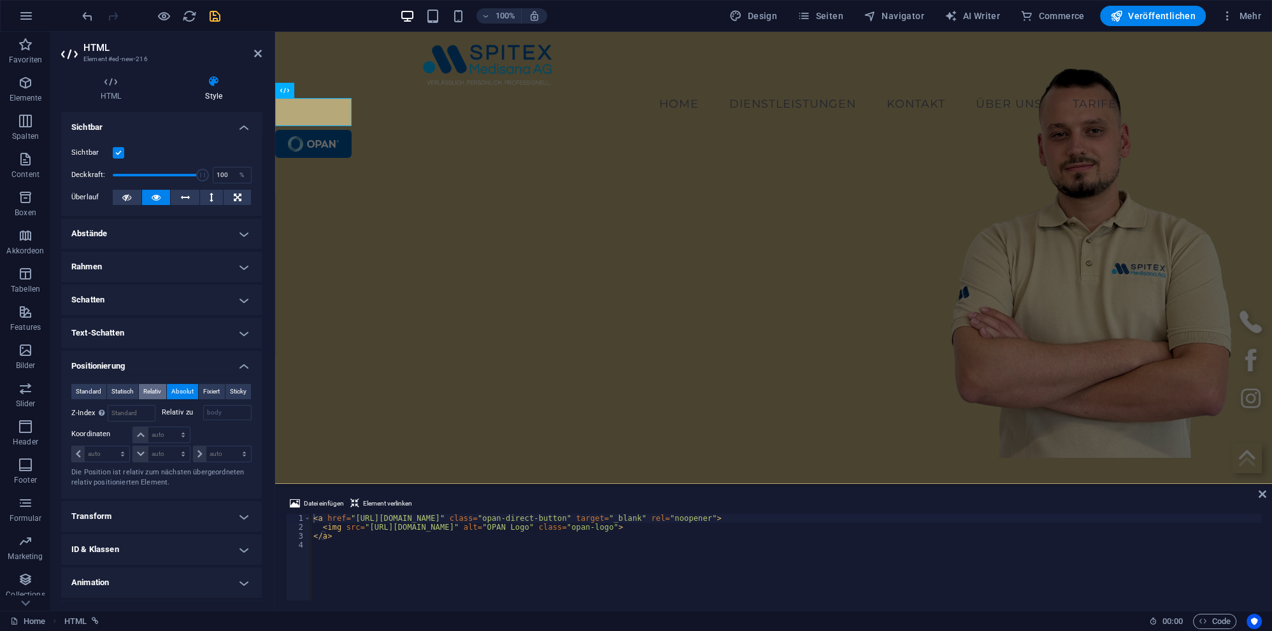
click at [142, 386] on button "Relativ" at bounding box center [152, 391] width 27 height 15
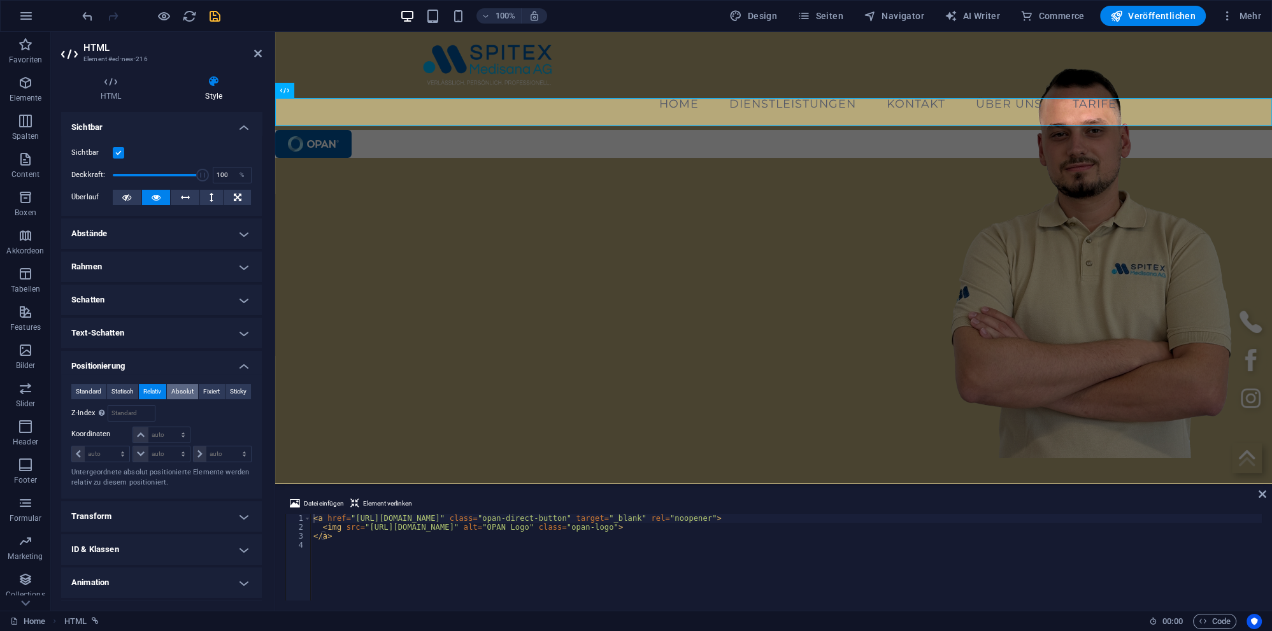
click at [178, 389] on span "Absolut" at bounding box center [182, 391] width 22 height 15
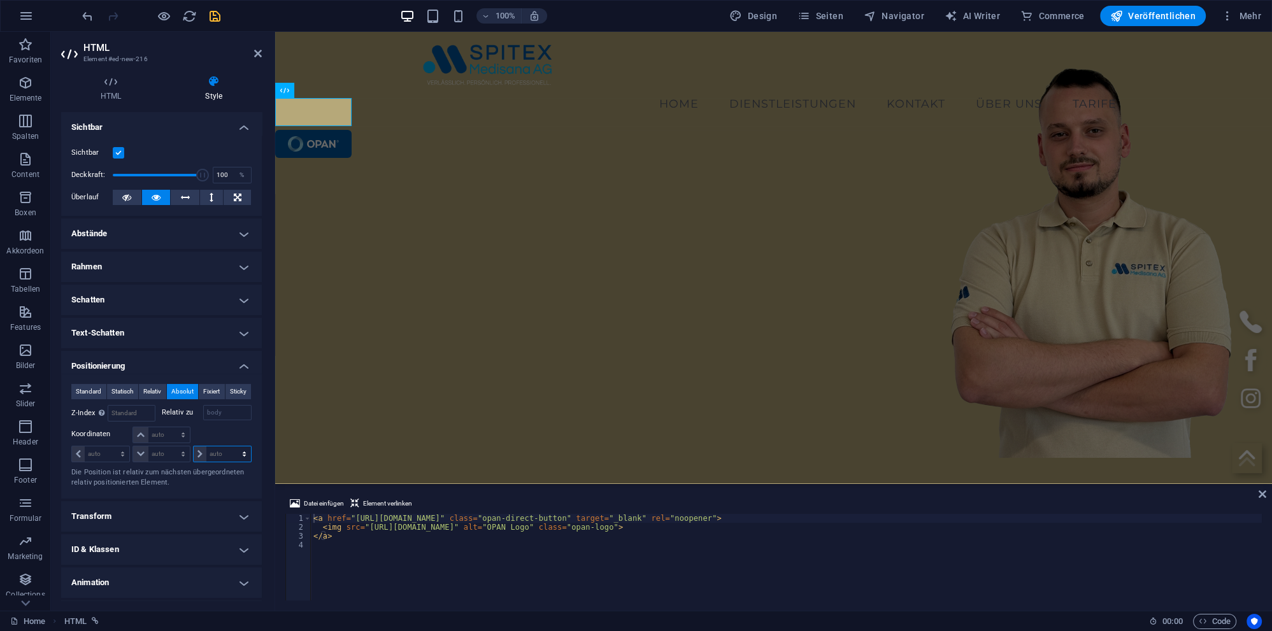
click at [194, 446] on select "auto px rem % em" at bounding box center [222, 453] width 57 height 15
select select "px"
click option "px" at bounding box center [0, 0] width 0 height 0
type input "0"
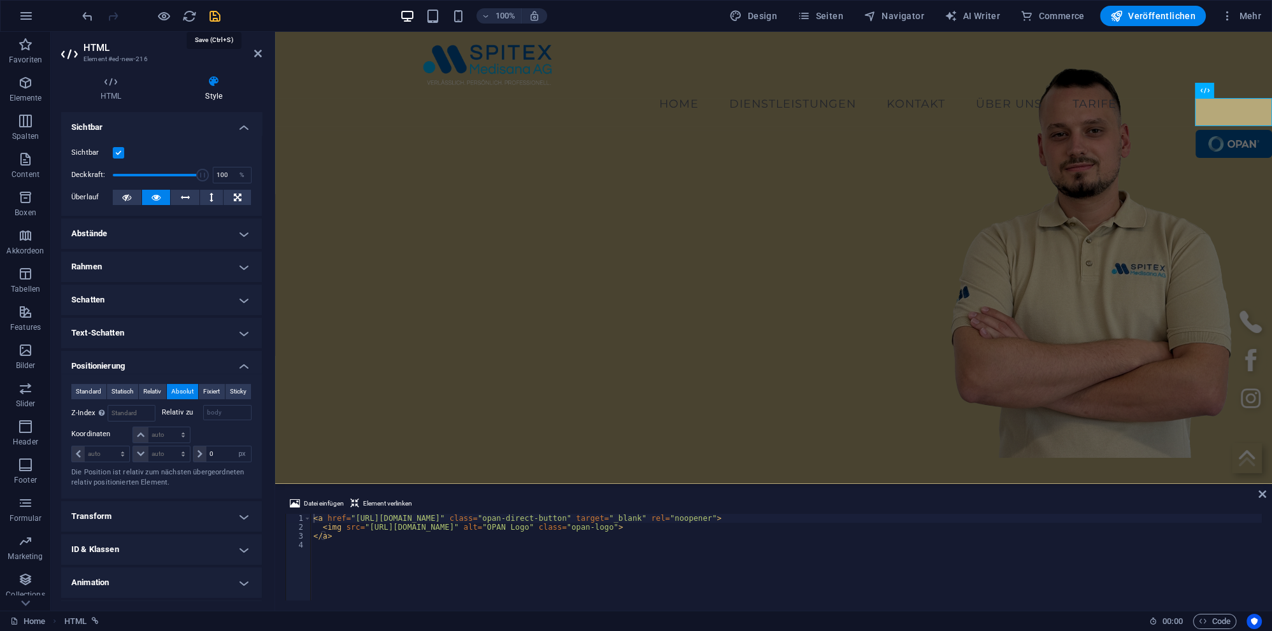
click at [217, 17] on icon "save" at bounding box center [215, 16] width 15 height 15
checkbox input "false"
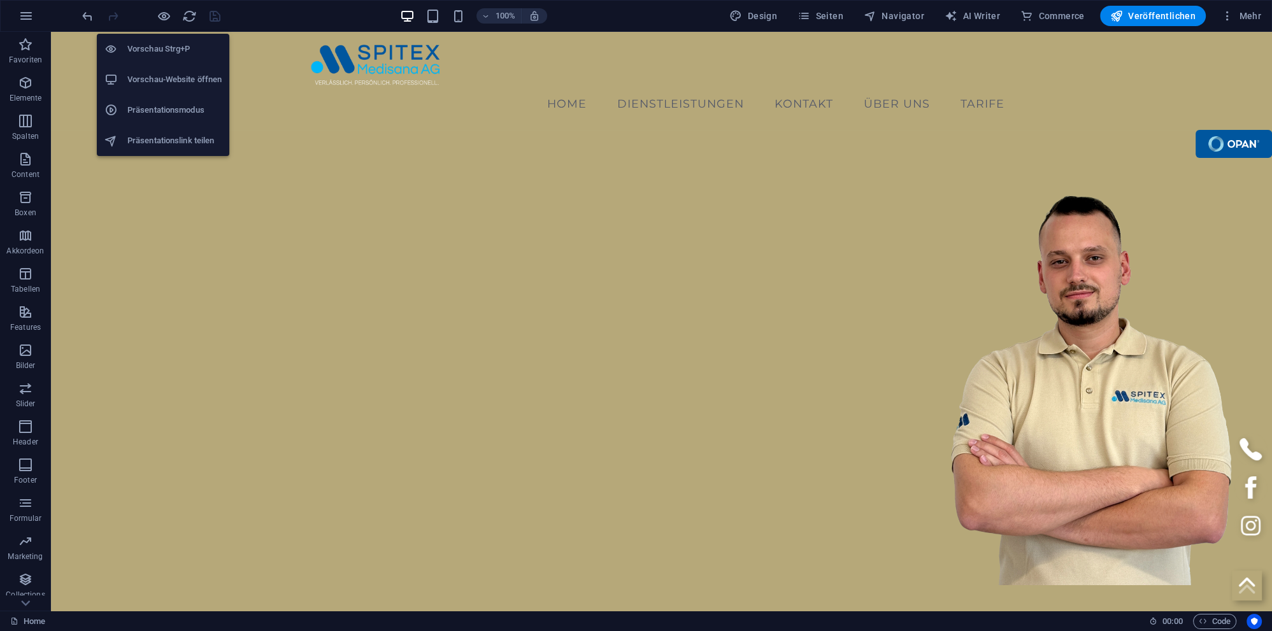
click at [159, 78] on h6 "Vorschau-Website öffnen" at bounding box center [174, 79] width 94 height 15
click at [169, 43] on h6 "Vorschau Strg+P" at bounding box center [174, 48] width 94 height 15
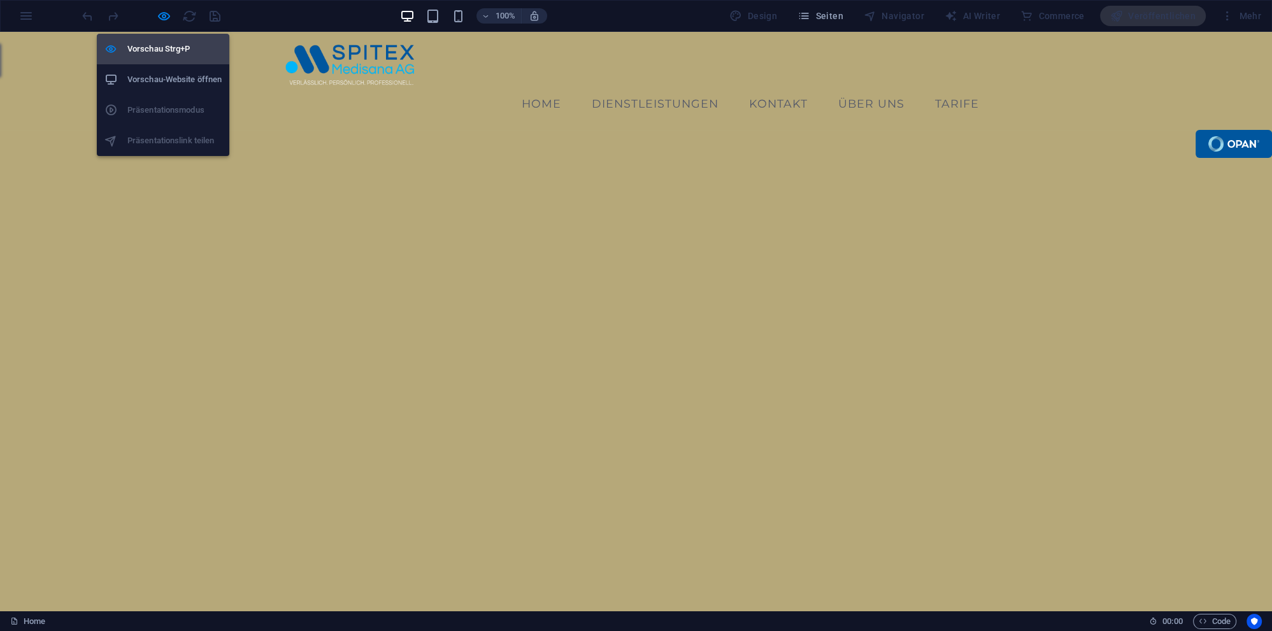
click at [169, 46] on h6 "Vorschau Strg+P" at bounding box center [174, 48] width 94 height 15
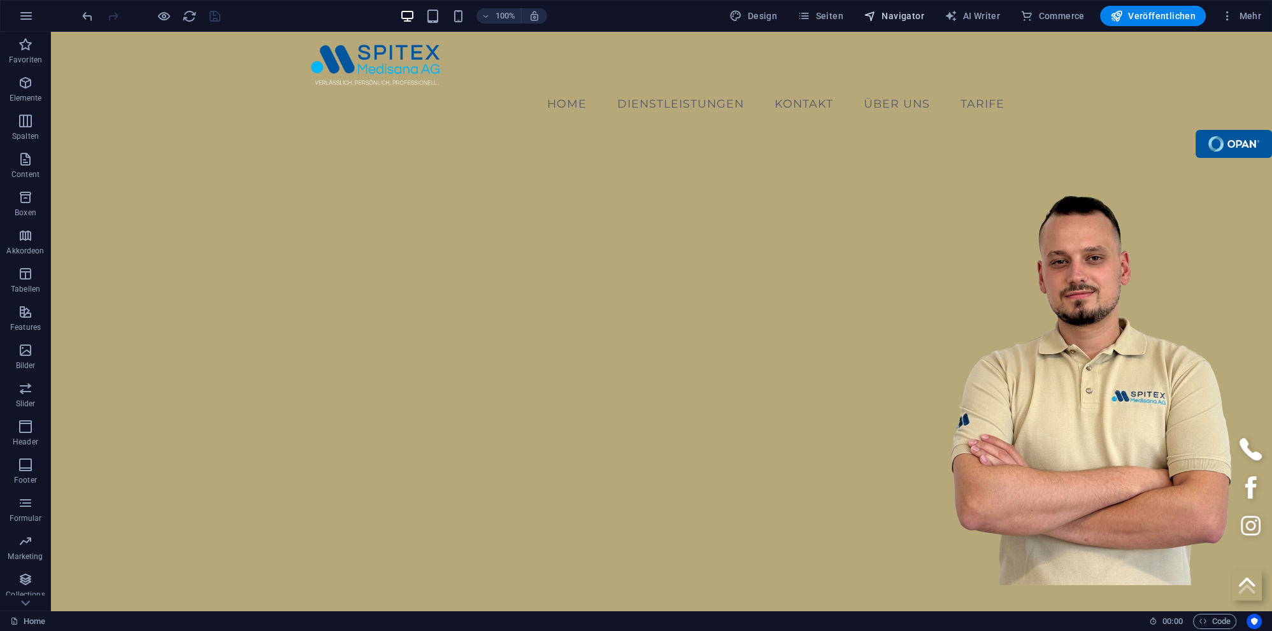
click at [914, 14] on span "Navigator" at bounding box center [894, 16] width 61 height 13
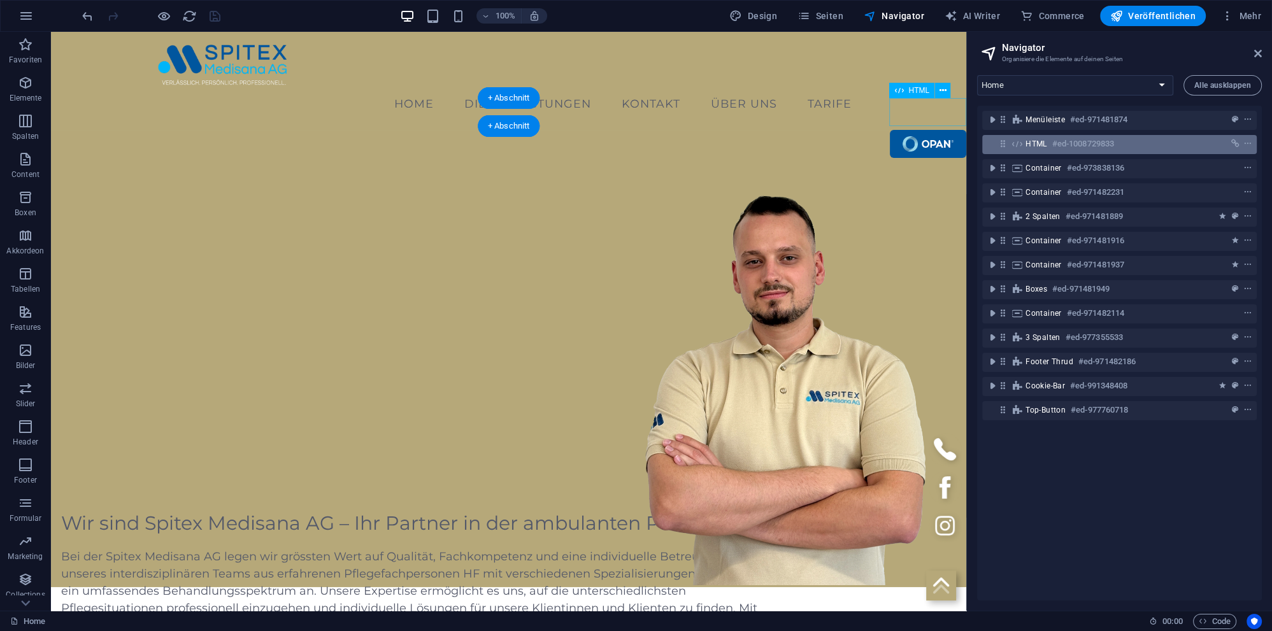
click at [1039, 146] on span "HTML" at bounding box center [1036, 144] width 22 height 10
click at [1028, 143] on span "HTML" at bounding box center [1036, 144] width 22 height 10
select select "px"
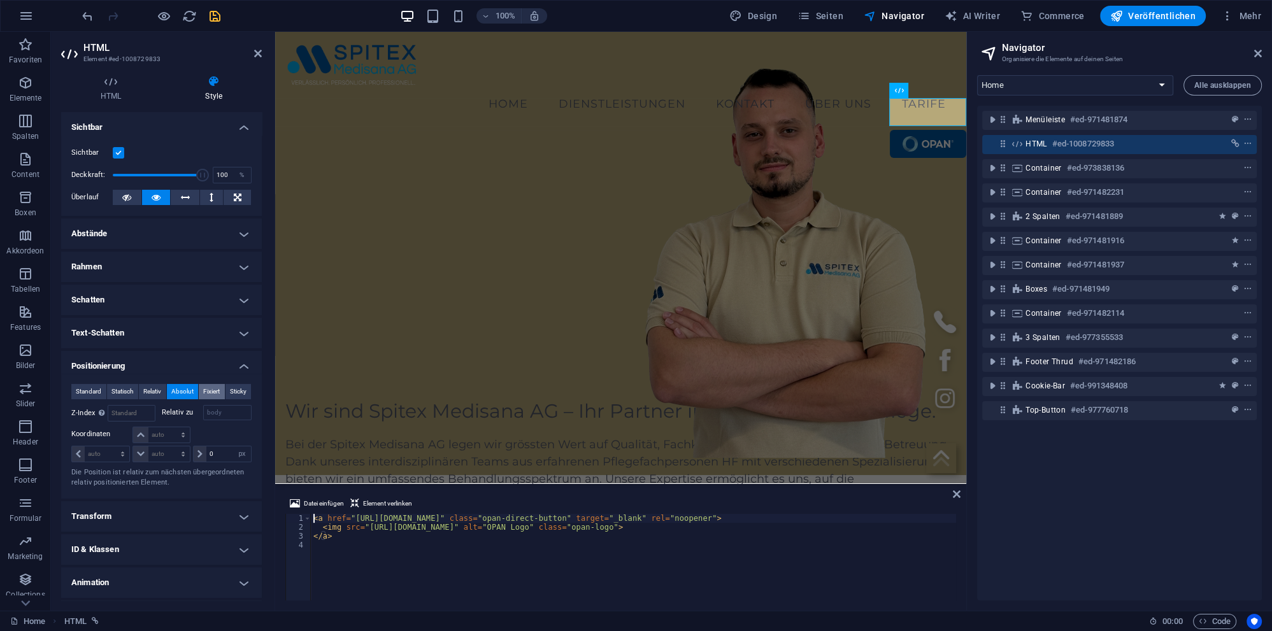
click at [206, 391] on span "Fixiert" at bounding box center [211, 391] width 17 height 15
click at [217, 455] on input "0" at bounding box center [228, 453] width 45 height 15
click at [121, 408] on input "number" at bounding box center [131, 413] width 46 height 15
type input "5"
drag, startPoint x: 220, startPoint y: 452, endPoint x: 186, endPoint y: 450, distance: 33.9
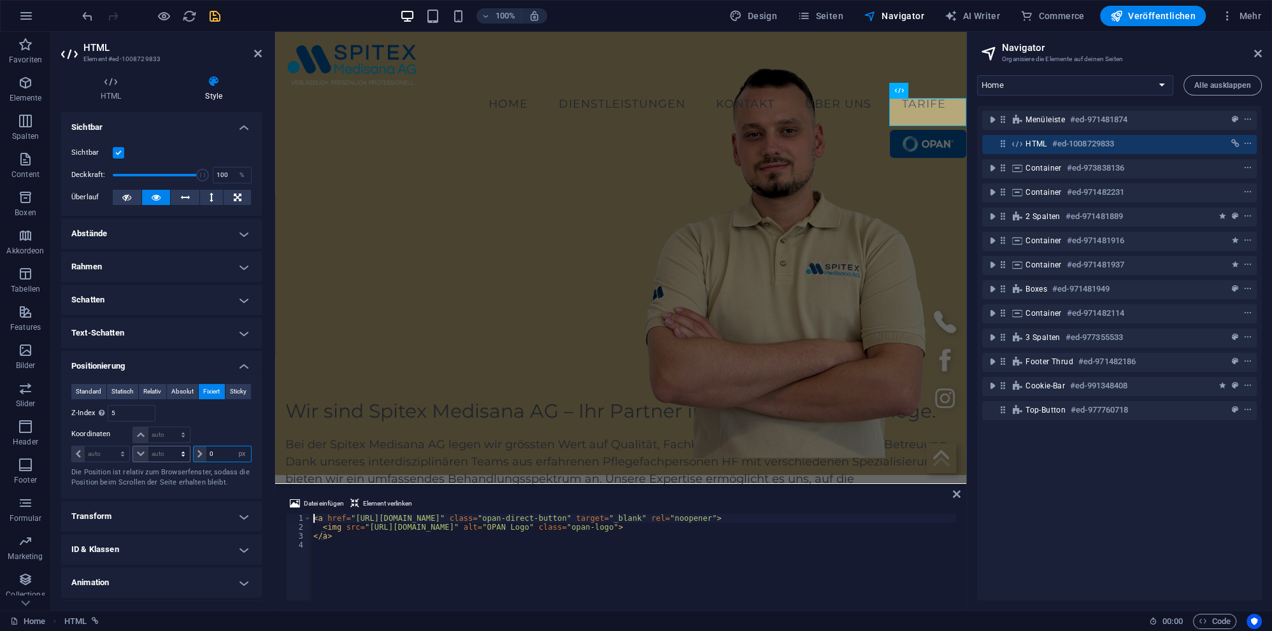
click at [206, 450] on input "0" at bounding box center [228, 453] width 45 height 15
type input "-1"
type input "-100"
click at [215, 18] on icon "save" at bounding box center [215, 16] width 15 height 15
checkbox input "false"
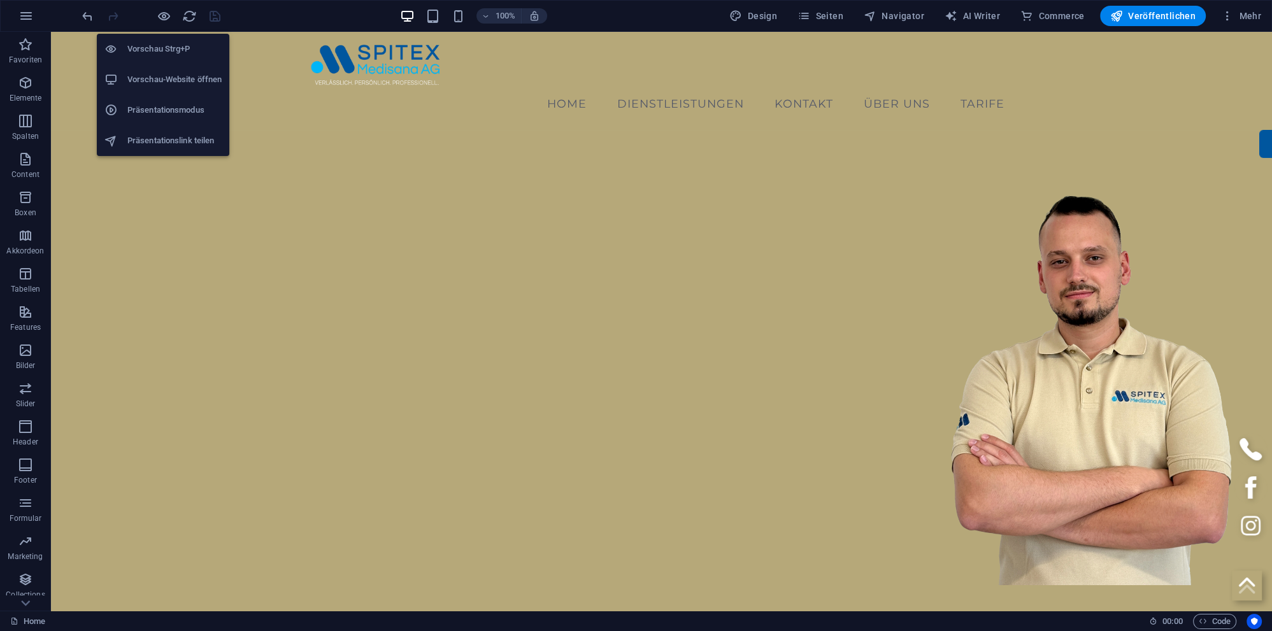
click at [146, 75] on h6 "Vorschau-Website öffnen" at bounding box center [174, 79] width 94 height 15
click at [157, 49] on h6 "Vorschau Strg+P" at bounding box center [174, 48] width 94 height 15
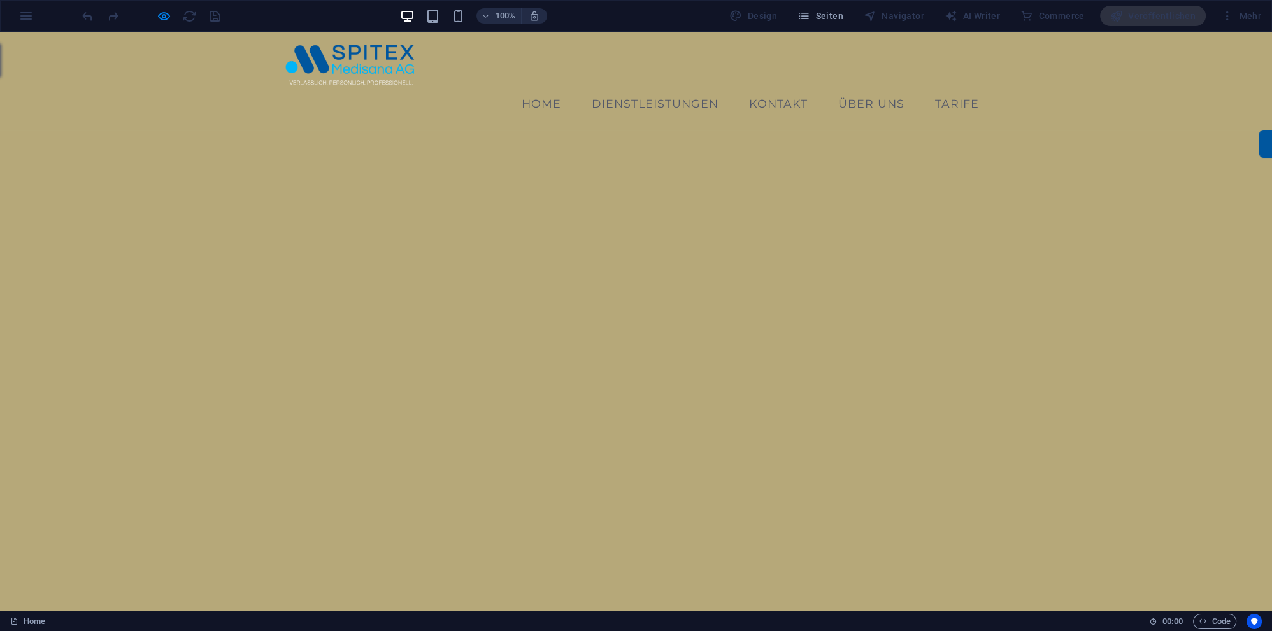
click at [157, 45] on div "Home Dienstleistungen Abklärung und Beratung Psychiatrische Pflege Palliativpfl…" at bounding box center [636, 81] width 1272 height 98
click at [172, 27] on div "100% Design Seiten Navigator AI Writer Commerce Veröffentlichen Mehr" at bounding box center [636, 16] width 1271 height 31
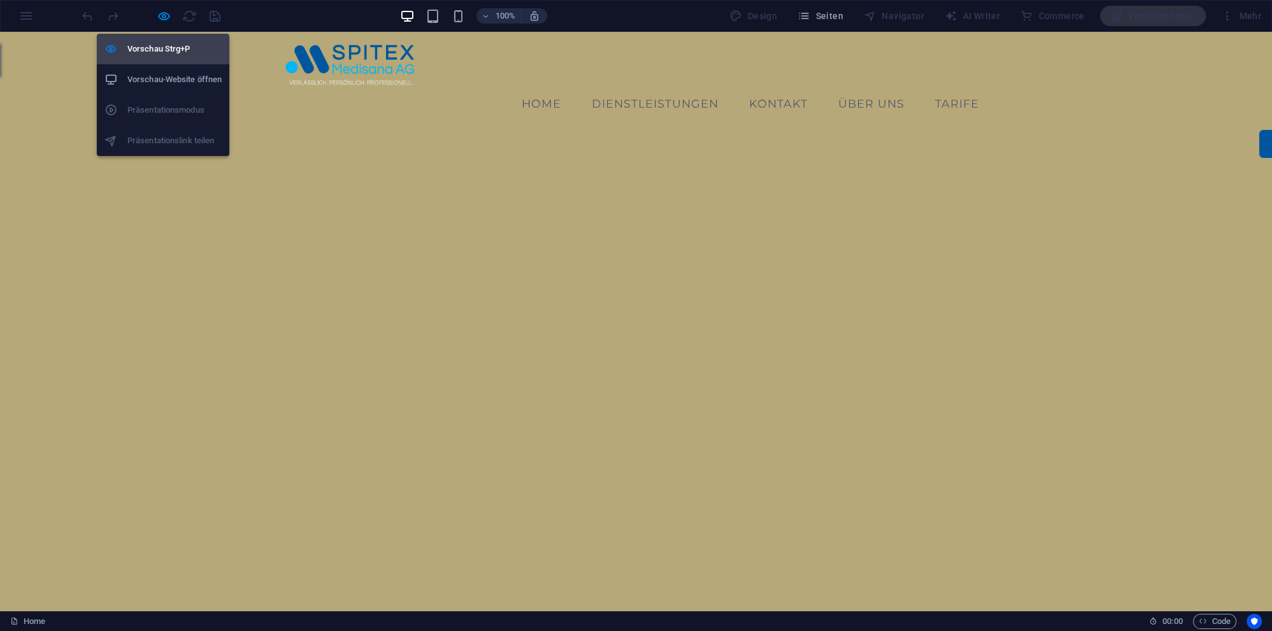
click at [156, 48] on h6 "Vorschau Strg+P" at bounding box center [174, 48] width 94 height 15
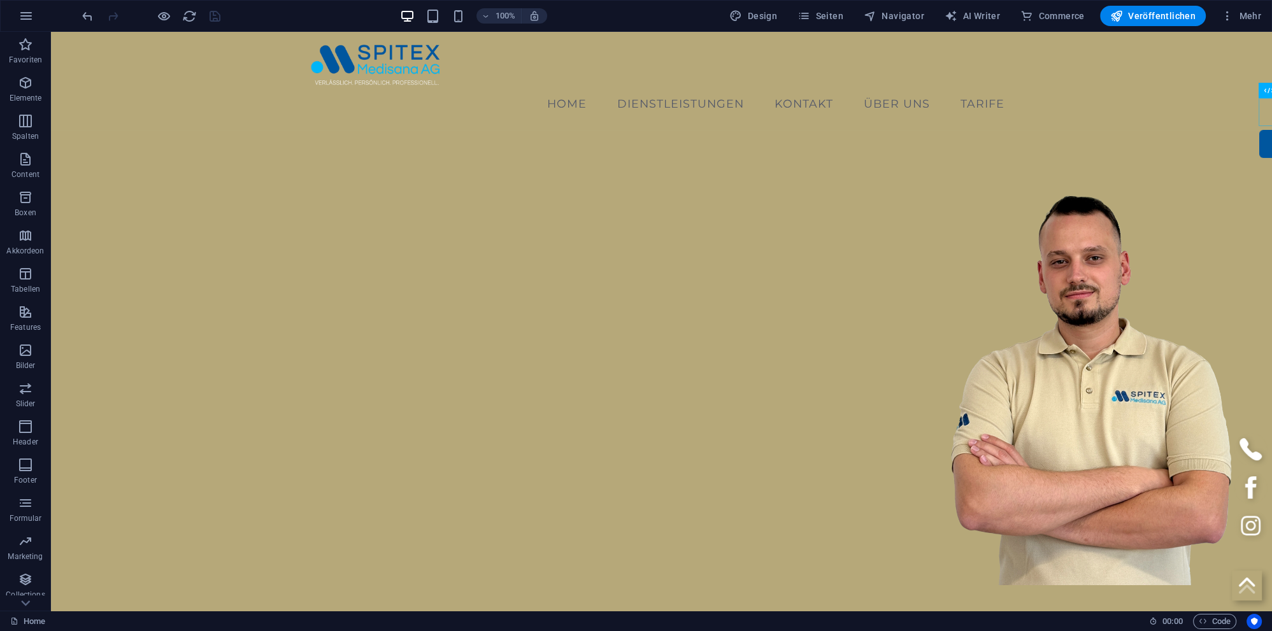
click at [1261, 130] on div at bounding box center [1297, 144] width 76 height 28
select select "px"
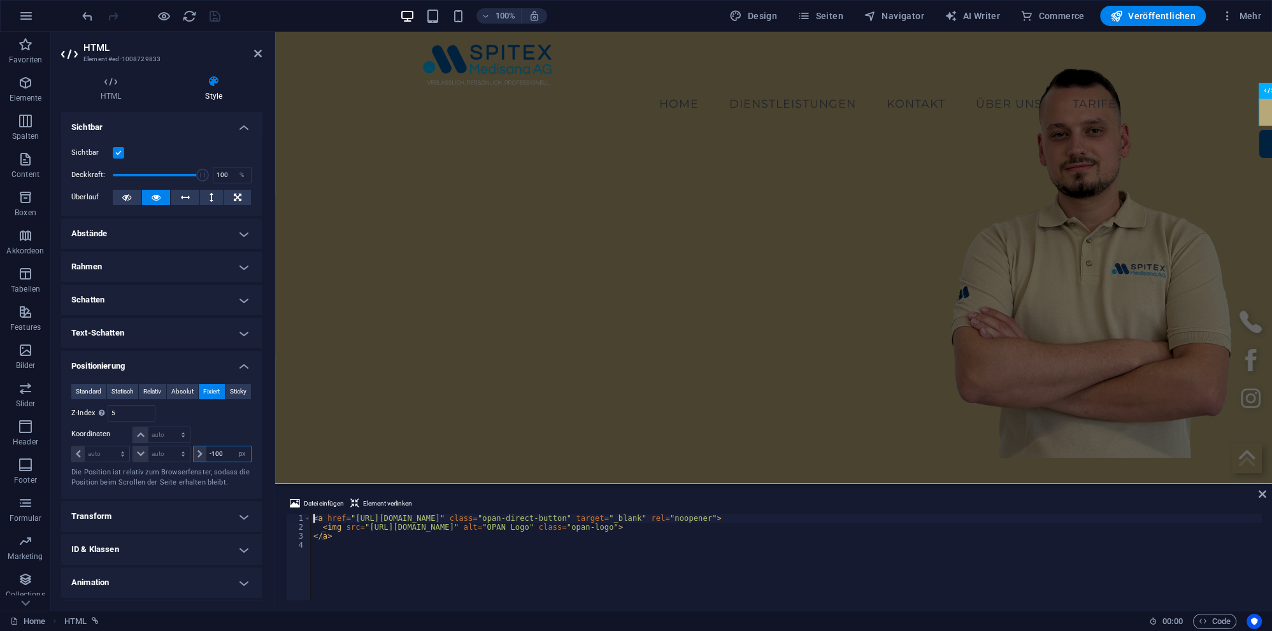
drag, startPoint x: 225, startPoint y: 453, endPoint x: 143, endPoint y: 443, distance: 82.8
click at [206, 451] on input "-100" at bounding box center [228, 453] width 45 height 15
type input "0"
click at [133, 427] on select "auto px rem % em" at bounding box center [161, 434] width 56 height 15
select select "px"
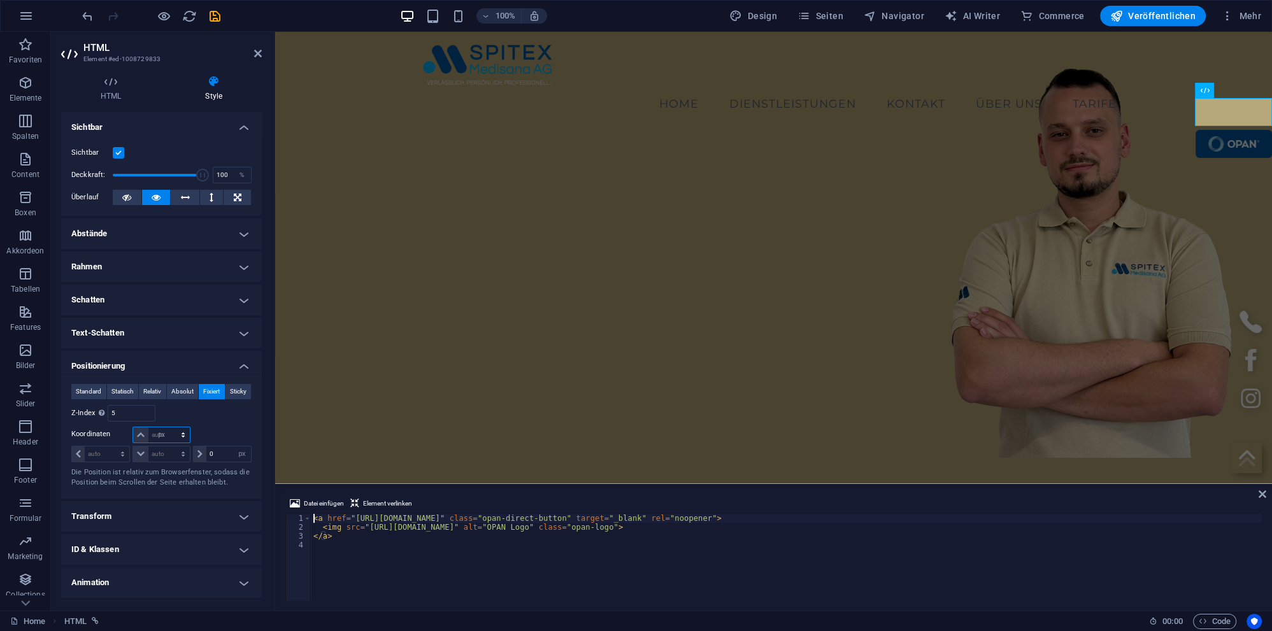
click option "px" at bounding box center [0, 0] width 0 height 0
drag, startPoint x: 50, startPoint y: 432, endPoint x: 23, endPoint y: 430, distance: 27.5
click at [148, 431] on input "0" at bounding box center [168, 434] width 41 height 15
drag, startPoint x: 158, startPoint y: 432, endPoint x: 37, endPoint y: 432, distance: 121.0
click at [148, 432] on input "20" at bounding box center [168, 434] width 41 height 15
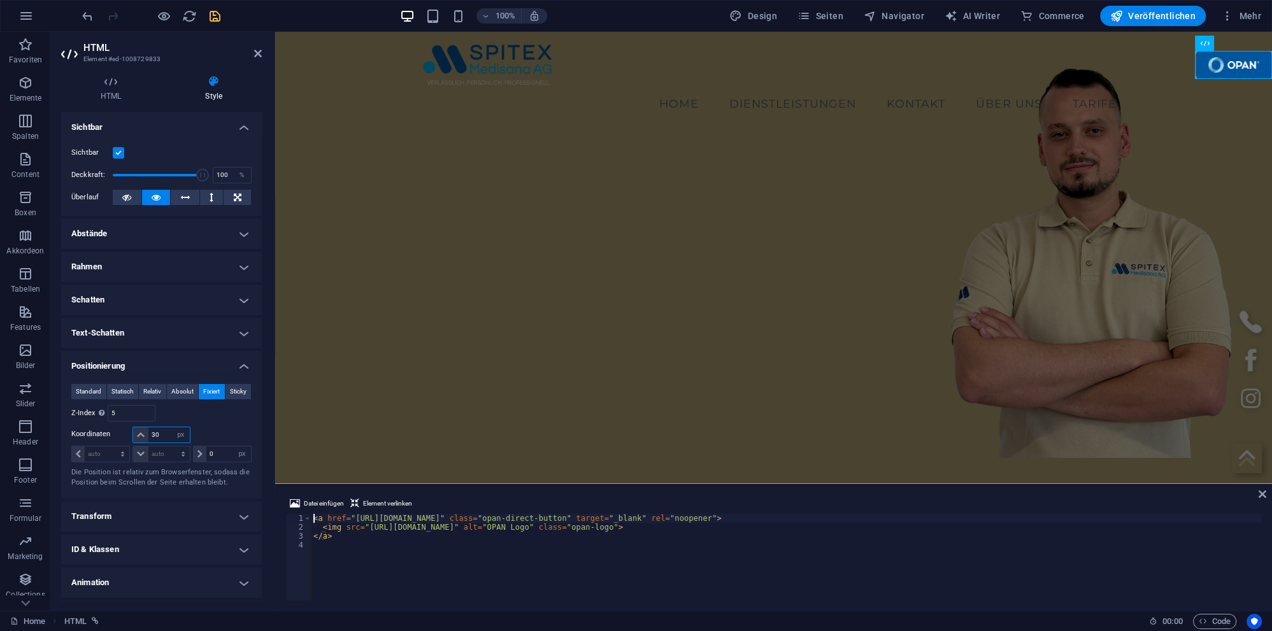
type input "30"
click at [213, 18] on icon "save" at bounding box center [215, 16] width 15 height 15
checkbox input "false"
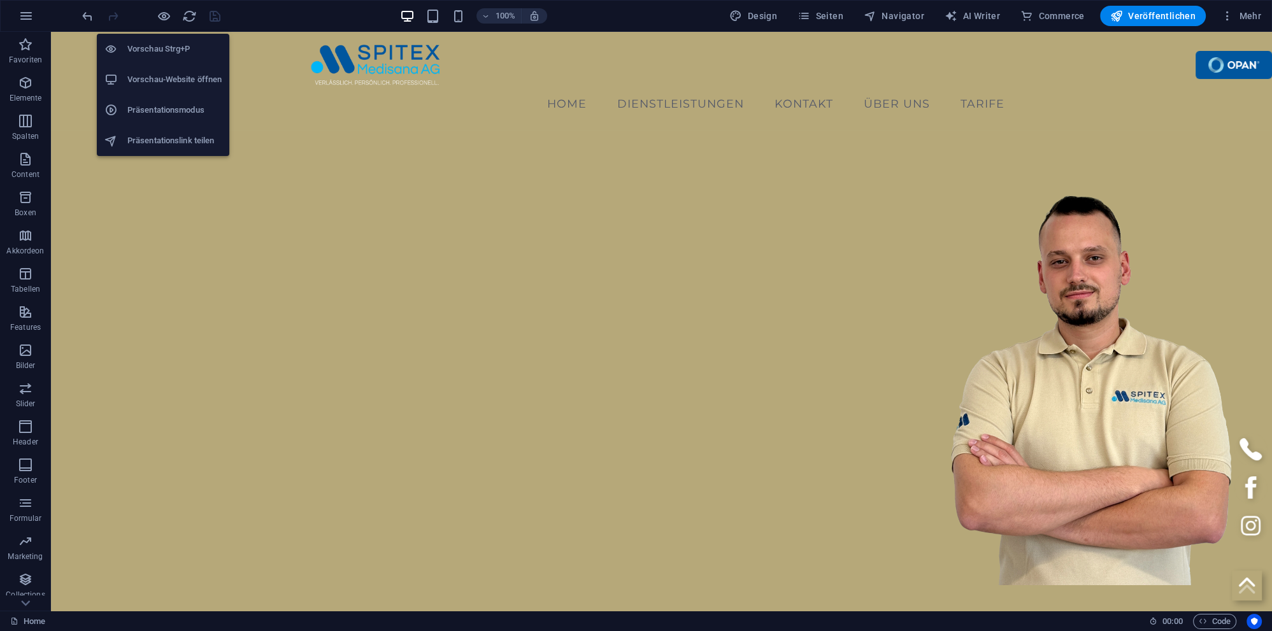
click at [167, 48] on h6 "Vorschau Strg+P" at bounding box center [174, 48] width 94 height 15
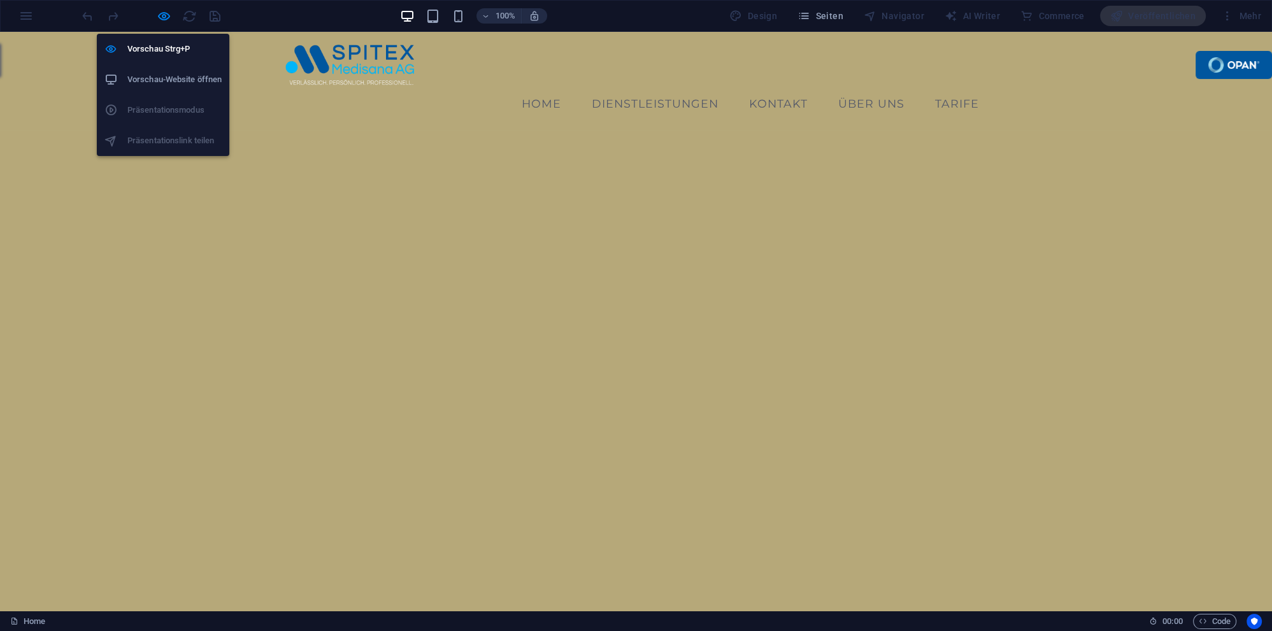
click at [139, 76] on h6 "Vorschau-Website öffnen" at bounding box center [174, 79] width 94 height 15
click at [162, 48] on h6 "Vorschau Strg+P" at bounding box center [174, 48] width 94 height 15
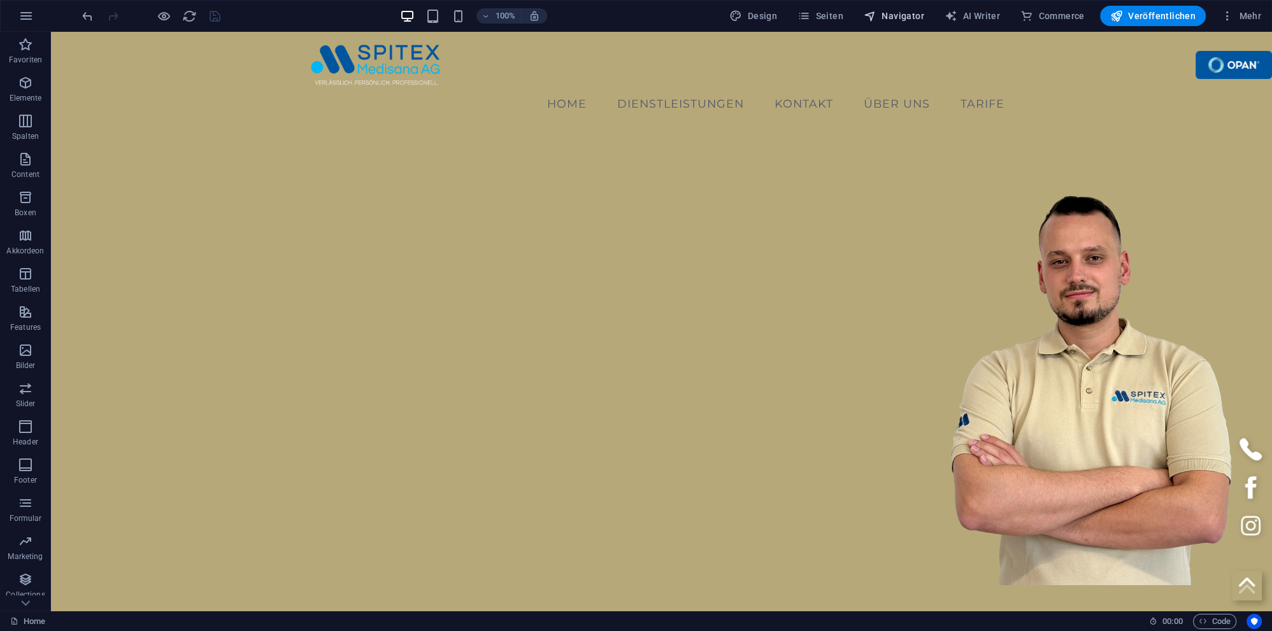
click at [908, 19] on span "Navigator" at bounding box center [894, 16] width 61 height 13
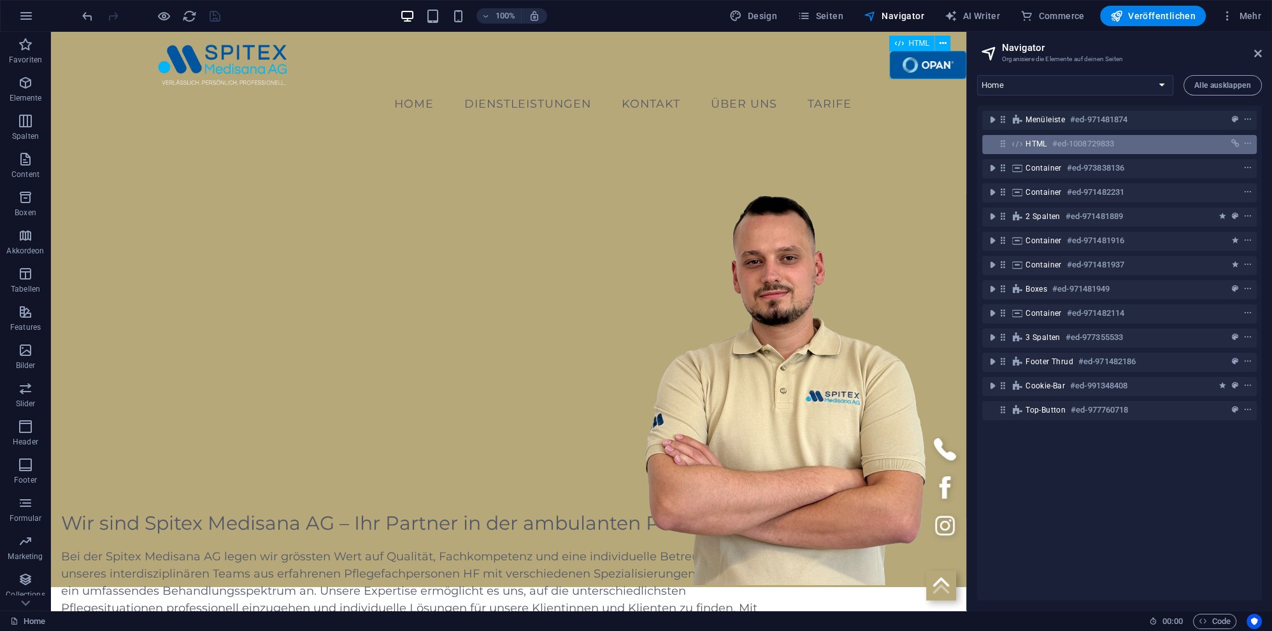
click at [1055, 145] on h6 "#ed-1008729833" at bounding box center [1083, 143] width 62 height 15
select select "px"
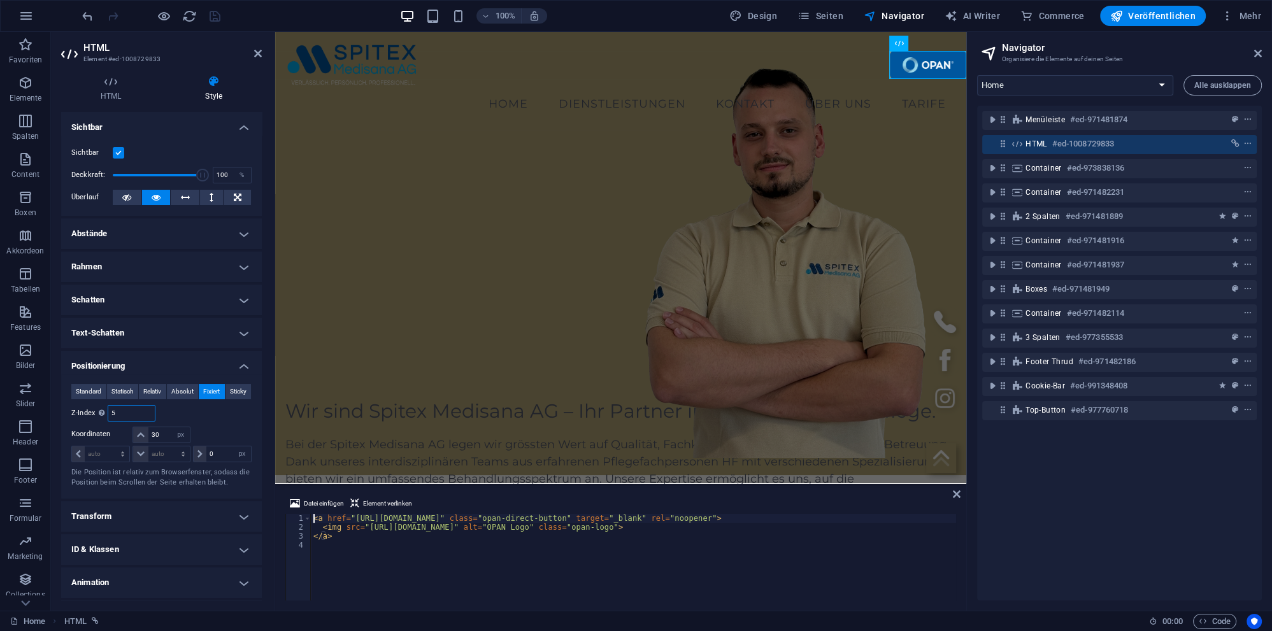
click at [119, 413] on input "5" at bounding box center [131, 413] width 46 height 15
drag, startPoint x: 129, startPoint y: 409, endPoint x: -32, endPoint y: 400, distance: 161.4
click at [108, 406] on input "5" at bounding box center [131, 413] width 46 height 15
type input "99"
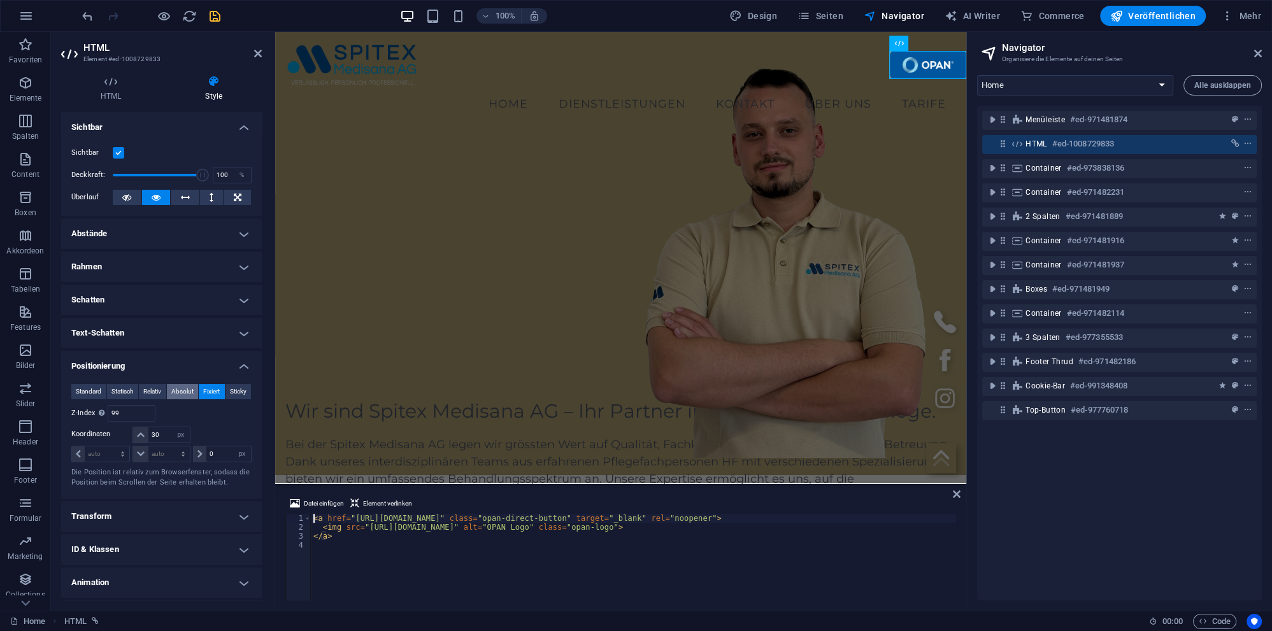
click at [180, 390] on span "Absolut" at bounding box center [182, 391] width 22 height 15
click at [218, 16] on icon "save" at bounding box center [215, 16] width 15 height 15
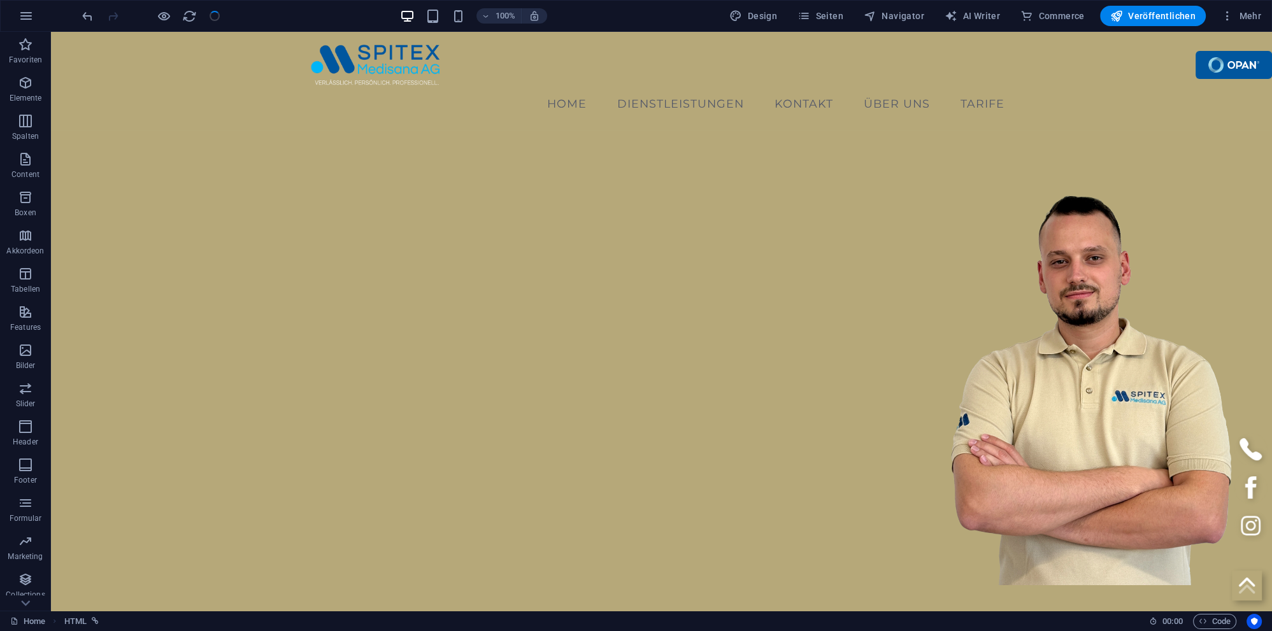
checkbox input "false"
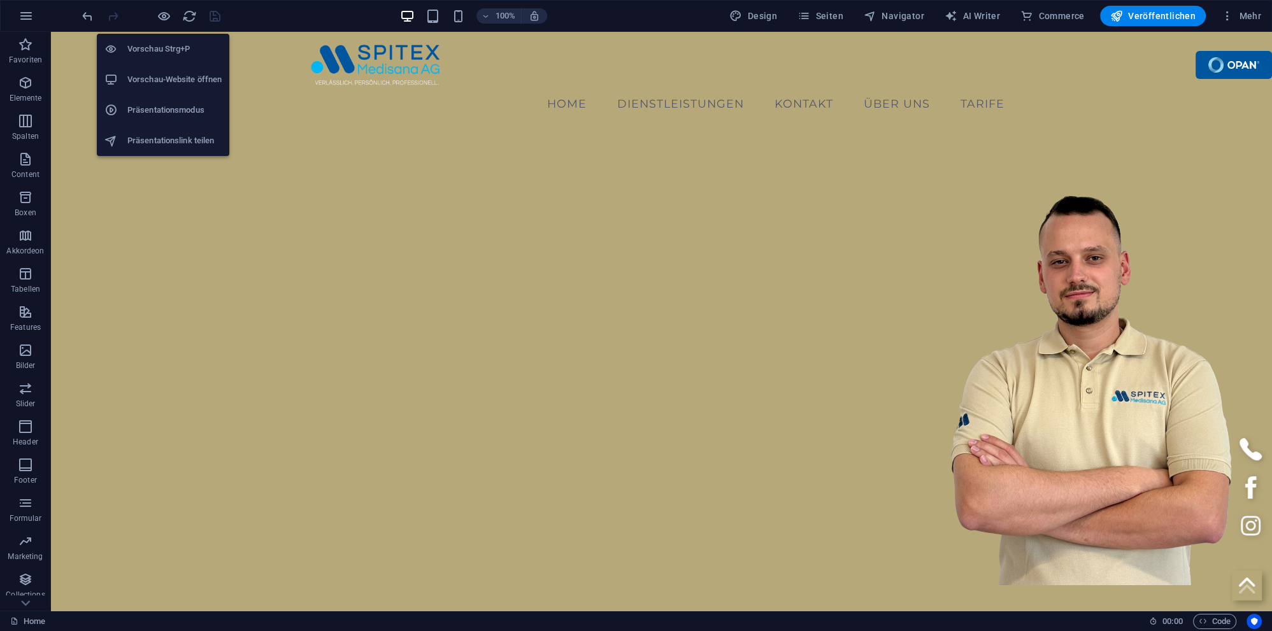
click at [166, 75] on h6 "Vorschau-Website öffnen" at bounding box center [174, 79] width 94 height 15
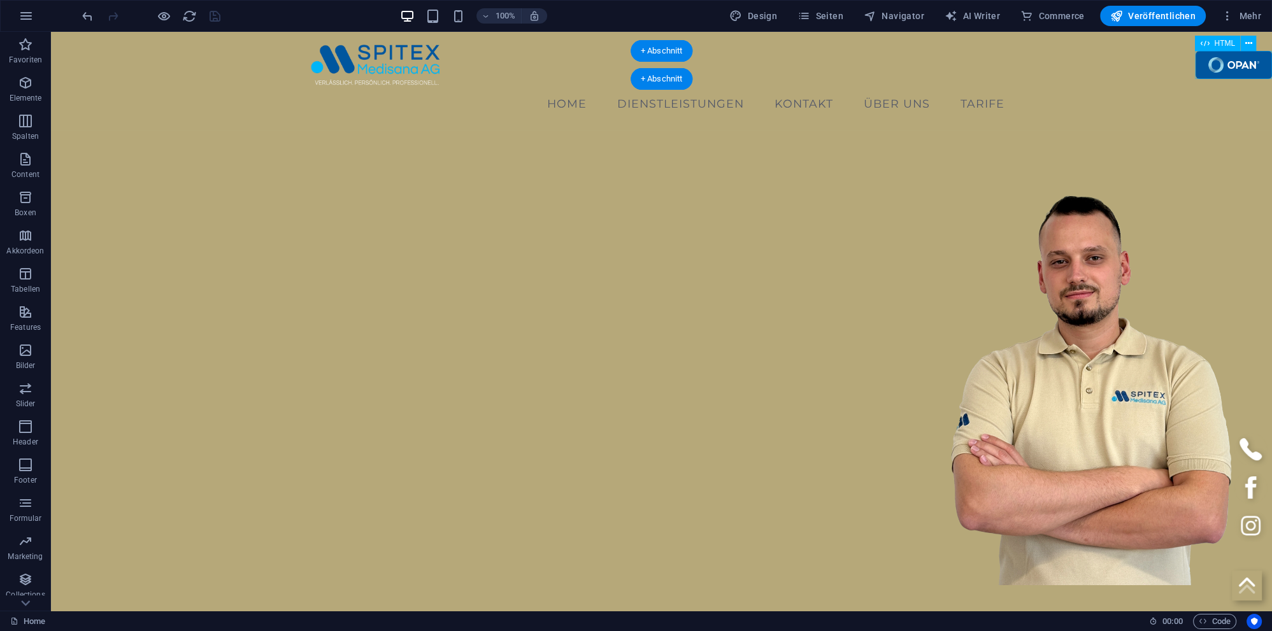
click at [1203, 60] on div at bounding box center [1233, 65] width 76 height 28
select select "px"
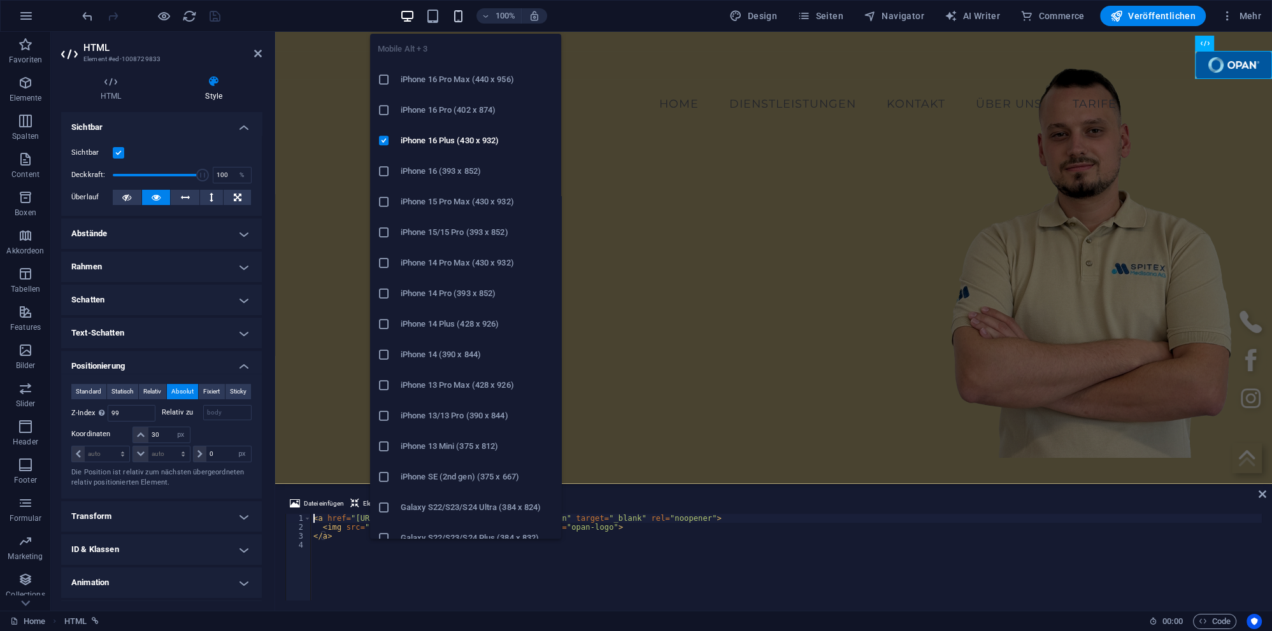
click at [461, 17] on icon "button" at bounding box center [458, 16] width 15 height 15
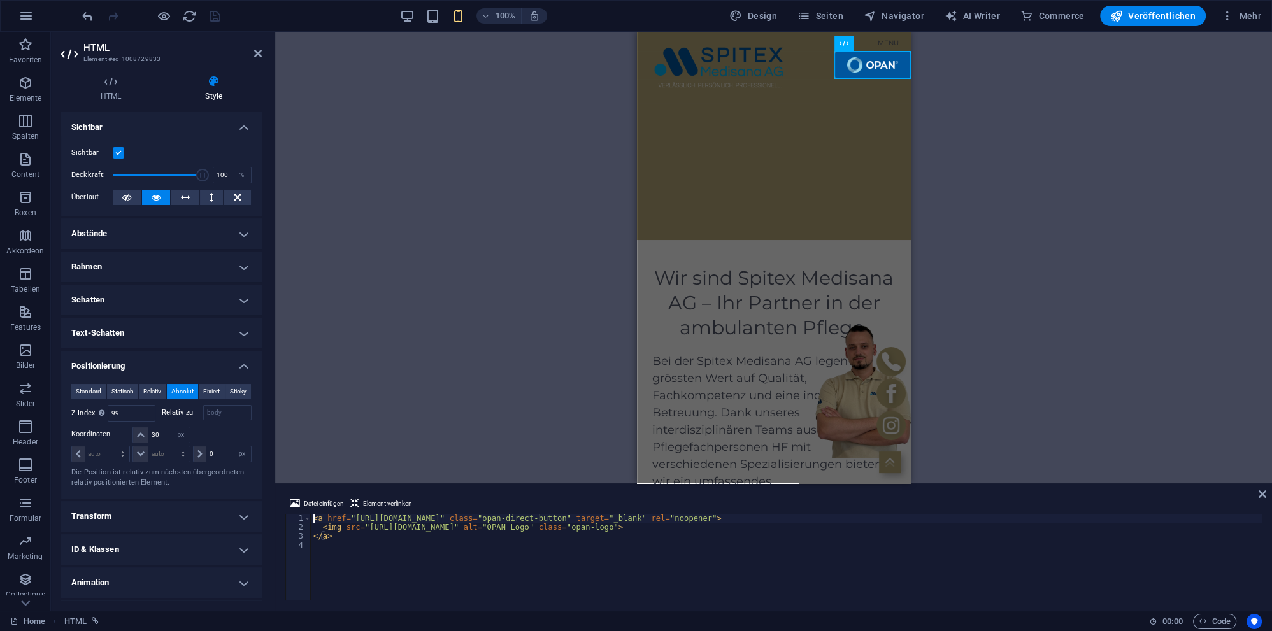
click at [116, 151] on label at bounding box center [118, 152] width 11 height 11
click at [0, 0] on input "Sichtbar" at bounding box center [0, 0] width 0 height 0
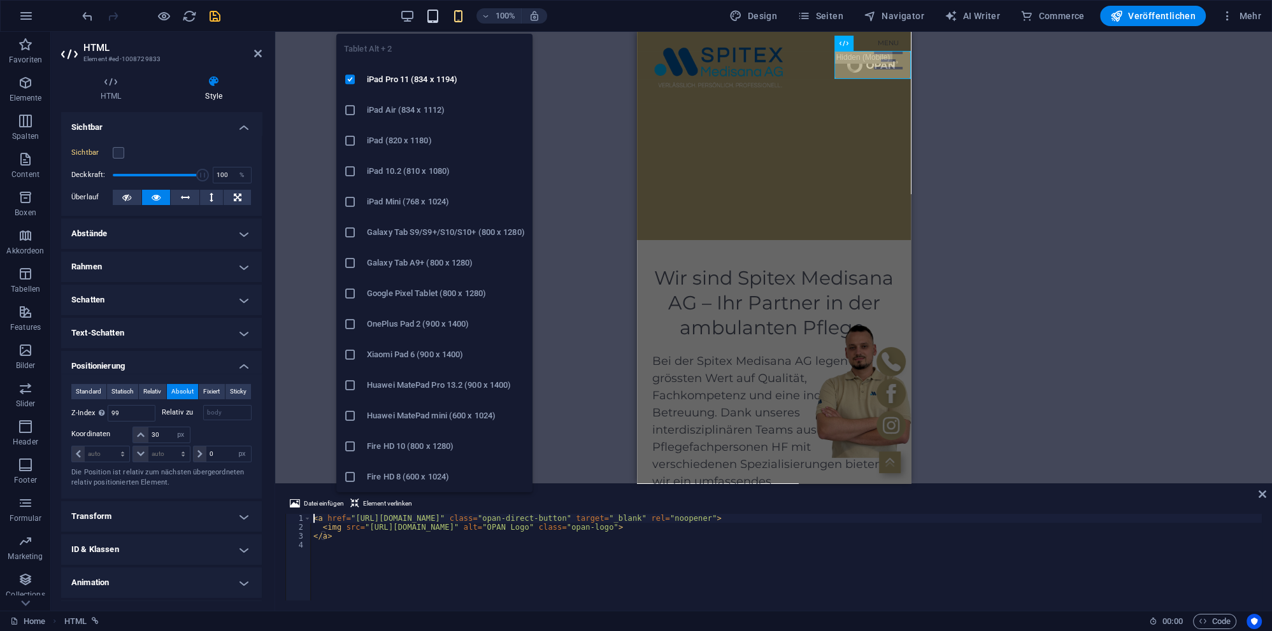
click at [437, 17] on icon "button" at bounding box center [432, 16] width 15 height 15
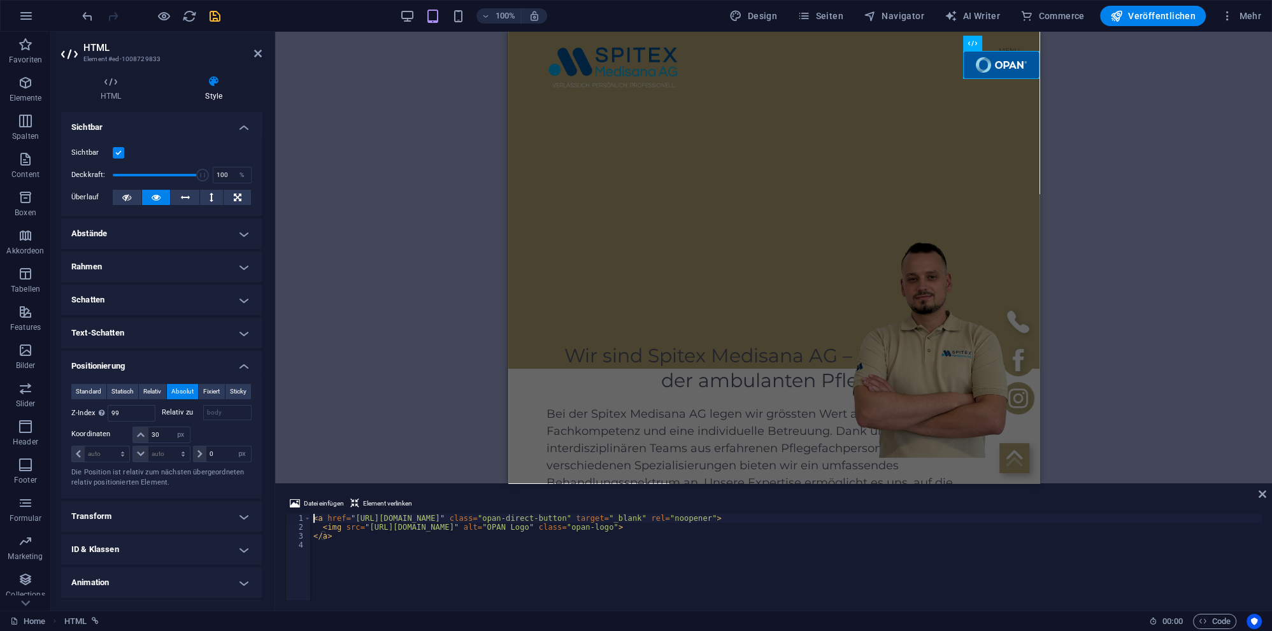
click at [119, 152] on label at bounding box center [118, 152] width 11 height 11
click at [0, 0] on input "Sichtbar" at bounding box center [0, 0] width 0 height 0
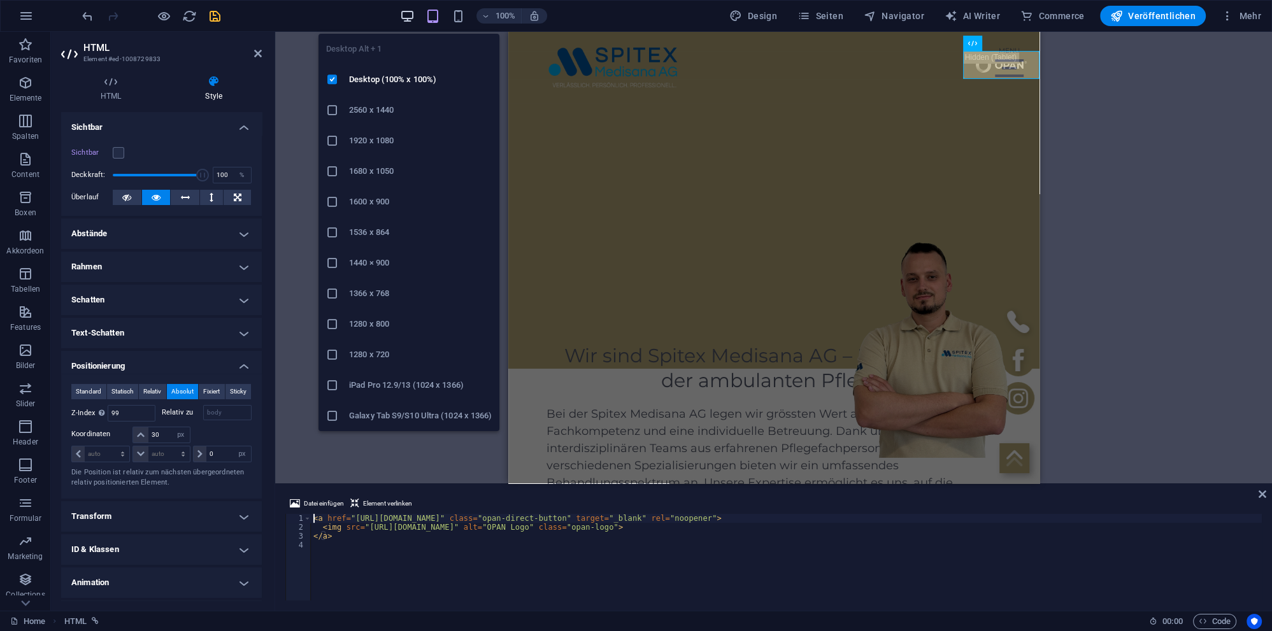
click at [411, 17] on icon "button" at bounding box center [407, 16] width 15 height 15
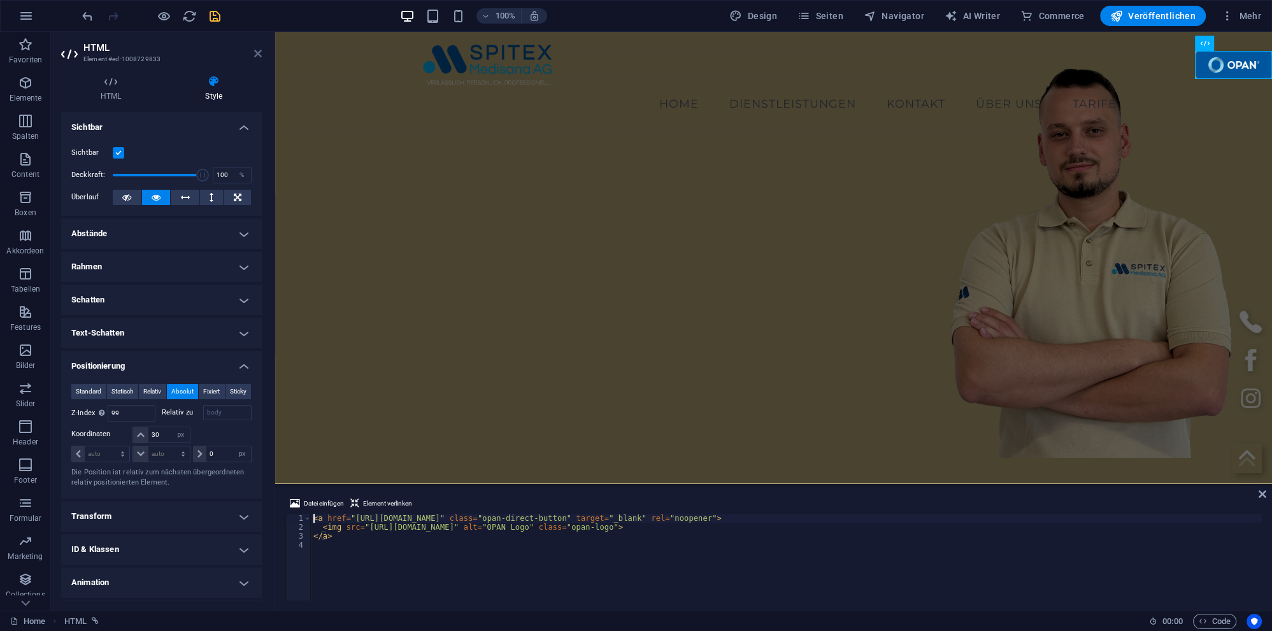
click at [259, 51] on icon at bounding box center [258, 53] width 8 height 10
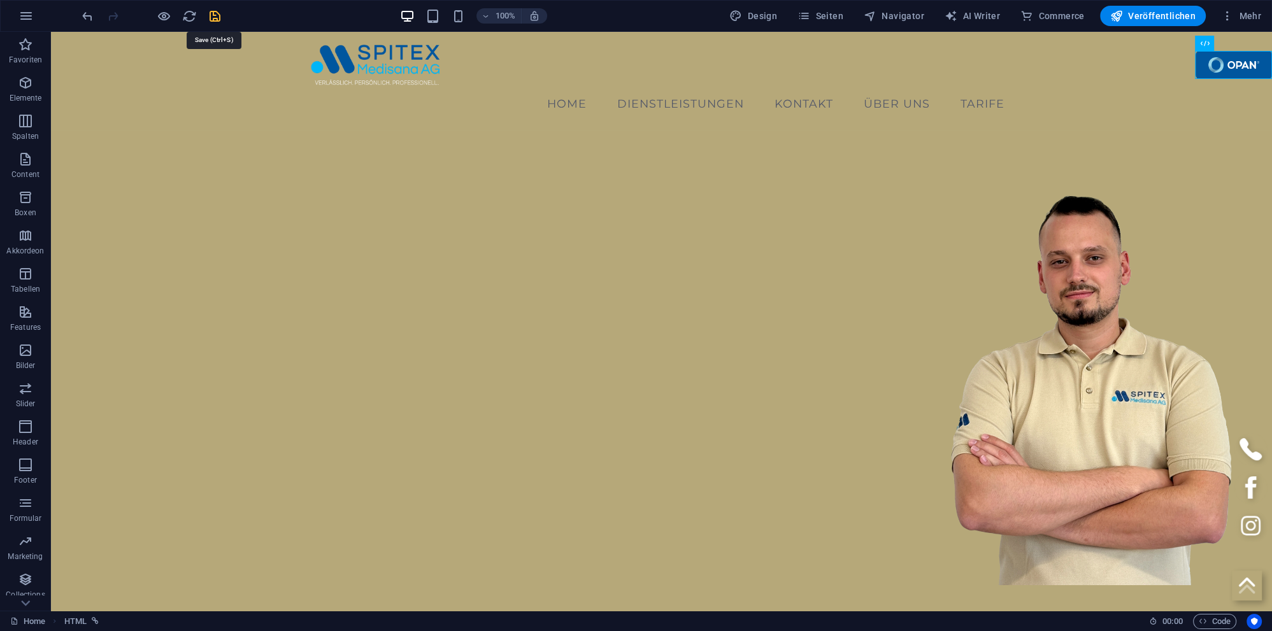
click at [220, 17] on icon "save" at bounding box center [215, 16] width 15 height 15
checkbox input "false"
